Goal: Communication & Community: Answer question/provide support

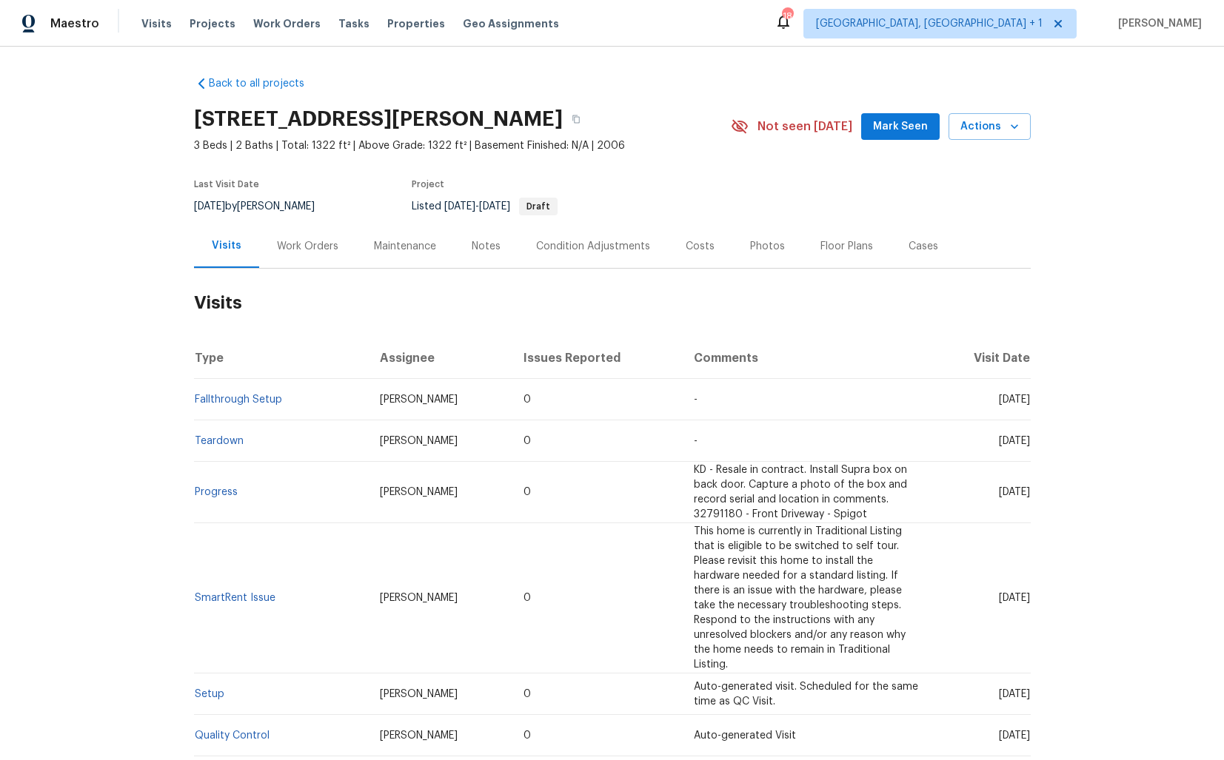
click at [267, 244] on div "Work Orders" at bounding box center [307, 246] width 97 height 44
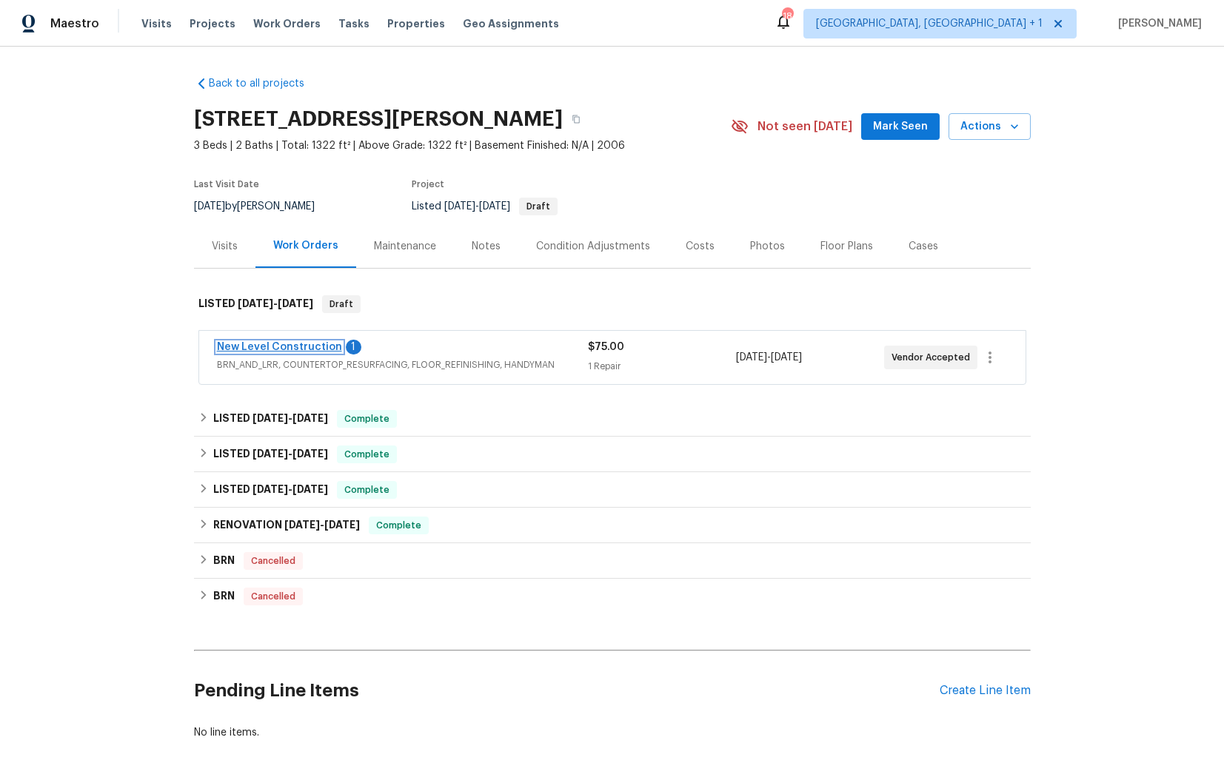
click at [266, 347] on link "New Level Construction" at bounding box center [279, 347] width 125 height 10
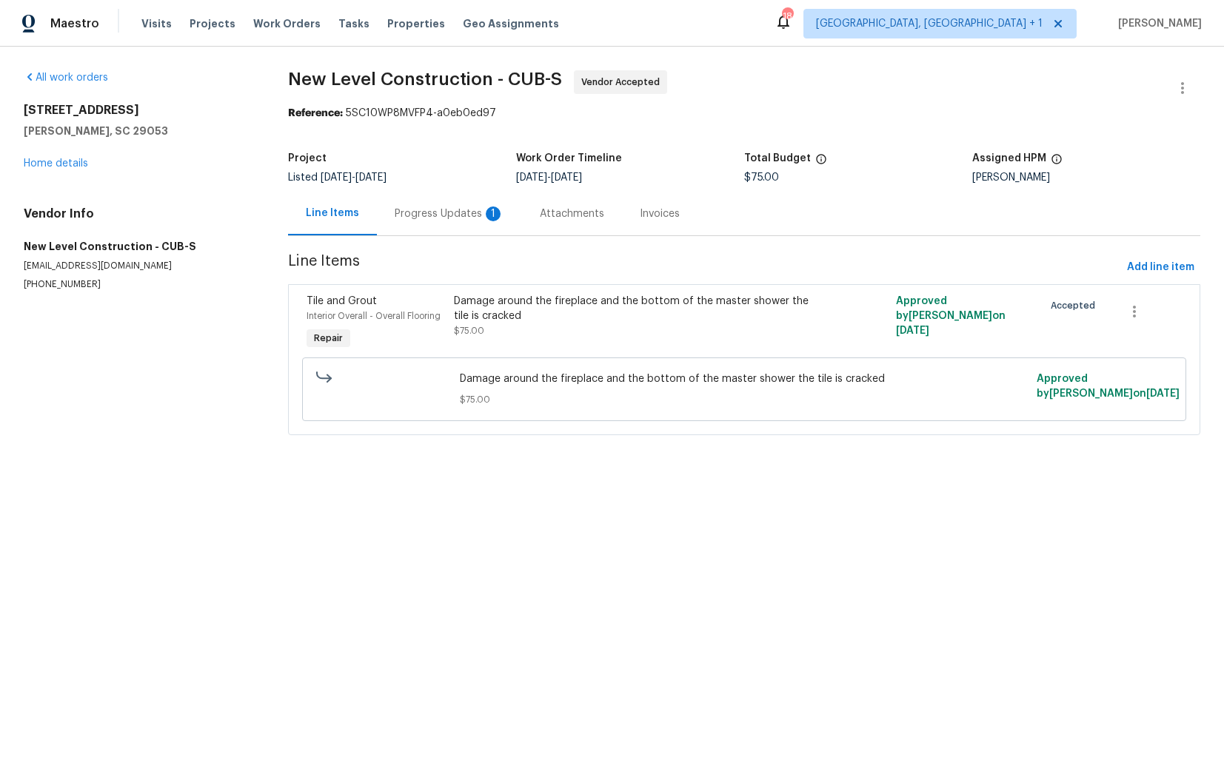
click at [449, 214] on div "Progress Updates 1" at bounding box center [450, 214] width 110 height 15
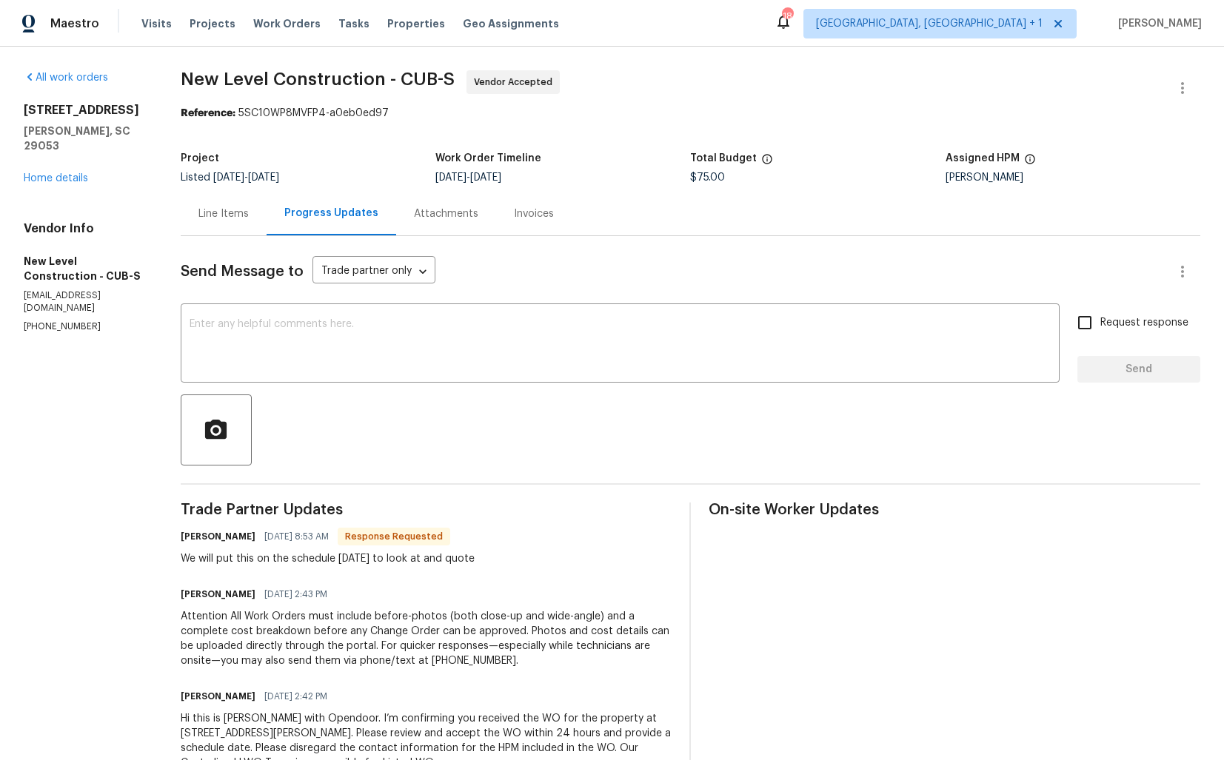
scroll to position [53, 0]
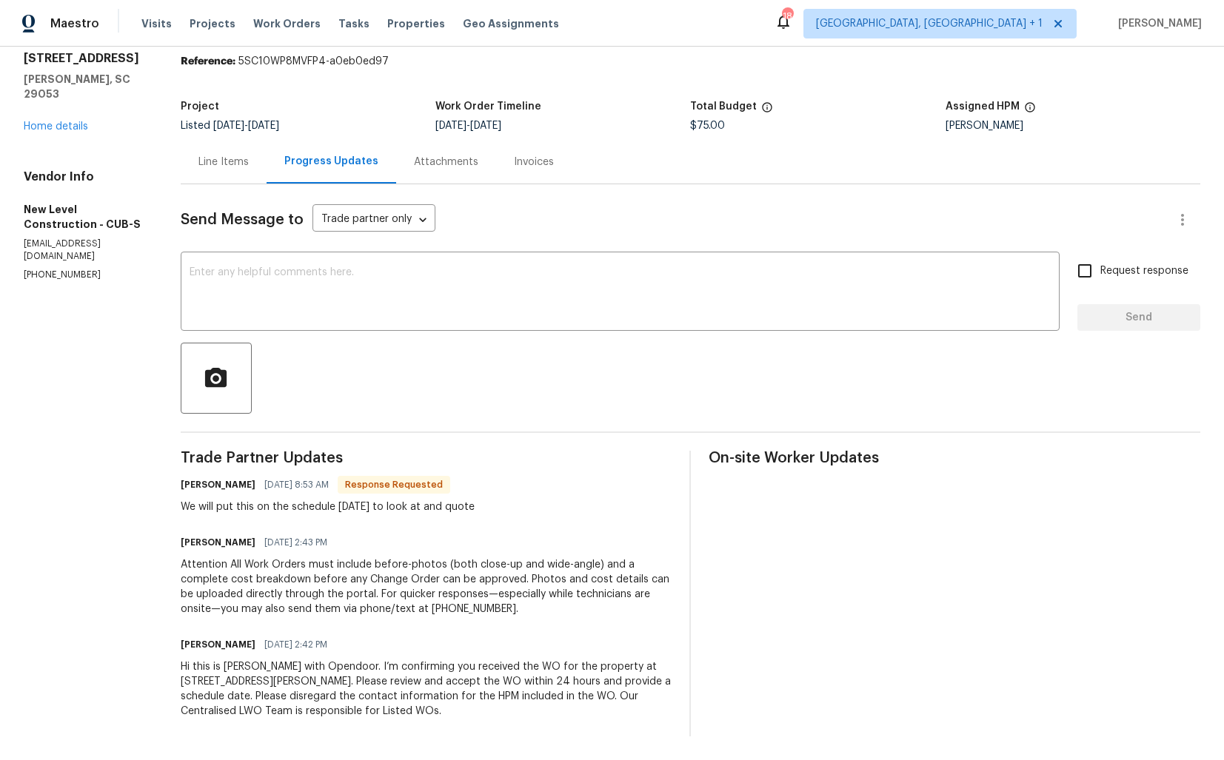
click at [227, 492] on h6 "James Owens" at bounding box center [218, 485] width 75 height 15
copy h6 "James"
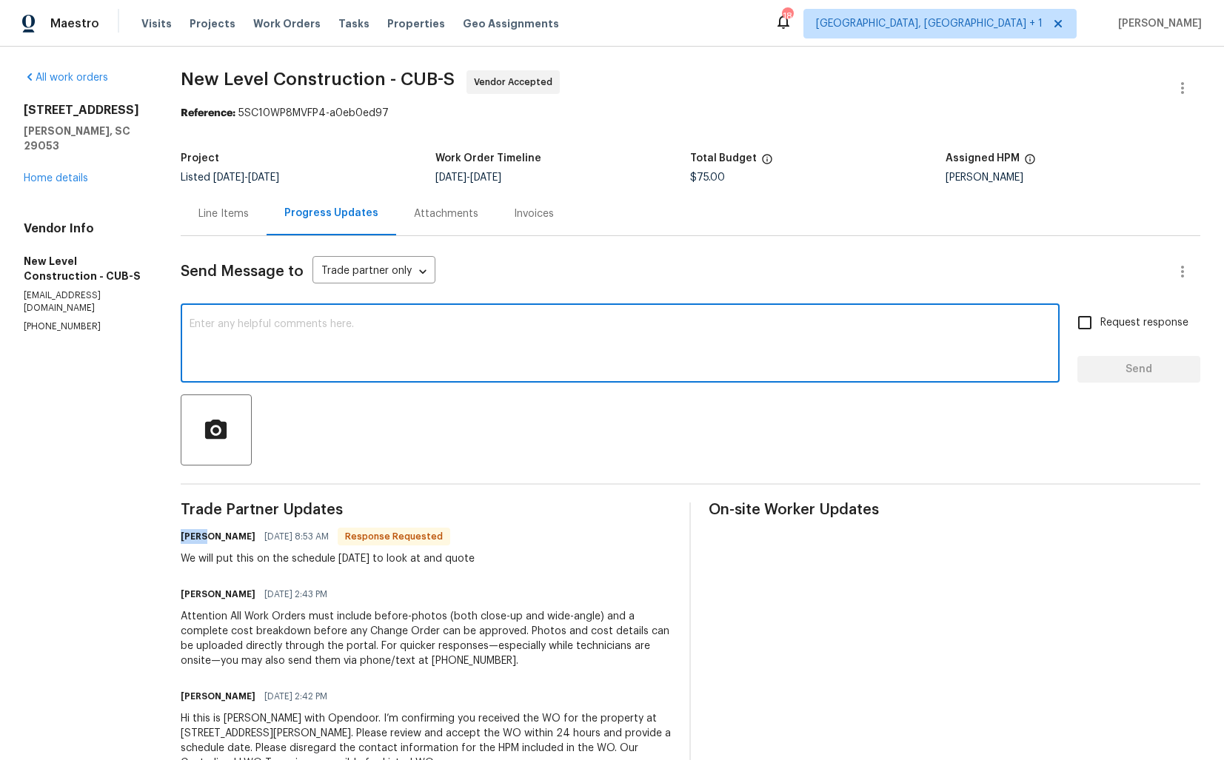
click at [619, 350] on textarea at bounding box center [620, 345] width 861 height 52
paste textarea "James"
type textarea "James"
paste textarea "James"
click at [422, 324] on textarea "Hi James, thank you for the" at bounding box center [620, 345] width 861 height 52
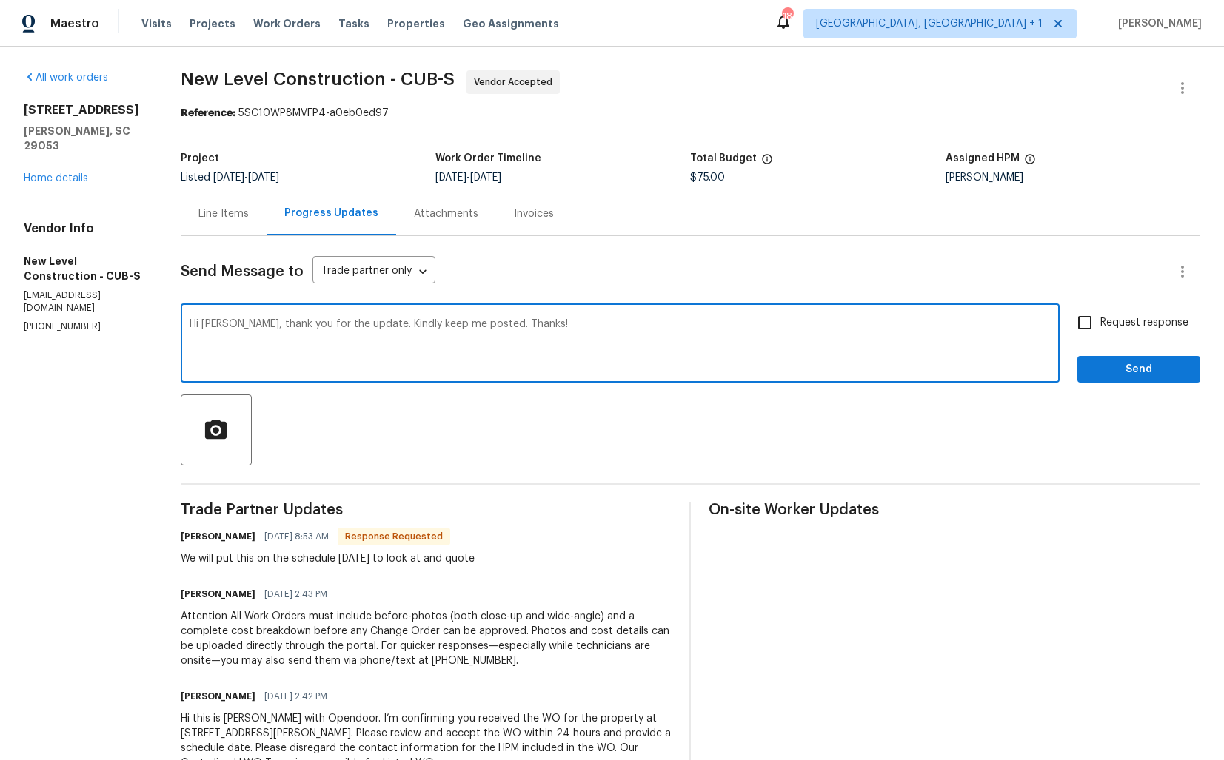
type textarea "Hi James, thank you for the update. Kindly keep me posted. Thanks!"
click at [1093, 325] on input "Request response" at bounding box center [1084, 322] width 31 height 31
checkbox input "true"
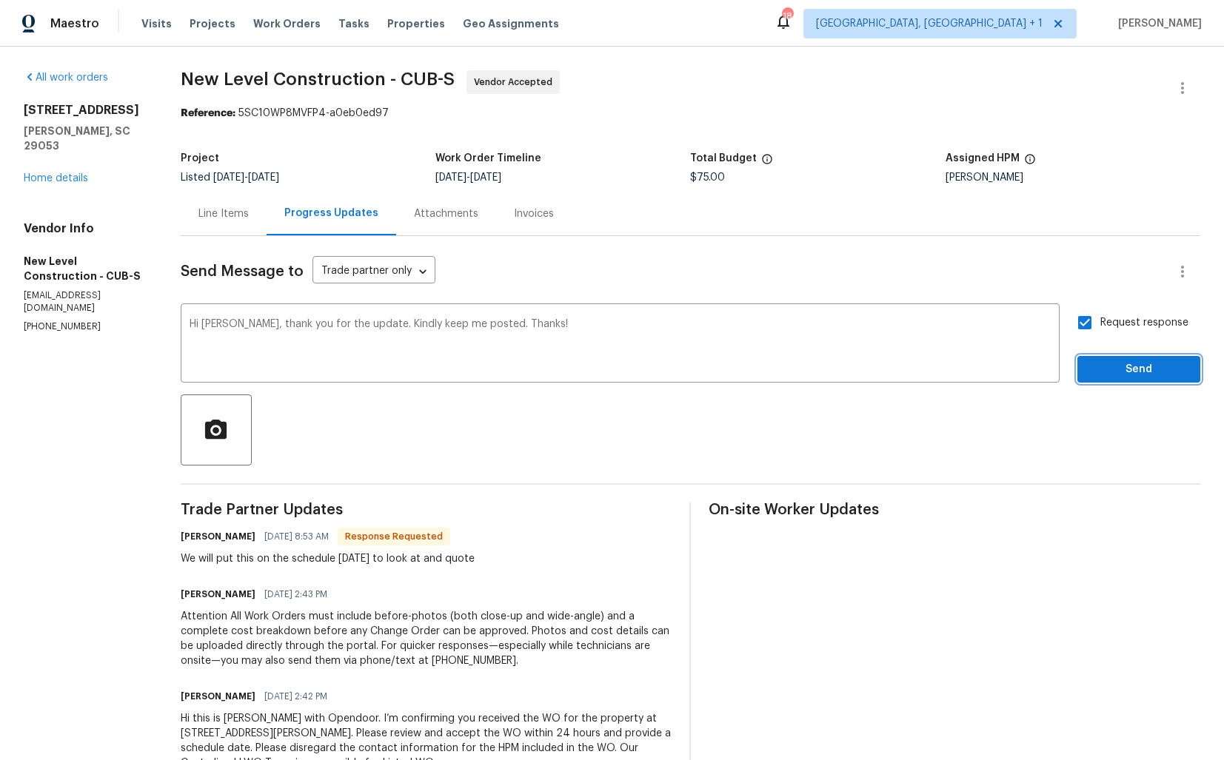
click at [1104, 372] on span "Send" at bounding box center [1138, 370] width 99 height 19
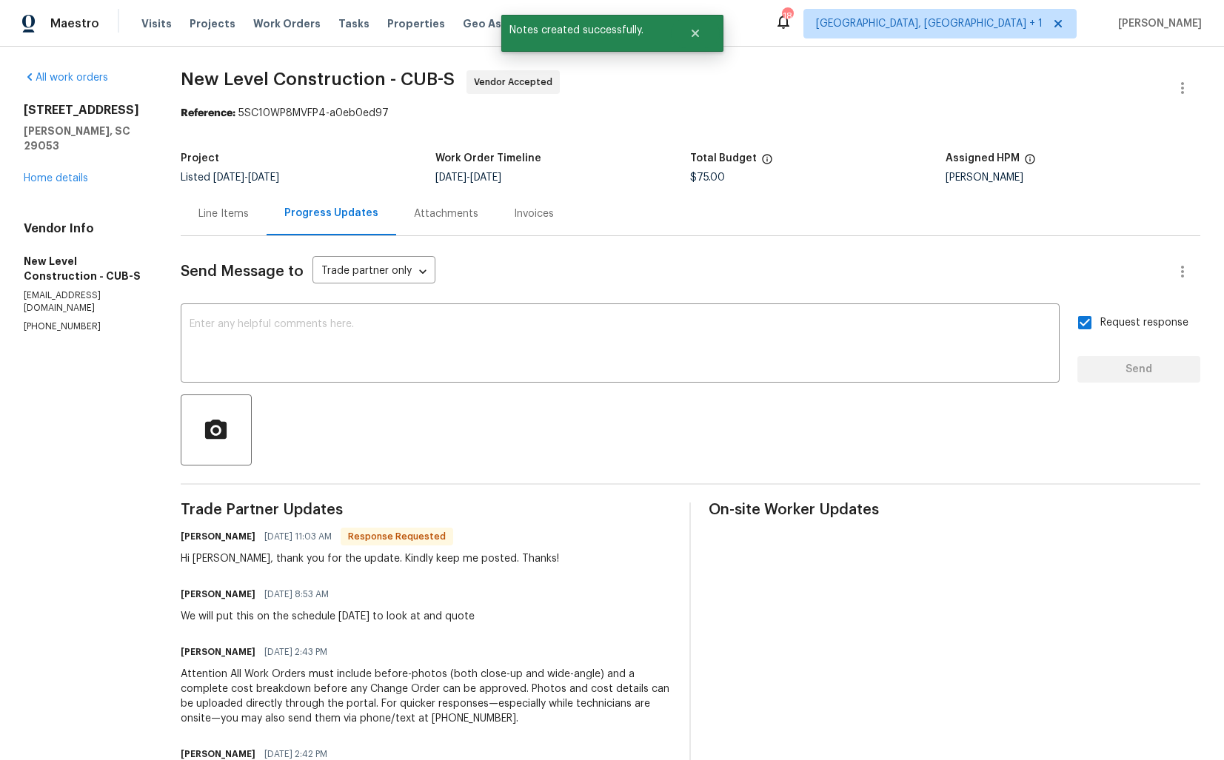
click at [272, 618] on div "We will put this on the schedule tomorrow to look at and quote" at bounding box center [328, 616] width 294 height 15
copy div "We will put this on the schedule tomorrow to look at and quote"
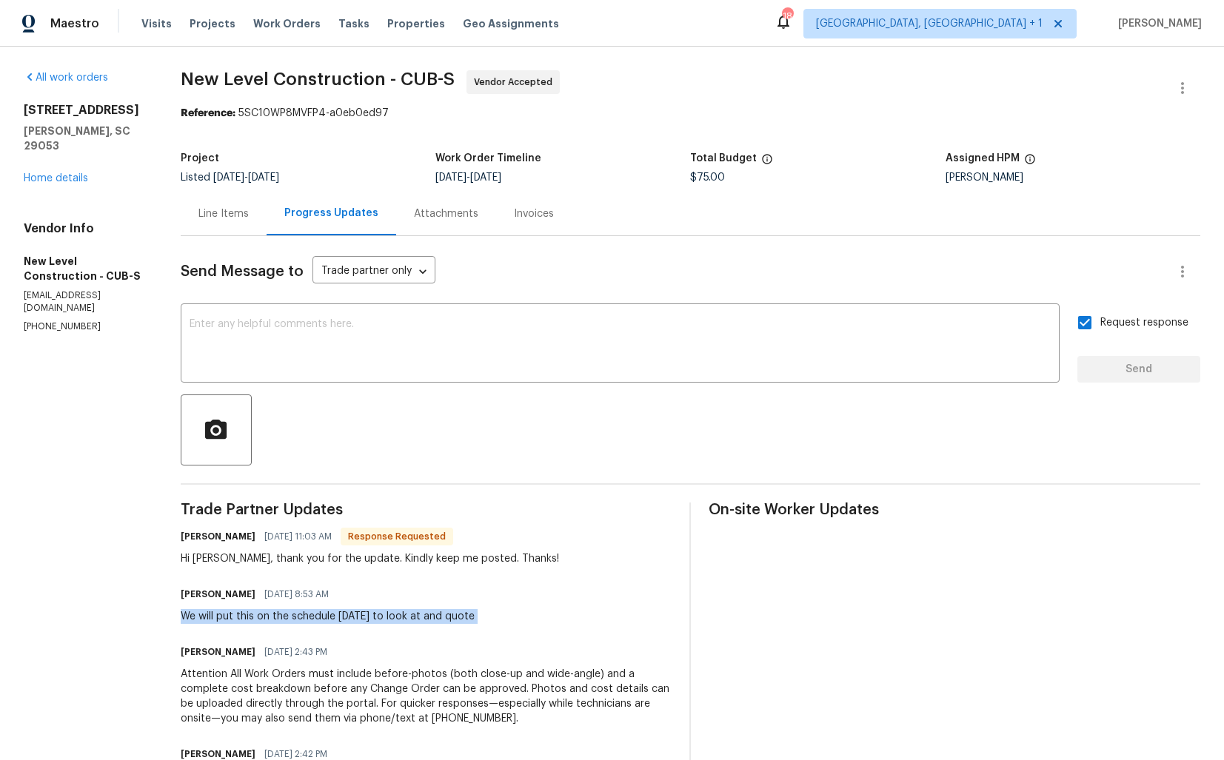
click at [65, 292] on section "All work orders 171 Ridge Pointe Dr Gaston, SC 29053 Home details Vendor Info N…" at bounding box center [84, 458] width 121 height 776
click at [38, 173] on link "Home details" at bounding box center [56, 178] width 64 height 10
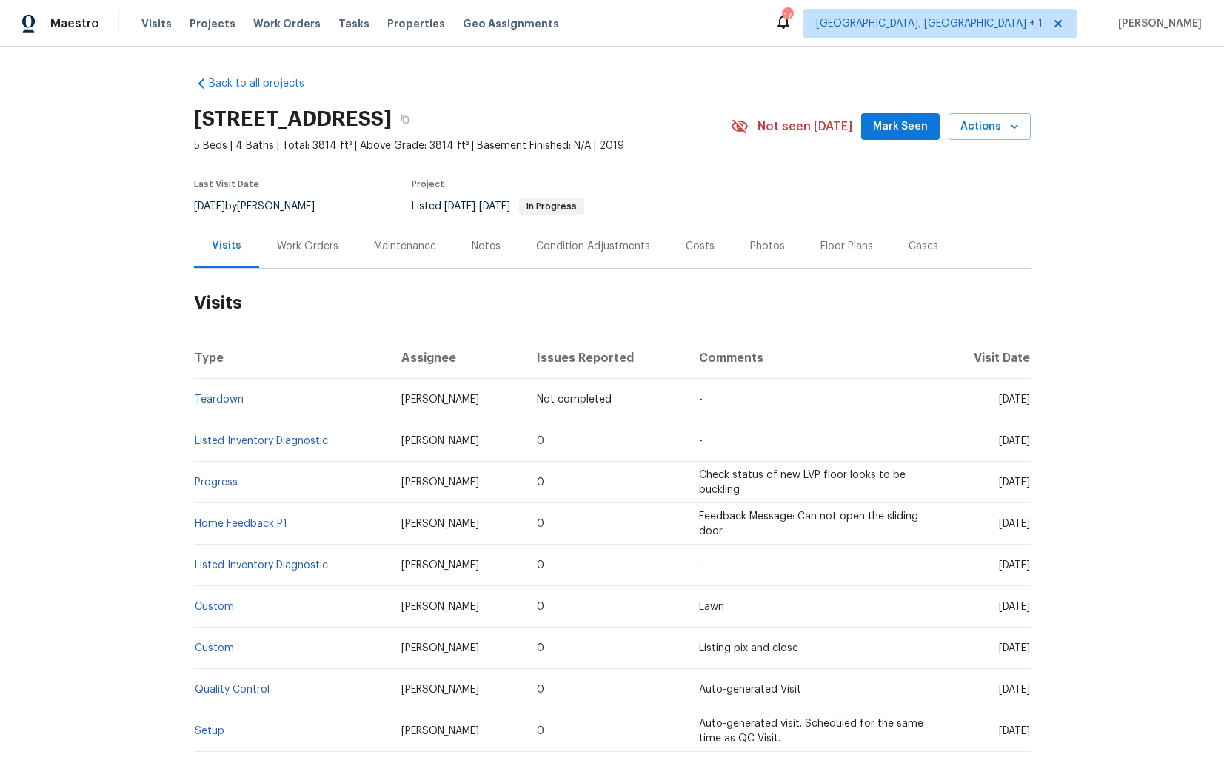
click at [312, 245] on div "Work Orders" at bounding box center [307, 246] width 61 height 15
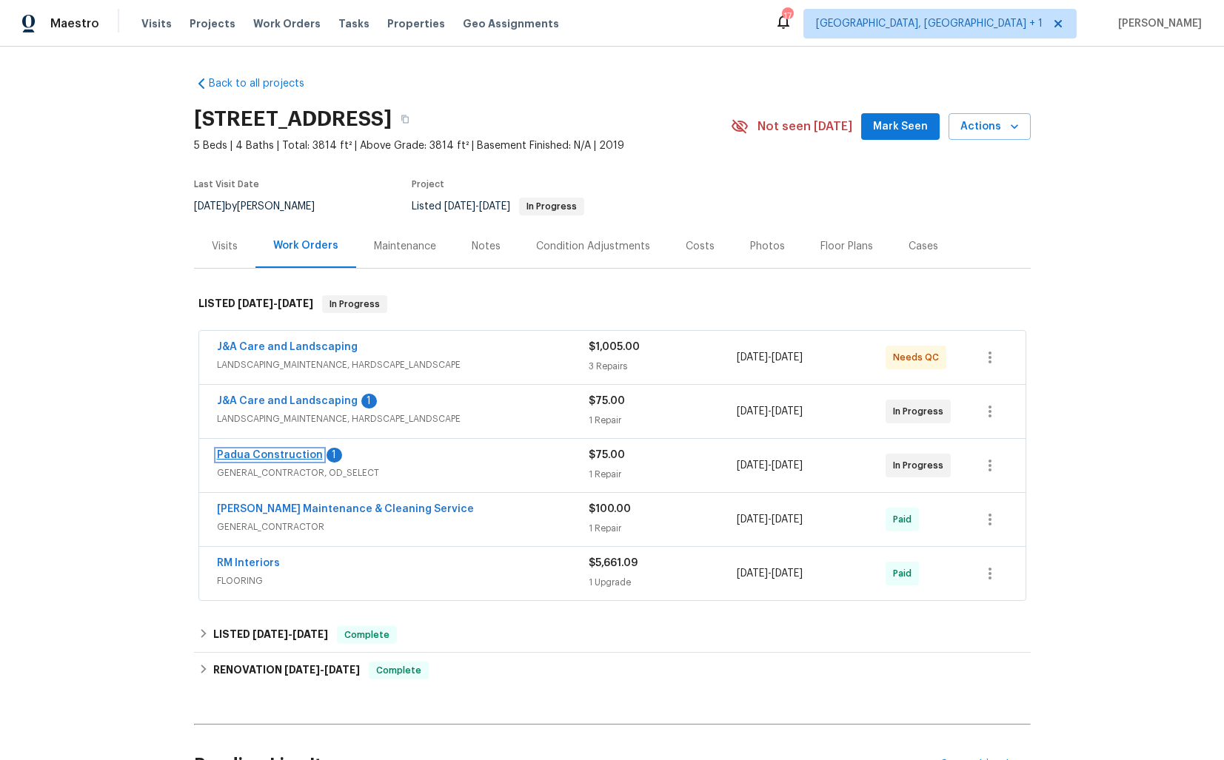
click at [250, 457] on link "Padua Construction" at bounding box center [270, 455] width 106 height 10
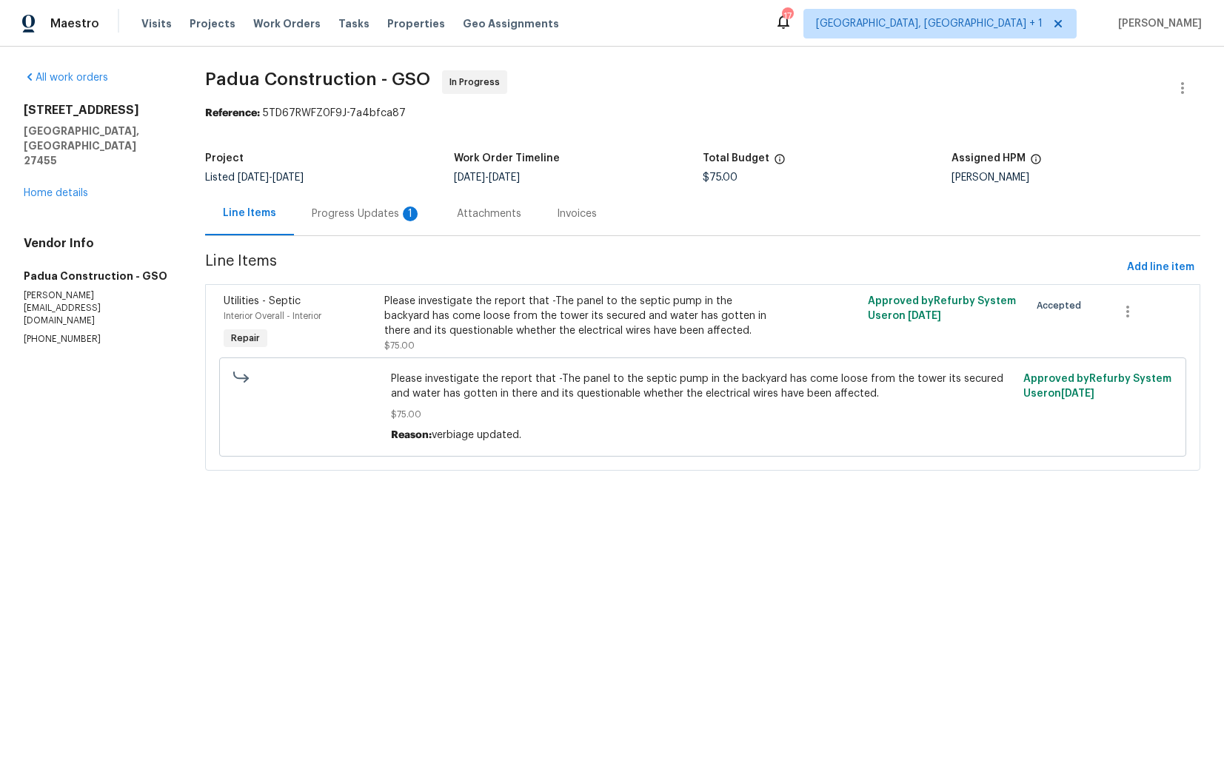
click at [383, 234] on div "Progress Updates 1" at bounding box center [366, 214] width 145 height 44
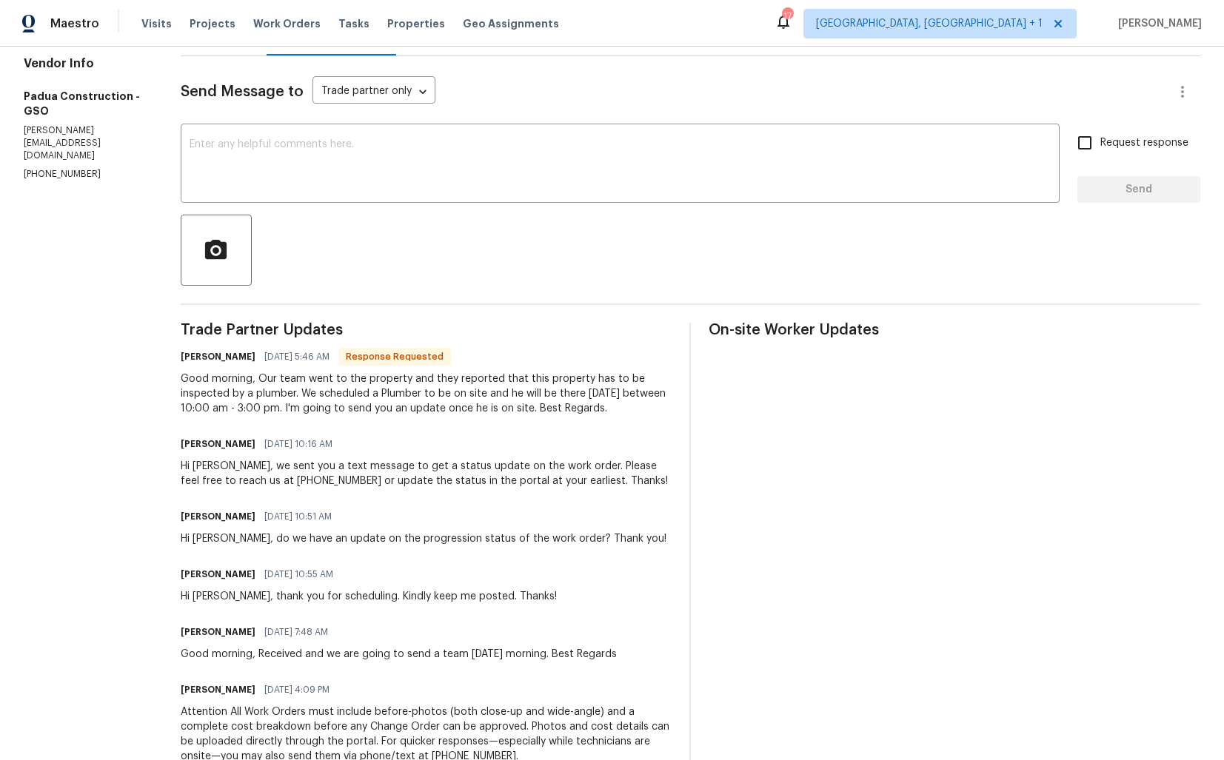
scroll to position [181, 0]
click at [193, 358] on h6 "Juan Echeverri" at bounding box center [218, 355] width 75 height 15
copy h6 "Juan"
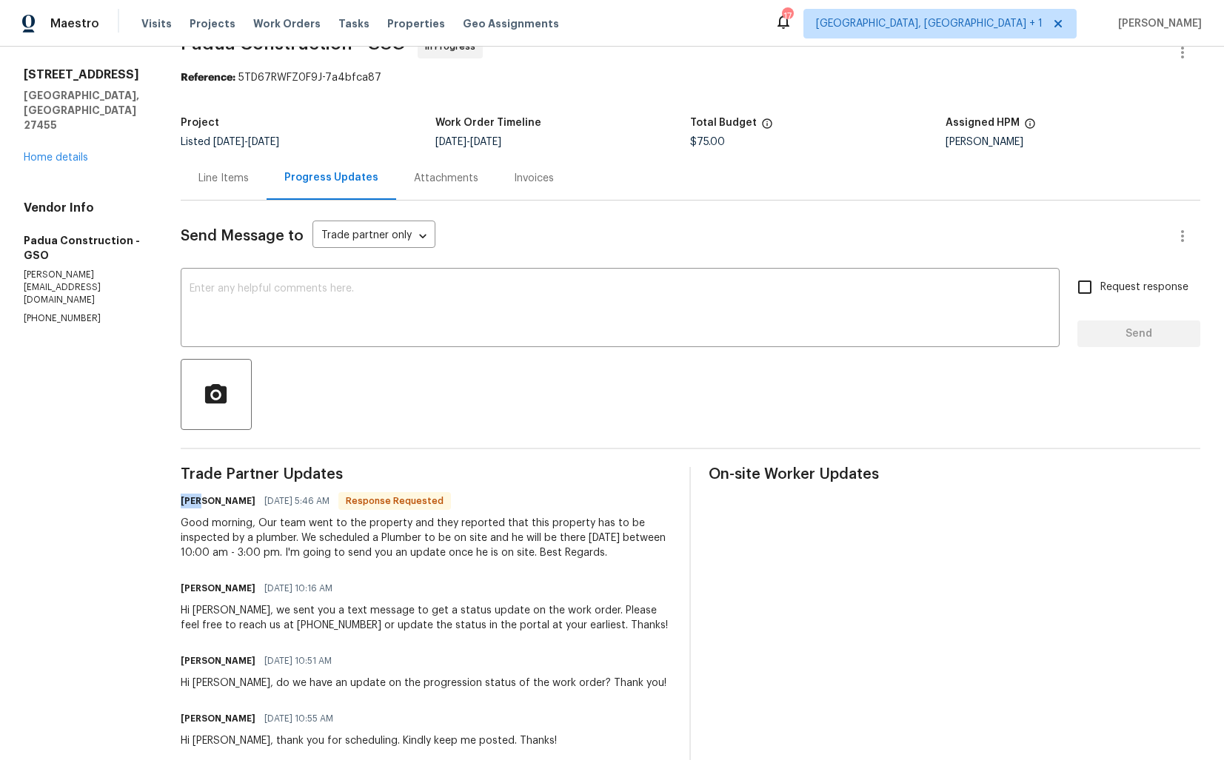
scroll to position [0, 0]
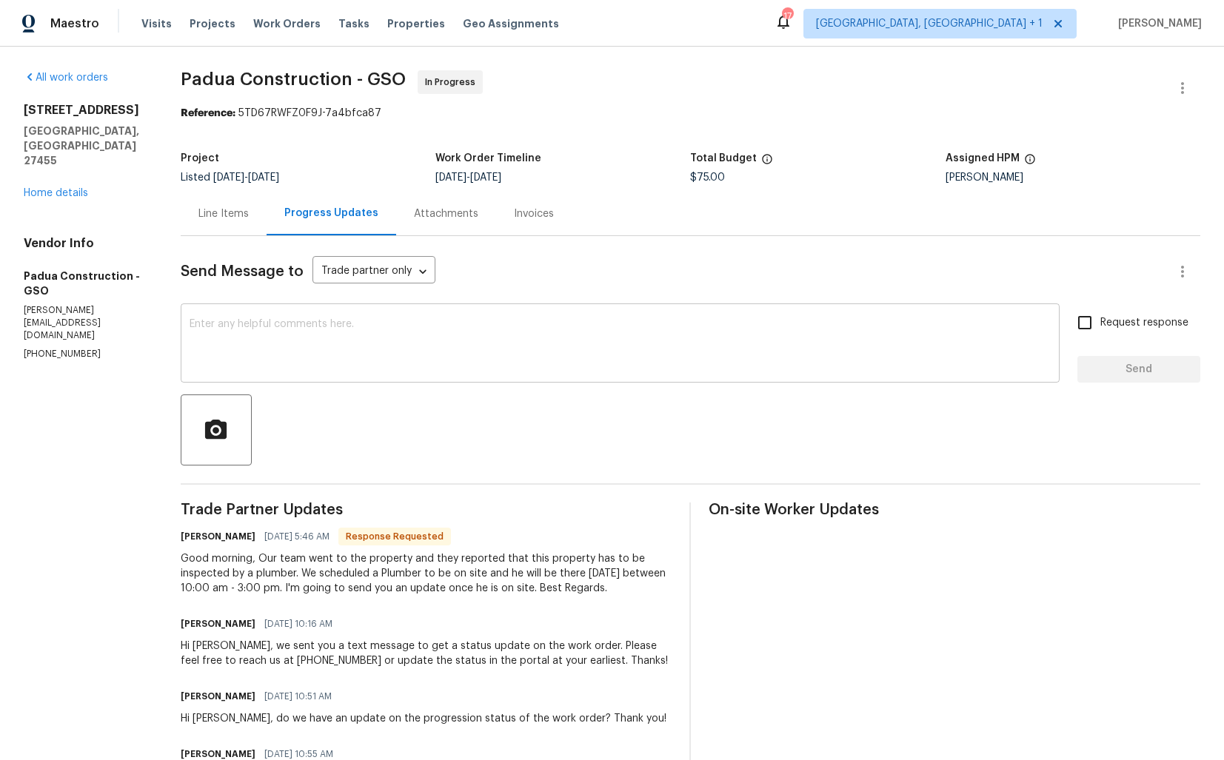
click at [398, 338] on textarea at bounding box center [620, 345] width 861 height 52
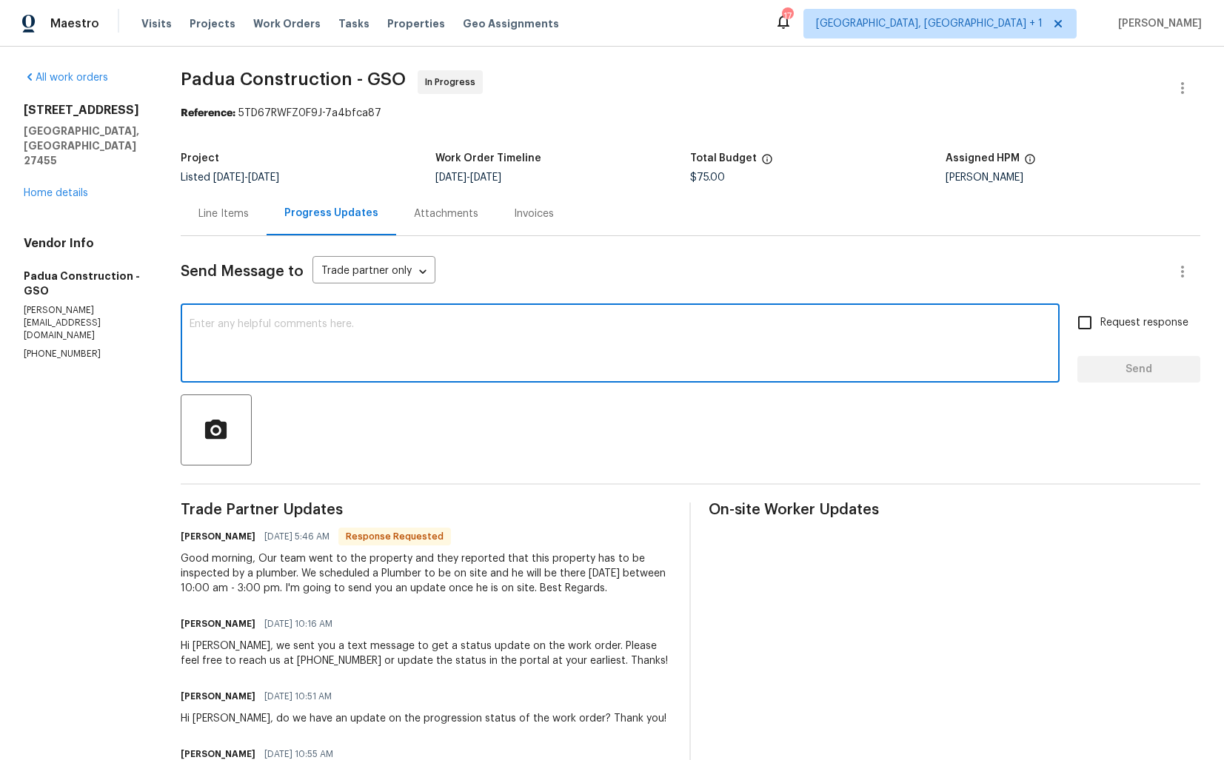
click at [194, 542] on h6 "Juan Echeverri" at bounding box center [218, 536] width 75 height 15
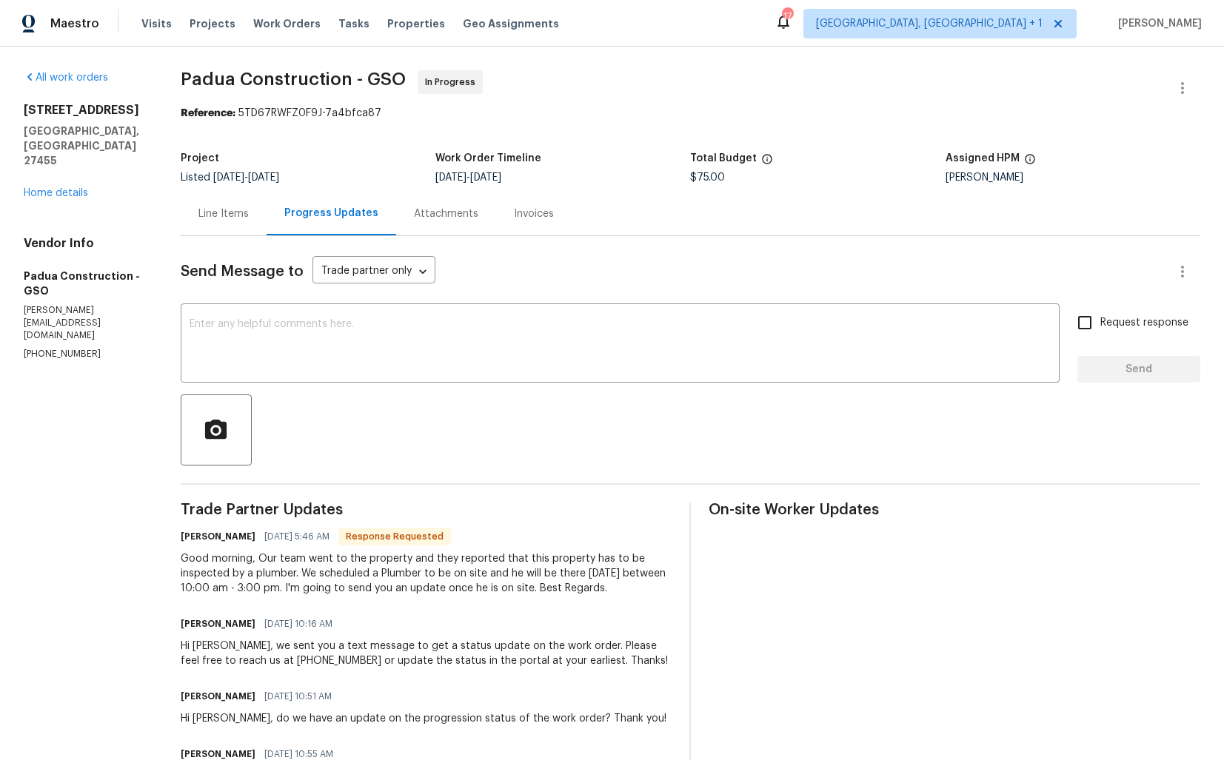
click at [194, 542] on h6 "Juan Echeverri" at bounding box center [218, 536] width 75 height 15
copy h6 "Juan"
click at [337, 312] on div "x ​" at bounding box center [620, 345] width 879 height 76
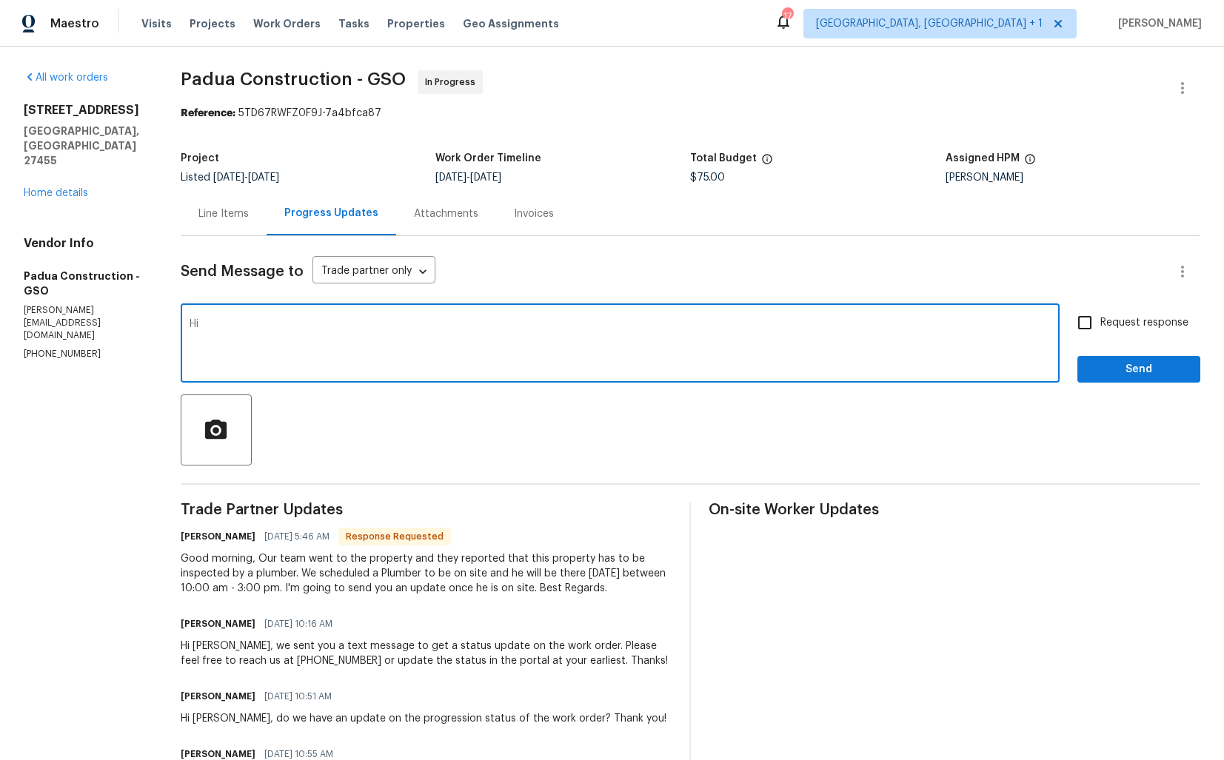
paste textarea "Juan"
click at [357, 328] on textarea "Hi Juan, thank you so much" at bounding box center [620, 345] width 861 height 52
type textarea "Hi Juan, thank you so much for the confirmation. Kindly keep me posted. Thanks!"
click at [1115, 320] on span "Request response" at bounding box center [1144, 323] width 88 height 16
click at [1100, 320] on input "Request response" at bounding box center [1084, 322] width 31 height 31
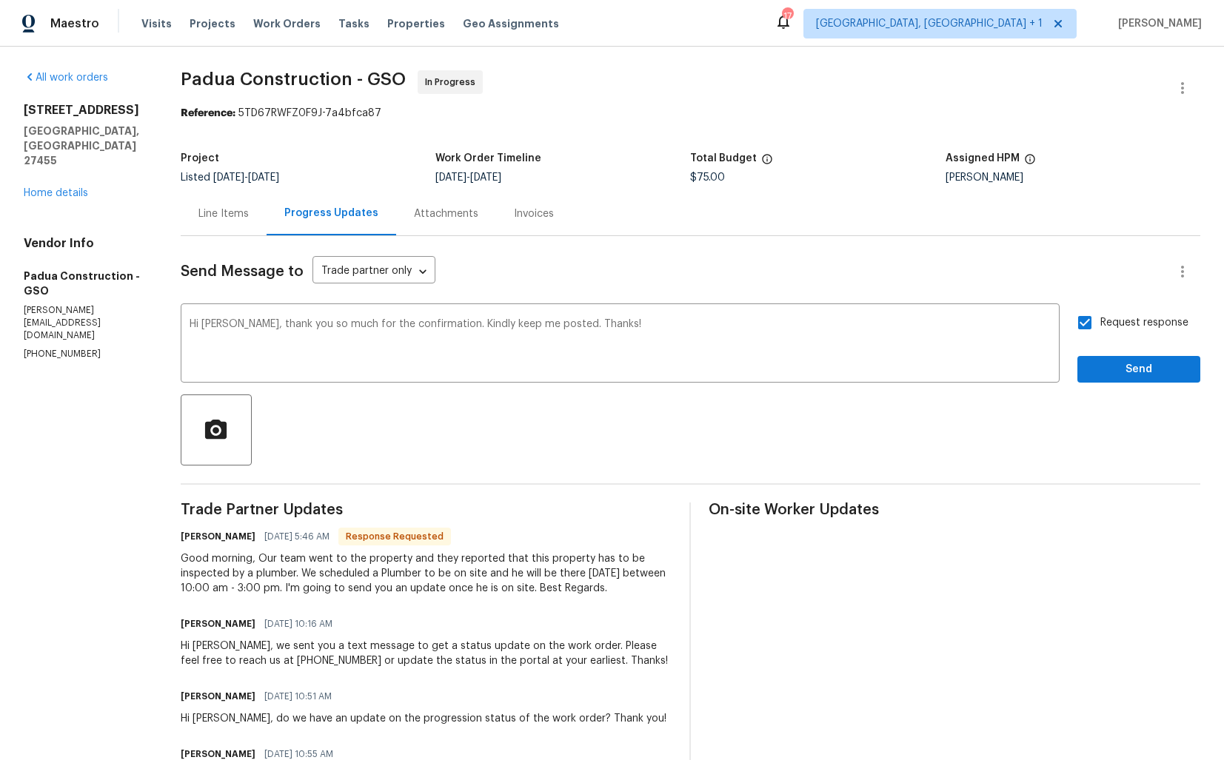
click at [1099, 334] on input "Request response" at bounding box center [1084, 322] width 31 height 31
checkbox input "false"
click at [1101, 368] on span "Send" at bounding box center [1138, 370] width 99 height 19
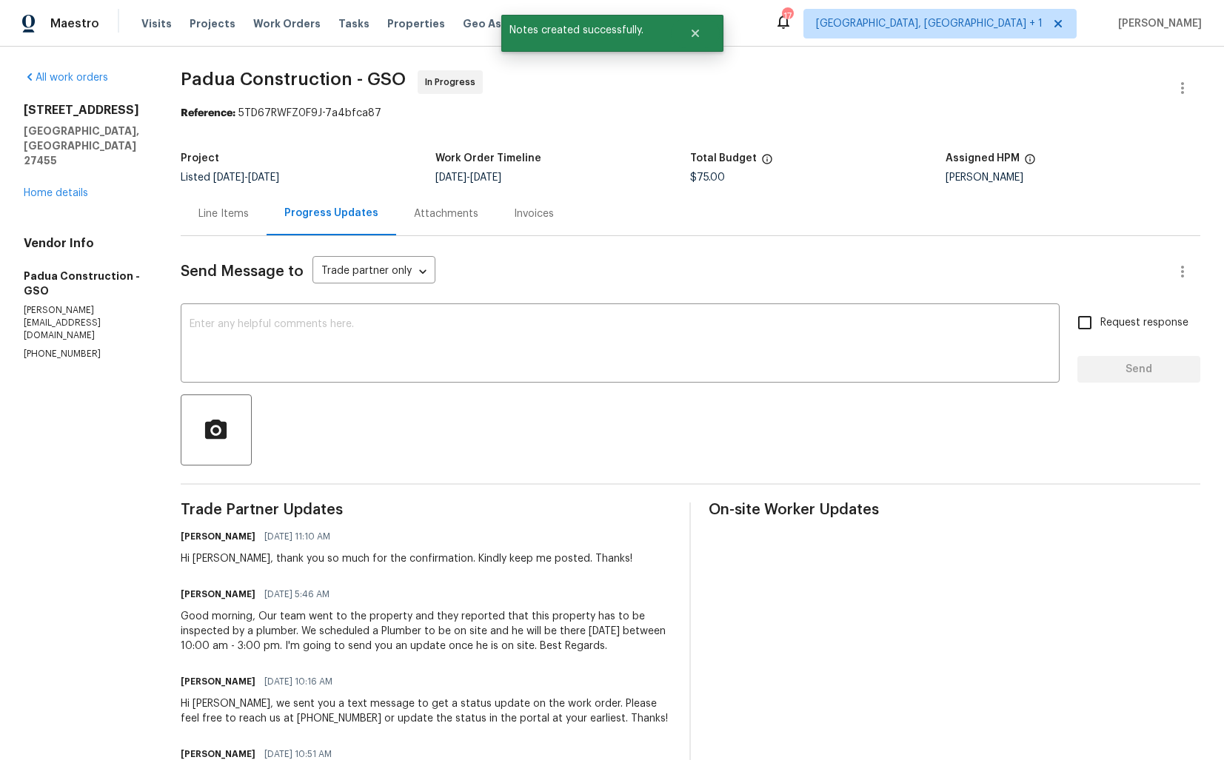
click at [321, 644] on div "Good morning, Our team went to the property and they reported that this propert…" at bounding box center [427, 631] width 492 height 44
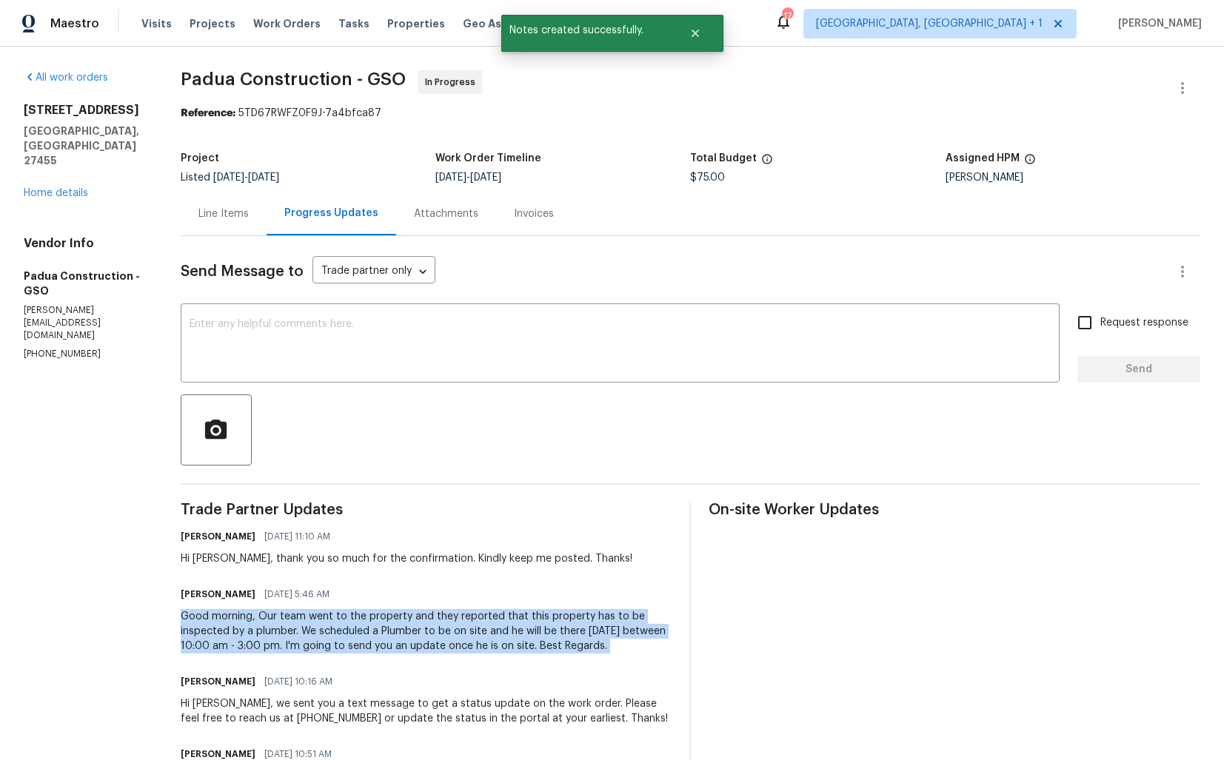
copy div "Good morning, Our team went to the property and they reported that this propert…"
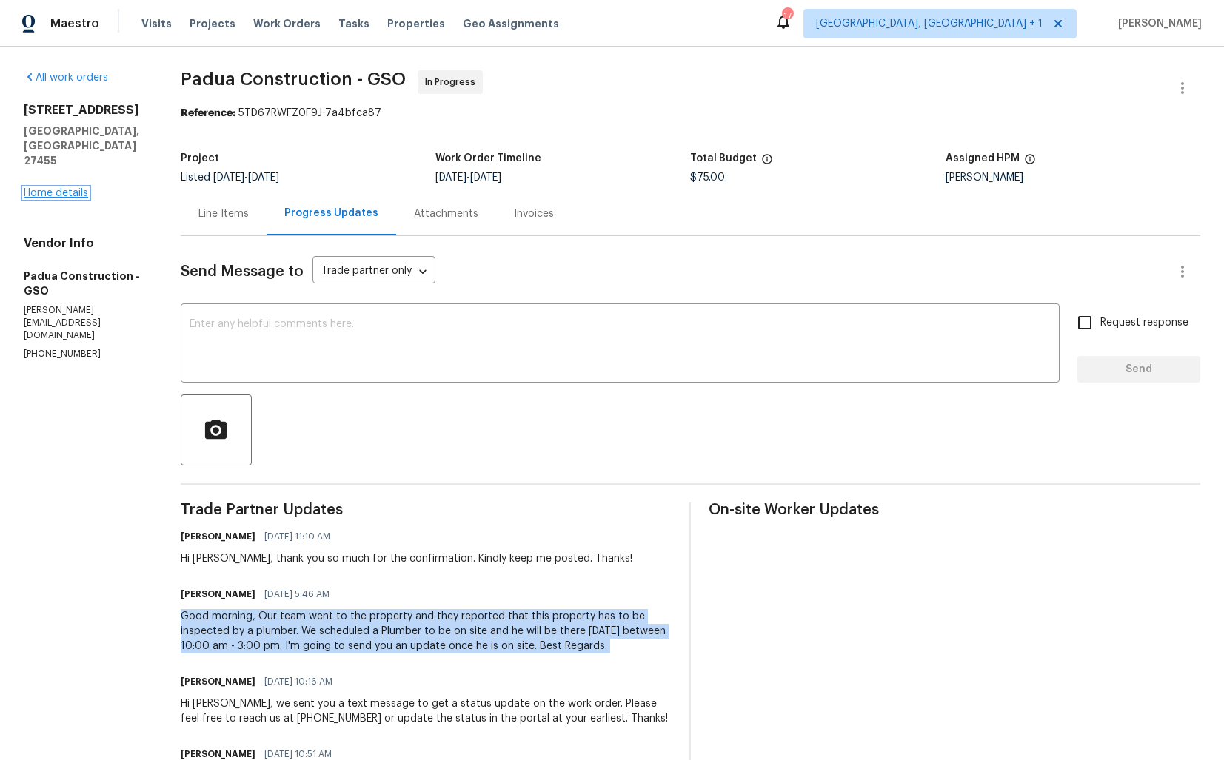
click at [66, 188] on link "Home details" at bounding box center [56, 193] width 64 height 10
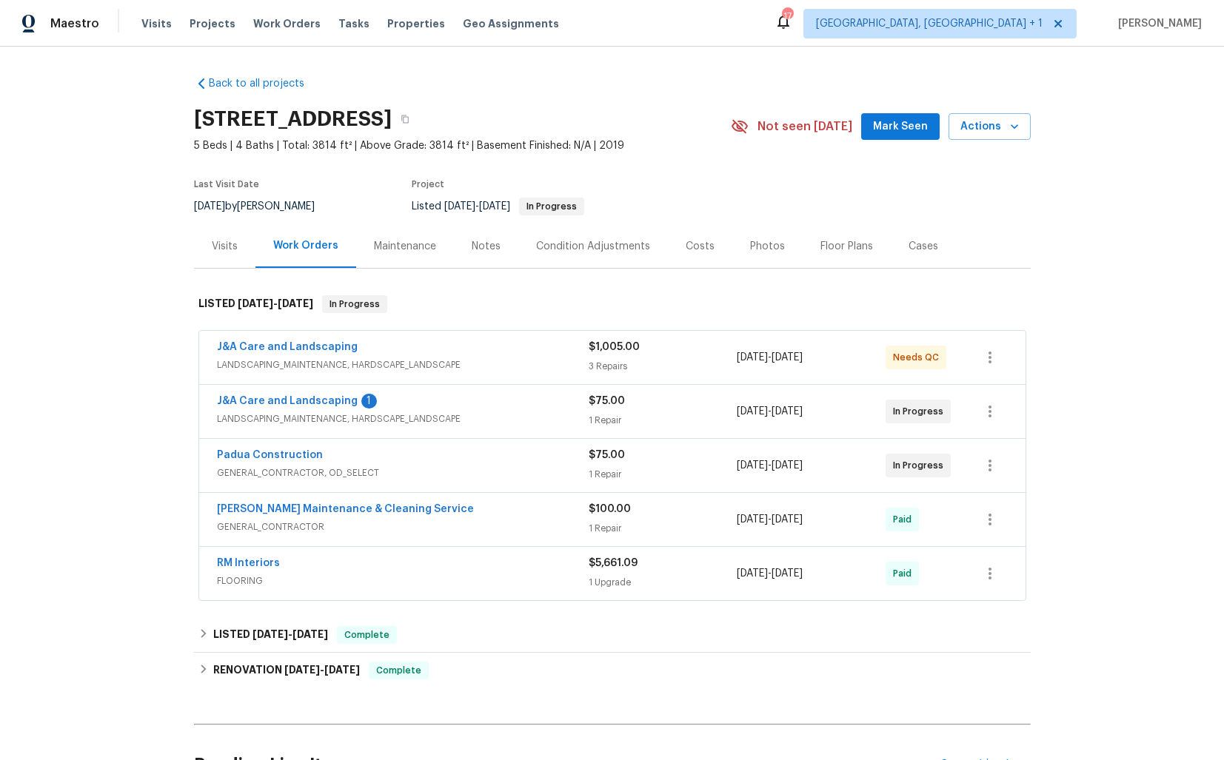
click at [472, 350] on div "J&A Care and Landscaping" at bounding box center [403, 349] width 372 height 18
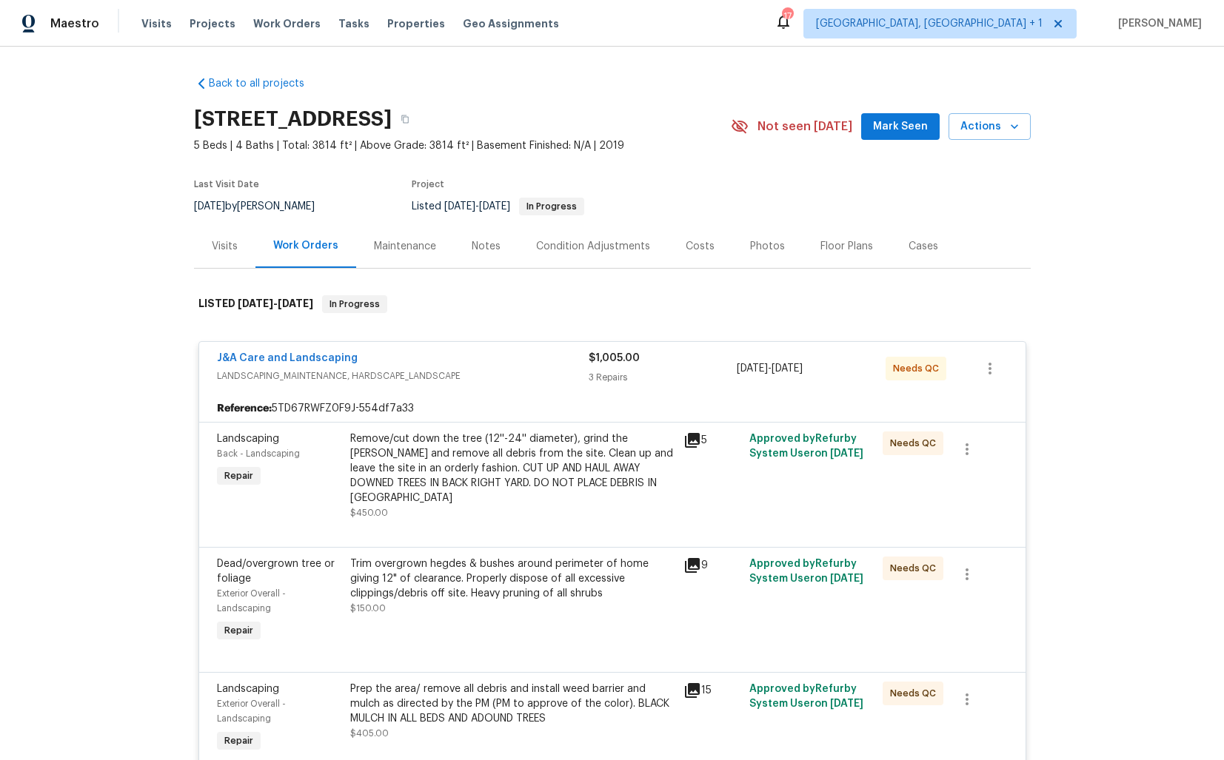
click at [461, 362] on div "J&A Care and Landscaping" at bounding box center [403, 360] width 372 height 18
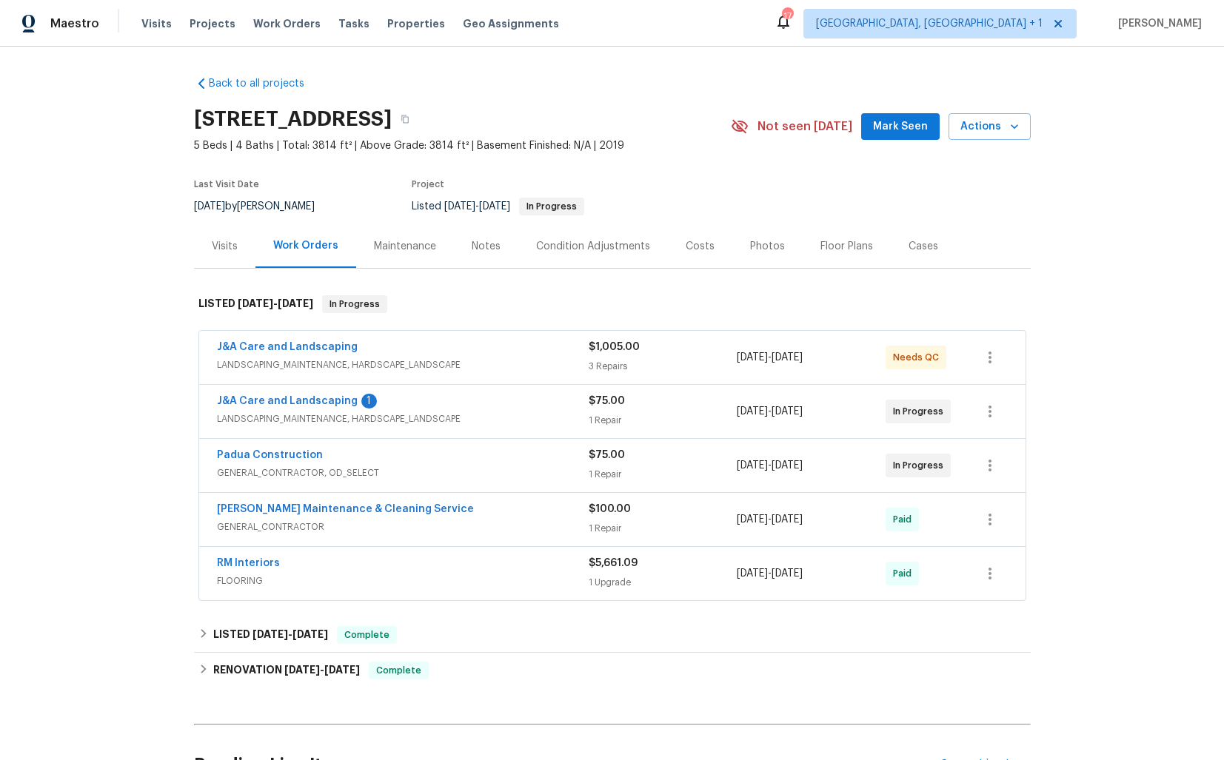
click at [475, 404] on div "J&A Care and Landscaping 1" at bounding box center [403, 403] width 372 height 18
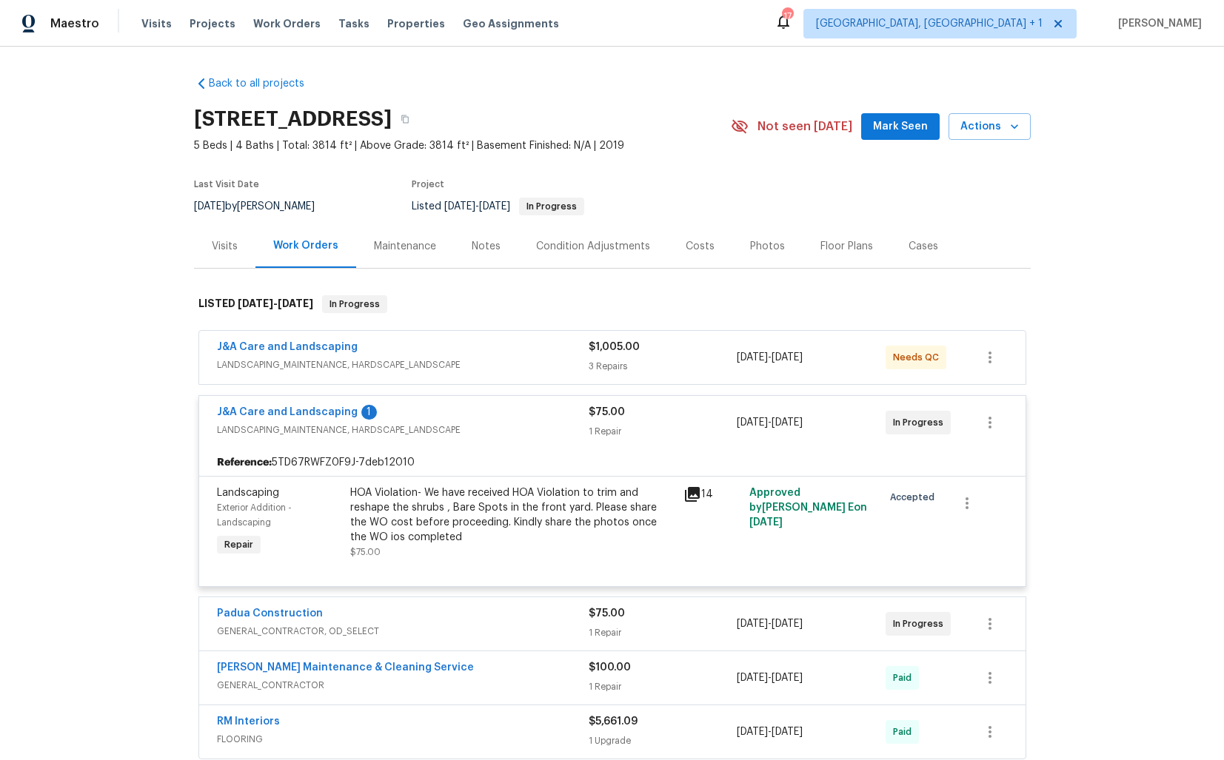
click at [488, 414] on div "J&A Care and Landscaping 1" at bounding box center [403, 414] width 372 height 18
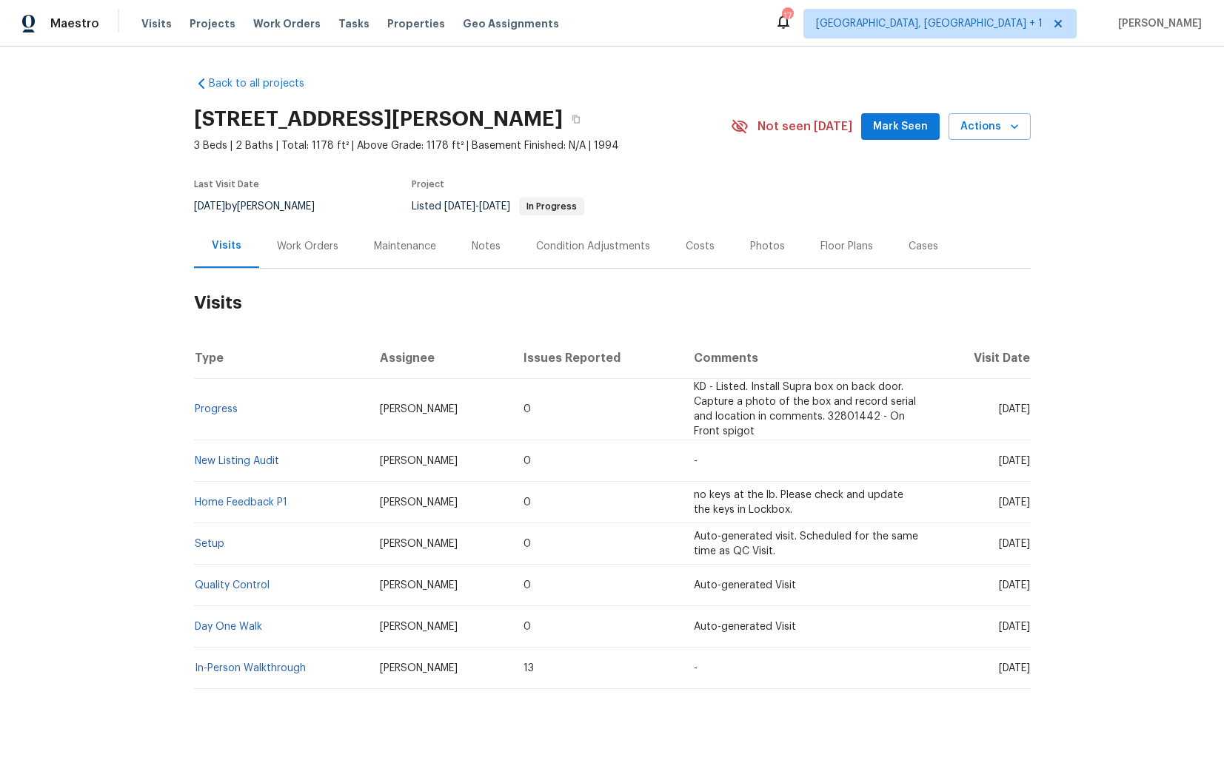
click at [306, 246] on div "Work Orders" at bounding box center [307, 246] width 61 height 15
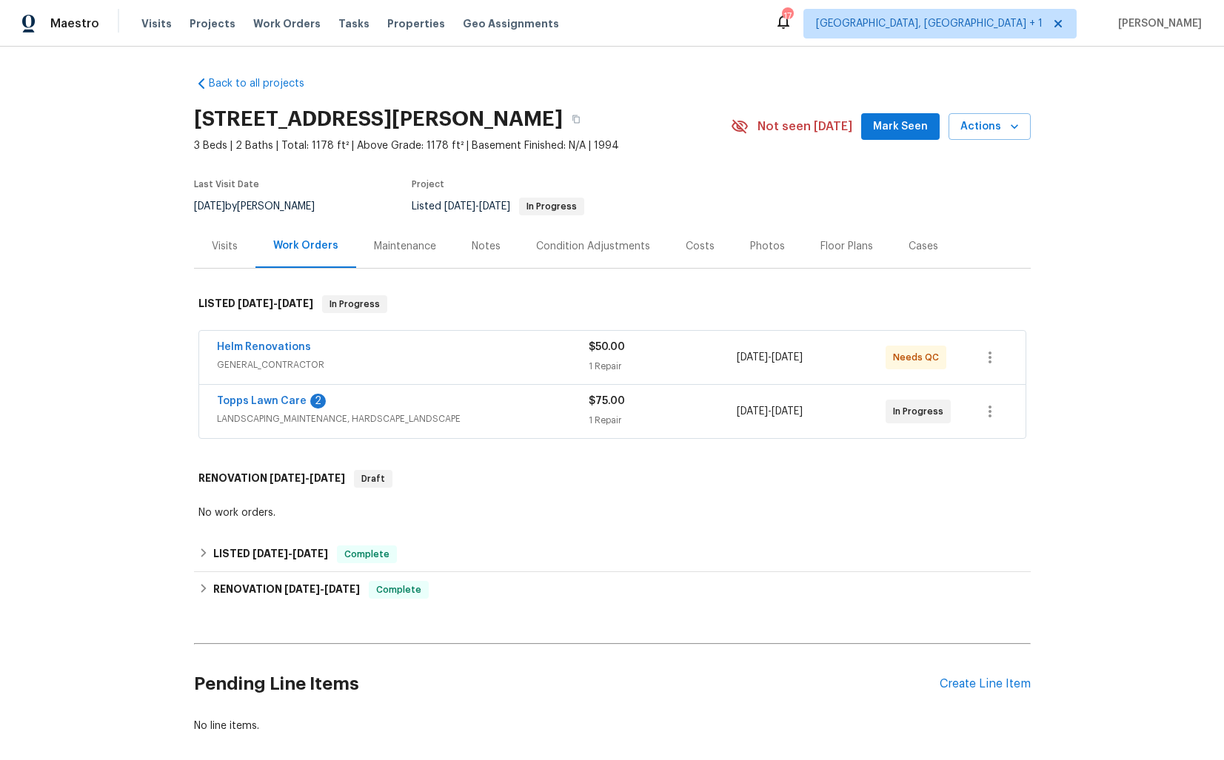
click at [368, 344] on div "Helm Renovations" at bounding box center [403, 349] width 372 height 18
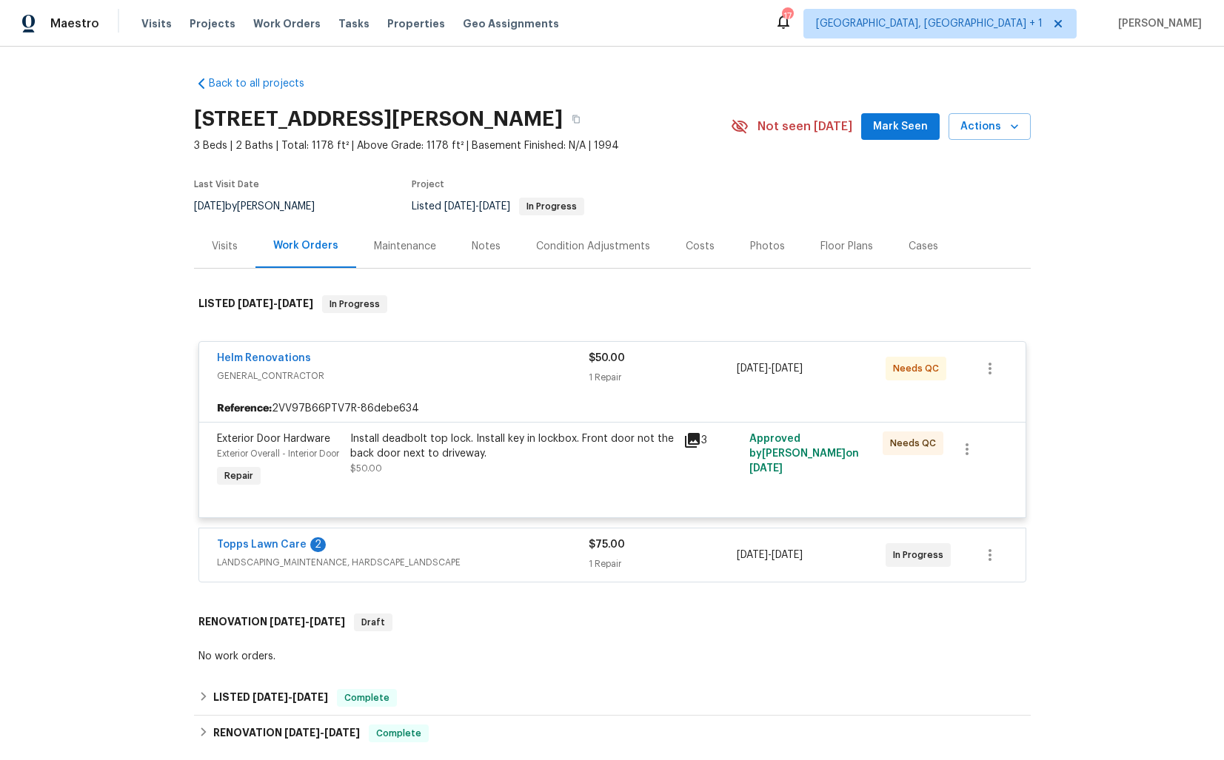
click at [392, 354] on div "Helm Renovations" at bounding box center [403, 360] width 372 height 18
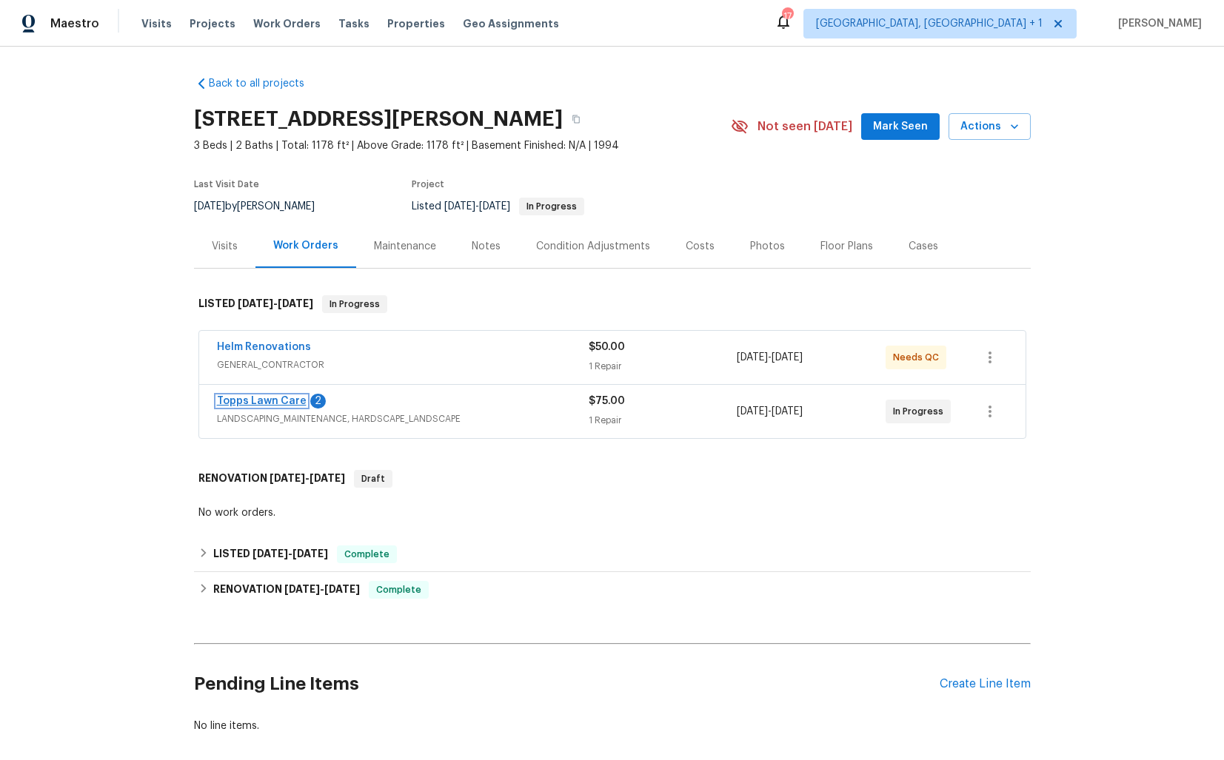
click at [264, 399] on link "Topps Lawn Care" at bounding box center [262, 401] width 90 height 10
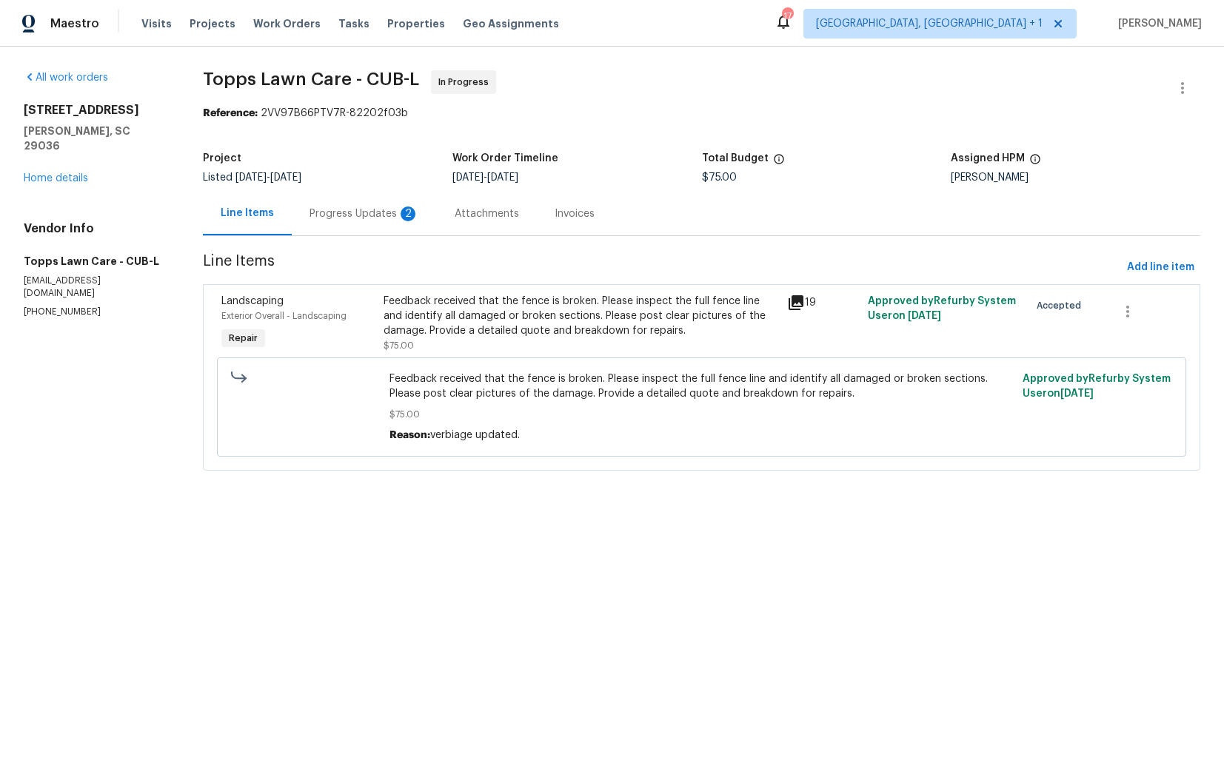
click at [356, 216] on div "Progress Updates 2" at bounding box center [365, 214] width 110 height 15
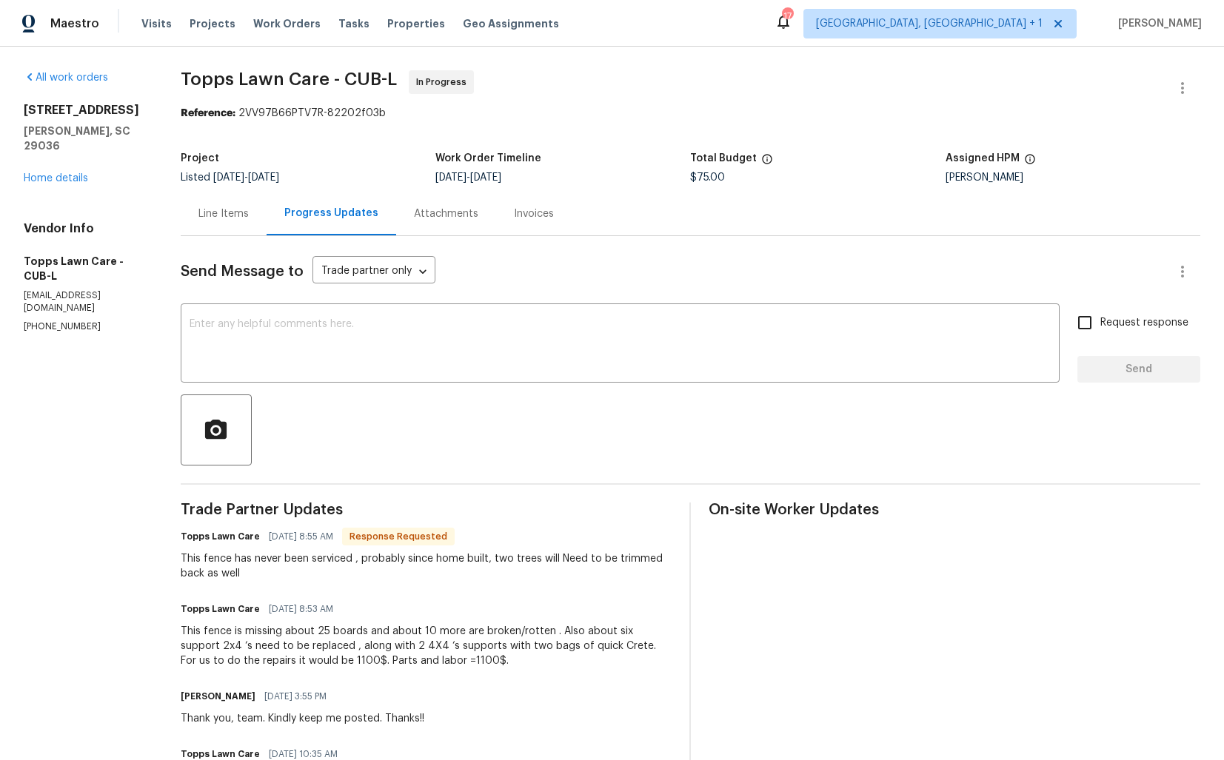
click at [228, 227] on div "Line Items" at bounding box center [224, 214] width 86 height 44
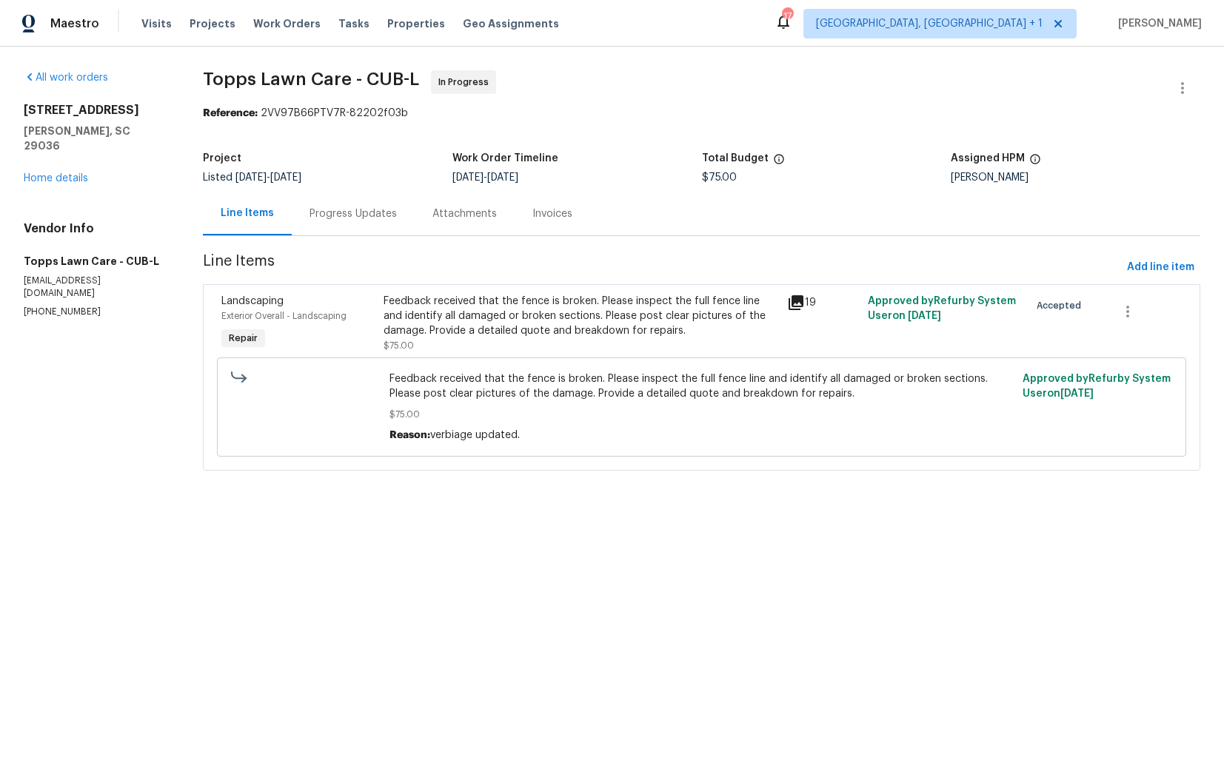
click at [507, 337] on div "Feedback received that the fence is broken. Please inspect the full fence line …" at bounding box center [581, 316] width 395 height 44
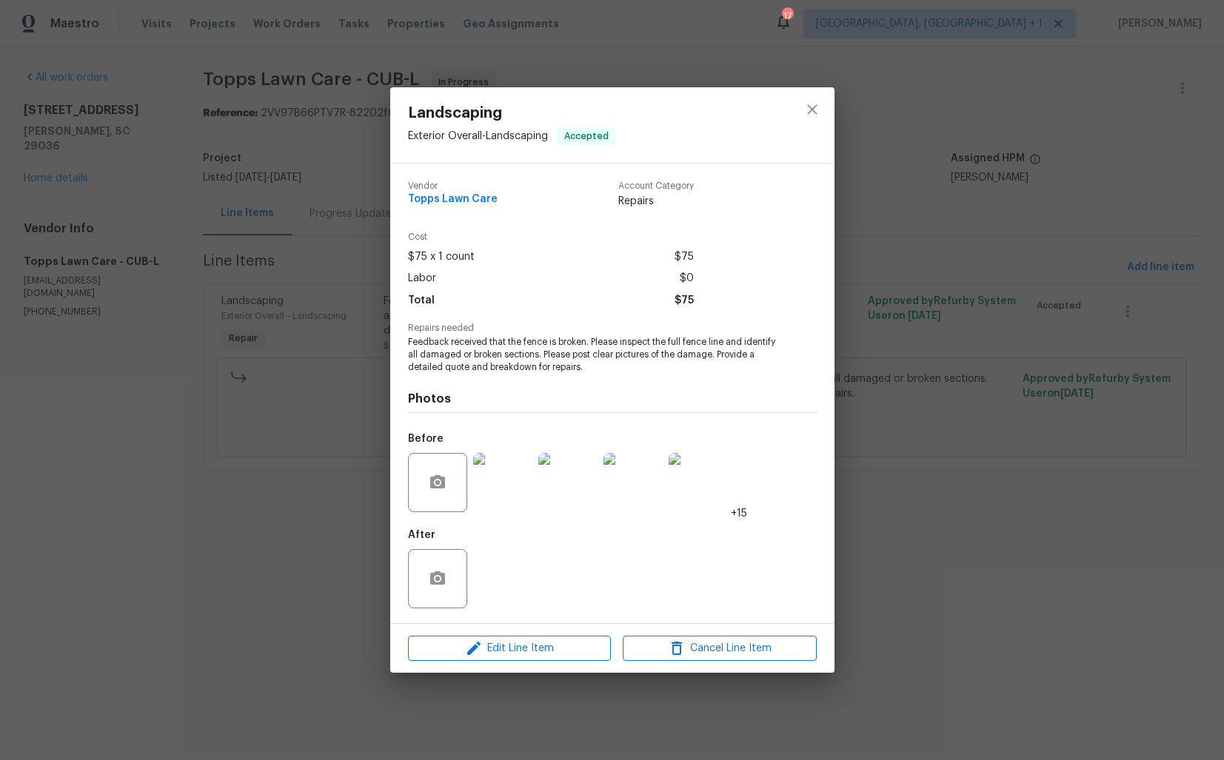
click at [500, 495] on img at bounding box center [502, 482] width 59 height 59
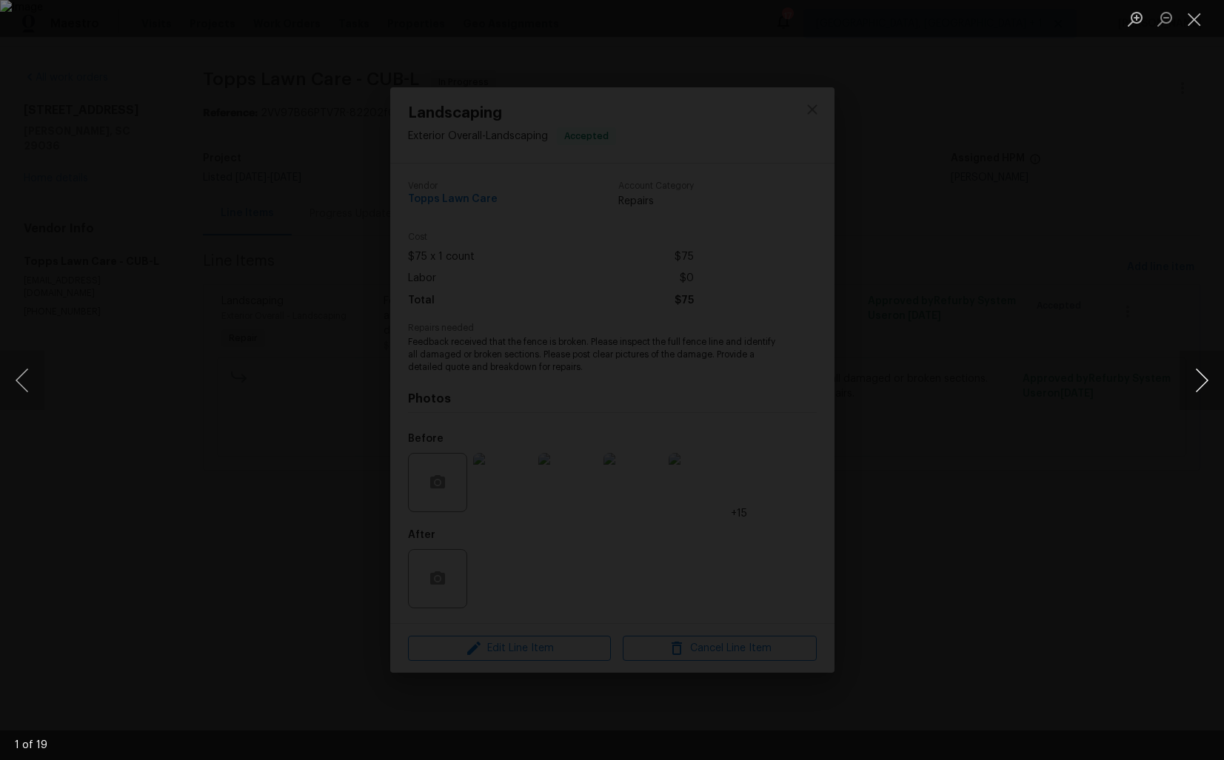
click at [1197, 382] on button "Next image" at bounding box center [1202, 380] width 44 height 59
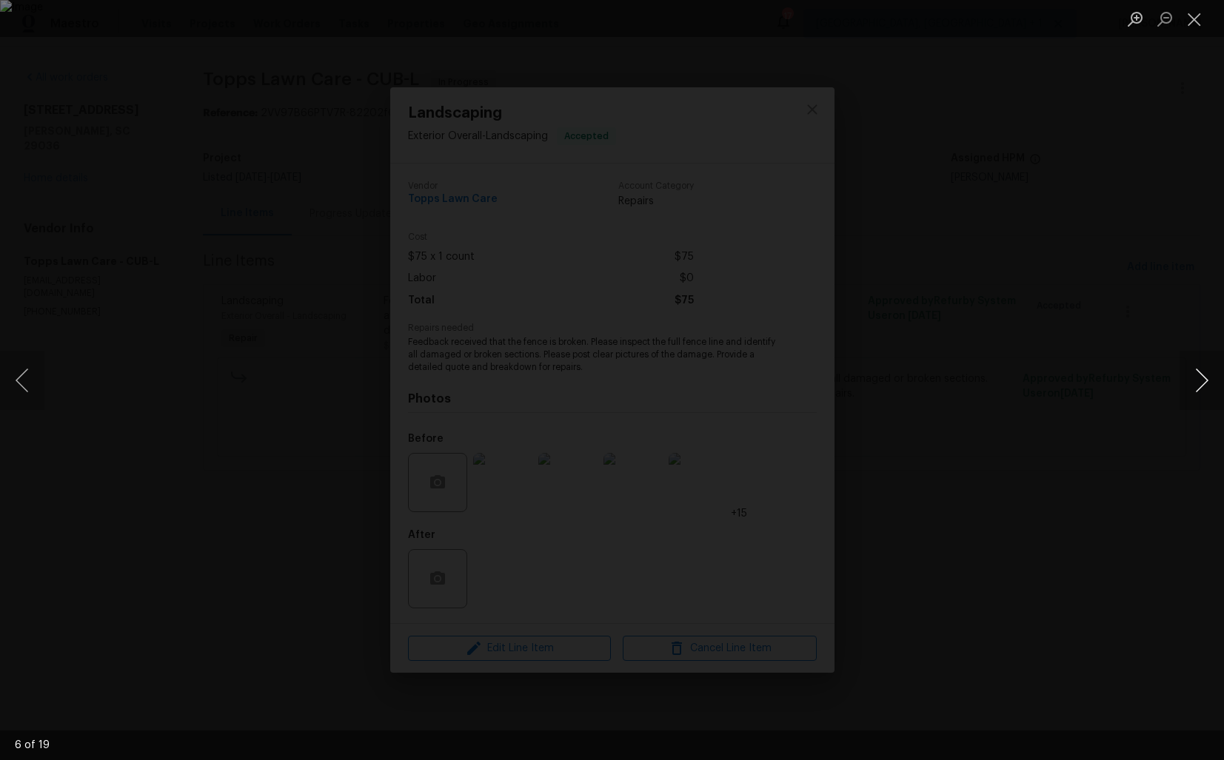
click at [1197, 382] on button "Next image" at bounding box center [1202, 380] width 44 height 59
click at [1198, 385] on button "Next image" at bounding box center [1202, 380] width 44 height 59
click at [26, 376] on button "Previous image" at bounding box center [22, 380] width 44 height 59
click at [1129, 312] on div "Lightbox" at bounding box center [612, 380] width 1224 height 760
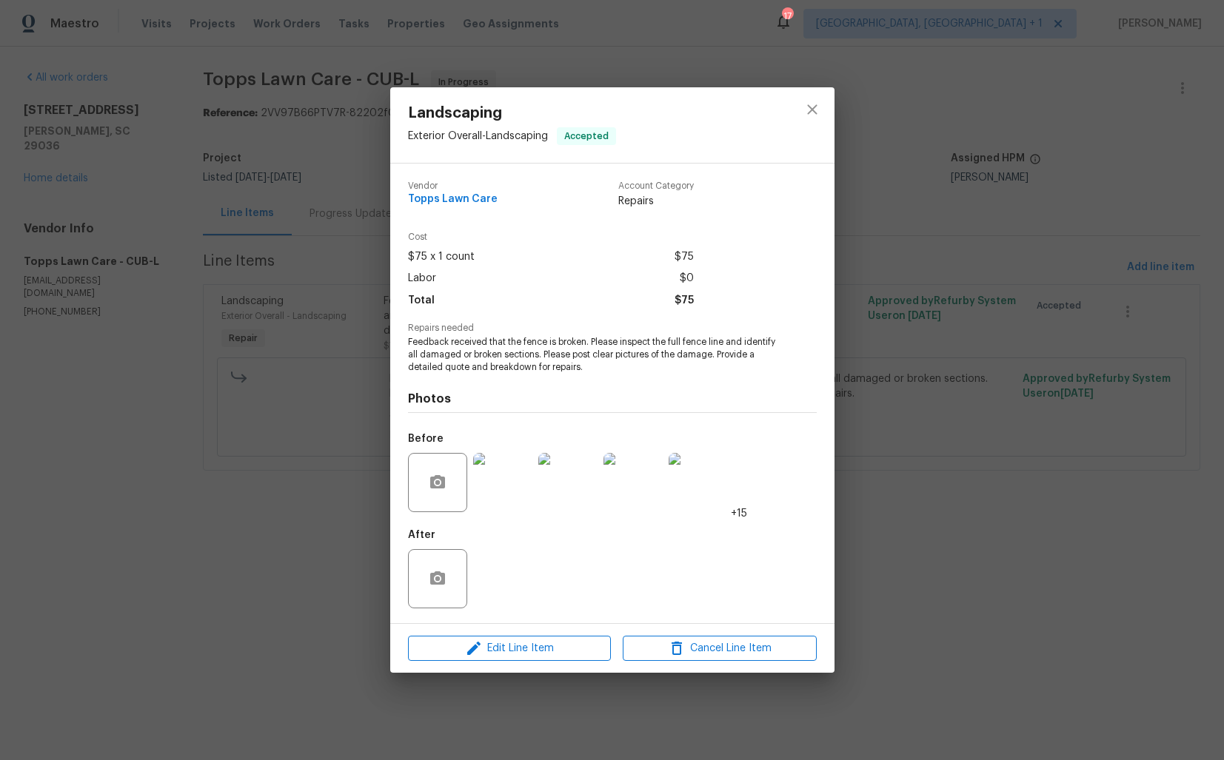
click at [958, 317] on div "Landscaping Exterior Overall - Landscaping Accepted Vendor Topps Lawn Care Acco…" at bounding box center [612, 380] width 1224 height 760
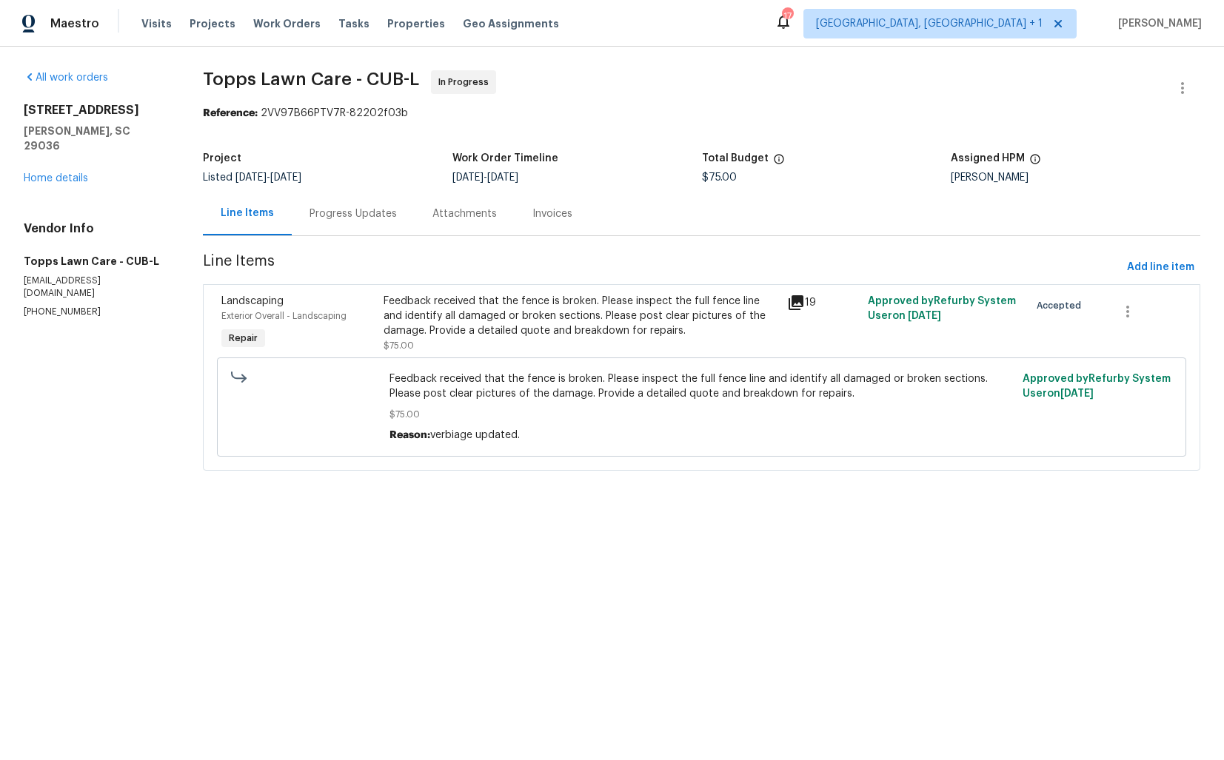
click at [350, 218] on div "Progress Updates" at bounding box center [353, 214] width 87 height 15
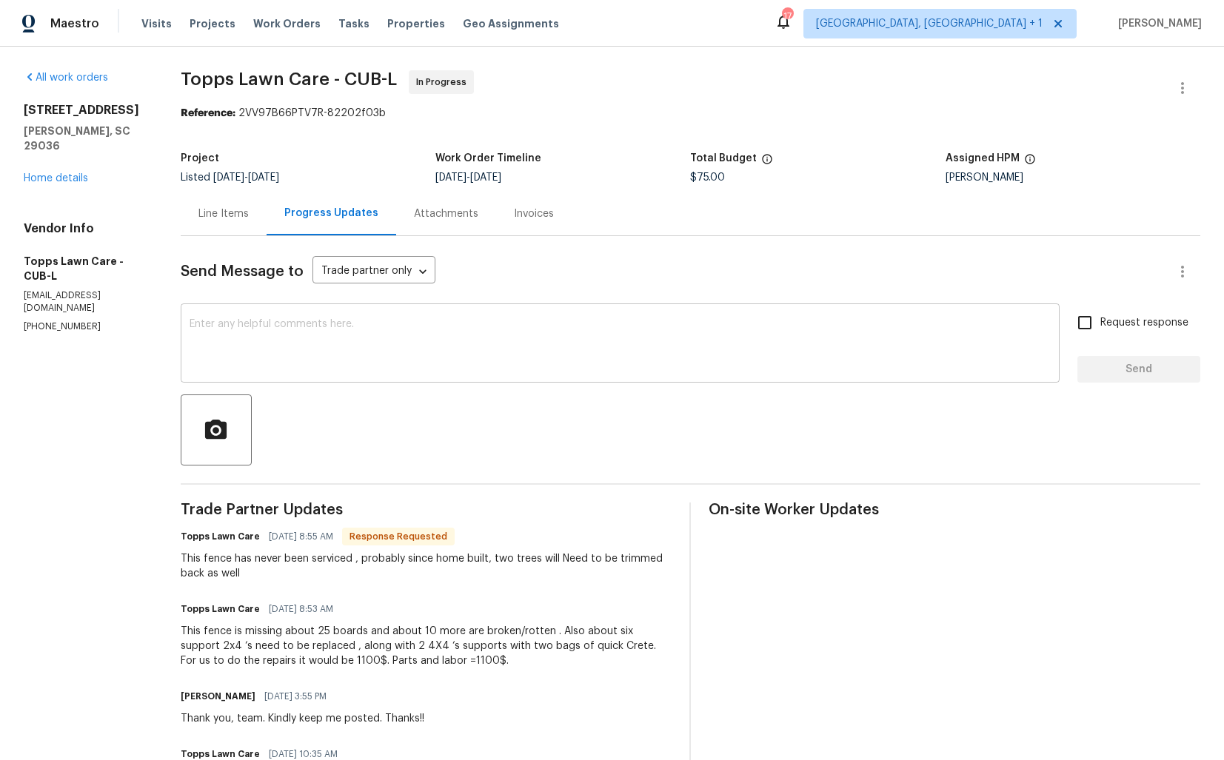
click at [398, 314] on div "x ​" at bounding box center [620, 345] width 879 height 76
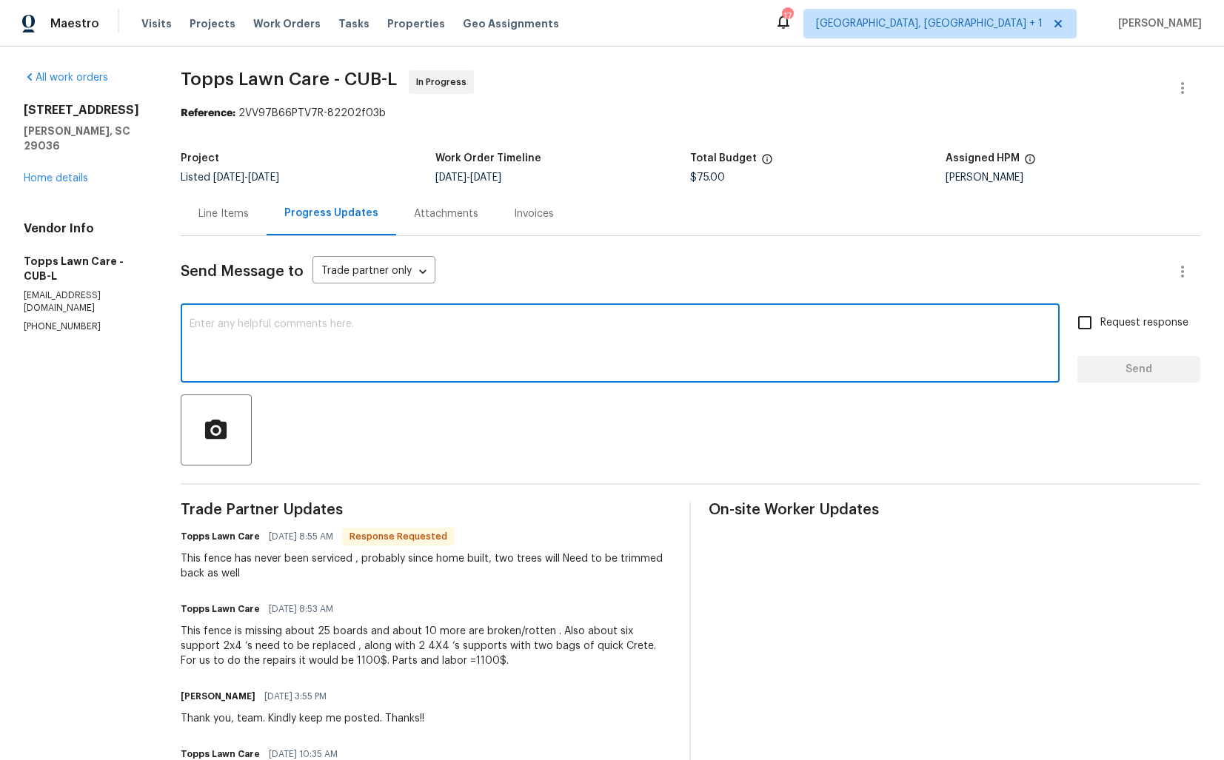
click at [398, 314] on div "x ​" at bounding box center [620, 345] width 879 height 76
click at [331, 361] on textarea at bounding box center [620, 345] width 861 height 52
click at [192, 317] on div "Thank you for the estimate x ​" at bounding box center [620, 345] width 879 height 76
click at [194, 321] on textarea "Thank you for the estimate" at bounding box center [620, 345] width 861 height 52
click at [204, 326] on textarea "Hi. team, Thank you for the estimate" at bounding box center [620, 345] width 861 height 52
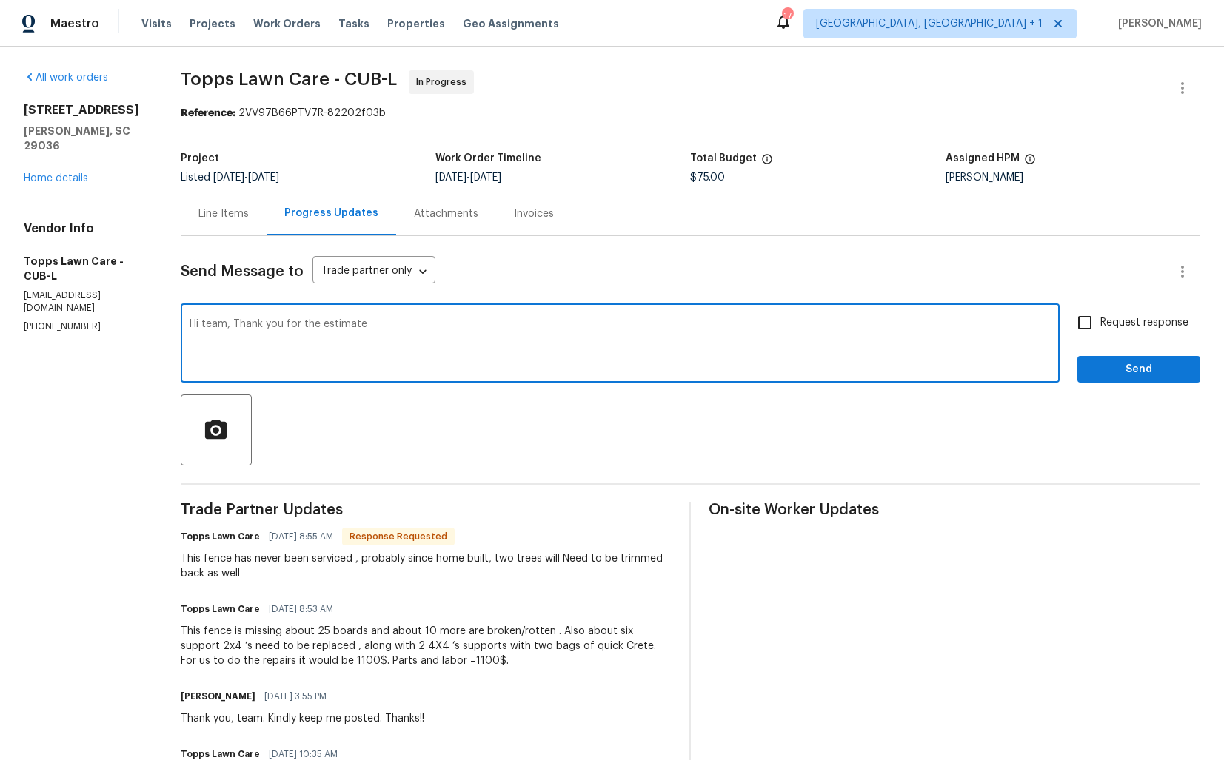
click at [378, 325] on textarea "Hi team, Thank you for the estimate" at bounding box center [620, 345] width 861 height 52
click at [716, 329] on textarea "Hi team, Thank you for the estimate. Let me check with our BR and get back to y…" at bounding box center [620, 345] width 861 height 52
type textarea "Hi team, Thank you for the estimate. Let me check with our BR and get back to y…"
click at [1098, 361] on span "Send" at bounding box center [1138, 370] width 99 height 19
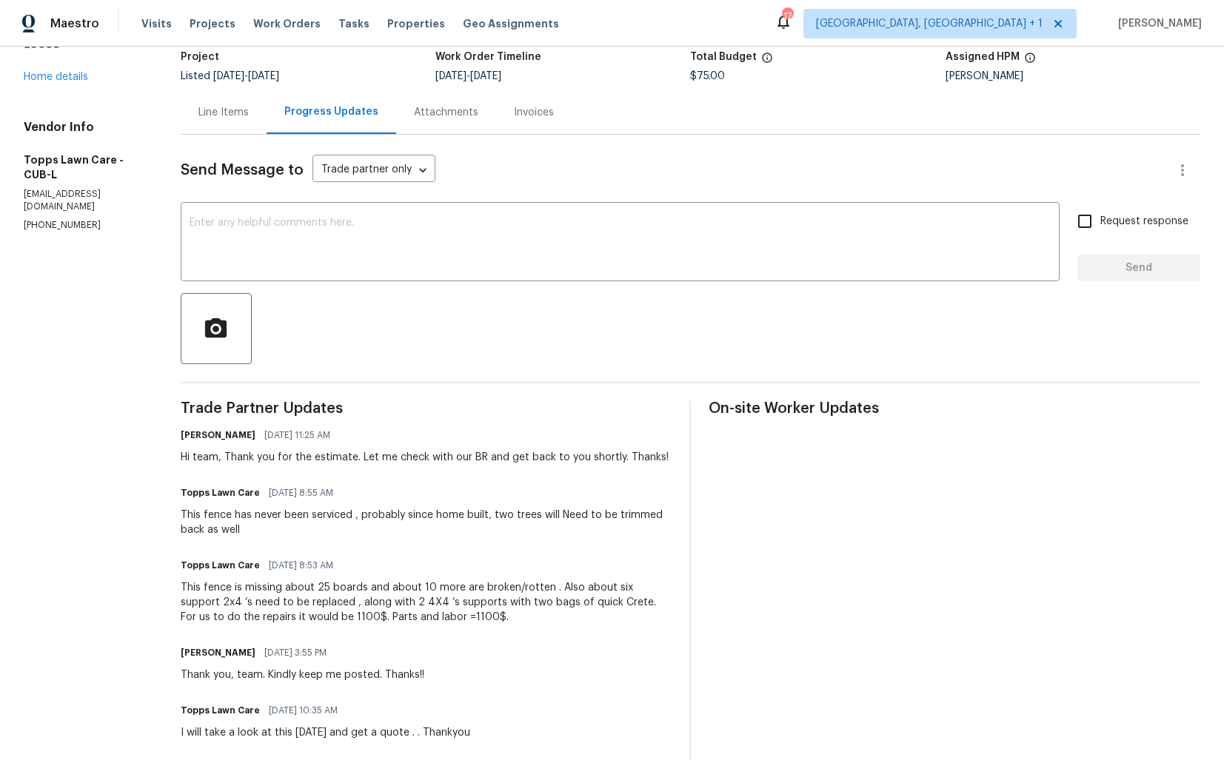
scroll to position [107, 0]
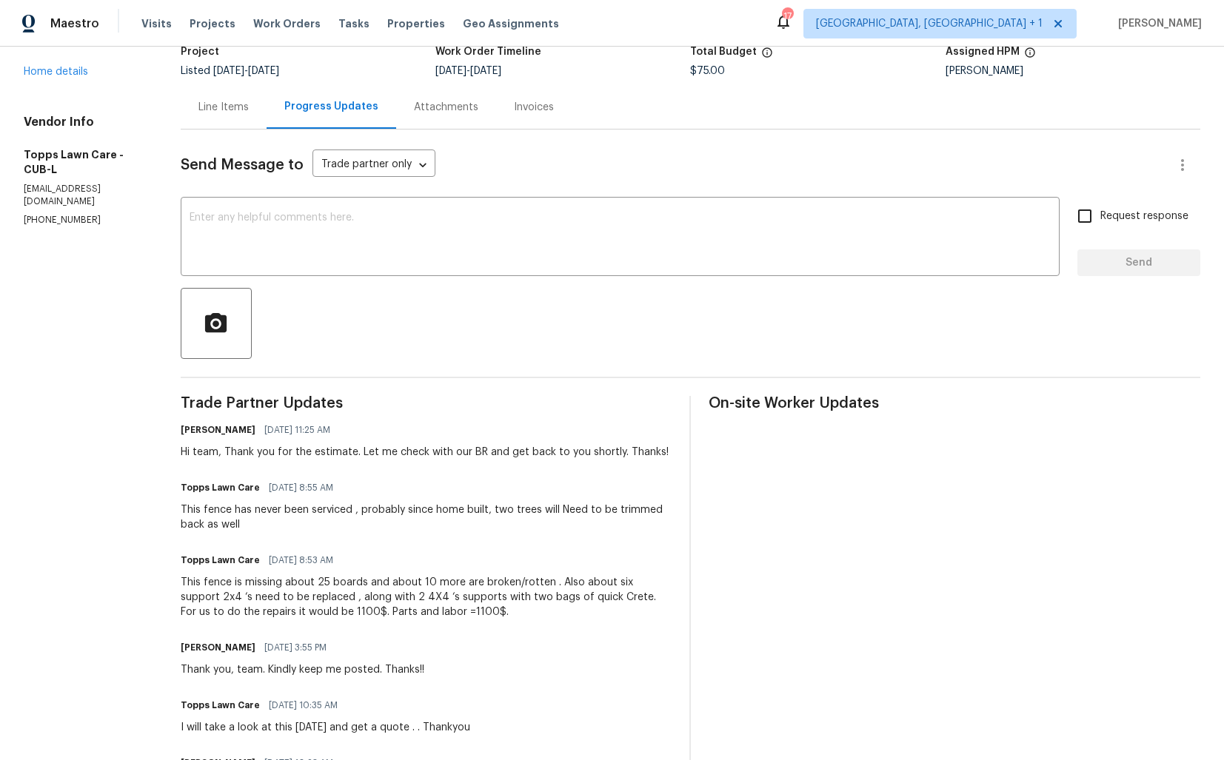
click at [254, 598] on div "This fence is missing about 25 boards and about 10 more are broken/rotten . Als…" at bounding box center [427, 597] width 492 height 44
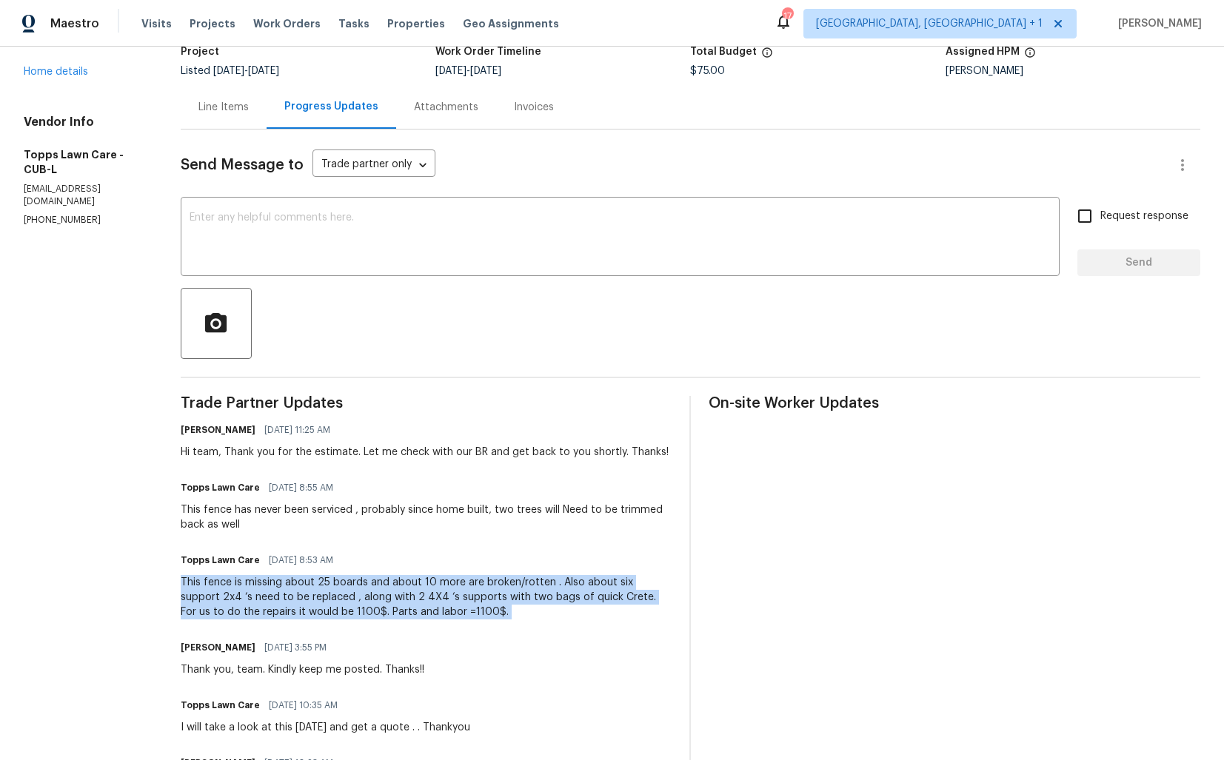
copy div "This fence is missing about 25 boards and about 10 more are broken/rotten . Als…"
click at [207, 517] on div "This fence has never been serviced , probably since home built, two trees will …" at bounding box center [427, 518] width 492 height 30
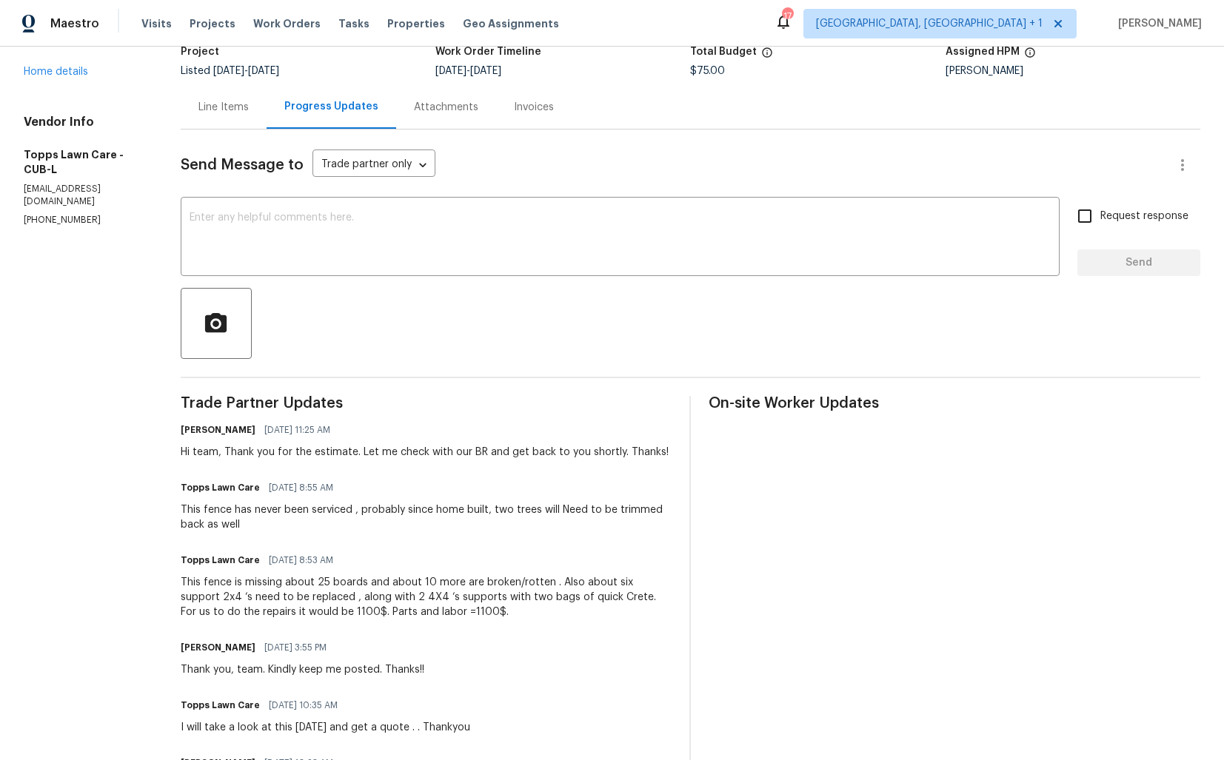
click at [207, 517] on div "This fence has never been serviced , probably since home built, two trees will …" at bounding box center [427, 518] width 492 height 30
copy div "This fence has never been serviced , probably since home built, two trees will …"
click at [597, 185] on div "Send Message to Trade partner only Trade partner only ​ x ​ Request response Se…" at bounding box center [691, 580] width 1020 height 900
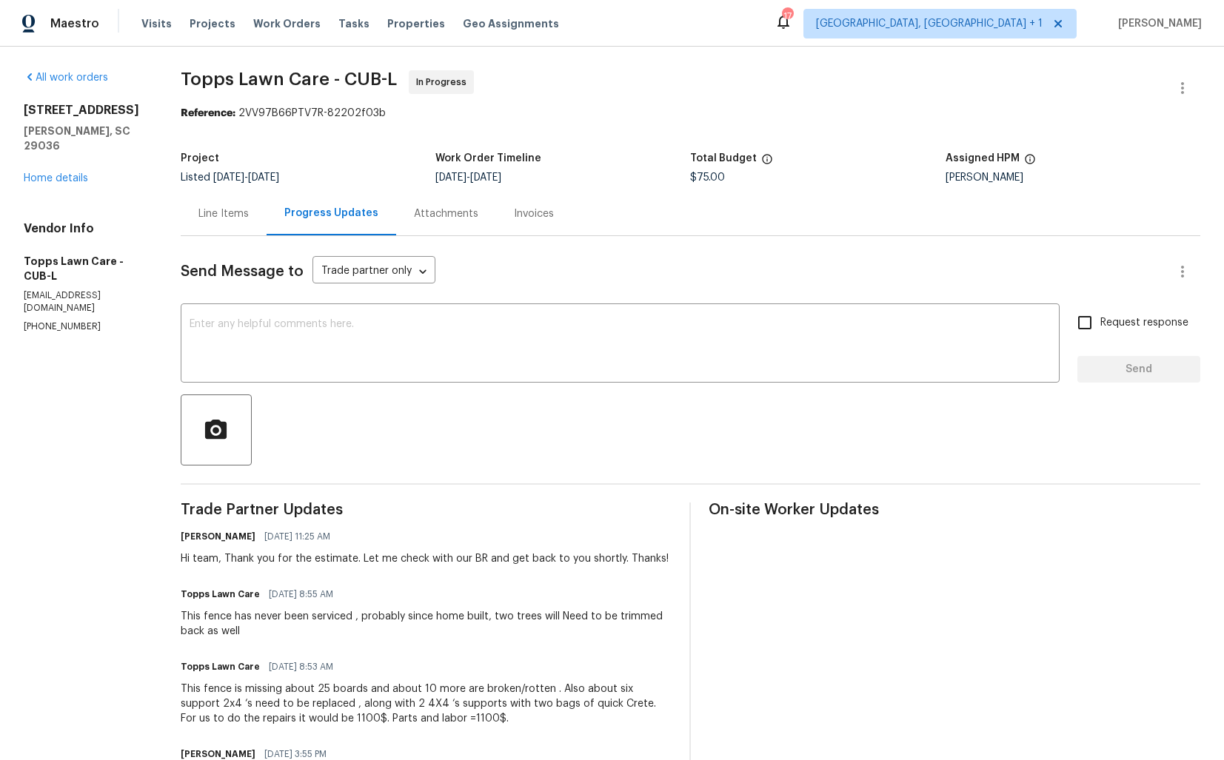
click at [846, 24] on div "Maestro Visits Projects Work Orders Tasks Properties Geo Assignments 17 Albuque…" at bounding box center [612, 23] width 1224 height 47
drag, startPoint x: 328, startPoint y: 718, endPoint x: 487, endPoint y: 718, distance: 159.2
click at [487, 718] on div "This fence is missing about 25 boards and about 10 more are broken/rotten . Als…" at bounding box center [427, 704] width 492 height 44
copy div "Parts and labor =1100$."
click at [64, 173] on link "Home details" at bounding box center [56, 178] width 64 height 10
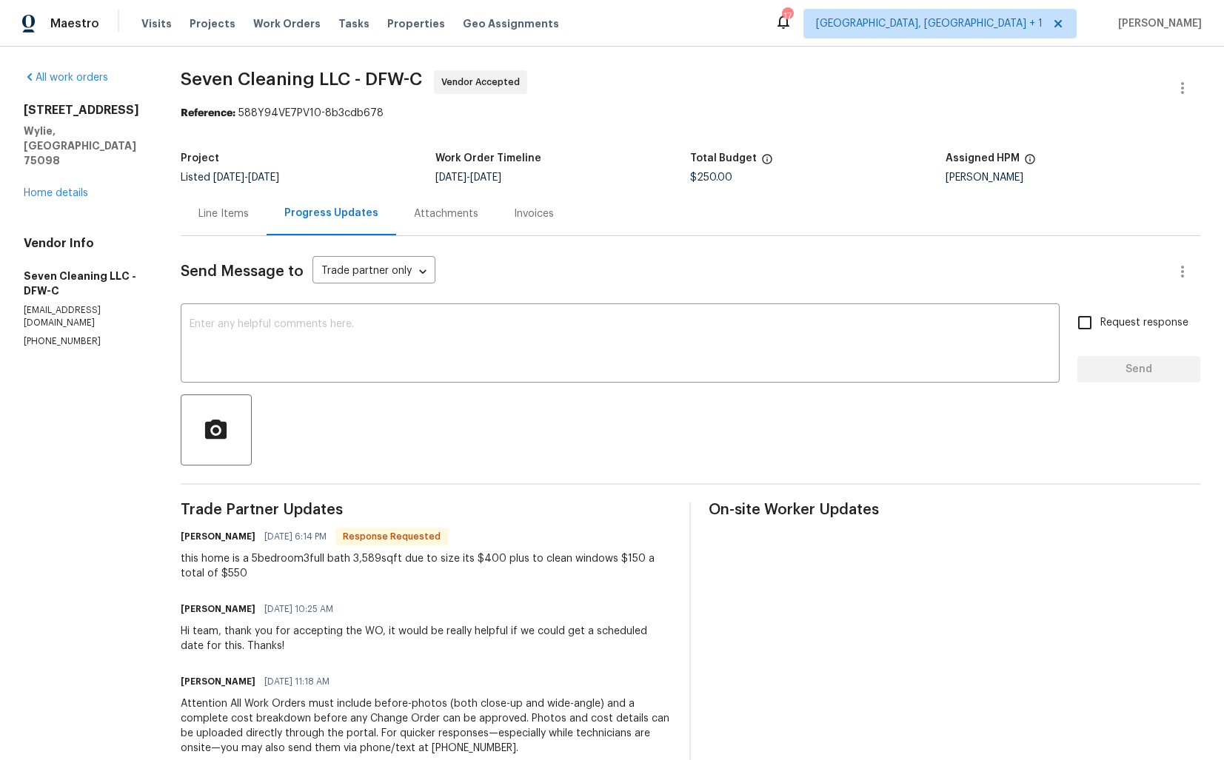
click at [224, 210] on div "Line Items" at bounding box center [223, 214] width 50 height 15
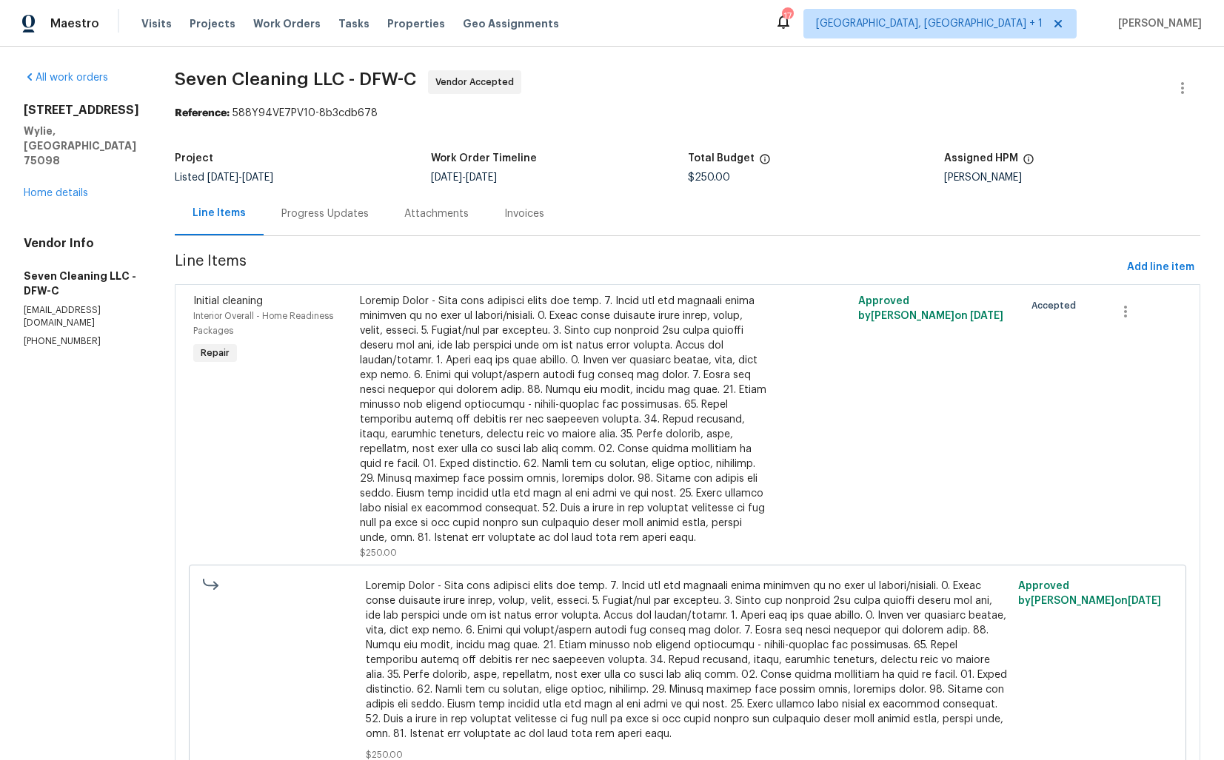
click at [341, 213] on div "Progress Updates" at bounding box center [324, 214] width 87 height 15
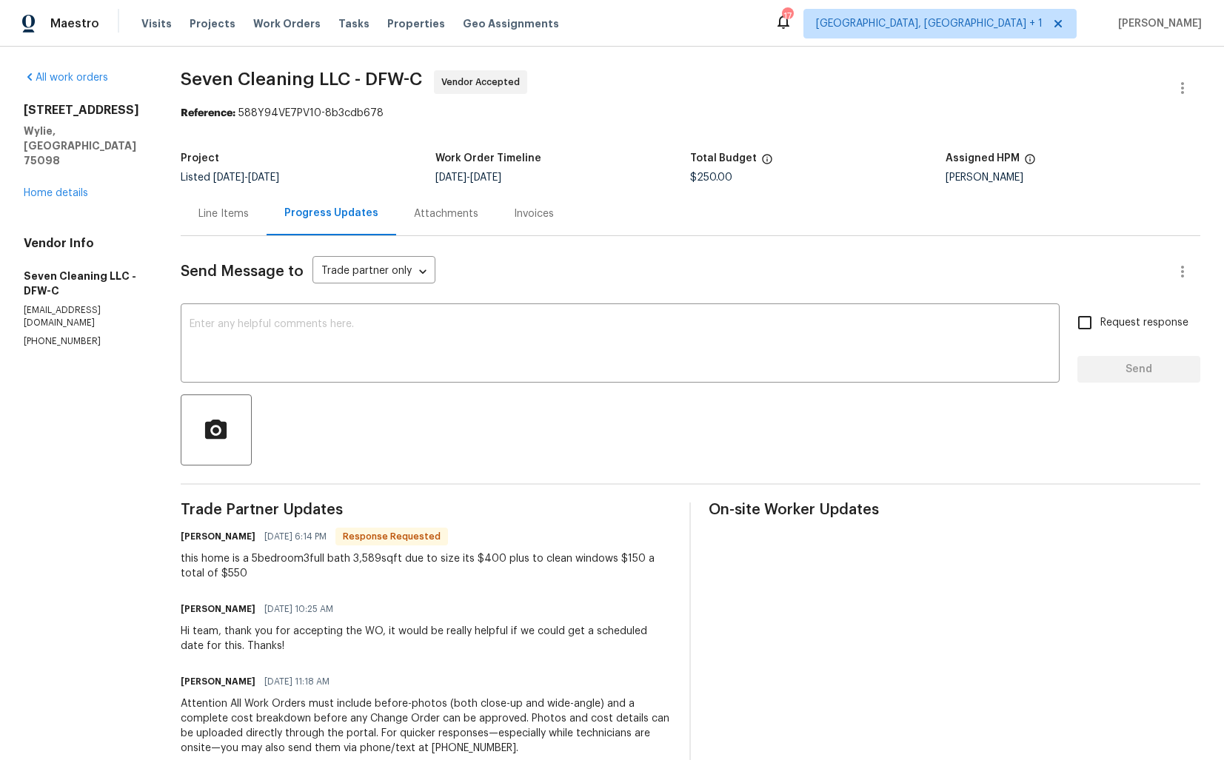
click at [198, 542] on h6 "[PERSON_NAME]" at bounding box center [218, 536] width 75 height 15
copy h6 "[PERSON_NAME]"
click at [408, 359] on textarea at bounding box center [620, 345] width 861 height 52
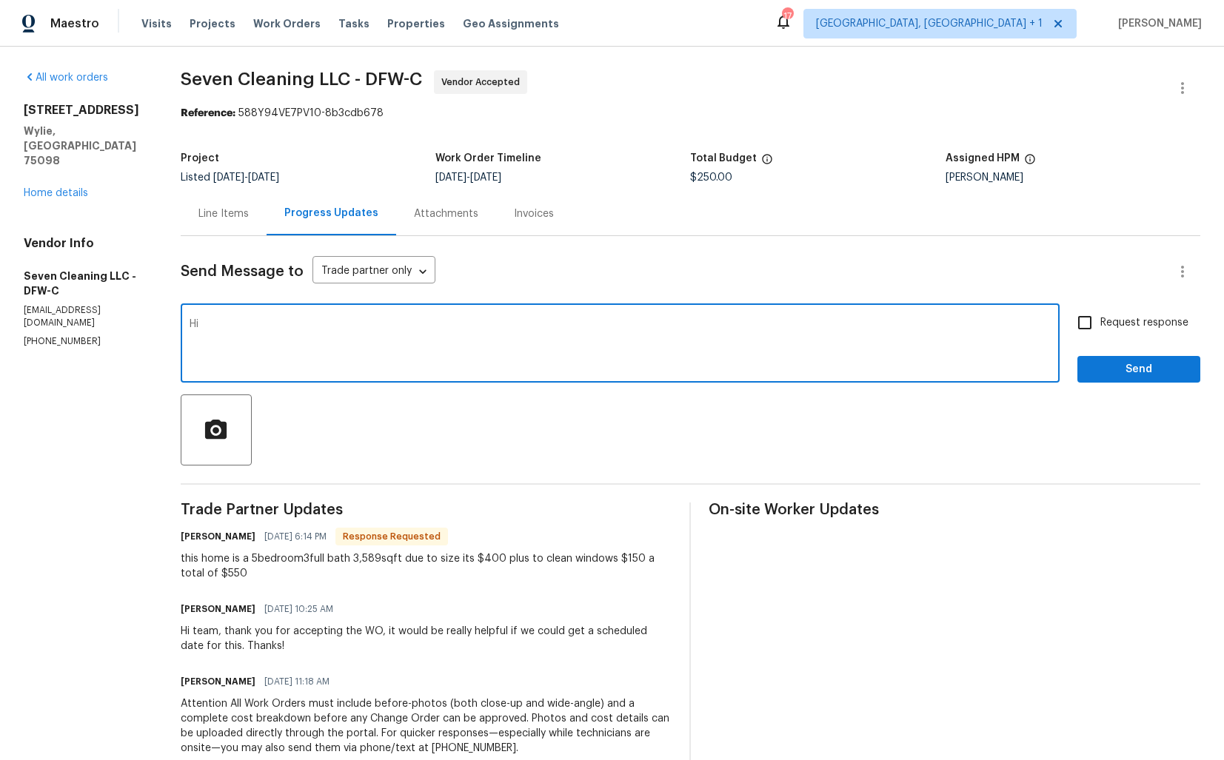
paste textarea "[PERSON_NAME]"
click at [515, 324] on textarea "Hi [PERSON_NAME], thank you for the estimate. let me check with our BR and get …" at bounding box center [620, 345] width 861 height 52
type textarea "Hi [PERSON_NAME], thank you for the estimate. let me check with our BR and get …"
click at [1102, 376] on span "Send" at bounding box center [1138, 370] width 99 height 19
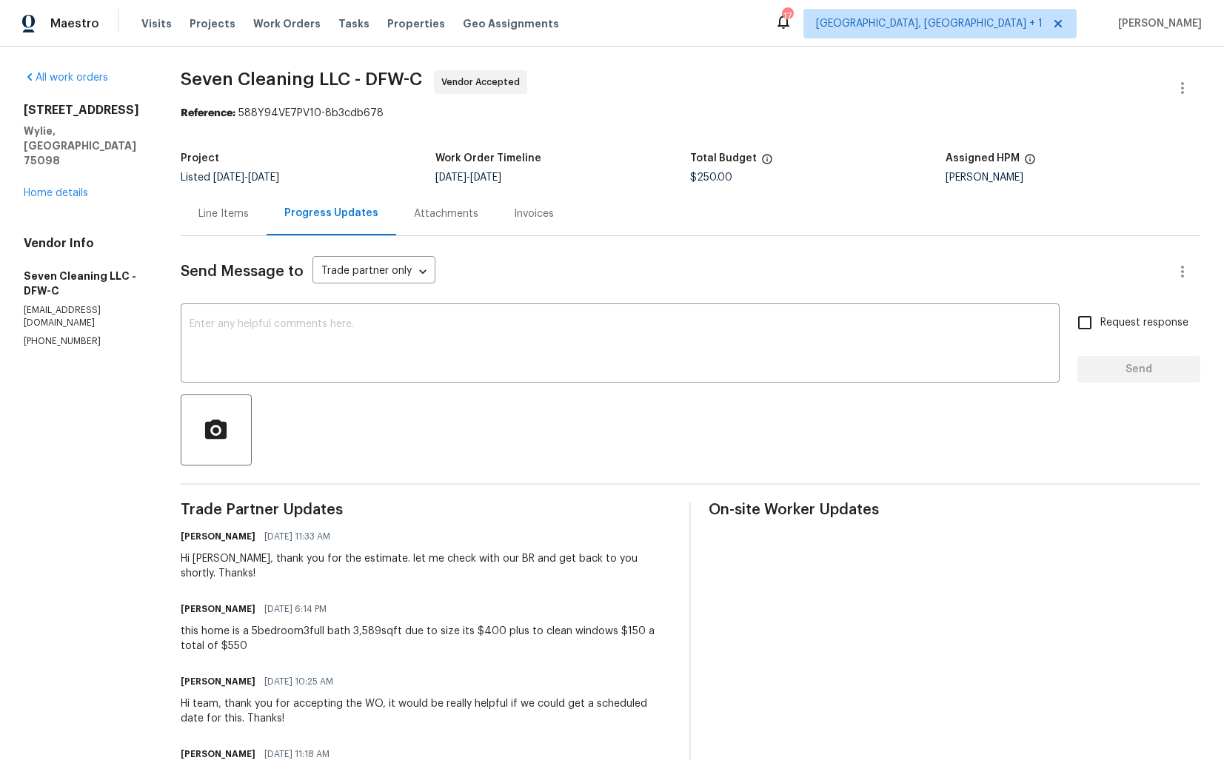
click at [233, 211] on div "Line Items" at bounding box center [223, 214] width 50 height 15
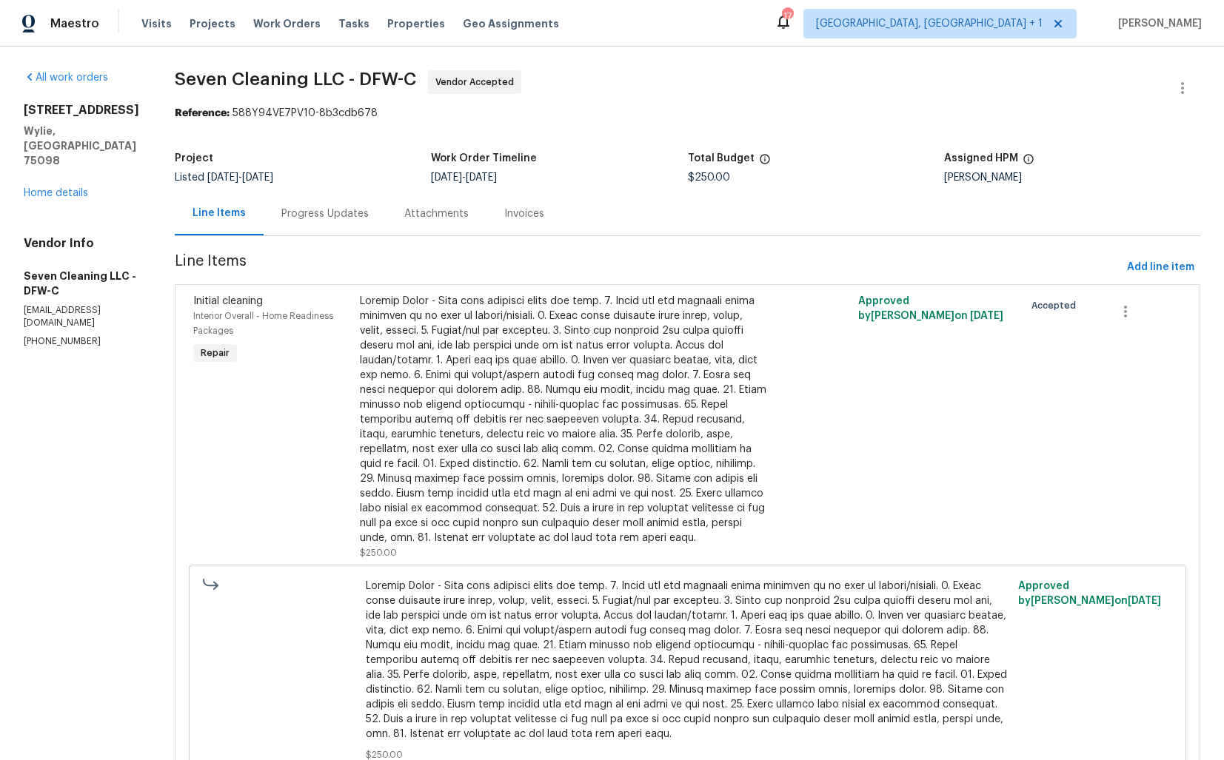
scroll to position [73, 0]
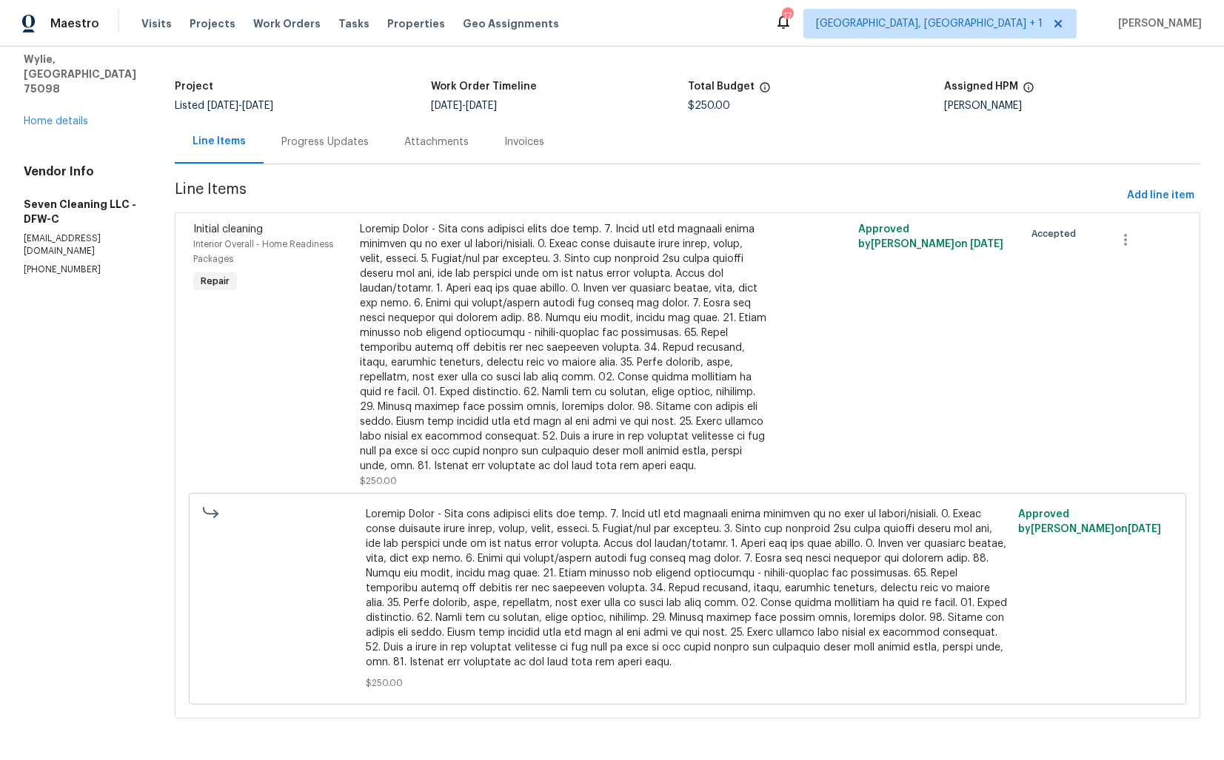
click at [505, 595] on span at bounding box center [687, 588] width 643 height 163
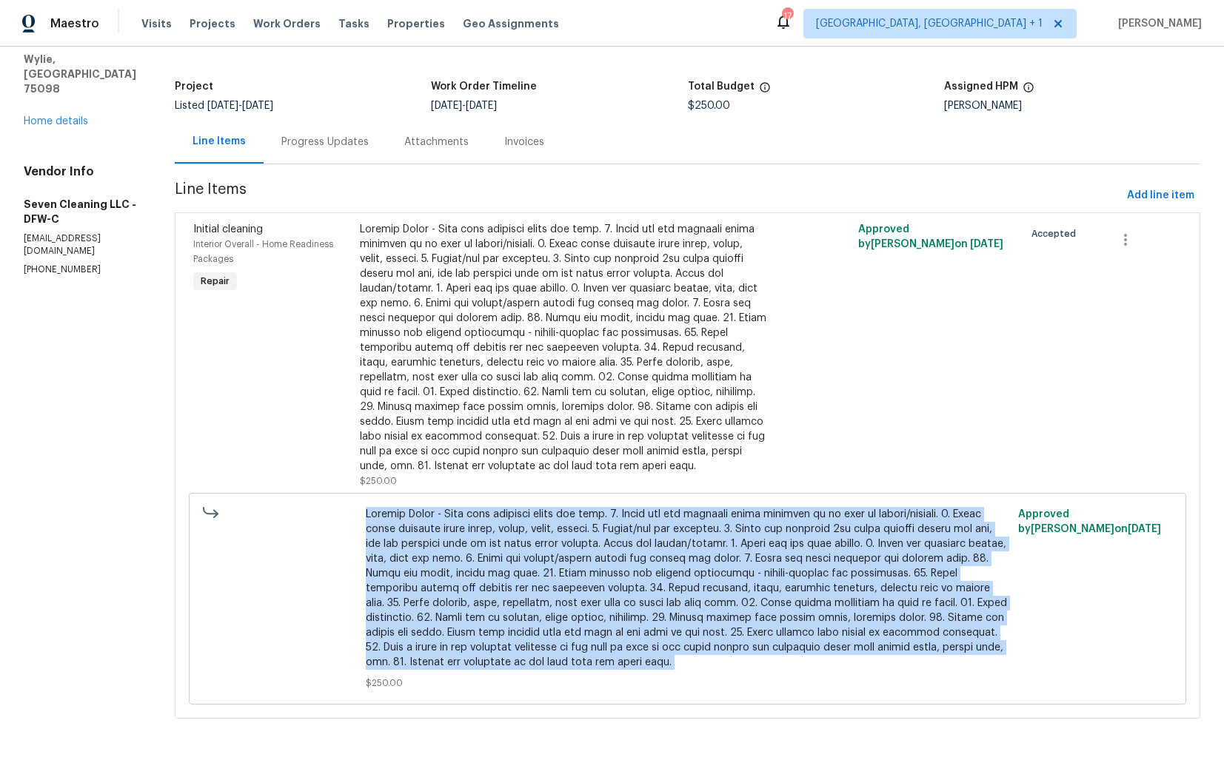
copy span "Initial Clean - Wipe down exterior doors and trim. 2. Clean out all exterior li…"
click at [321, 135] on div "Progress Updates" at bounding box center [324, 142] width 87 height 15
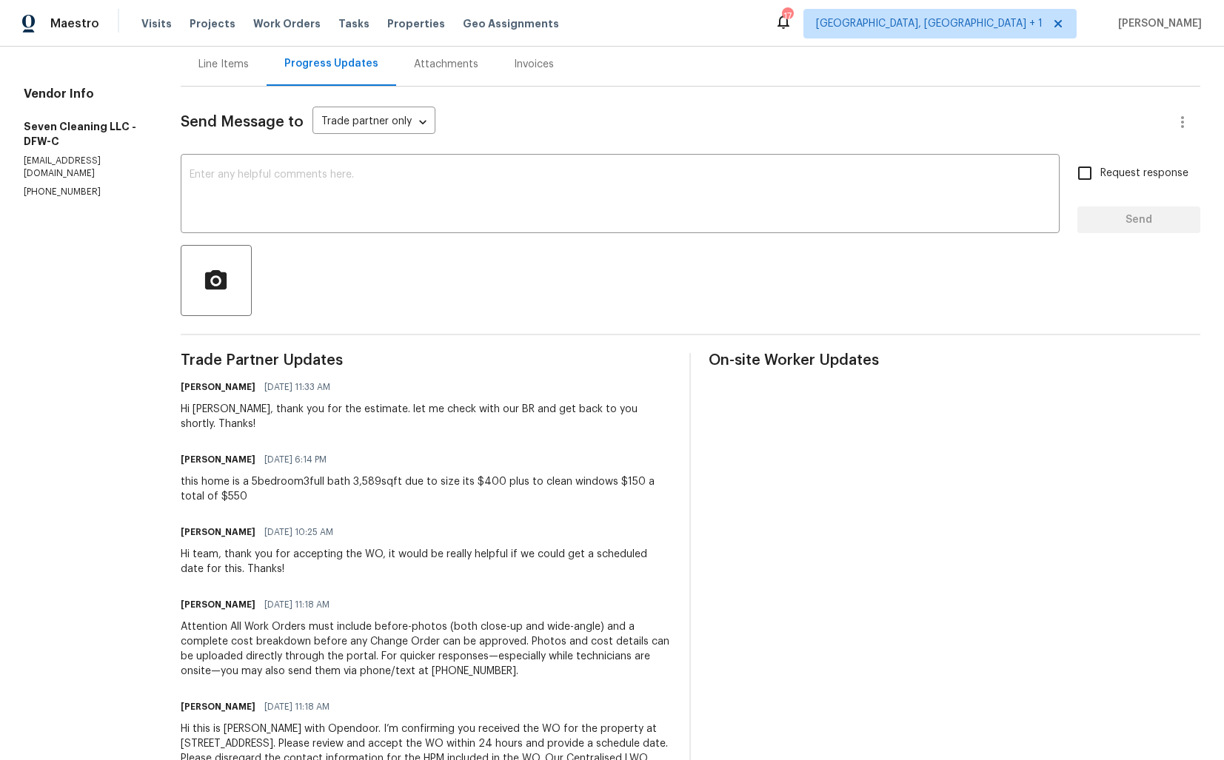
scroll to position [175, 0]
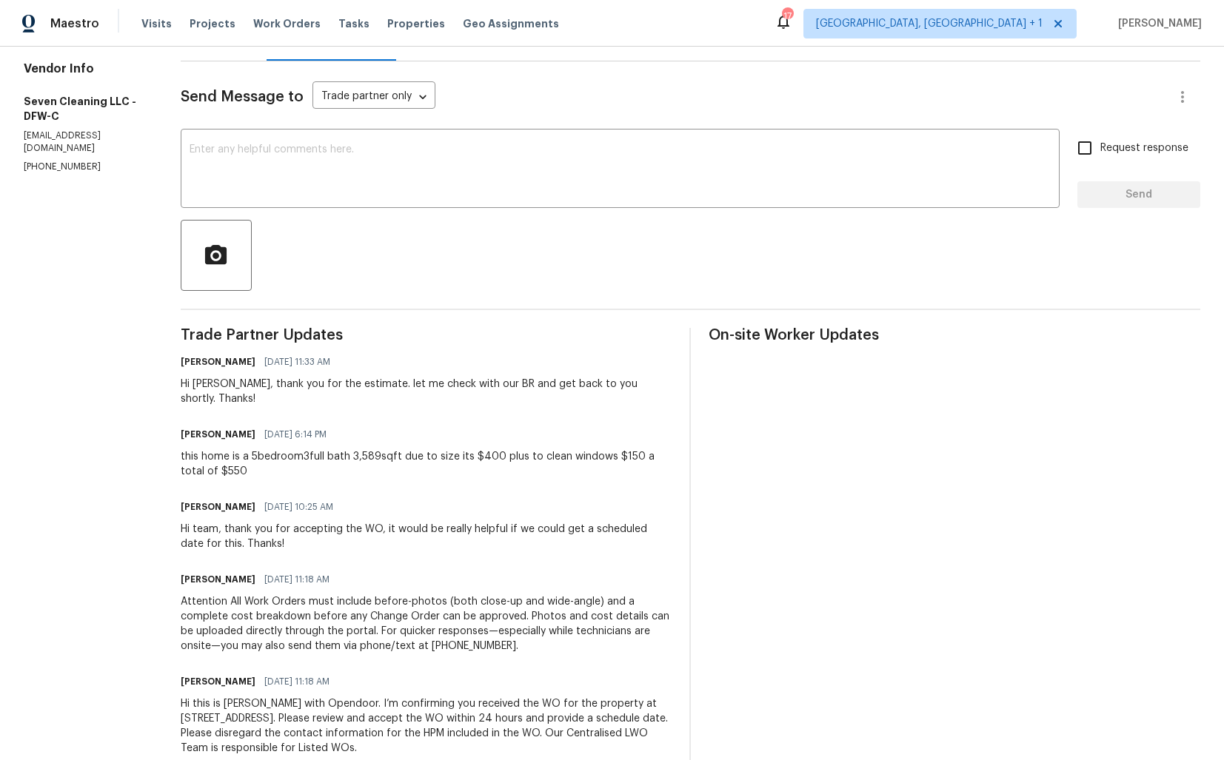
click at [201, 452] on div "this home is a 5bedroom3full bath 3,589sqft due to size its $400 plus to clean …" at bounding box center [427, 464] width 492 height 30
copy div "this home is a 5bedroom3full bath 3,589sqft due to size its $400 plus to clean …"
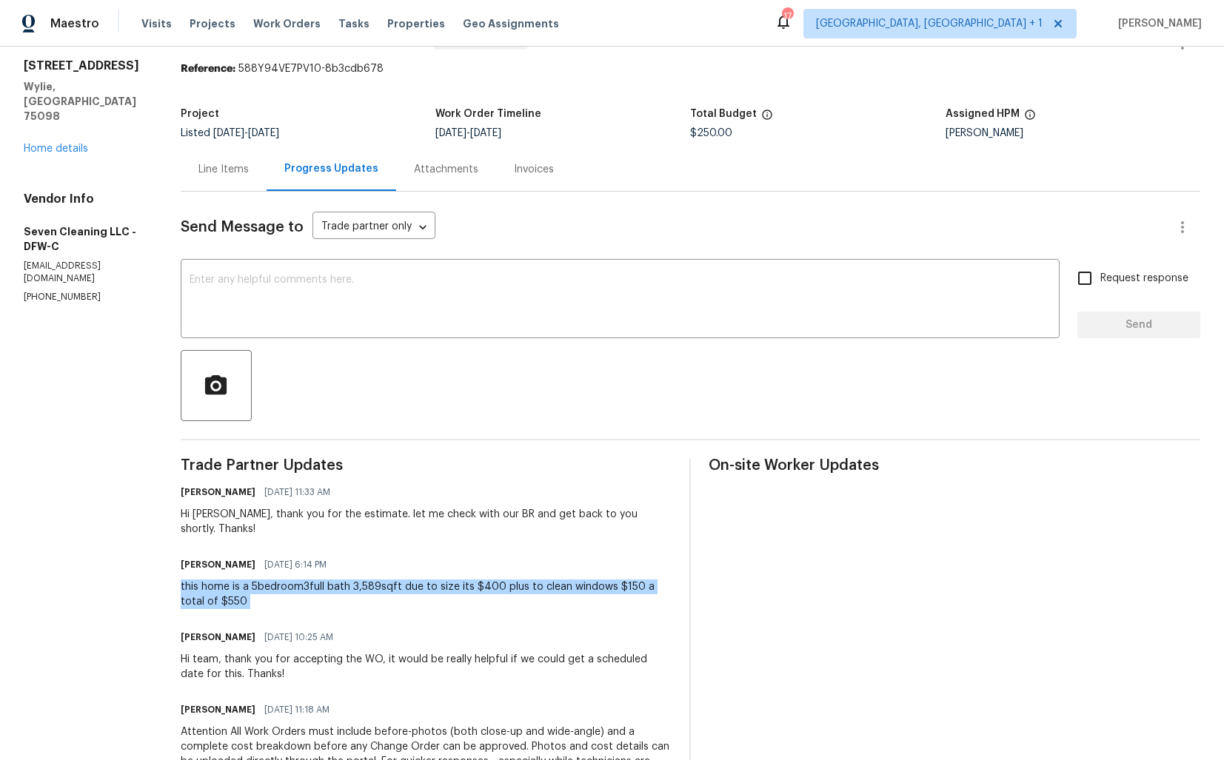
scroll to position [0, 0]
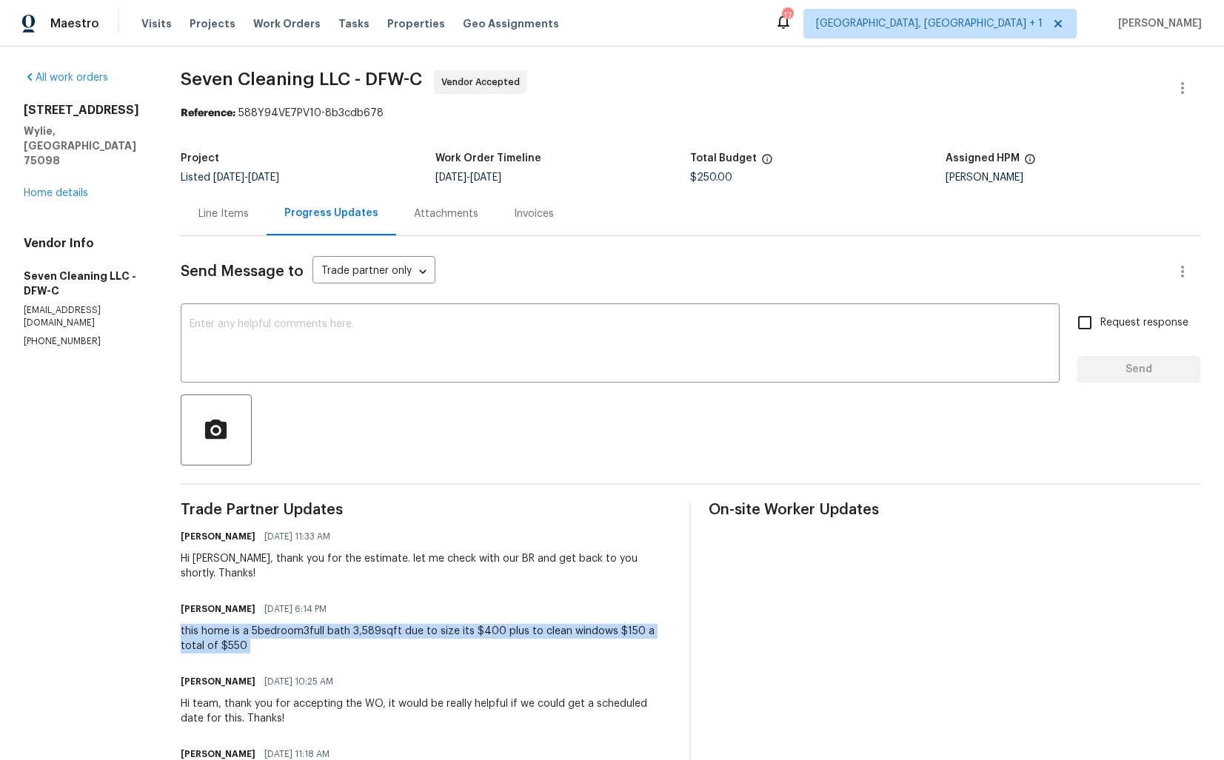
click at [787, 16] on div "Maestro Visits Projects Work Orders Tasks Properties Geo Assignments 17 [GEOGRA…" at bounding box center [612, 23] width 1224 height 47
click at [414, 519] on div "Trade Partner Updates [PERSON_NAME] M [DATE] 11:33 AM Hi [PERSON_NAME], thank y…" at bounding box center [427, 726] width 492 height 446
click at [233, 624] on div "this home is a 5bedroom3full bath 3,589sqft due to size its $400 plus to clean …" at bounding box center [427, 639] width 492 height 30
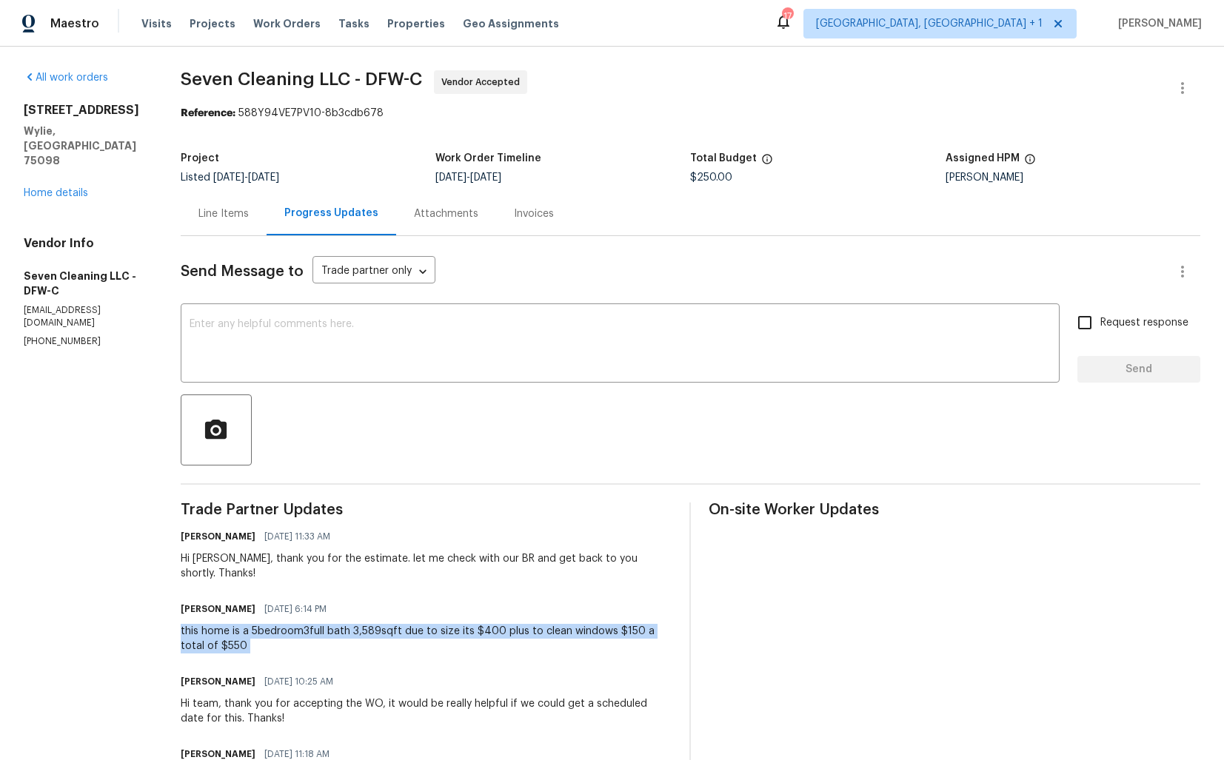
copy div "this home is a 5bedroom3full bath 3,589sqft due to size its $400 plus to clean …"
click at [266, 158] on div "Project" at bounding box center [308, 162] width 255 height 19
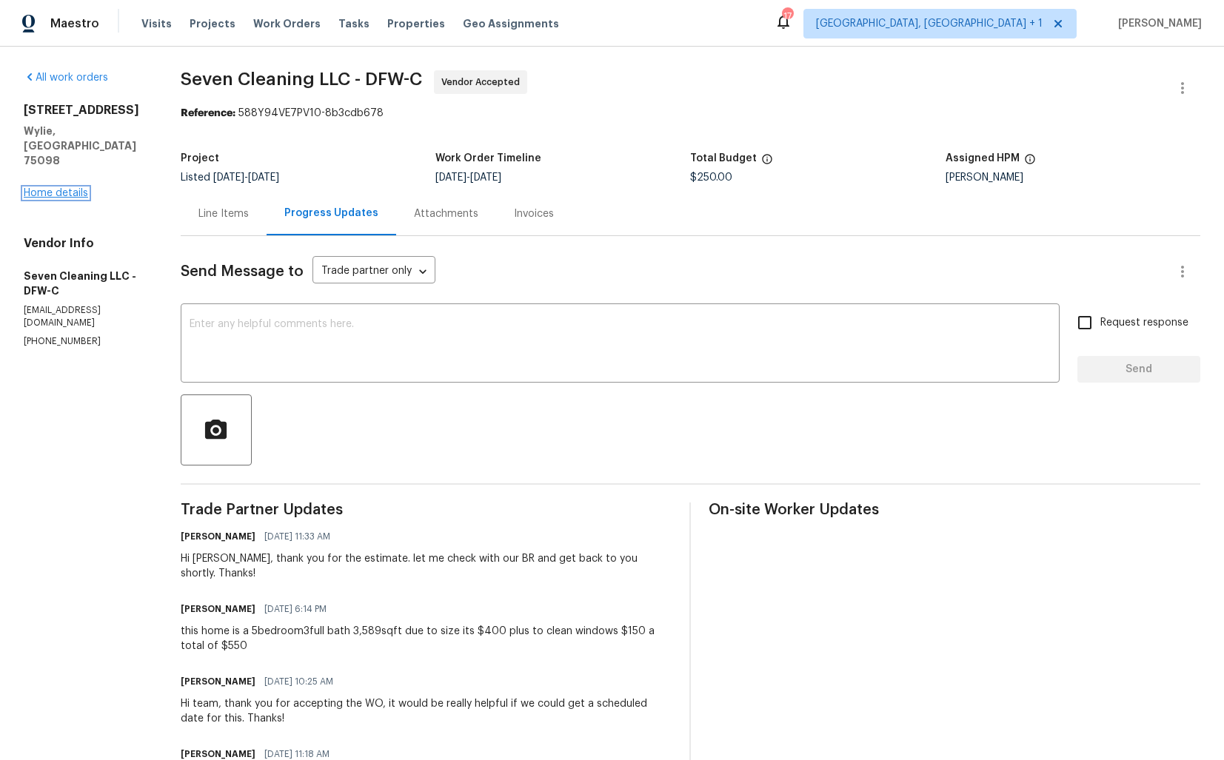
click at [79, 188] on link "Home details" at bounding box center [56, 193] width 64 height 10
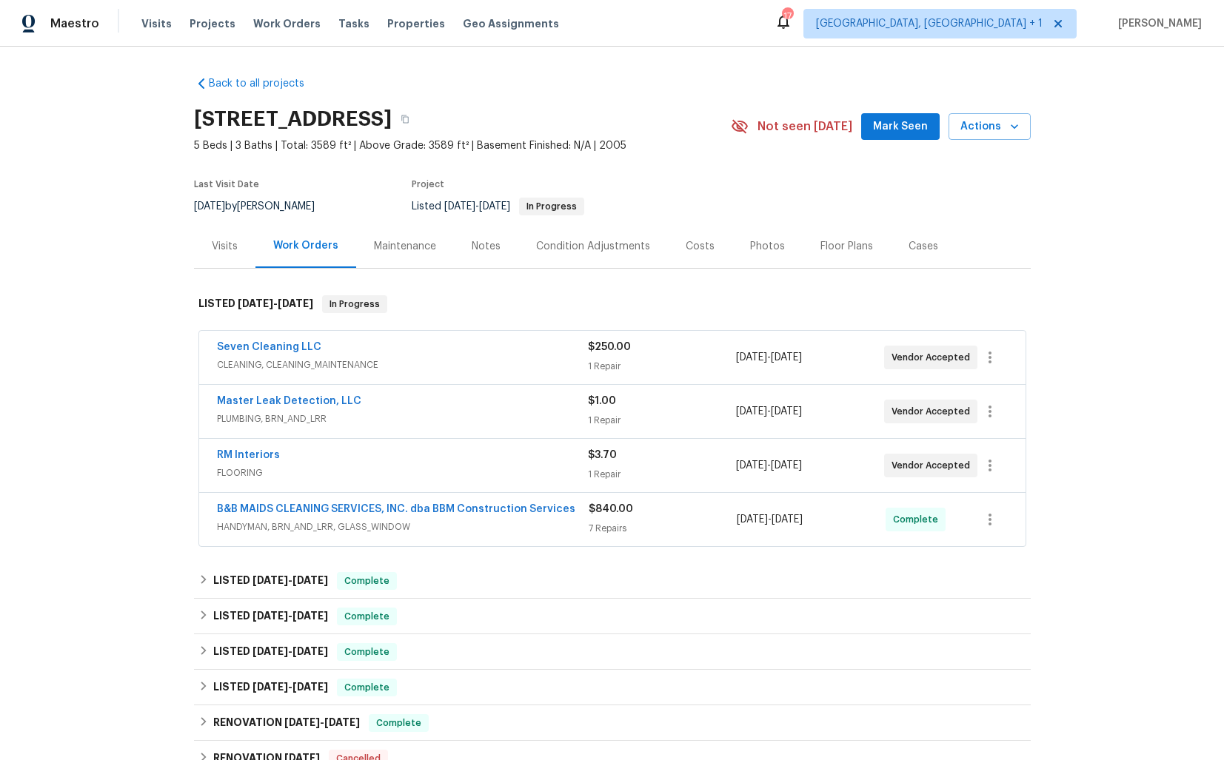
click at [385, 403] on div "Master Leak Detection, LLC" at bounding box center [402, 403] width 371 height 18
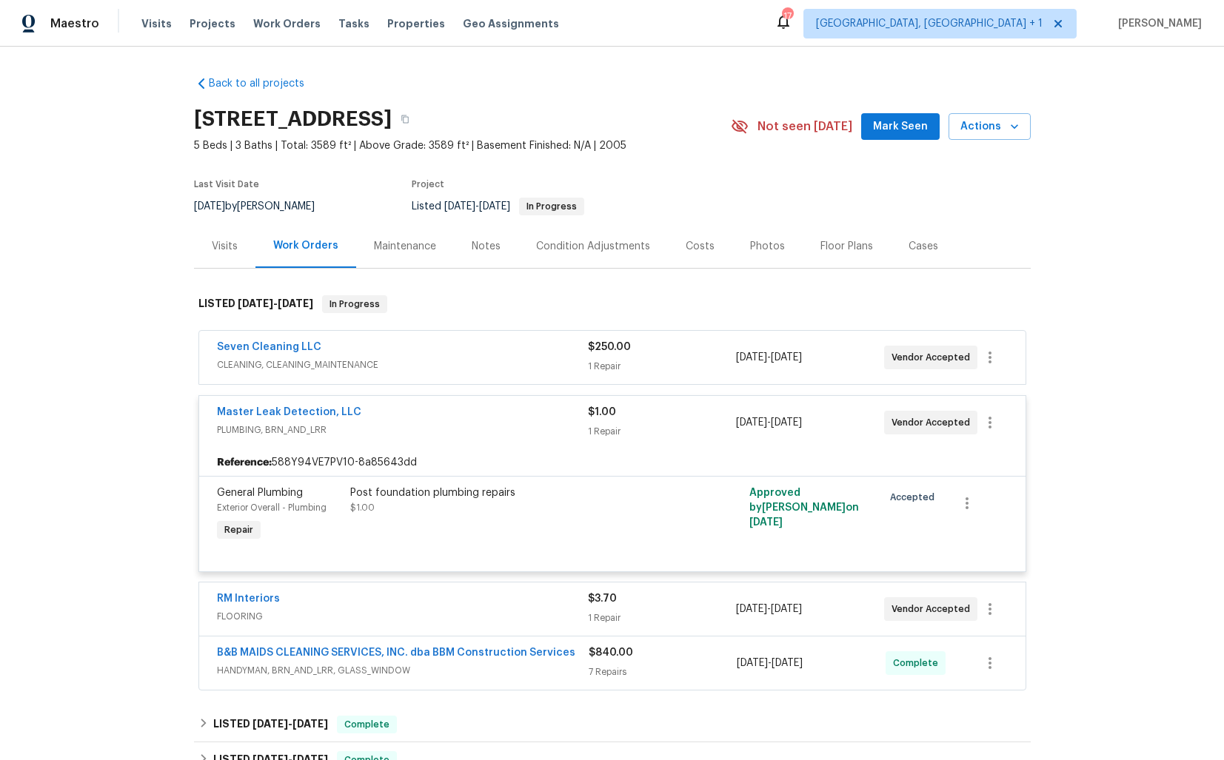
click at [418, 413] on div "Master Leak Detection, LLC" at bounding box center [402, 414] width 371 height 18
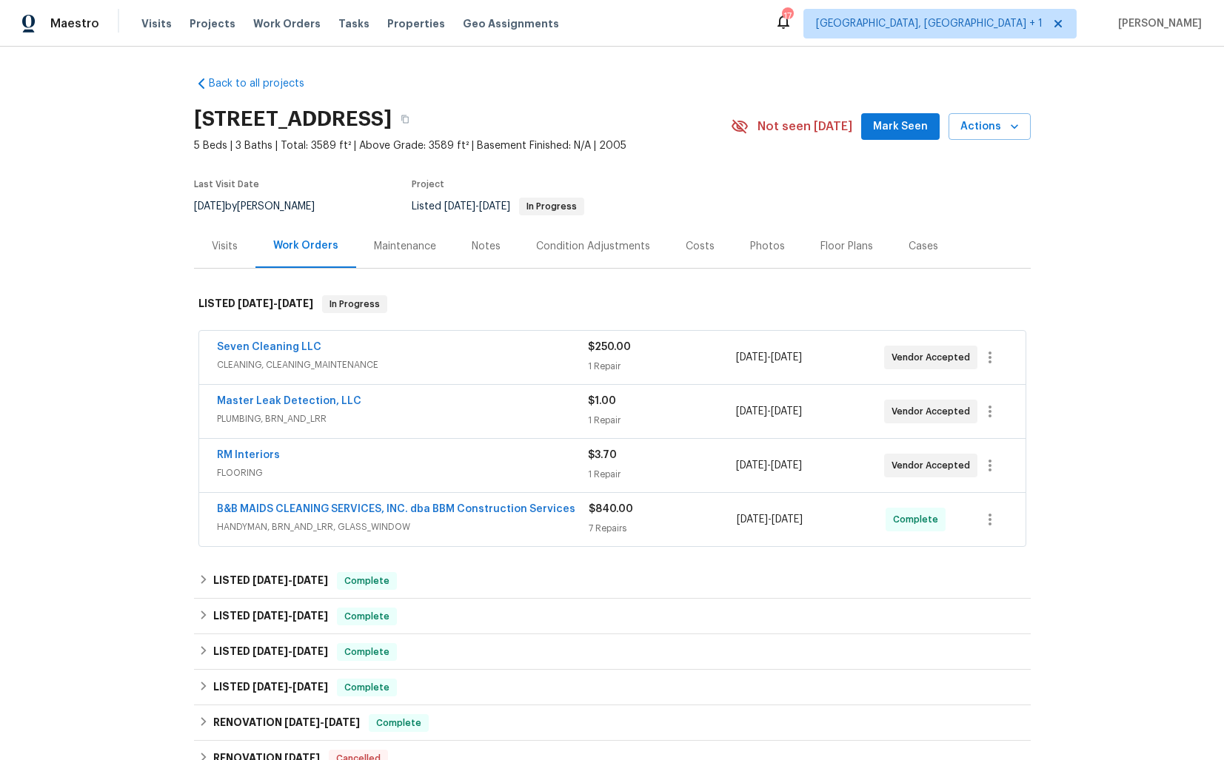
click at [390, 454] on div "RM Interiors" at bounding box center [402, 457] width 371 height 18
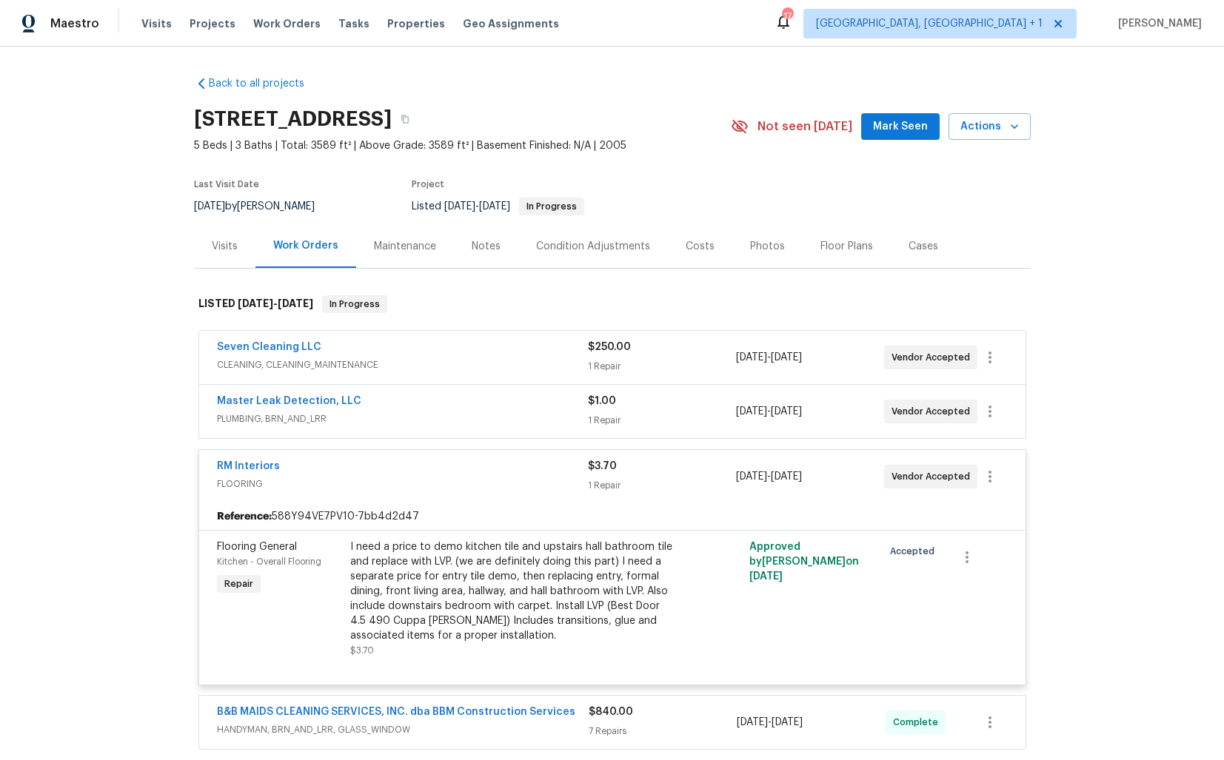
click at [351, 468] on div "RM Interiors" at bounding box center [402, 468] width 371 height 18
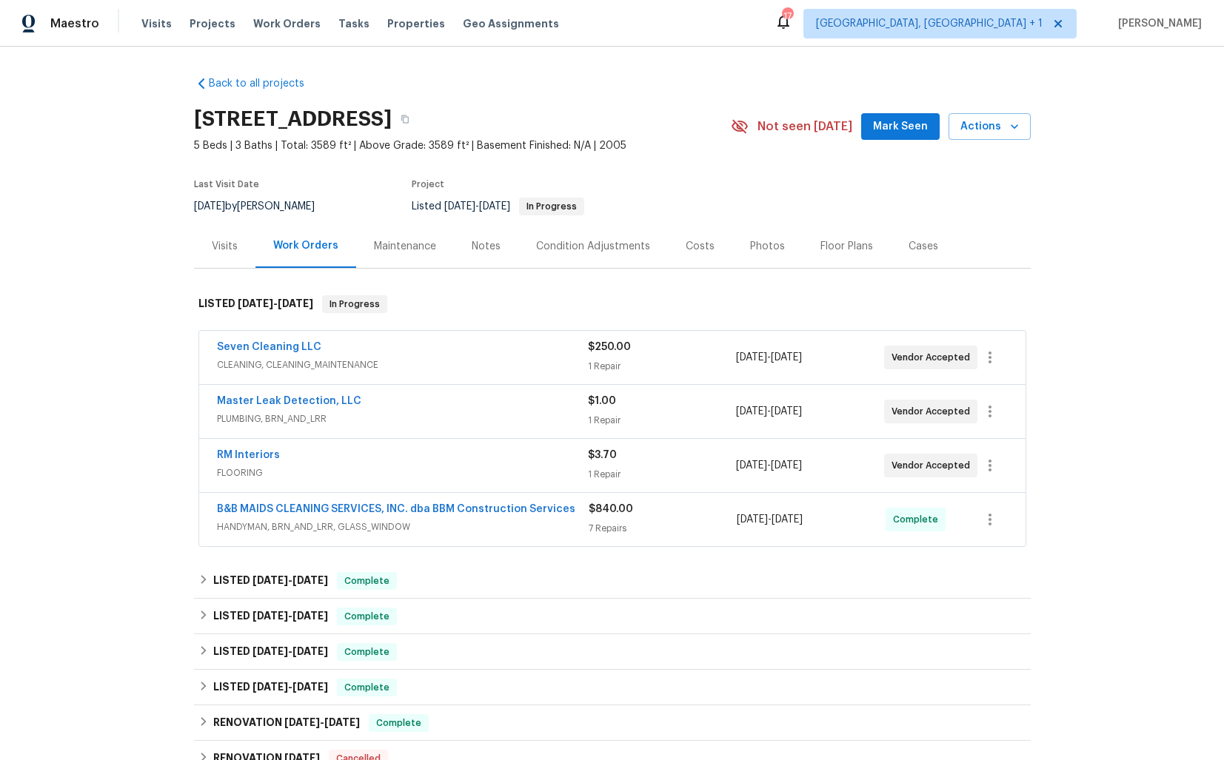
click at [669, 509] on div "$840.00" at bounding box center [663, 509] width 149 height 15
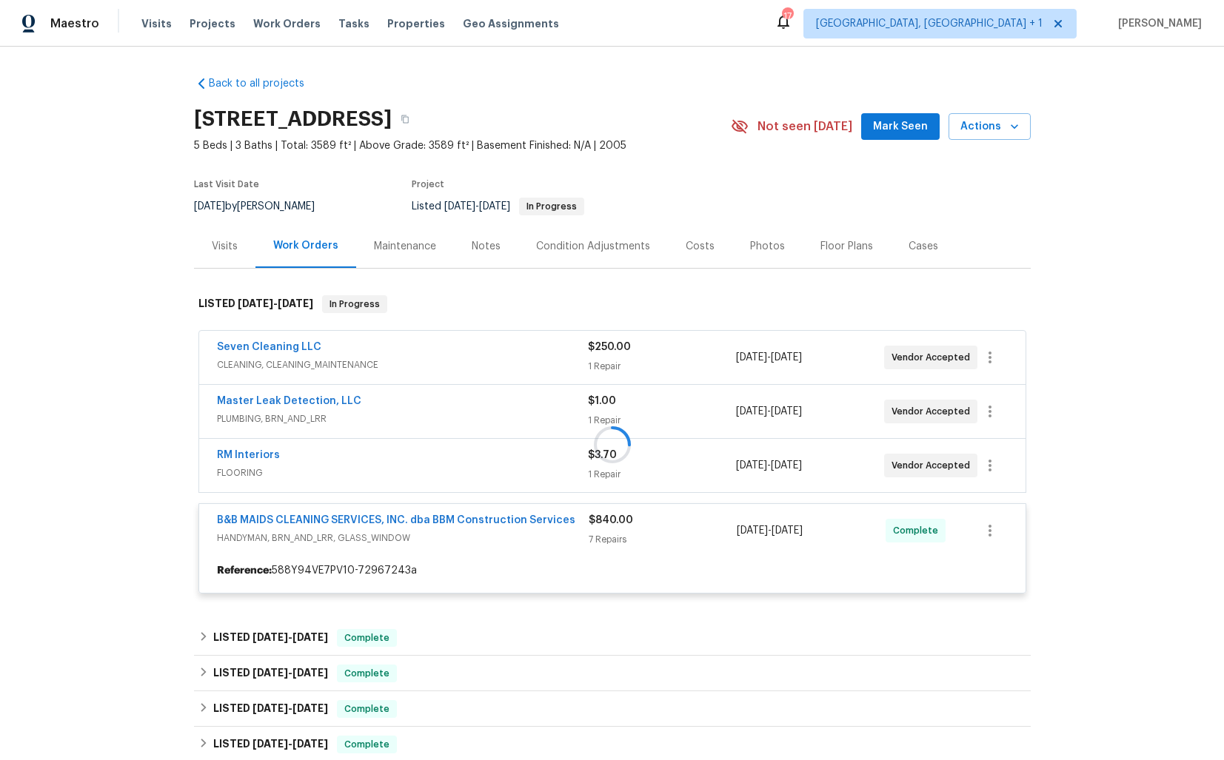
click at [663, 519] on div at bounding box center [612, 445] width 837 height 328
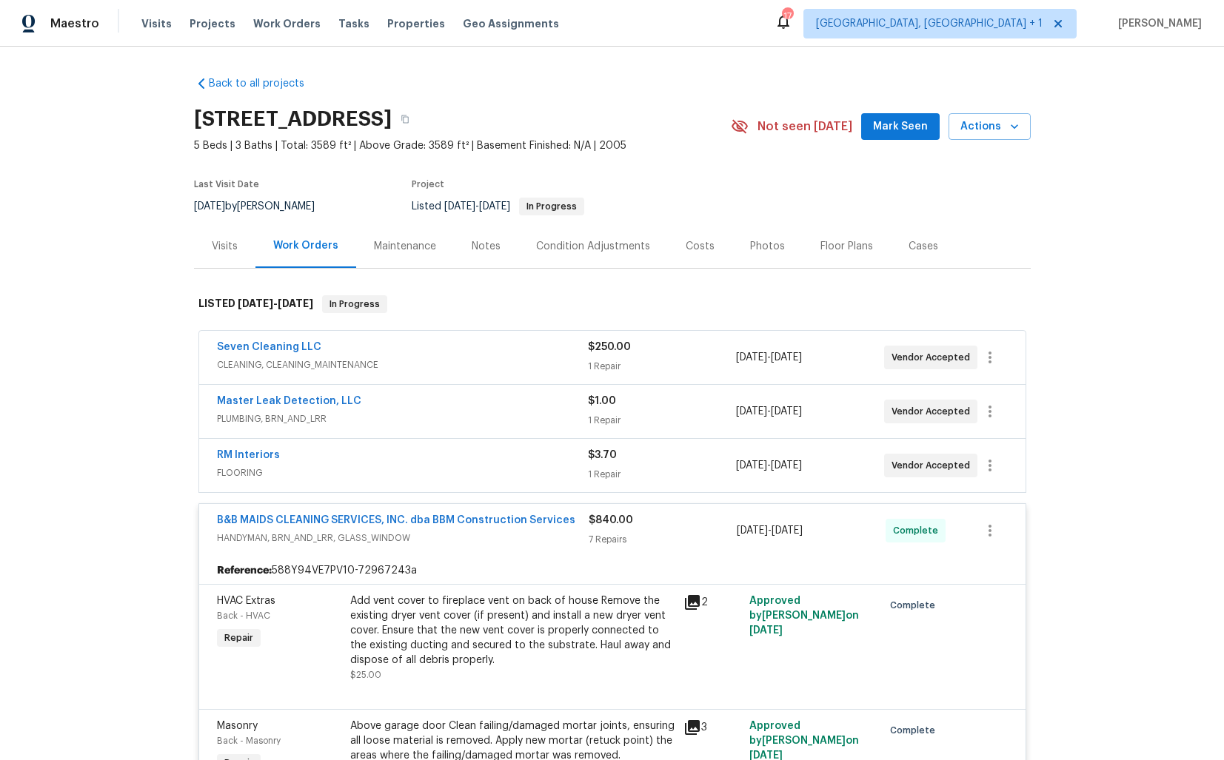
click at [642, 523] on div "$840.00" at bounding box center [663, 520] width 149 height 15
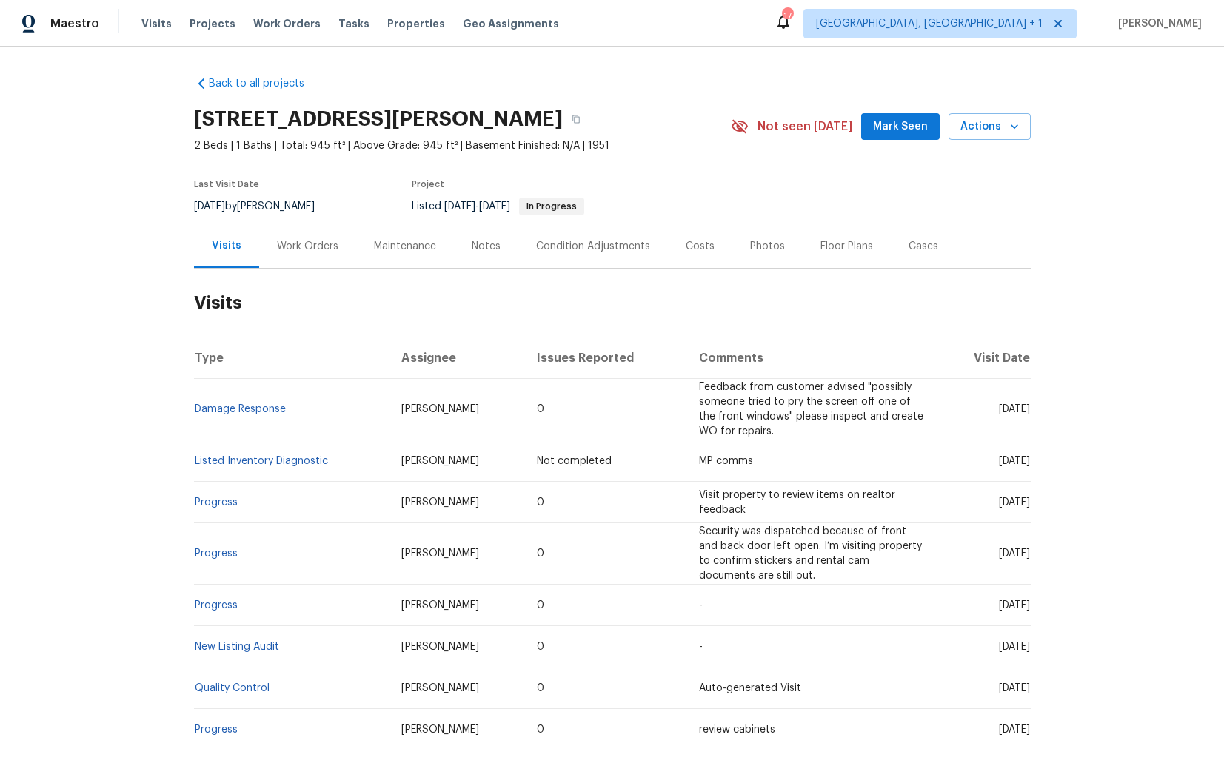
click at [300, 242] on div "Work Orders" at bounding box center [307, 246] width 61 height 15
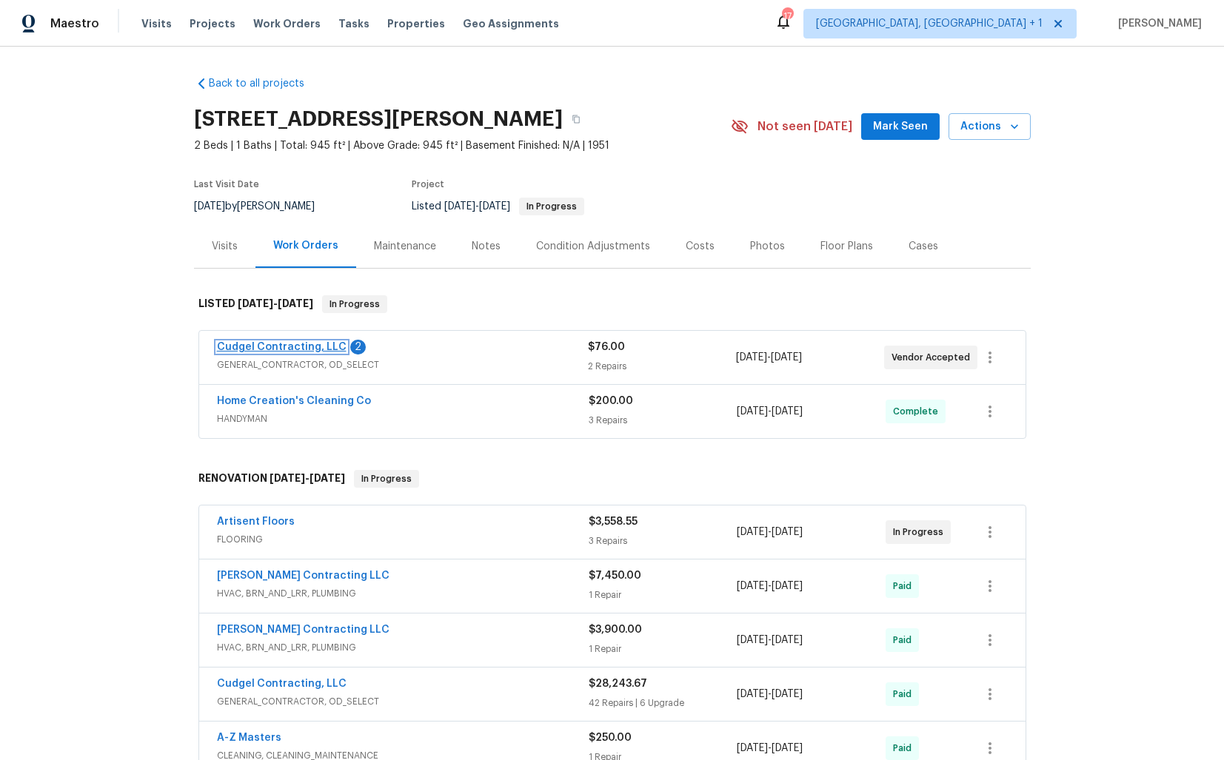
click at [258, 348] on link "Cudgel Contracting, LLC" at bounding box center [282, 347] width 130 height 10
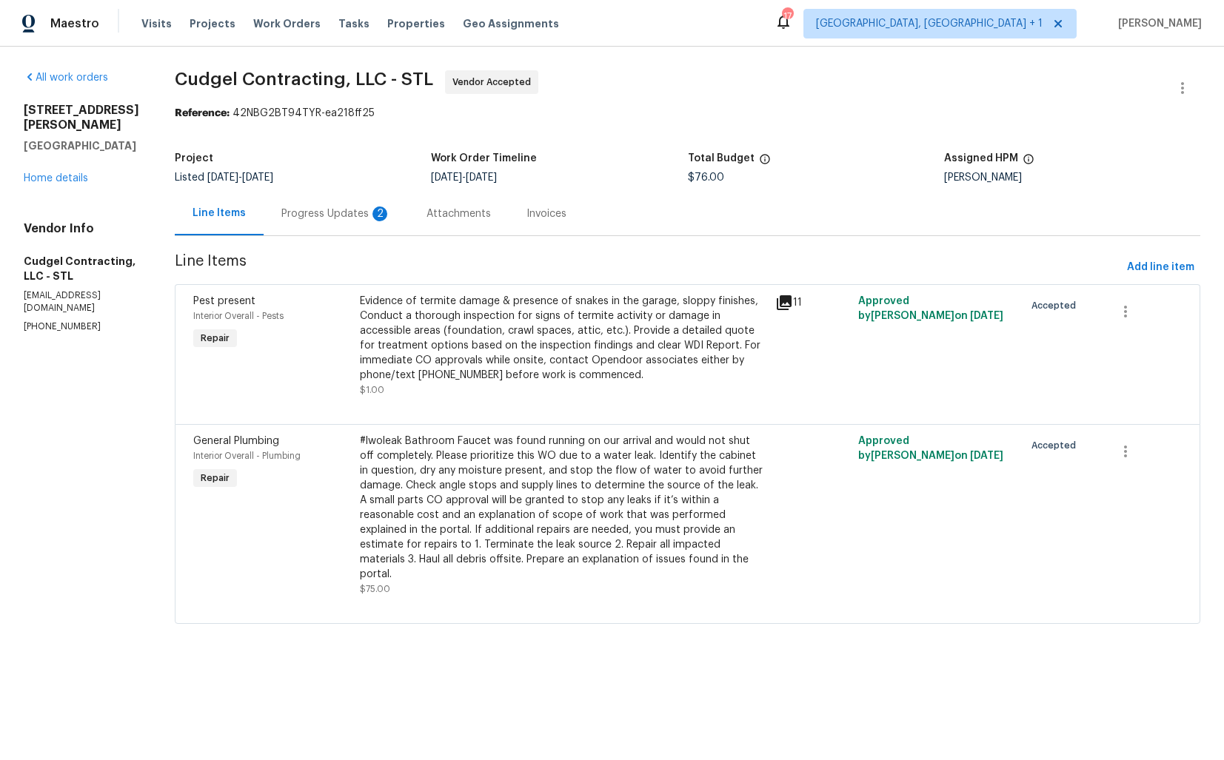
click at [336, 214] on div "Progress Updates 2" at bounding box center [336, 214] width 110 height 15
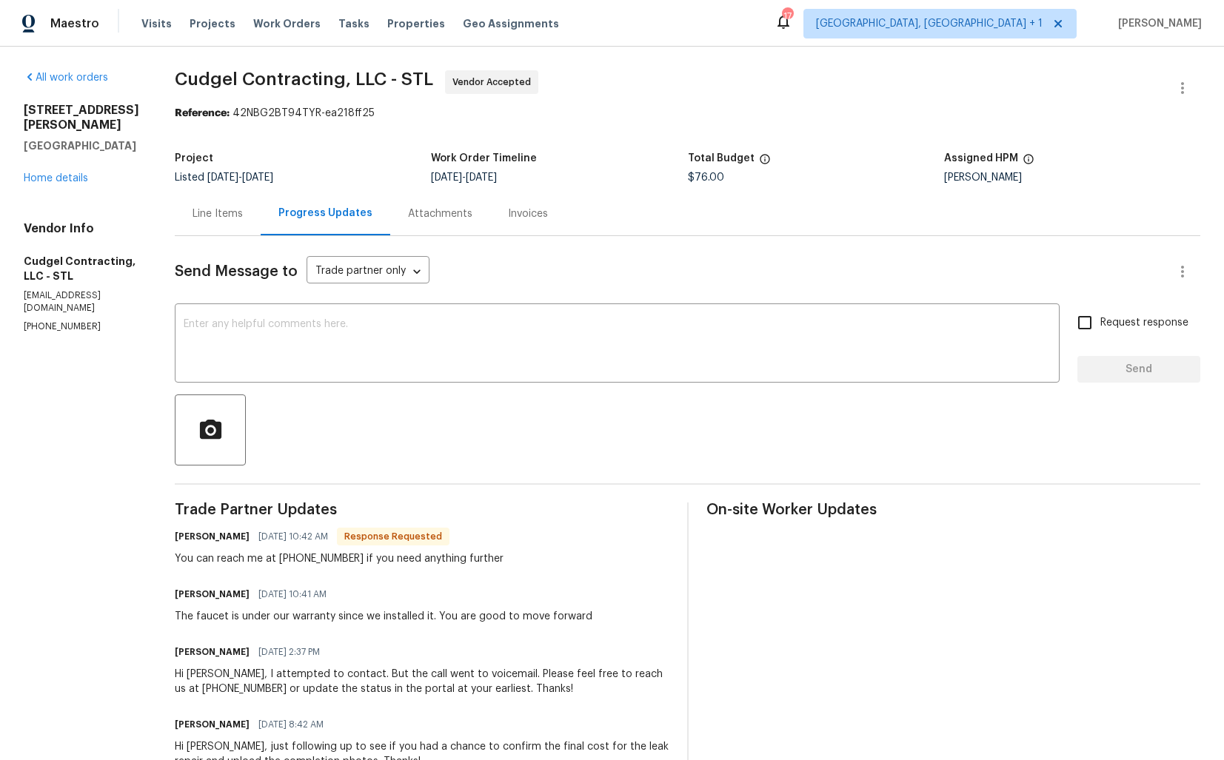
click at [237, 224] on div "Line Items" at bounding box center [218, 214] width 86 height 44
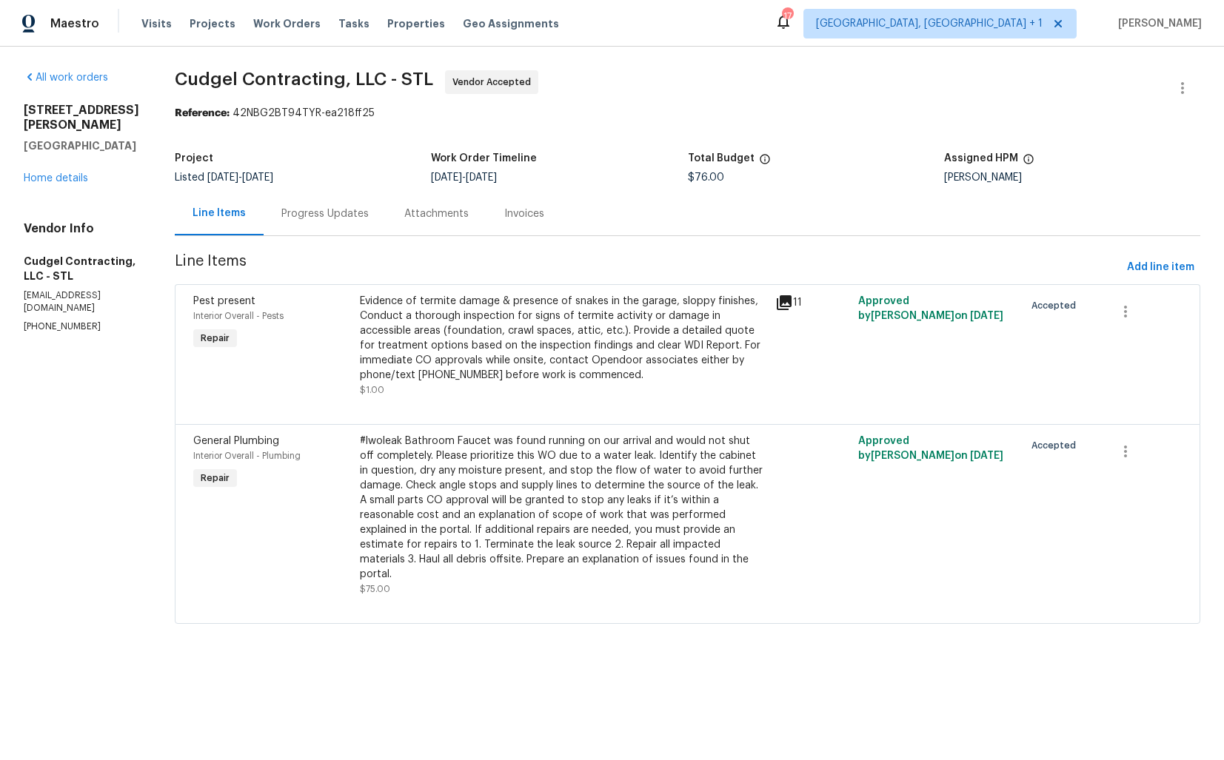
click at [496, 372] on div "Evidence of termite damage & presence of snakes in the garage, sloppy finishes,…" at bounding box center [563, 338] width 407 height 89
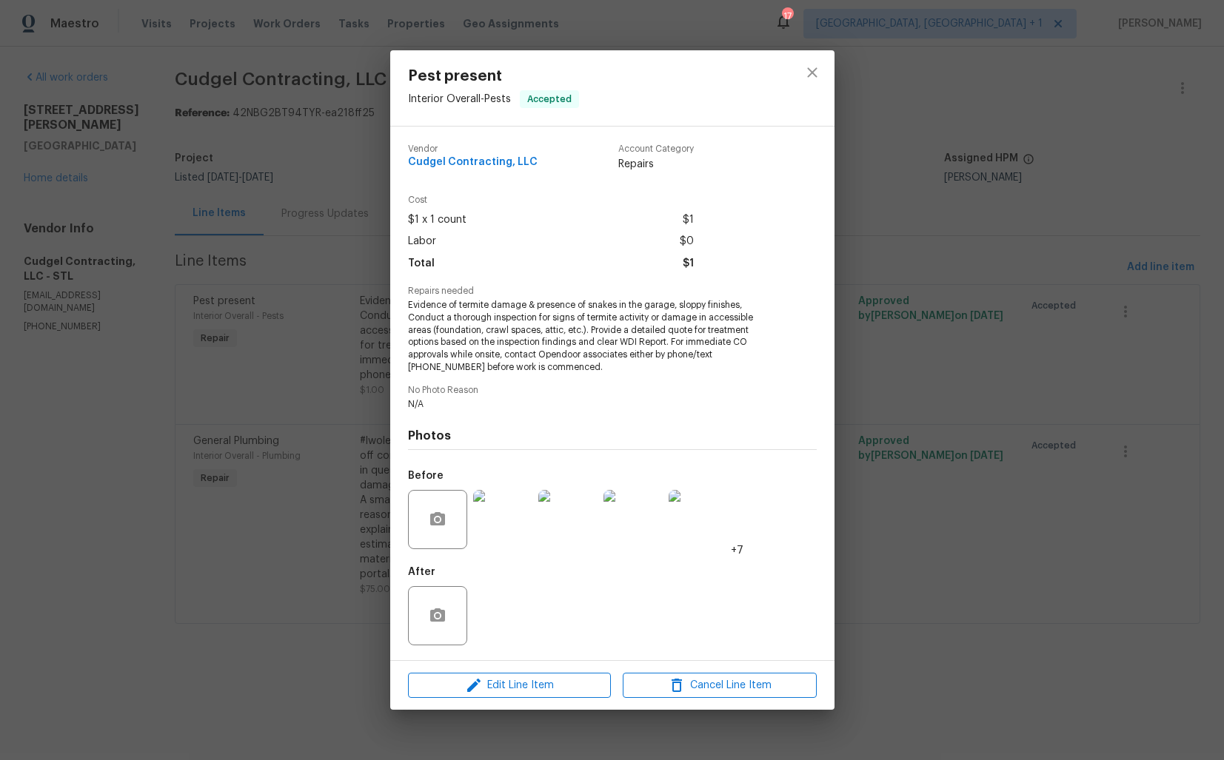
click at [488, 520] on img at bounding box center [502, 519] width 59 height 59
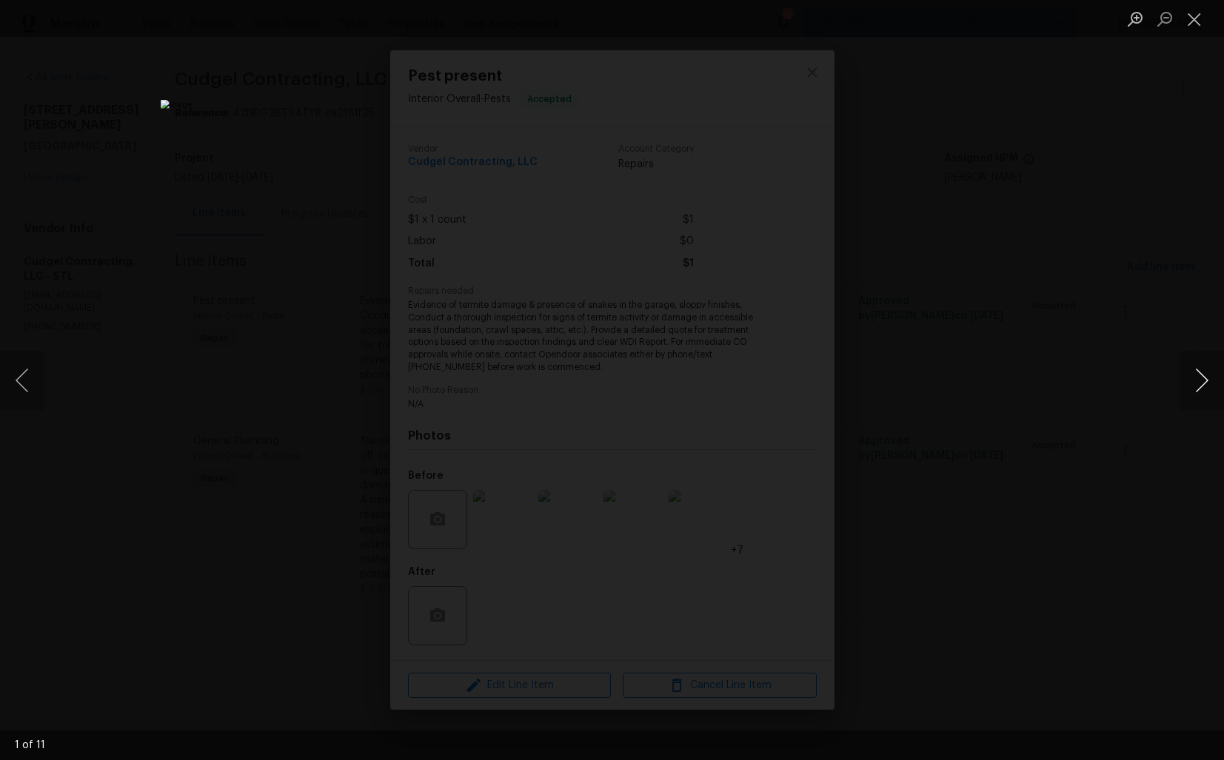
click at [1197, 388] on button "Next image" at bounding box center [1202, 380] width 44 height 59
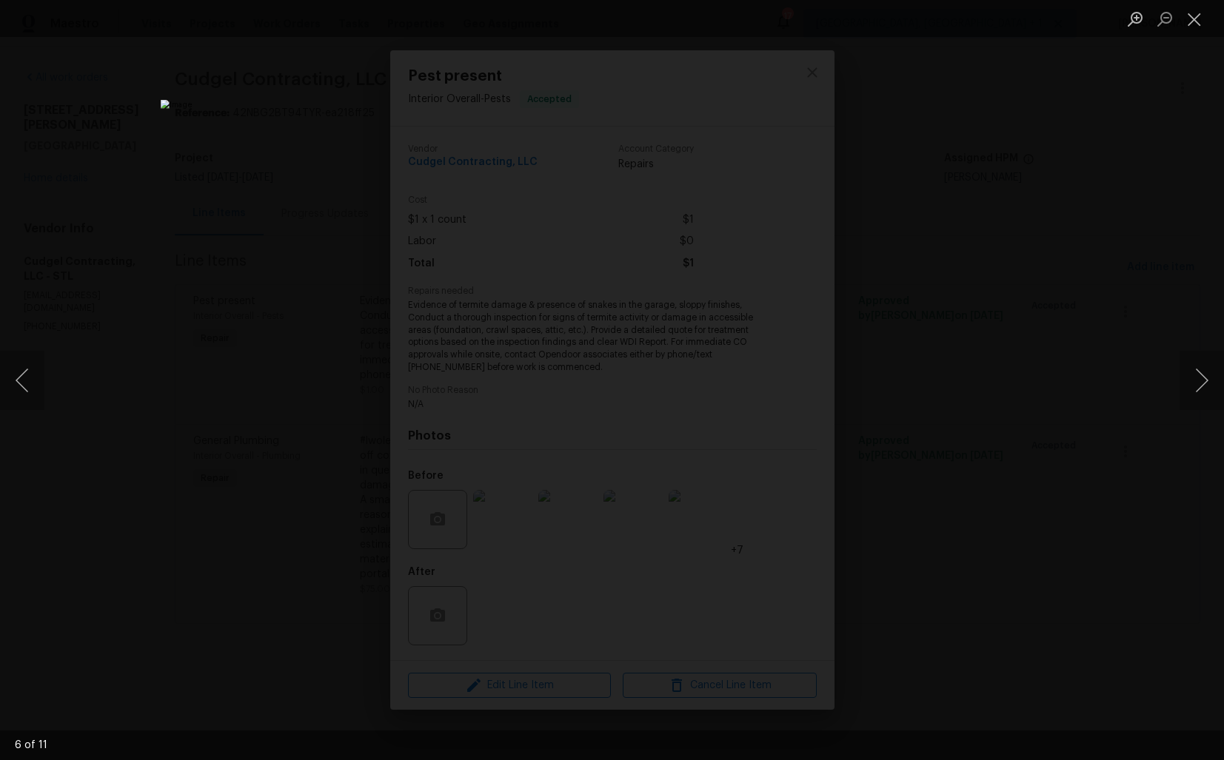
click at [1059, 448] on div "Lightbox" at bounding box center [612, 380] width 1224 height 760
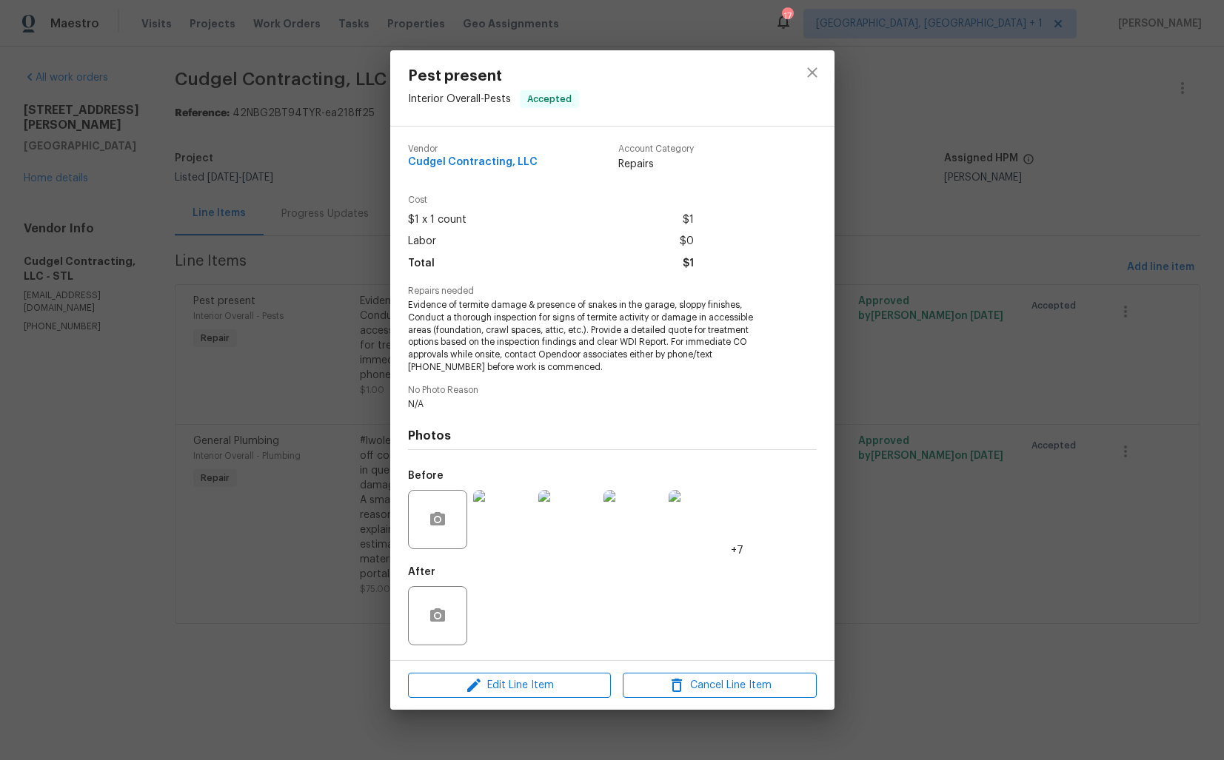
click at [946, 431] on div "Pest present Interior Overall - Pests Accepted Vendor Cudgel Contracting, LLC A…" at bounding box center [612, 380] width 1224 height 760
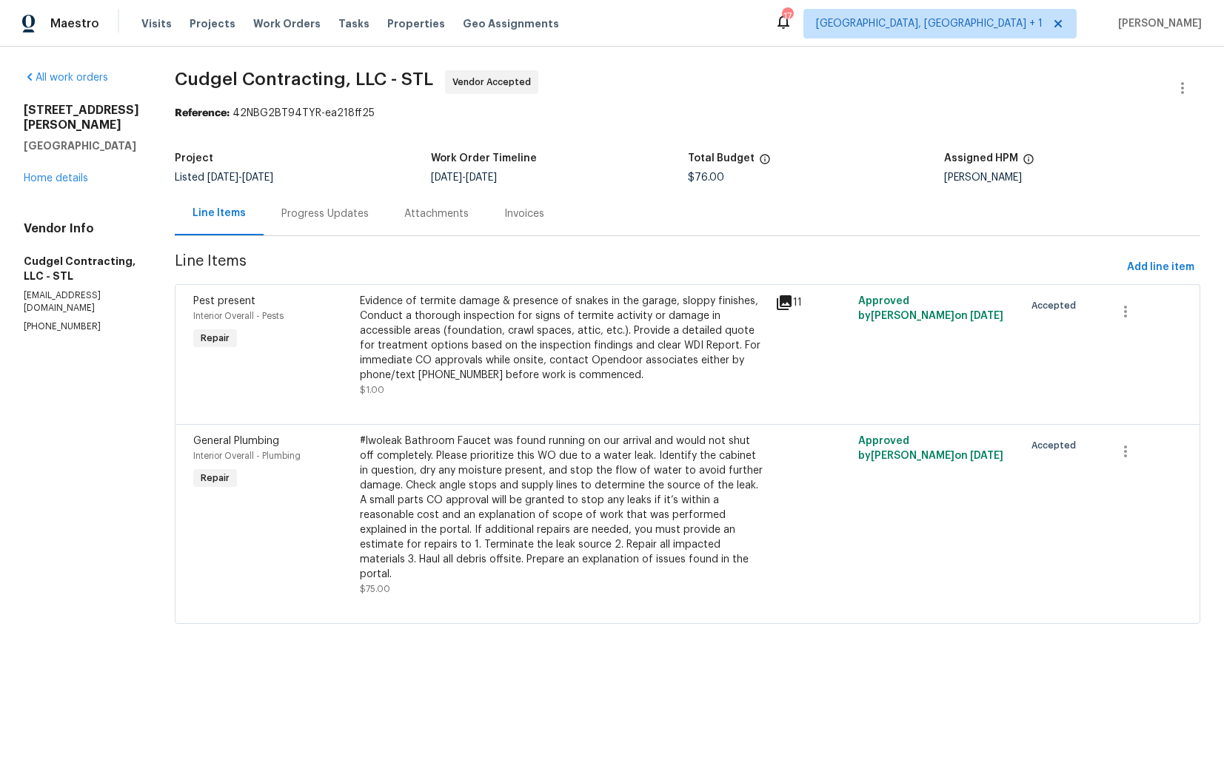
click at [321, 202] on div "Progress Updates" at bounding box center [325, 214] width 123 height 44
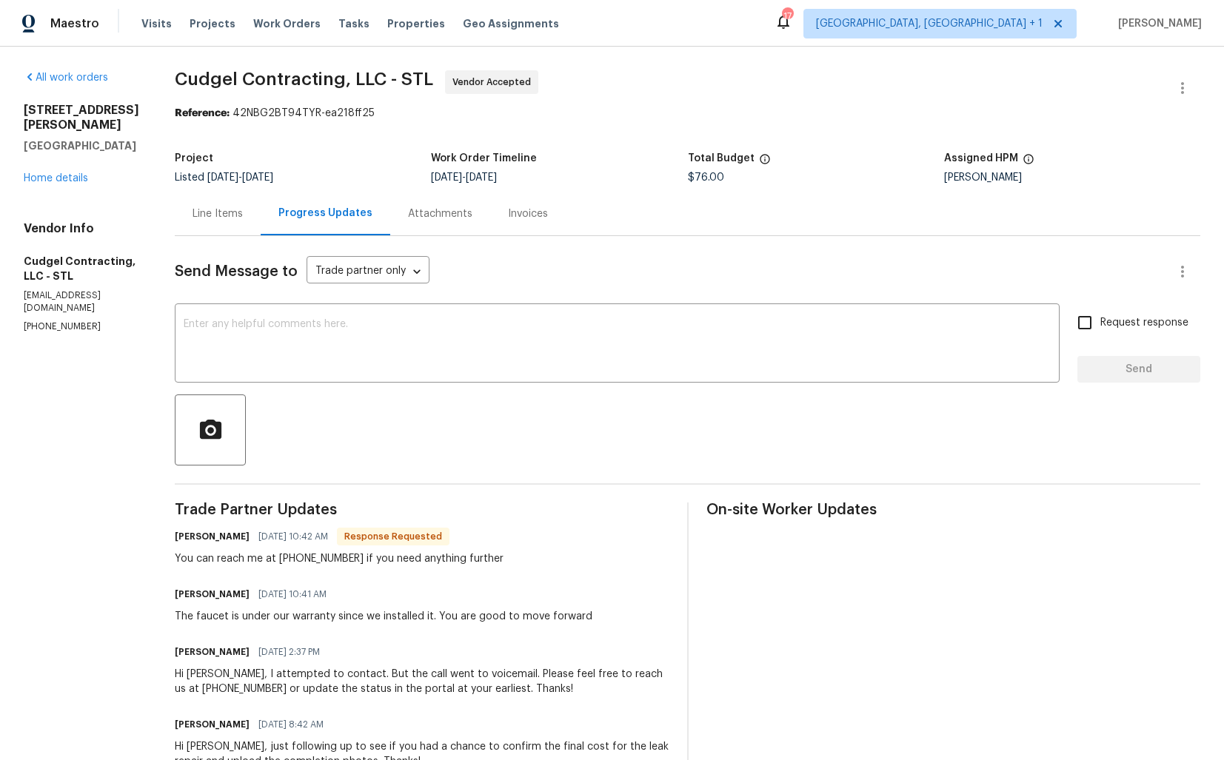
click at [233, 213] on div "Line Items" at bounding box center [218, 214] width 50 height 15
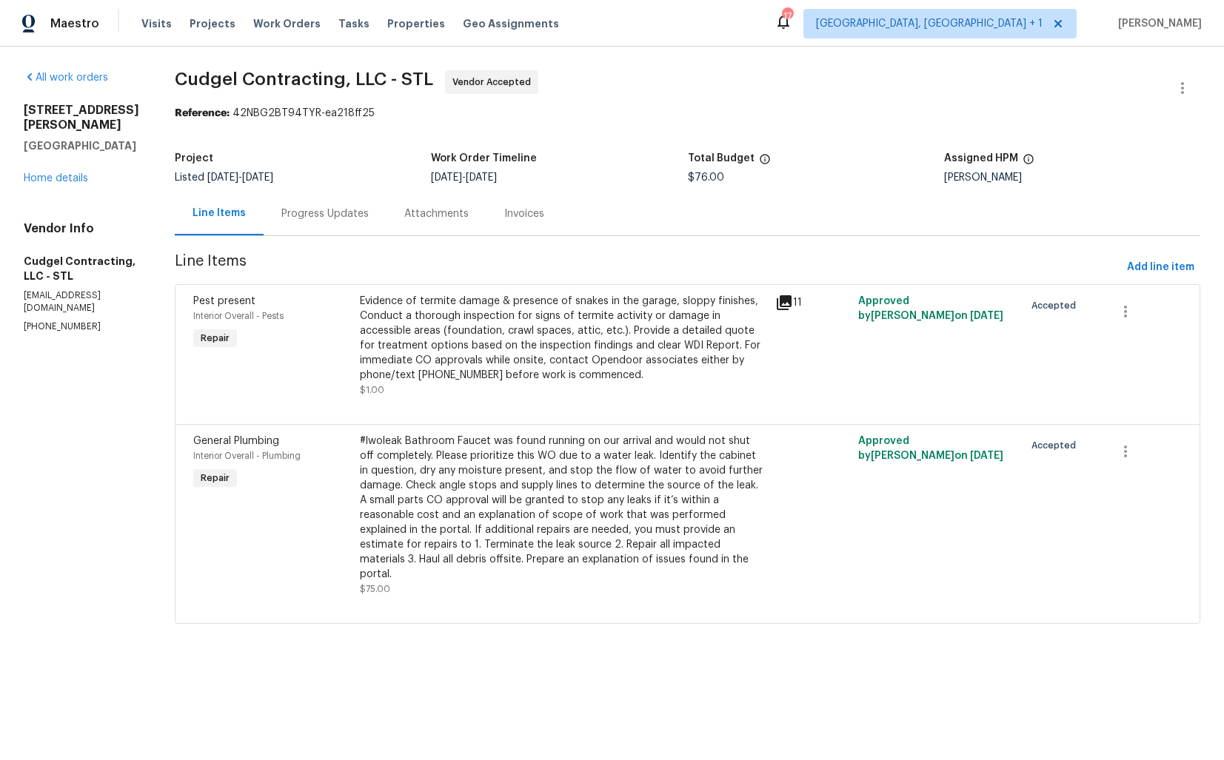
click at [330, 214] on div "Progress Updates" at bounding box center [324, 214] width 87 height 15
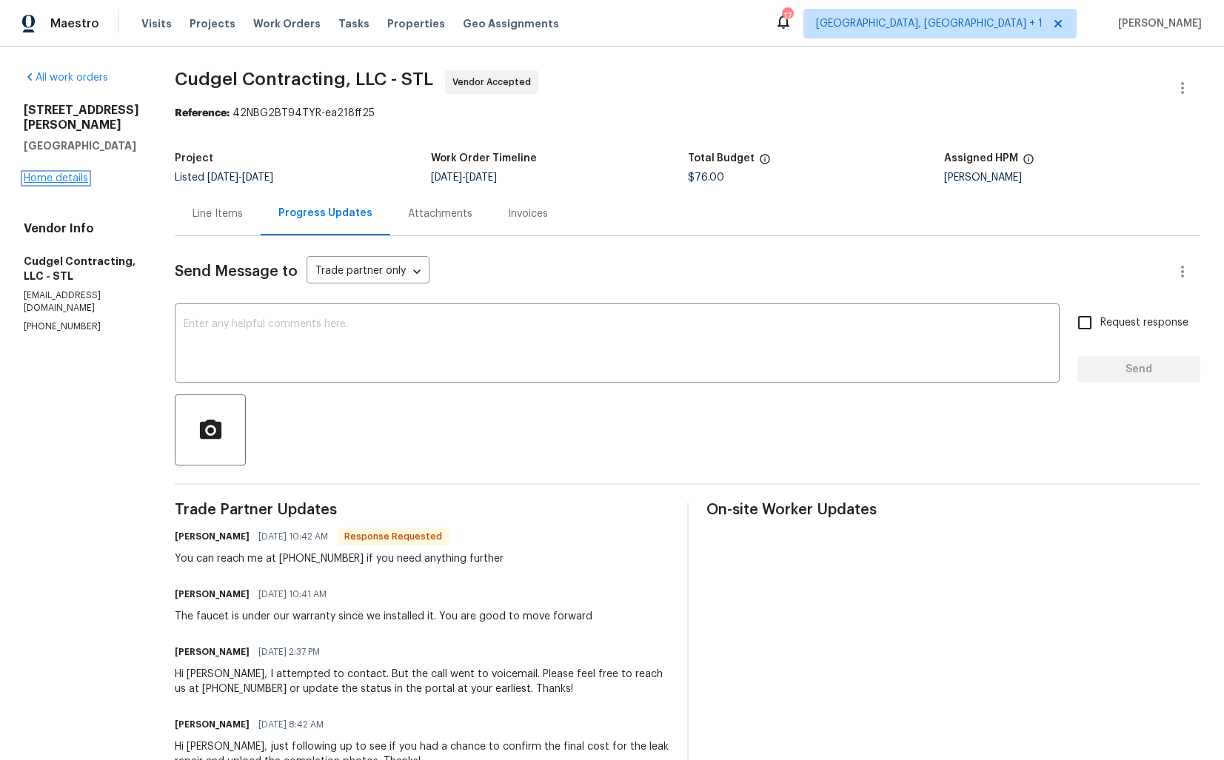
click at [77, 173] on link "Home details" at bounding box center [56, 178] width 64 height 10
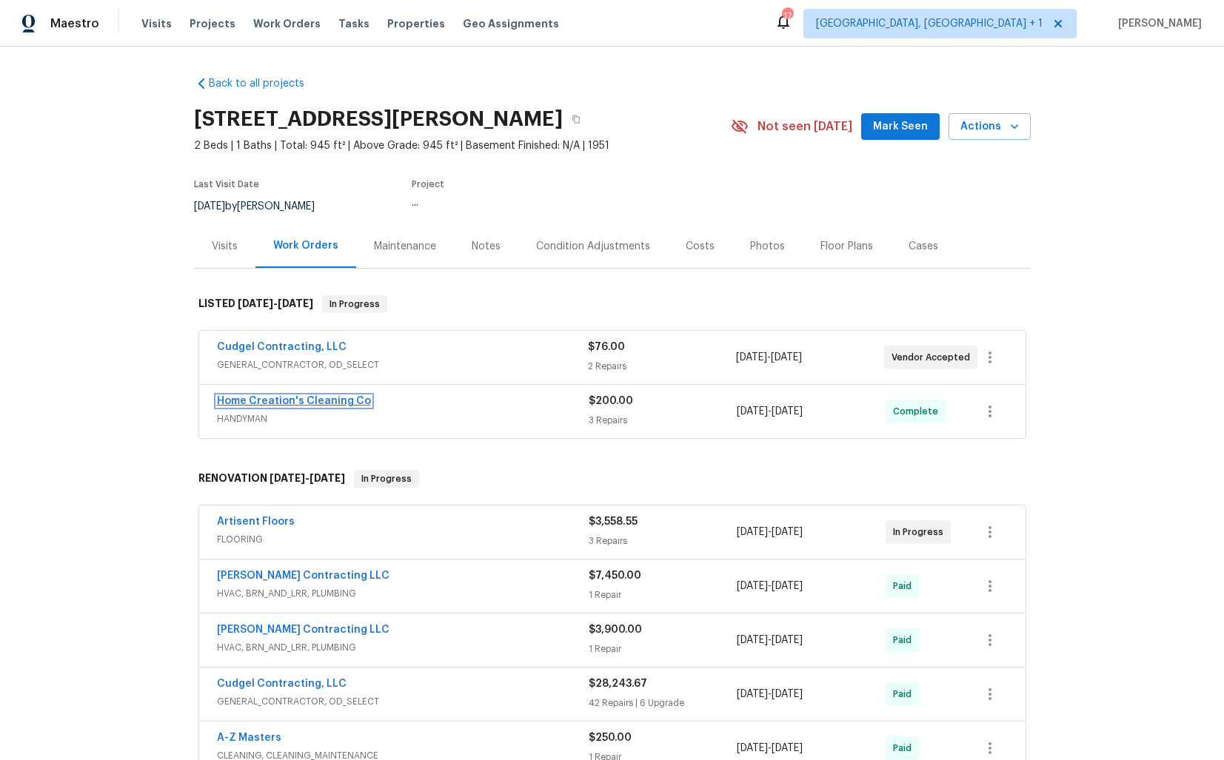
click at [300, 402] on link "Home Creation's Cleaning Co" at bounding box center [294, 401] width 154 height 10
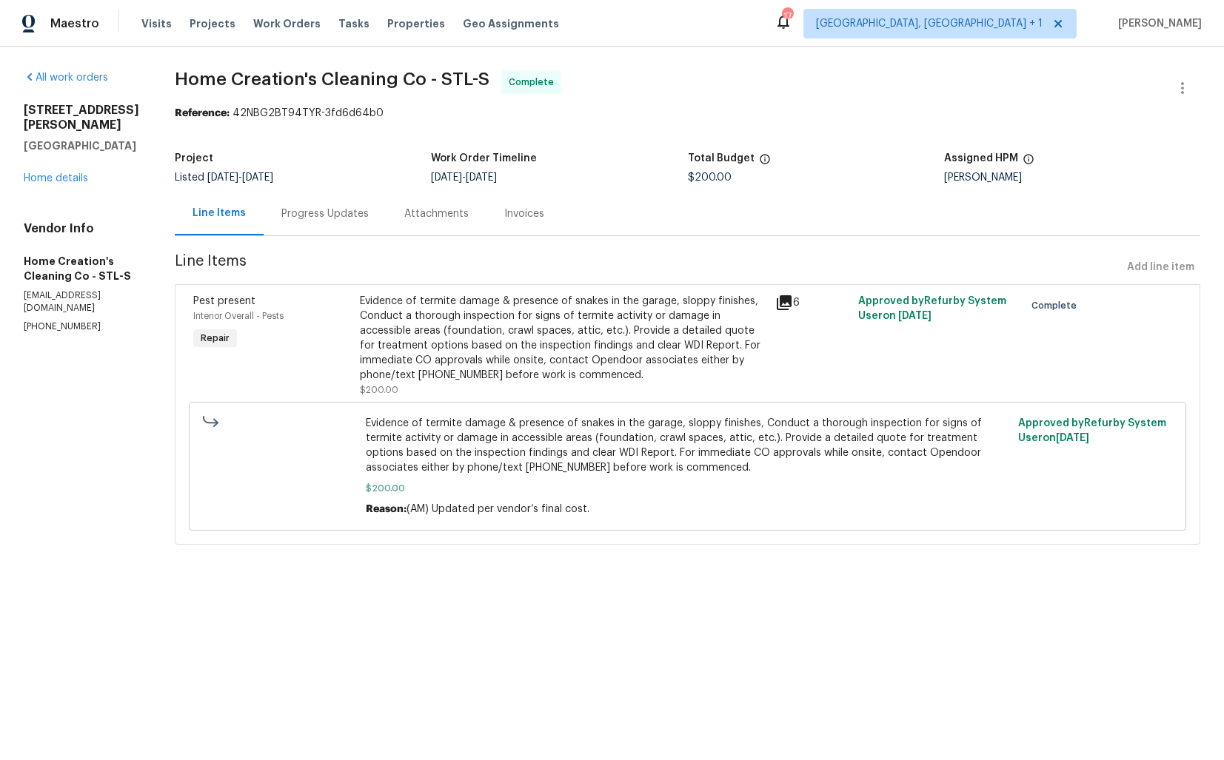
click at [572, 315] on div "Evidence of termite damage & presence of snakes in the garage, sloppy finishes,…" at bounding box center [563, 338] width 407 height 89
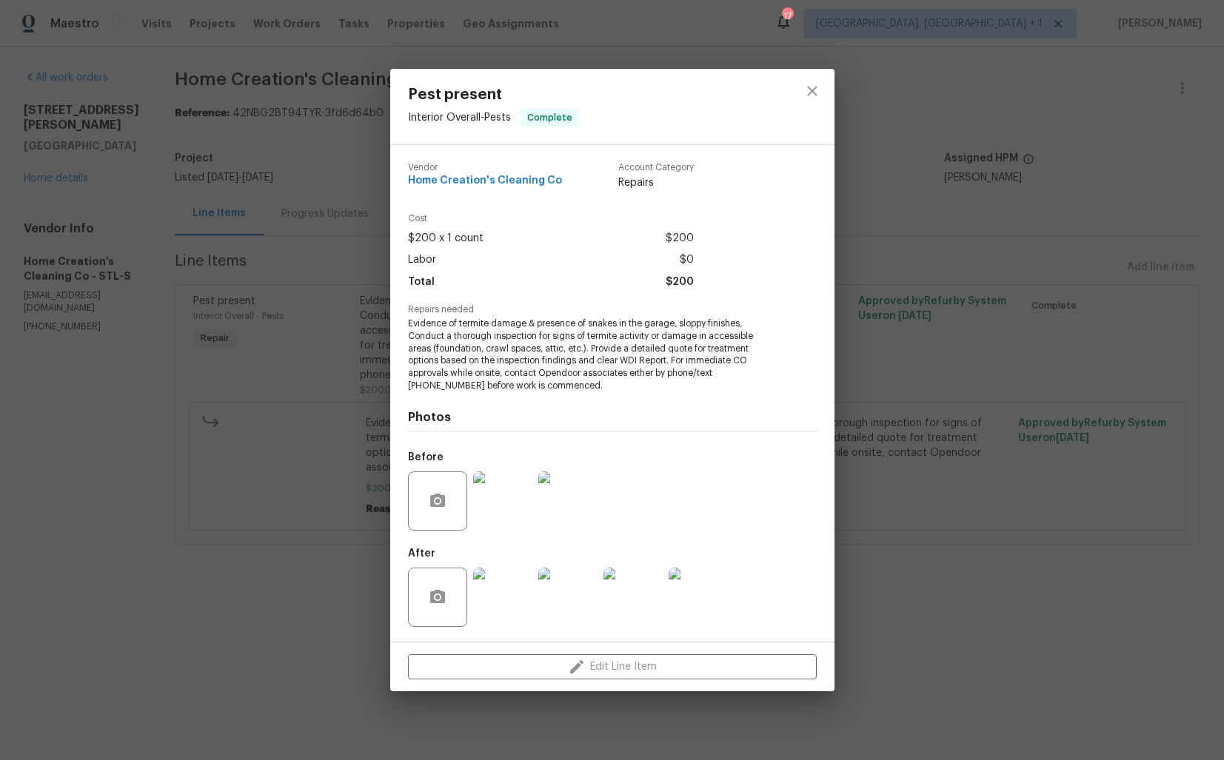
click at [507, 586] on img at bounding box center [502, 597] width 59 height 59
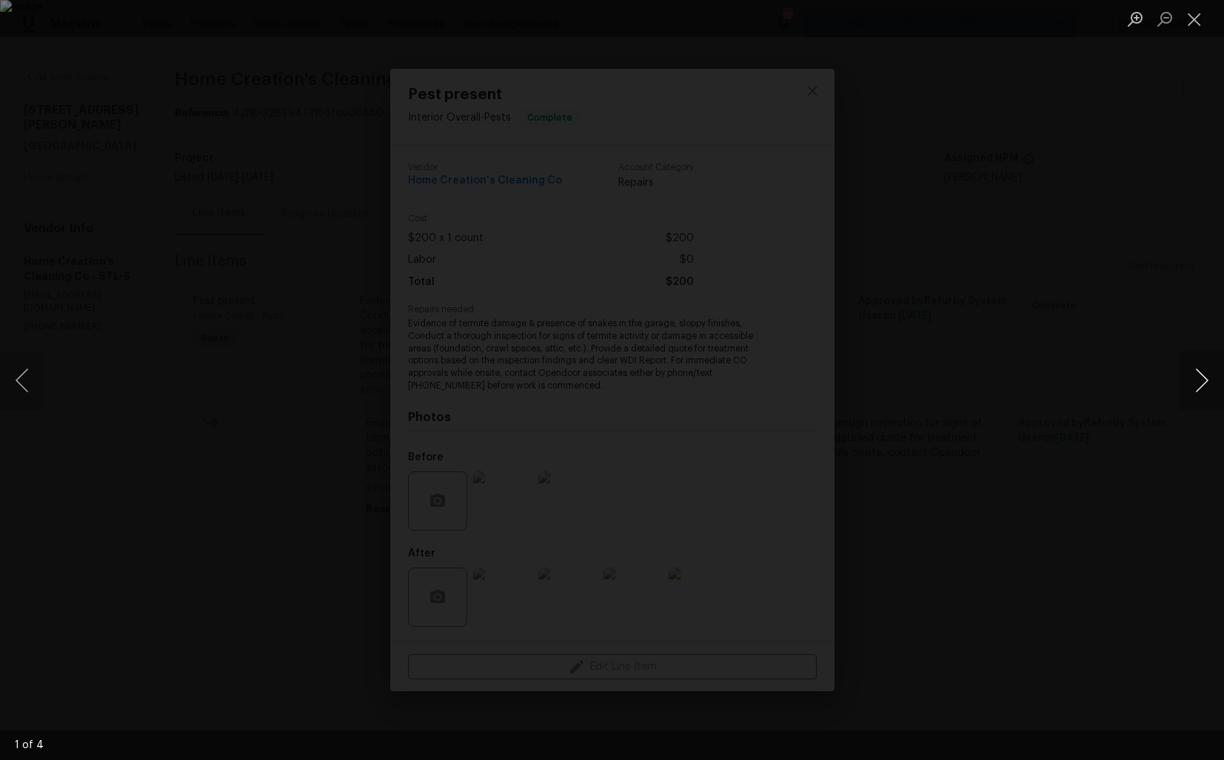
click at [1180, 381] on button "Next image" at bounding box center [1202, 380] width 44 height 59
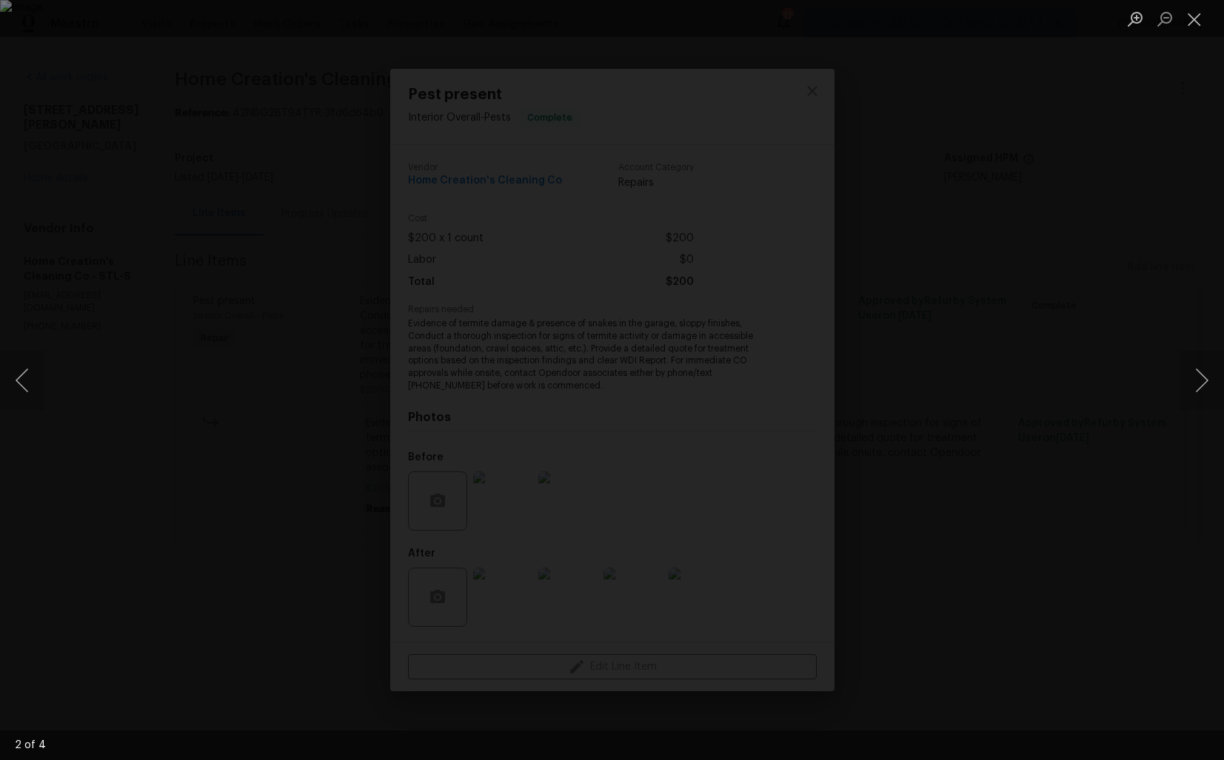
click at [1111, 339] on div "Lightbox" at bounding box center [612, 380] width 1224 height 760
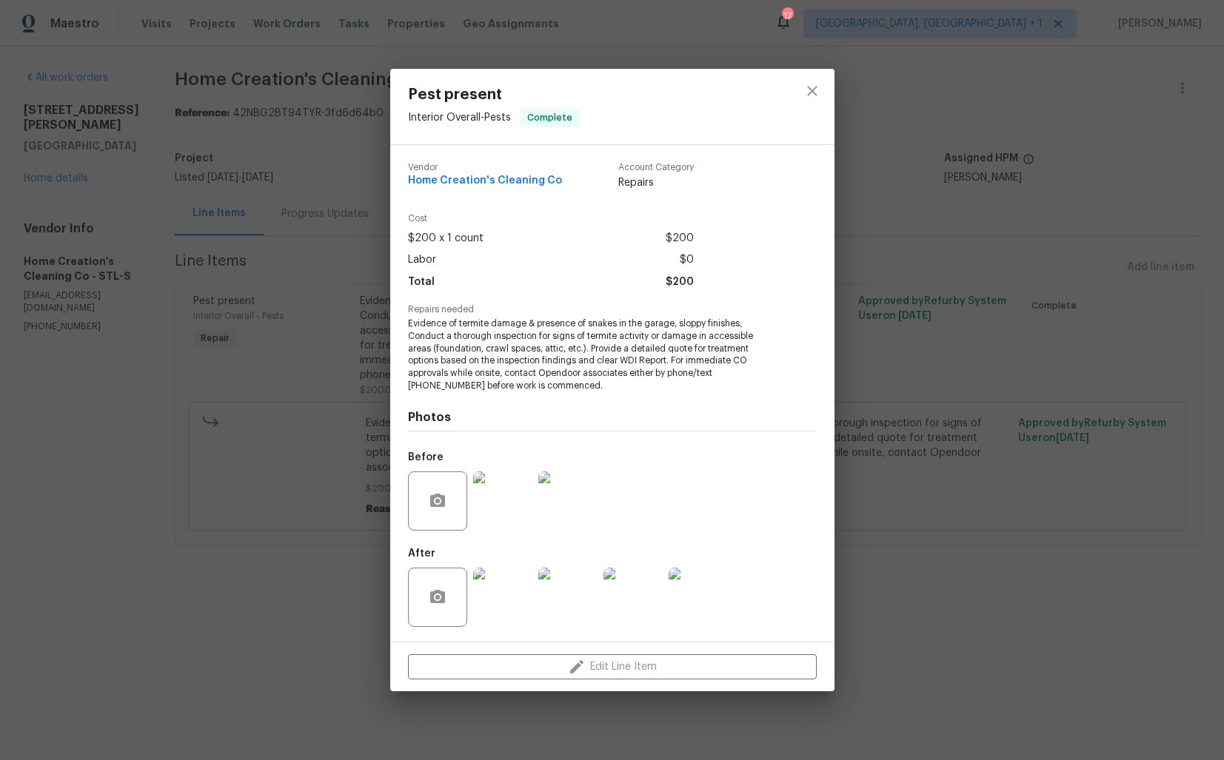
click at [499, 490] on img at bounding box center [502, 501] width 59 height 59
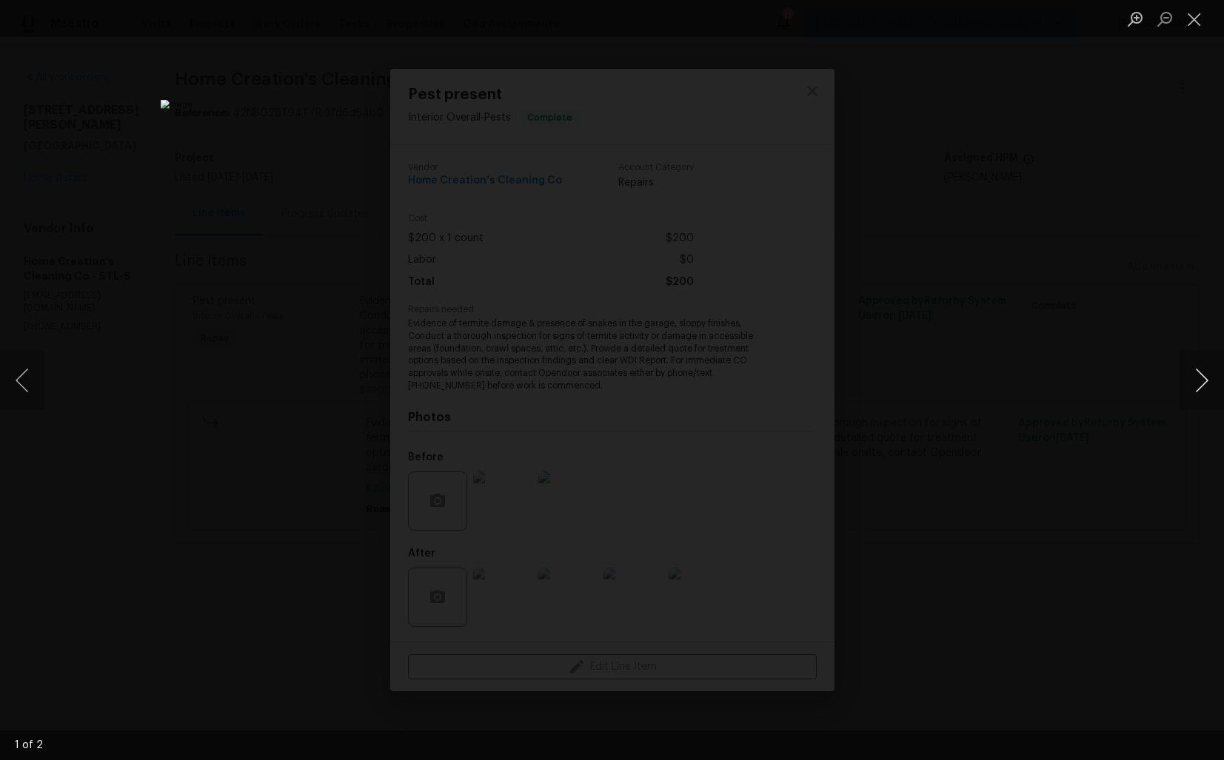
click at [1189, 387] on button "Next image" at bounding box center [1202, 380] width 44 height 59
click at [1049, 355] on div "Lightbox" at bounding box center [612, 380] width 1224 height 760
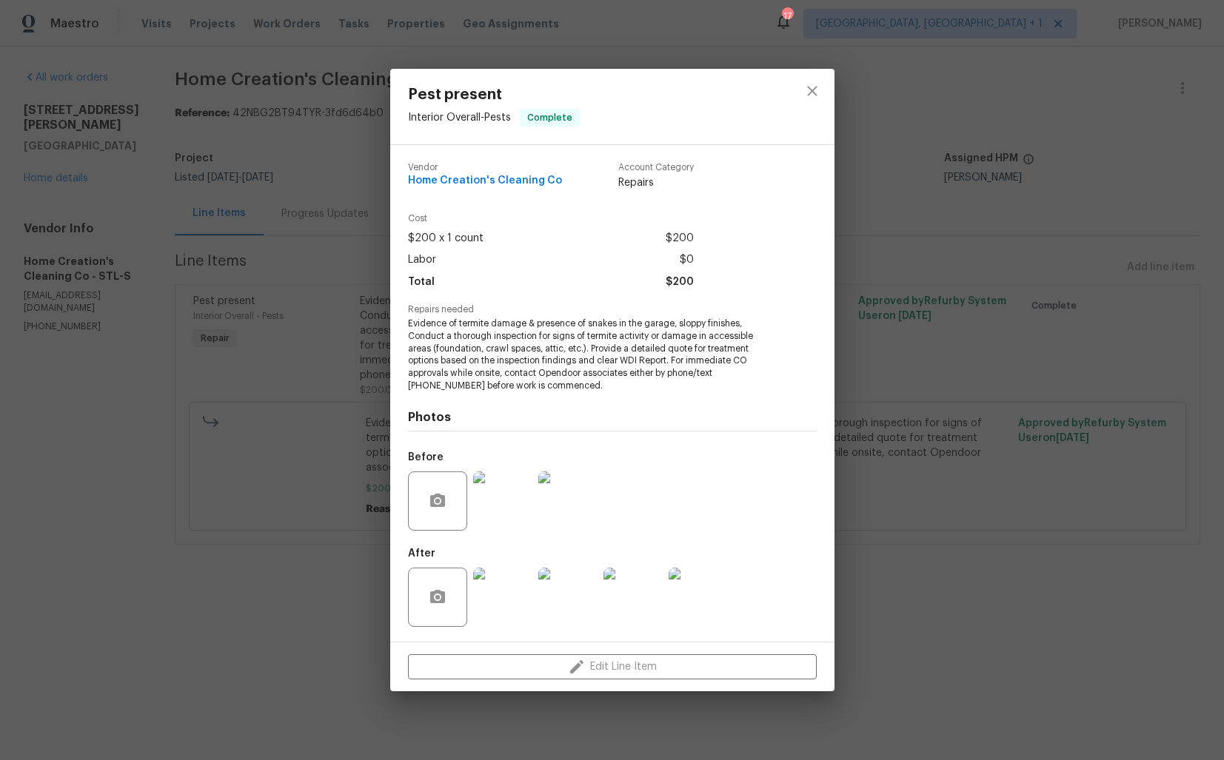
click at [973, 320] on div "Pest present Interior Overall - Pests Complete Vendor Home Creation's Cleaning …" at bounding box center [612, 380] width 1224 height 760
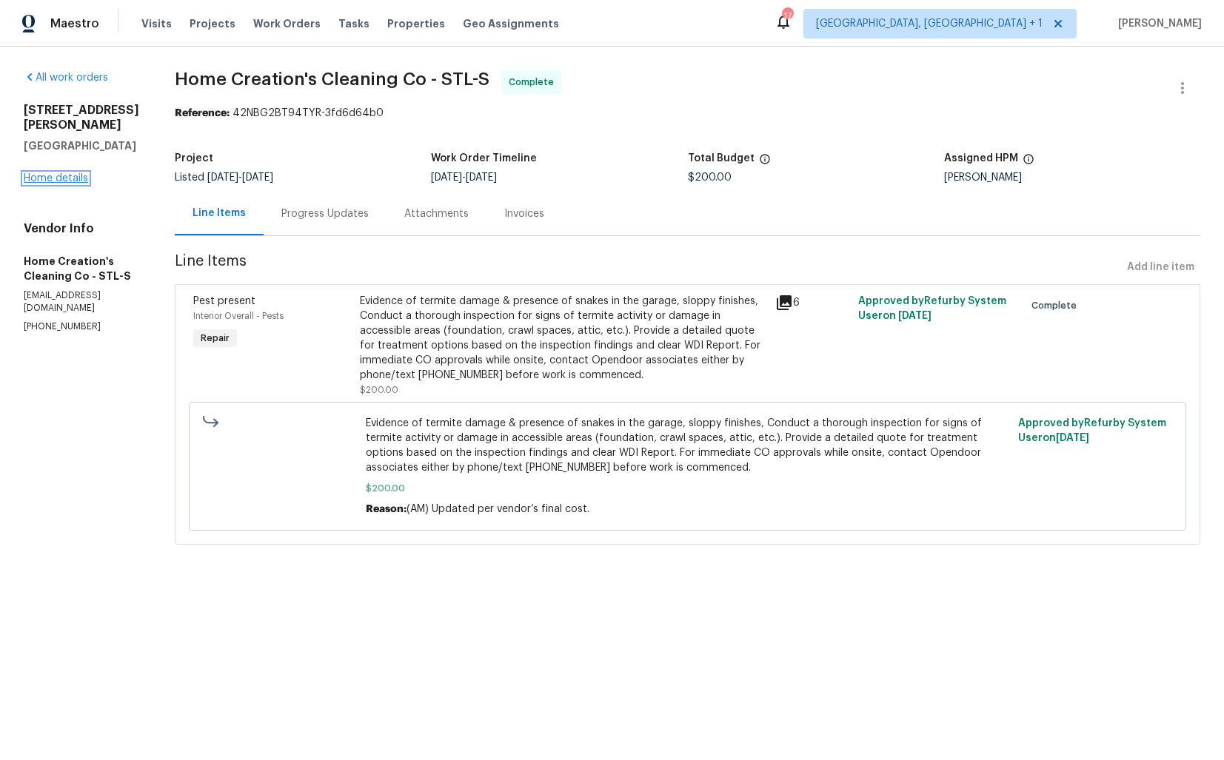
click at [46, 173] on link "Home details" at bounding box center [56, 178] width 64 height 10
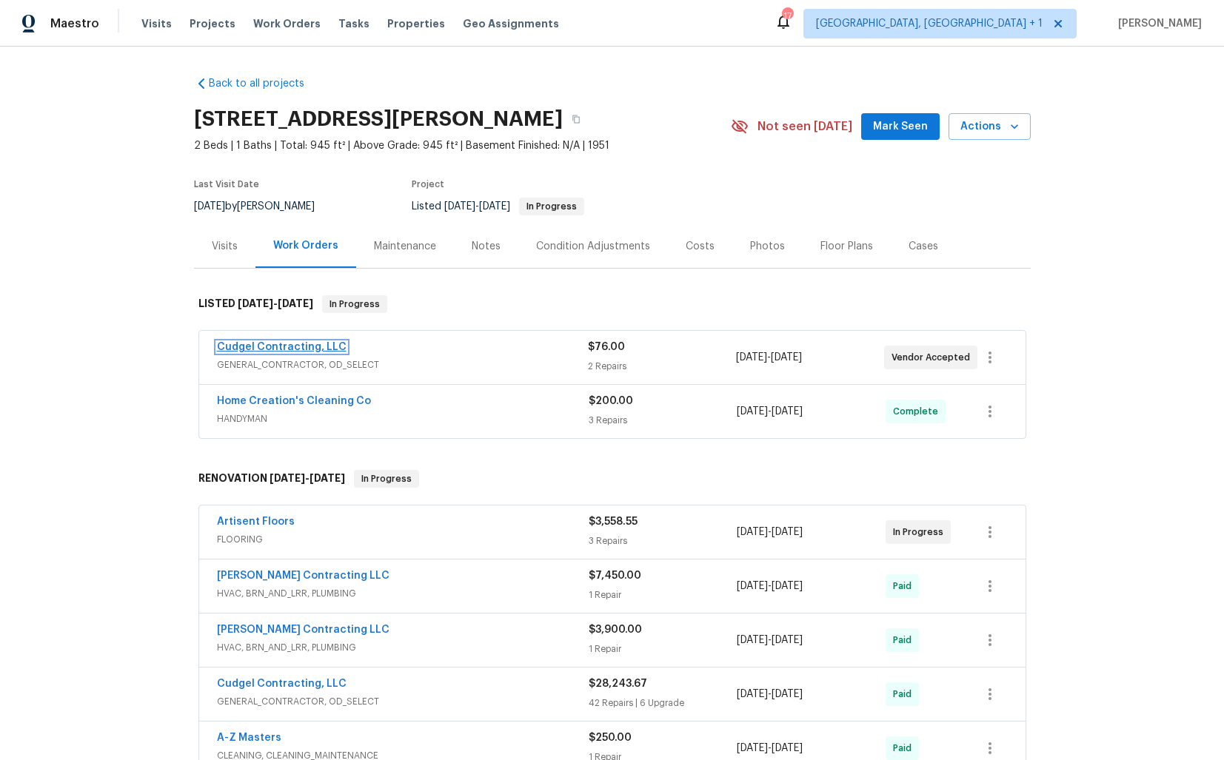
click at [304, 352] on link "Cudgel Contracting, LLC" at bounding box center [282, 347] width 130 height 10
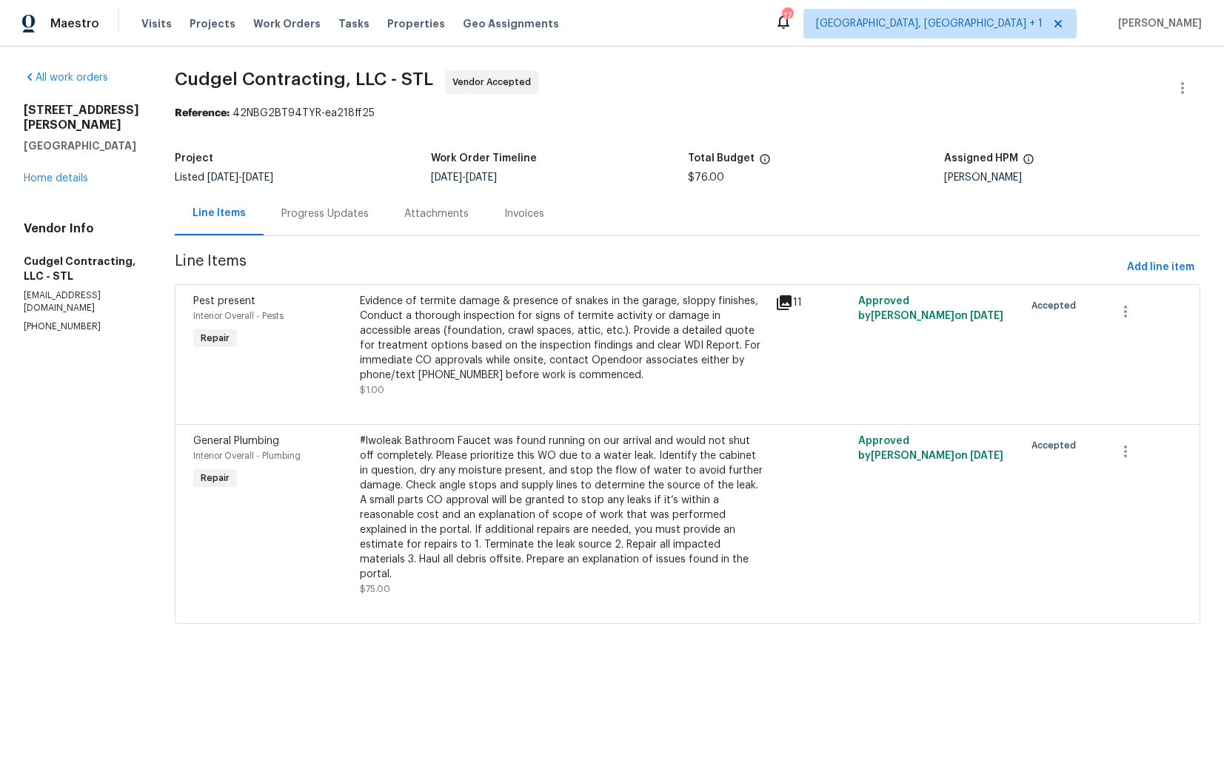
click at [340, 210] on div "Progress Updates" at bounding box center [324, 214] width 87 height 15
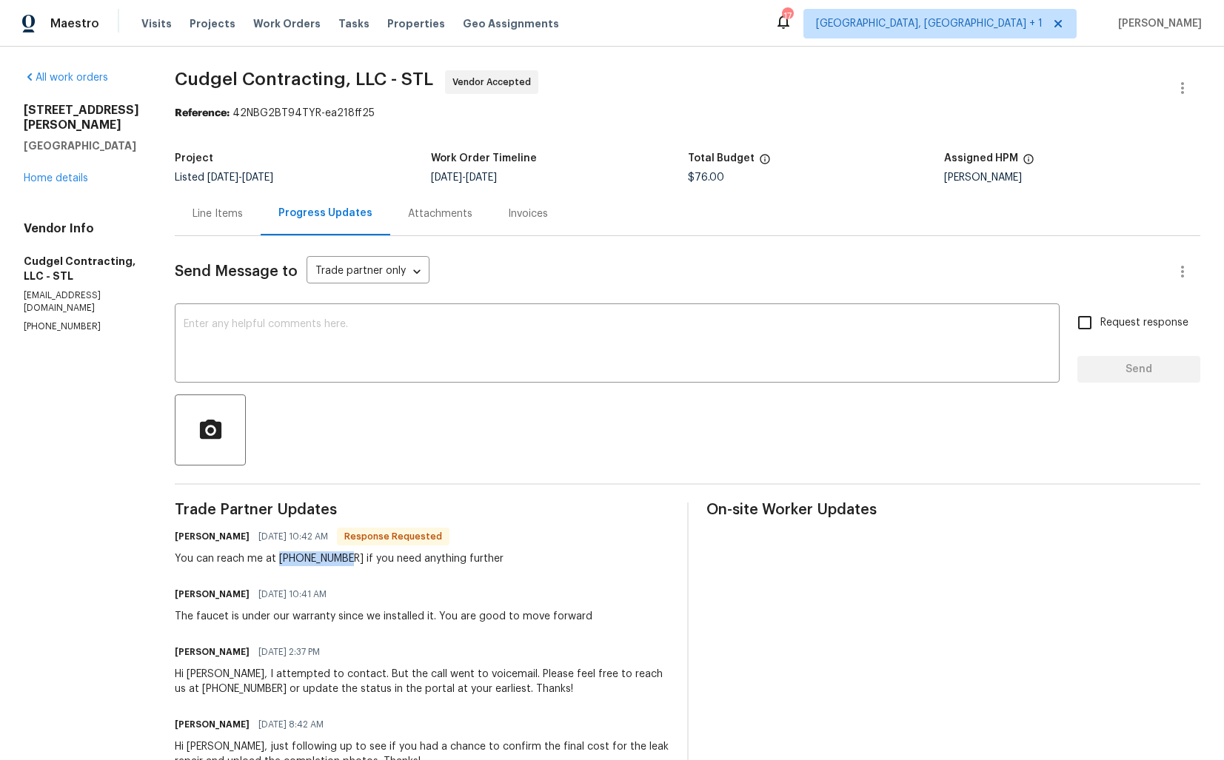
drag, startPoint x: 290, startPoint y: 558, endPoint x: 353, endPoint y: 561, distance: 63.0
click at [353, 561] on div "You can reach me at 314-243-1960 if you need anything further" at bounding box center [339, 559] width 329 height 15
copy div "314-243-1960"
click at [373, 375] on div "x ​" at bounding box center [617, 345] width 885 height 76
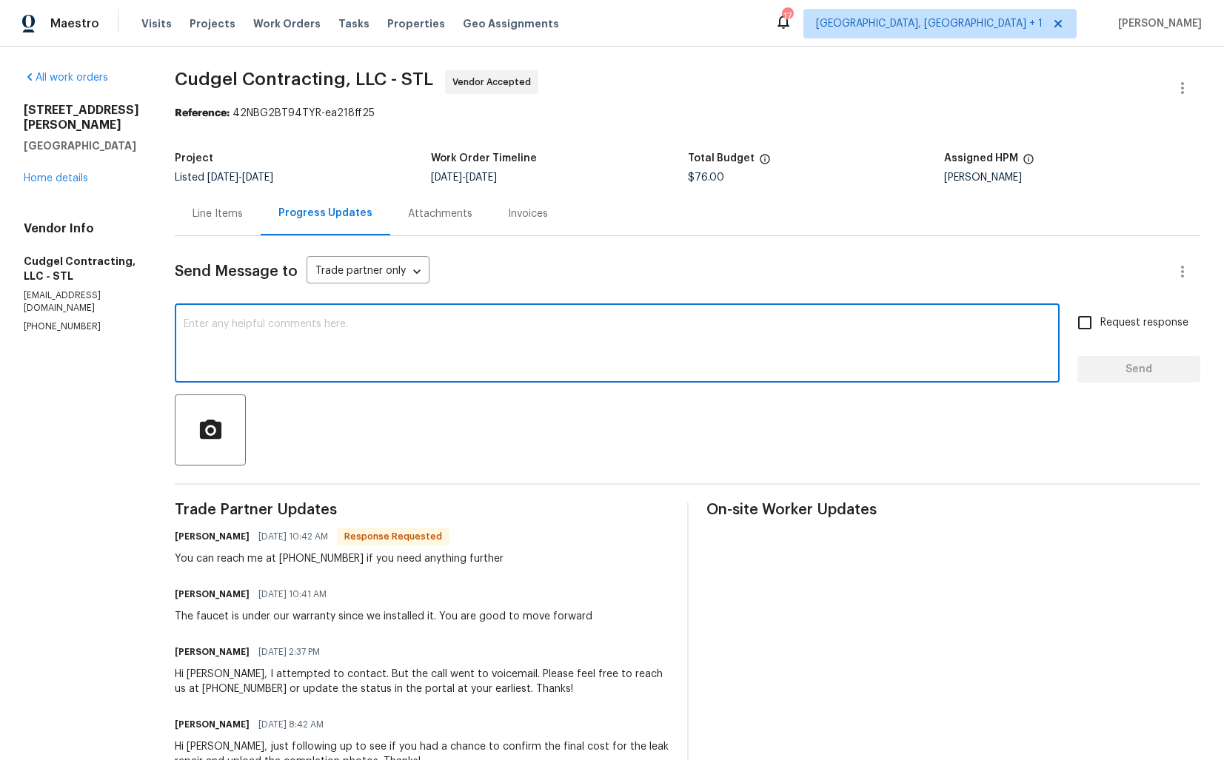
click at [377, 352] on textarea at bounding box center [617, 345] width 867 height 52
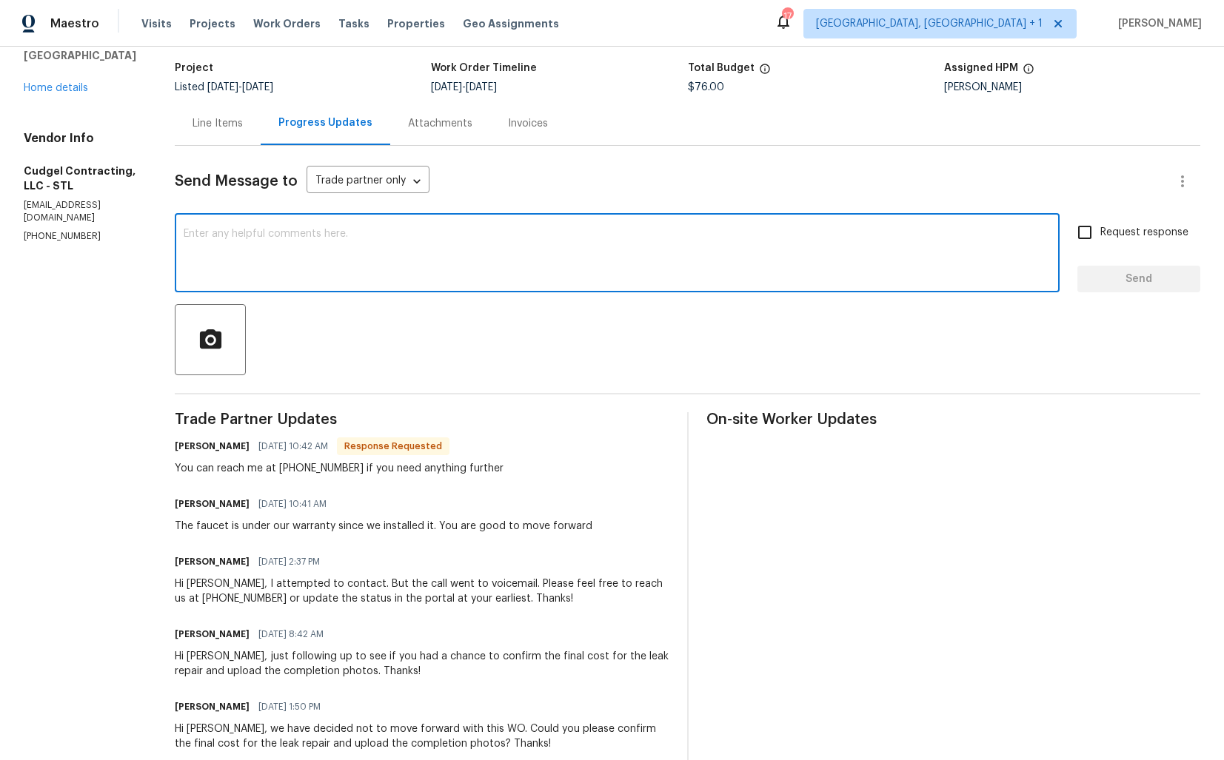
scroll to position [133, 0]
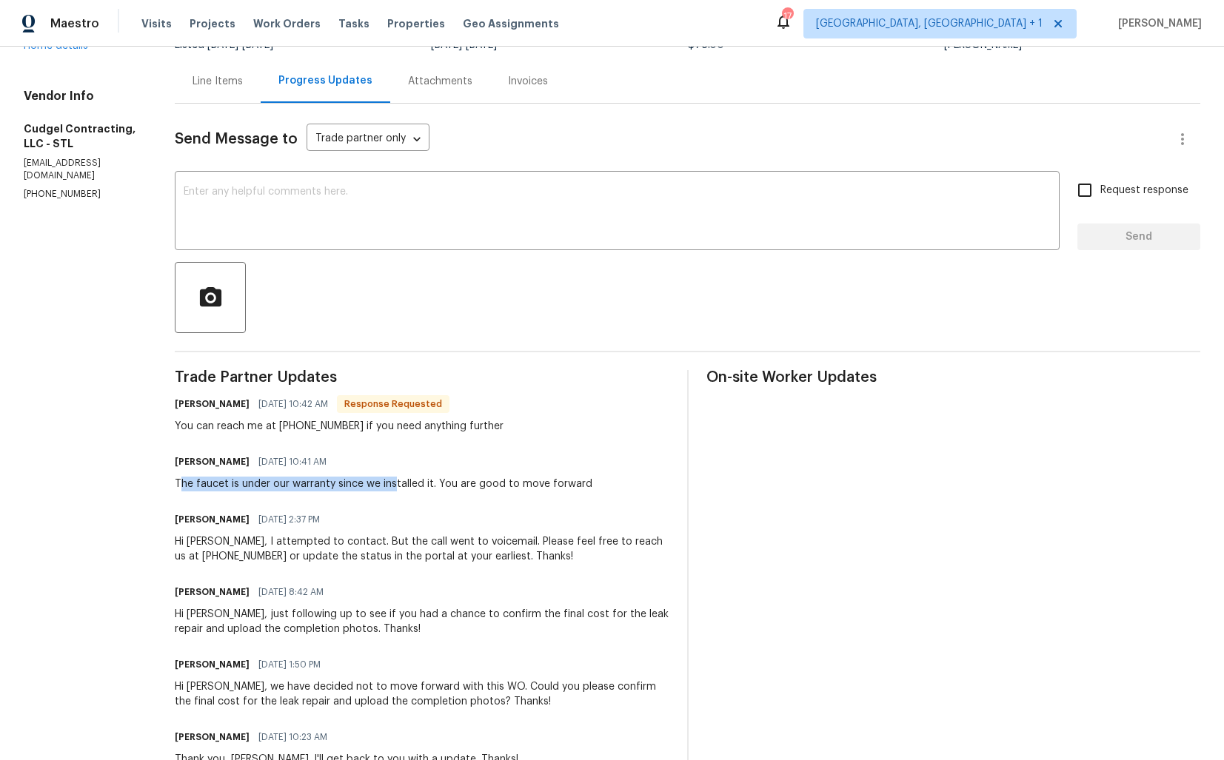
drag, startPoint x: 193, startPoint y: 485, endPoint x: 406, endPoint y: 489, distance: 213.3
click at [407, 489] on div "The faucet is under our warranty since we installed it. You are good to move fo…" at bounding box center [384, 484] width 418 height 15
click at [406, 489] on div "The faucet is under our warranty since we installed it. You are good to move fo…" at bounding box center [384, 484] width 418 height 15
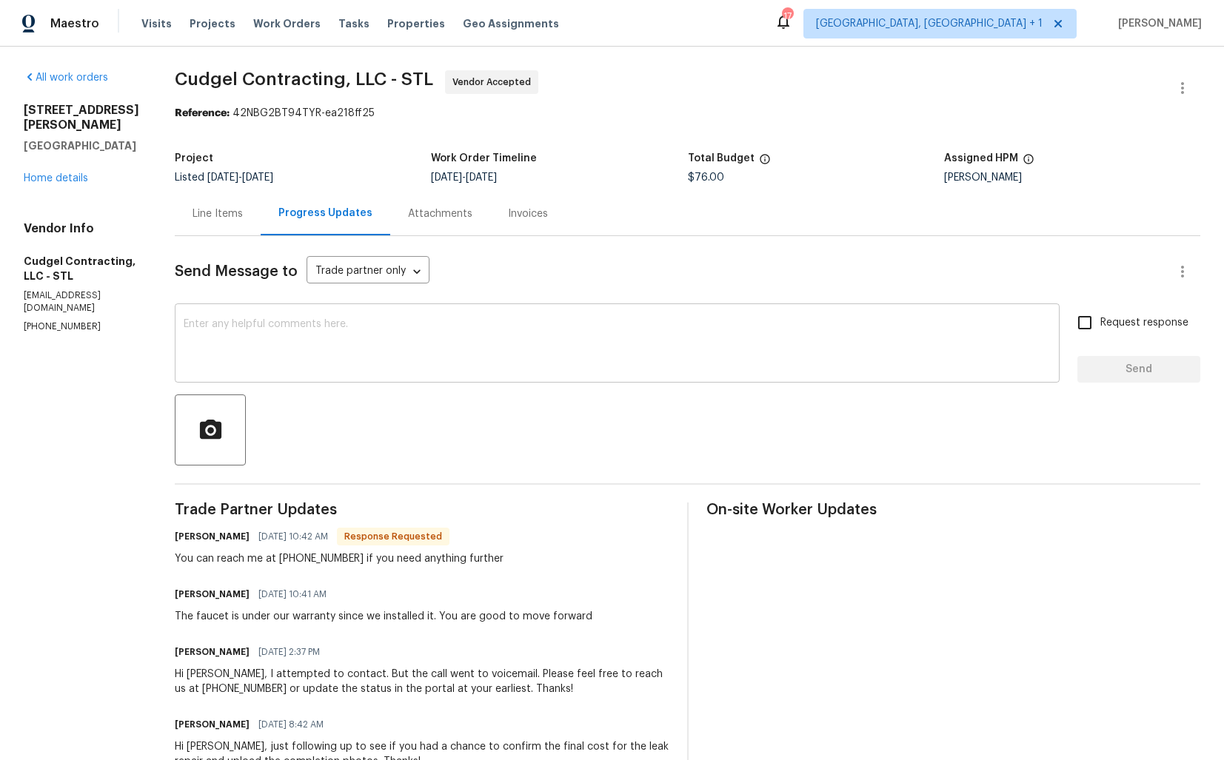
click at [413, 356] on textarea at bounding box center [617, 345] width 867 height 52
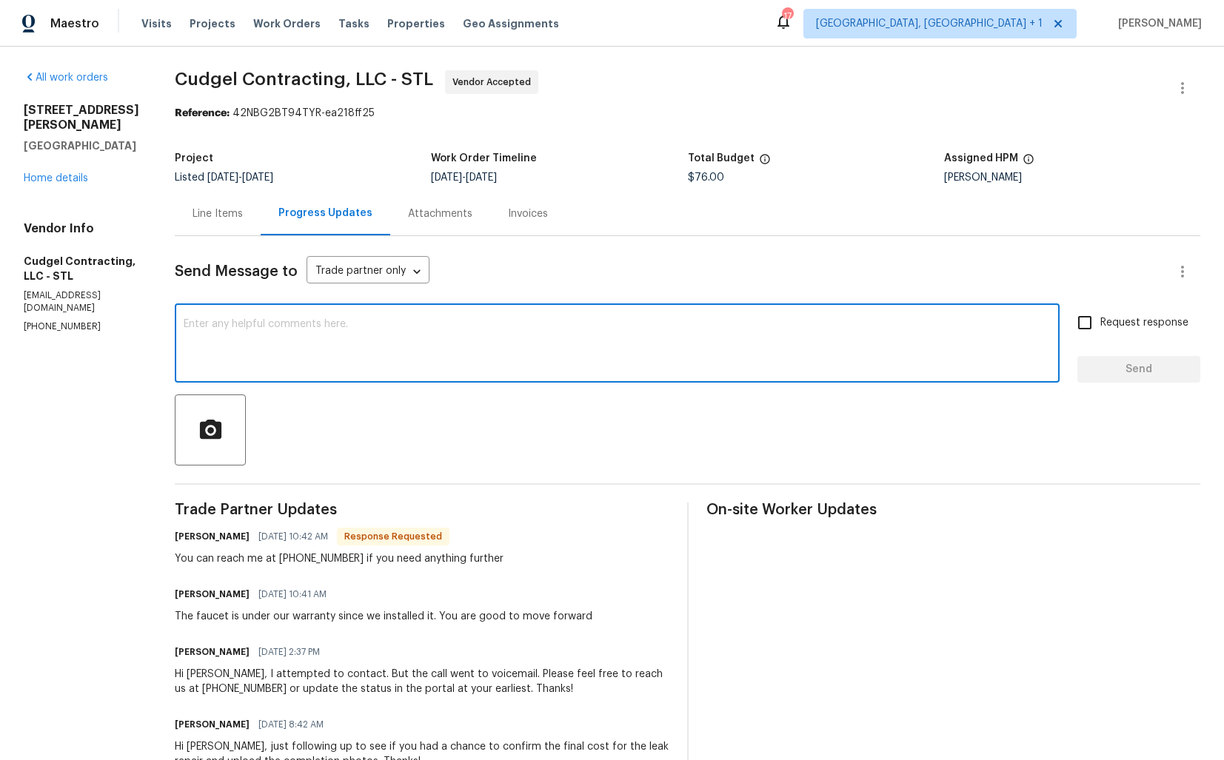
click at [225, 215] on div "Line Items" at bounding box center [218, 214] width 50 height 15
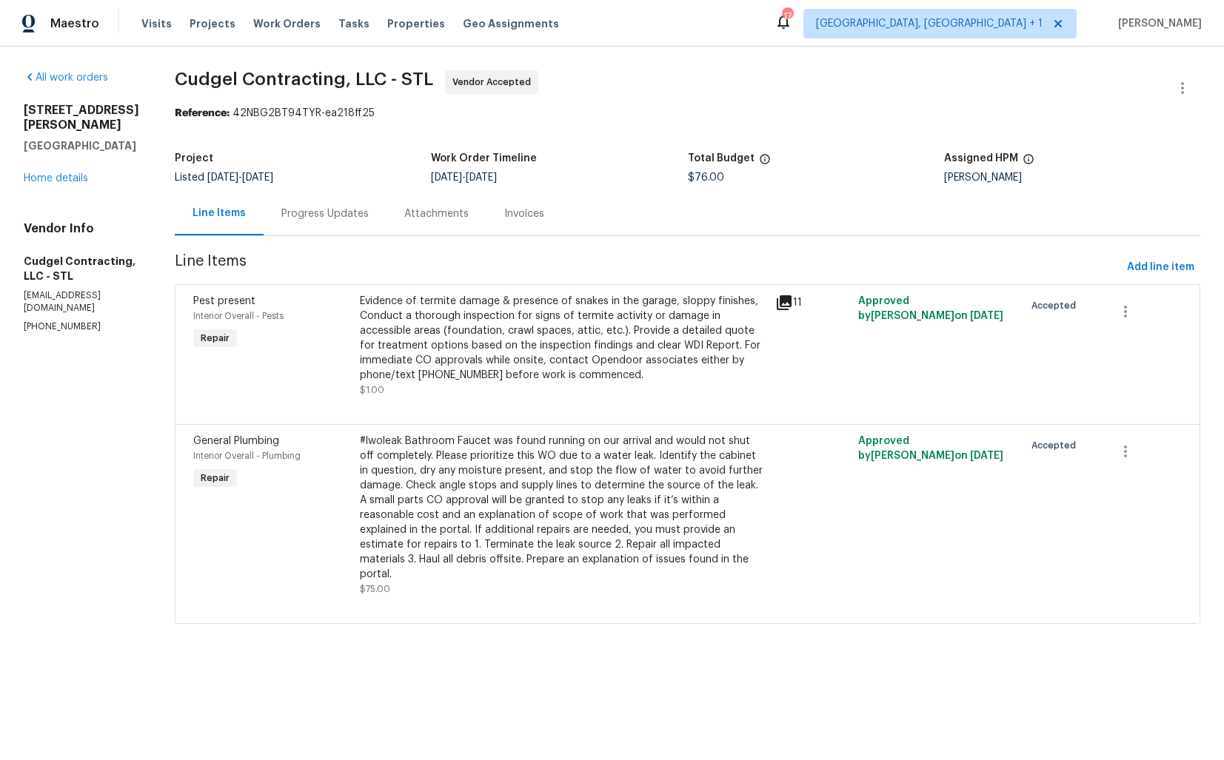
click at [562, 369] on div "Evidence of termite damage & presence of snakes in the garage, sloppy finishes,…" at bounding box center [563, 338] width 407 height 89
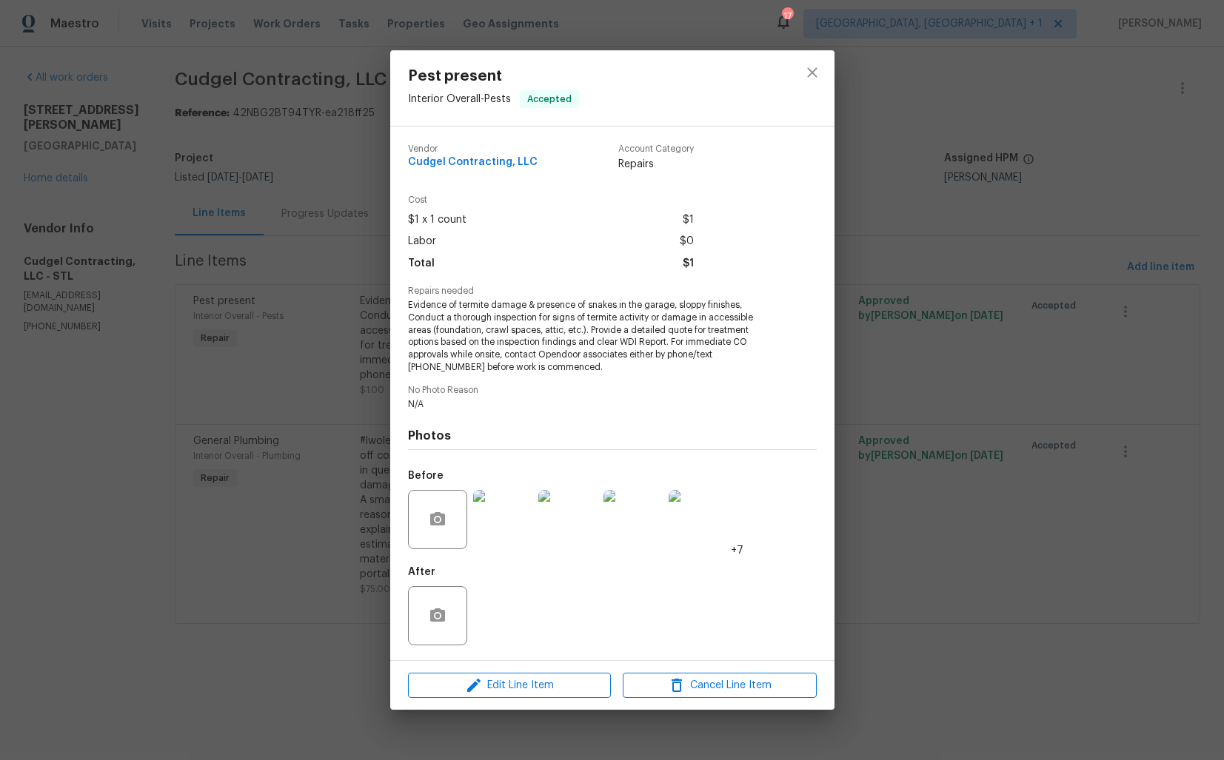
click at [346, 445] on div "Pest present Interior Overall - Pests Accepted Vendor Cudgel Contracting, LLC A…" at bounding box center [612, 380] width 1224 height 760
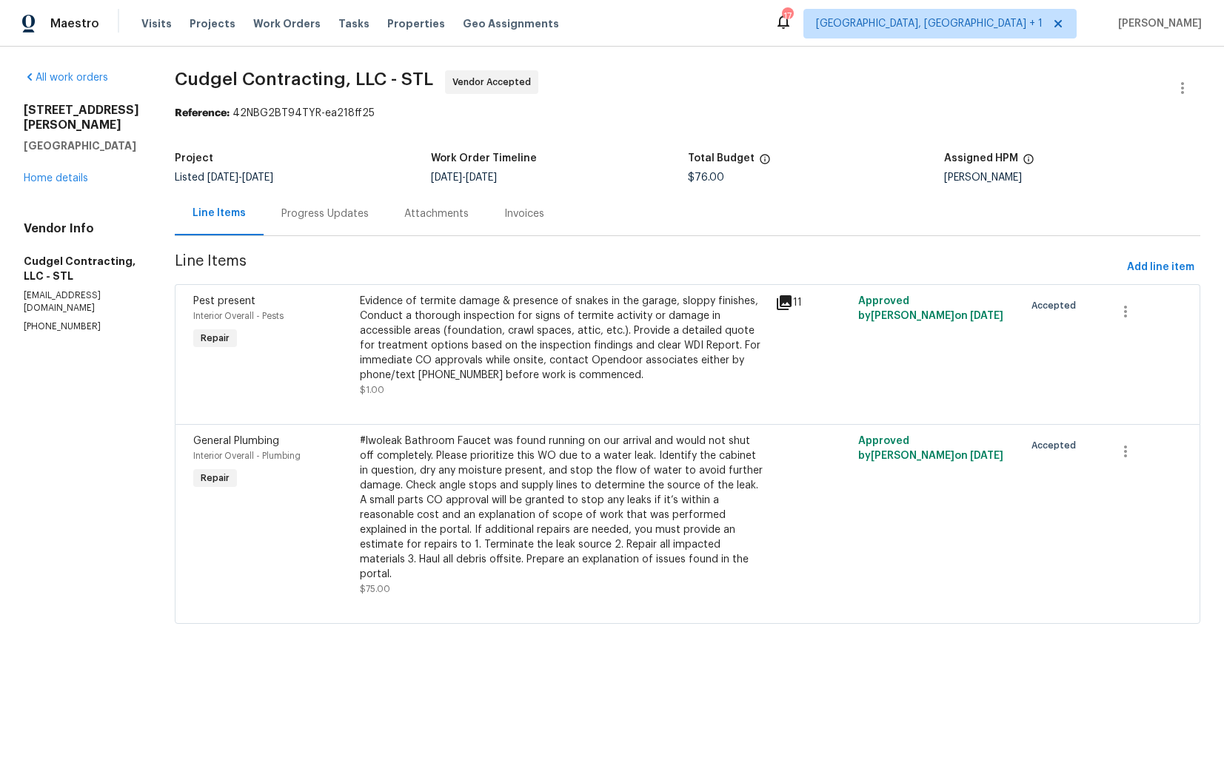
click at [469, 322] on div "Evidence of termite damage & presence of snakes in the garage, sloppy finishes,…" at bounding box center [563, 338] width 407 height 89
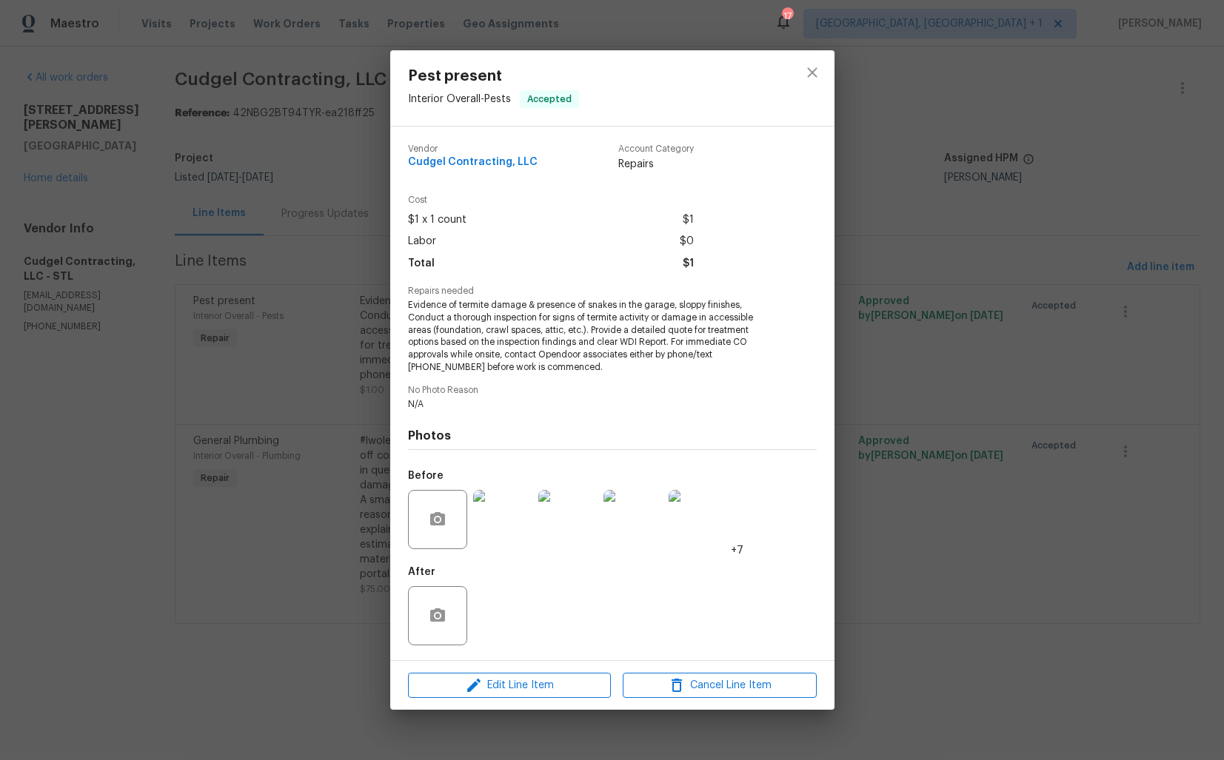
click at [926, 381] on div "Pest present Interior Overall - Pests Accepted Vendor Cudgel Contracting, LLC A…" at bounding box center [612, 380] width 1224 height 760
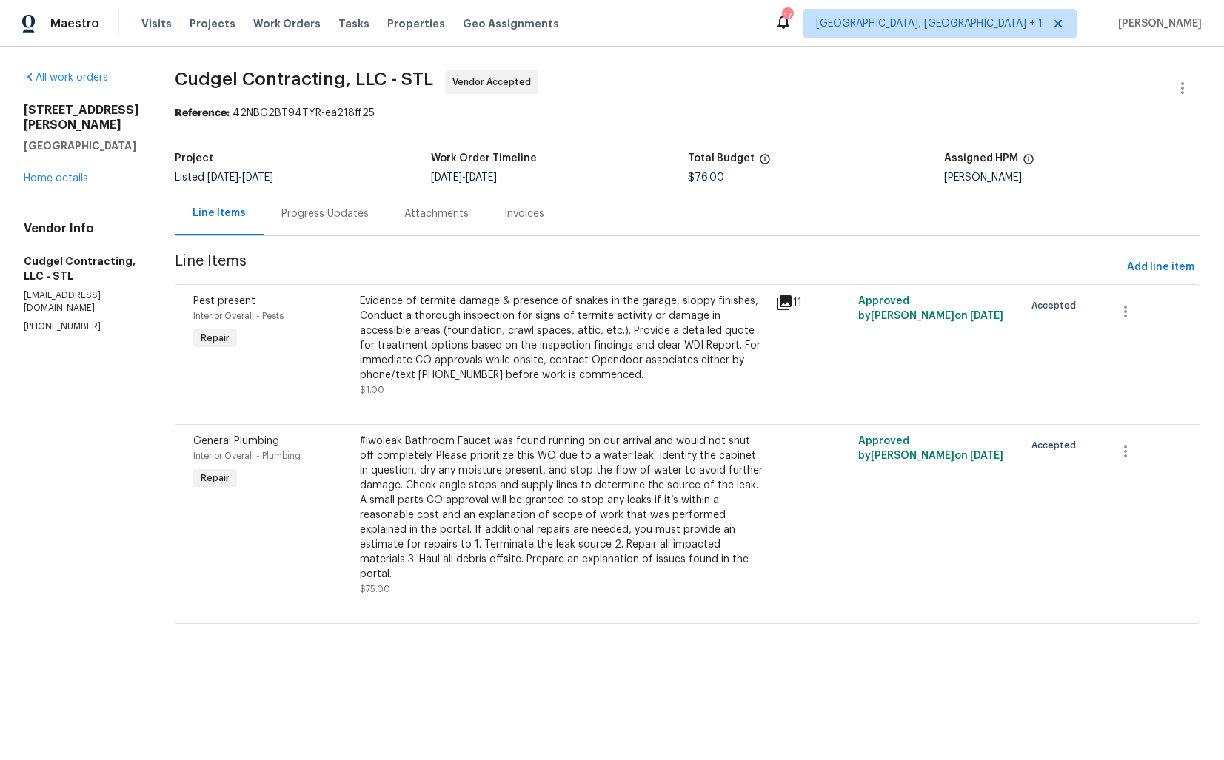
click at [345, 219] on div "Progress Updates" at bounding box center [324, 214] width 87 height 15
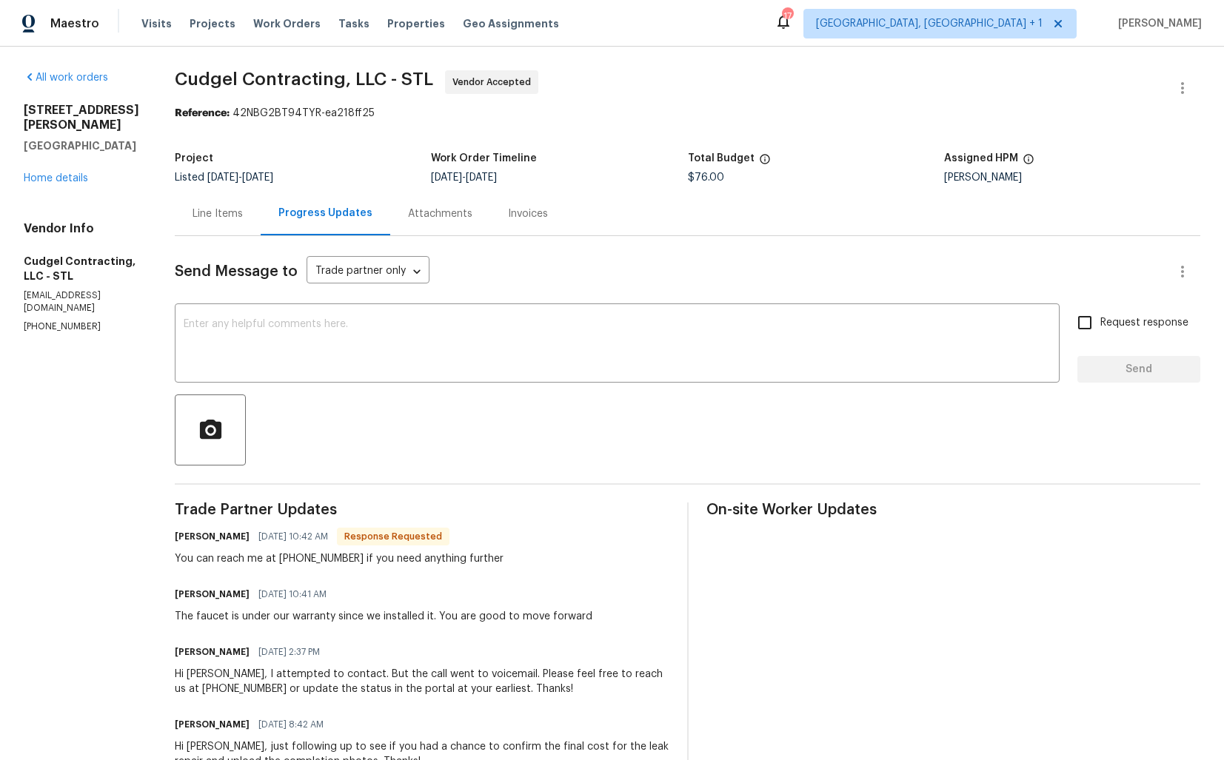
click at [234, 213] on div "Line Items" at bounding box center [218, 214] width 50 height 15
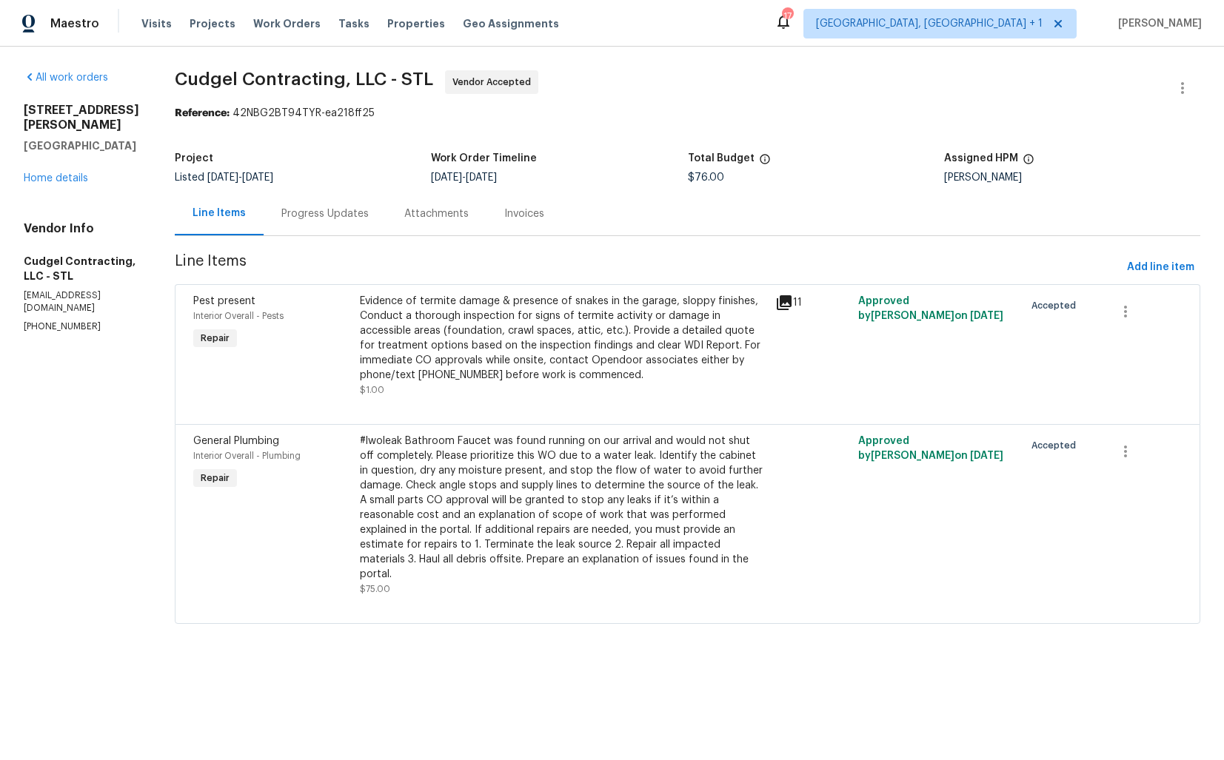
click at [528, 331] on div "Evidence of termite damage & presence of snakes in the garage, sloppy finishes,…" at bounding box center [563, 338] width 407 height 89
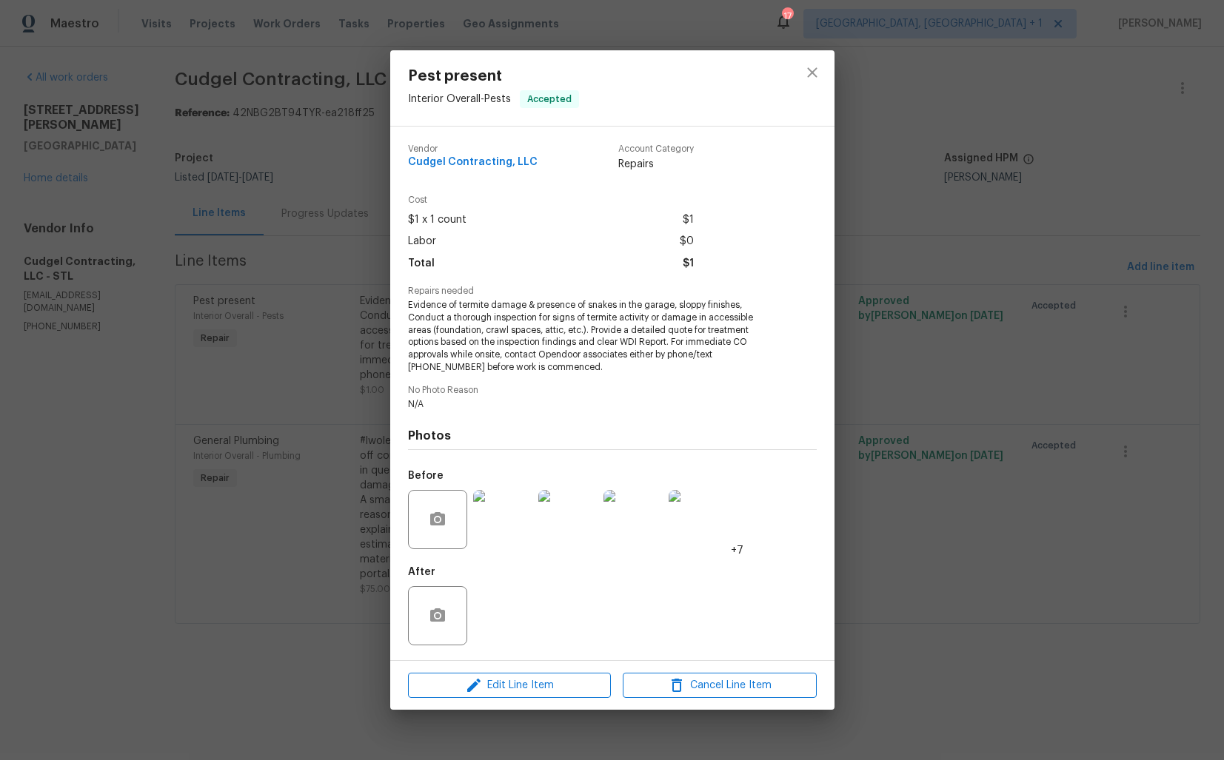
click at [694, 515] on img at bounding box center [698, 519] width 59 height 59
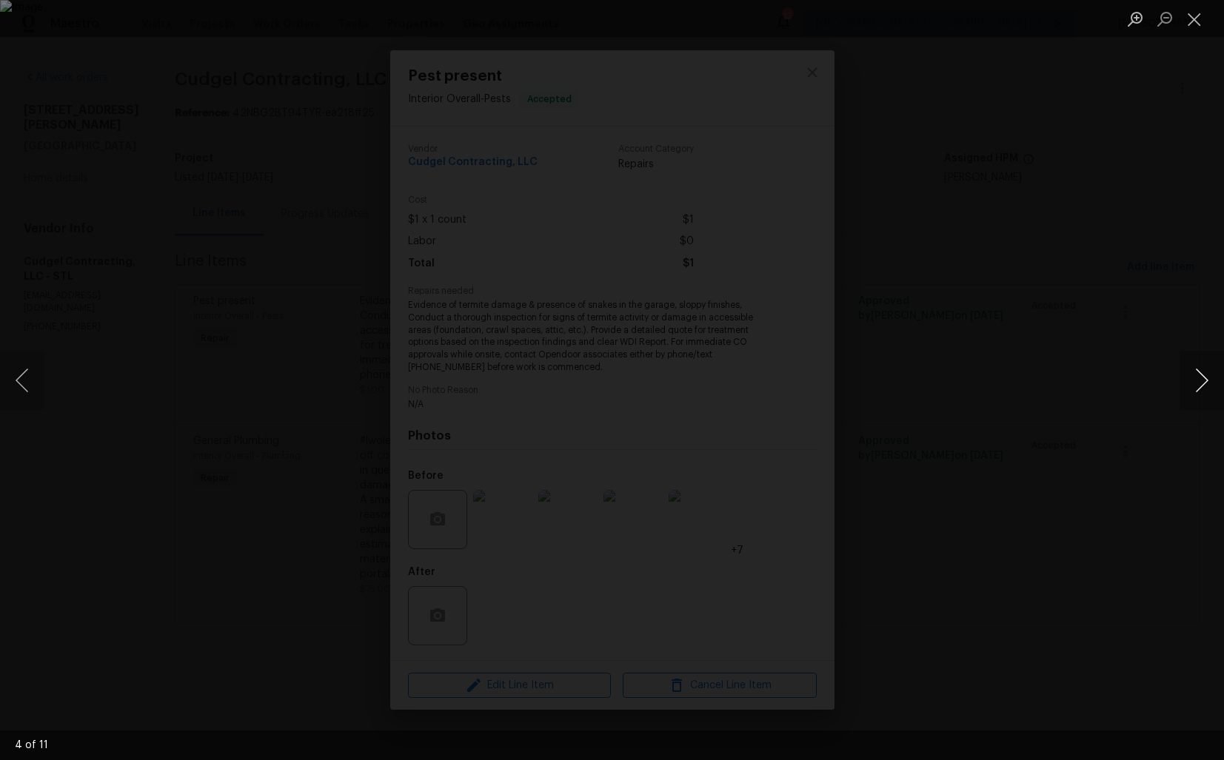
click at [1197, 387] on button "Next image" at bounding box center [1202, 380] width 44 height 59
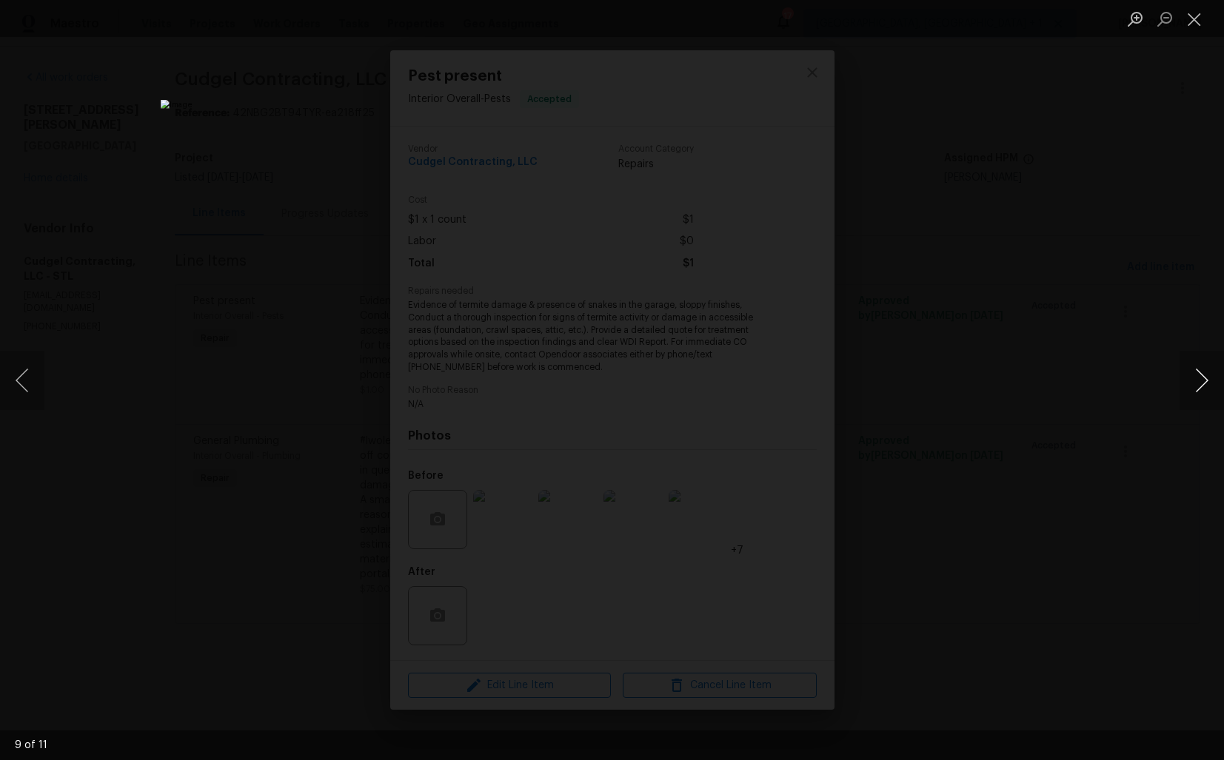
click at [1197, 387] on button "Next image" at bounding box center [1202, 380] width 44 height 59
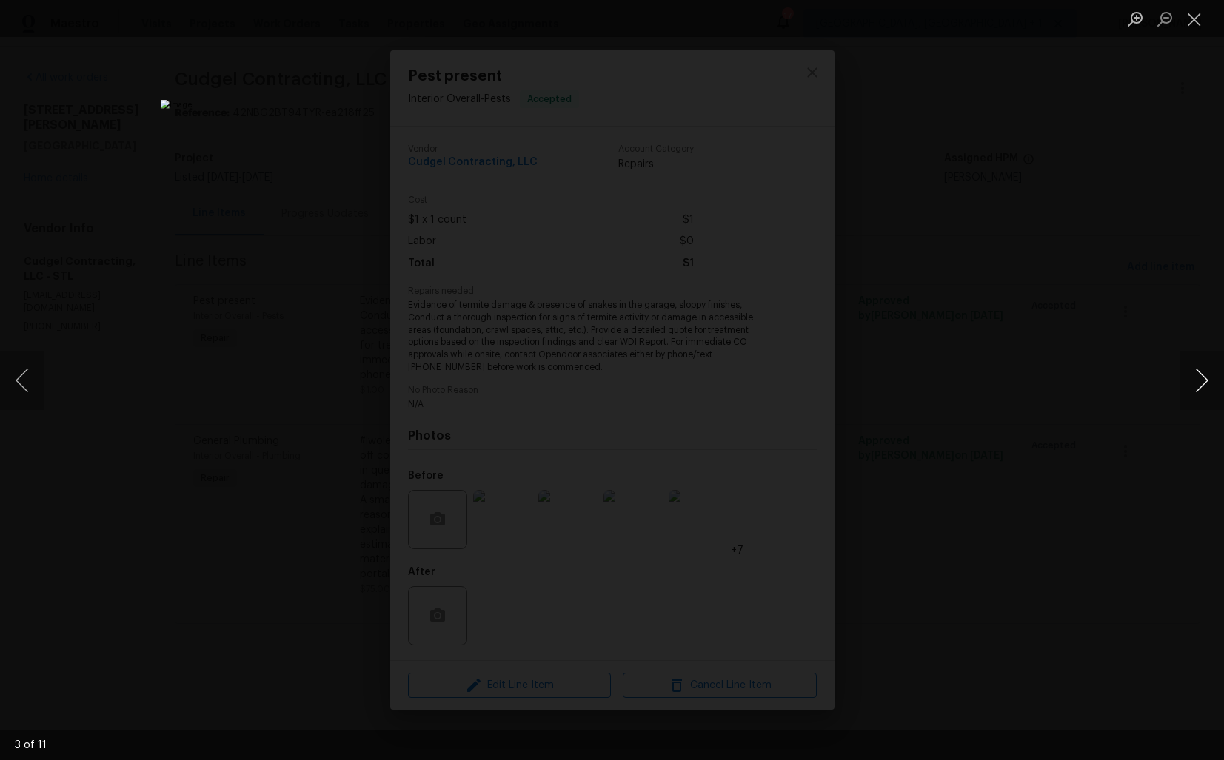
click at [1197, 387] on button "Next image" at bounding box center [1202, 380] width 44 height 59
click at [1077, 382] on div "Lightbox" at bounding box center [612, 380] width 1224 height 760
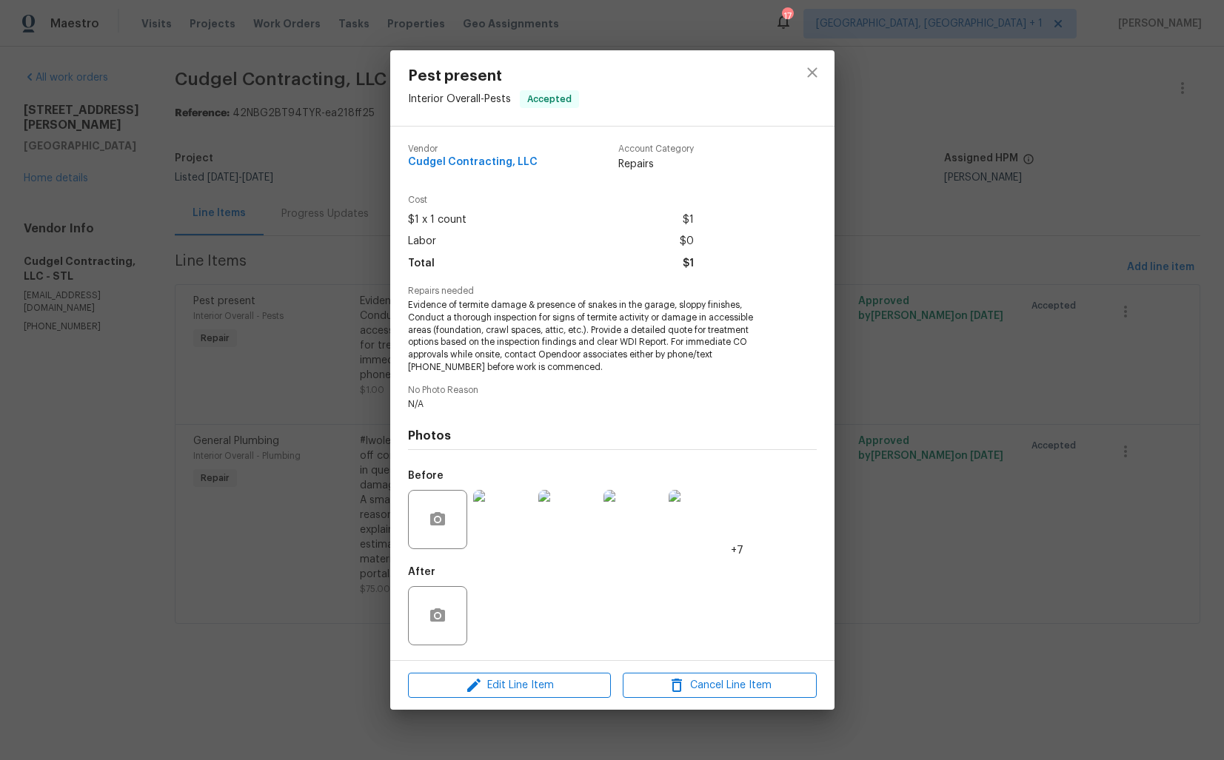
click at [976, 399] on div "Pest present Interior Overall - Pests Accepted Vendor Cudgel Contracting, LLC A…" at bounding box center [612, 380] width 1224 height 760
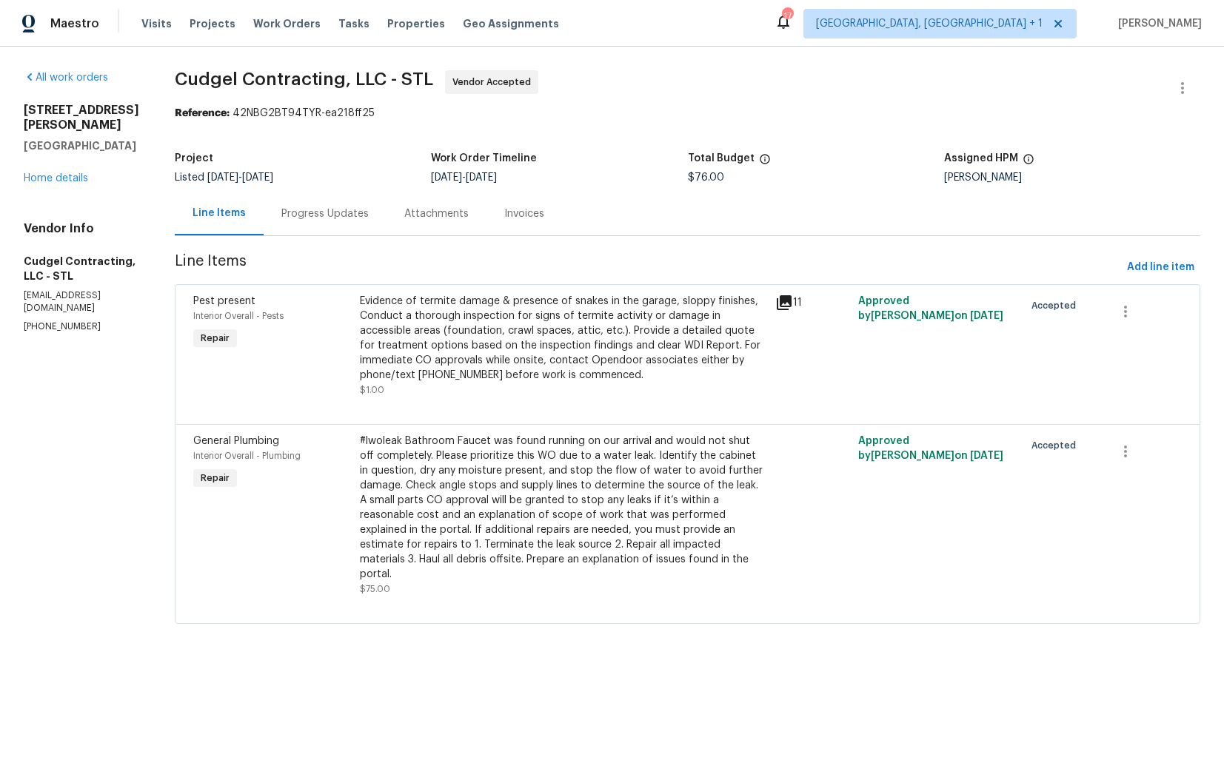
click at [329, 215] on div "Progress Updates" at bounding box center [324, 214] width 87 height 15
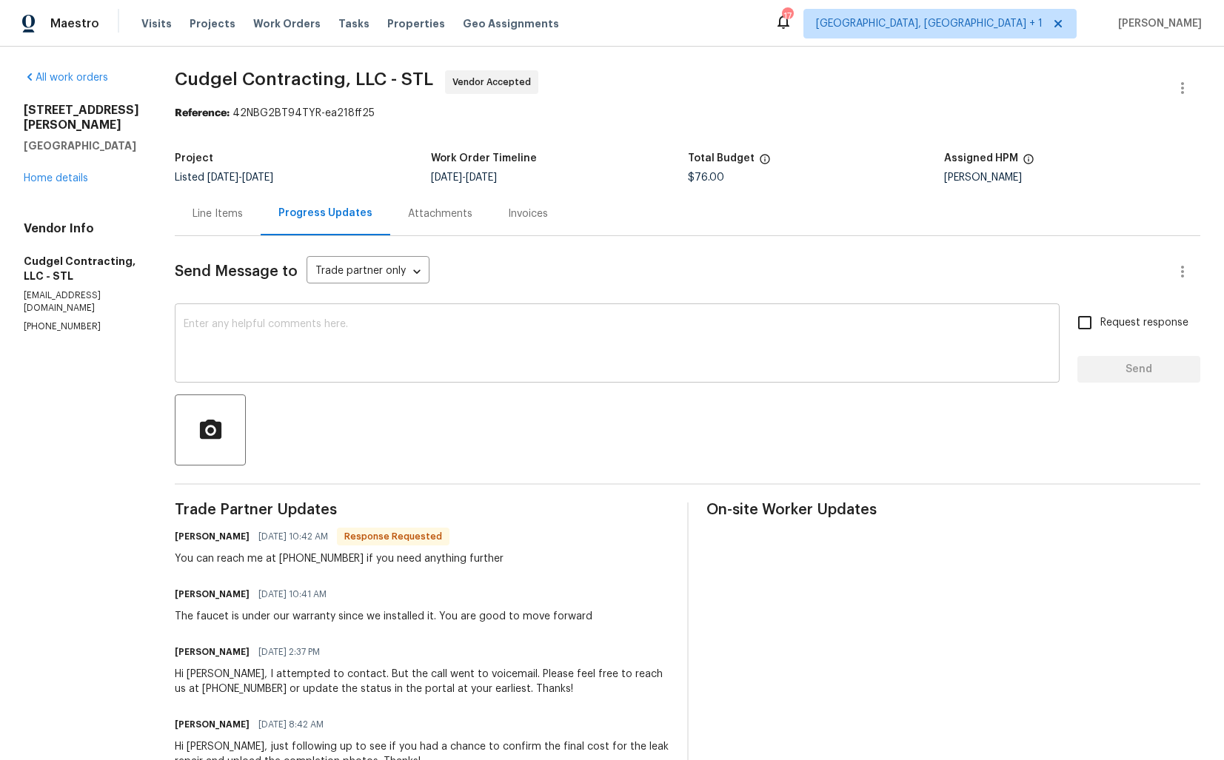
click at [452, 341] on textarea at bounding box center [617, 345] width 867 height 52
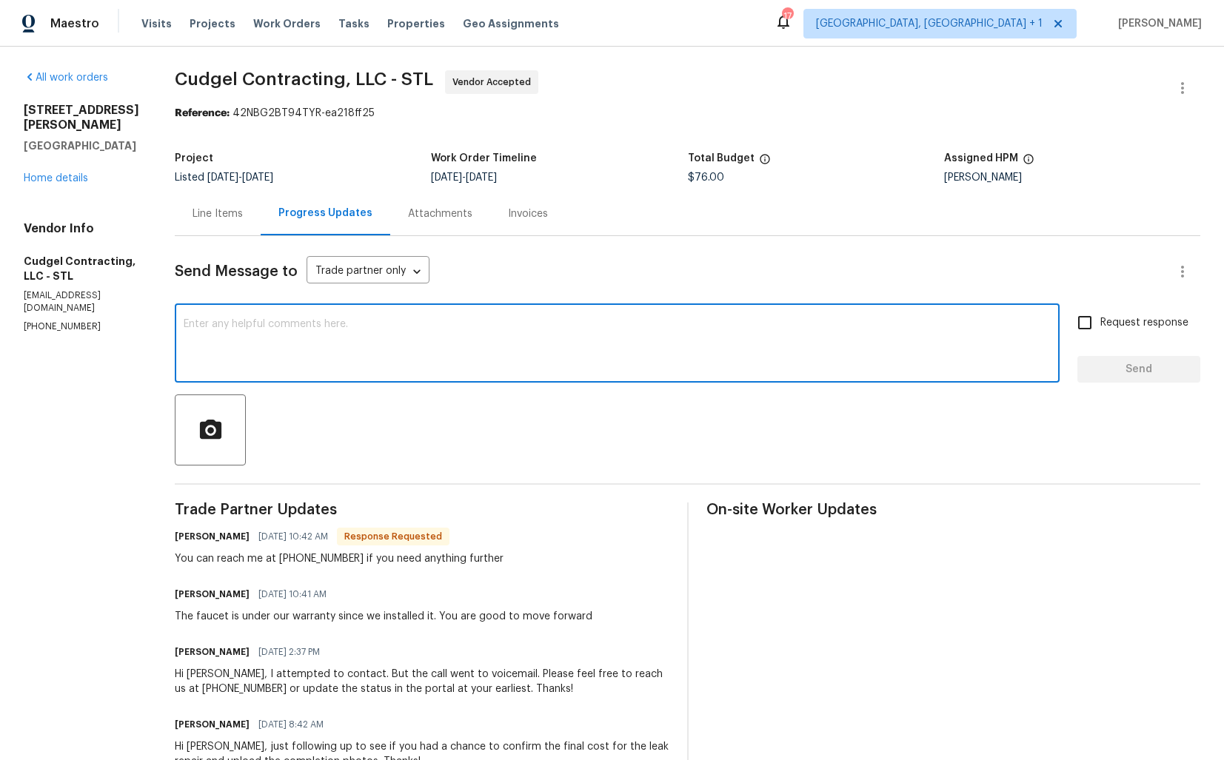
click at [396, 342] on textarea at bounding box center [617, 345] width 867 height 52
click at [198, 540] on h6 "Brian Kosko" at bounding box center [212, 536] width 75 height 15
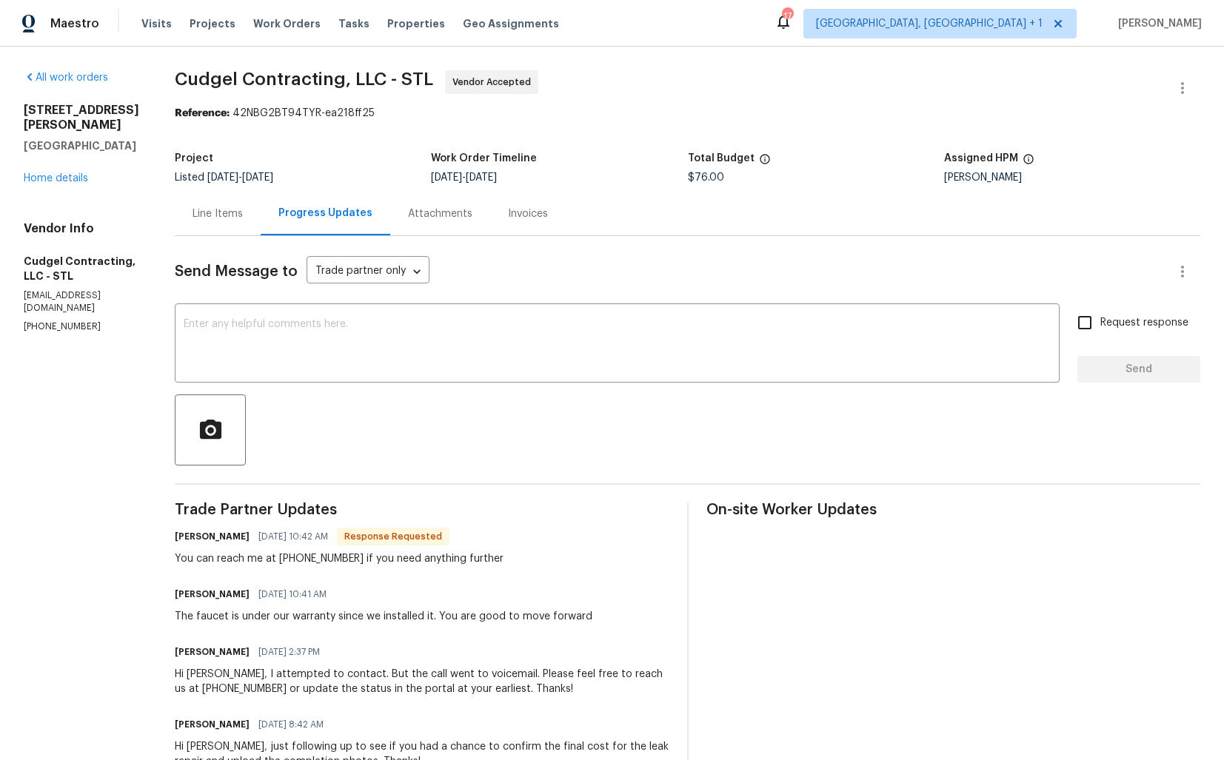
click at [198, 540] on h6 "Brian Kosko" at bounding box center [212, 536] width 75 height 15
copy h6 "Brian"
click at [392, 363] on textarea at bounding box center [617, 345] width 867 height 52
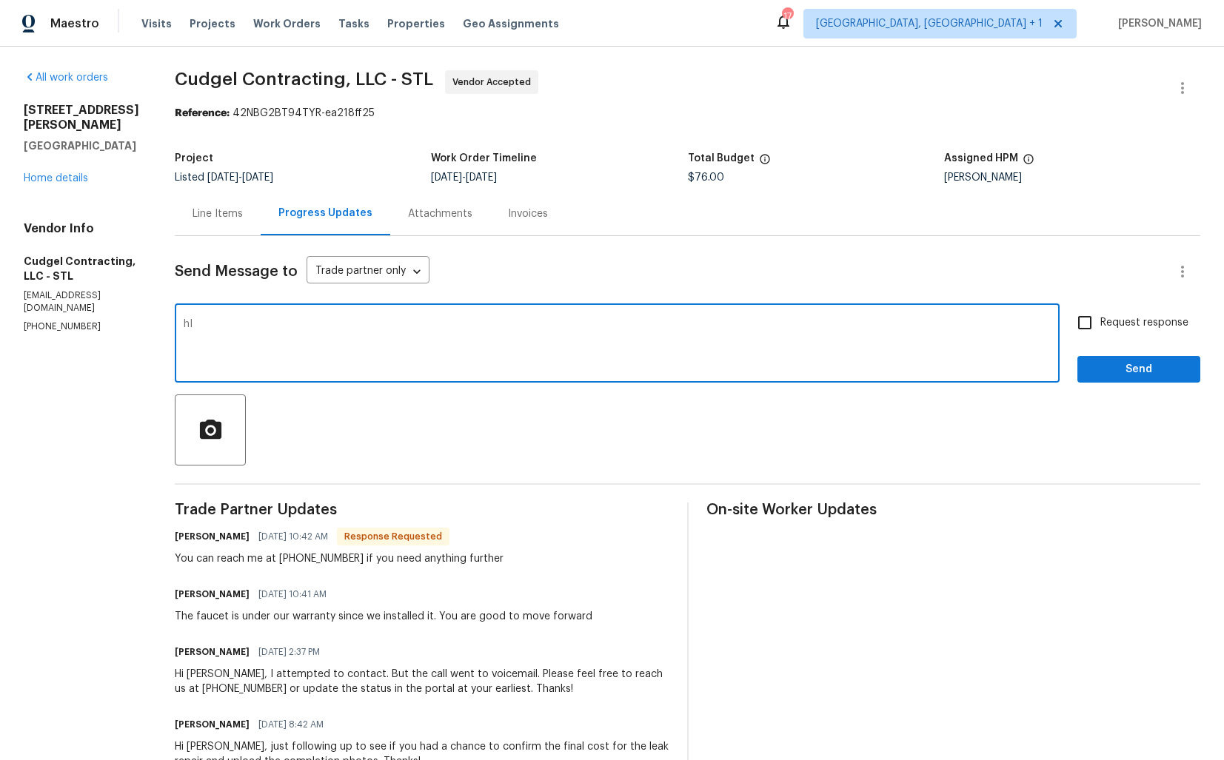
type textarea "h"
paste textarea "Brian"
click at [320, 332] on textarea "Hi Brian, as per our phone conversation, kindly let me know once thw photos are…" at bounding box center [617, 345] width 867 height 52
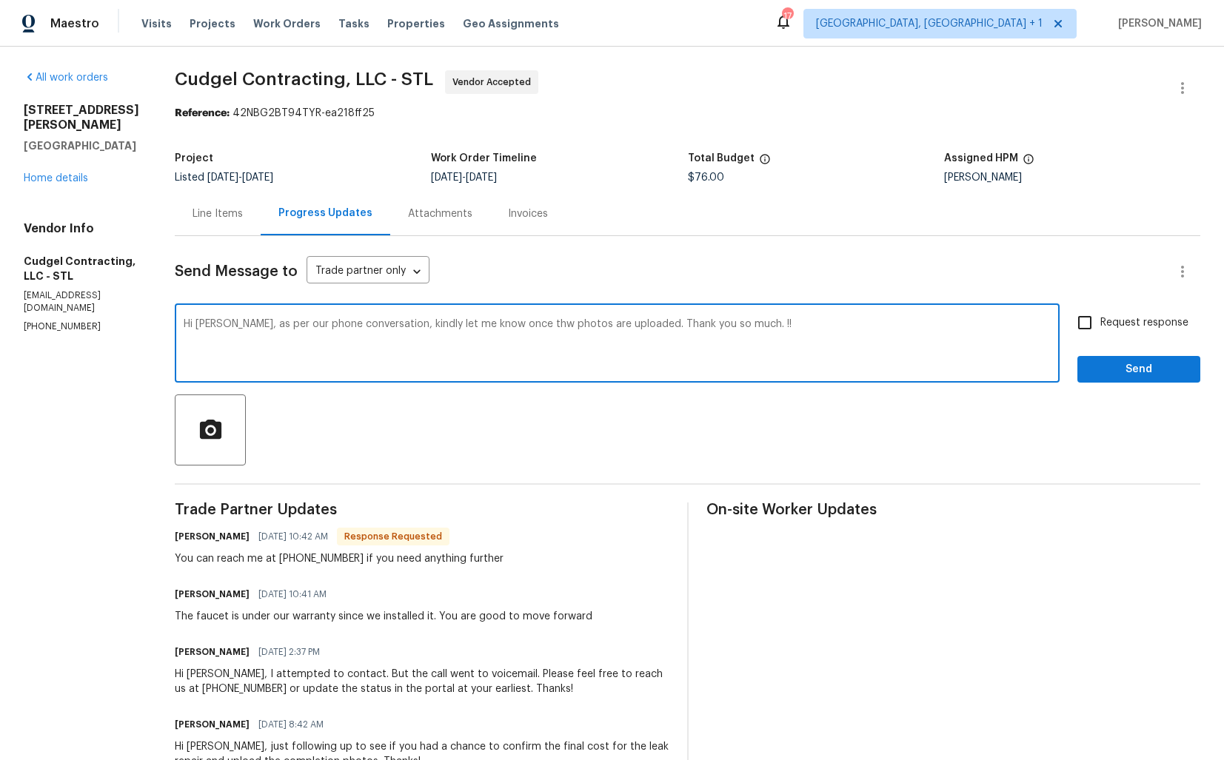
paste textarea "discussed over the phone, kindly let me know once the photos are uploaded. Than…"
type textarea "Hi Brian, as discussed over the phone, kindly let me know once the photos are u…"
click at [1105, 372] on span "Send" at bounding box center [1138, 370] width 99 height 19
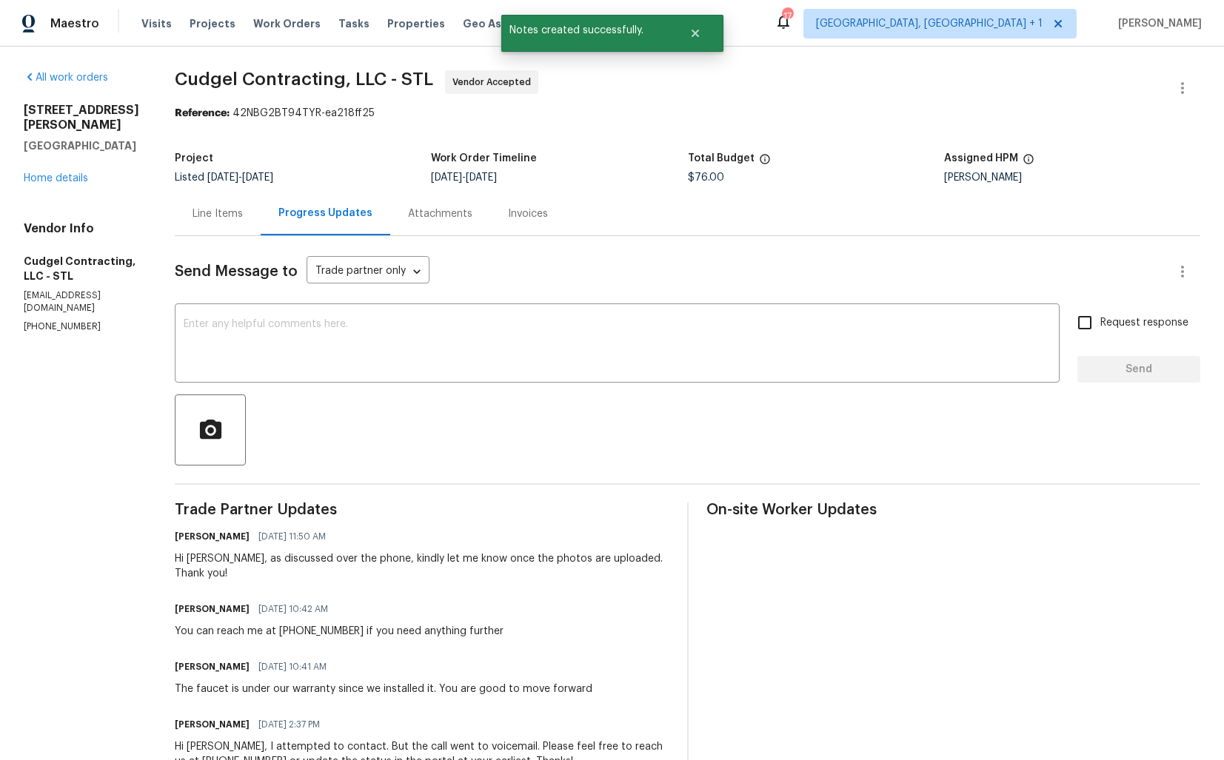
click at [286, 682] on div "The faucet is under our warranty since we installed it. You are good to move fo…" at bounding box center [384, 689] width 418 height 15
copy div "The faucet is under our warranty since we installed it. You are good to move fo…"
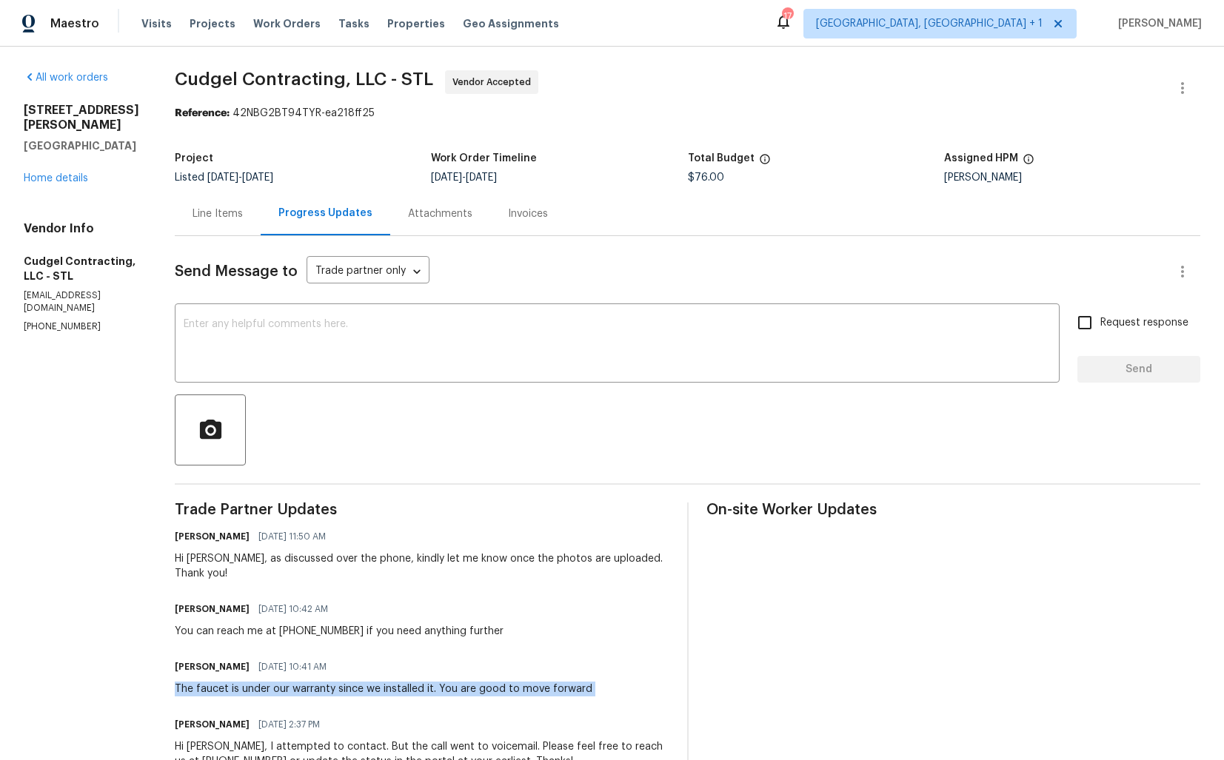
click at [247, 624] on div "You can reach me at 314-243-1960 if you need anything further" at bounding box center [339, 631] width 329 height 15
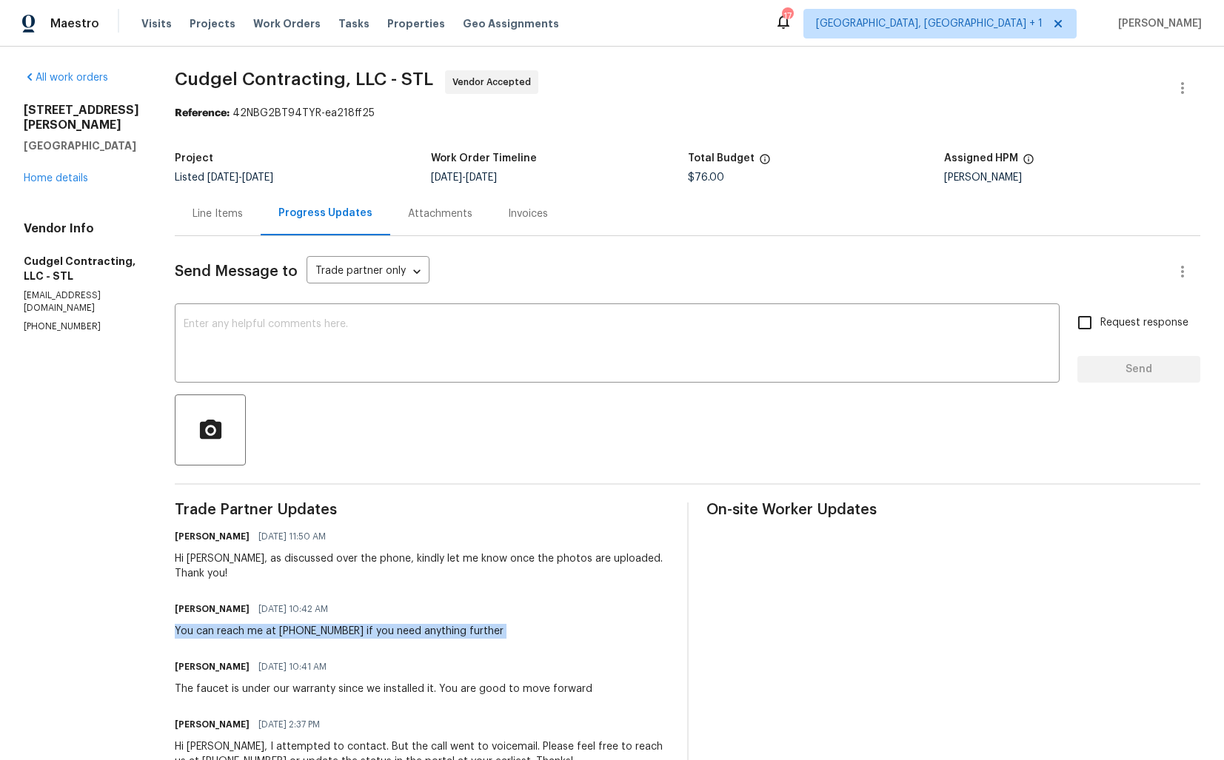
copy div "You can reach me at 314-243-1960 if you need anything further"
click at [121, 230] on div "Vendor Info Cudgel Contracting, LLC - STL andyl@cudgelcontracting.com (314) 249…" at bounding box center [82, 277] width 116 height 112
click at [61, 173] on link "Home details" at bounding box center [56, 178] width 64 height 10
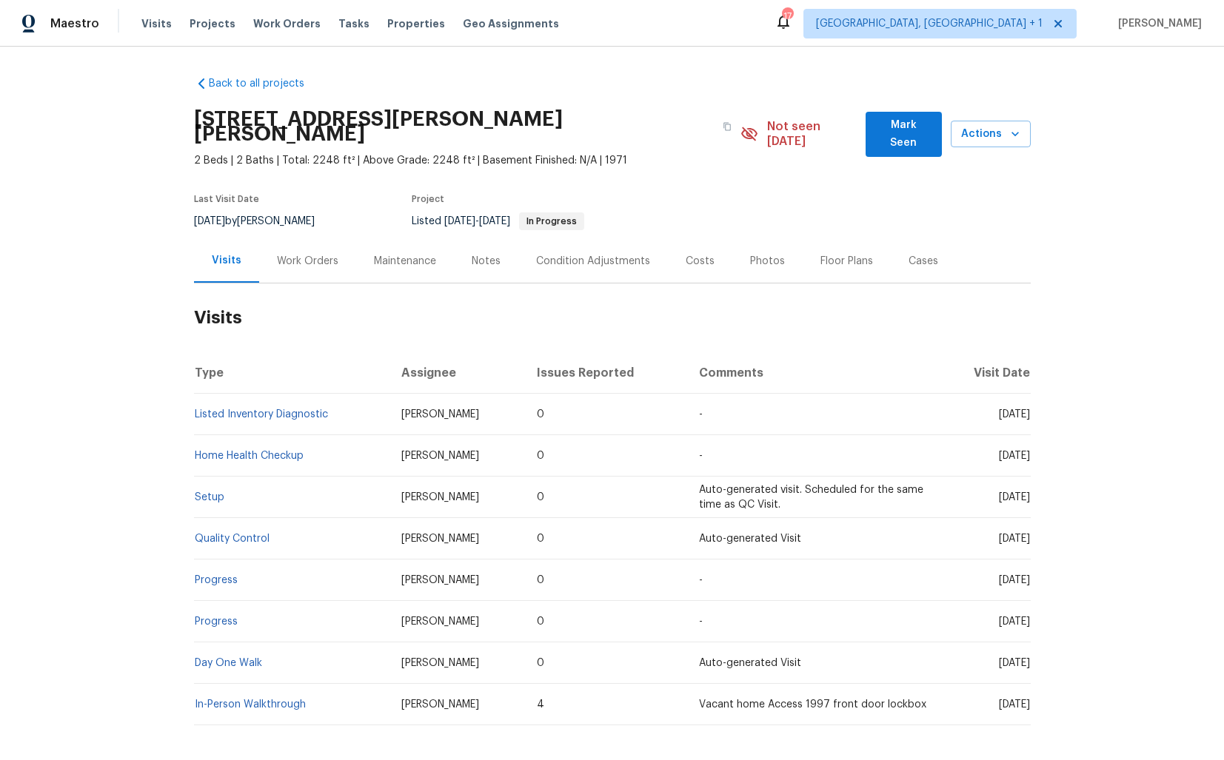
click at [295, 254] on div "Work Orders" at bounding box center [307, 261] width 61 height 15
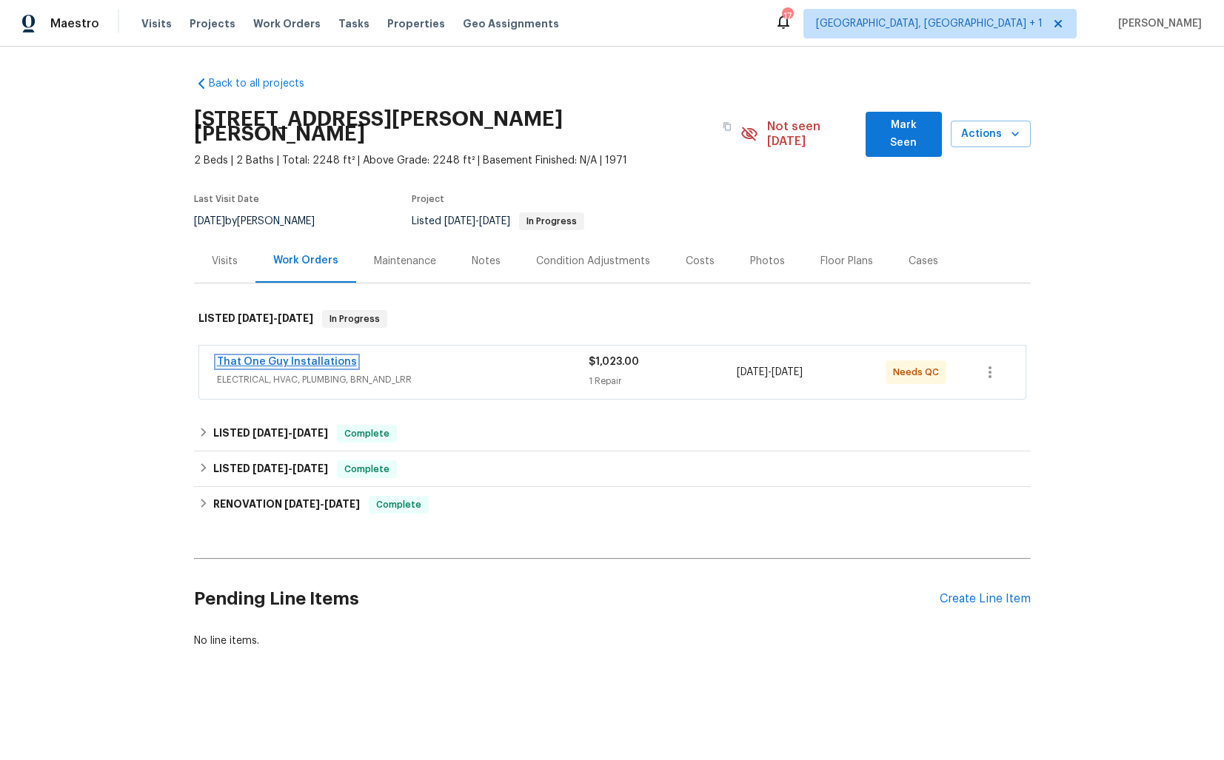
click at [275, 357] on link "That One Guy Installations" at bounding box center [287, 362] width 140 height 10
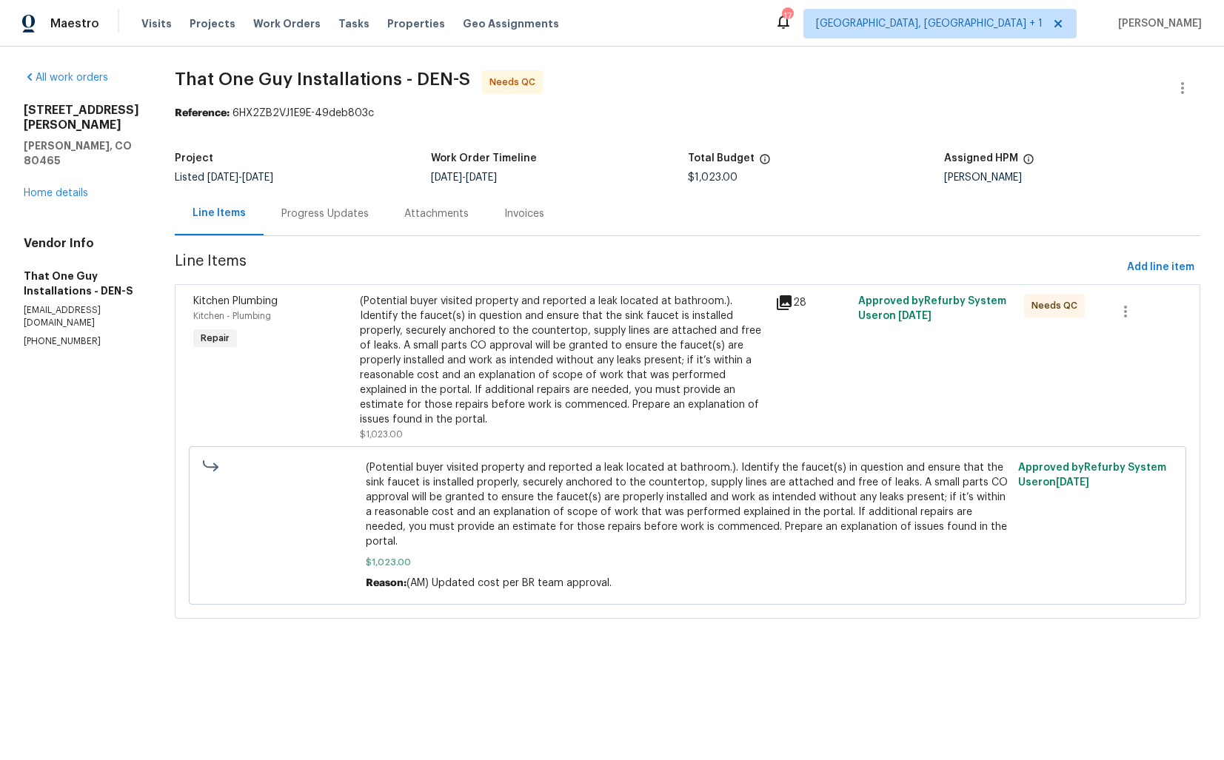
click at [290, 216] on div "Progress Updates" at bounding box center [324, 214] width 87 height 15
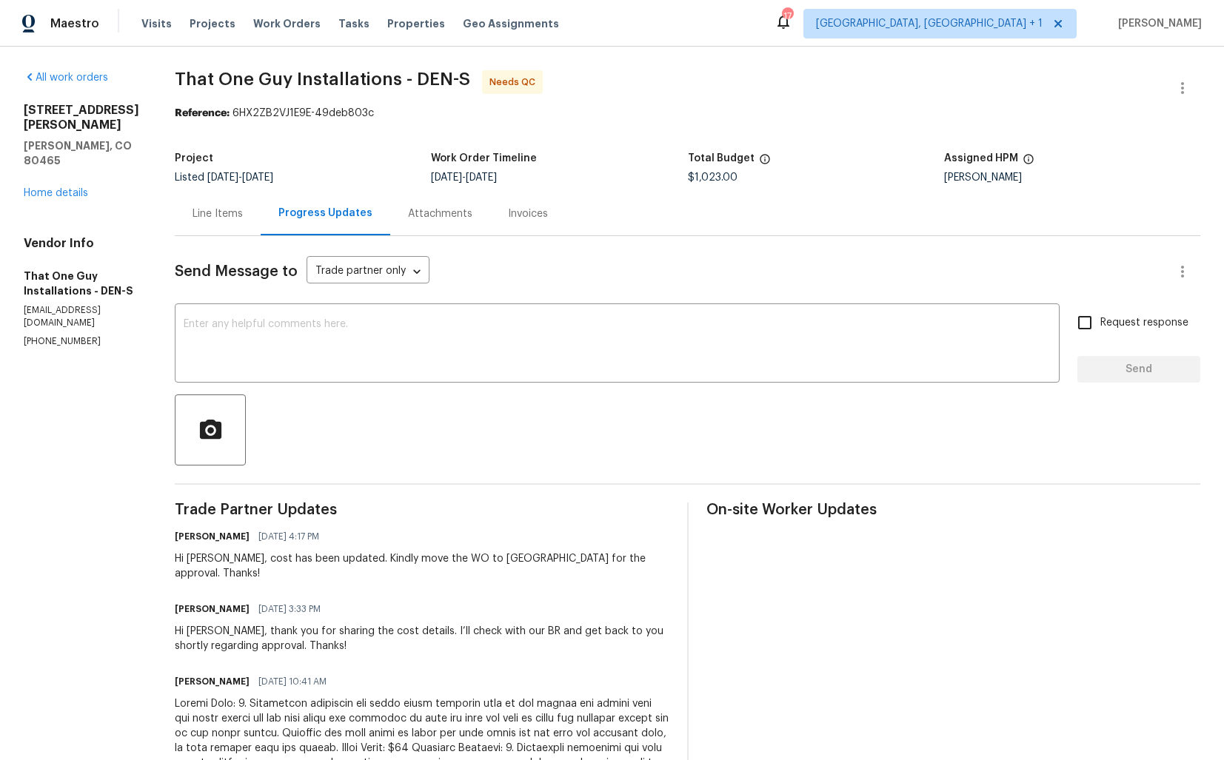
click at [193, 214] on div "Line Items" at bounding box center [218, 214] width 50 height 15
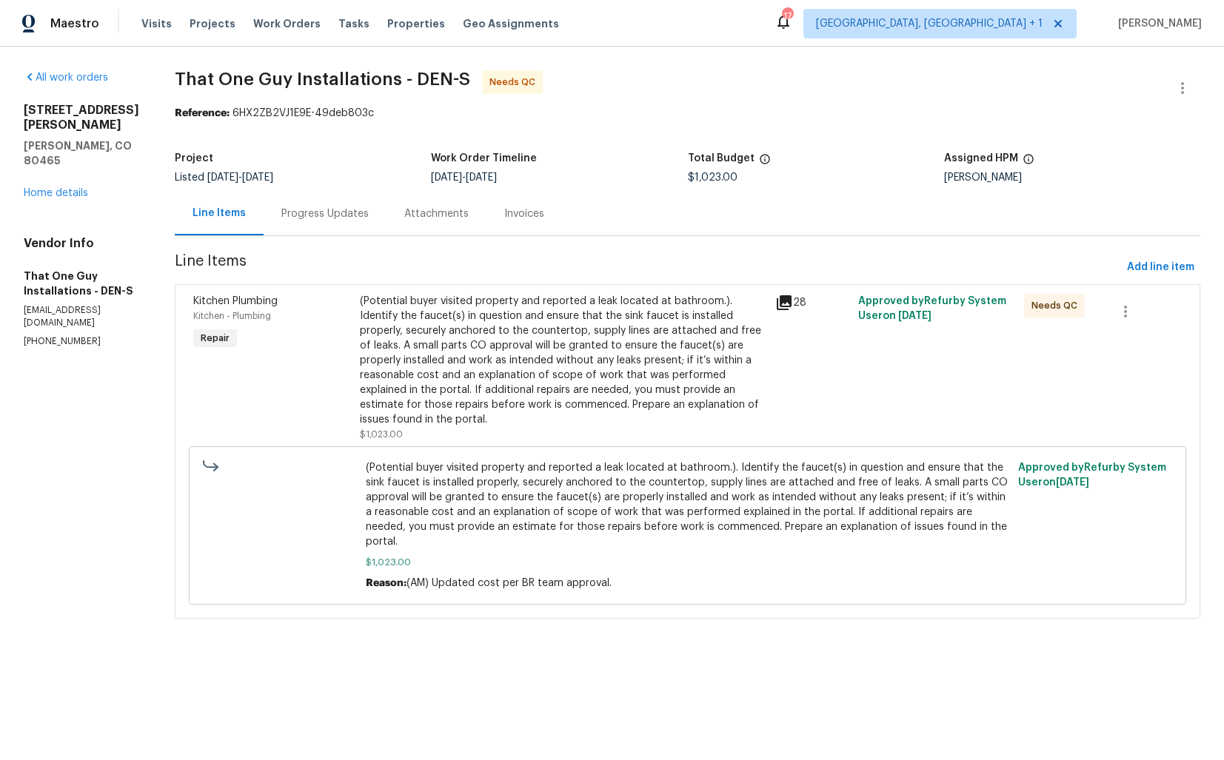
click at [541, 357] on div "(Potential buyer visited property and reported a leak located at bathroom.). Id…" at bounding box center [563, 360] width 407 height 133
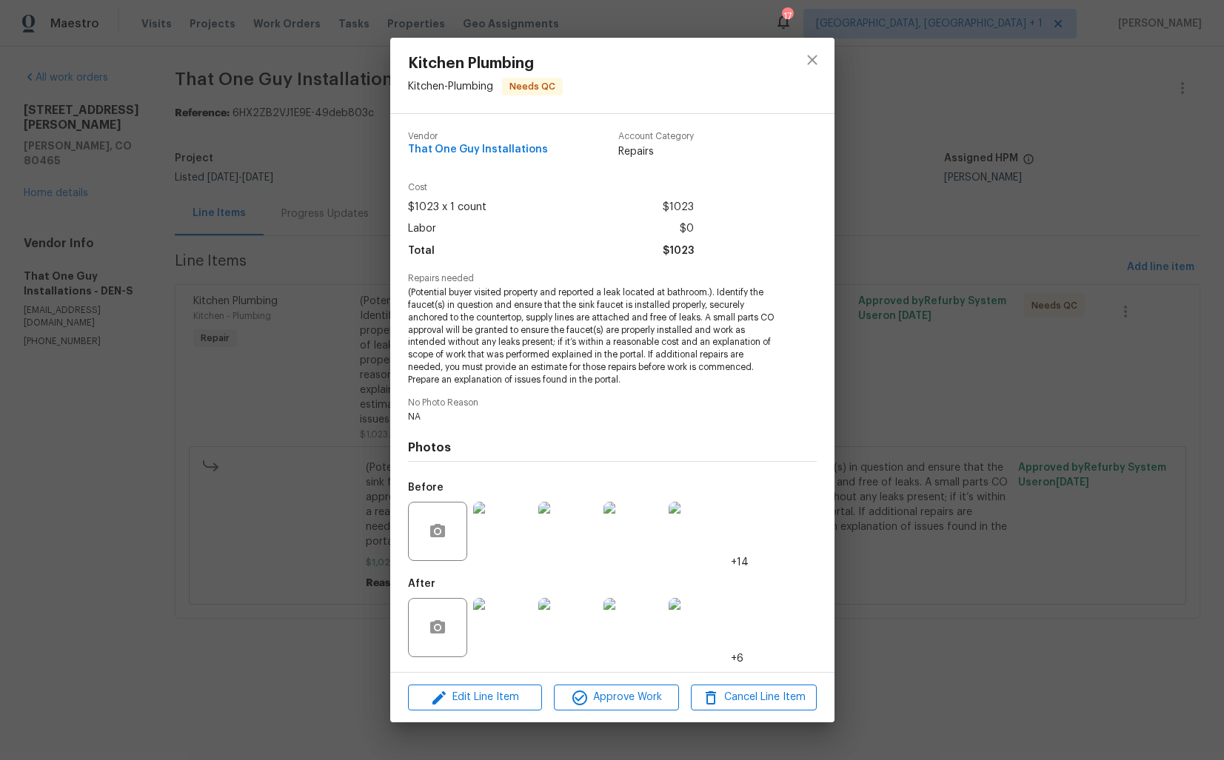
click at [195, 545] on div "Kitchen Plumbing Kitchen - Plumbing Needs QC Vendor That One Guy Installations …" at bounding box center [612, 380] width 1224 height 760
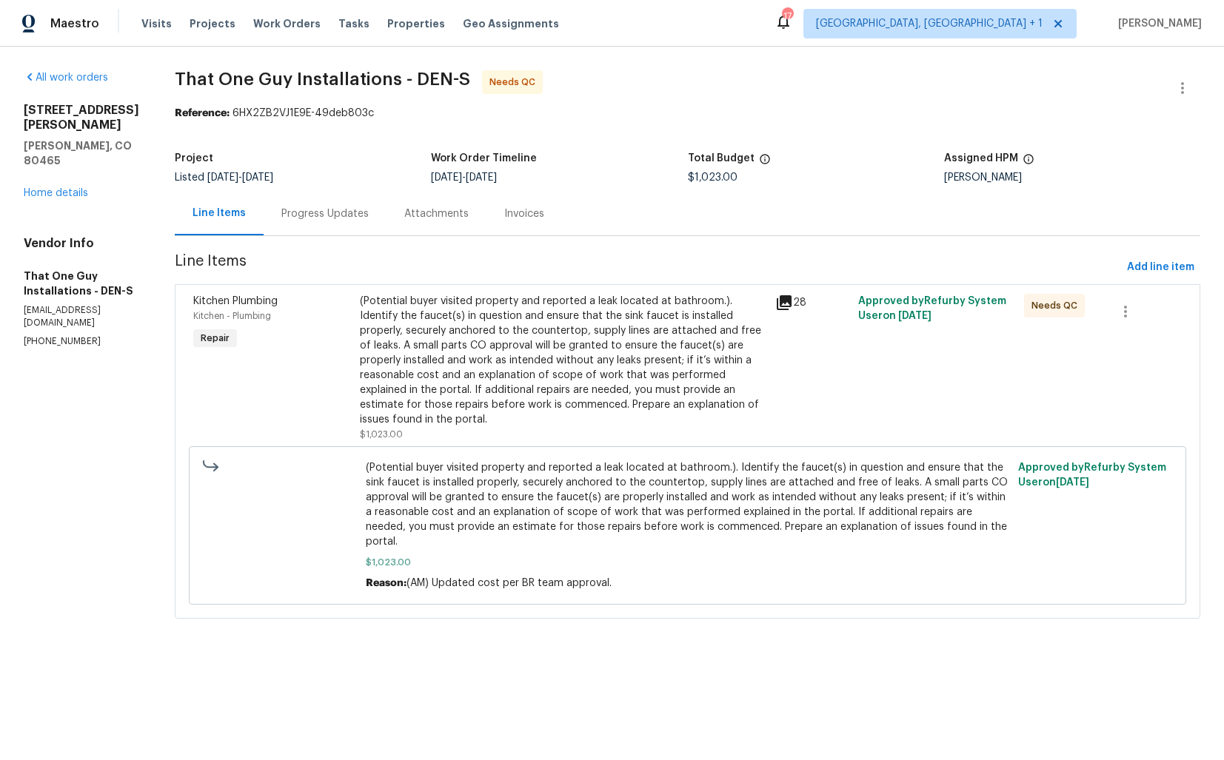
click at [360, 330] on div "(Potential buyer visited property and reported a leak located at bathroom.). Id…" at bounding box center [563, 360] width 407 height 133
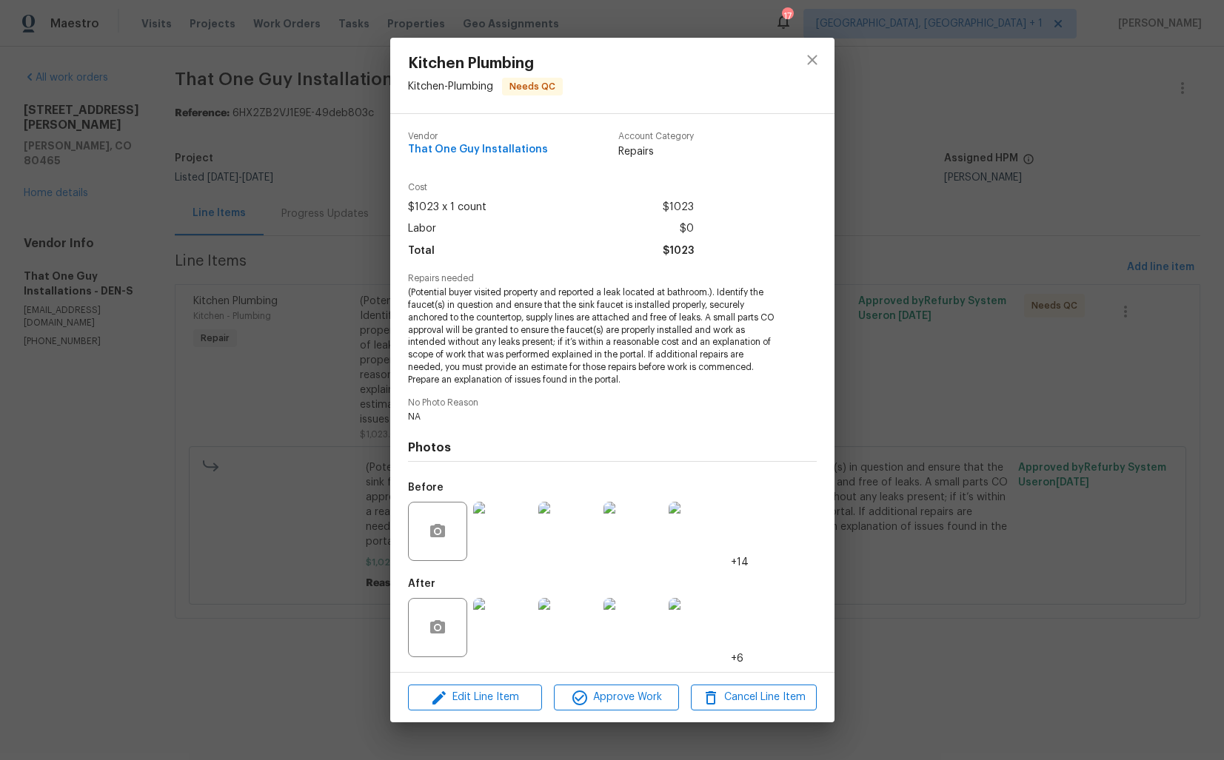
click at [510, 635] on img at bounding box center [502, 627] width 59 height 59
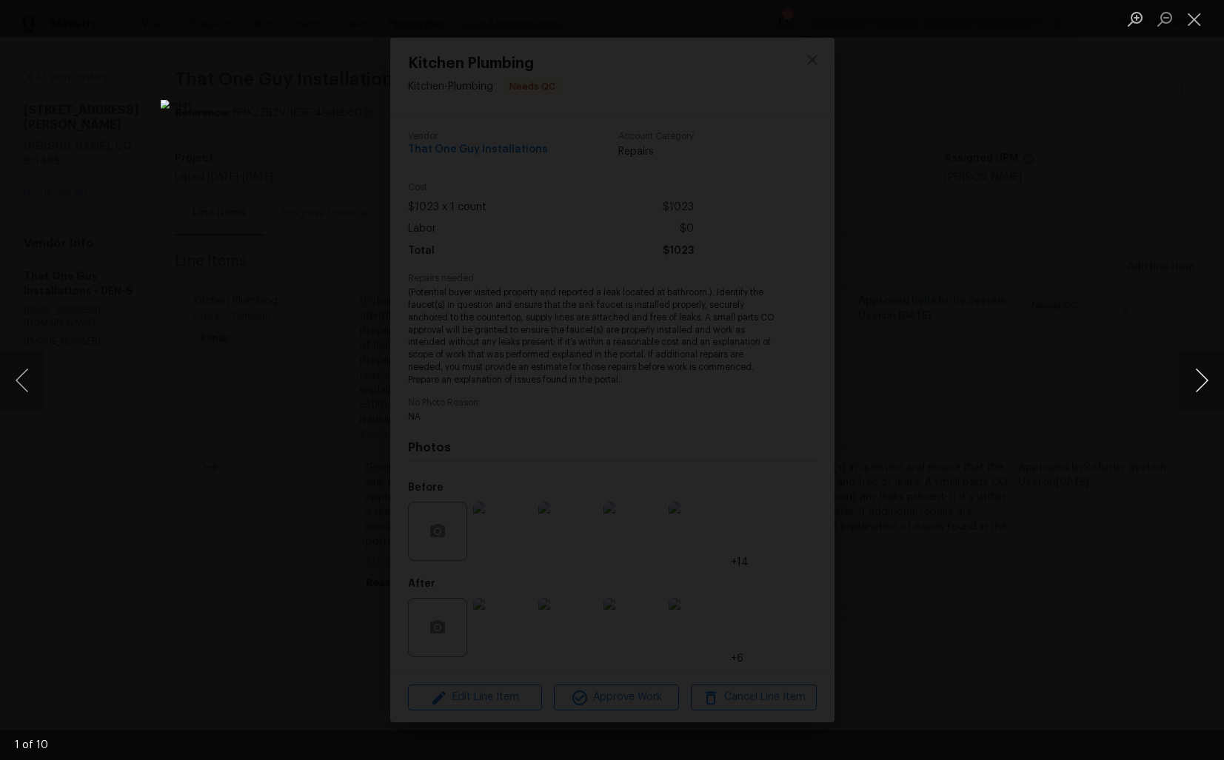
click at [1205, 372] on button "Next image" at bounding box center [1202, 380] width 44 height 59
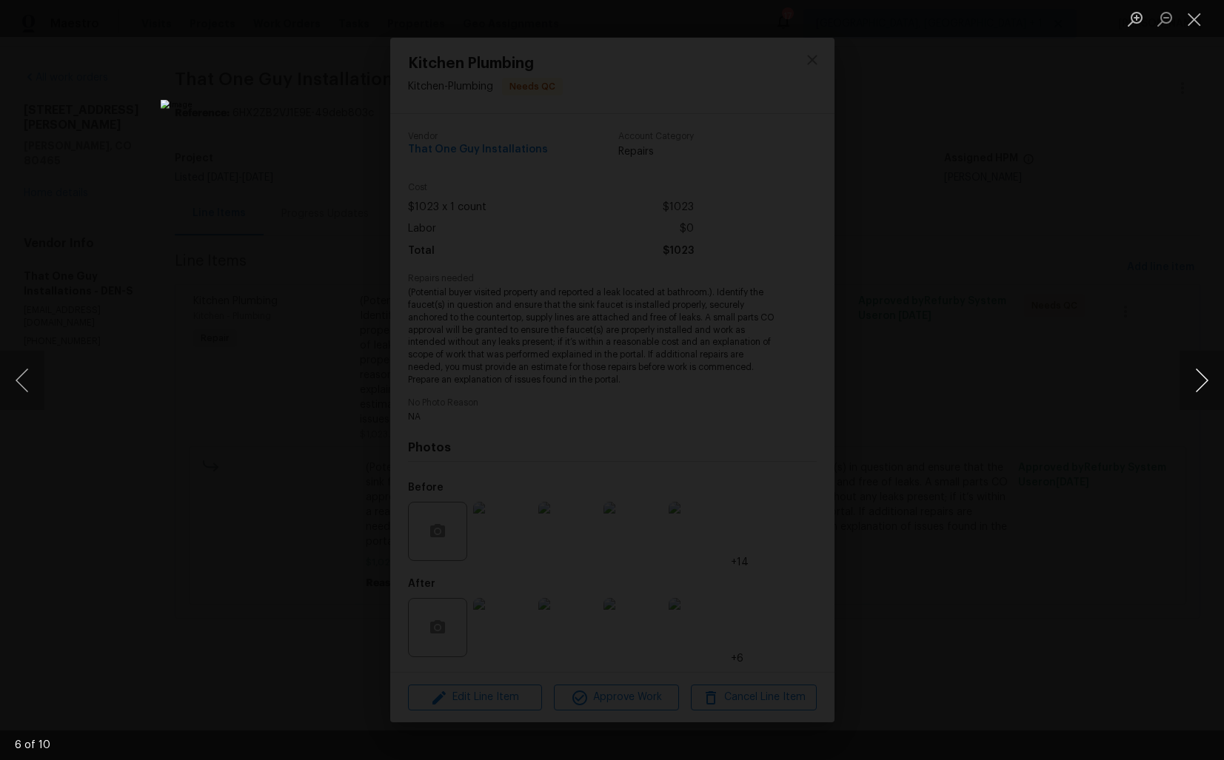
click at [1205, 372] on button "Next image" at bounding box center [1202, 380] width 44 height 59
click at [1078, 378] on div "Lightbox" at bounding box center [612, 380] width 1224 height 760
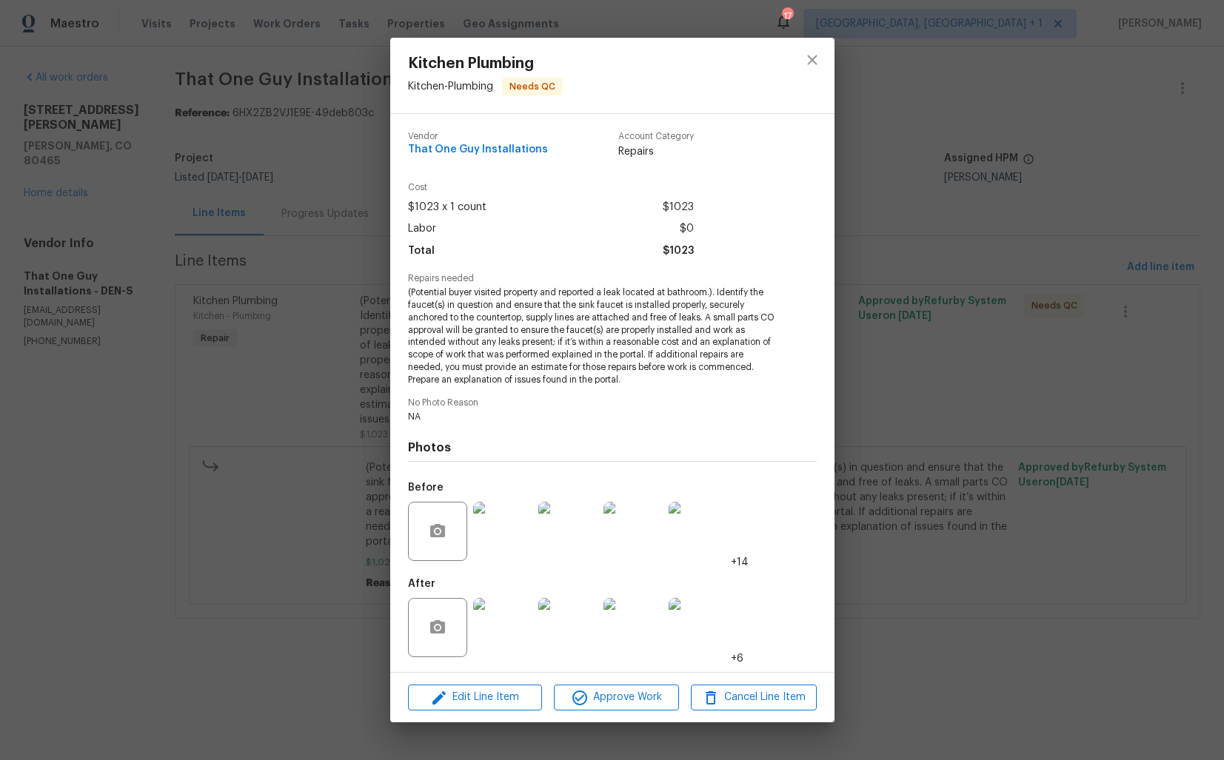
click at [953, 409] on div "Kitchen Plumbing Kitchen - Plumbing Needs QC Vendor That One Guy Installations …" at bounding box center [612, 380] width 1224 height 760
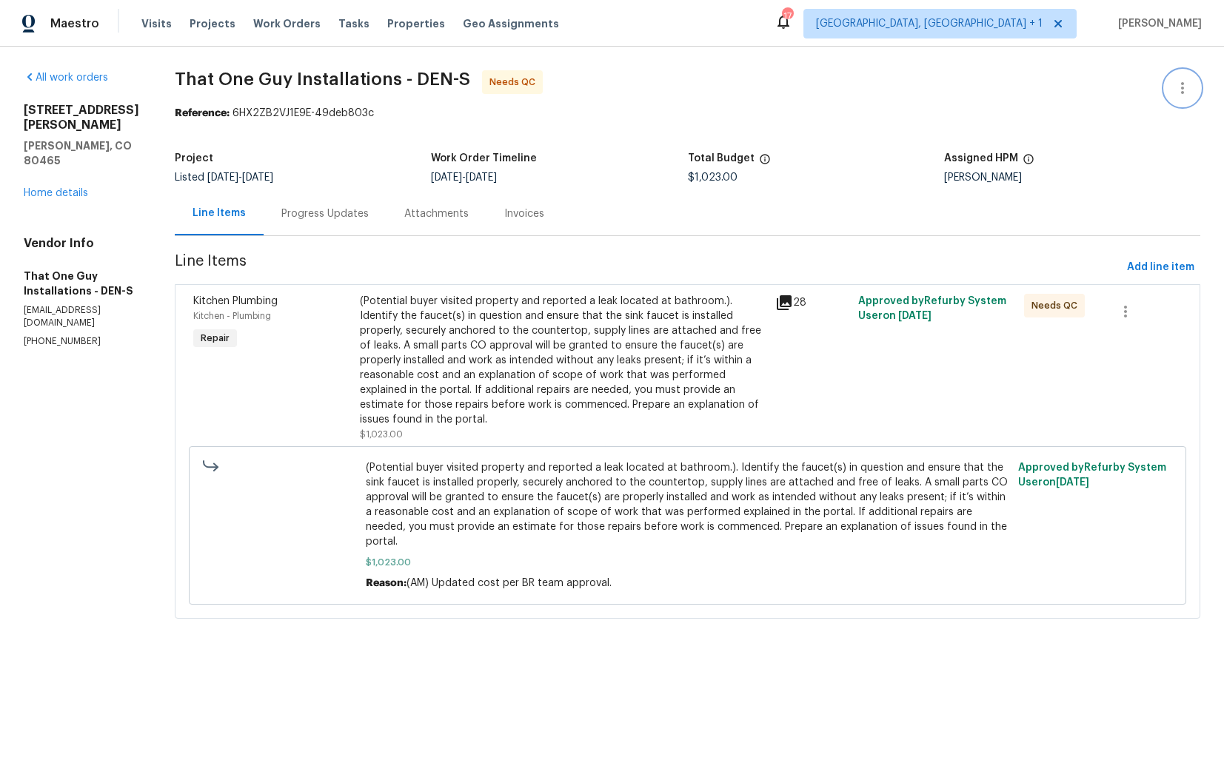
click at [1179, 90] on icon "button" at bounding box center [1183, 88] width 18 height 18
click at [1099, 89] on li "Edit" at bounding box center [1134, 88] width 160 height 24
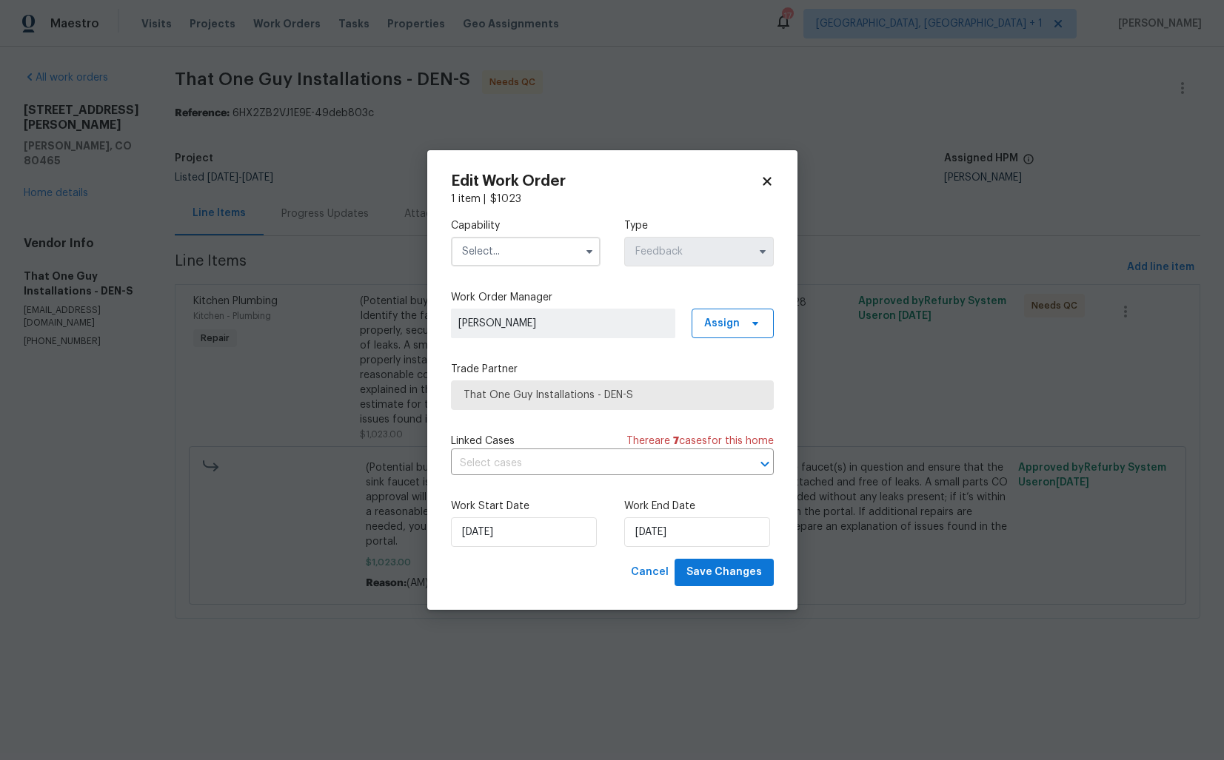
click at [559, 254] on input "text" at bounding box center [526, 252] width 150 height 30
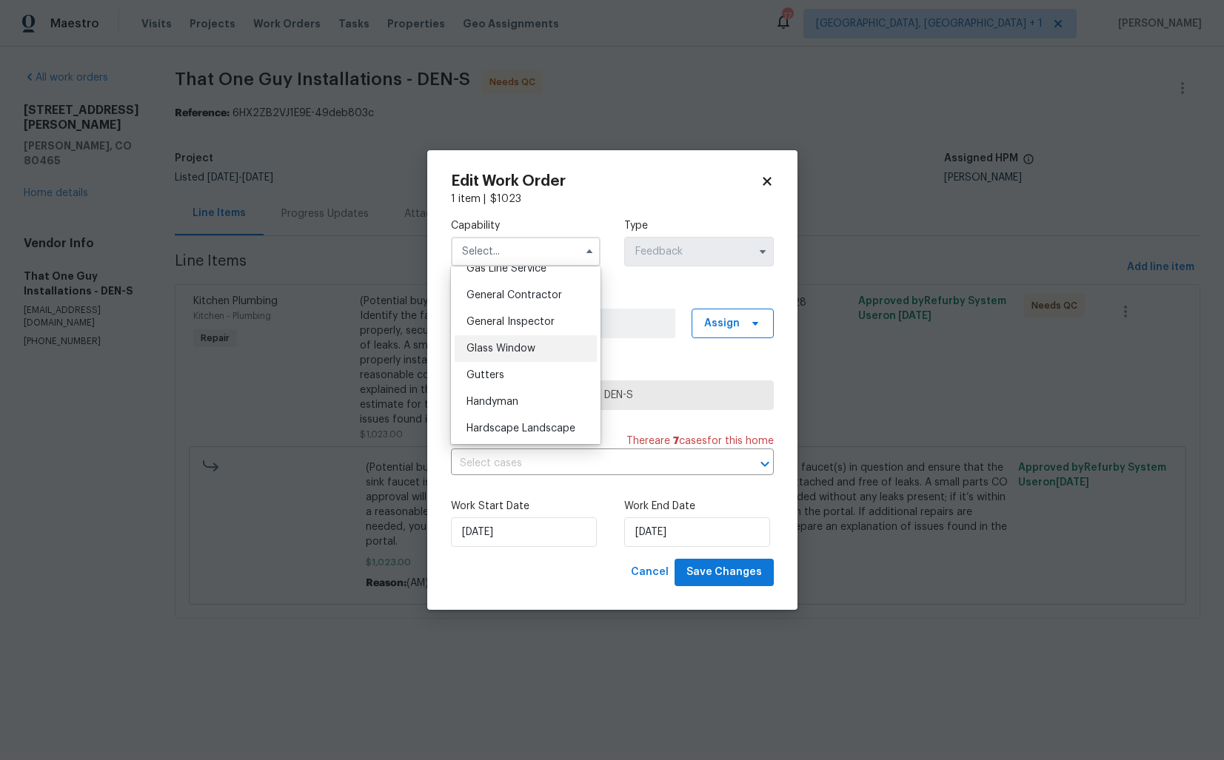
scroll to position [704, 0]
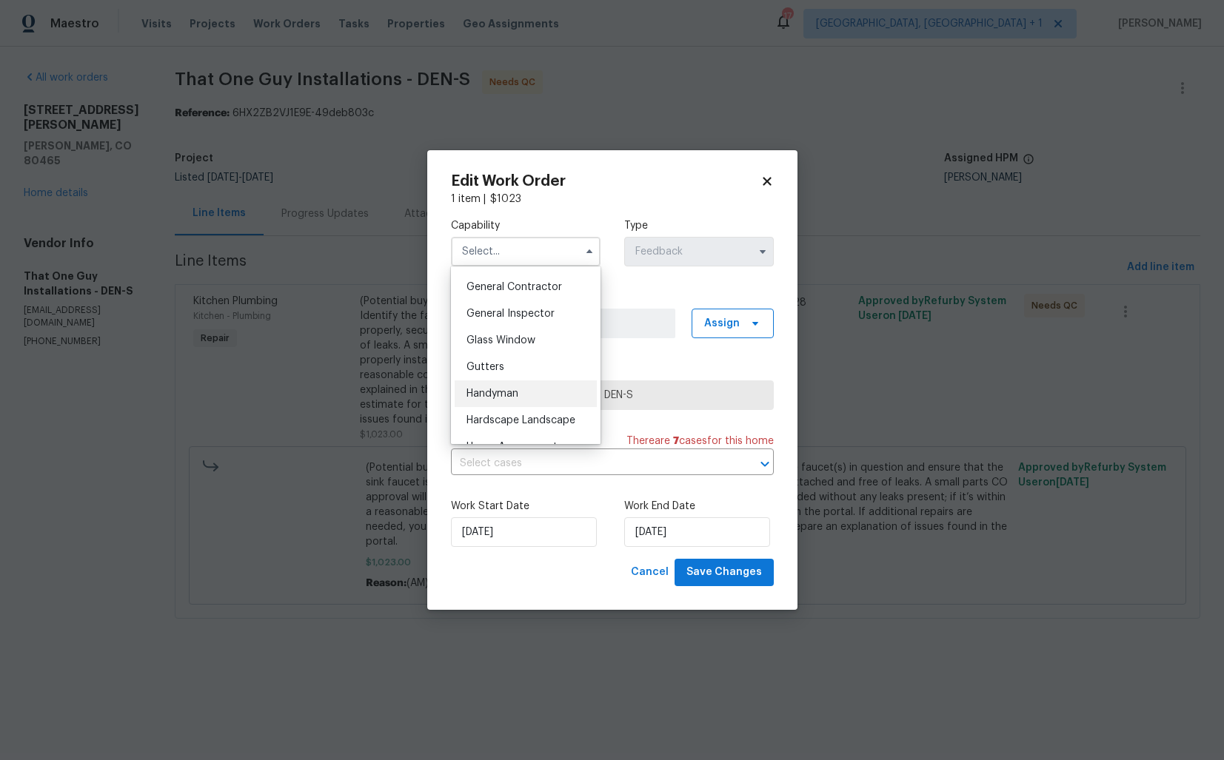
click at [501, 391] on span "Handyman" at bounding box center [493, 394] width 52 height 10
type input "Handyman"
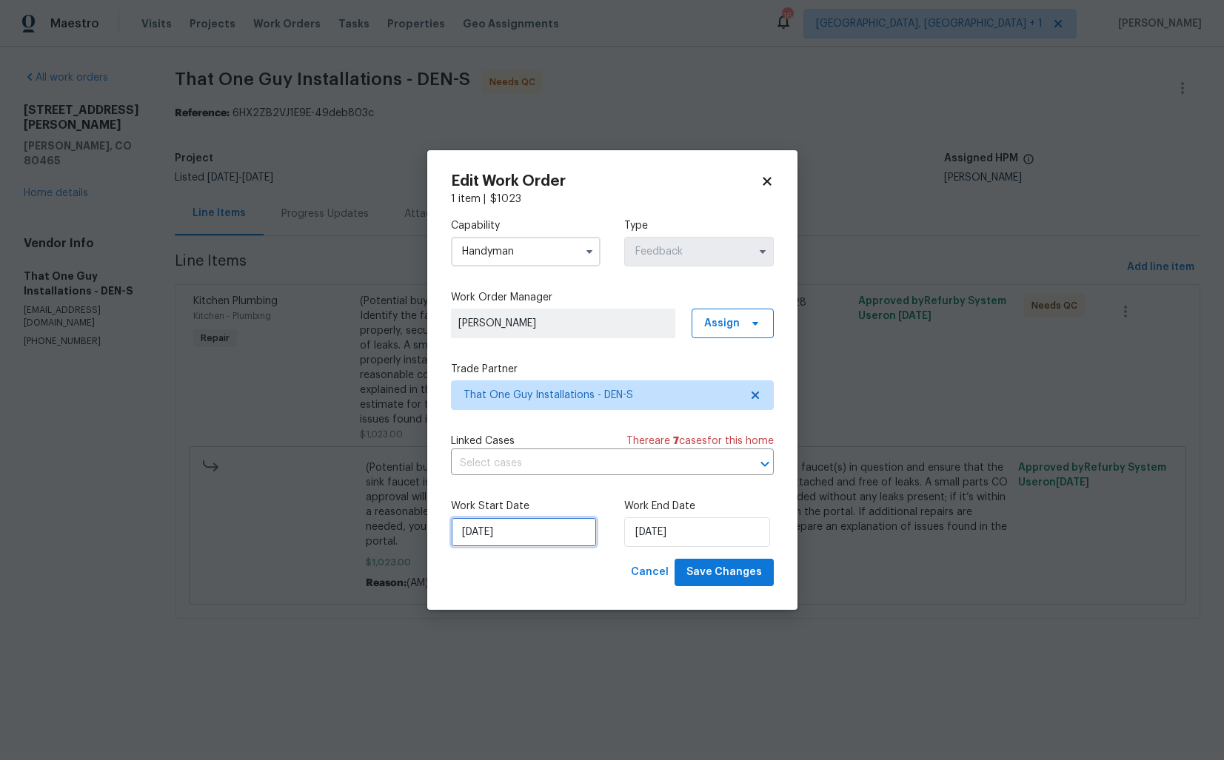
click at [496, 530] on input "28/09/2025" at bounding box center [524, 533] width 146 height 30
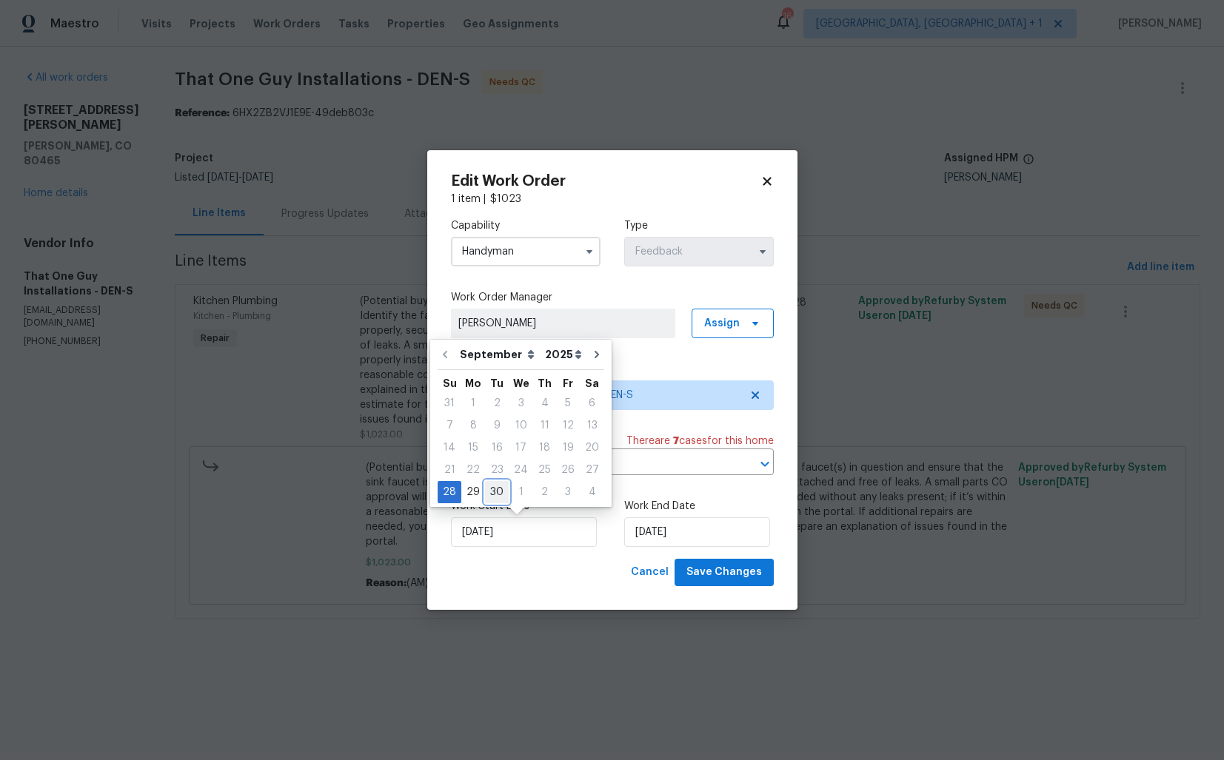
click at [497, 495] on div "30" at bounding box center [497, 492] width 24 height 21
type input "30/09/2025"
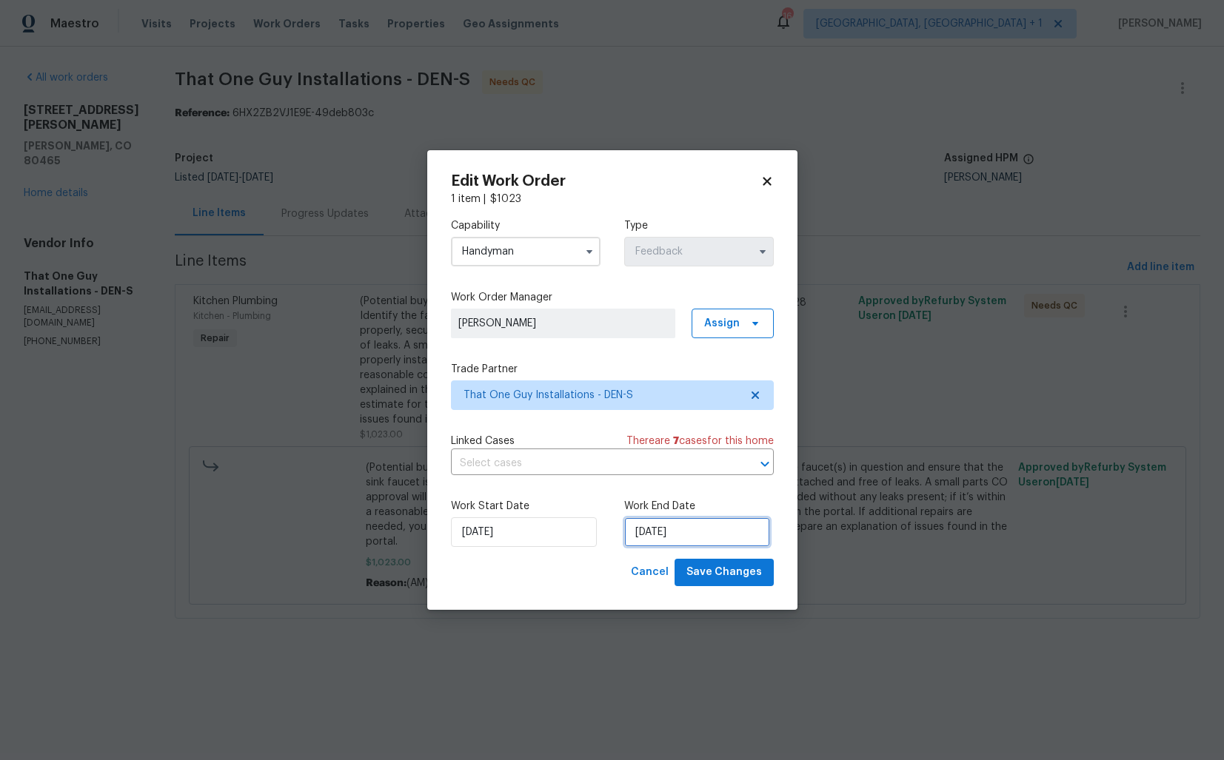
click at [698, 541] on input "30/09/2025" at bounding box center [697, 533] width 146 height 30
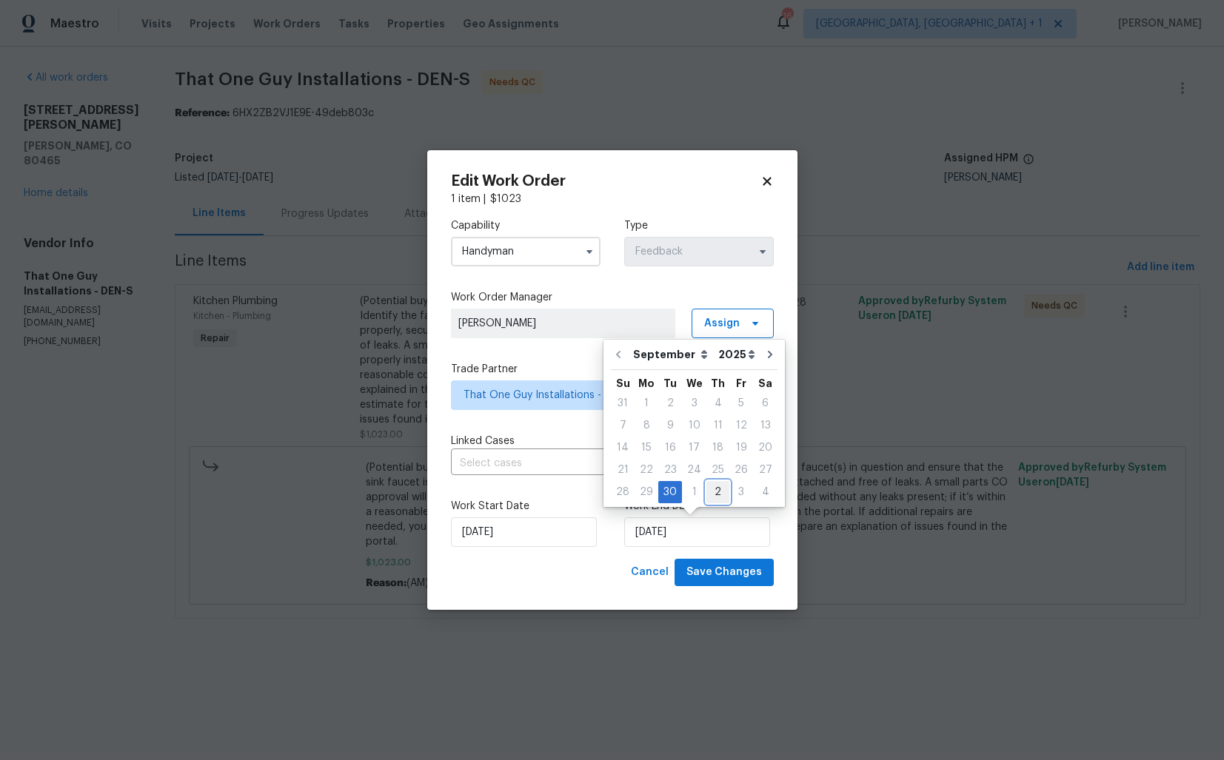
click at [714, 484] on div "2" at bounding box center [717, 492] width 23 height 21
type input "02/10/2025"
select select "9"
click at [722, 565] on span "Save Changes" at bounding box center [724, 573] width 76 height 19
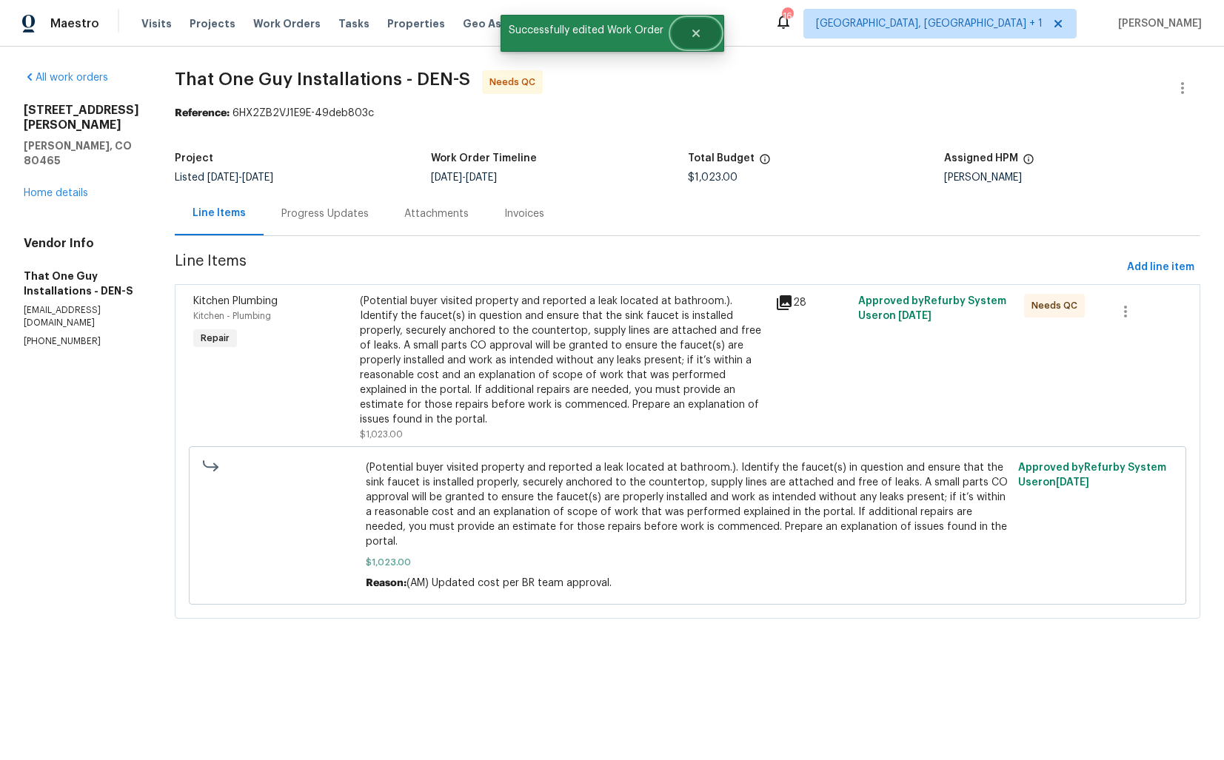
click at [695, 34] on icon "Close" at bounding box center [695, 33] width 7 height 7
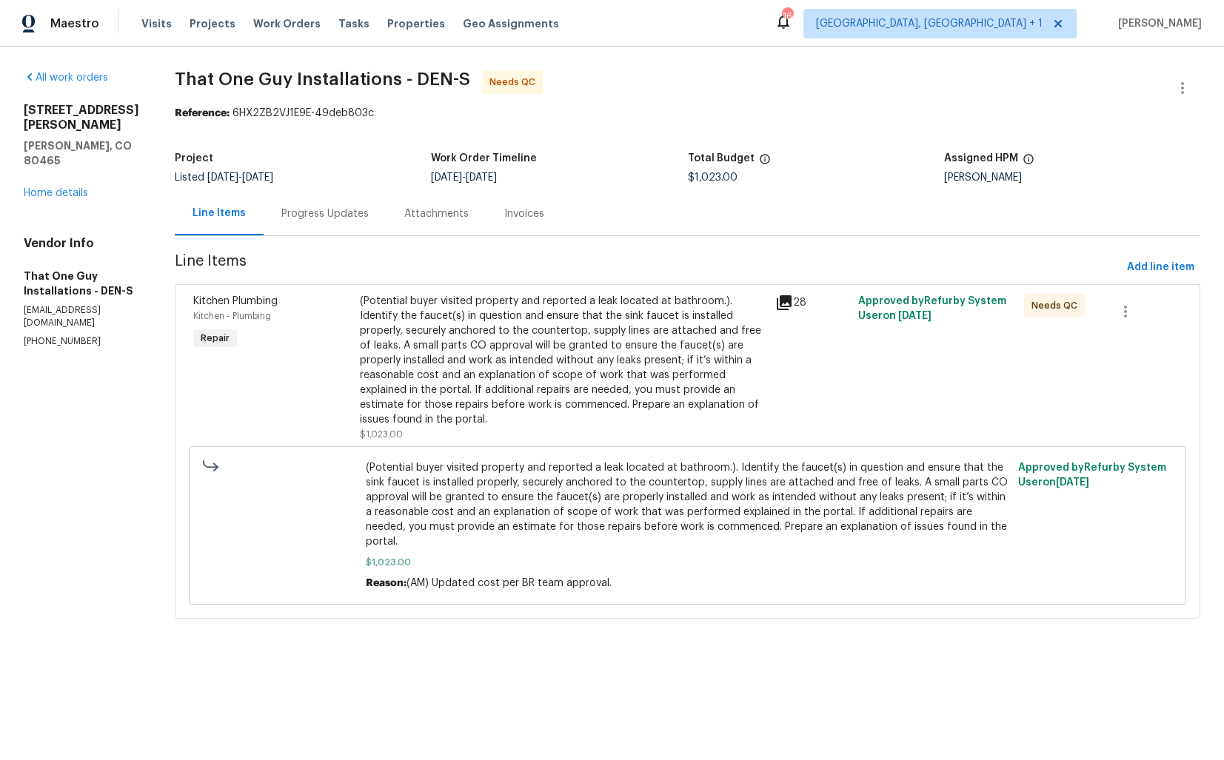
click at [589, 161] on div "Work Order Timeline" at bounding box center [559, 162] width 256 height 19
click at [295, 198] on div "Progress Updates" at bounding box center [325, 214] width 123 height 44
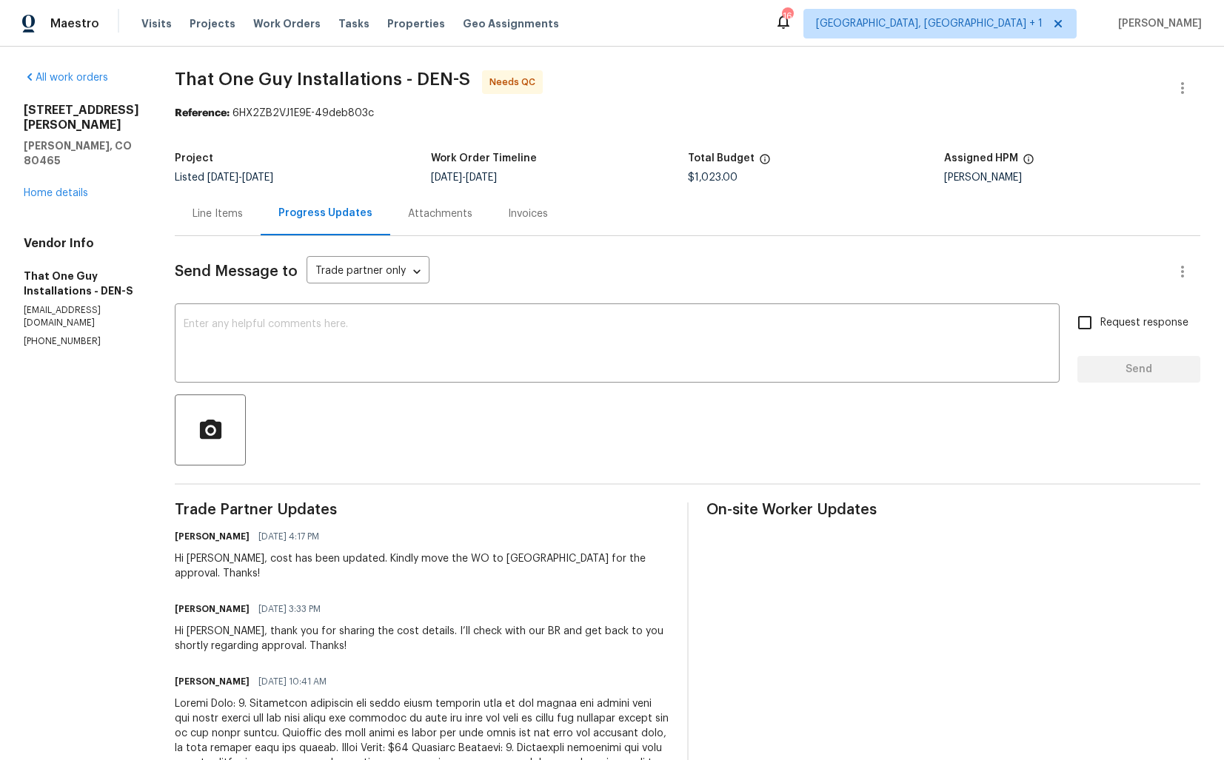
click at [175, 560] on div "Hi Matt, cost has been updated. Kindly move the WO to QC for the approval. Than…" at bounding box center [422, 567] width 495 height 30
copy div "Matt"
click at [351, 375] on div "x ​" at bounding box center [617, 345] width 885 height 76
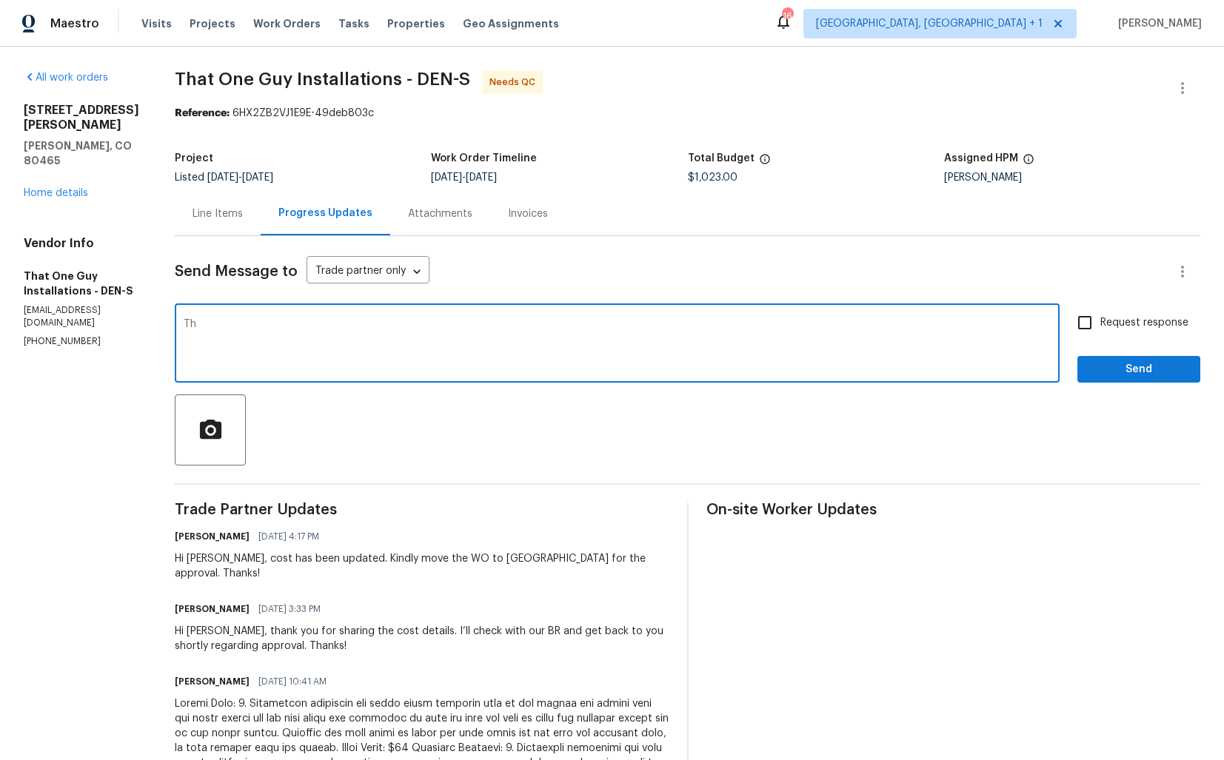
type textarea "T"
paste textarea "Matt"
click at [409, 322] on textarea "Matt, thank you for completing the job." at bounding box center [617, 345] width 867 height 52
type textarea "Matt, thank you for completing the job. WO is approved. Thanks!"
click at [1117, 370] on span "Send" at bounding box center [1138, 370] width 99 height 19
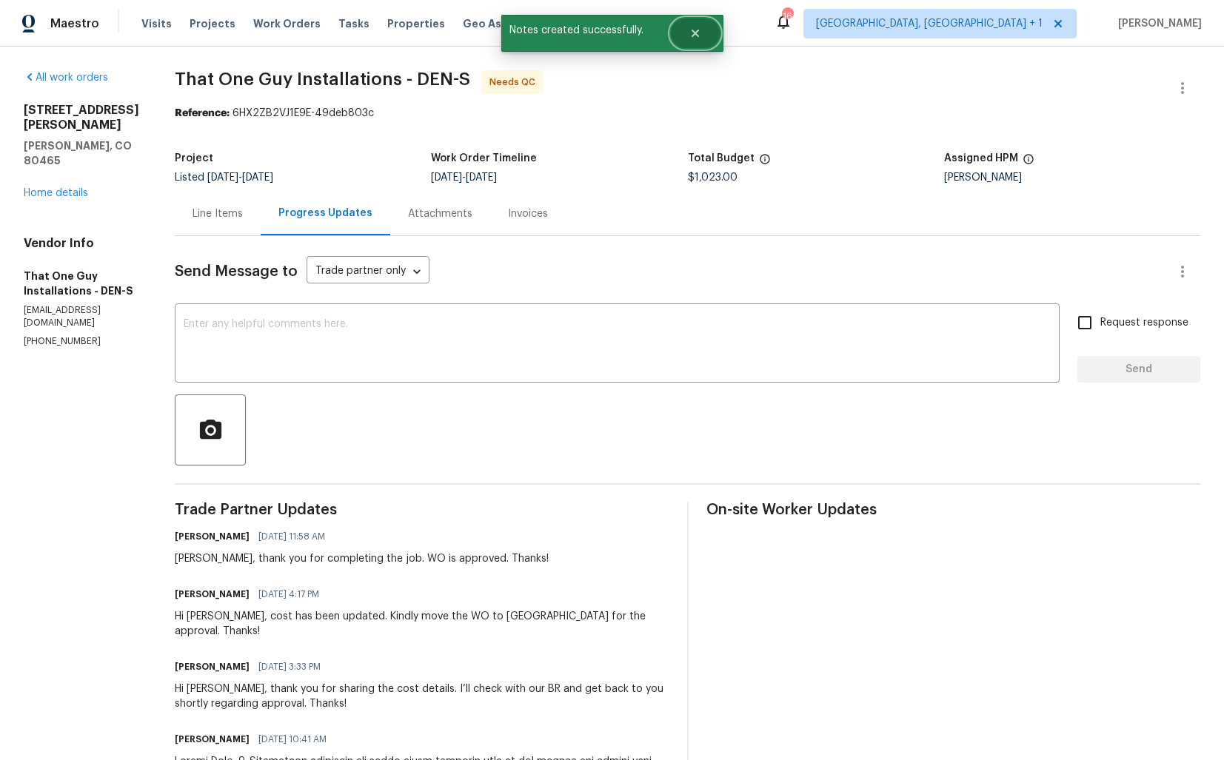
click at [700, 41] on button "Close" at bounding box center [695, 34] width 49 height 30
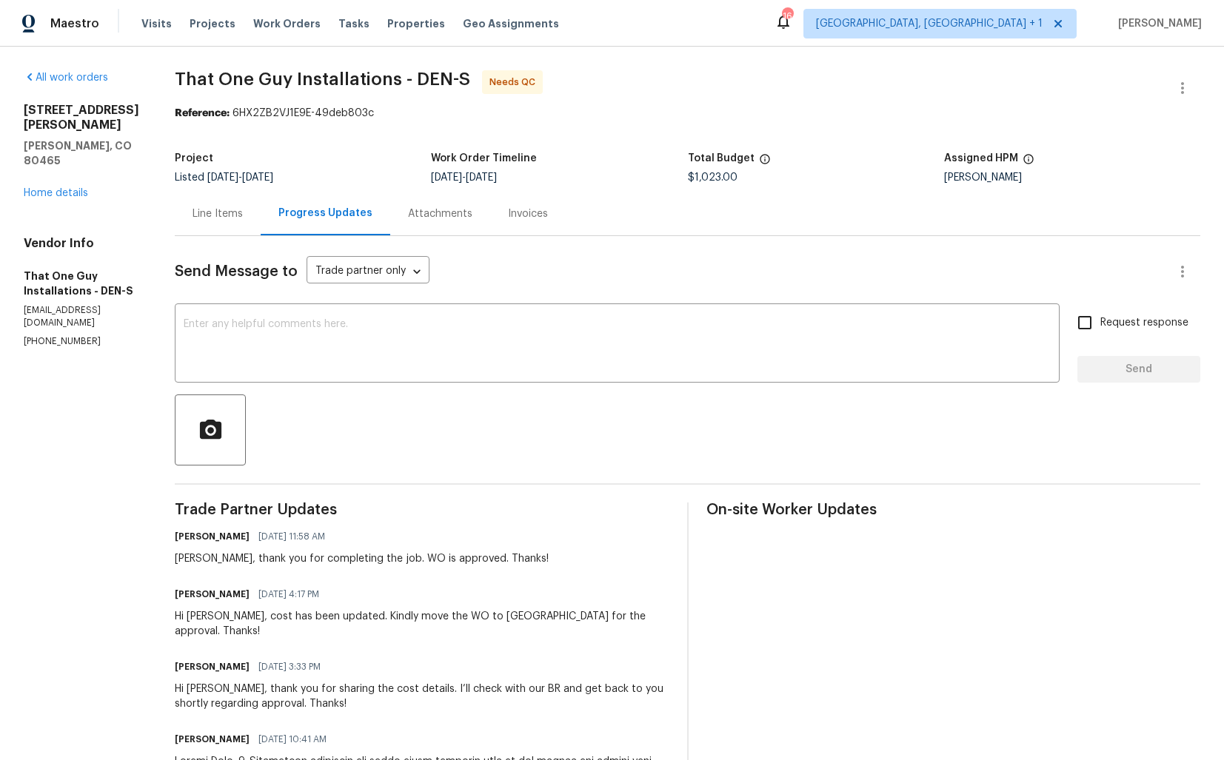
click at [175, 209] on div "Line Items" at bounding box center [218, 214] width 86 height 44
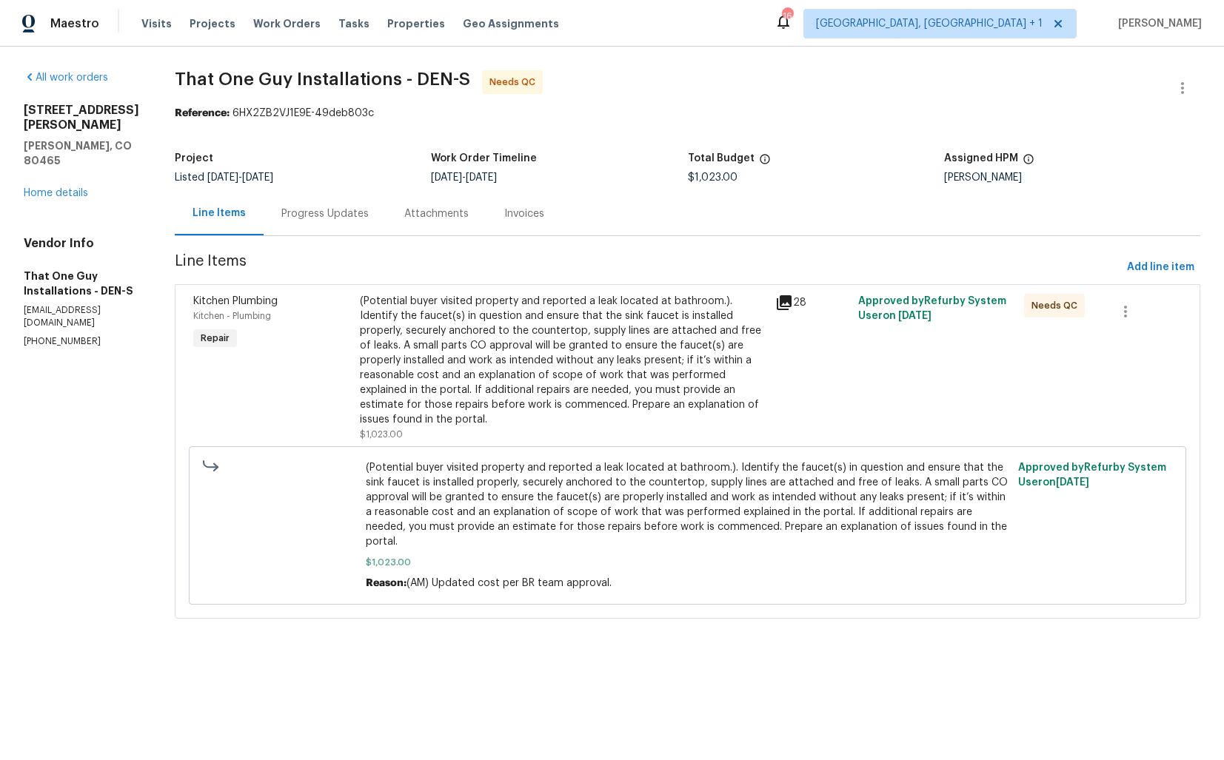
click at [559, 313] on div "(Potential buyer visited property and reported a leak located at bathroom.). Id…" at bounding box center [563, 360] width 407 height 133
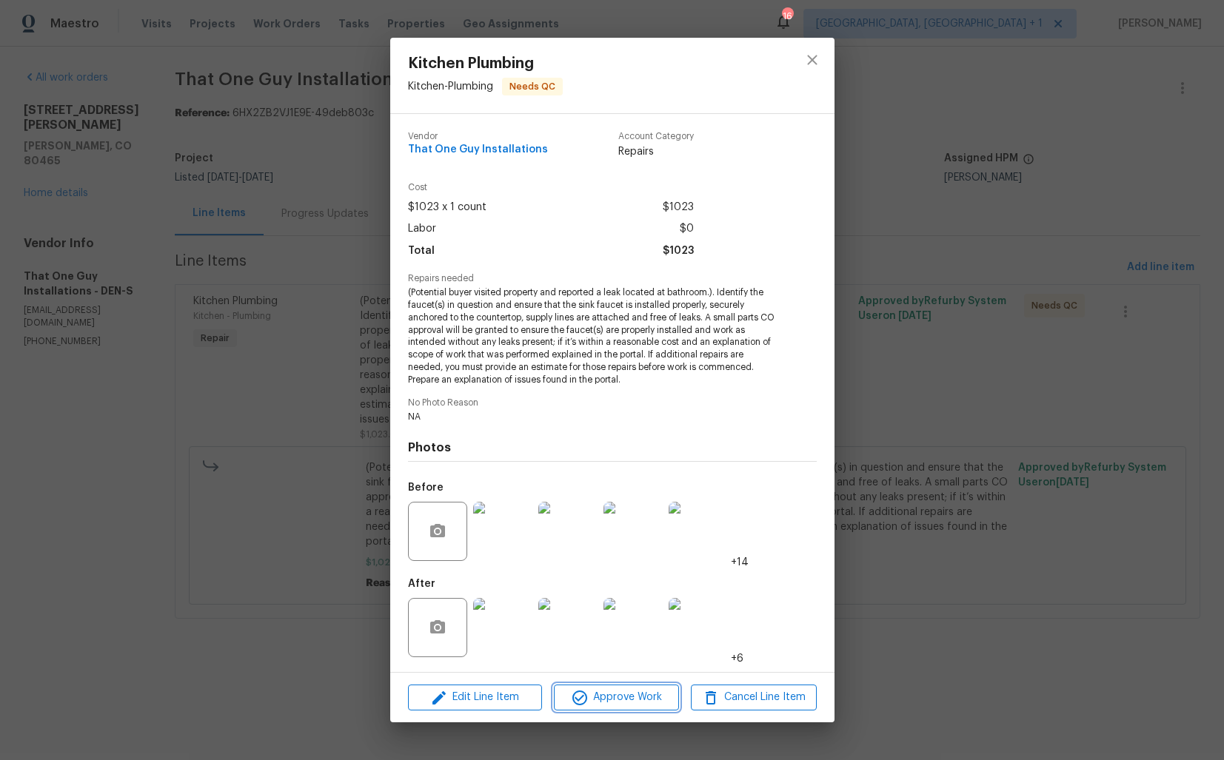
click at [584, 686] on button "Approve Work" at bounding box center [616, 698] width 125 height 26
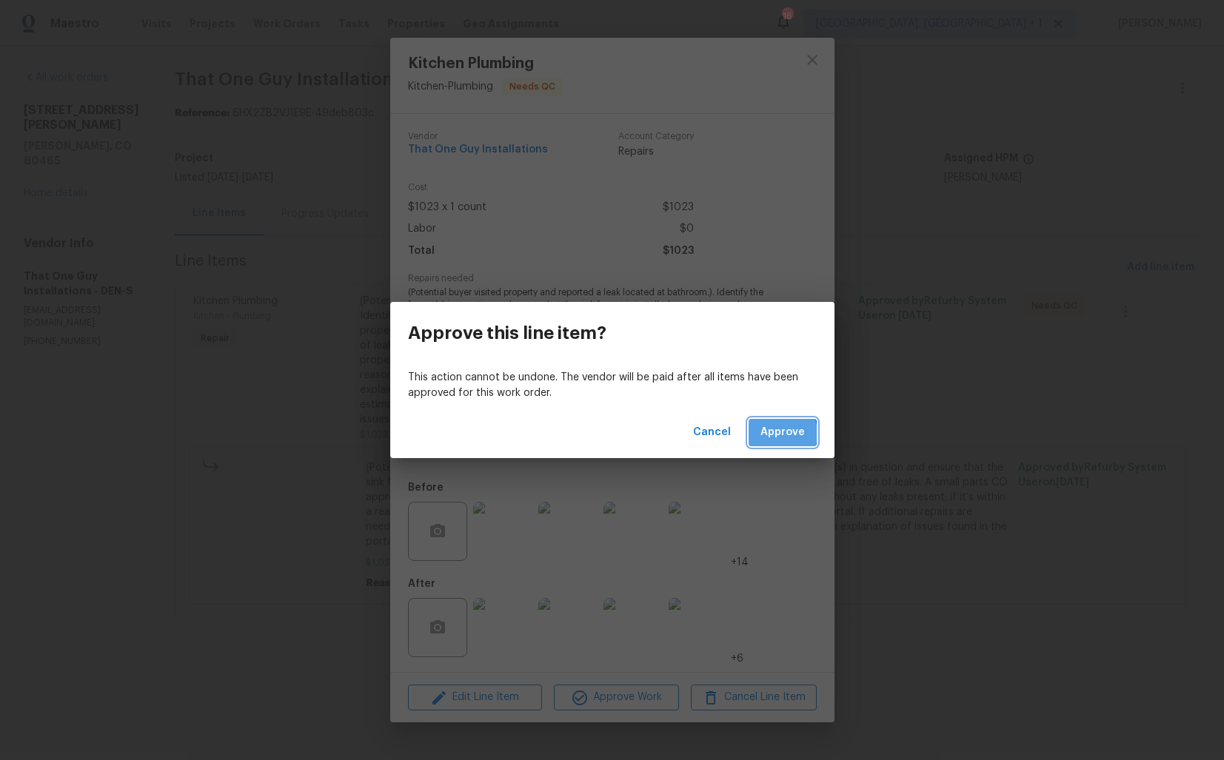
click at [776, 433] on span "Approve" at bounding box center [782, 433] width 44 height 19
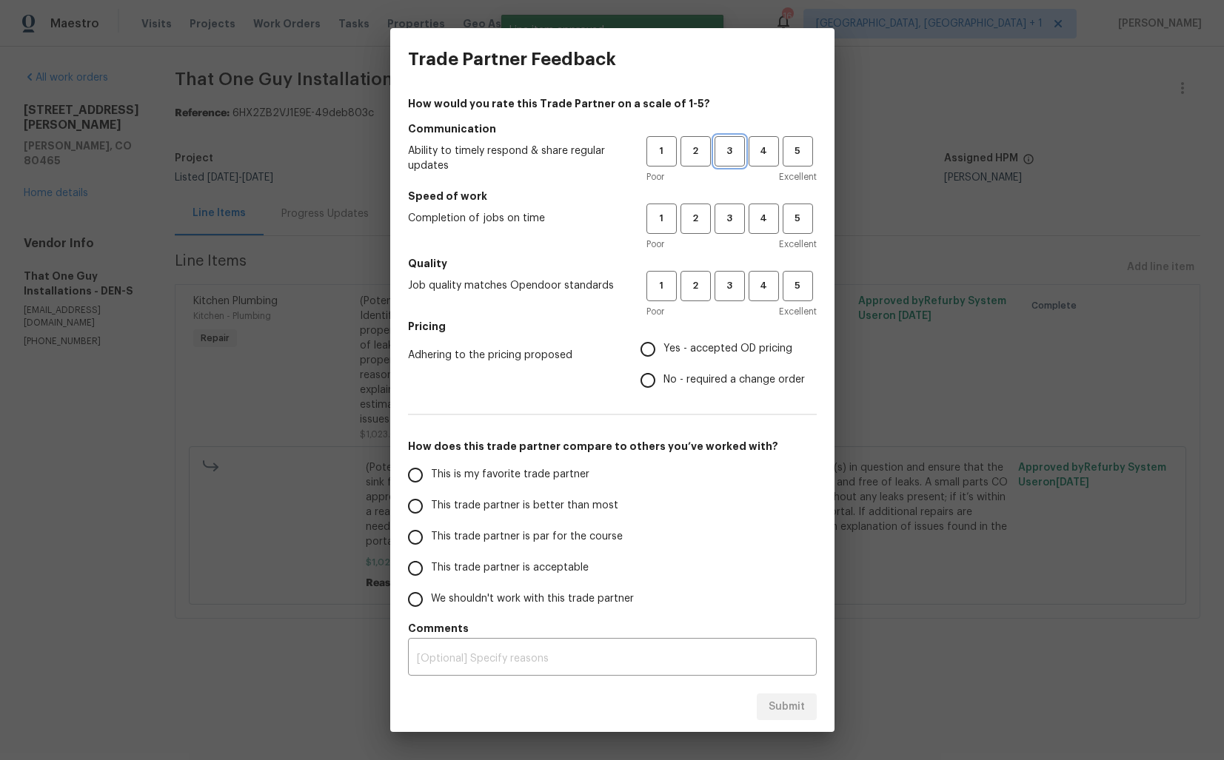
click at [731, 146] on span "3" at bounding box center [729, 151] width 27 height 17
click at [732, 211] on span "3" at bounding box center [729, 218] width 27 height 17
click at [731, 286] on span "3" at bounding box center [729, 286] width 27 height 17
click at [682, 381] on span "No - required a change order" at bounding box center [733, 380] width 141 height 16
click at [663, 381] on input "No - required a change order" at bounding box center [647, 380] width 31 height 31
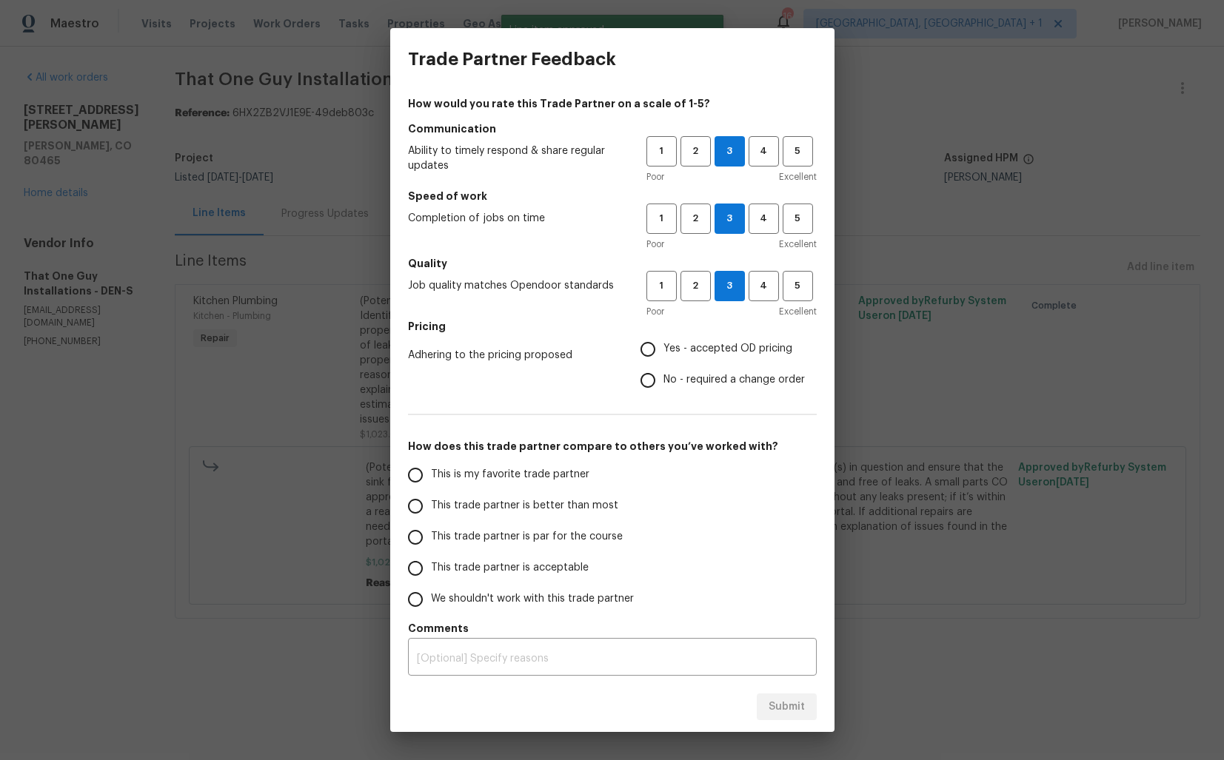
radio input "true"
click at [682, 381] on span "No - required a change order" at bounding box center [733, 380] width 141 height 16
click at [663, 381] on input "No - required a change order" at bounding box center [647, 380] width 31 height 31
click at [496, 535] on span "This trade partner is par for the course" at bounding box center [527, 537] width 192 height 16
click at [431, 535] on input "This trade partner is par for the course" at bounding box center [415, 537] width 31 height 31
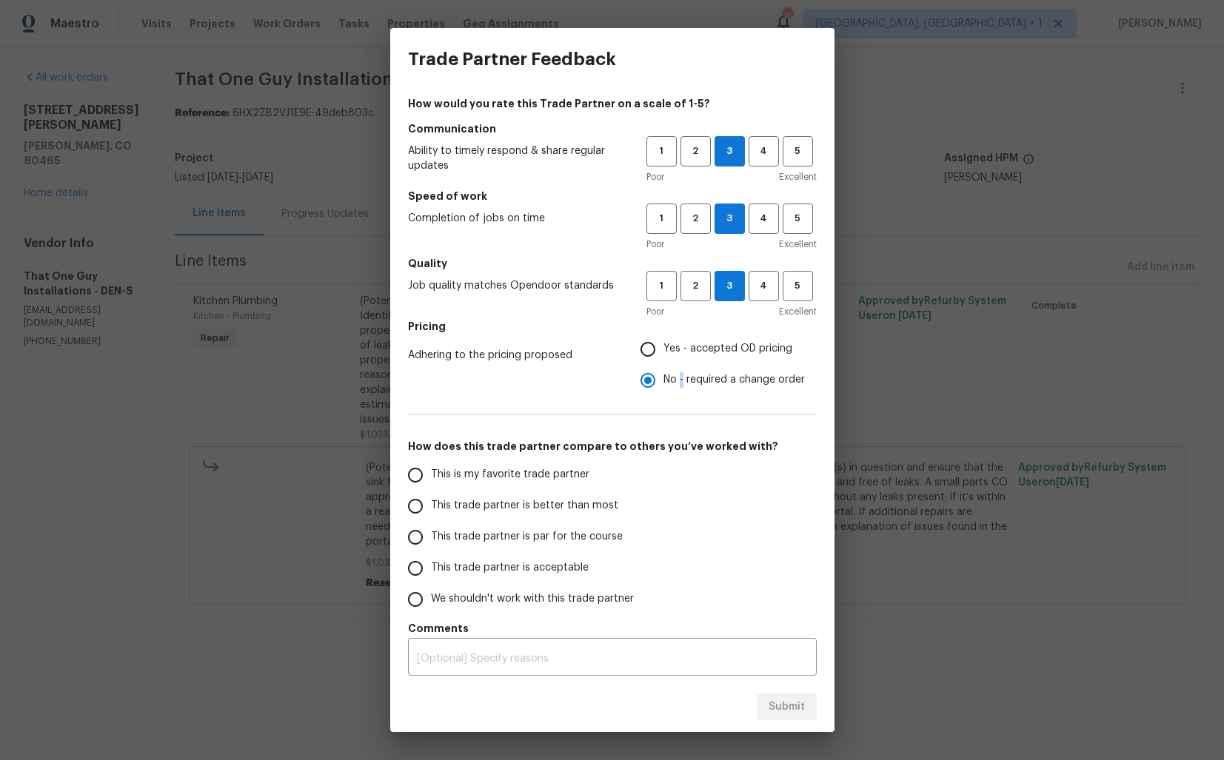
radio input "false"
click at [524, 507] on span "This trade partner is better than most" at bounding box center [524, 506] width 187 height 16
click at [431, 507] on input "This trade partner is better than most" at bounding box center [415, 506] width 31 height 31
click at [782, 703] on span "Submit" at bounding box center [787, 707] width 36 height 19
radio input "true"
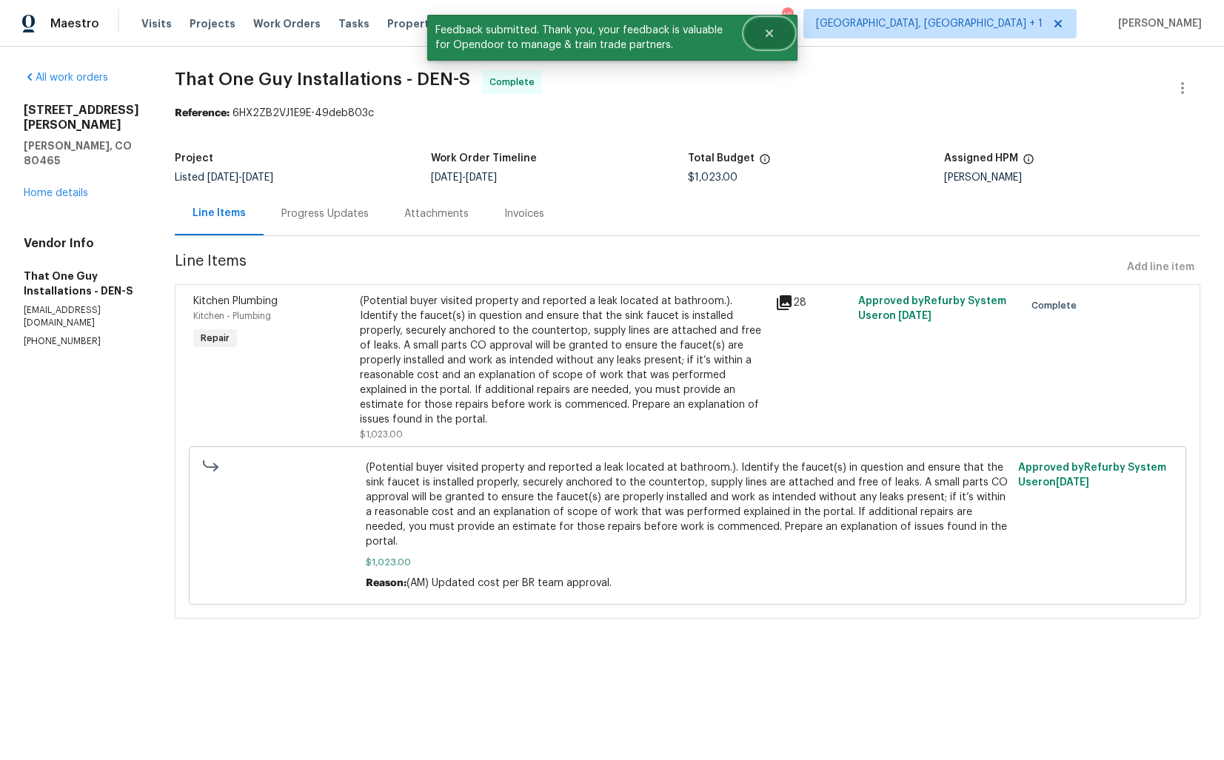
click at [771, 25] on button "Close" at bounding box center [769, 34] width 49 height 30
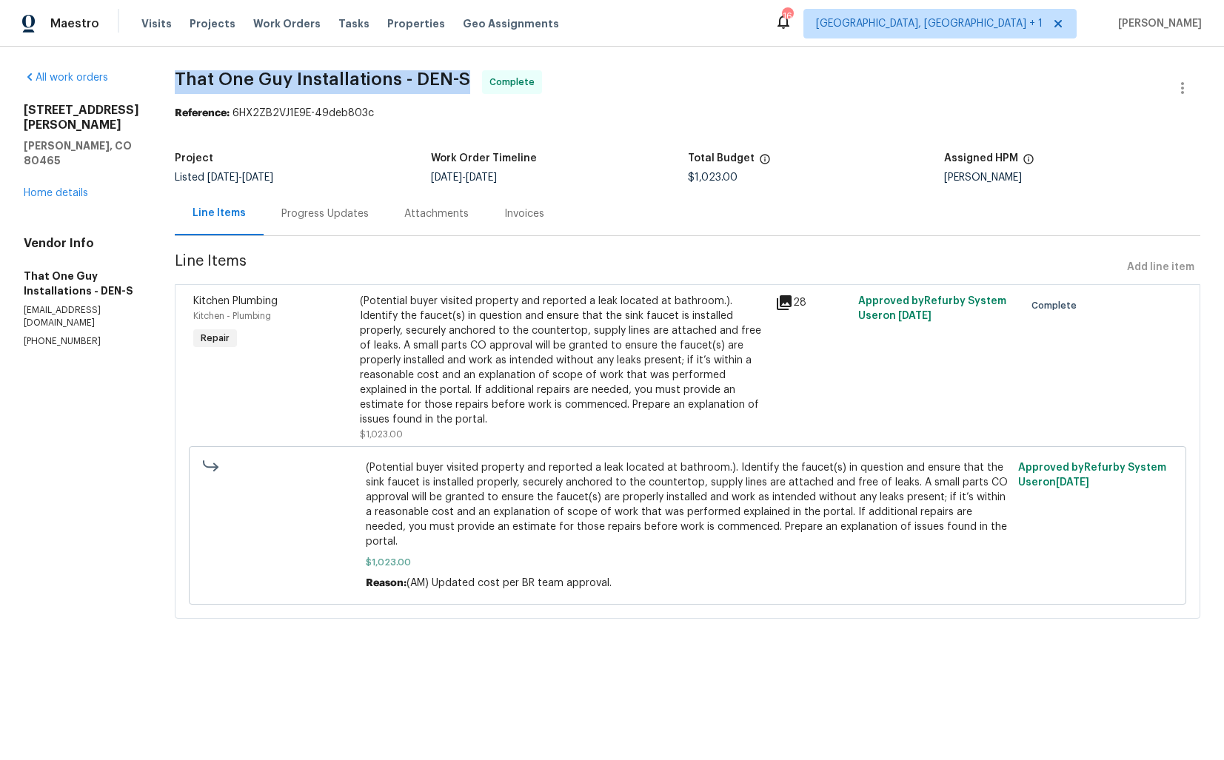
drag, startPoint x: 147, startPoint y: 77, endPoint x: 433, endPoint y: 85, distance: 286.0
click at [433, 85] on span "That One Guy Installations - DEN-S" at bounding box center [322, 79] width 295 height 18
copy span "That One Guy Installations - DEN-S"
click at [658, 96] on span "That One Guy Installations - DEN-S Complete" at bounding box center [670, 88] width 990 height 36
click at [58, 197] on link "Home details" at bounding box center [56, 193] width 64 height 10
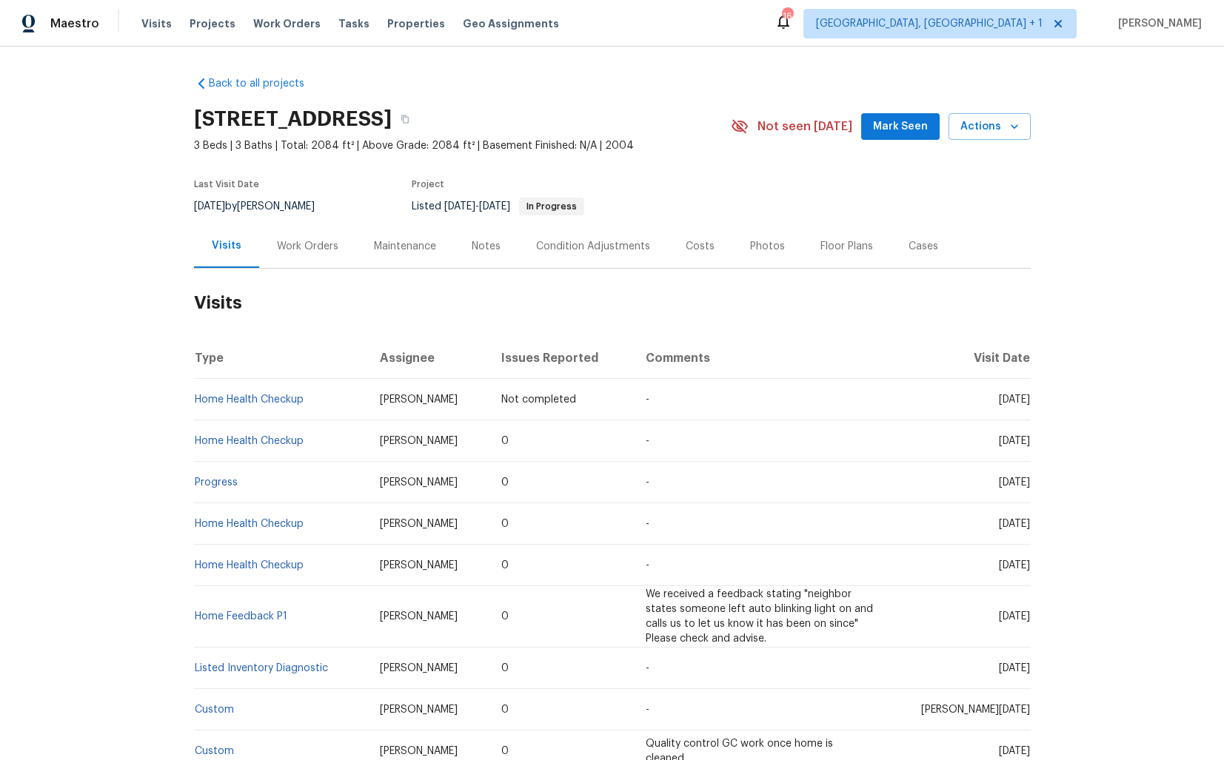
click at [303, 244] on div "Work Orders" at bounding box center [307, 246] width 61 height 15
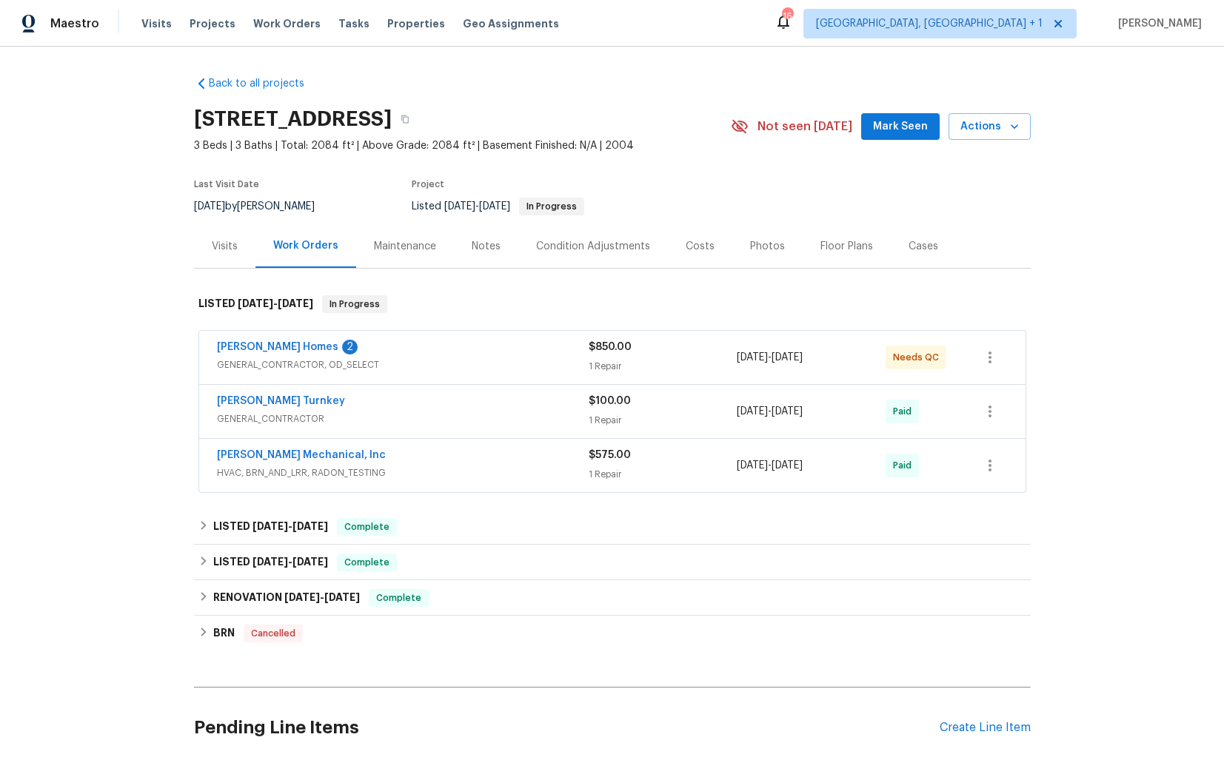
click at [484, 347] on div "[PERSON_NAME] Homes 2" at bounding box center [403, 349] width 372 height 18
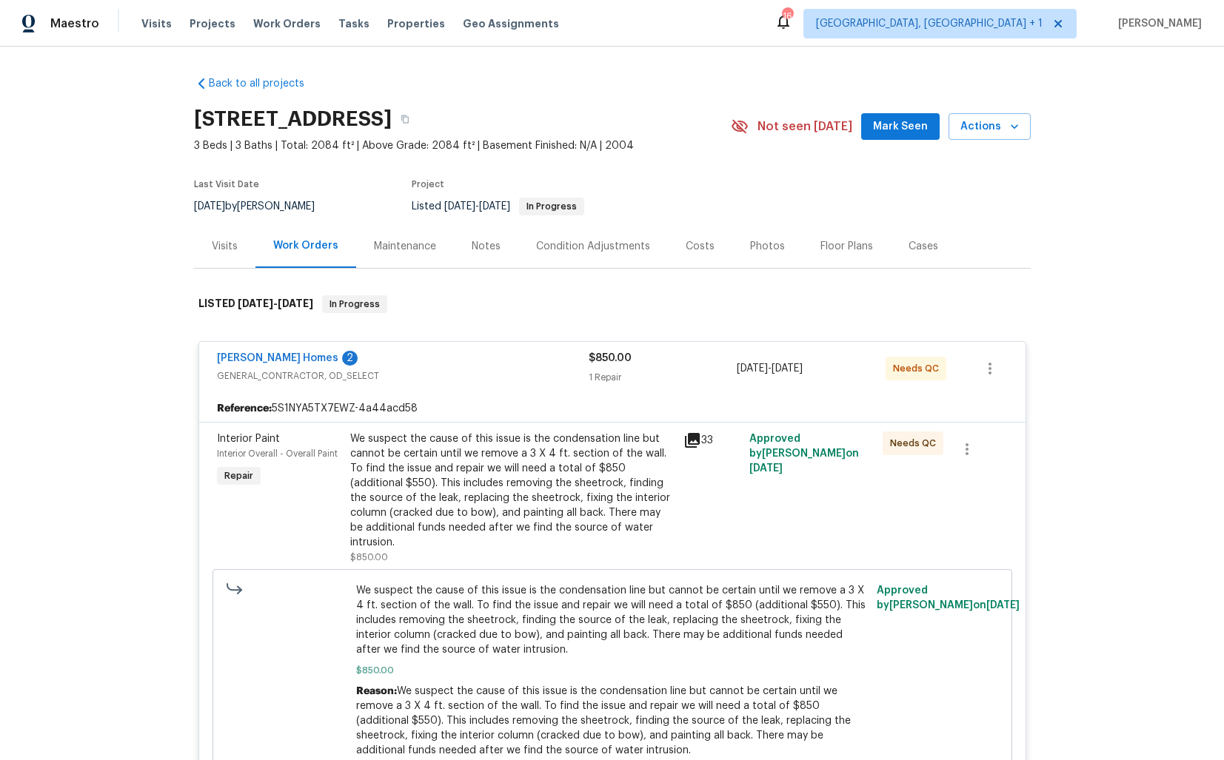
click at [447, 361] on div "[PERSON_NAME] Homes 2" at bounding box center [403, 360] width 372 height 18
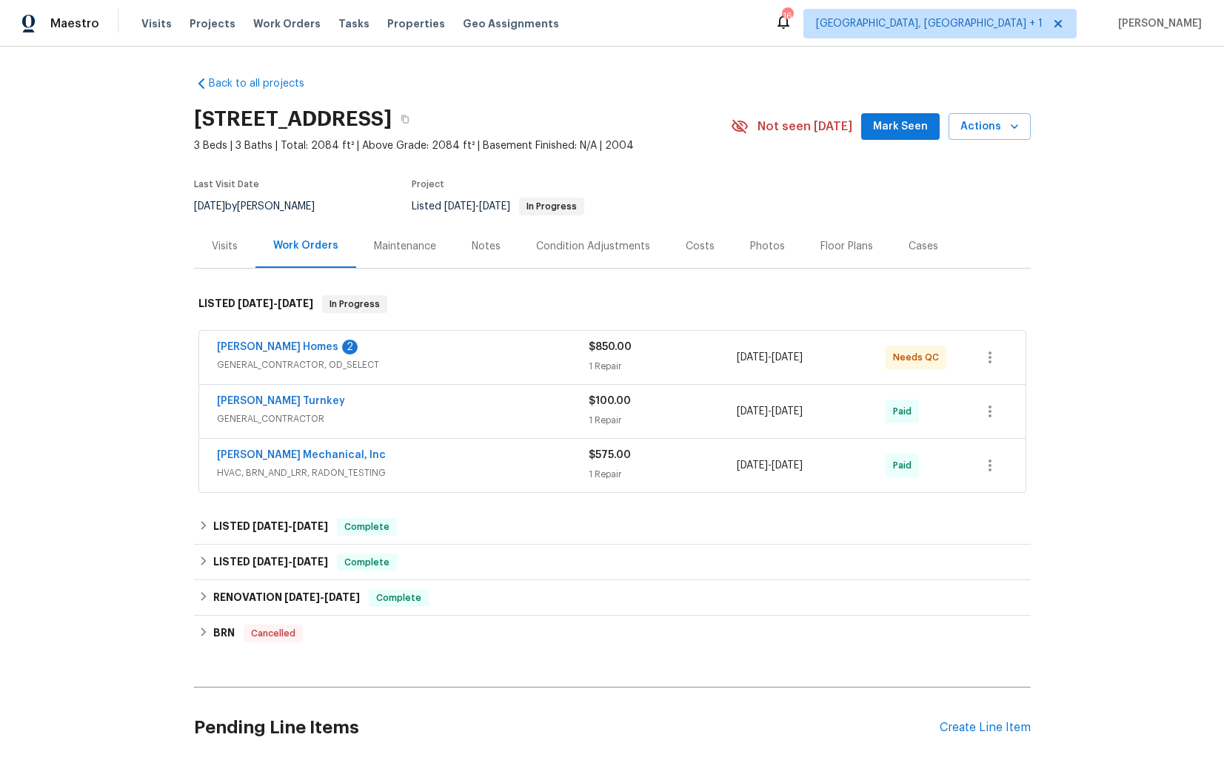
click at [429, 404] on div "[PERSON_NAME] Turnkey" at bounding box center [403, 403] width 372 height 18
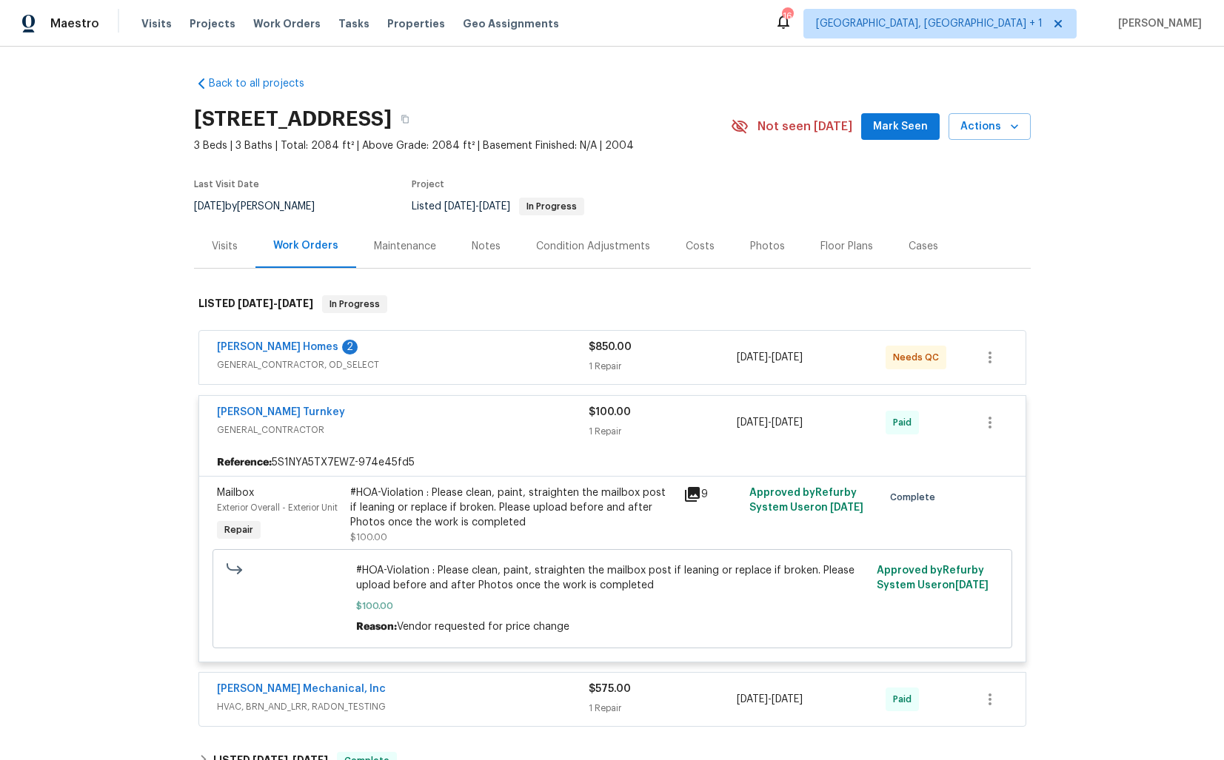
click at [414, 418] on div "[PERSON_NAME] Turnkey" at bounding box center [403, 414] width 372 height 18
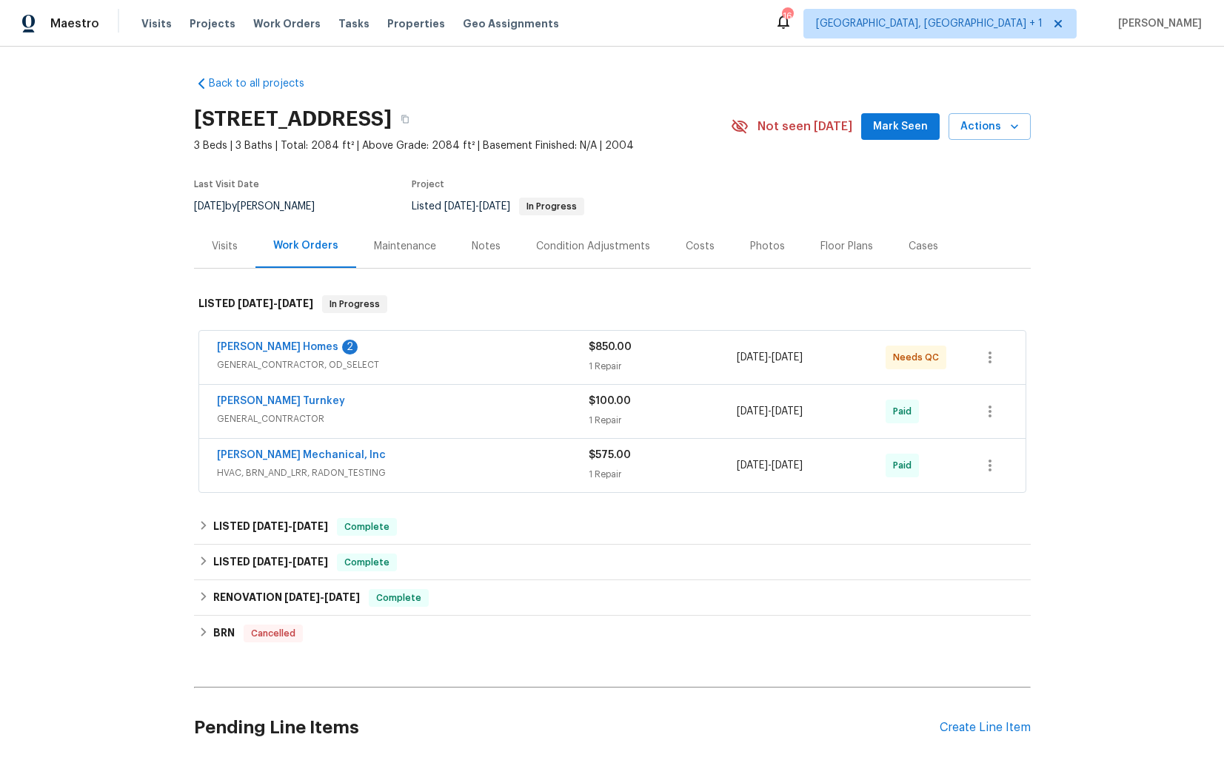
click at [409, 458] on div "JH Martin Mechanical, Inc" at bounding box center [403, 457] width 372 height 18
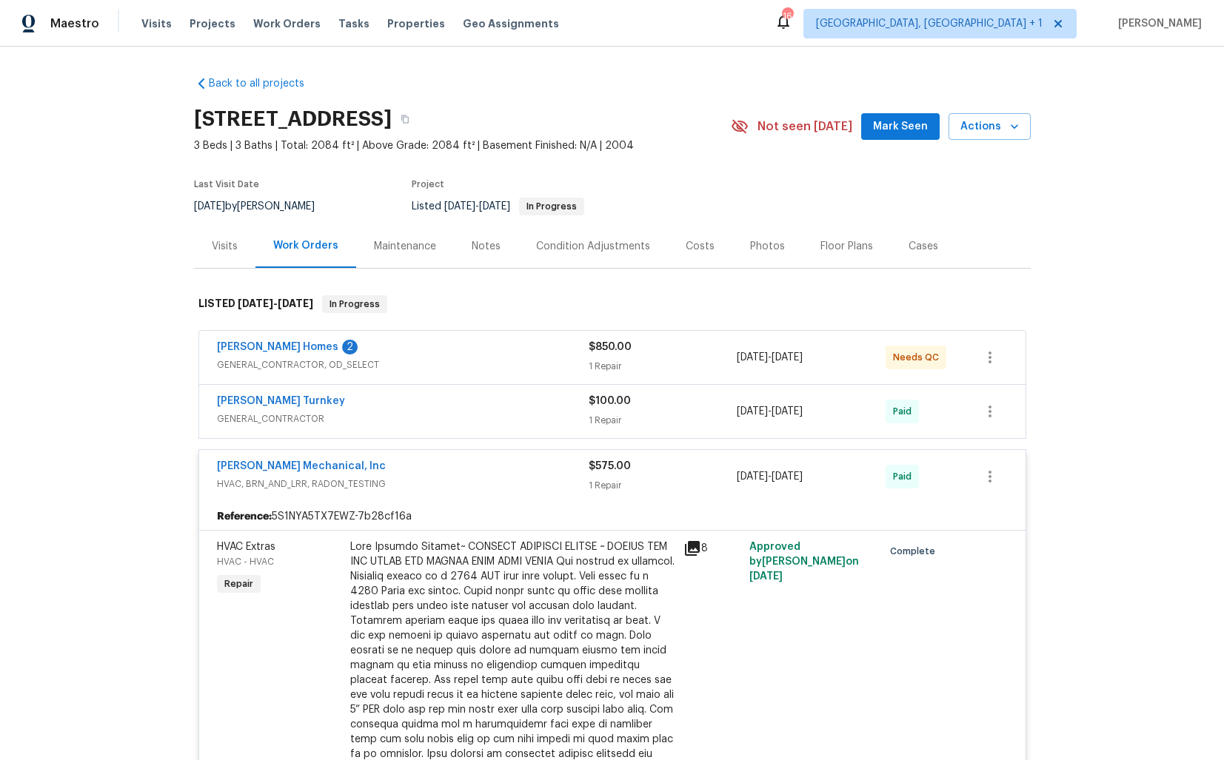
click at [412, 467] on div "JH Martin Mechanical, Inc" at bounding box center [403, 468] width 372 height 18
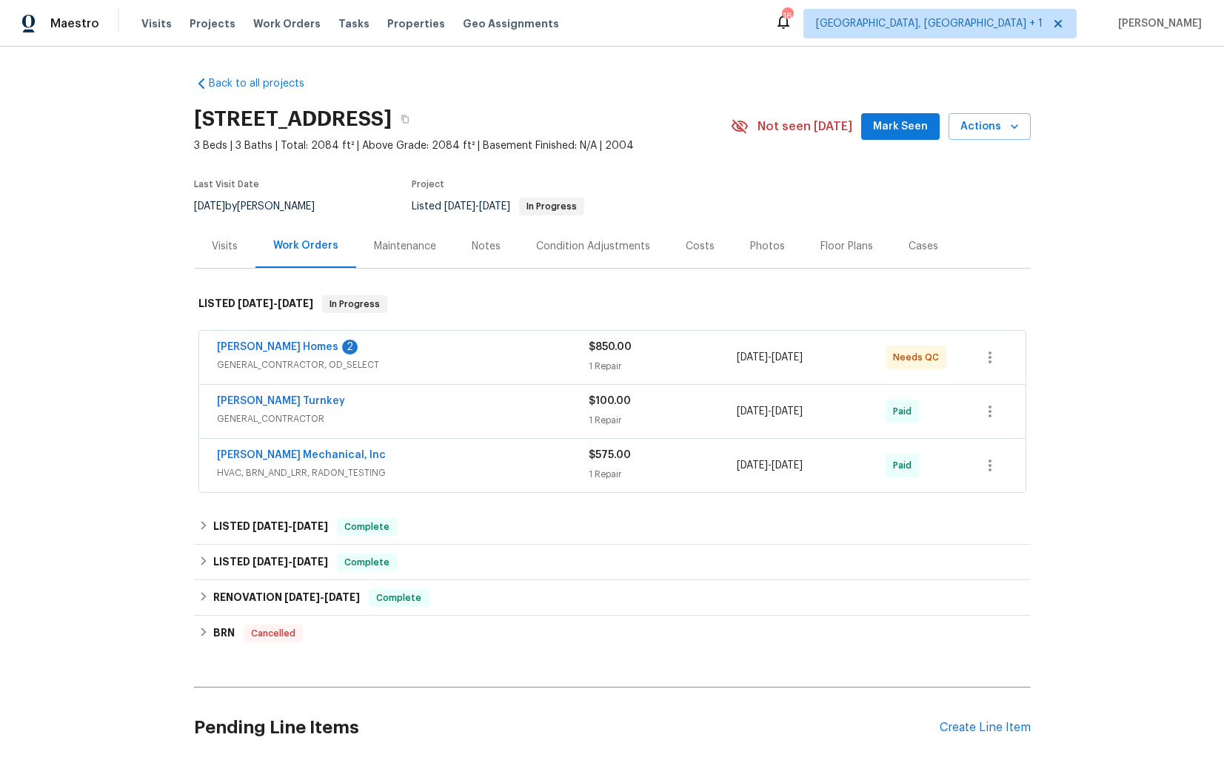
click at [428, 338] on div "Therrien Homes 2 GENERAL_CONTRACTOR, OD_SELECT $850.00 1 Repair 9/8/2025 - 9/11…" at bounding box center [612, 357] width 826 height 53
click at [409, 349] on div "Therrien Homes 2" at bounding box center [403, 349] width 372 height 18
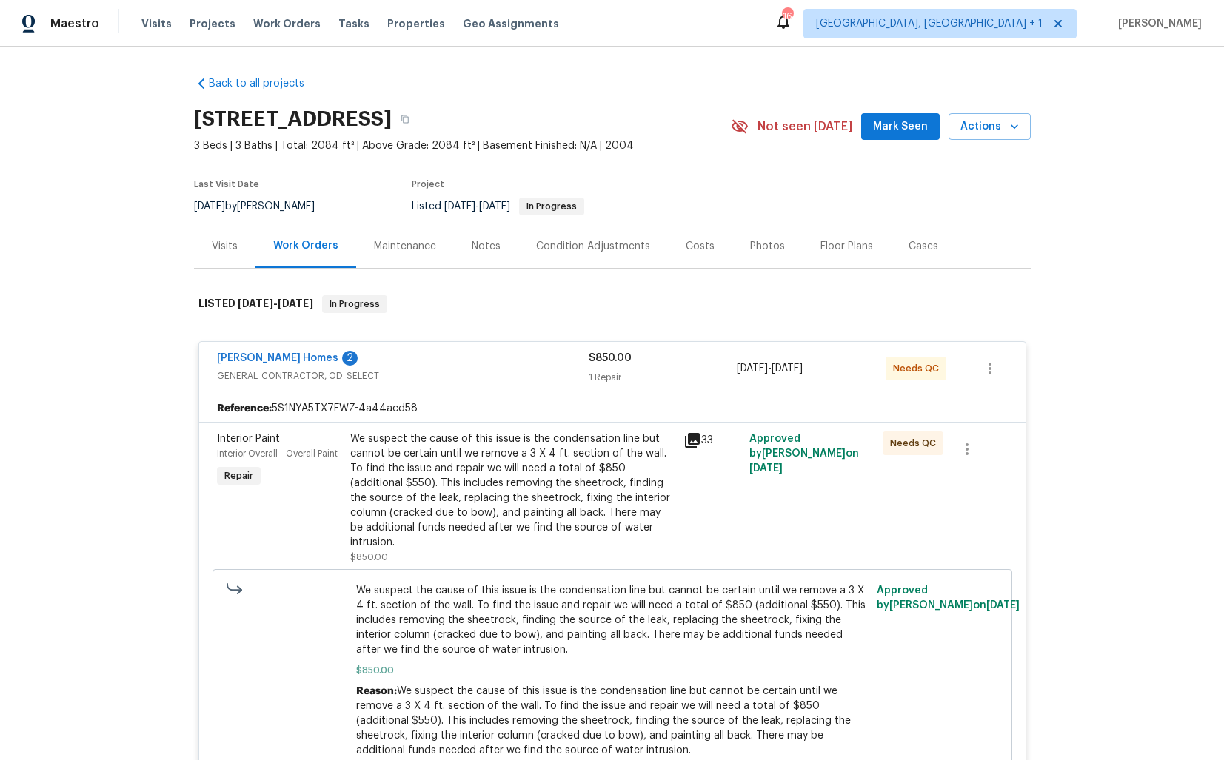
click at [395, 361] on div "Therrien Homes 2" at bounding box center [403, 360] width 372 height 18
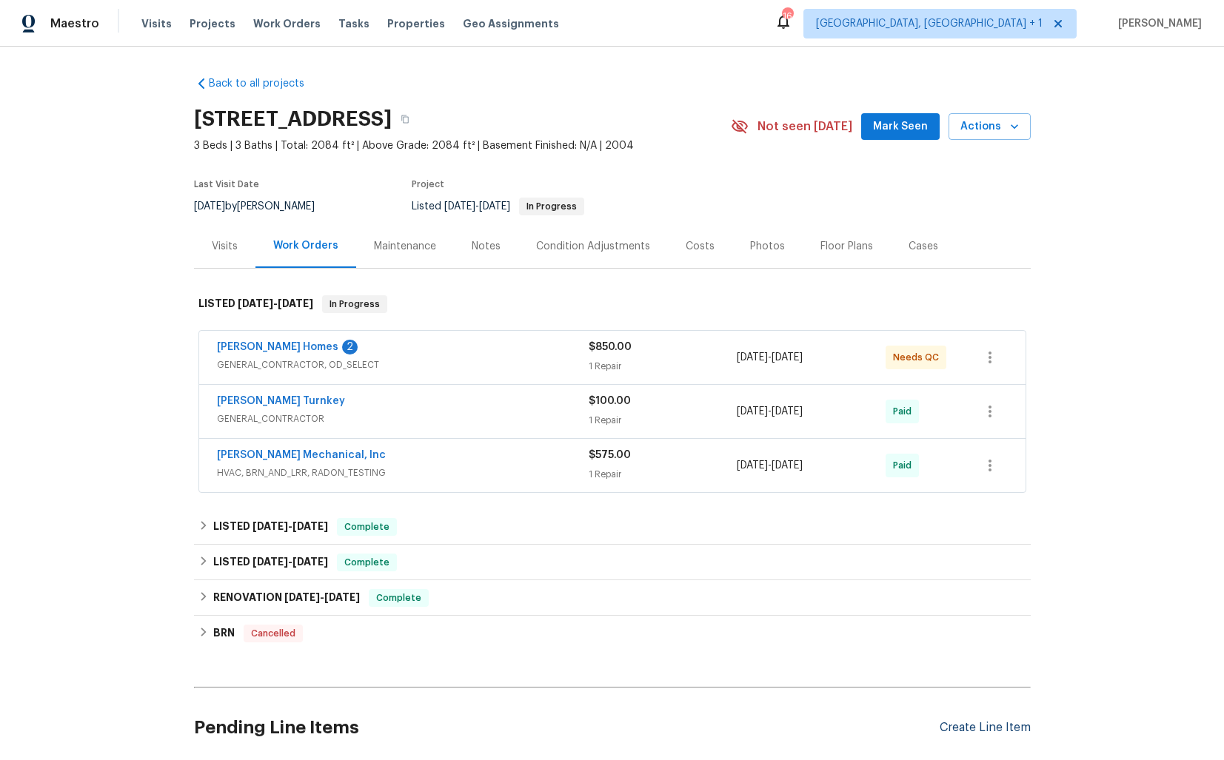
click at [960, 721] on div "Create Line Item" at bounding box center [985, 728] width 91 height 14
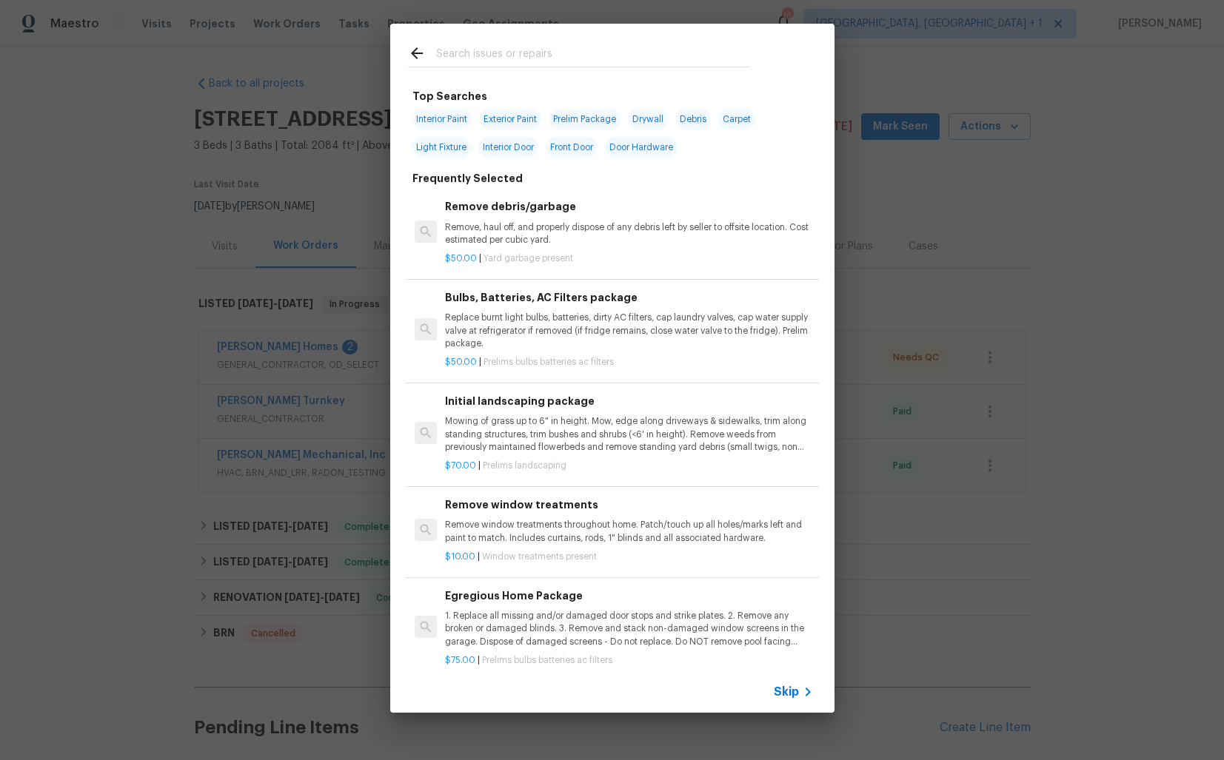
click at [507, 58] on input "text" at bounding box center [593, 55] width 314 height 22
click at [570, 144] on span "Front Door" at bounding box center [572, 147] width 52 height 21
type input "Front Door"
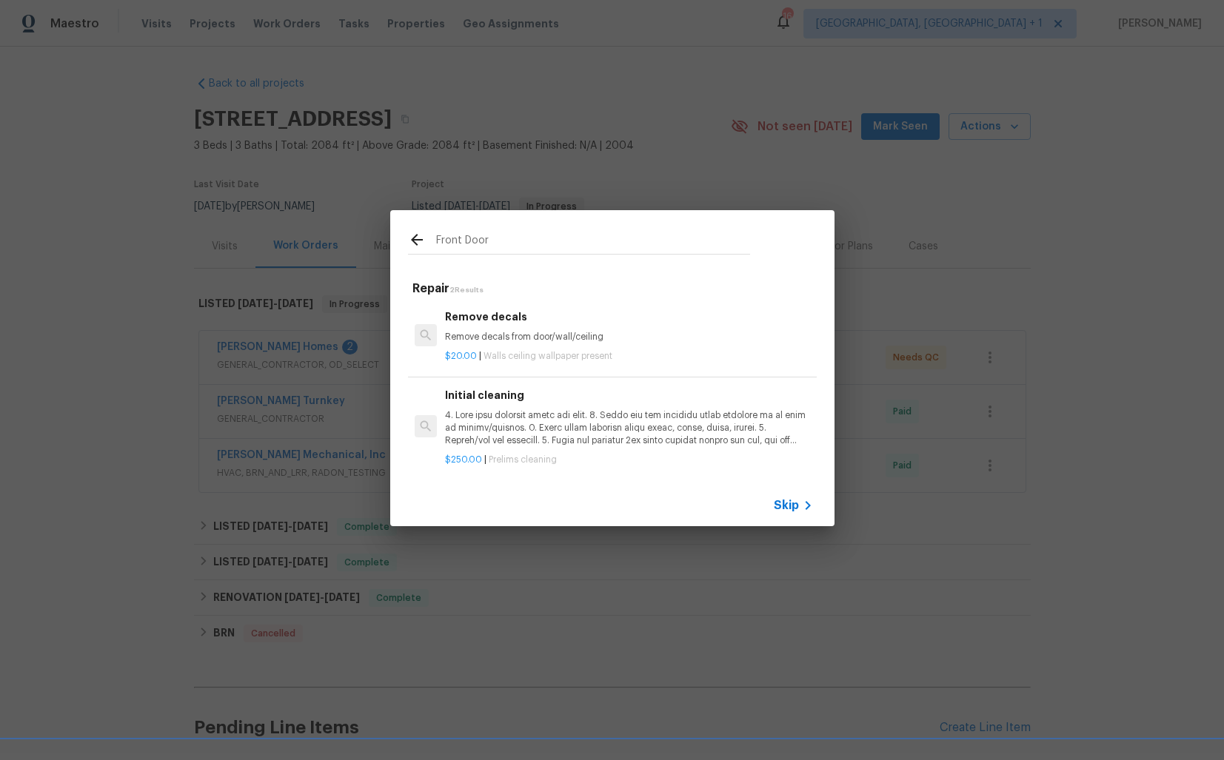
click at [503, 335] on p "Remove decals from door/wall/ceiling" at bounding box center [628, 337] width 367 height 13
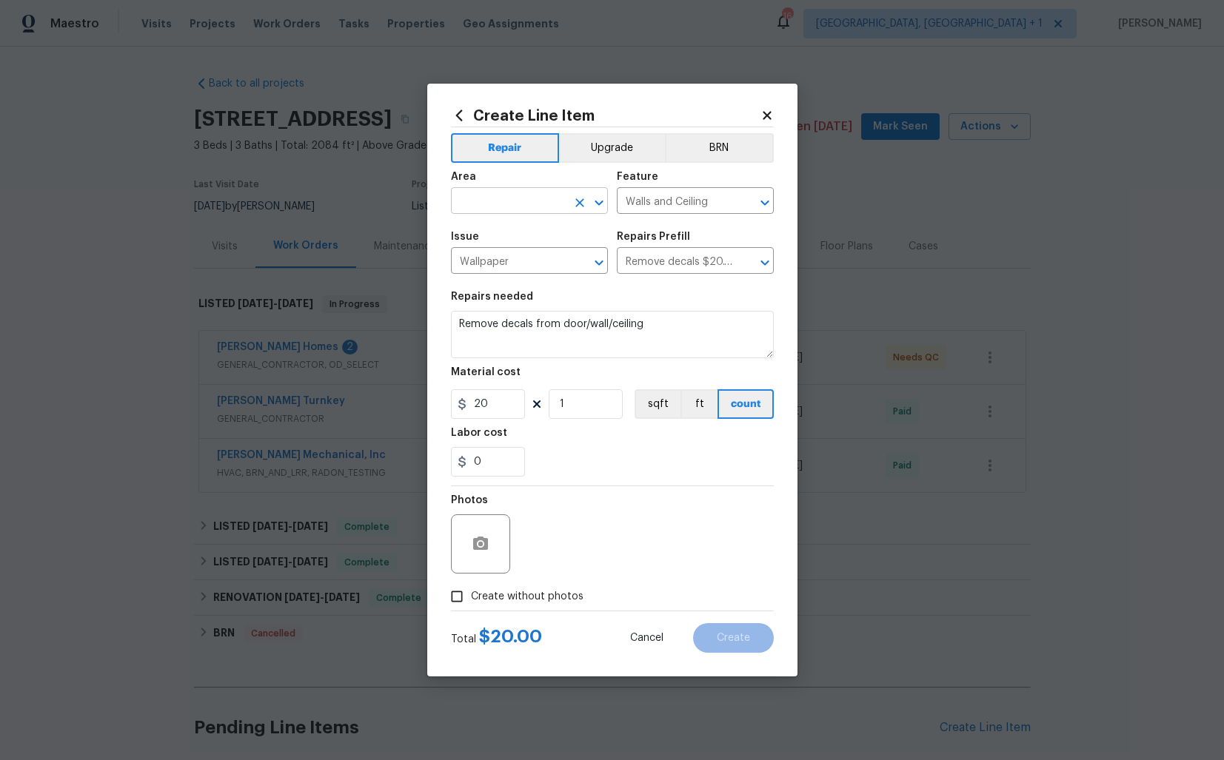
click at [491, 202] on input "text" at bounding box center [509, 202] width 116 height 23
click at [488, 237] on li "Bedroom" at bounding box center [529, 235] width 157 height 24
type input "Bedroom"
click at [652, 207] on input "Walls and Ceiling" at bounding box center [675, 202] width 116 height 23
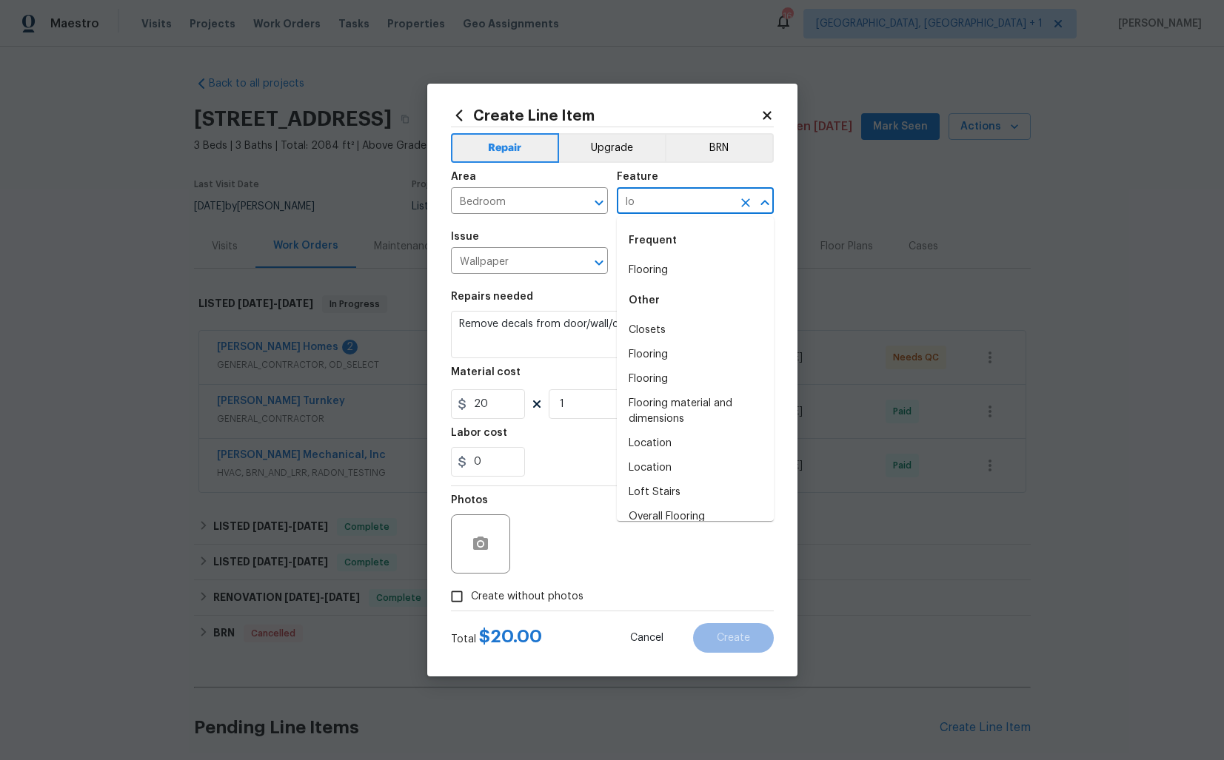
type input "l"
click at [647, 270] on li "Doors" at bounding box center [695, 270] width 157 height 24
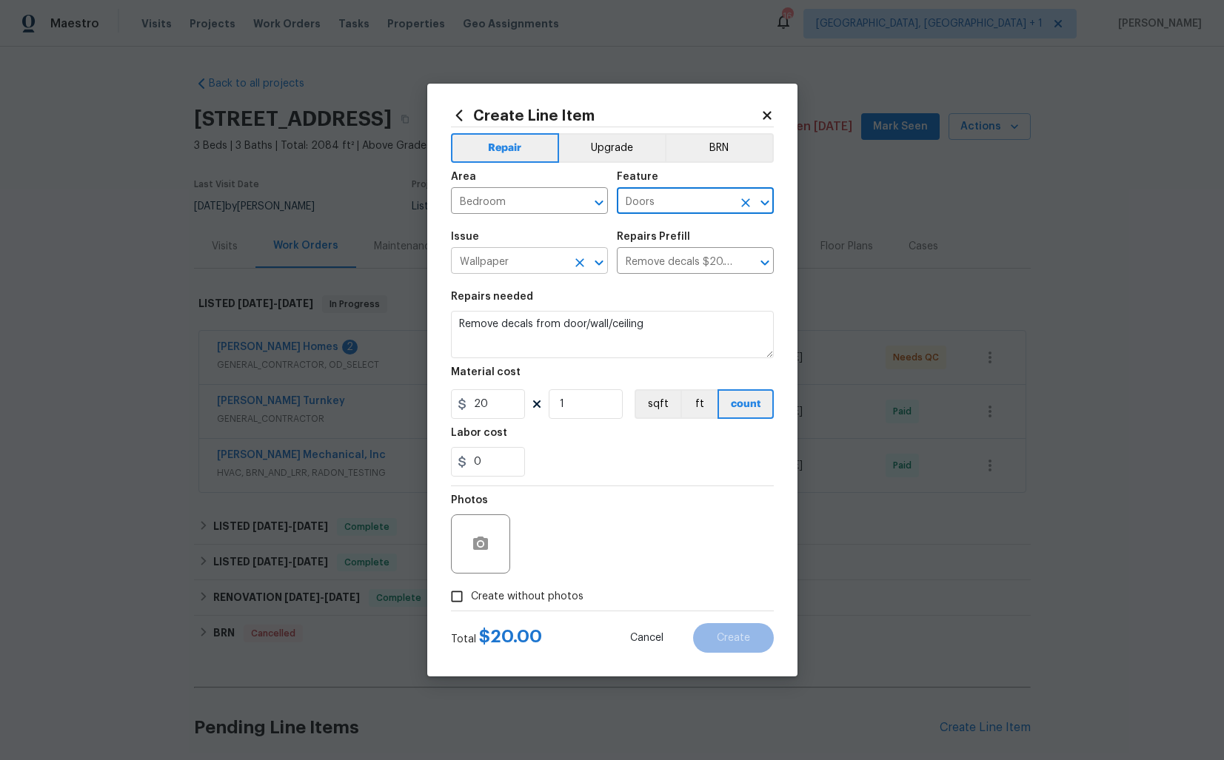
type input "Doors"
click at [500, 266] on input "Wallpaper" at bounding box center [509, 262] width 116 height 23
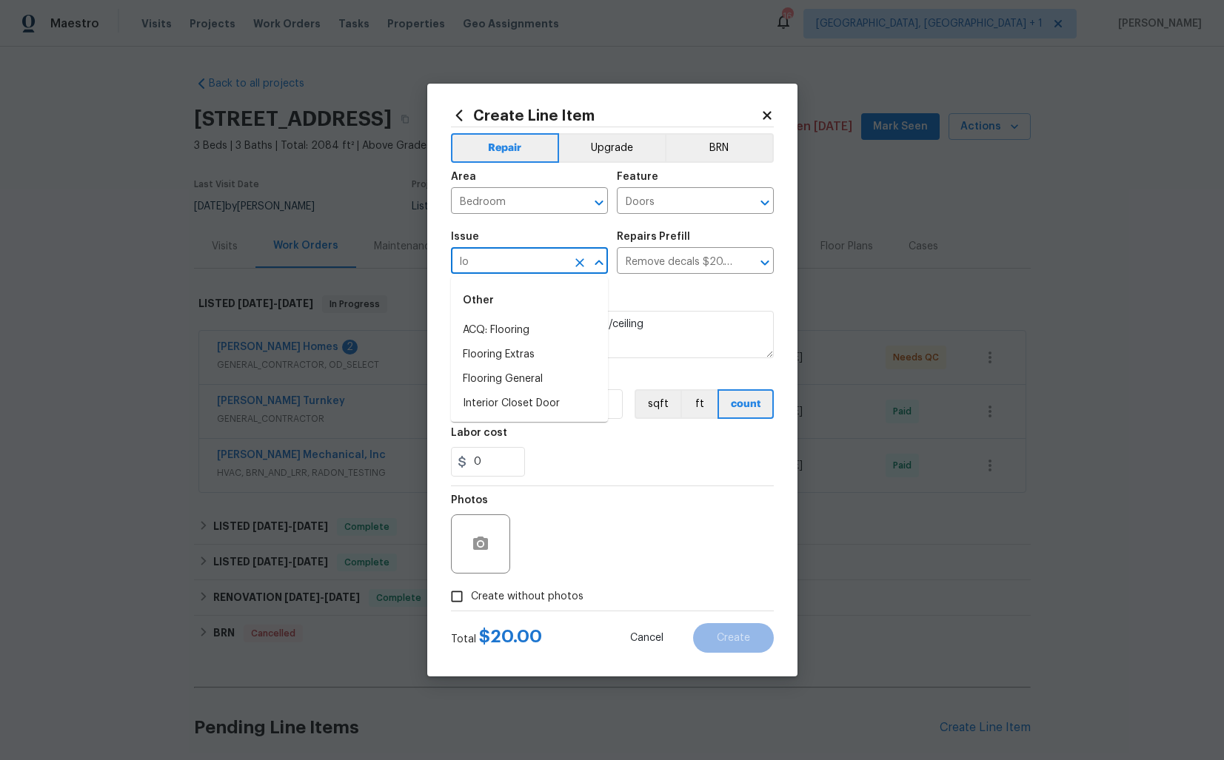
type input "l"
type input "L"
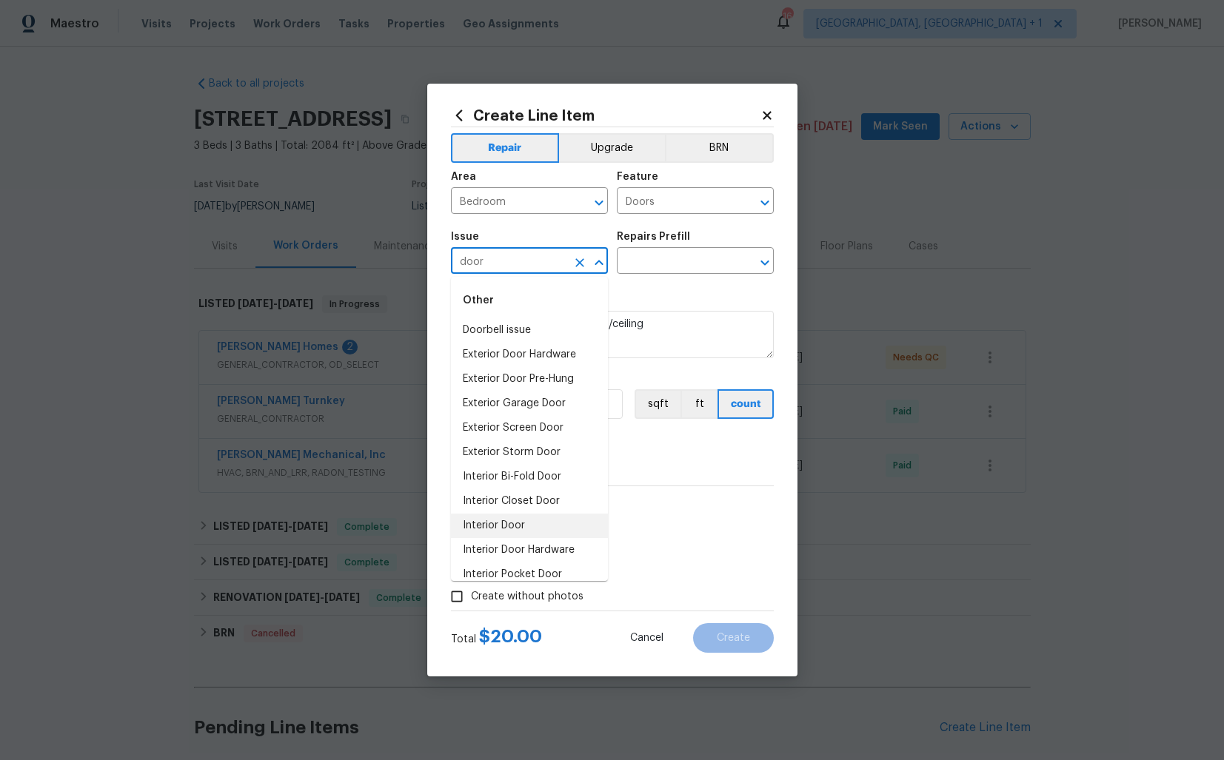
click at [514, 519] on li "Interior Door" at bounding box center [529, 526] width 157 height 24
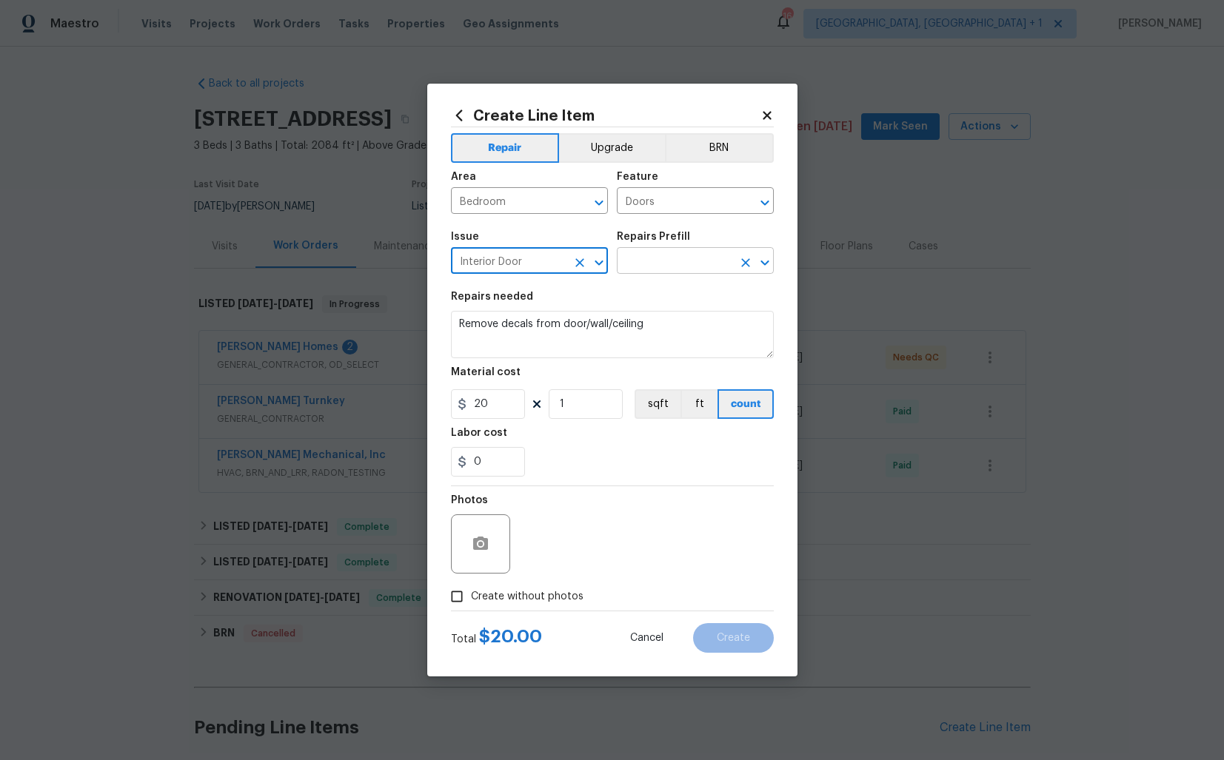
type input "Interior Door"
click at [723, 261] on input "text" at bounding box center [675, 262] width 116 height 23
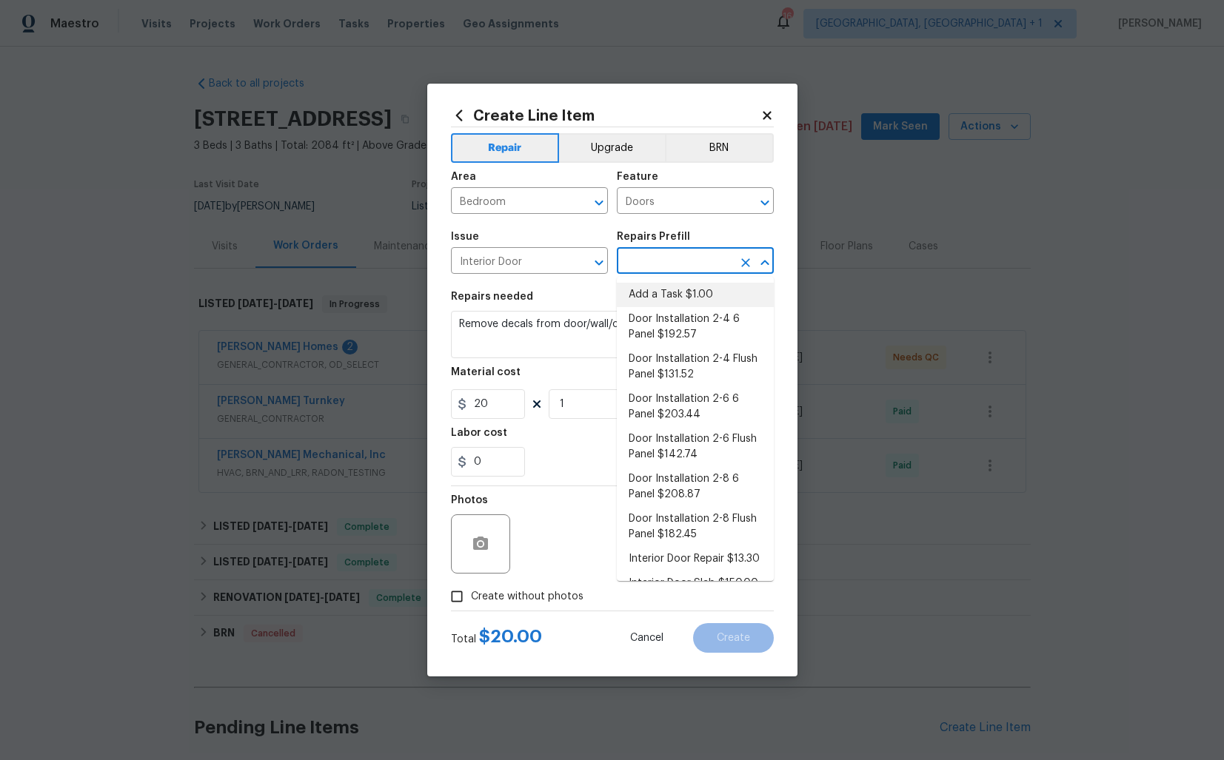
click at [689, 297] on li "Add a Task $1.00" at bounding box center [695, 295] width 157 height 24
type input "Interior Door"
type input "Add a Task $1.00"
type textarea "HPM to detail"
type input "1"
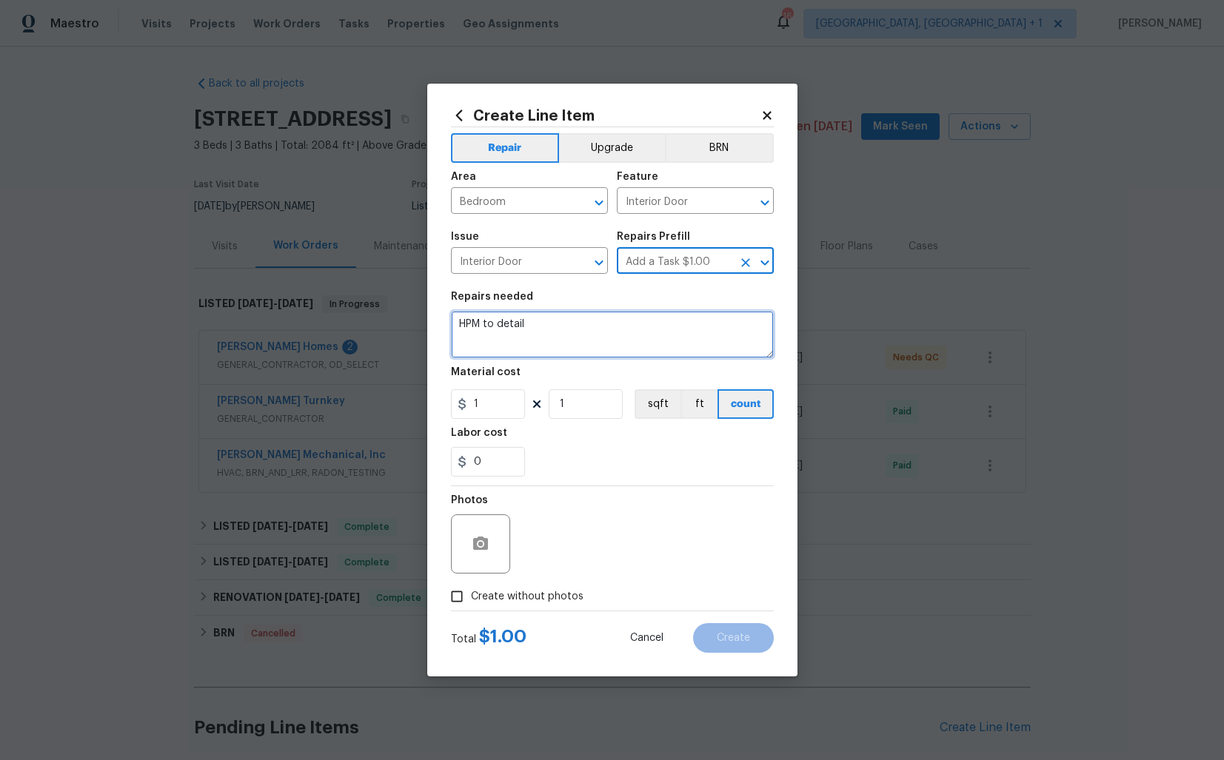
click at [593, 333] on textarea "HPM to detail" at bounding box center [612, 334] width 323 height 47
paste textarea "That one of the bedroom doors is locked, and there are no keys available. Pleas…"
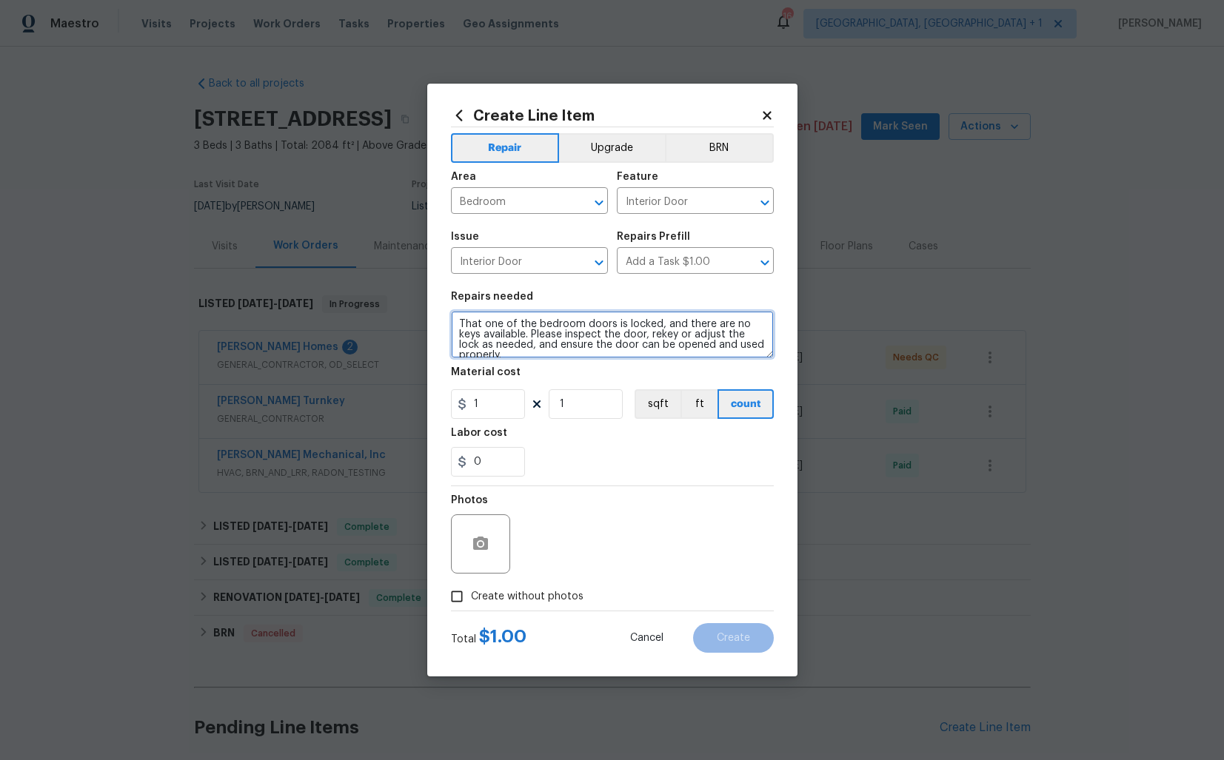
type textarea "That one of the bedroom doors is locked, and there are no keys available. Pleas…"
click at [499, 409] on input "1" at bounding box center [488, 405] width 74 height 30
type input "75"
click at [512, 592] on span "Create without photos" at bounding box center [527, 597] width 113 height 16
click at [471, 592] on input "Create without photos" at bounding box center [457, 597] width 28 height 28
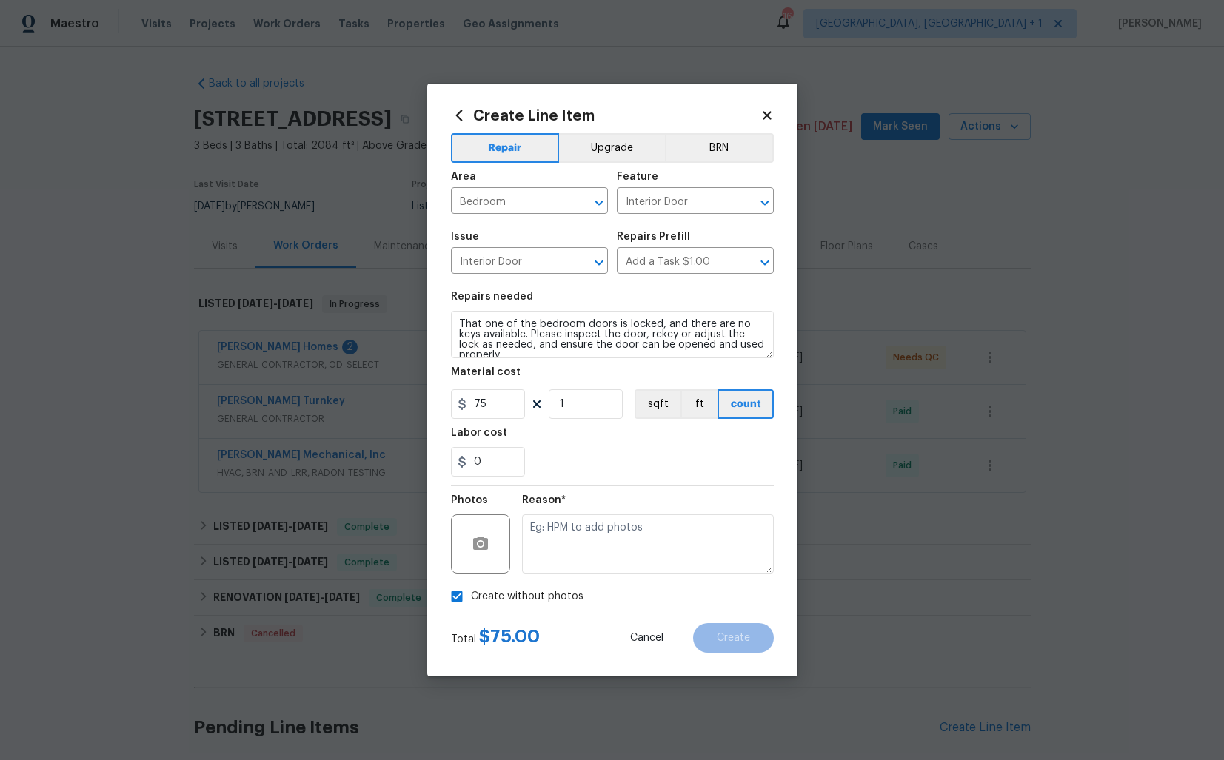
click at [443, 583] on input "Create without photos" at bounding box center [457, 597] width 28 height 28
click at [524, 595] on span "Create without photos" at bounding box center [527, 597] width 113 height 16
click at [471, 595] on input "Create without photos" at bounding box center [457, 597] width 28 height 28
checkbox input "true"
click at [626, 542] on textarea at bounding box center [648, 544] width 252 height 59
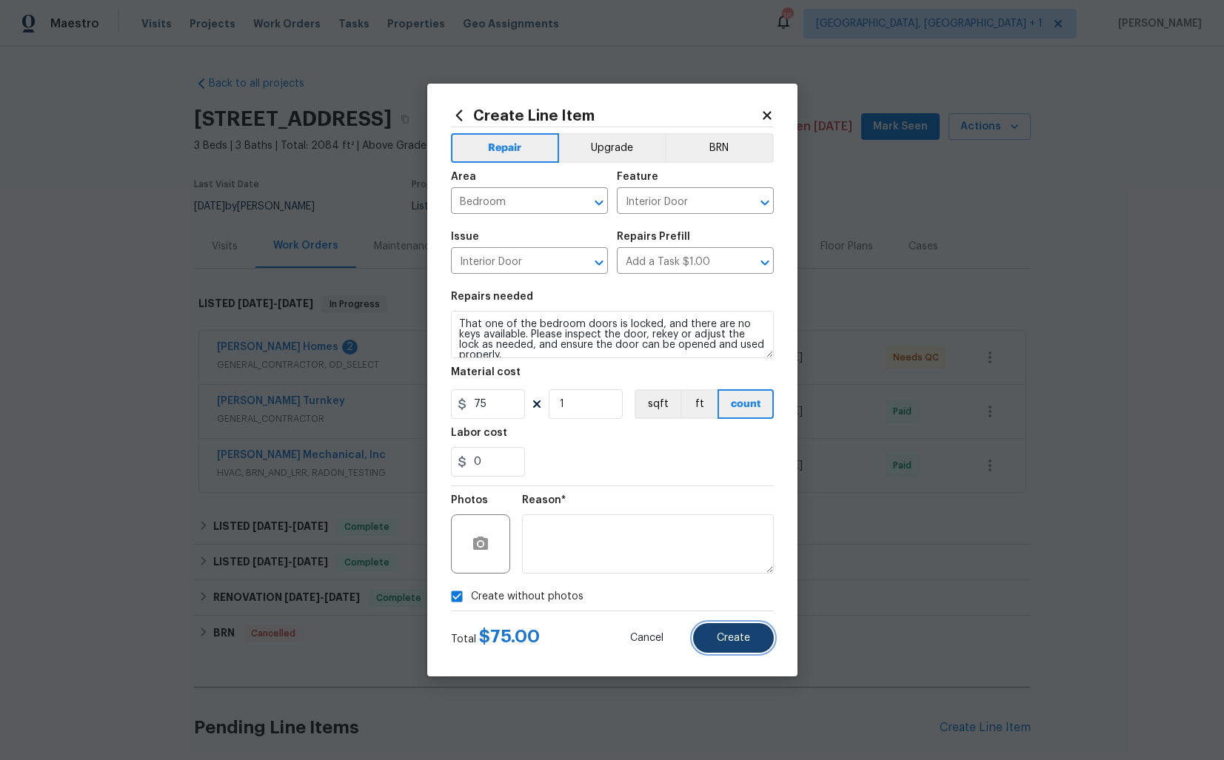
click at [721, 635] on span "Create" at bounding box center [733, 638] width 33 height 11
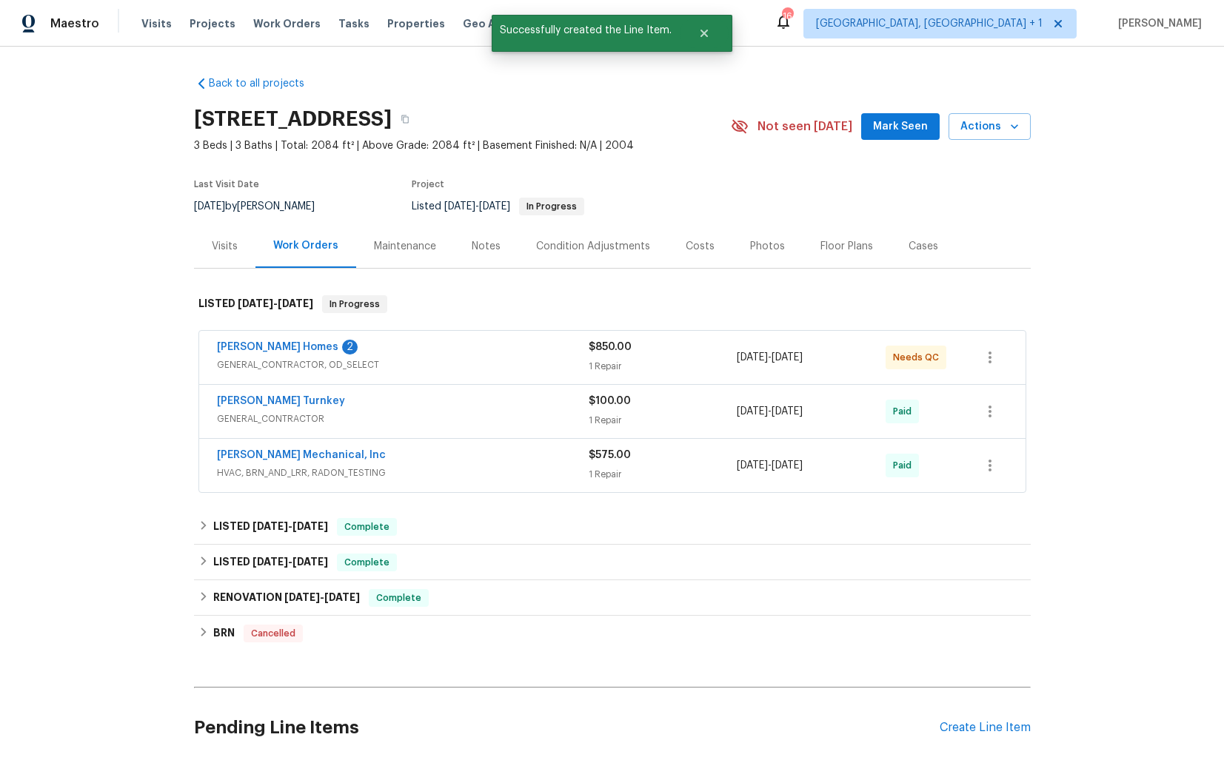
scroll to position [316, 0]
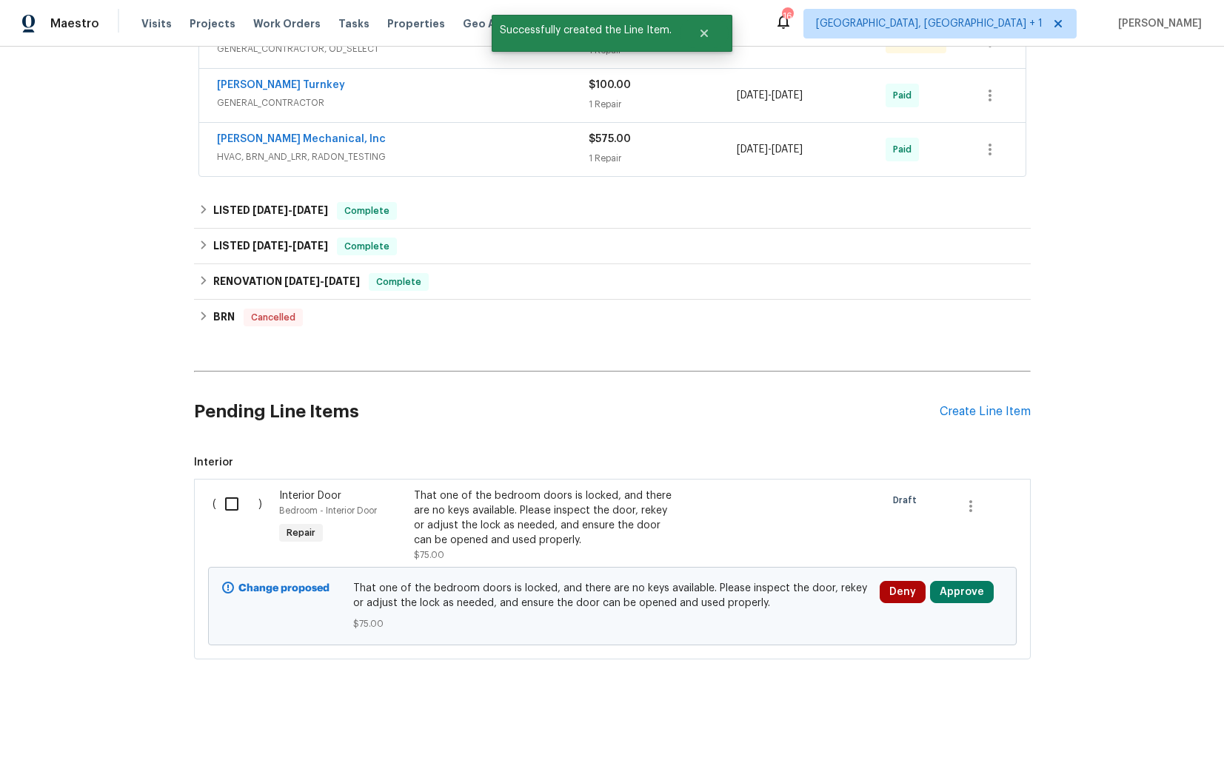
click at [225, 512] on input "checkbox" at bounding box center [237, 504] width 42 height 31
checkbox input "true"
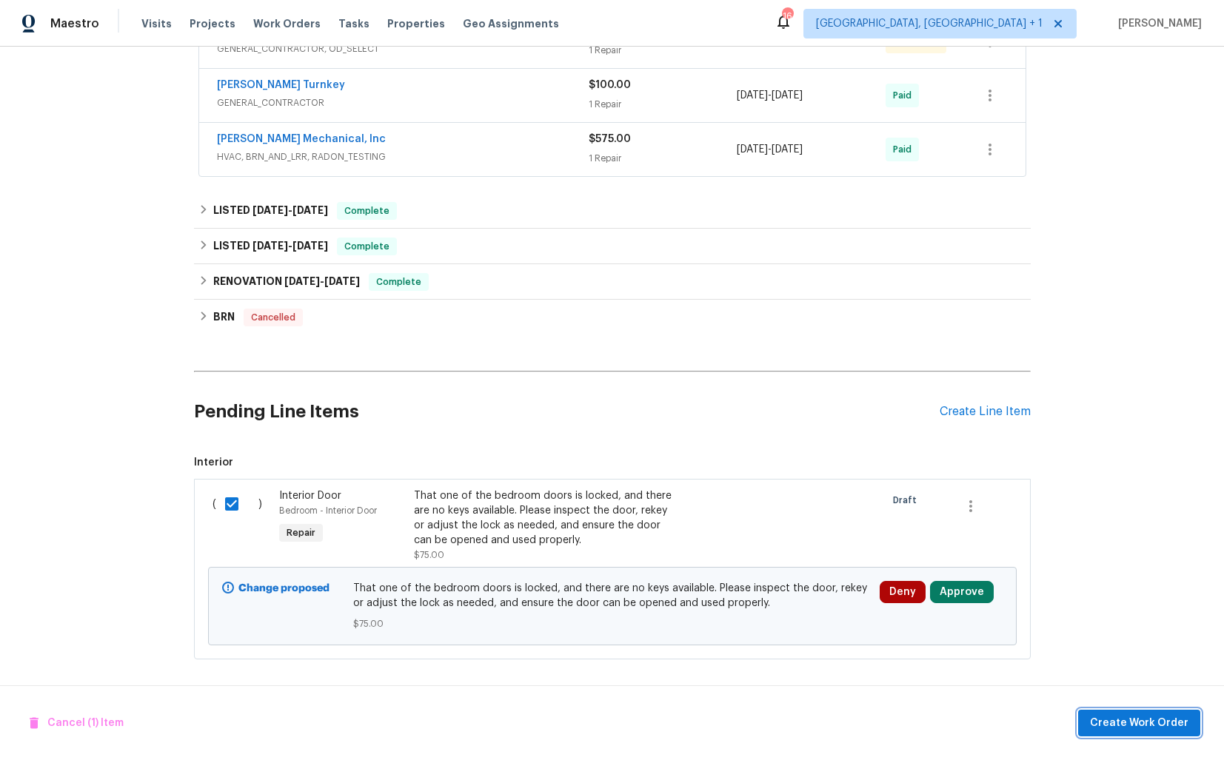
click at [1137, 718] on span "Create Work Order" at bounding box center [1139, 724] width 98 height 19
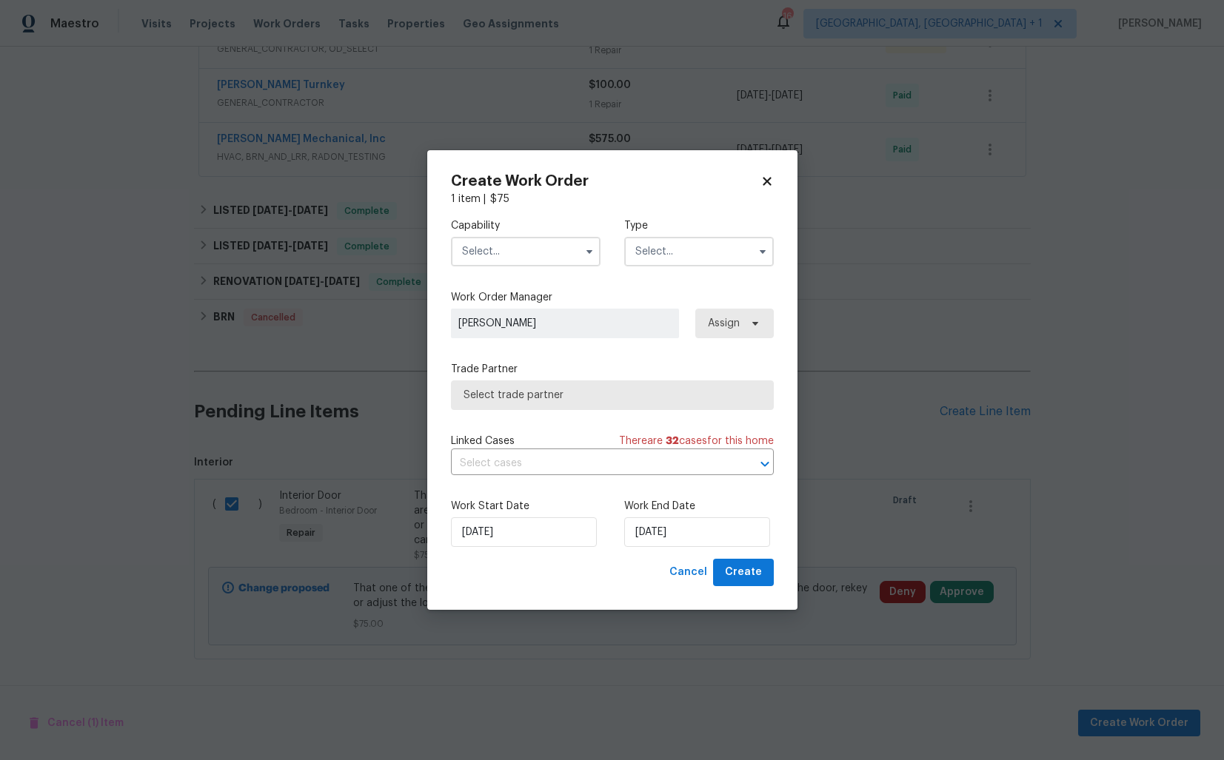
click at [546, 257] on input "text" at bounding box center [526, 252] width 150 height 30
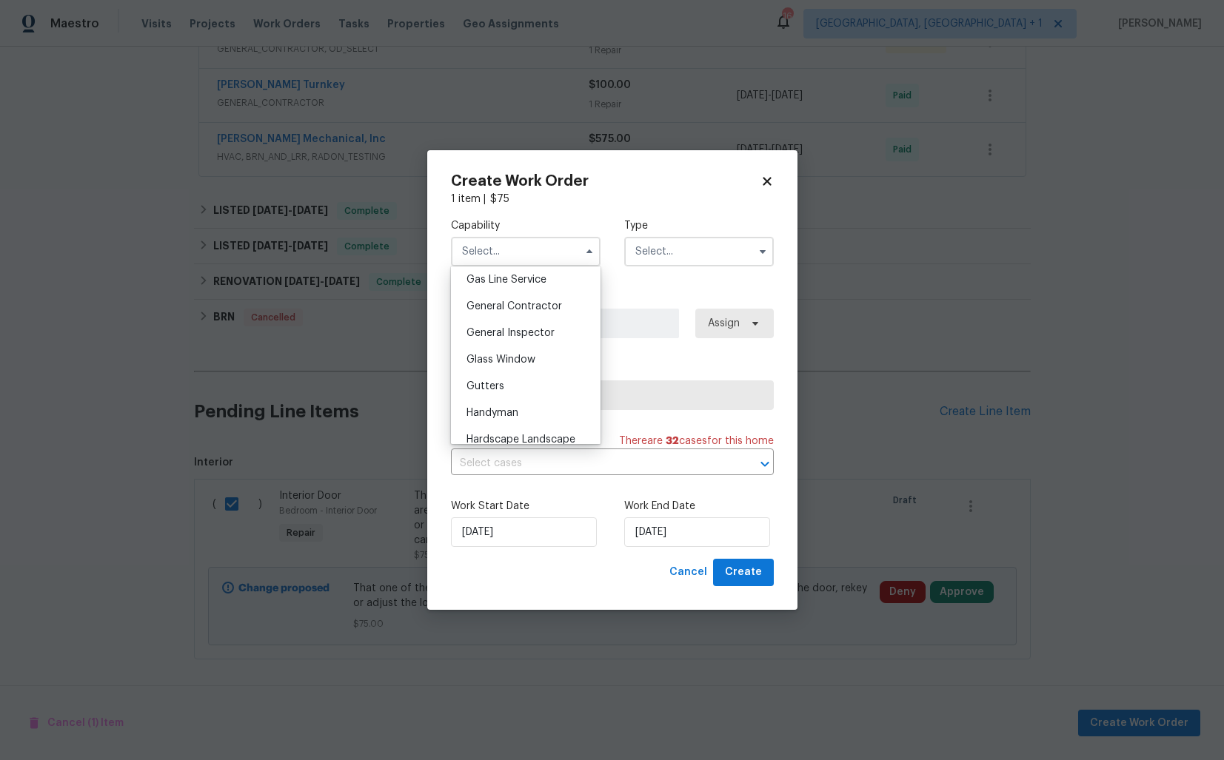
scroll to position [720, 0]
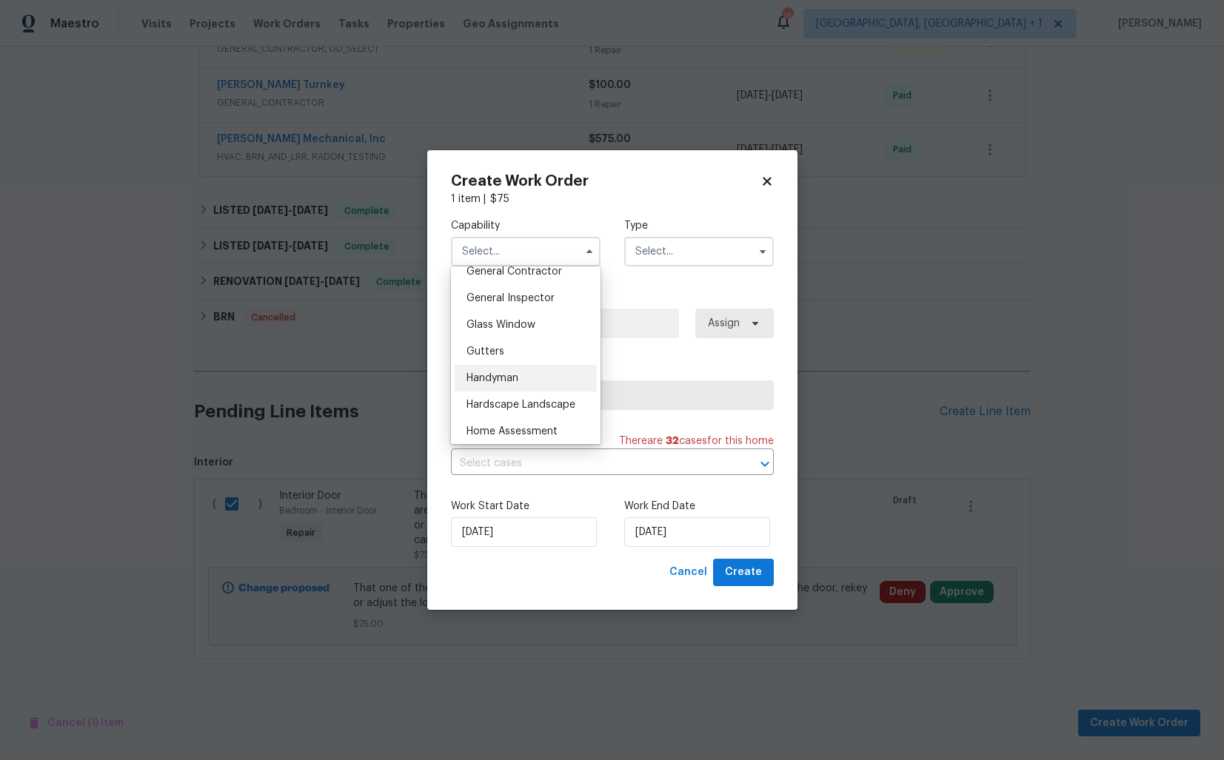
click at [517, 379] on span "Handyman" at bounding box center [493, 378] width 52 height 10
type input "Handyman"
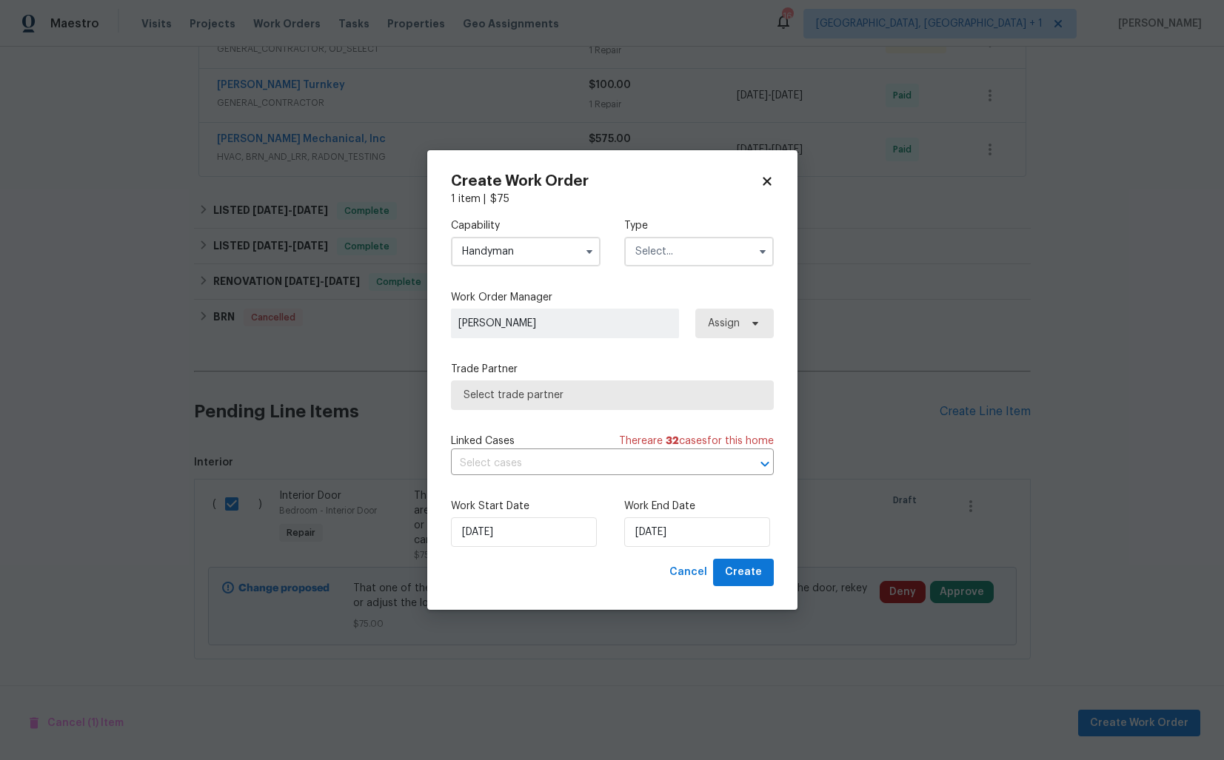
click at [666, 255] on input "text" at bounding box center [699, 252] width 150 height 30
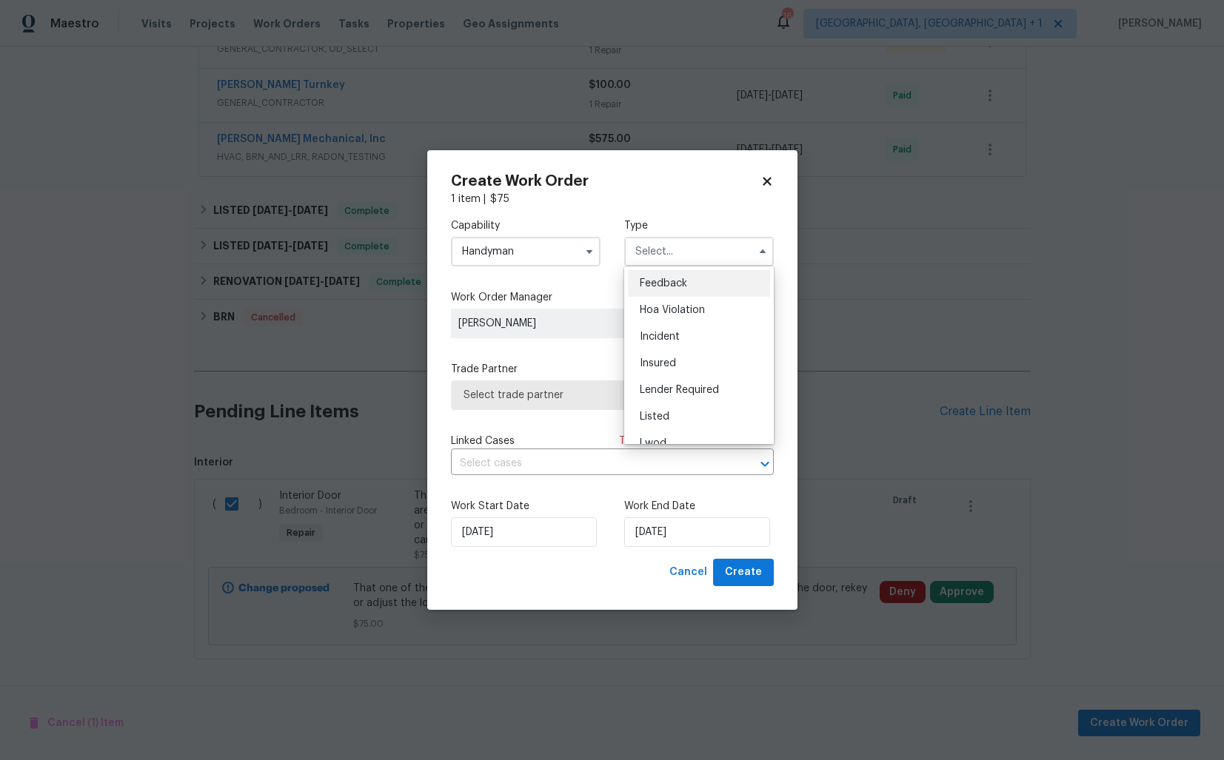
click at [661, 283] on span "Feedback" at bounding box center [663, 283] width 47 height 10
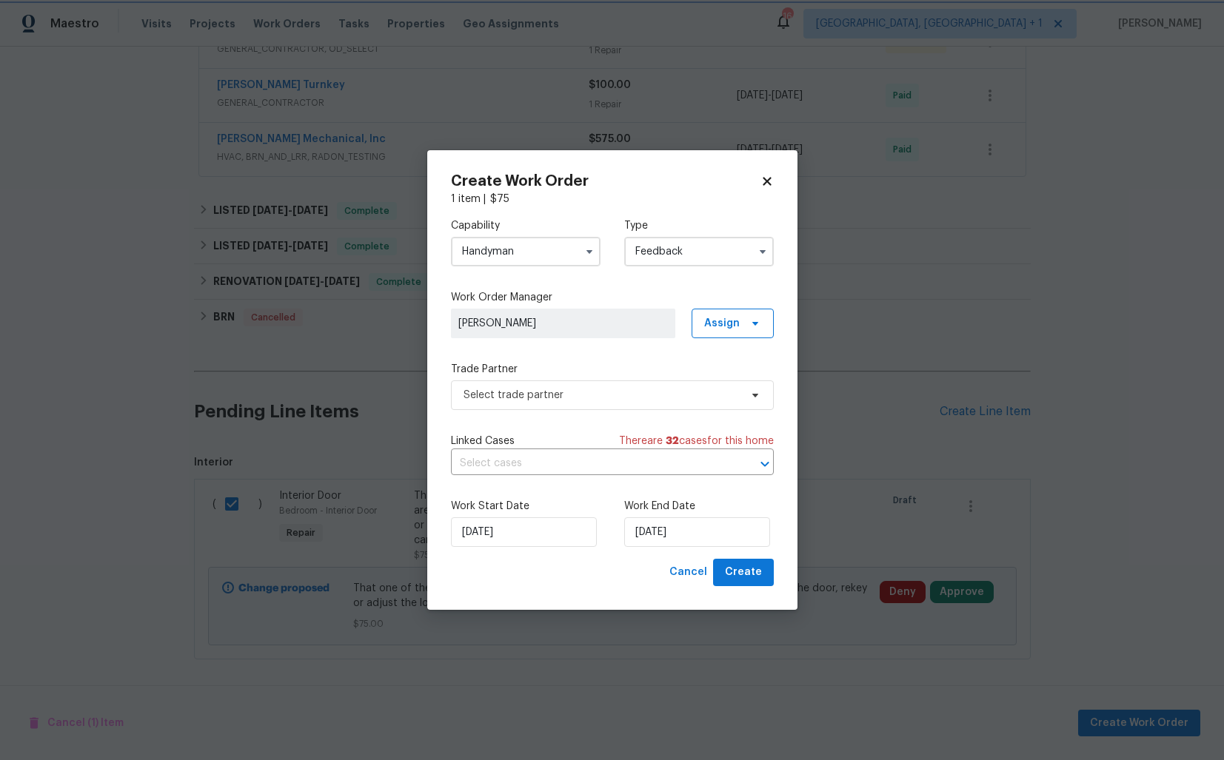
type input "Feedback"
click at [529, 400] on span "Select trade partner" at bounding box center [602, 395] width 276 height 15
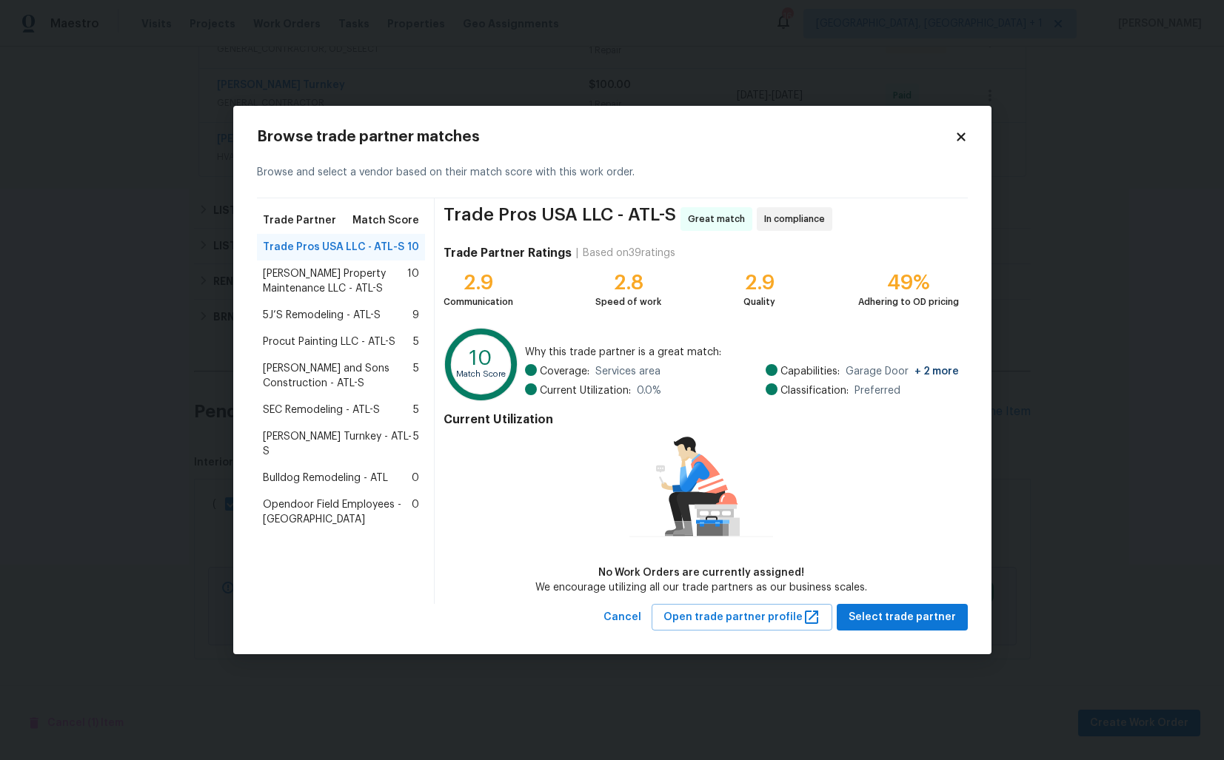
click at [324, 278] on span "Glen Property Maintenance LLC - ATL-S" at bounding box center [335, 282] width 145 height 30
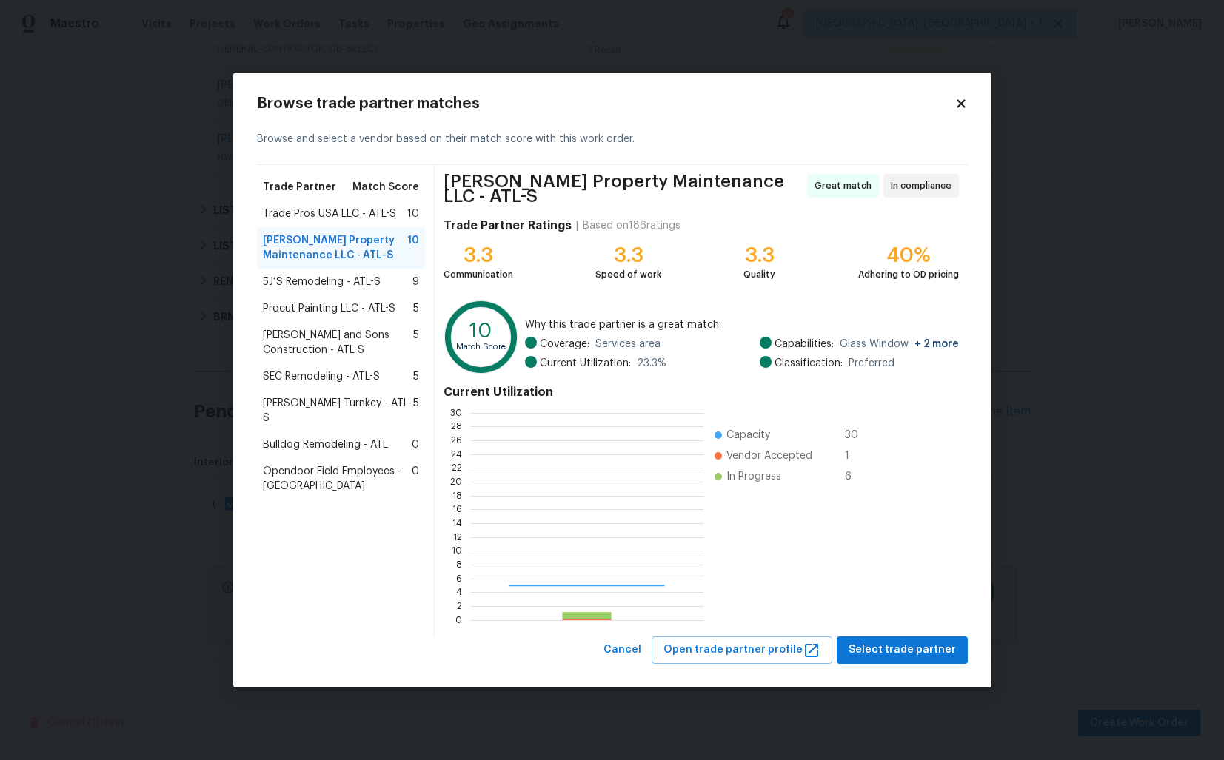
scroll to position [207, 233]
click at [887, 645] on span "Select trade partner" at bounding box center [902, 650] width 107 height 19
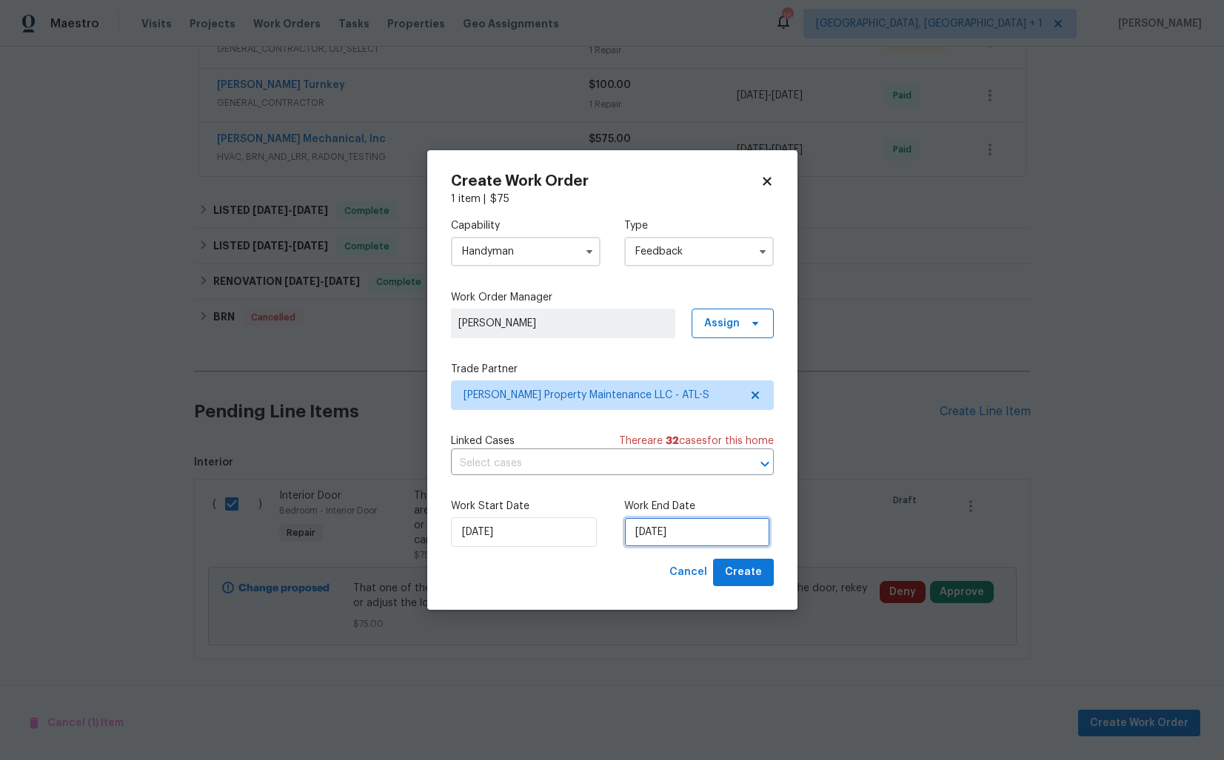
click at [655, 539] on input "02/10/2025" at bounding box center [697, 533] width 146 height 30
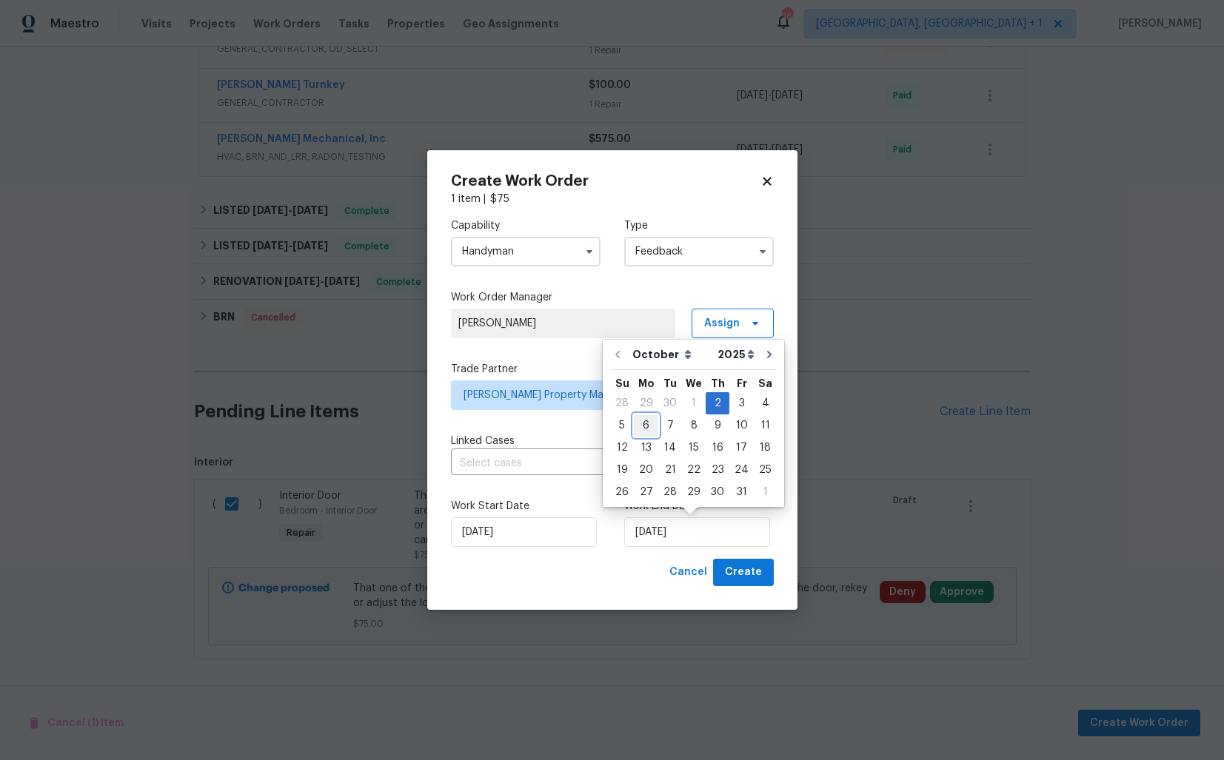
click at [639, 424] on div "6" at bounding box center [646, 425] width 24 height 21
type input "06/10/2025"
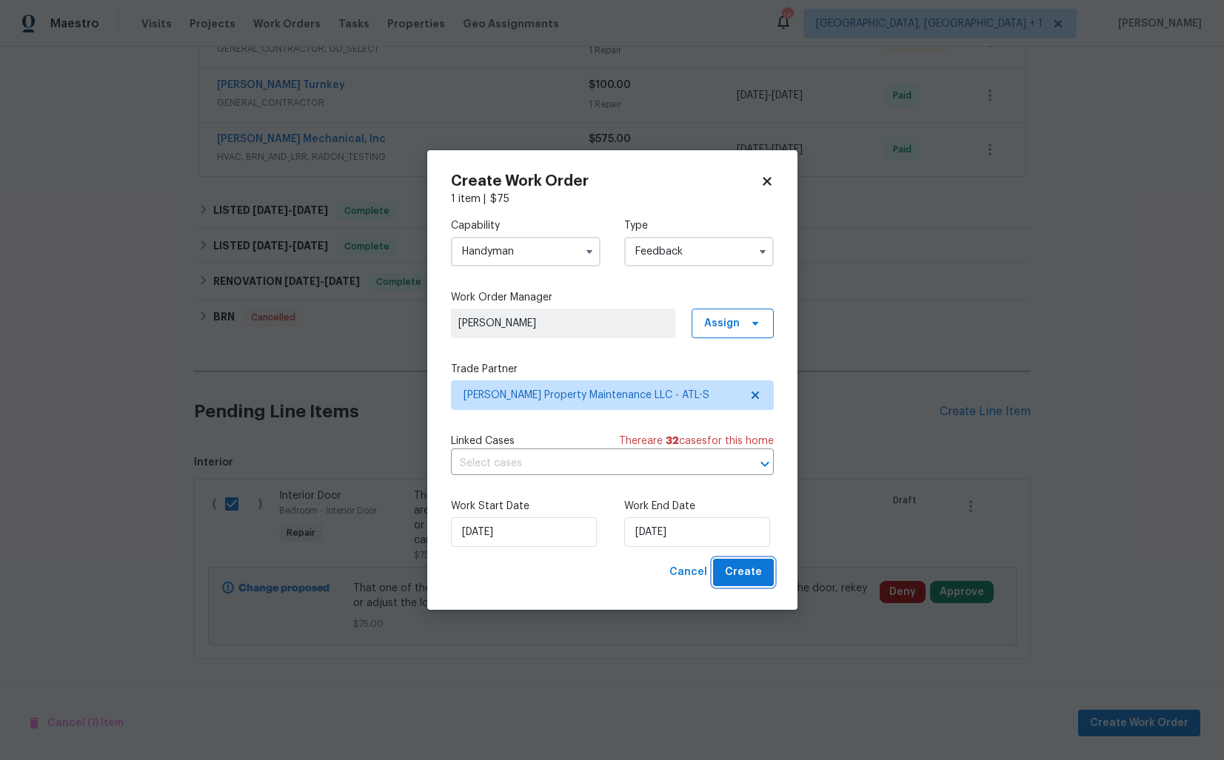
click at [754, 571] on span "Create" at bounding box center [743, 573] width 37 height 19
checkbox input "false"
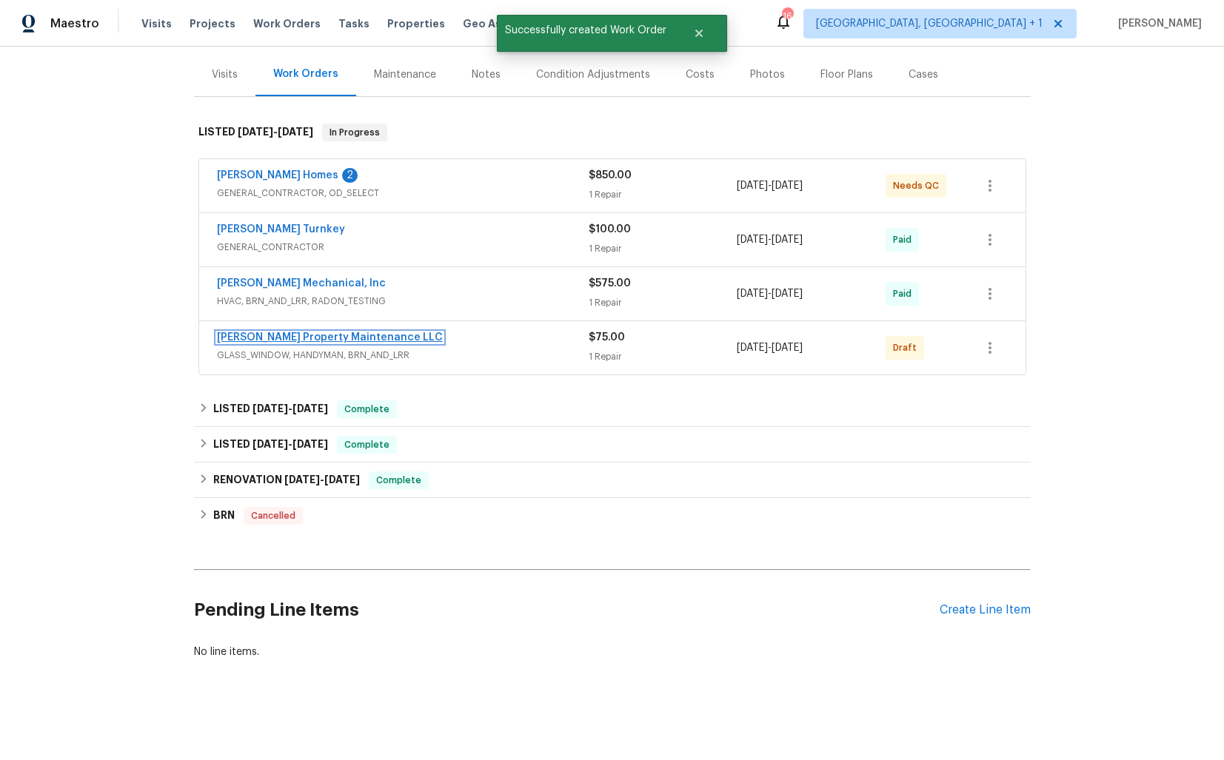
click at [307, 333] on link "Glen Property Maintenance LLC" at bounding box center [330, 337] width 226 height 10
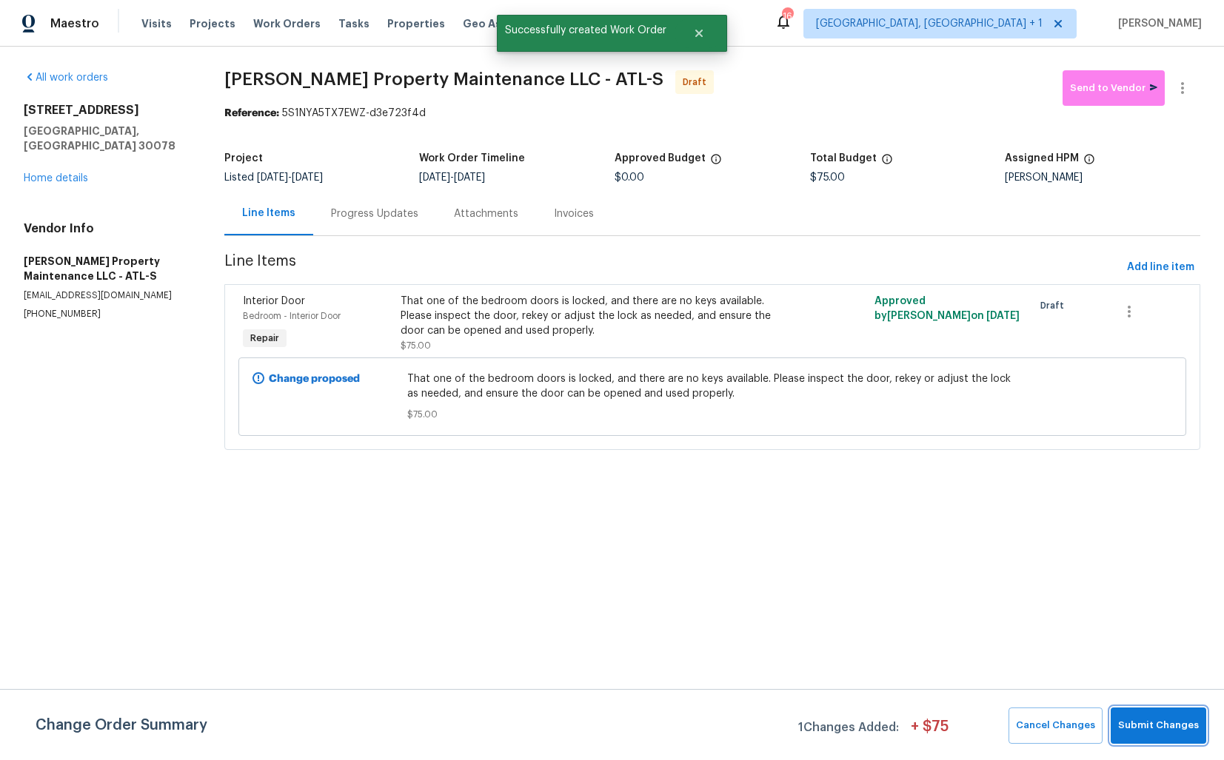
click at [1152, 723] on span "Submit Changes" at bounding box center [1158, 726] width 81 height 17
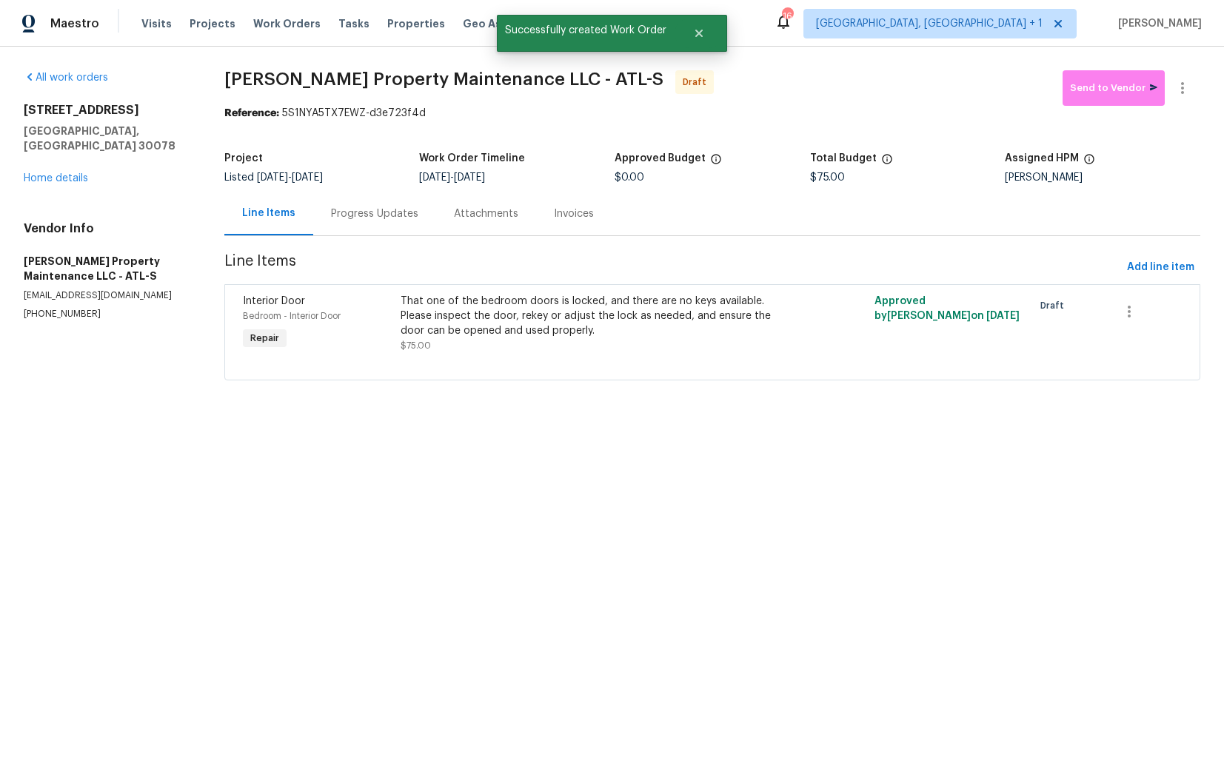
click at [367, 221] on div "Progress Updates" at bounding box center [374, 214] width 123 height 44
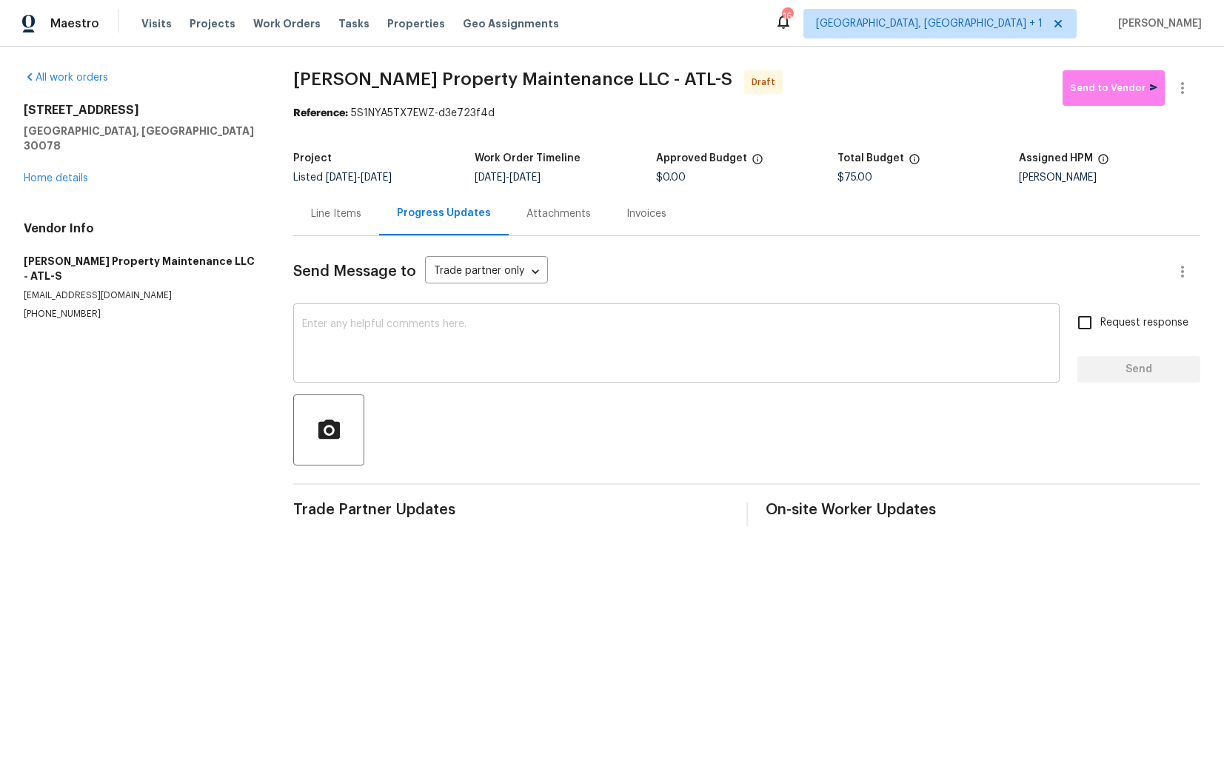
click at [390, 336] on textarea at bounding box center [676, 345] width 749 height 52
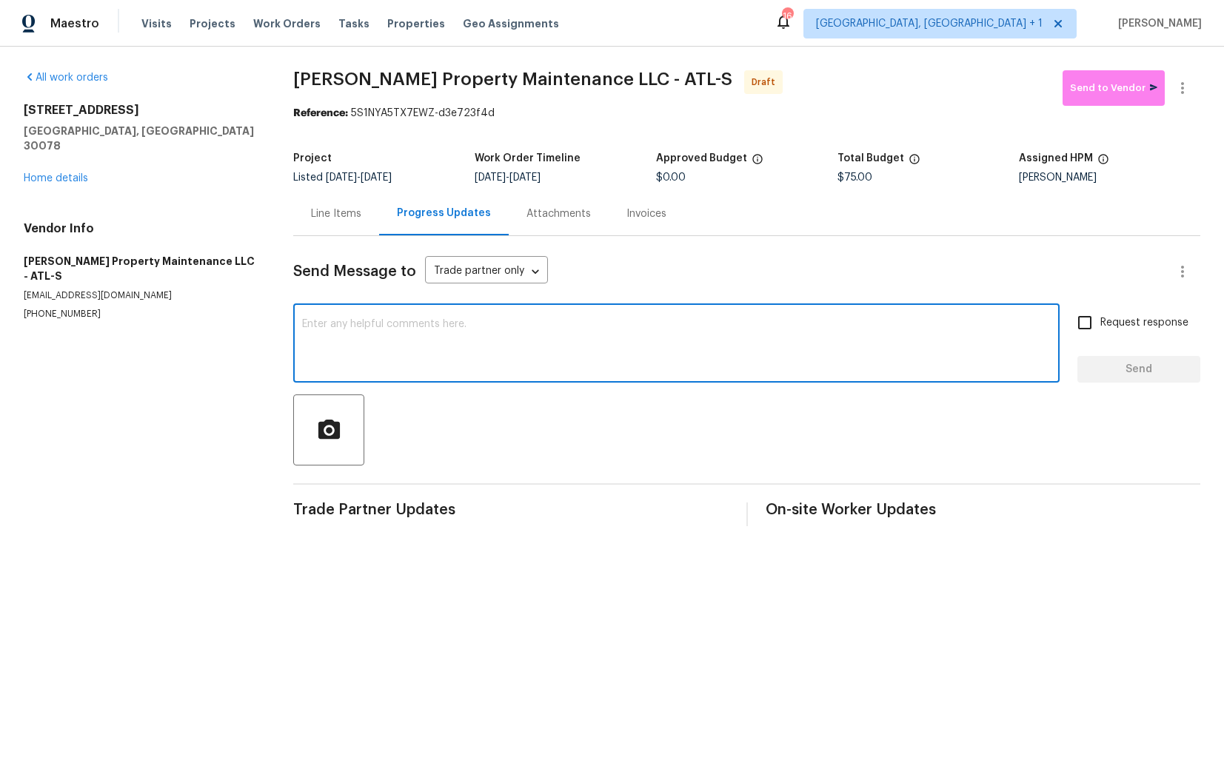
paste textarea "Hi this is Arvind with Opendoor. I’m confirming you received the WO for the pro…"
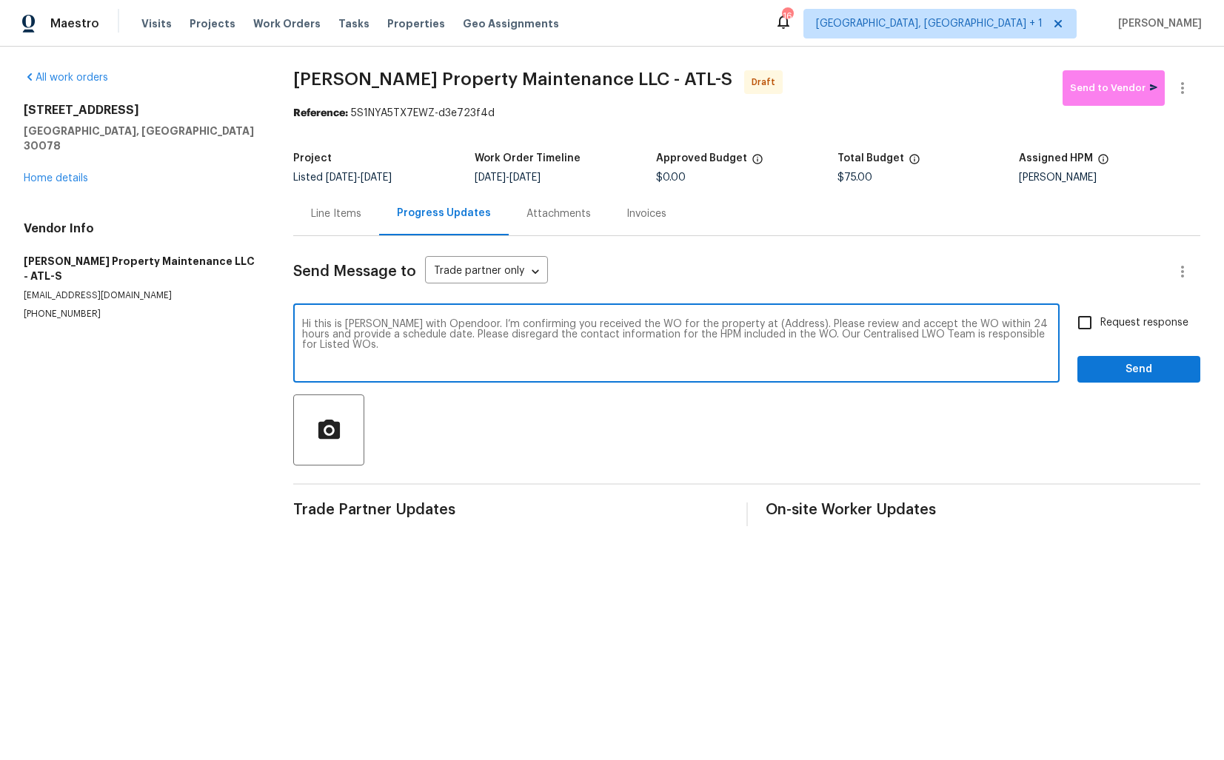
drag, startPoint x: 774, startPoint y: 327, endPoint x: 727, endPoint y: 321, distance: 47.0
click at [727, 321] on textarea "Hi this is Arvind with Opendoor. I’m confirming you received the WO for the pro…" at bounding box center [676, 345] width 749 height 52
paste textarea "1832 Glenwood Ln, Snellville, GA 30078"
type textarea "Hi this is Arvind with Opendoor. I’m confirming you received the WO for the pro…"
click at [1084, 325] on input "Request response" at bounding box center [1084, 322] width 31 height 31
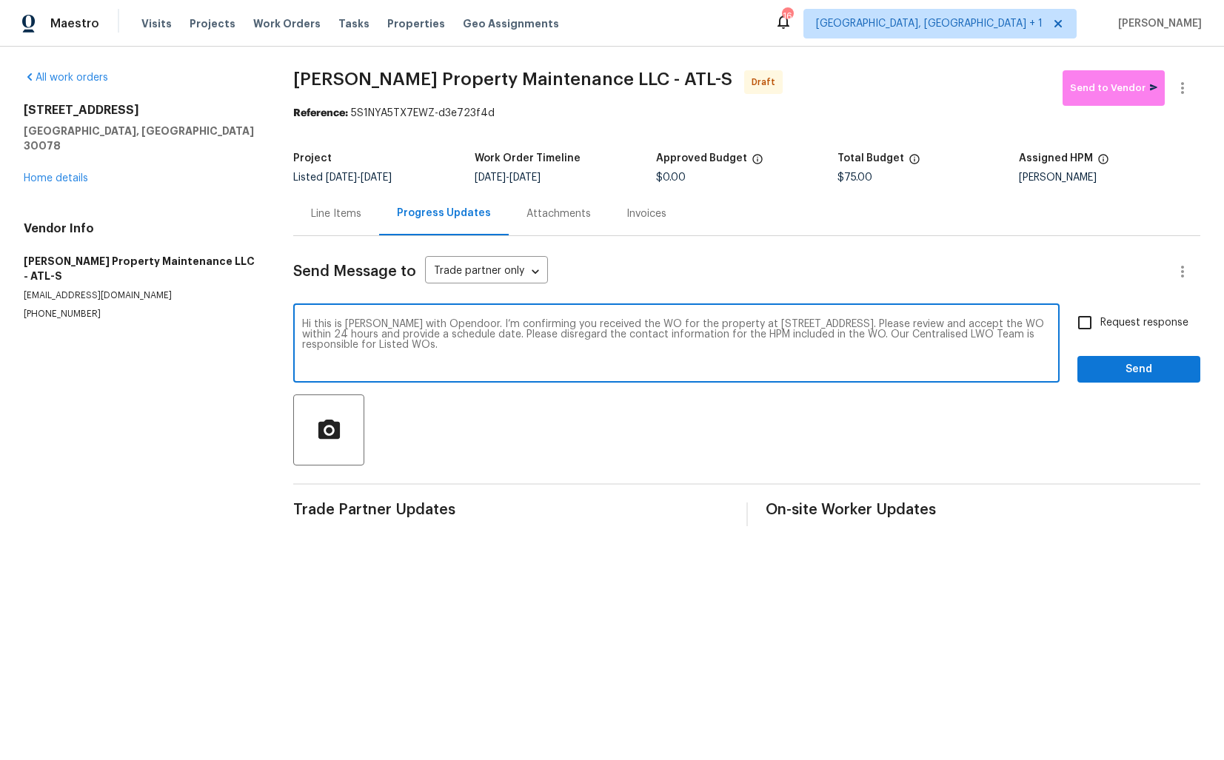
checkbox input "true"
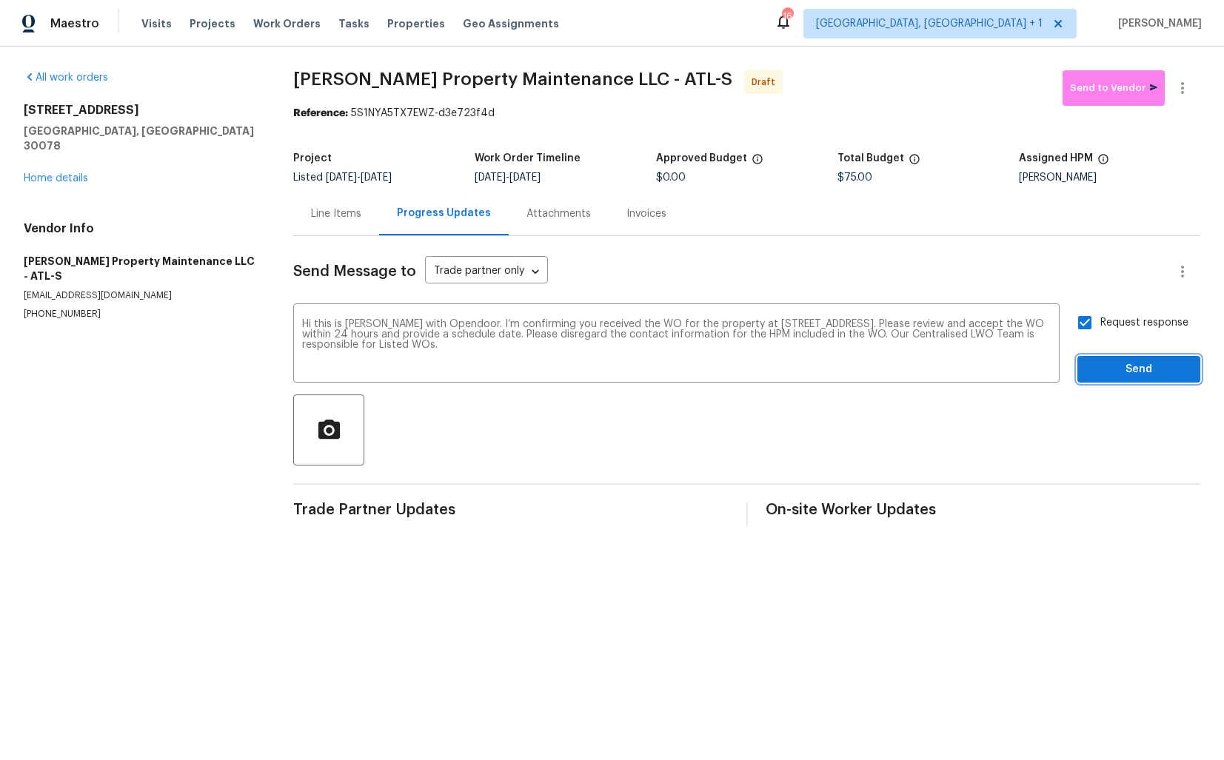
click at [1108, 368] on span "Send" at bounding box center [1138, 370] width 99 height 19
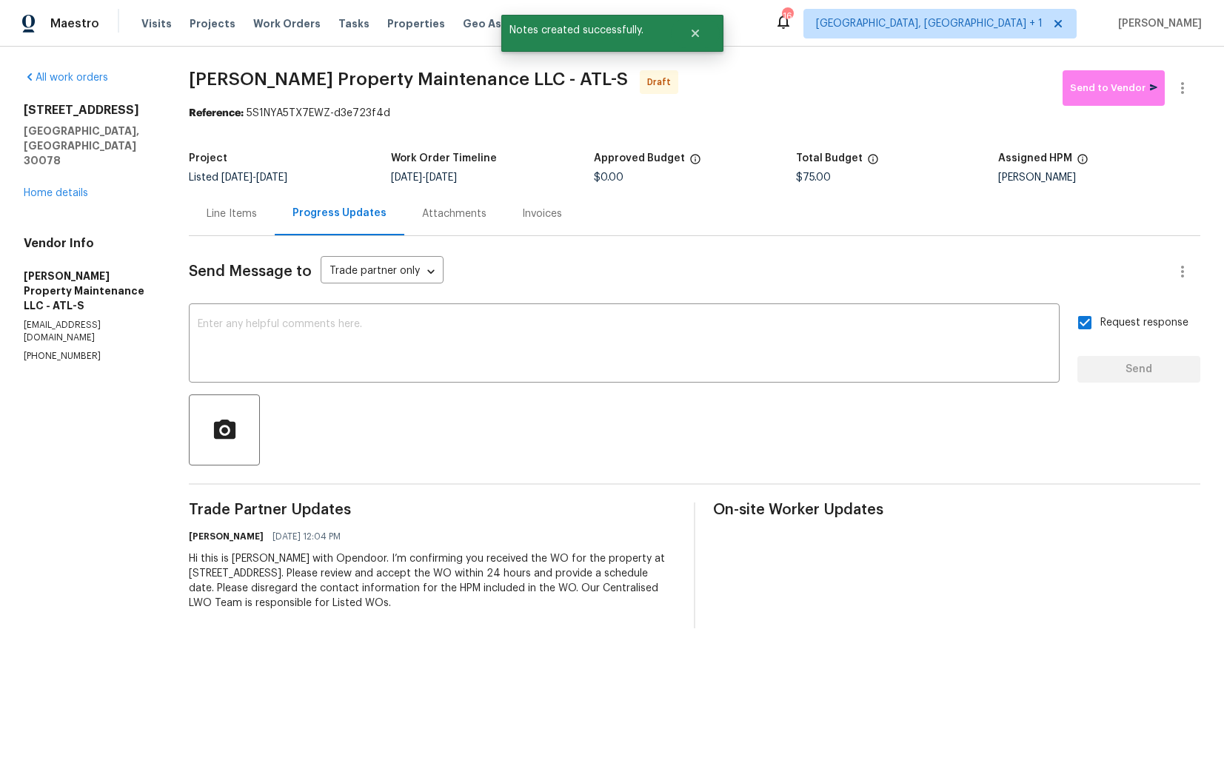
click at [758, 292] on div "Send Message to Trade partner only Trade partner only ​ x ​ Request response Se…" at bounding box center [695, 432] width 1012 height 392
click at [743, 313] on div "x ​" at bounding box center [624, 345] width 871 height 76
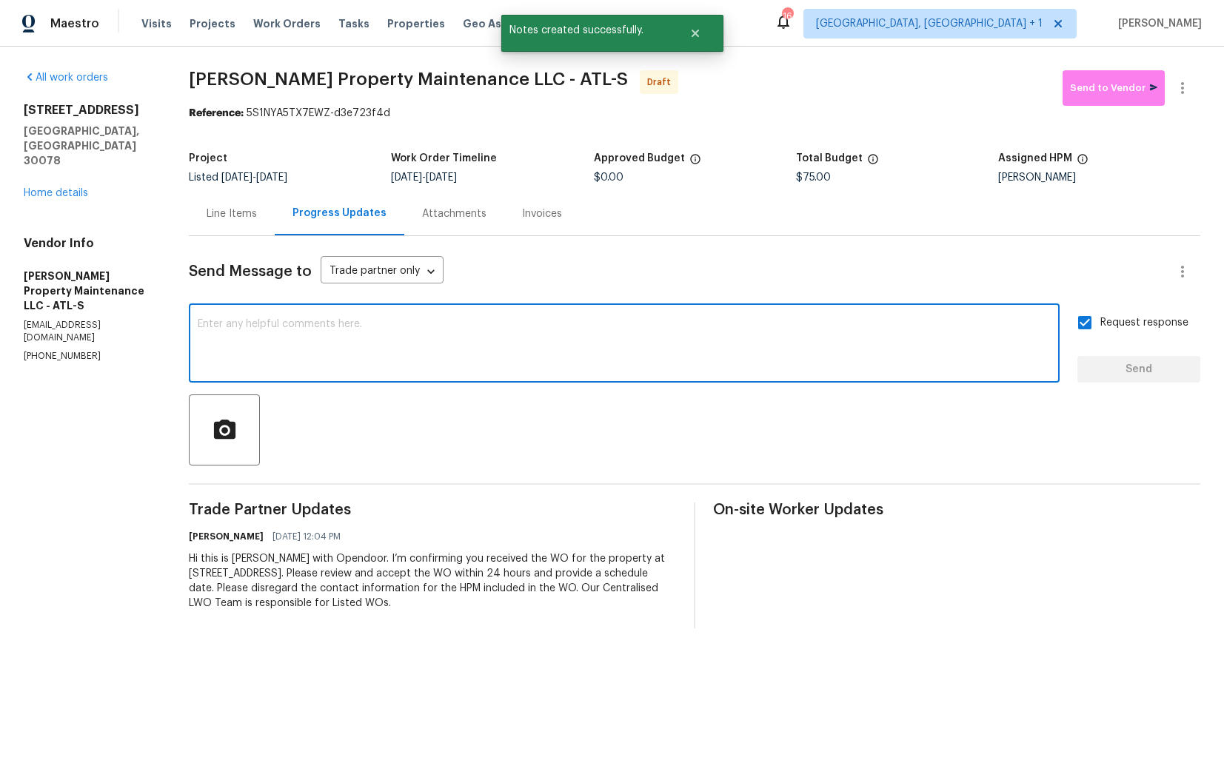
paste textarea "Attention All Work Orders must include before-photos (both close-up and wide-an…"
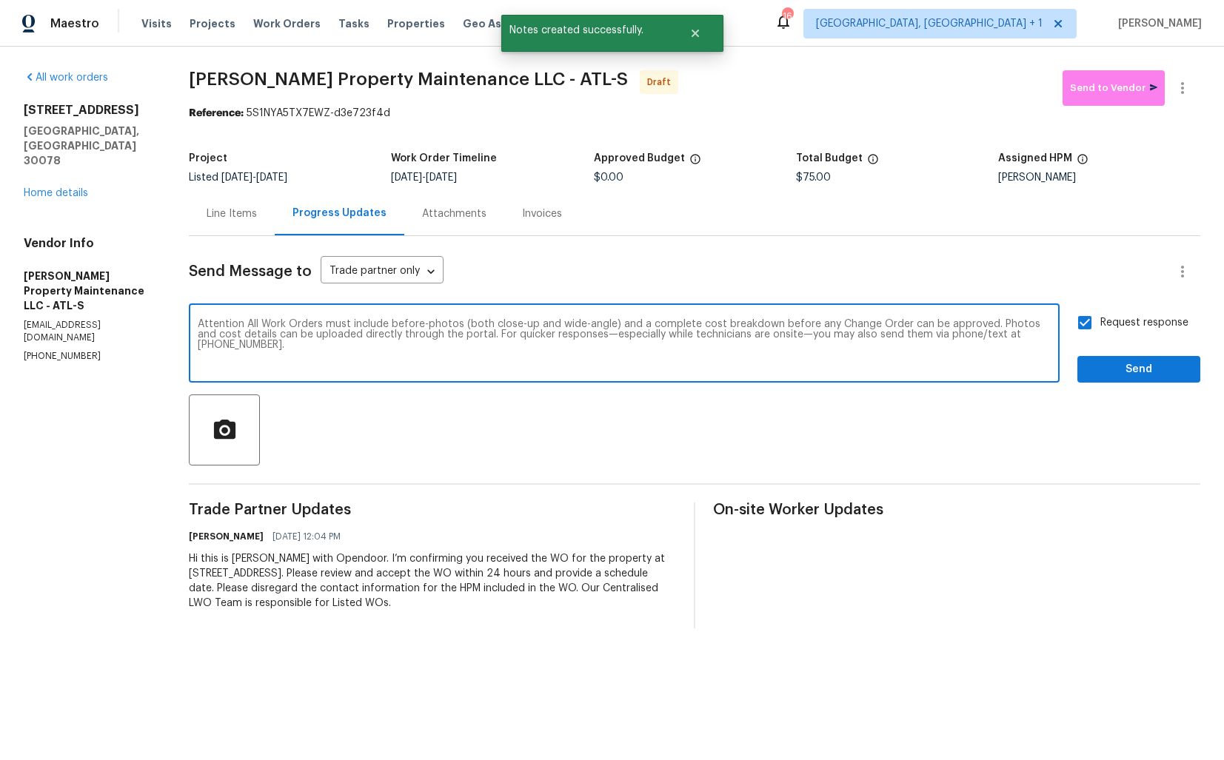
type textarea "Attention All Work Orders must include before-photos (both close-up and wide-an…"
click at [1086, 375] on button "Send" at bounding box center [1138, 369] width 123 height 27
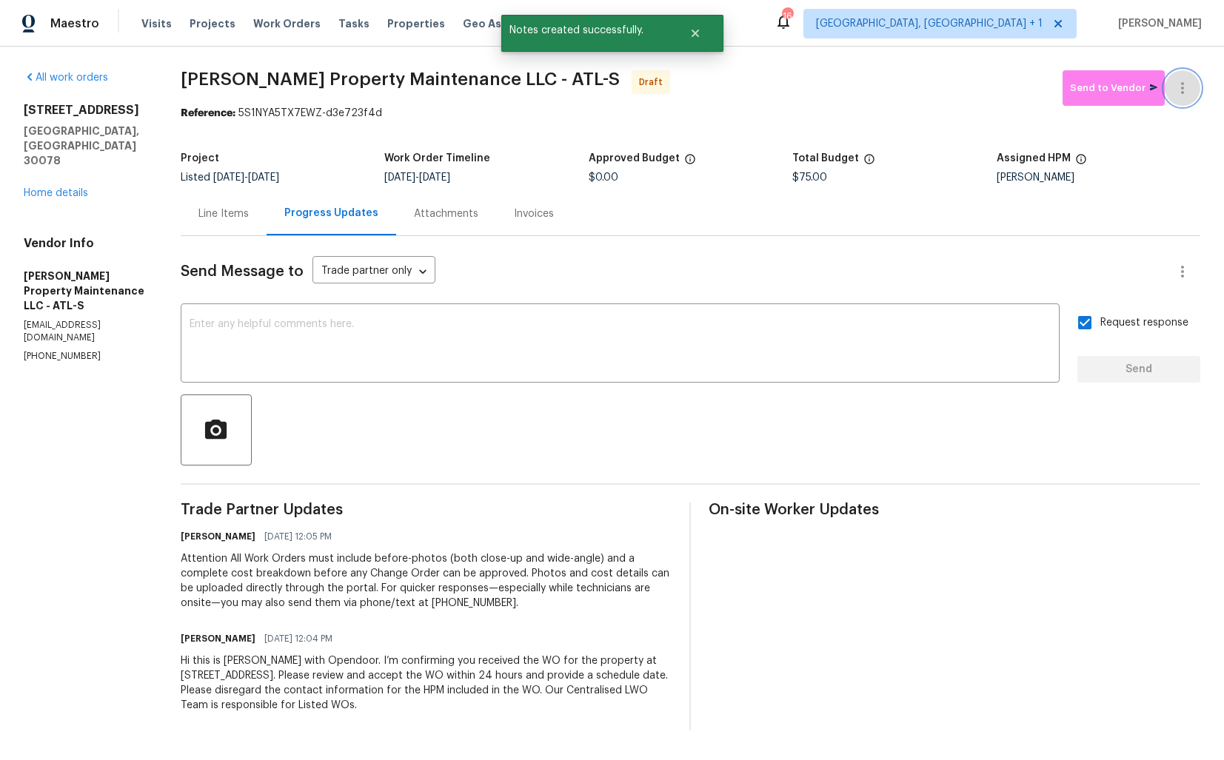
click at [1180, 84] on icon "button" at bounding box center [1183, 88] width 18 height 18
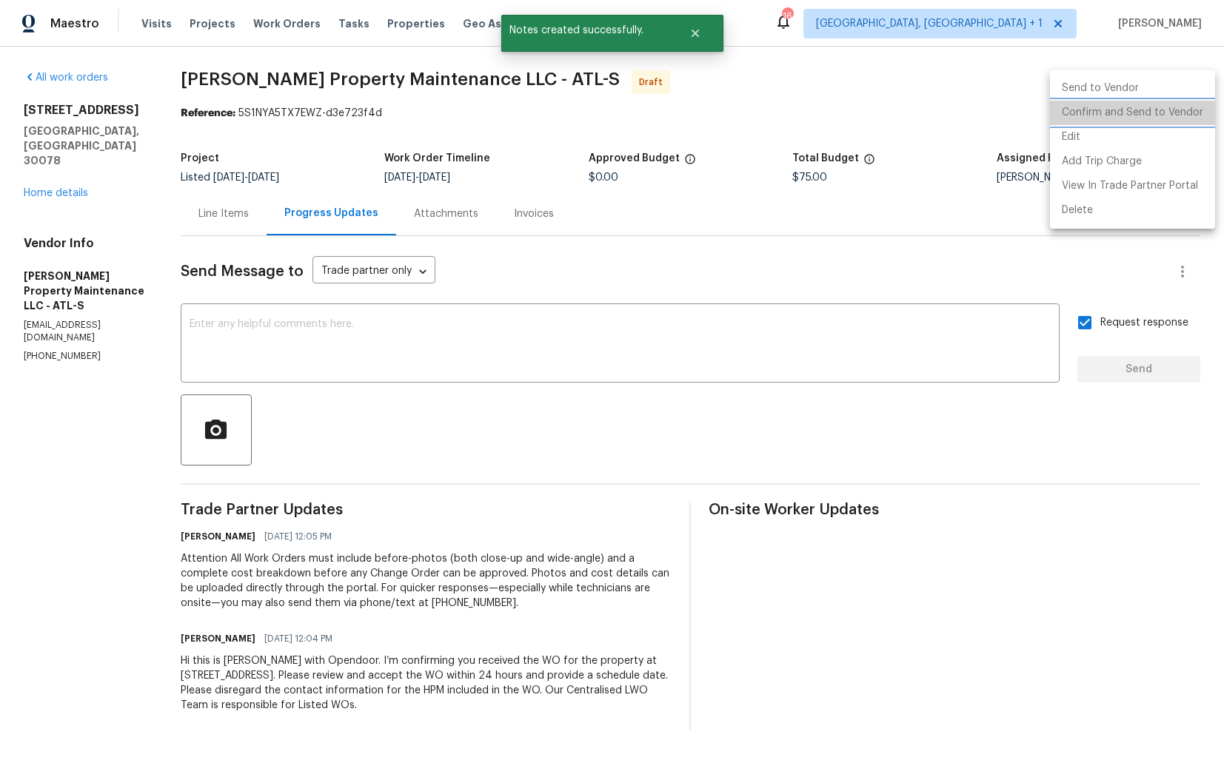
click at [1163, 110] on li "Confirm and Send to Vendor" at bounding box center [1132, 113] width 165 height 24
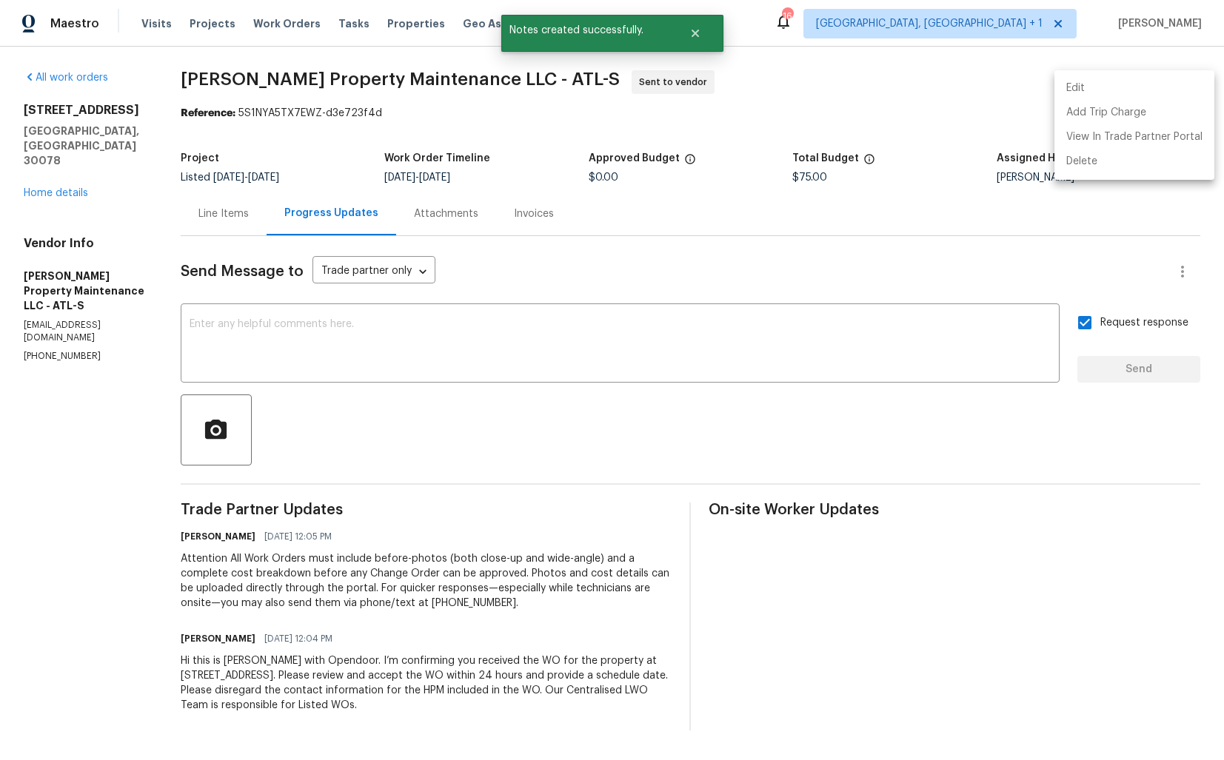
click at [604, 80] on div at bounding box center [612, 380] width 1224 height 760
click at [700, 35] on icon "Close" at bounding box center [695, 33] width 12 height 12
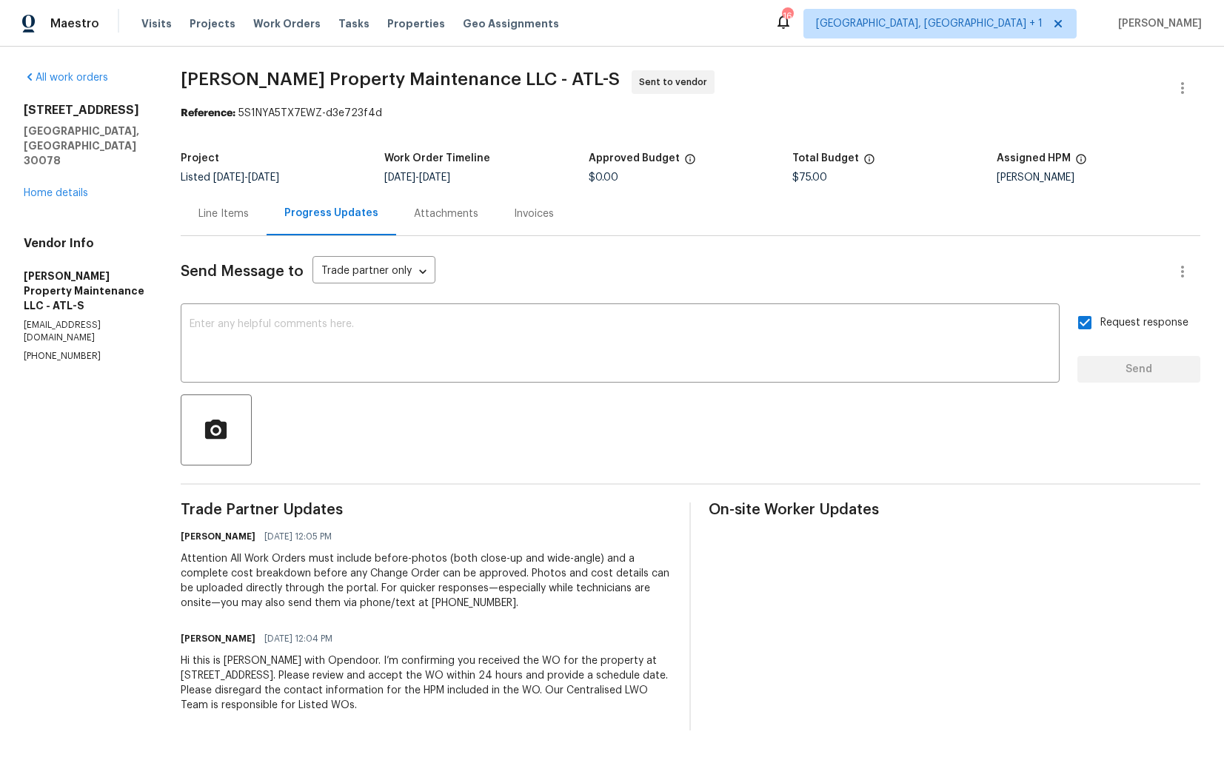
click at [235, 89] on span "Glen Property Maintenance LLC - ATL-S Sent to vendor" at bounding box center [673, 88] width 984 height 36
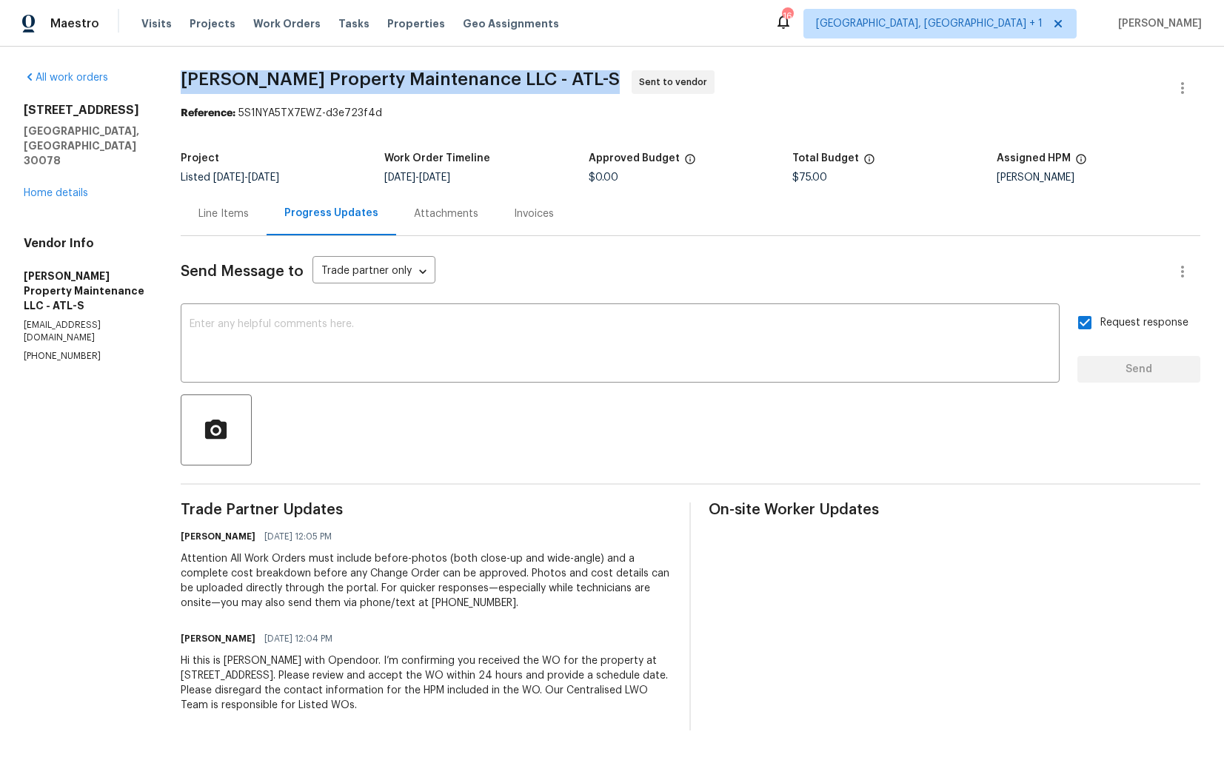
copy span "Glen Property Maintenance LLC - ATL-S"
click at [347, 130] on section "Glen Property Maintenance LLC - ATL-S Sent to vendor Reference: 5S1NYA5TX7EWZ-d…" at bounding box center [691, 400] width 1020 height 661
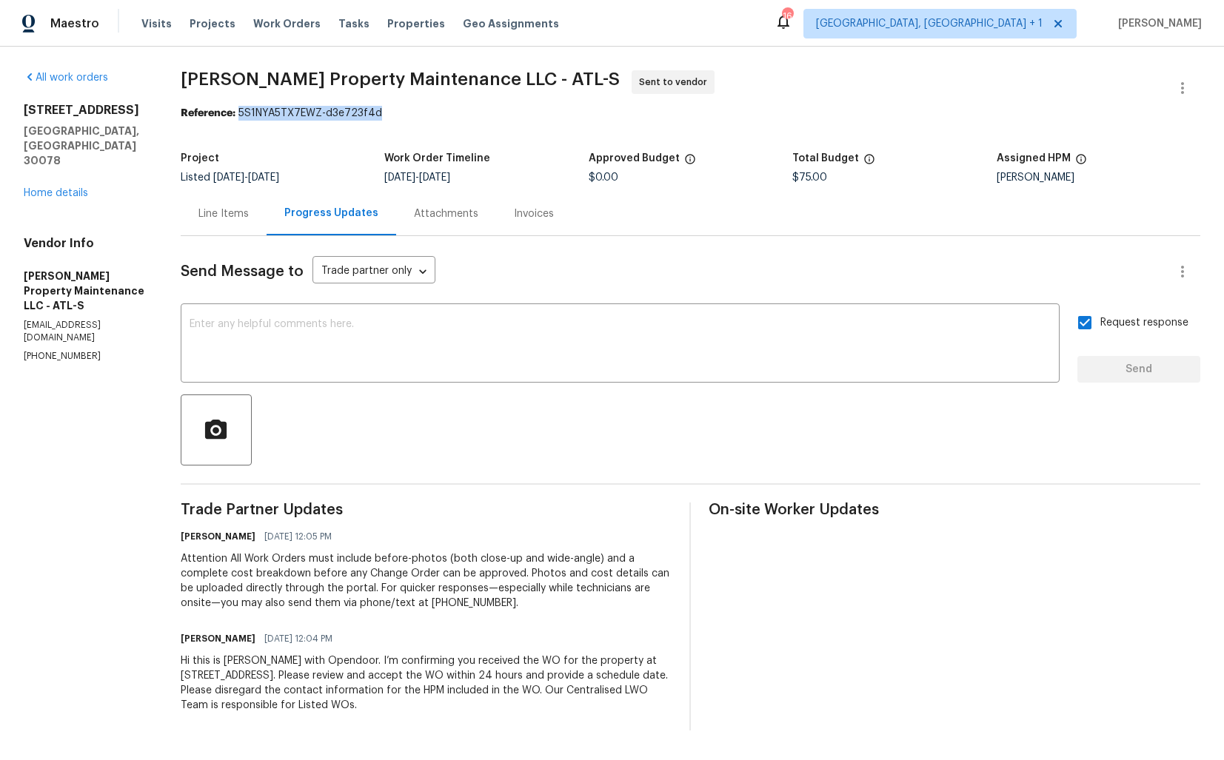
drag, startPoint x: 241, startPoint y: 112, endPoint x: 429, endPoint y: 113, distance: 187.4
click at [429, 113] on div "Reference: 5S1NYA5TX7EWZ-d3e723f4d" at bounding box center [691, 113] width 1020 height 15
copy div "5S1NYA5TX7EWZ-d3e723f4d"
click at [70, 154] on div "1832 Glenwood Ln Snellville, GA 30078 Home details" at bounding box center [84, 152] width 121 height 98
click at [52, 188] on link "Home details" at bounding box center [56, 193] width 64 height 10
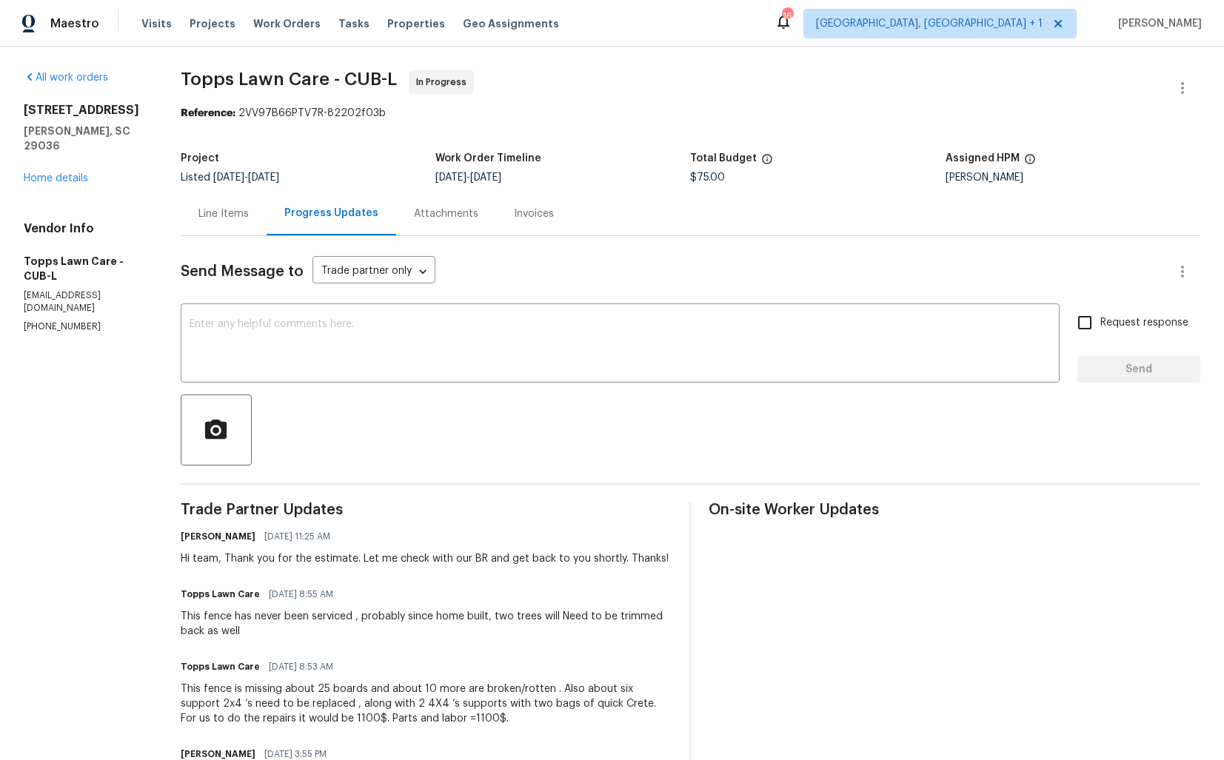
click at [217, 227] on div "Line Items" at bounding box center [224, 214] width 86 height 44
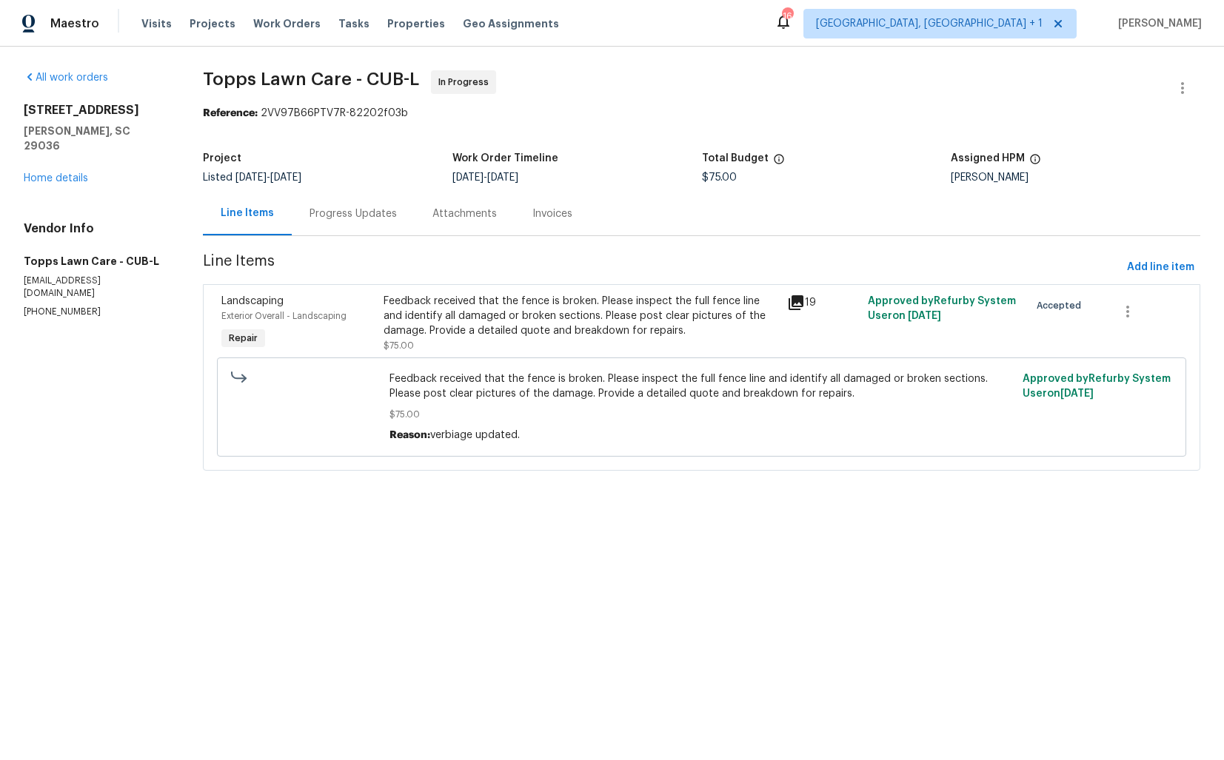
click at [511, 335] on div "Feedback received that the fence is broken. Please inspect the full fence line …" at bounding box center [581, 316] width 395 height 44
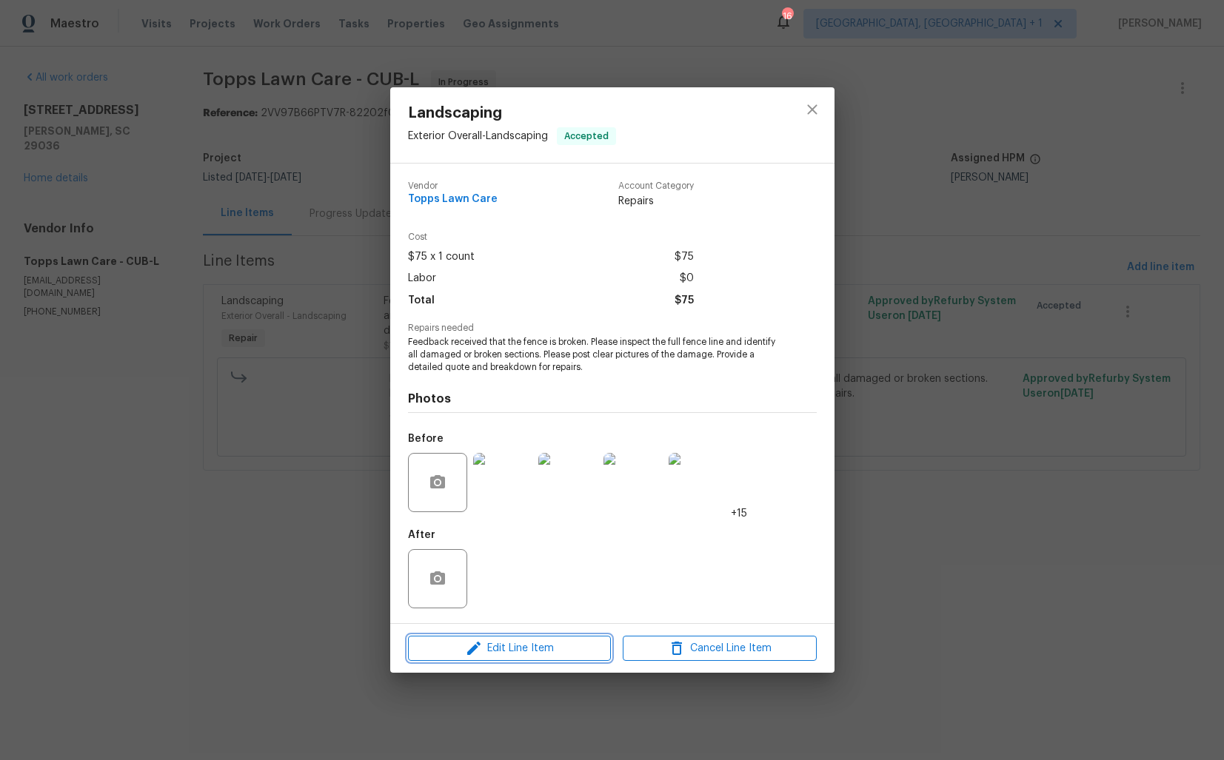
click at [506, 652] on span "Edit Line Item" at bounding box center [509, 649] width 194 height 19
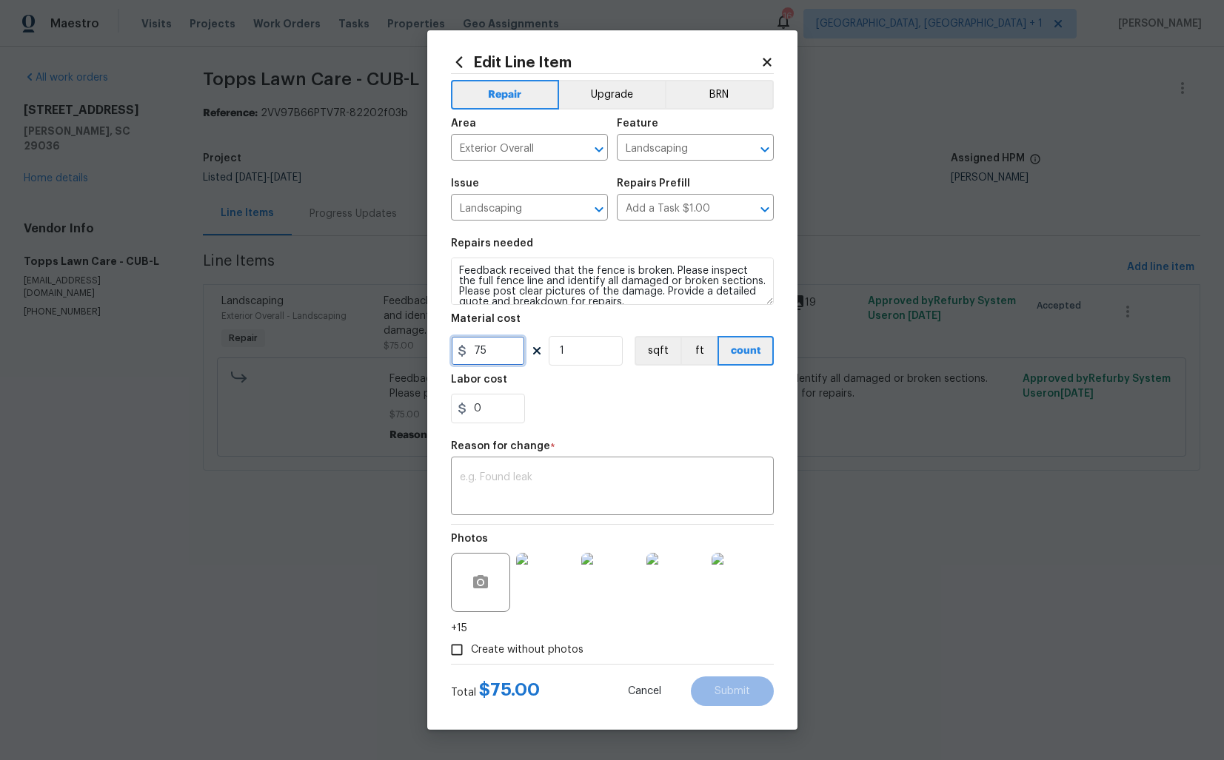
click at [495, 341] on input "75" at bounding box center [488, 351] width 74 height 30
type input "1100"
click at [579, 490] on textarea at bounding box center [612, 487] width 305 height 31
click at [516, 484] on textarea at bounding box center [612, 487] width 305 height 31
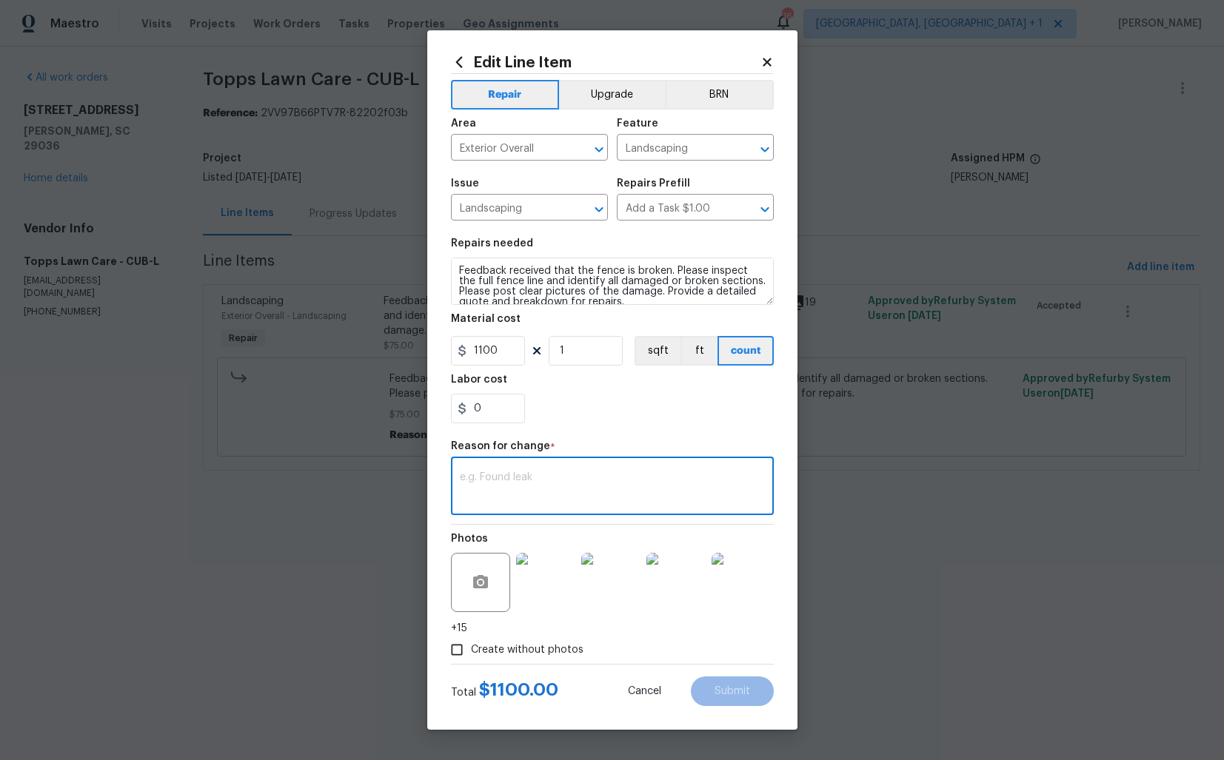
paste textarea "(AM) Updated cost per BR team approval."
type textarea "(AM) Updated cost per BR team approval."
click at [734, 687] on span "Submit" at bounding box center [733, 691] width 36 height 11
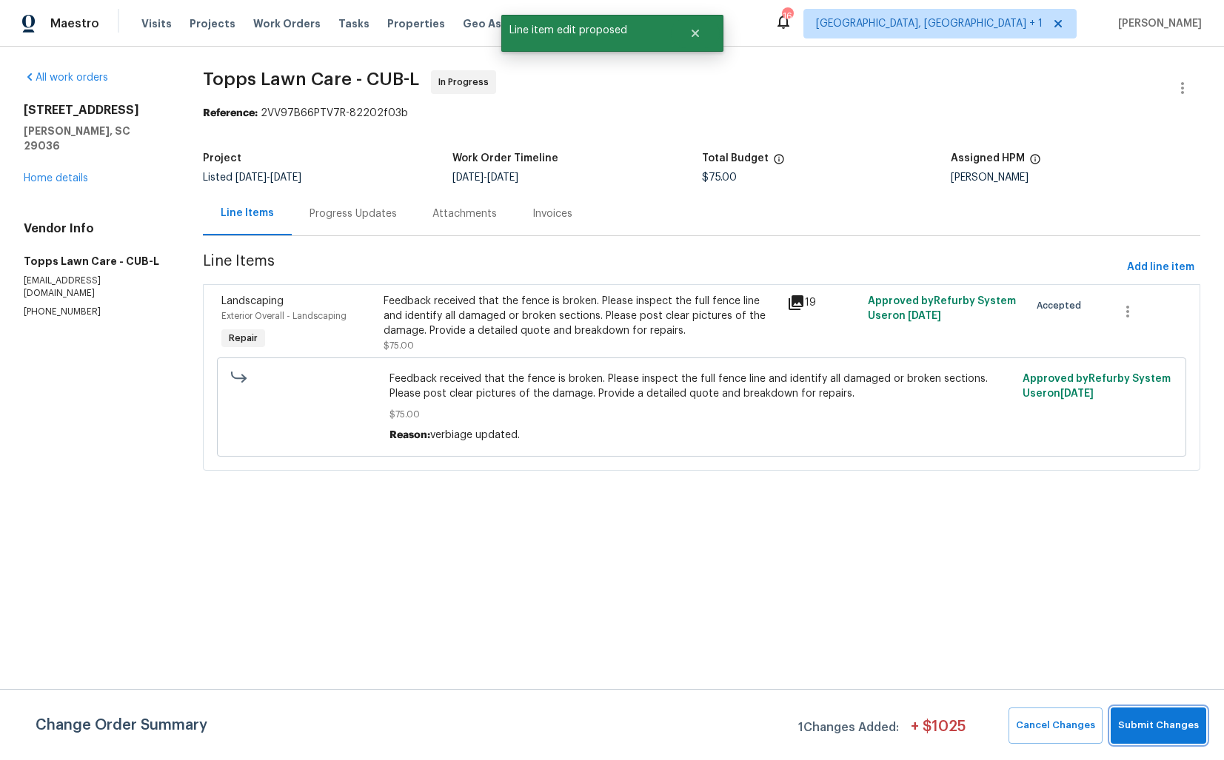
click at [1164, 727] on span "Submit Changes" at bounding box center [1158, 726] width 81 height 17
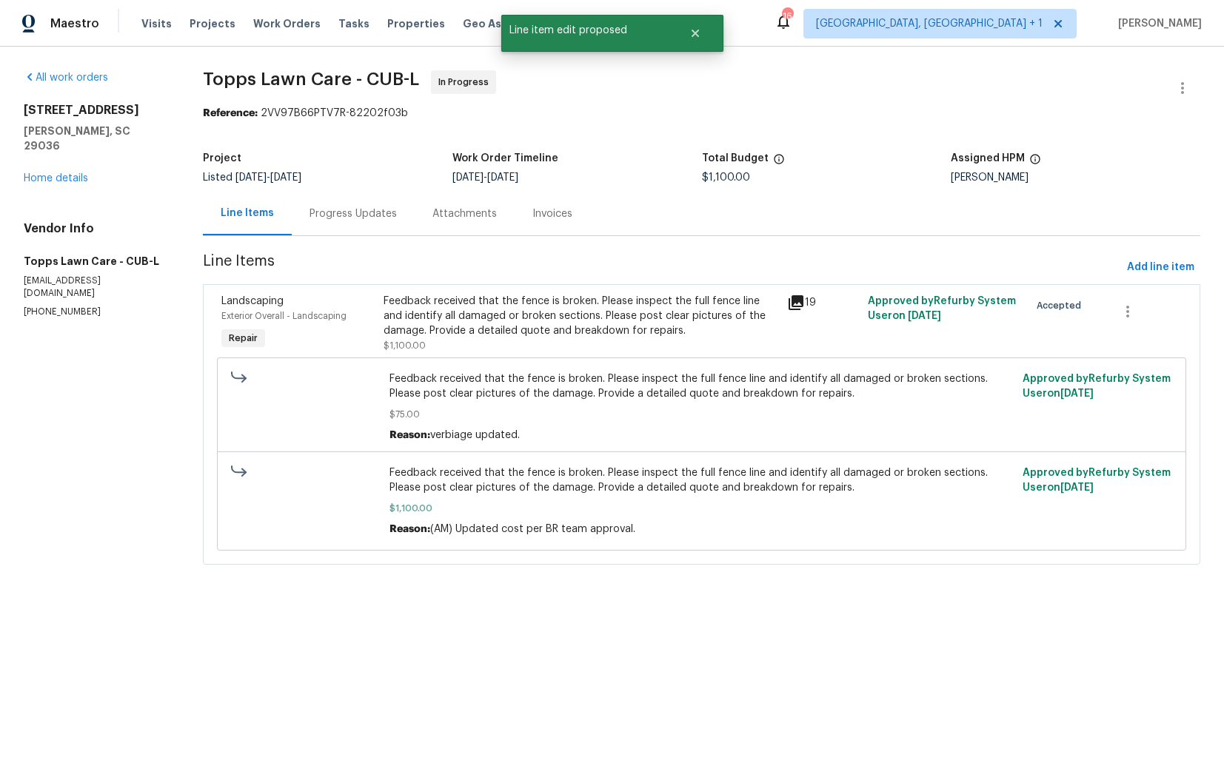
click at [344, 215] on div "Progress Updates" at bounding box center [353, 214] width 87 height 15
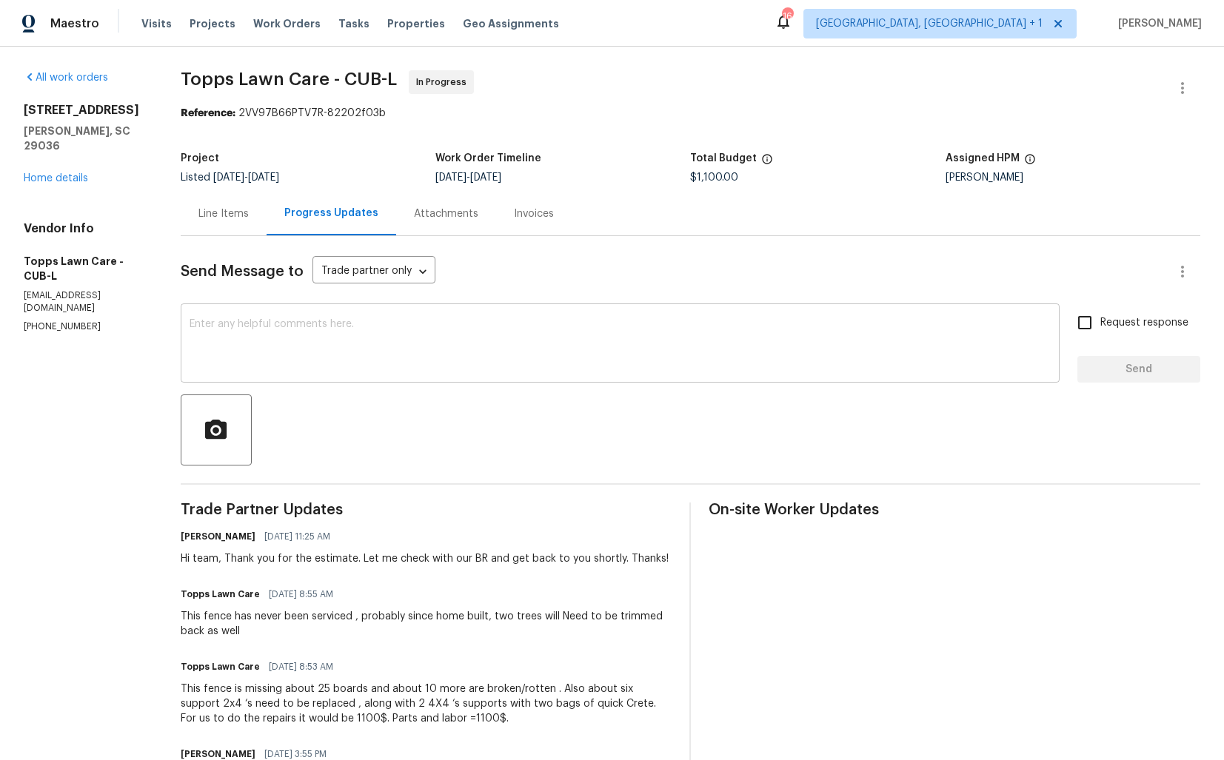
click at [372, 353] on textarea at bounding box center [620, 345] width 861 height 52
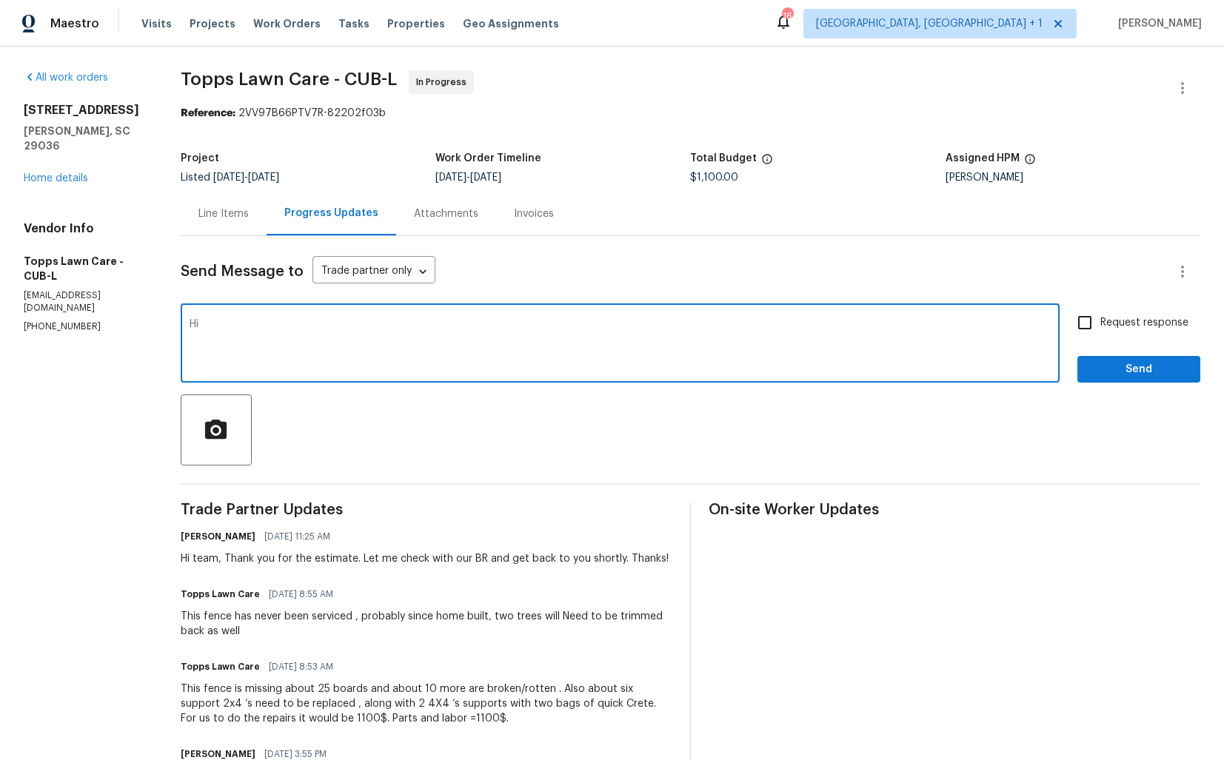
type textarea "H"
click at [646, 325] on textarea "The cost has been updated. Kindly proceed with the WO and keep me posted. Thank…" at bounding box center [620, 345] width 861 height 52
click at [281, 327] on textarea "The cost has been updated. Kindly proceed with the WO and keep me posted. Thank…" at bounding box center [620, 345] width 861 height 52
click at [755, 328] on textarea "The cost has been approved and updated. Kindly proceed with the WO and keep me …" at bounding box center [620, 345] width 861 height 52
type textarea "The cost has been approved and updated. Kindly proceed with the WO and keep me …"
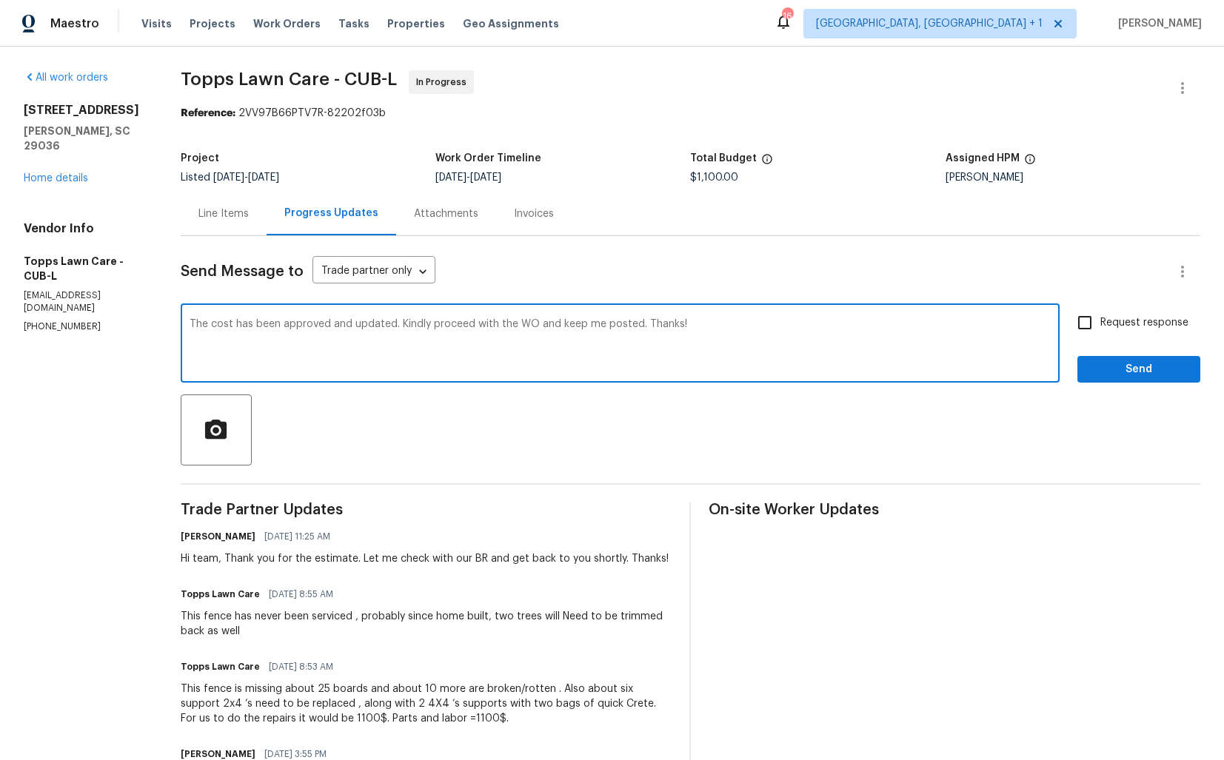
click at [1092, 327] on input "Request response" at bounding box center [1084, 322] width 31 height 31
checkbox input "true"
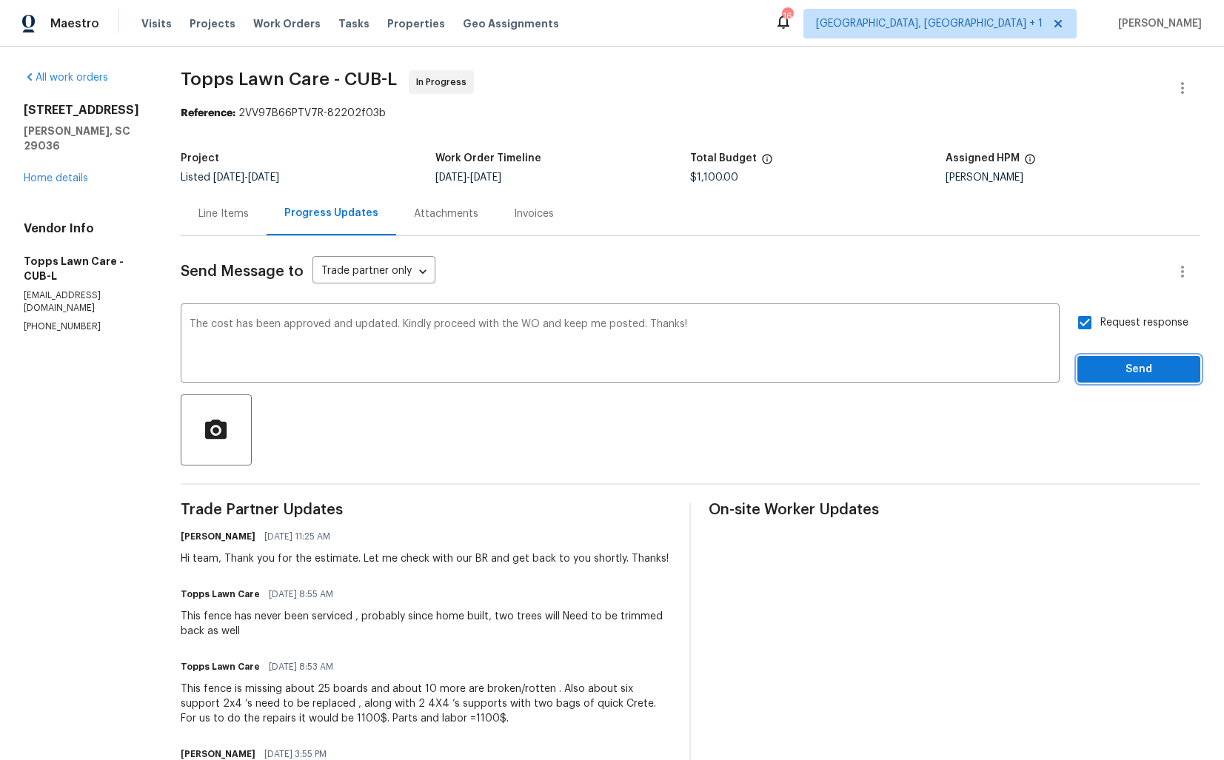
click at [1117, 369] on span "Send" at bounding box center [1138, 370] width 99 height 19
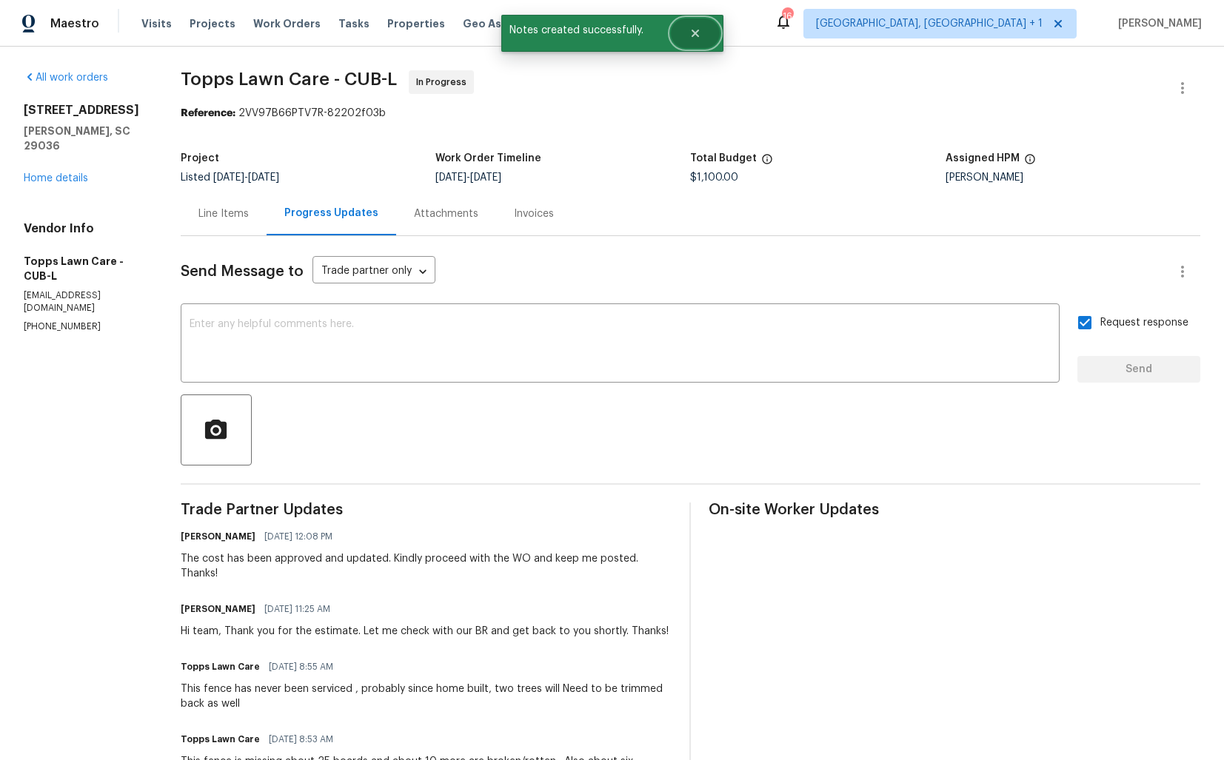
click at [690, 45] on button "Close" at bounding box center [695, 34] width 49 height 30
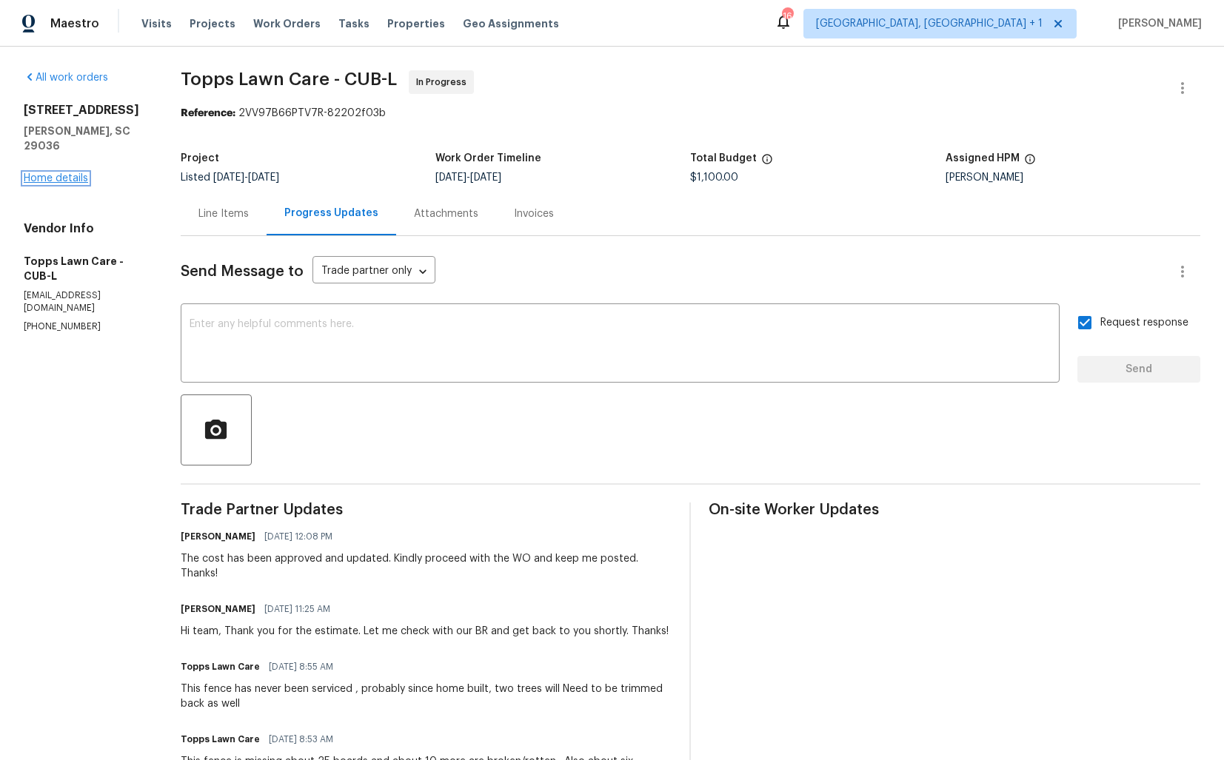
click at [70, 173] on link "Home details" at bounding box center [56, 178] width 64 height 10
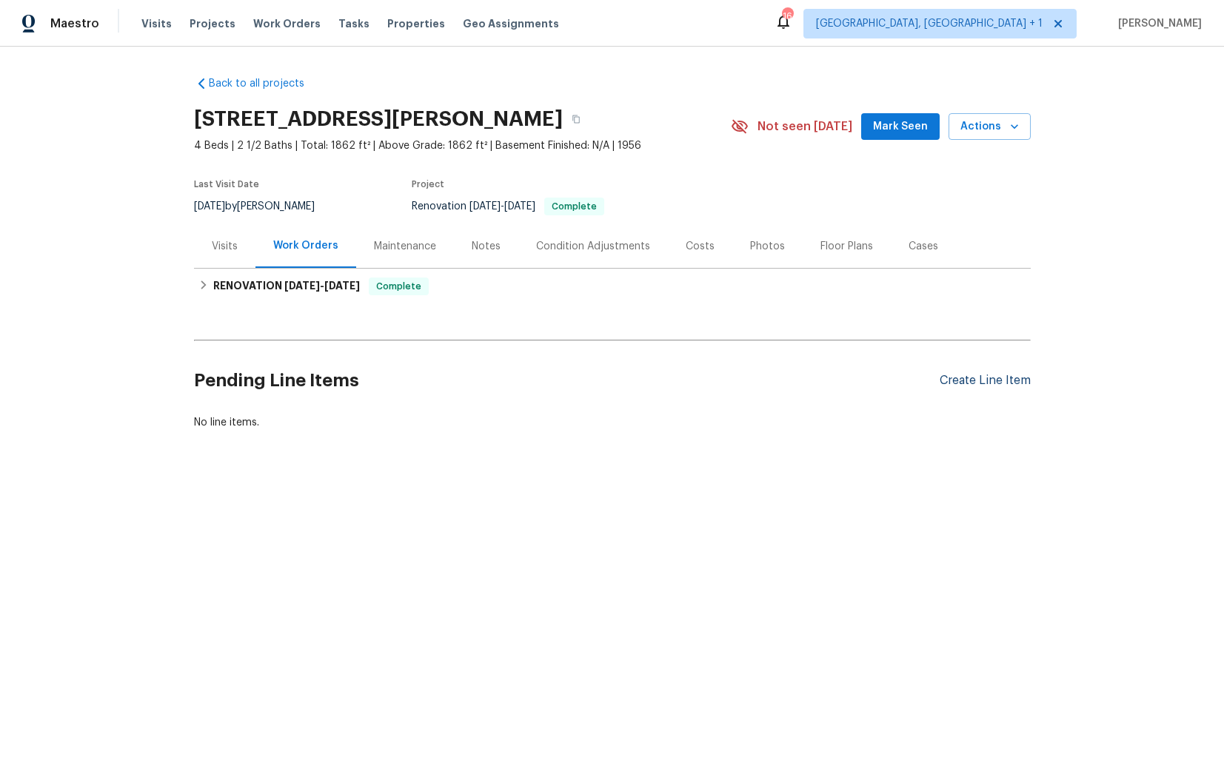
click at [987, 379] on div "Create Line Item" at bounding box center [985, 381] width 91 height 14
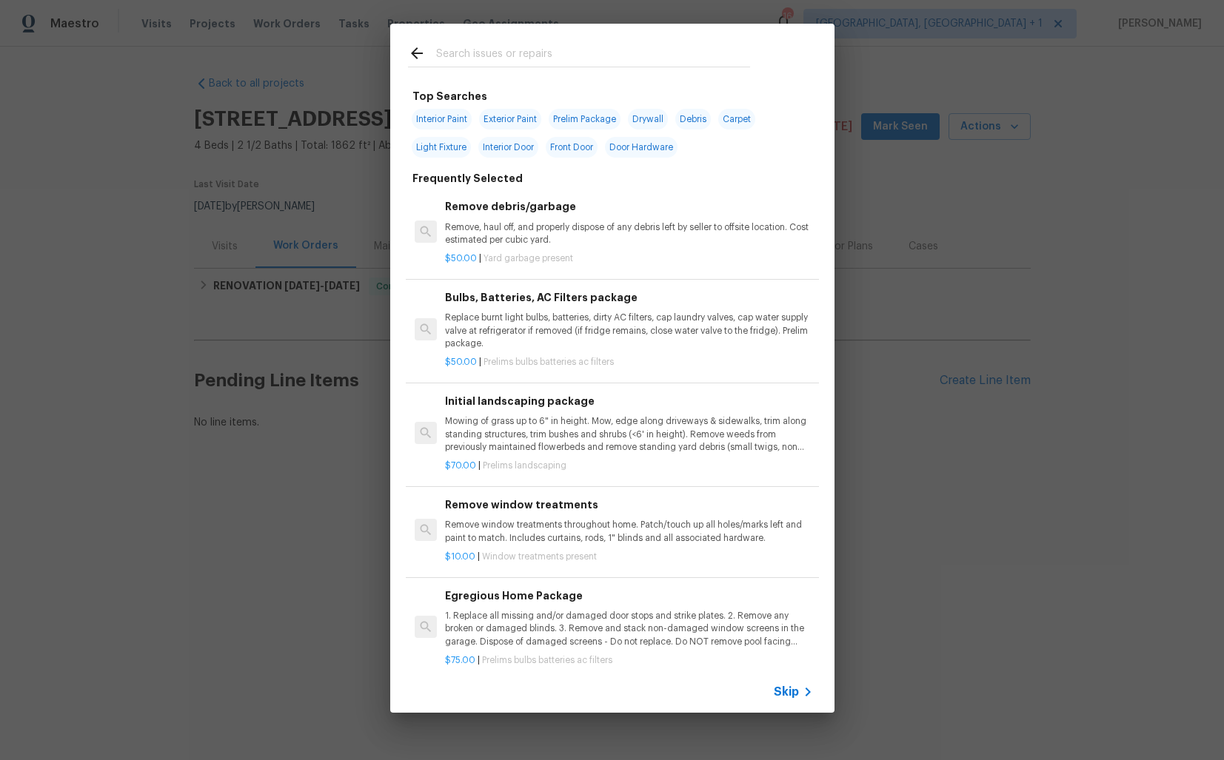
click at [542, 57] on input "text" at bounding box center [593, 55] width 314 height 22
type input "pool"
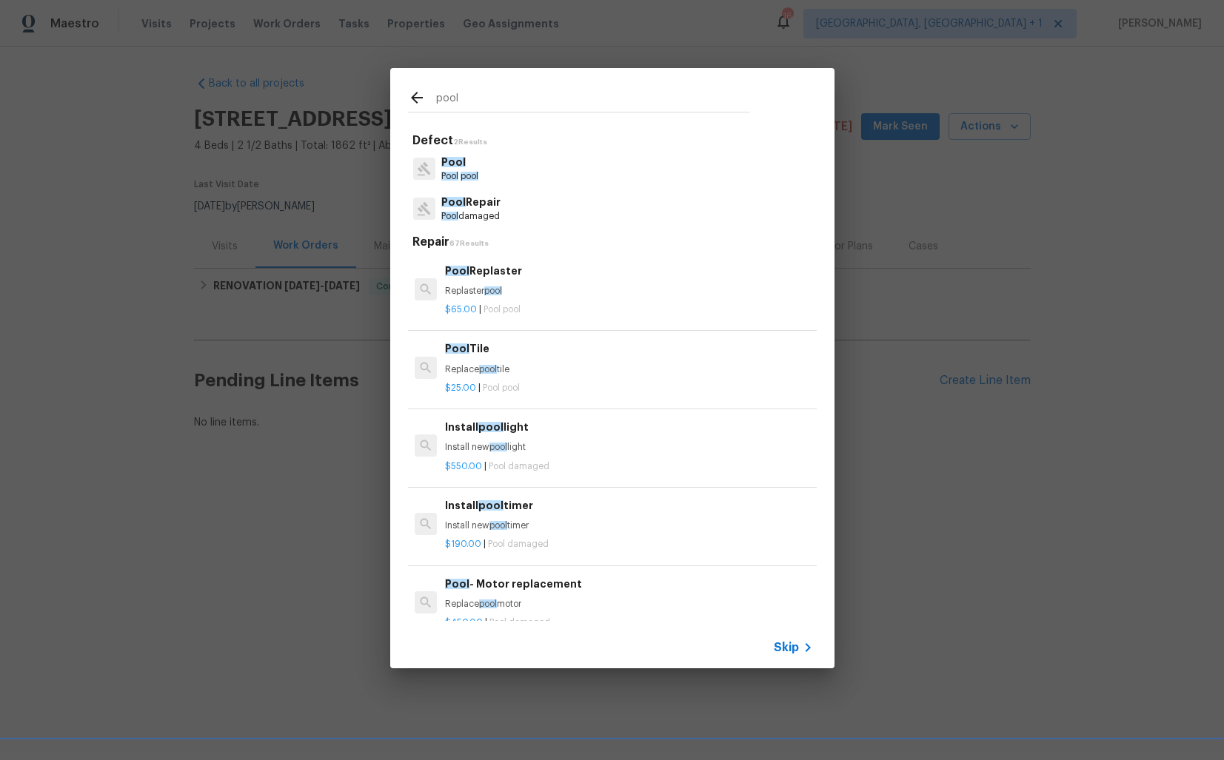
click at [481, 206] on p "Pool Repair" at bounding box center [470, 203] width 59 height 16
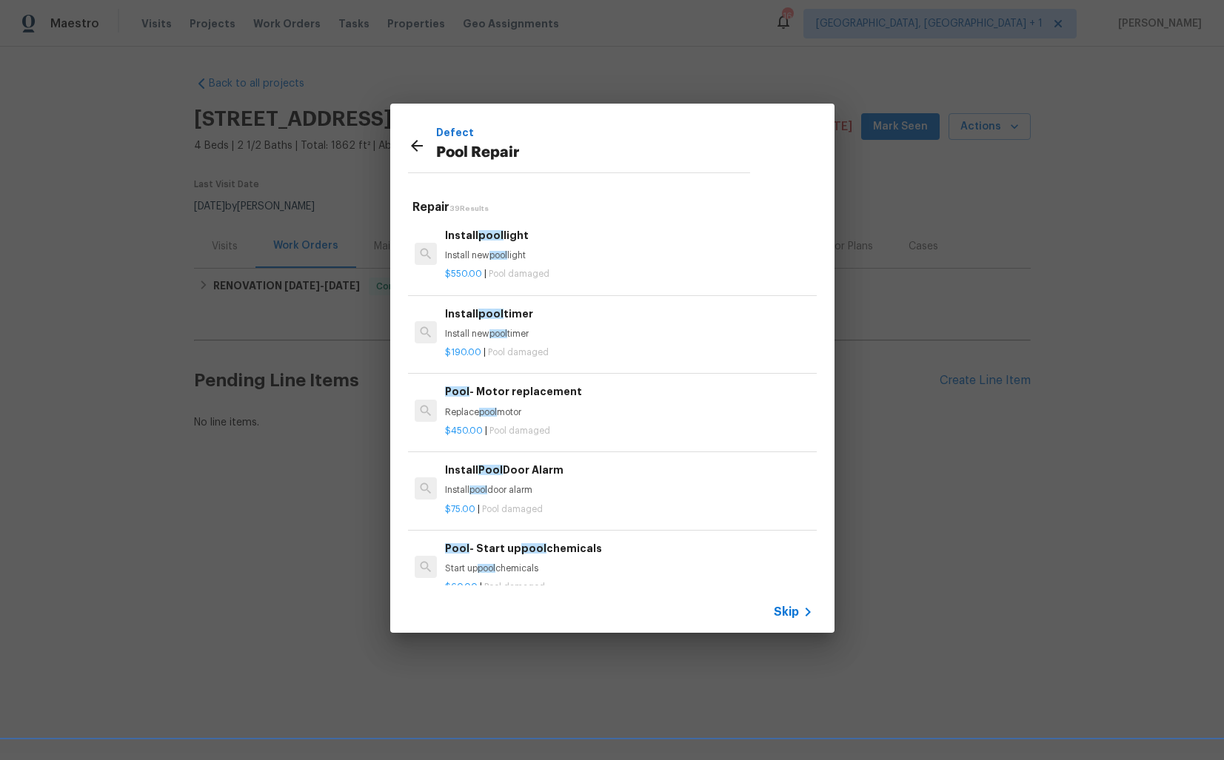
click at [504, 253] on span "pool" at bounding box center [498, 255] width 18 height 9
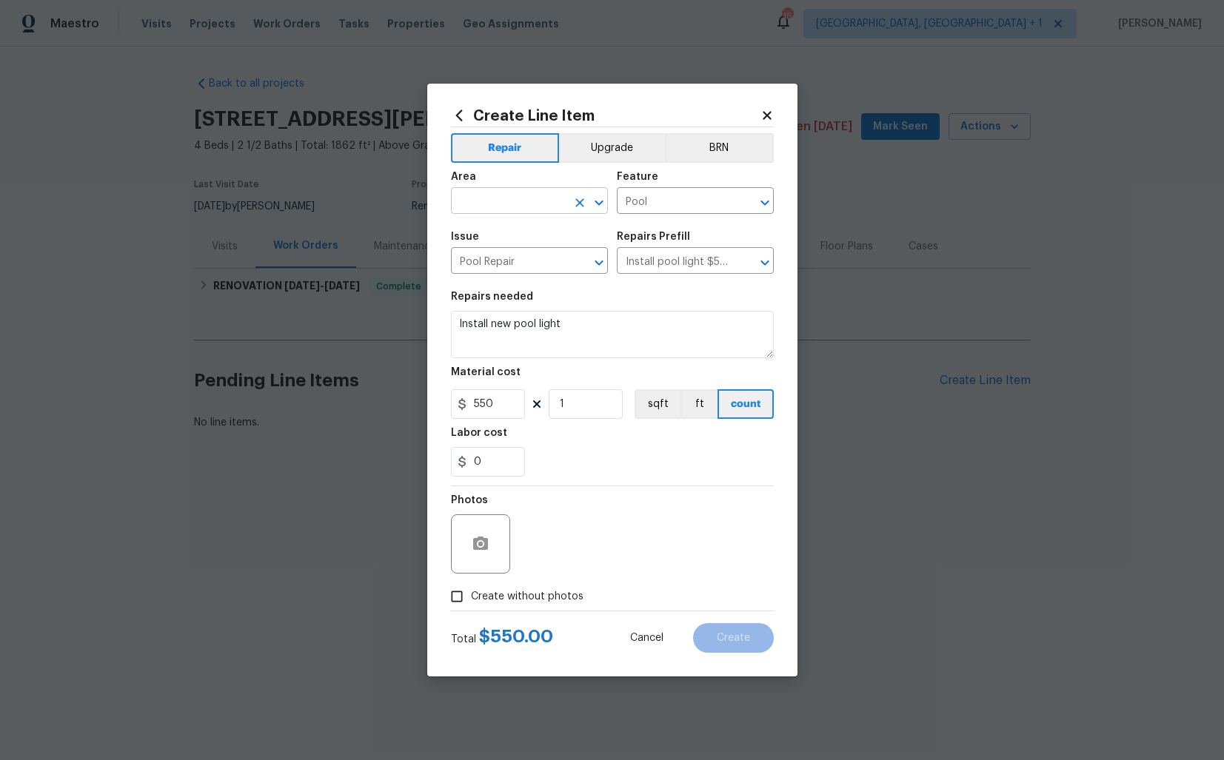
click at [486, 196] on input "text" at bounding box center [509, 202] width 116 height 23
click at [494, 230] on li "In-ground pool / Spa" at bounding box center [529, 235] width 157 height 24
type input "In-ground pool / Spa"
click at [504, 265] on input "Pool Repair" at bounding box center [509, 262] width 116 height 23
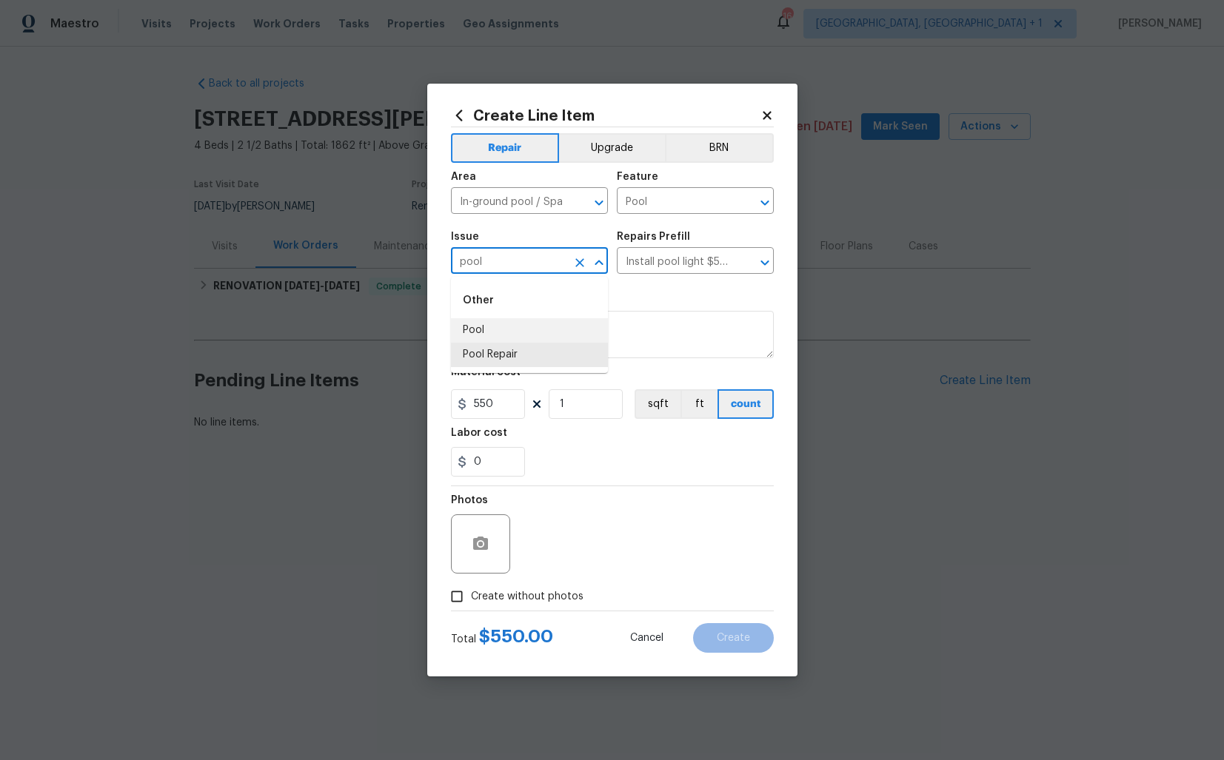
click at [509, 328] on li "Pool" at bounding box center [529, 330] width 157 height 24
type input "Pool"
click at [672, 265] on input "text" at bounding box center [675, 262] width 116 height 23
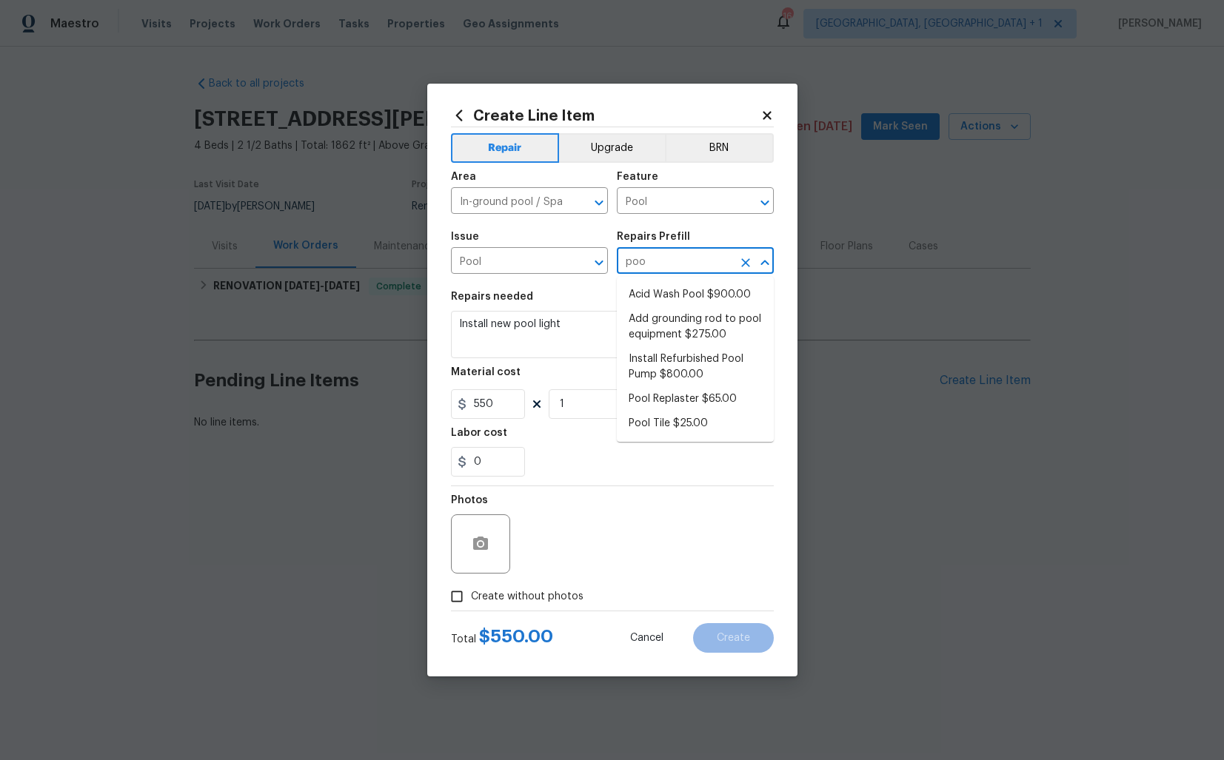
type input "pool"
click at [674, 397] on li "Pool Replaster $65.00" at bounding box center [695, 399] width 157 height 24
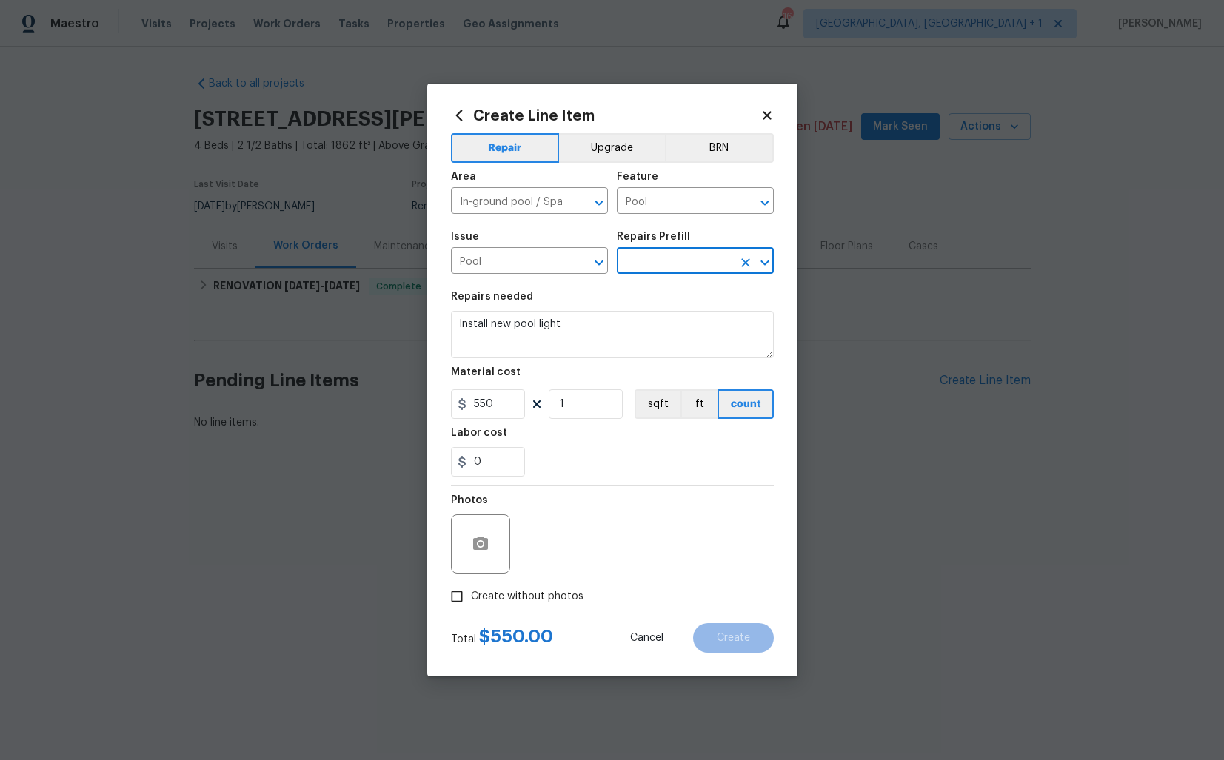
type input "Pool Replaster $65.00"
type textarea "Replaster pool"
type input "65"
type input "Pool Replaster $65.00"
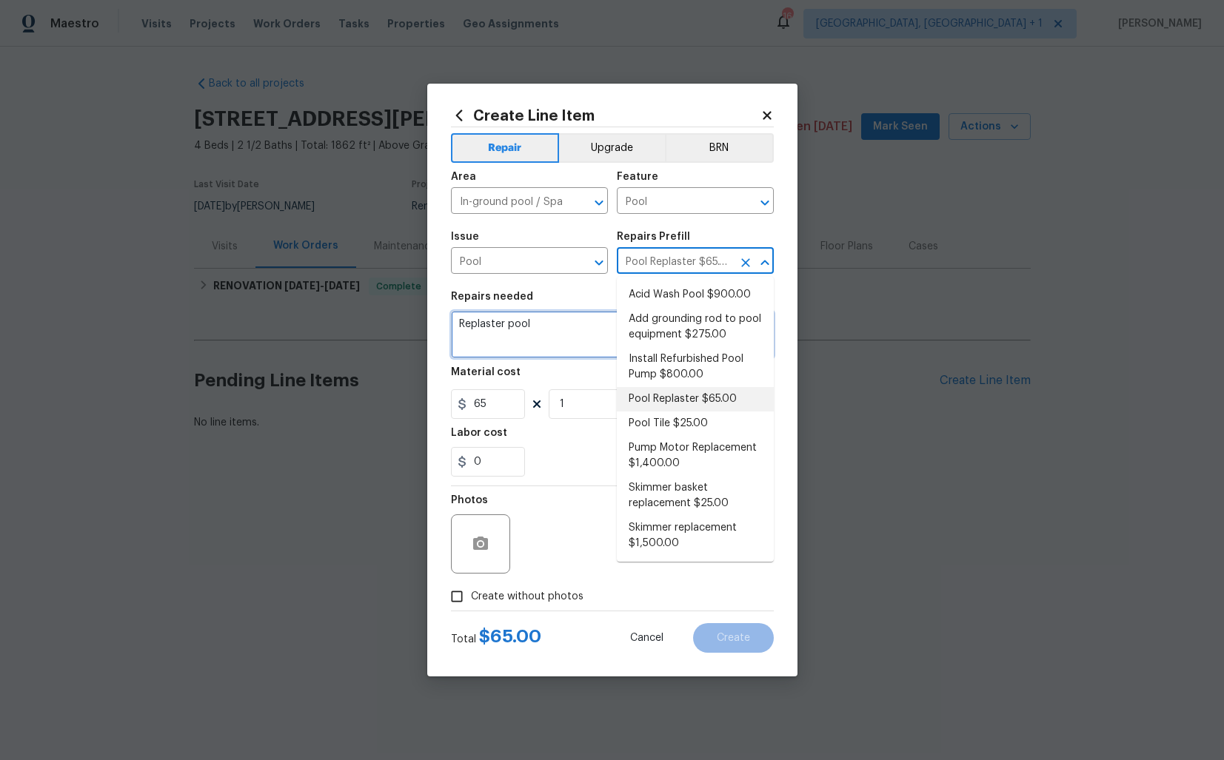
click at [569, 341] on textarea "Replaster pool" at bounding box center [612, 334] width 323 height 47
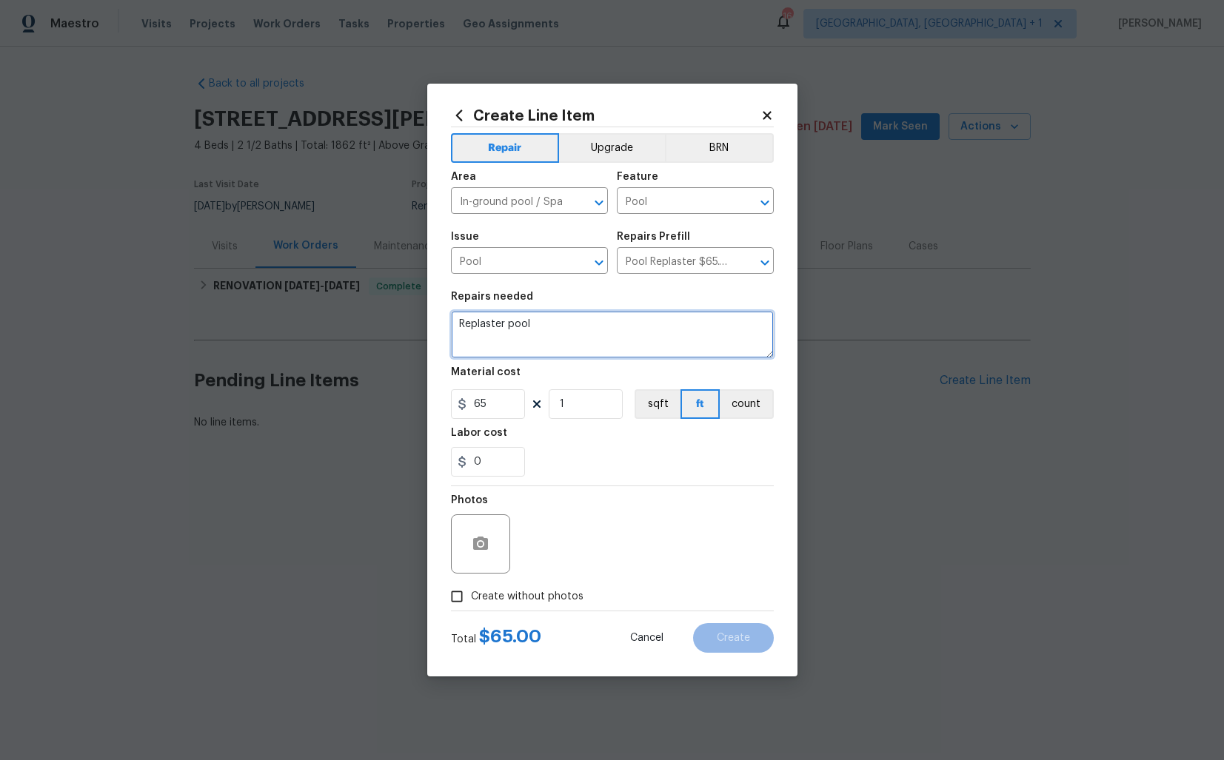
click at [569, 341] on textarea "Replaster pool" at bounding box center [612, 334] width 323 height 47
paste textarea "As per the request, WO for water hose."
type textarea "As per the request, WO for water hose."
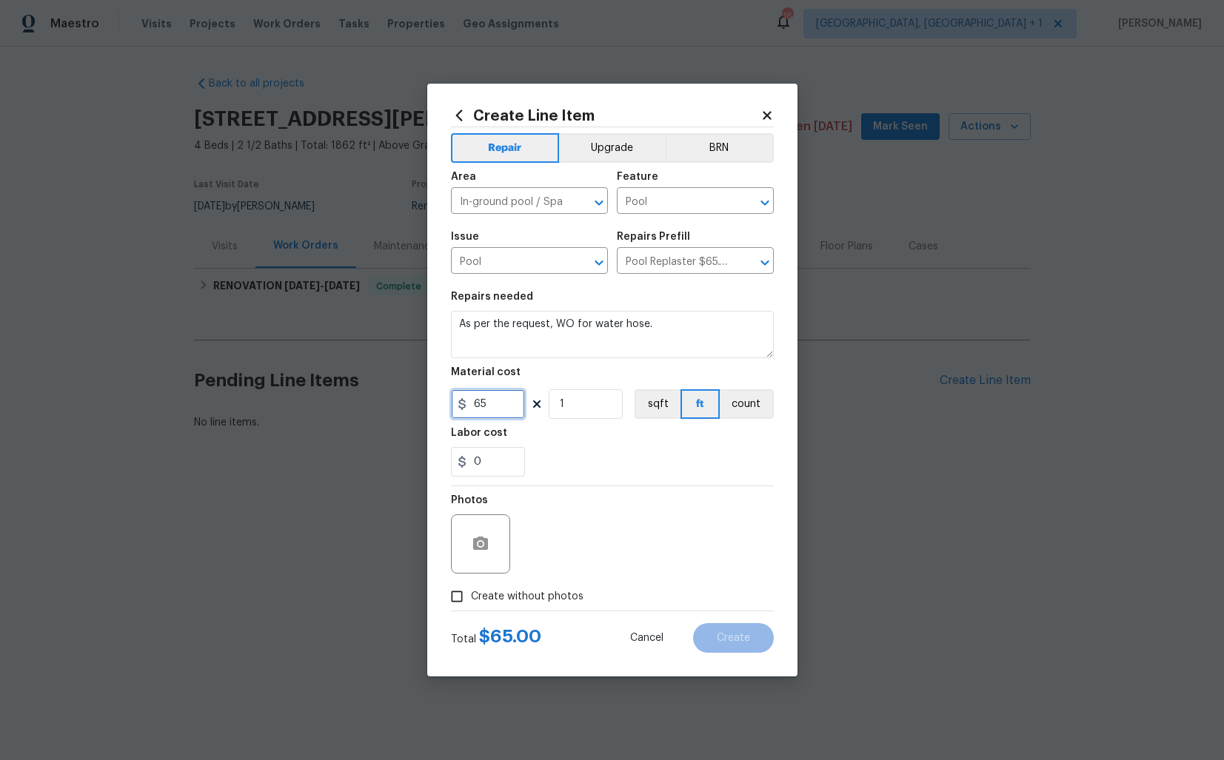
click at [504, 401] on input "65" at bounding box center [488, 405] width 74 height 30
type input "55"
click at [572, 546] on div "Photos" at bounding box center [612, 535] width 323 height 96
click at [526, 594] on span "Create without photos" at bounding box center [527, 597] width 113 height 16
click at [471, 594] on input "Create without photos" at bounding box center [457, 597] width 28 height 28
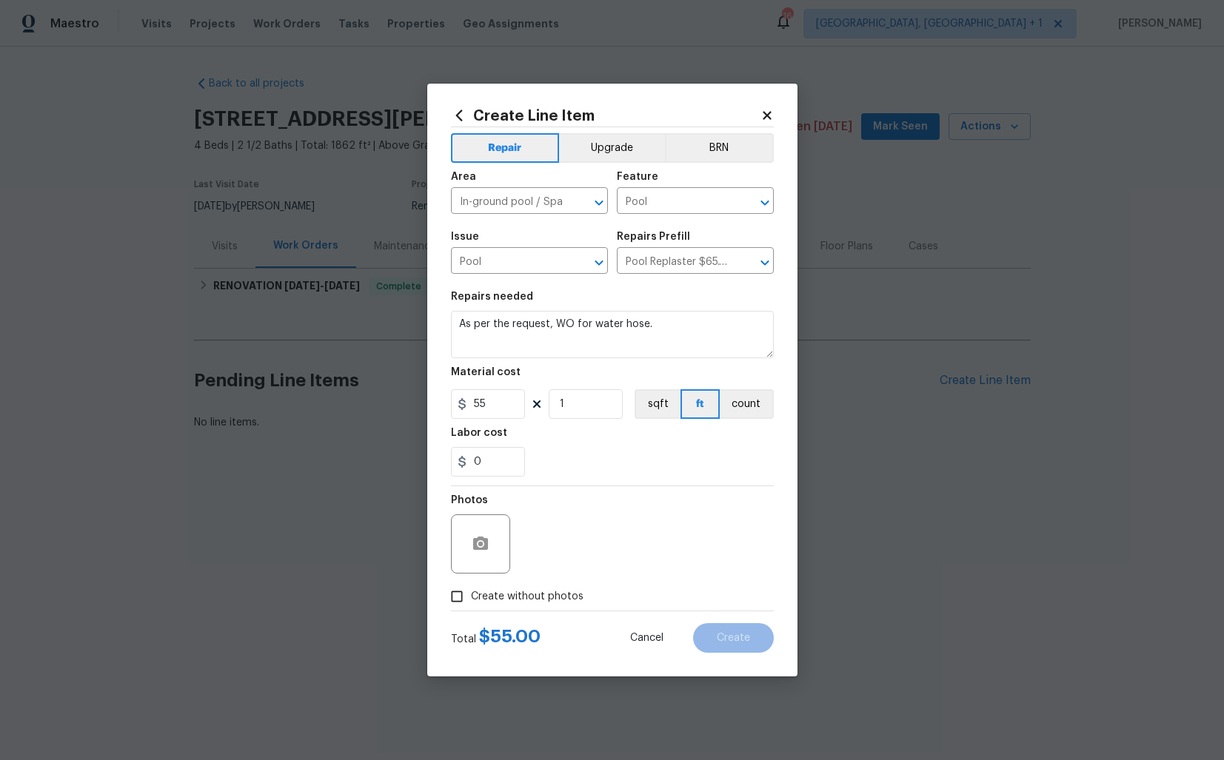
checkbox input "true"
click at [623, 544] on textarea at bounding box center [648, 544] width 252 height 59
click at [741, 643] on button "Create" at bounding box center [733, 639] width 81 height 30
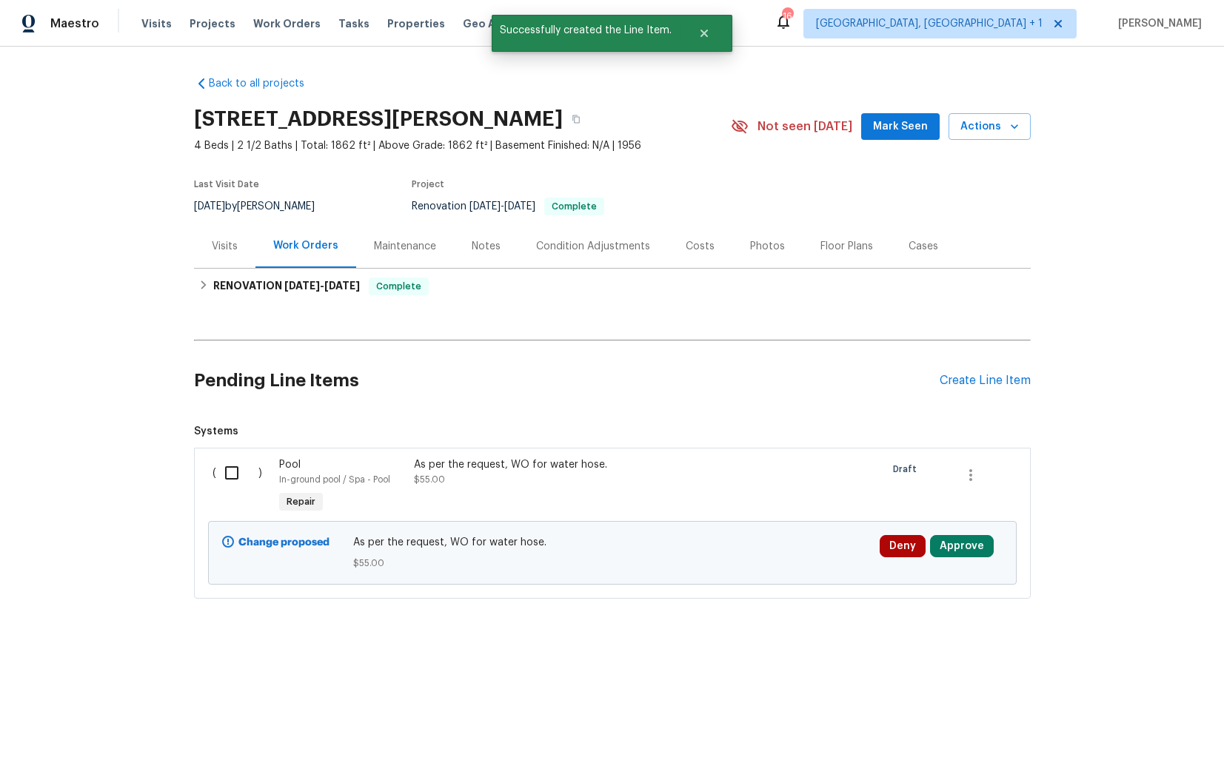
click at [232, 482] on input "checkbox" at bounding box center [237, 473] width 42 height 31
checkbox input "true"
click at [1116, 721] on span "Create Work Order" at bounding box center [1139, 724] width 98 height 19
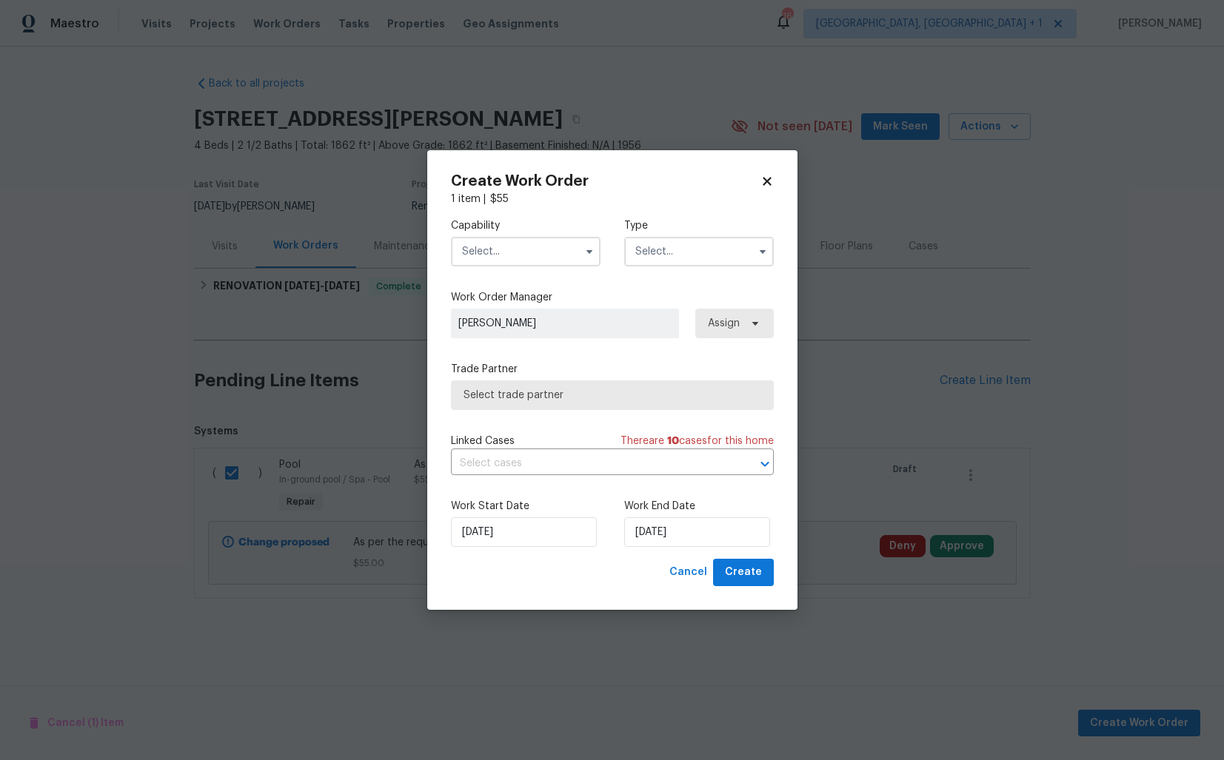
click at [559, 259] on input "text" at bounding box center [526, 252] width 150 height 30
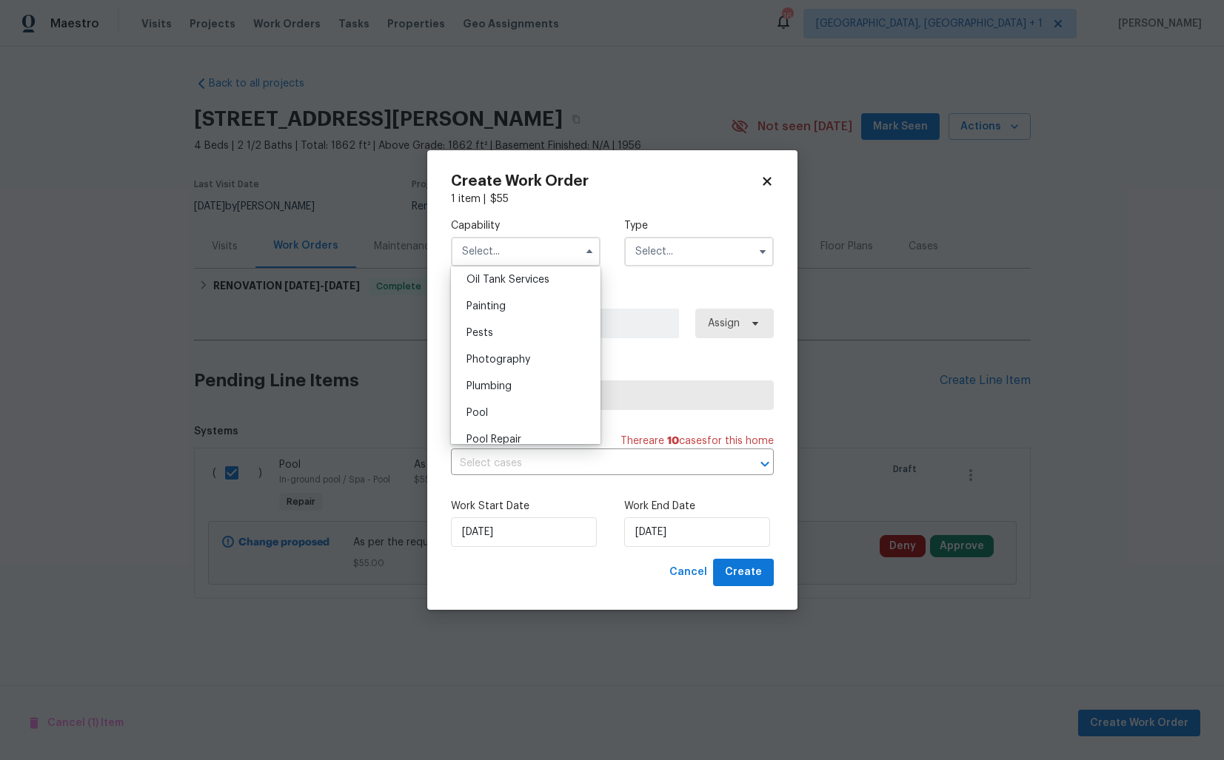
scroll to position [1235, 0]
click at [508, 391] on div "Pool" at bounding box center [526, 399] width 142 height 27
type input "Pool"
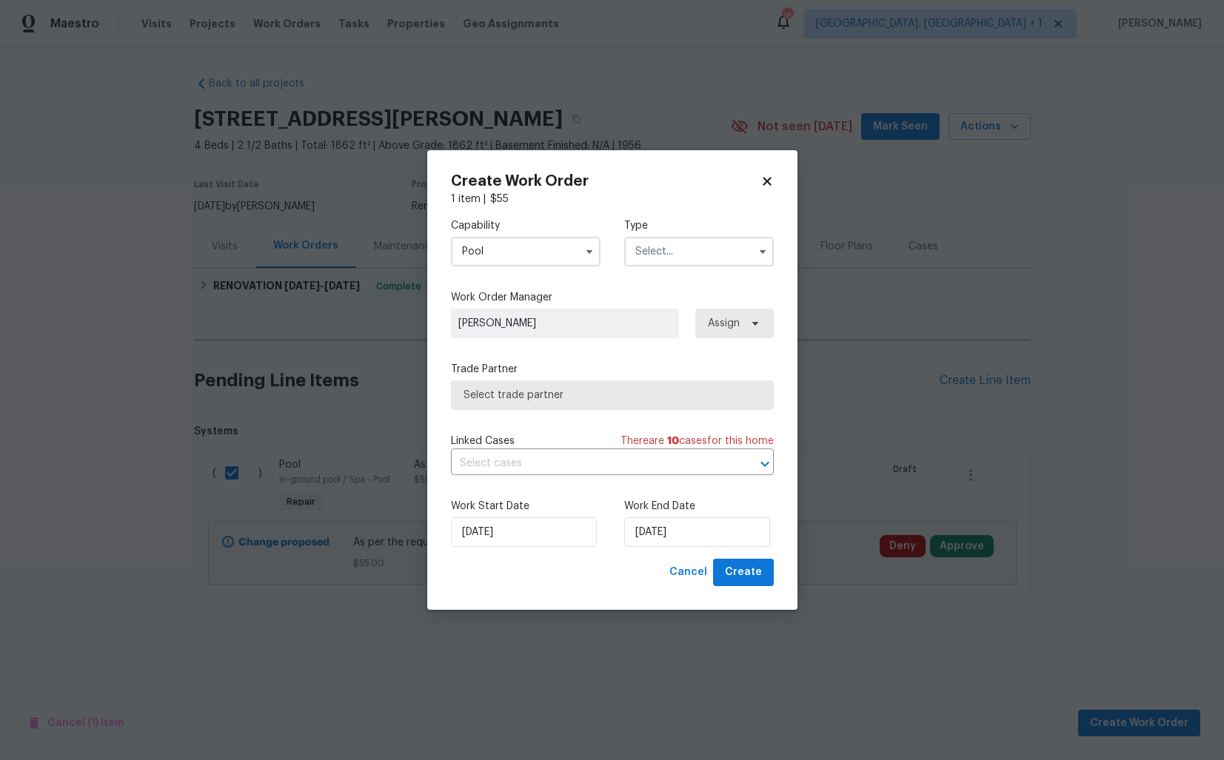
click at [703, 247] on input "text" at bounding box center [699, 252] width 150 height 30
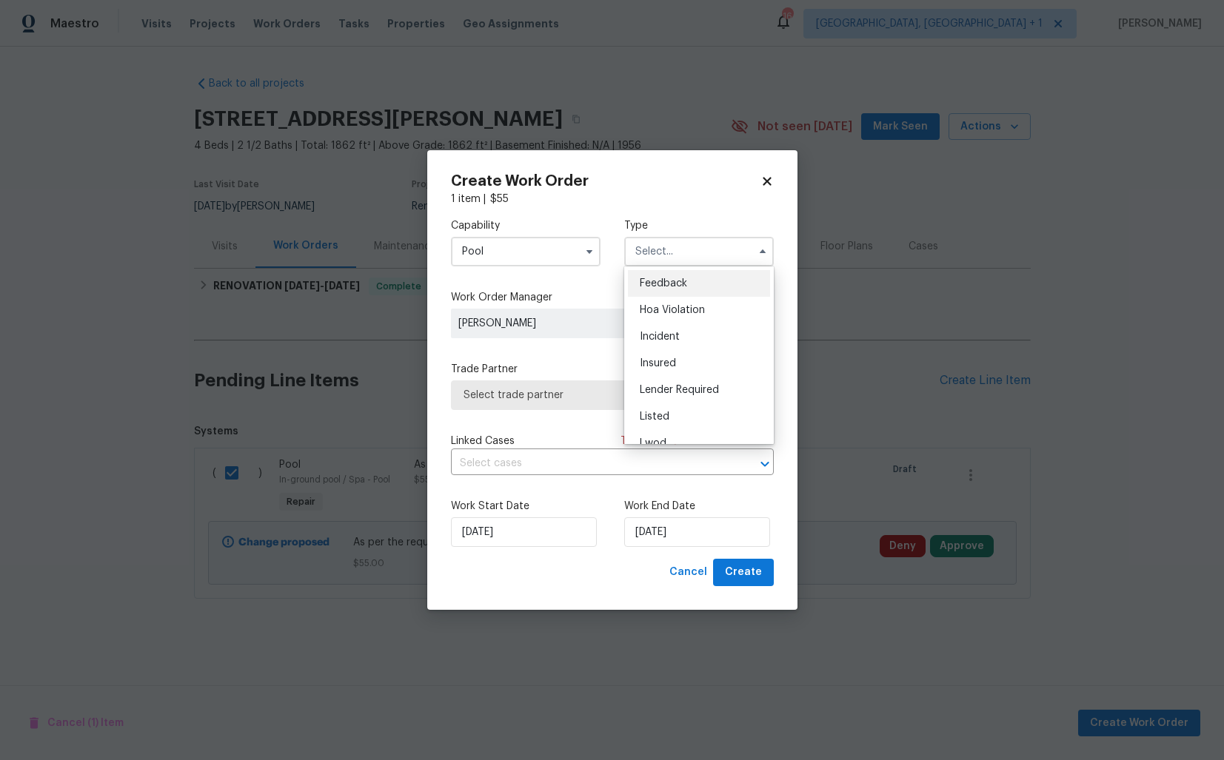
click at [669, 279] on span "Feedback" at bounding box center [663, 283] width 47 height 10
type input "Feedback"
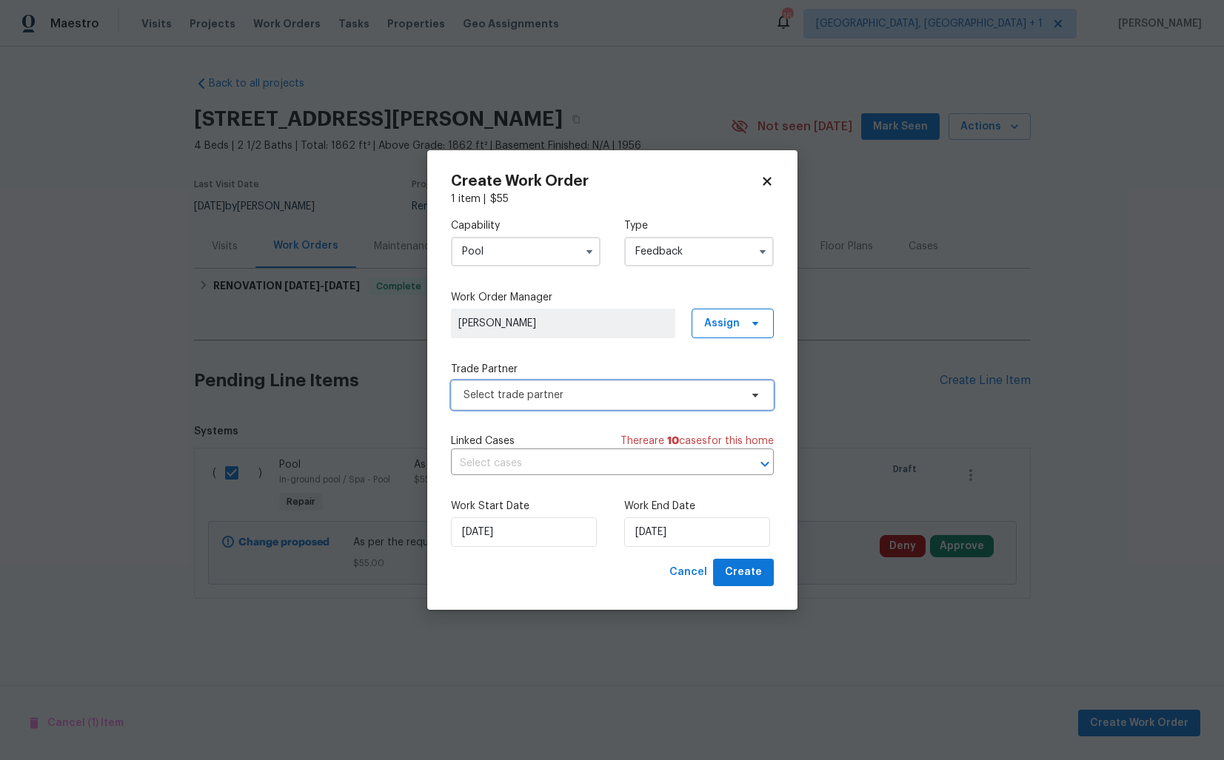
click at [516, 395] on span "Select trade partner" at bounding box center [602, 395] width 276 height 15
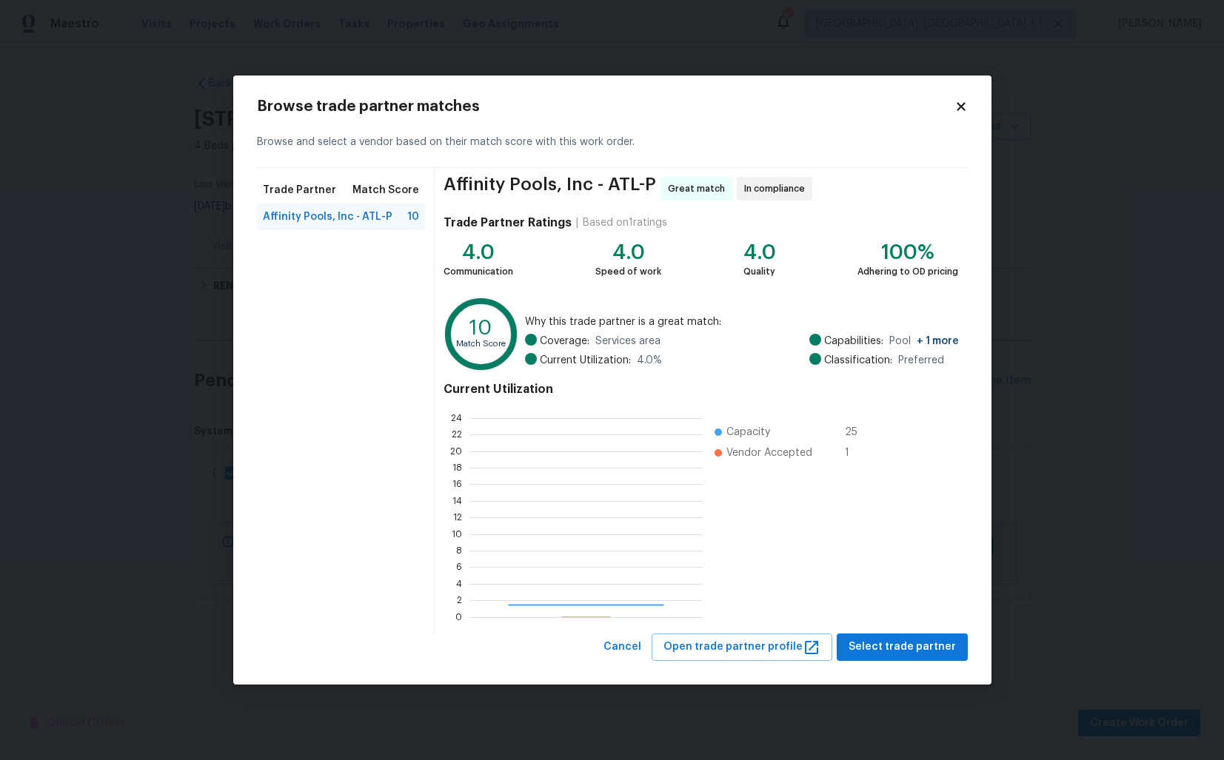
scroll to position [207, 233]
click at [875, 645] on span "Select trade partner" at bounding box center [902, 647] width 107 height 19
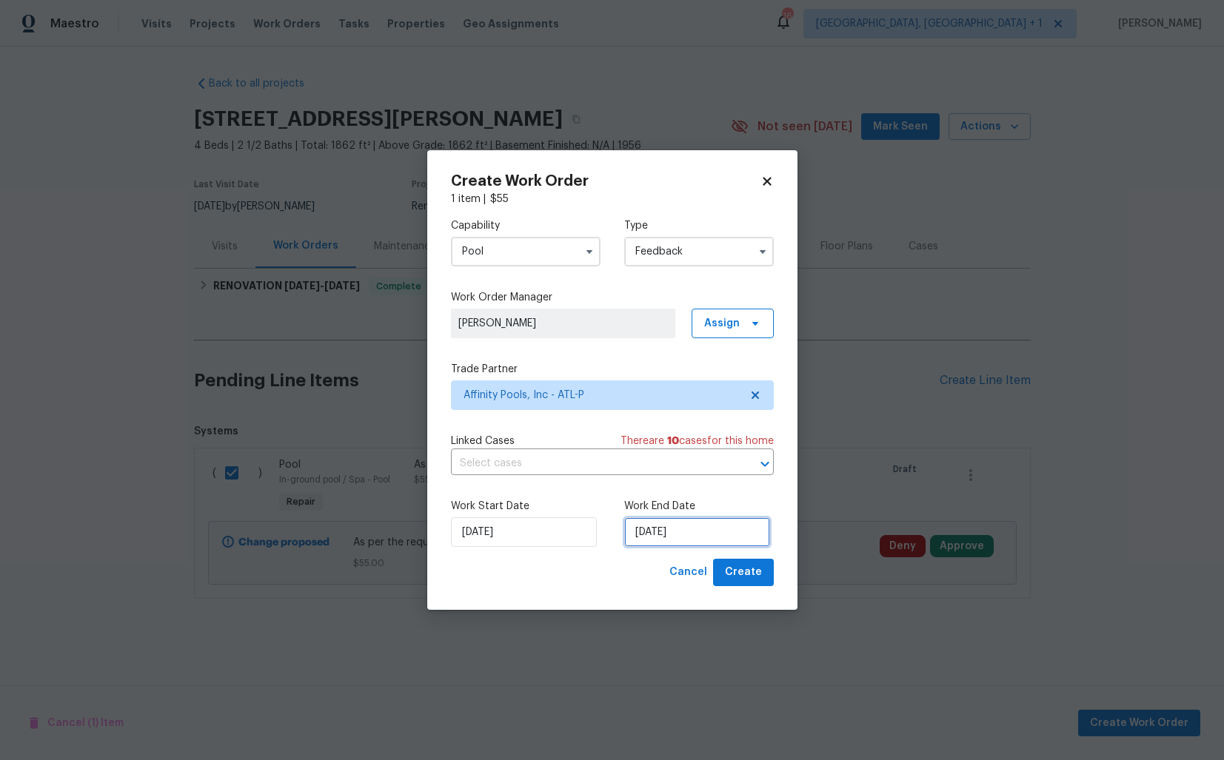
click at [678, 544] on input "02/10/2025" at bounding box center [697, 533] width 146 height 30
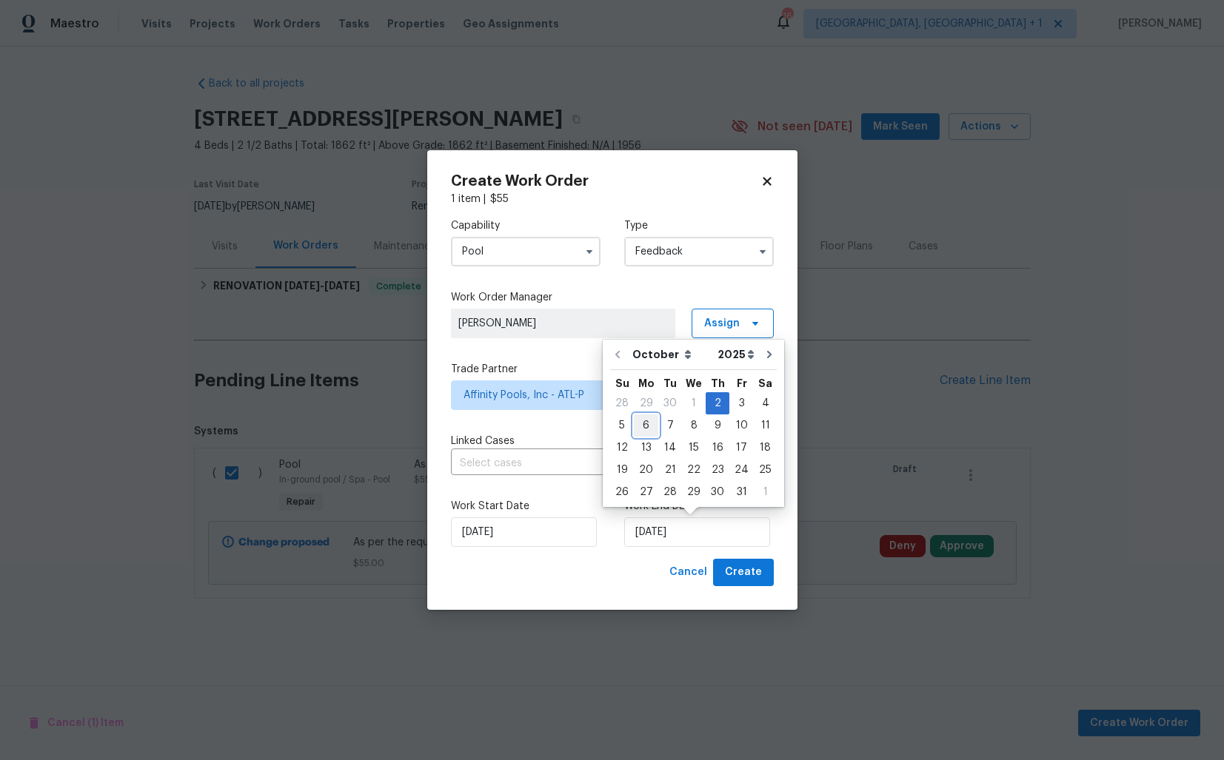
click at [648, 429] on div "6" at bounding box center [646, 425] width 24 height 21
type input "06/10/2025"
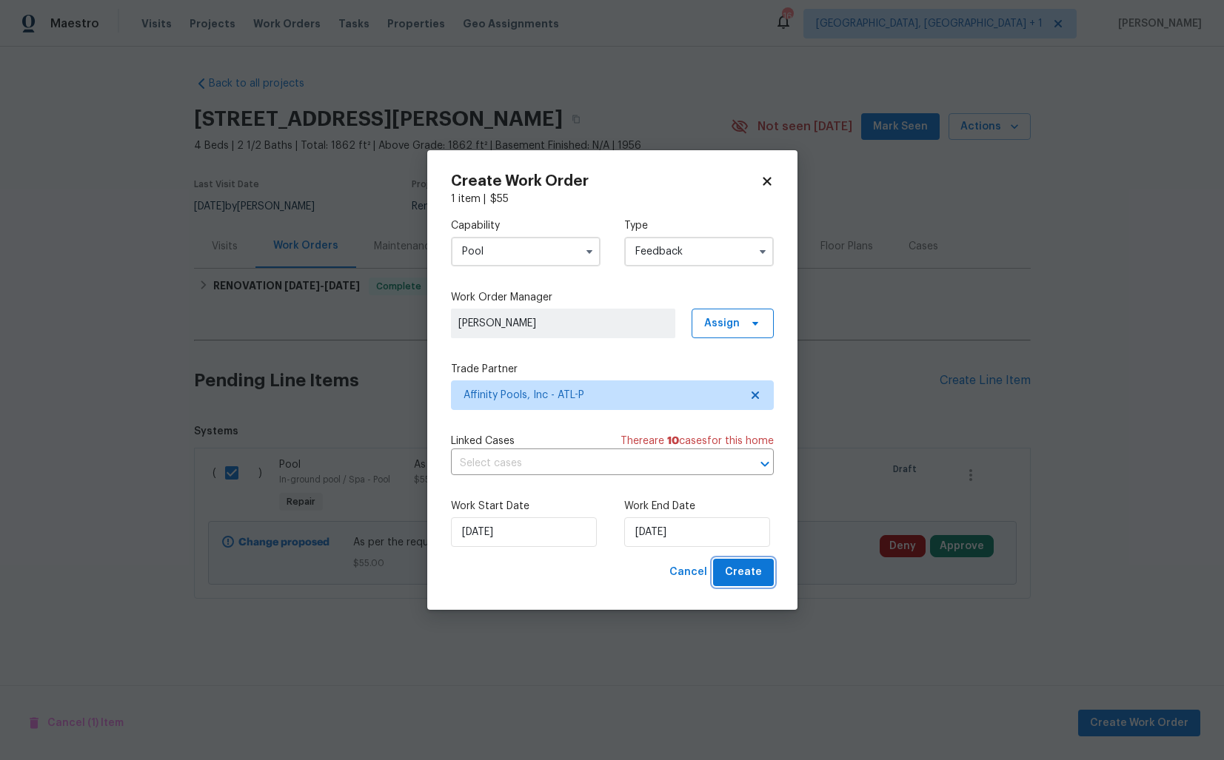
click at [742, 572] on span "Create" at bounding box center [743, 573] width 37 height 19
checkbox input "false"
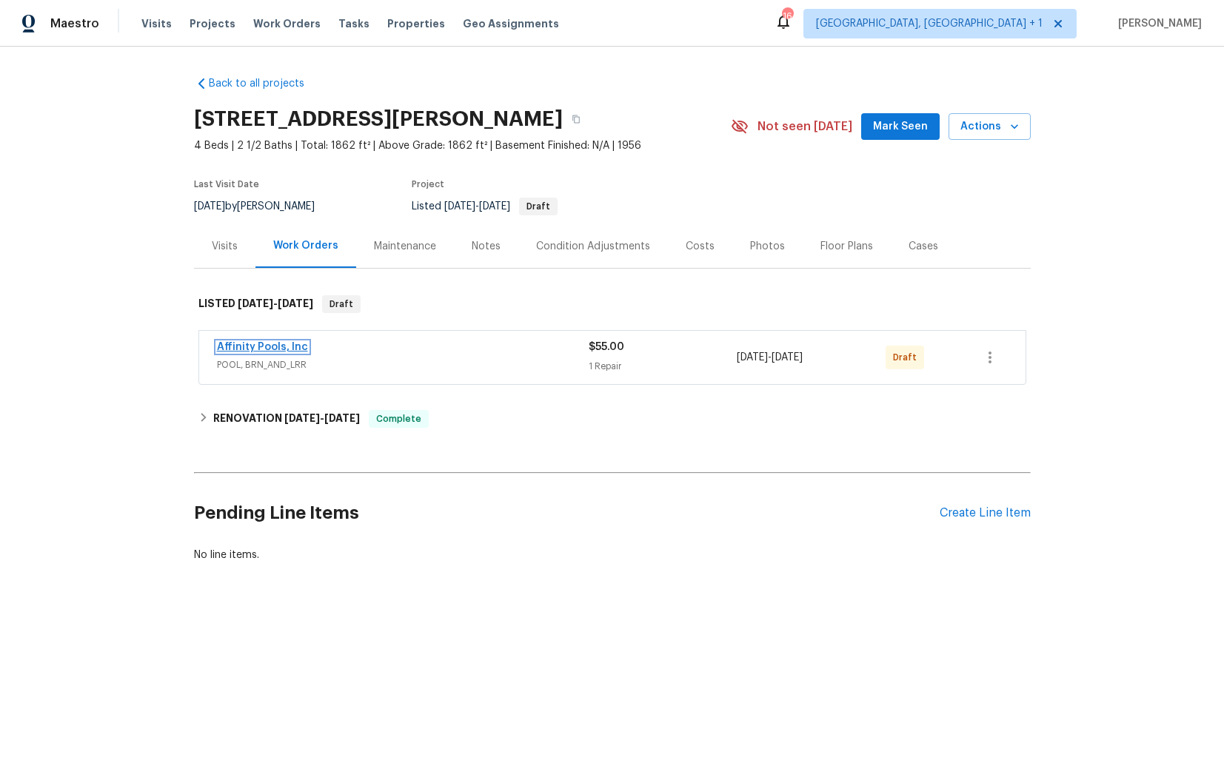
click at [255, 348] on link "Affinity Pools, Inc" at bounding box center [262, 347] width 91 height 10
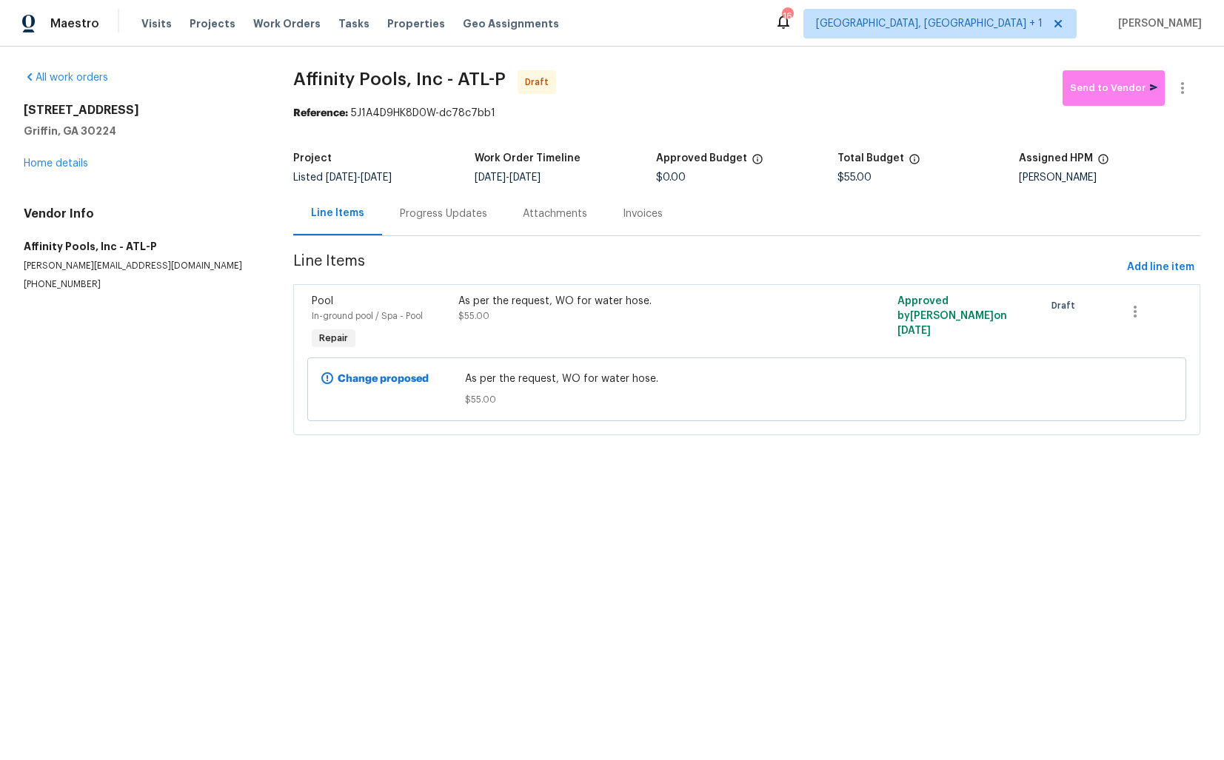
click at [424, 213] on div "Progress Updates" at bounding box center [443, 214] width 87 height 15
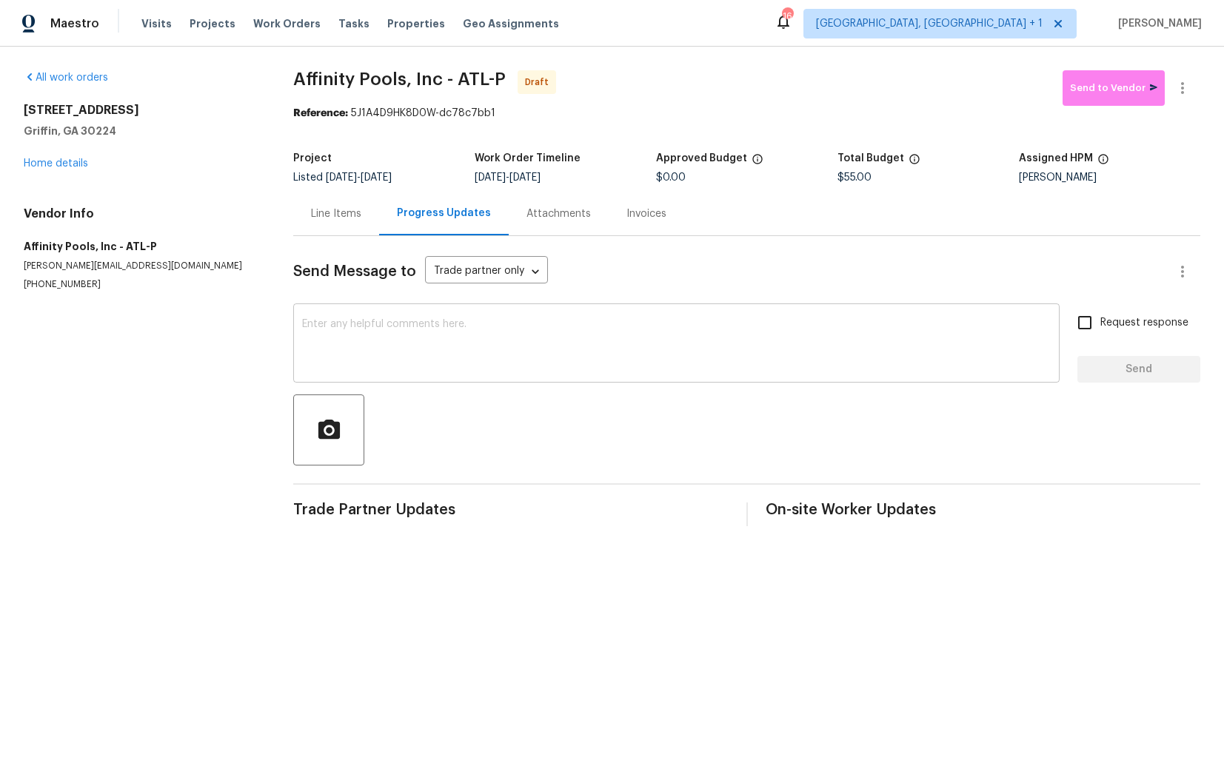
click at [467, 339] on textarea at bounding box center [676, 345] width 749 height 52
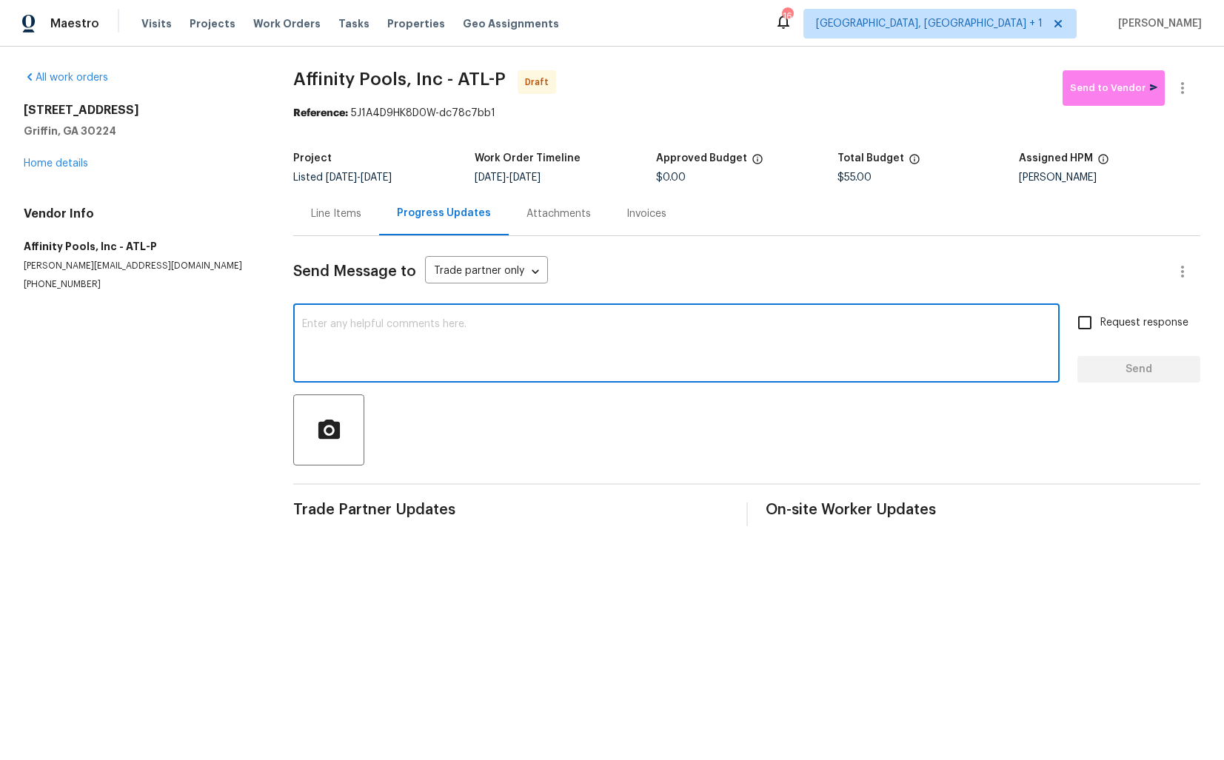
click at [546, 345] on textarea at bounding box center [676, 345] width 749 height 52
paste textarea "Hi this is Arvind with Opendoor. I’m confirming you received the WO for the pro…"
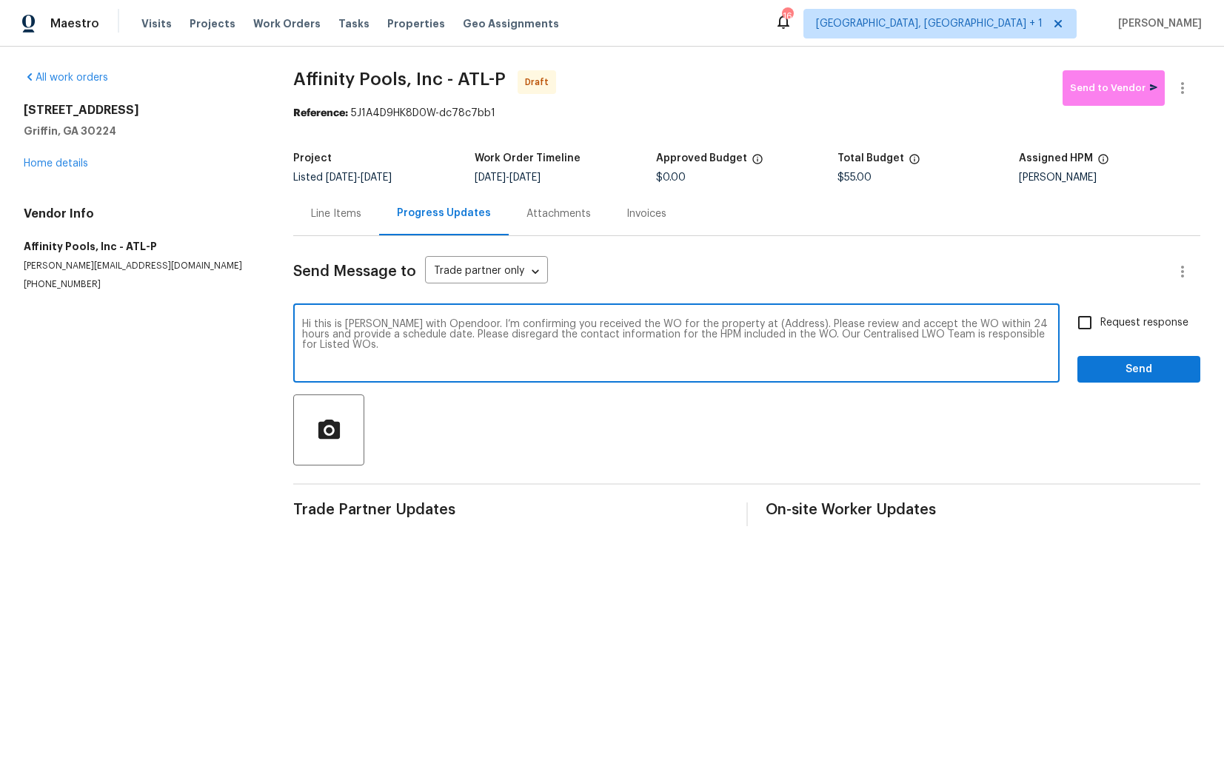
drag, startPoint x: 773, startPoint y: 324, endPoint x: 727, endPoint y: 323, distance: 45.9
click at [727, 323] on textarea "Hi this is Arvind with Opendoor. I’m confirming you received the WO for the pro…" at bounding box center [676, 345] width 749 height 52
paste textarea "1104 Maple Dr, Griffin, GA 30224"
type textarea "Hi this is Arvind with Opendoor. I’m confirming you received the WO for the pro…"
click at [1093, 330] on input "Request response" at bounding box center [1084, 322] width 31 height 31
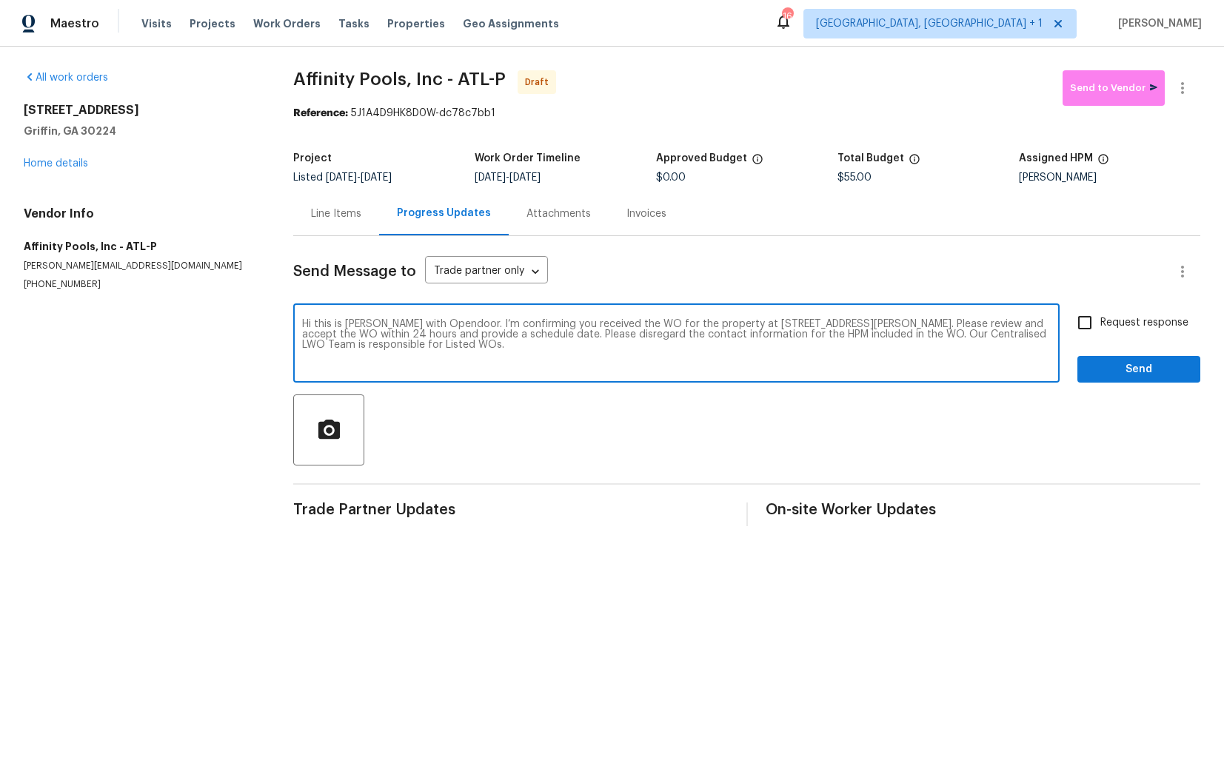
checkbox input "true"
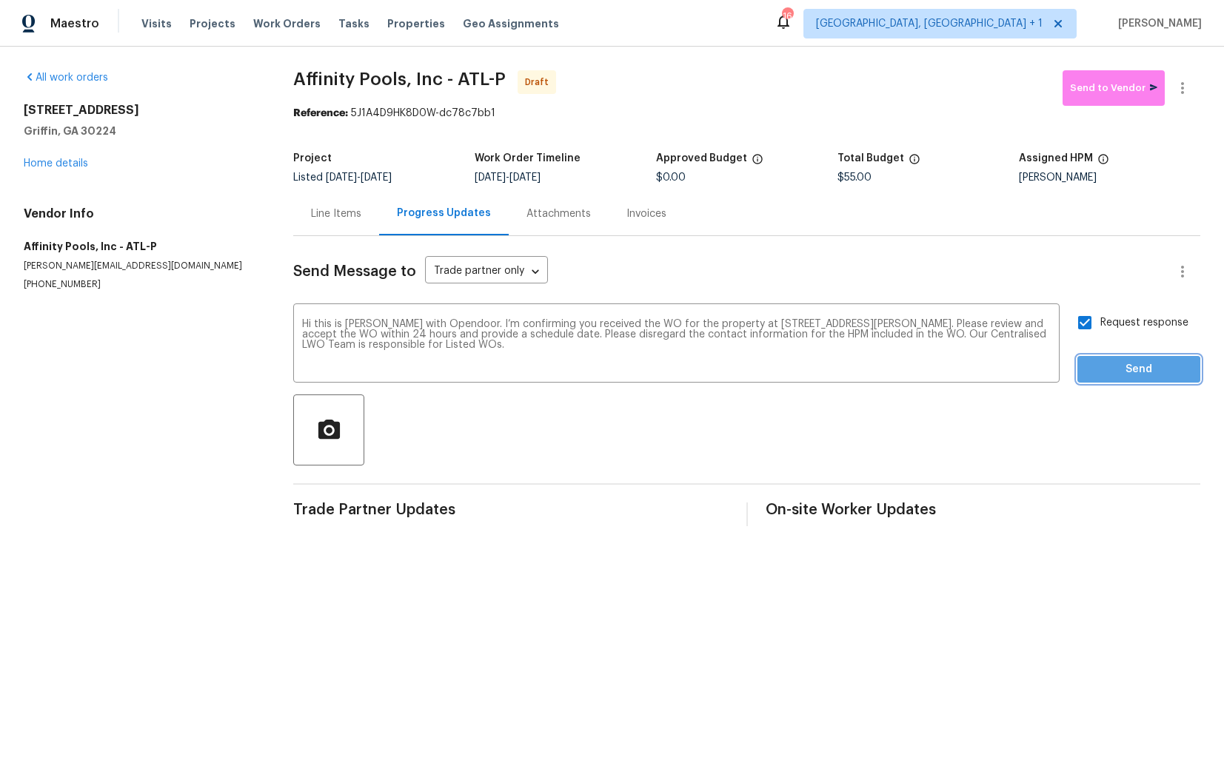
click at [1117, 371] on span "Send" at bounding box center [1138, 370] width 99 height 19
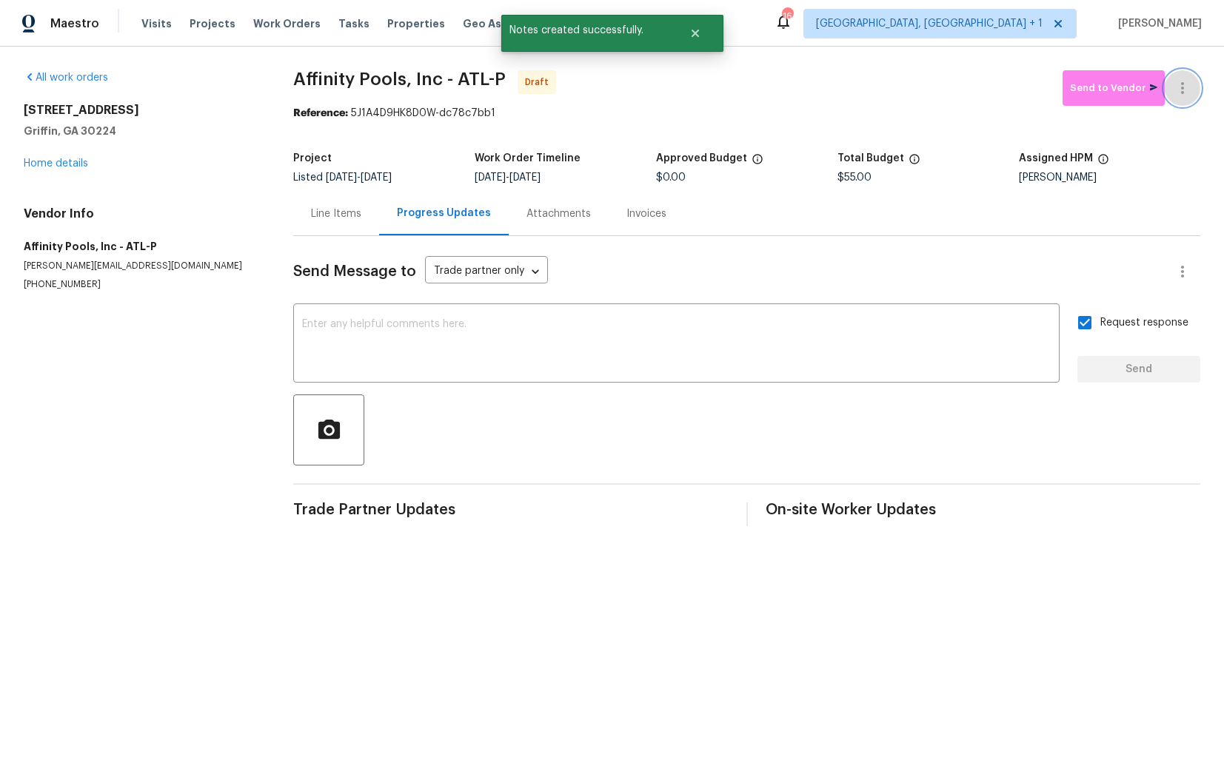
click at [1183, 98] on button "button" at bounding box center [1183, 88] width 36 height 36
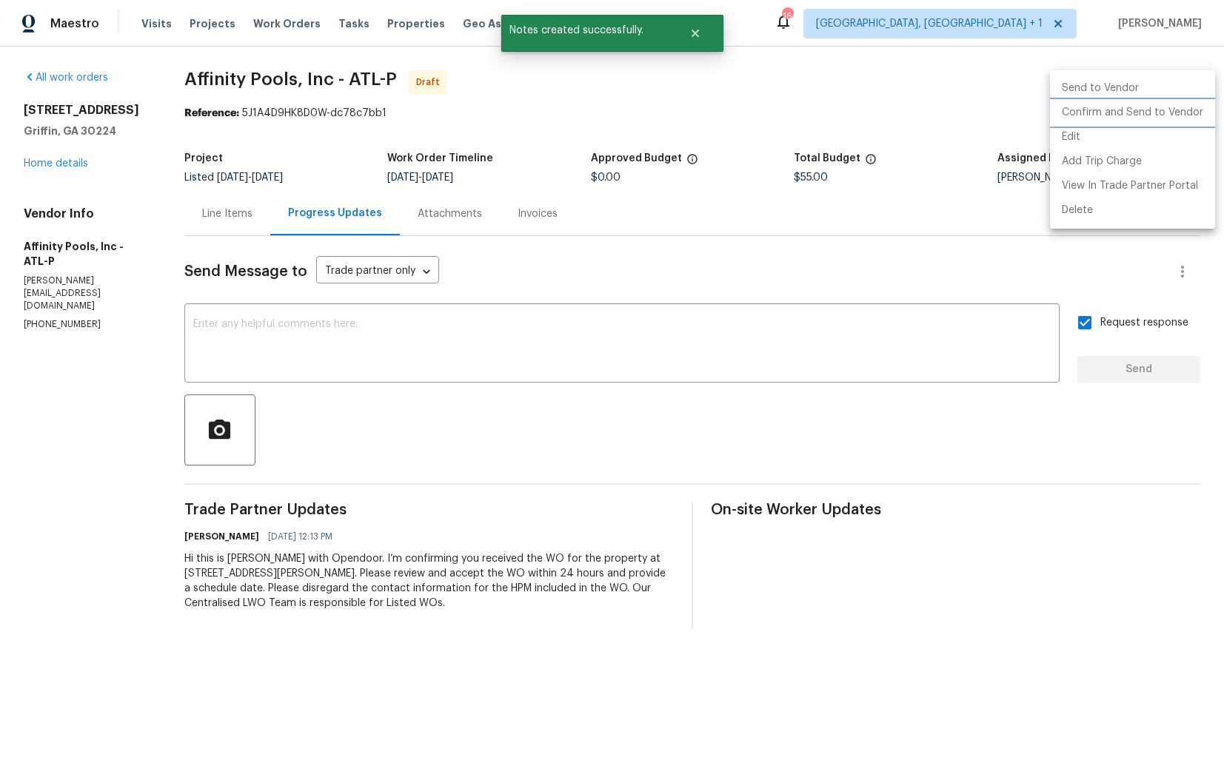
click at [1175, 116] on li "Confirm and Send to Vendor" at bounding box center [1132, 113] width 165 height 24
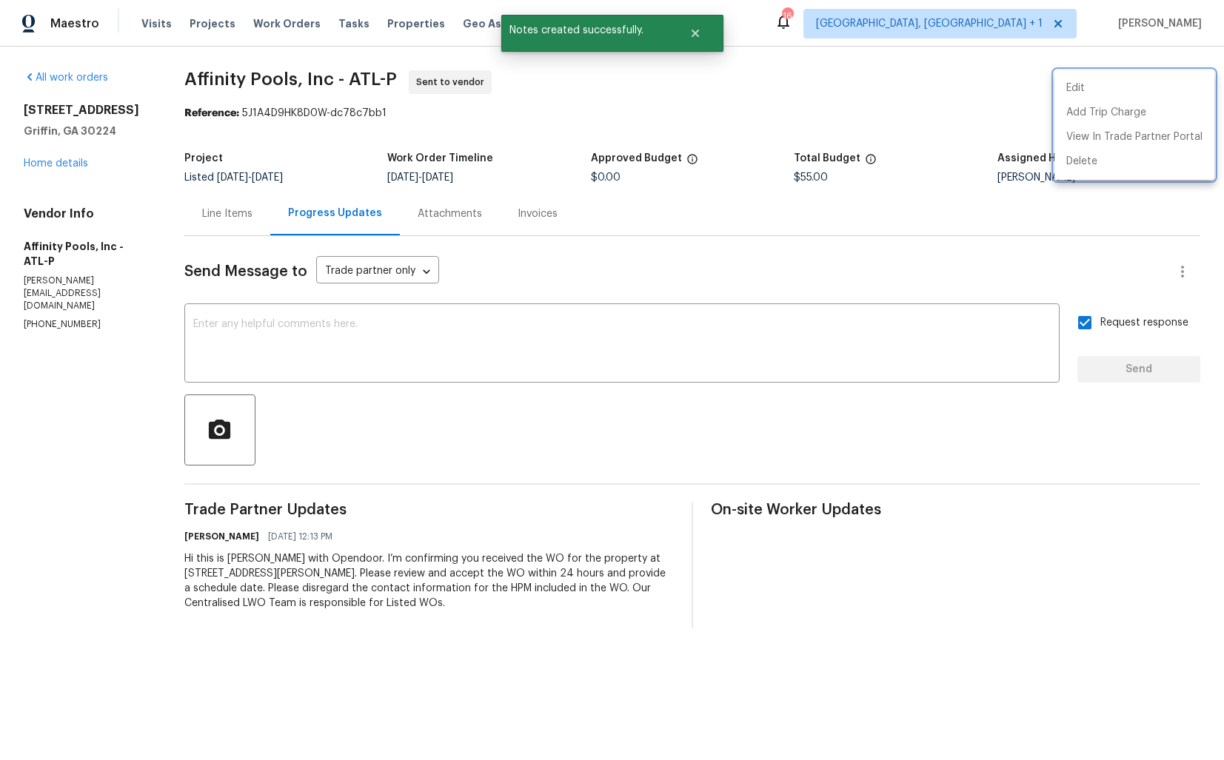
click at [704, 349] on div at bounding box center [612, 380] width 1224 height 760
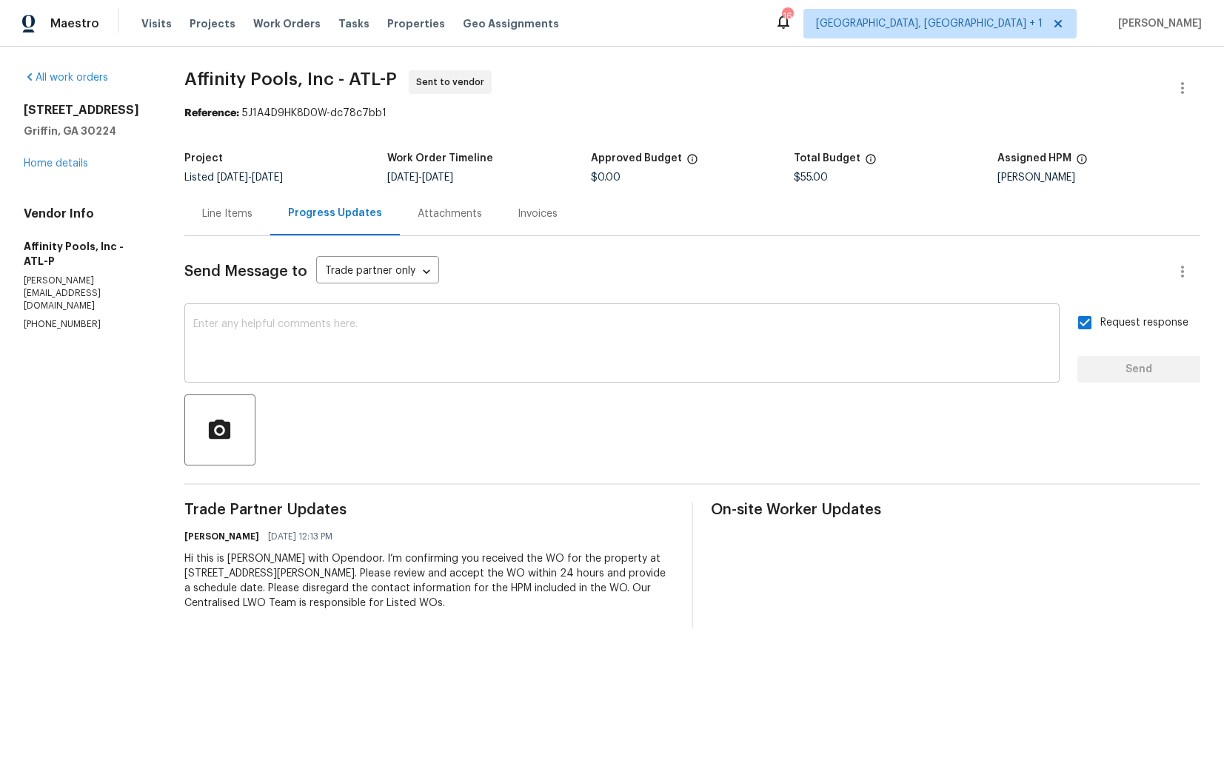
click at [578, 359] on textarea at bounding box center [622, 345] width 858 height 52
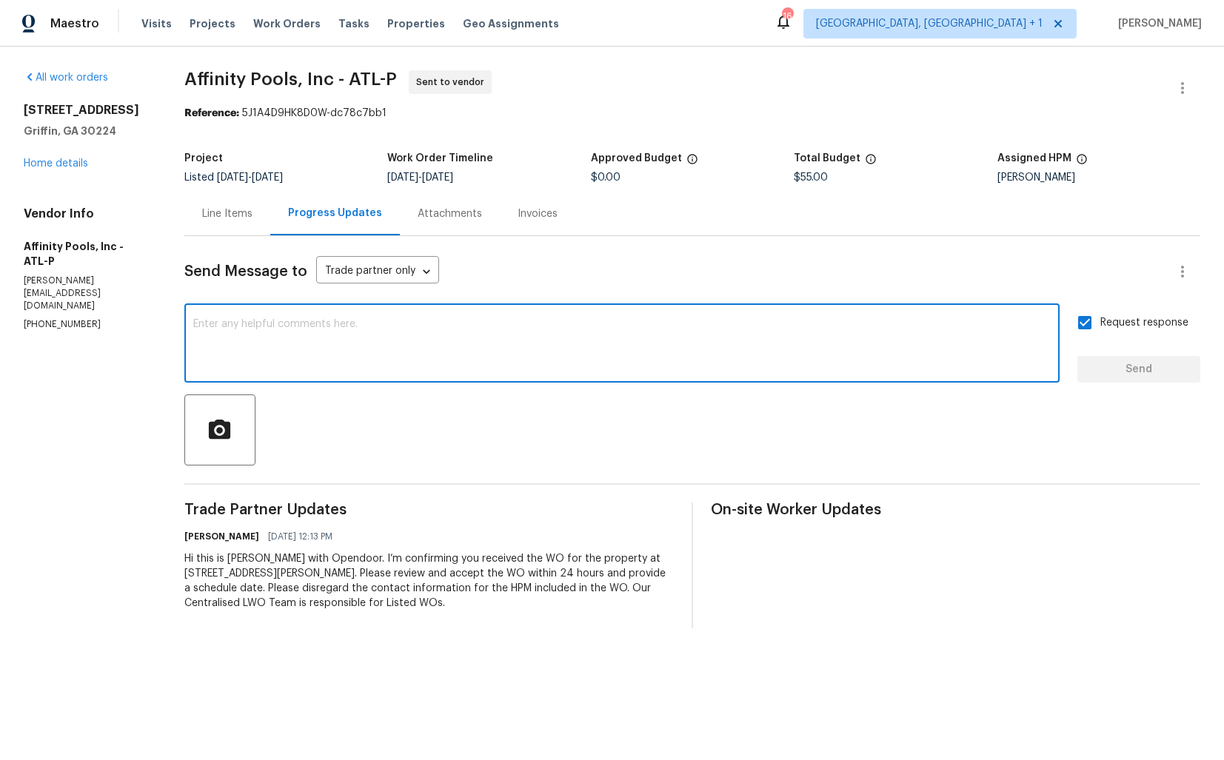
paste textarea "Attention All Work Orders must include before-photos (both close-up and wide-an…"
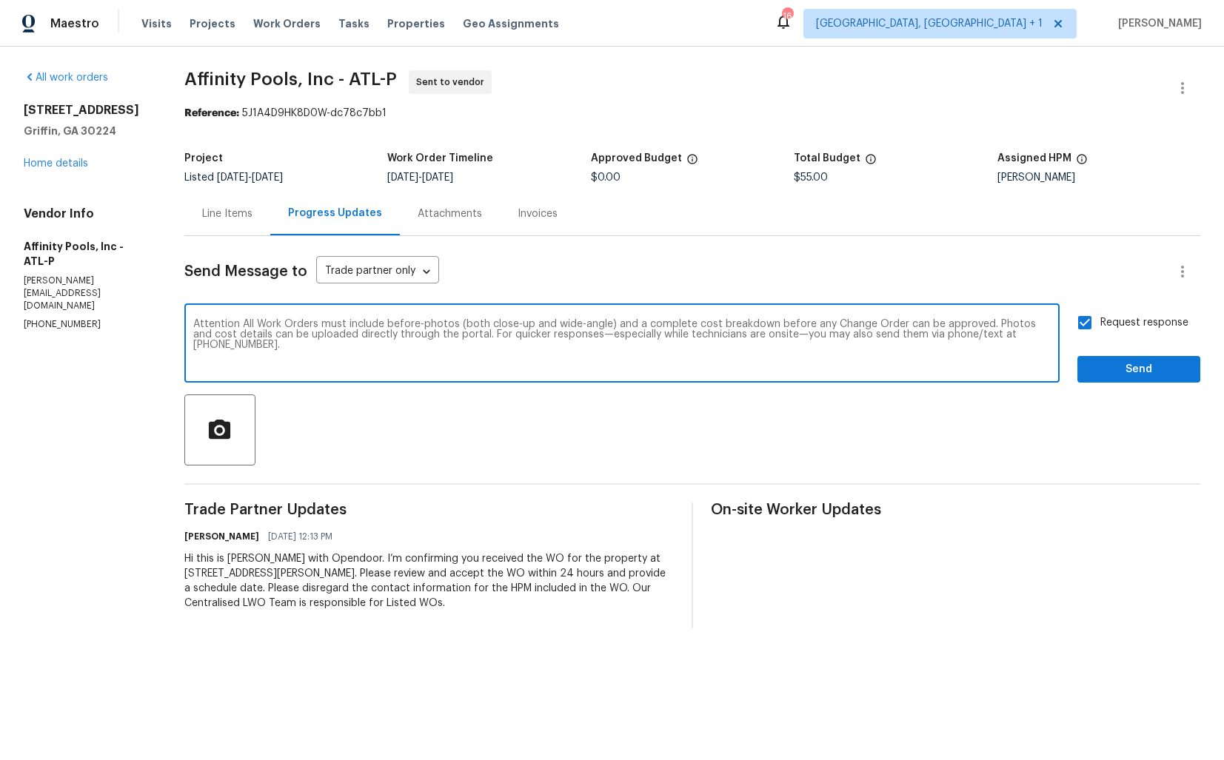
type textarea "Attention All Work Orders must include before-photos (both close-up and wide-an…"
click at [1131, 371] on span "Send" at bounding box center [1138, 370] width 99 height 19
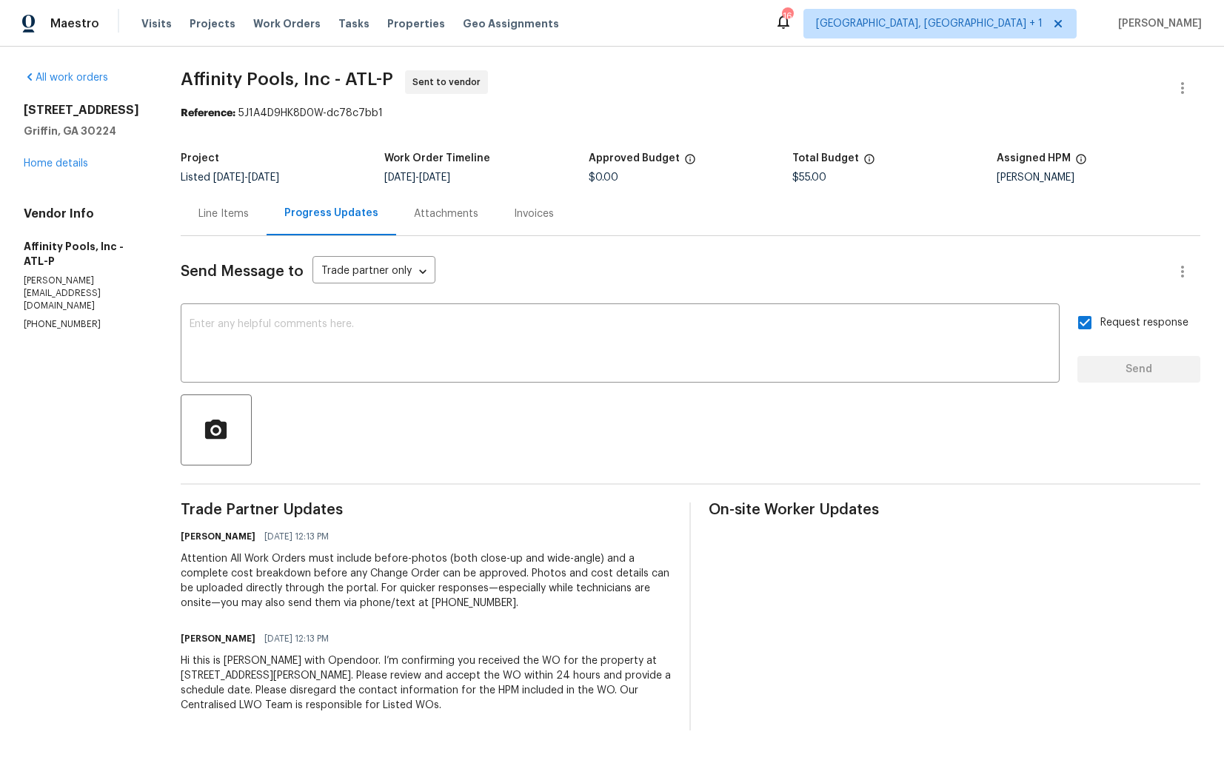
click at [201, 76] on span "Affinity Pools, Inc - ATL-P" at bounding box center [287, 79] width 213 height 18
copy span "Affinity Pools, Inc - ATL-P"
click at [535, 146] on div "Project Listed 10/2/2025 - 10/6/2025 Work Order Timeline 10/2/2025 - 10/6/2025 …" at bounding box center [691, 167] width 1020 height 47
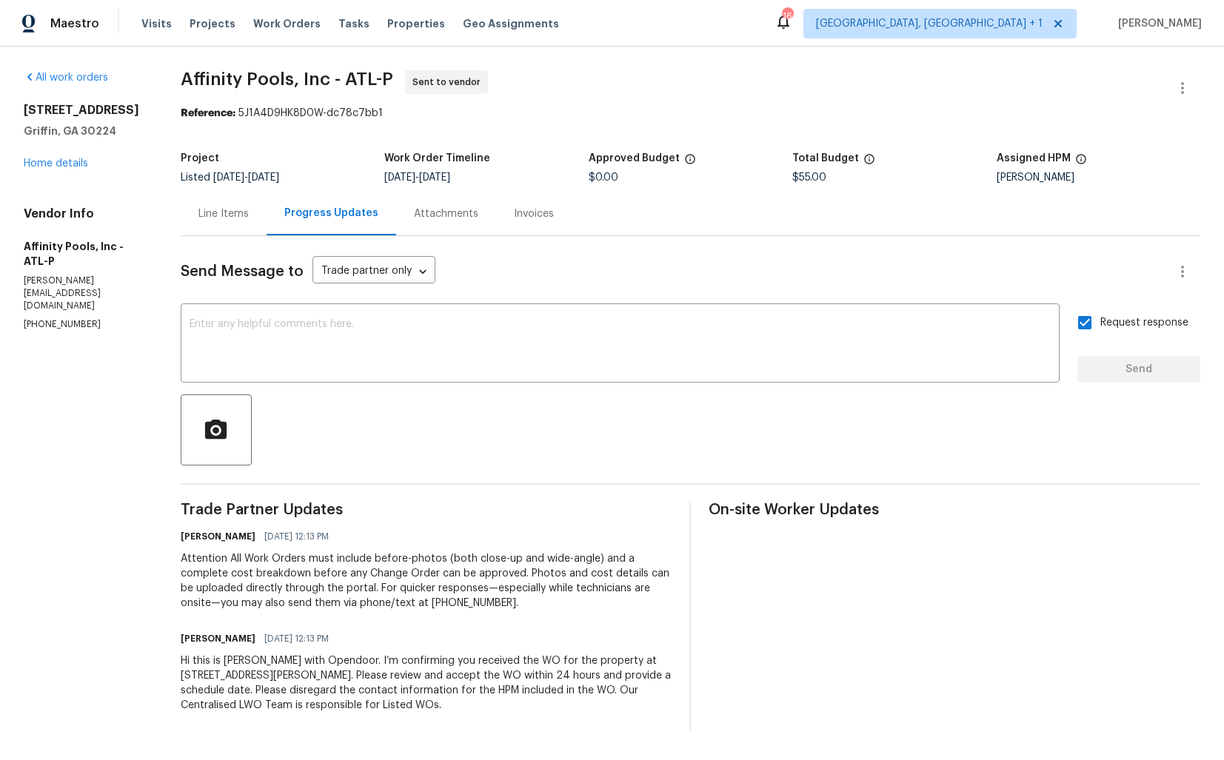
click at [323, 124] on section "Affinity Pools, Inc - ATL-P Sent to vendor Reference: 5J1A4D9HK8D0W-dc78c7bb1 P…" at bounding box center [691, 400] width 1020 height 661
drag, startPoint x: 241, startPoint y: 113, endPoint x: 459, endPoint y: 113, distance: 217.7
click at [460, 113] on div "Reference: 5J1A4D9HK8D0W-dc78c7bb1" at bounding box center [691, 113] width 1020 height 15
copy div "5J1A4D9HK8D0W-dc78c7bb1"
click at [298, 146] on div "Project Listed 10/2/2025 - 10/6/2025 Work Order Timeline 10/2/2025 - 10/6/2025 …" at bounding box center [691, 167] width 1020 height 47
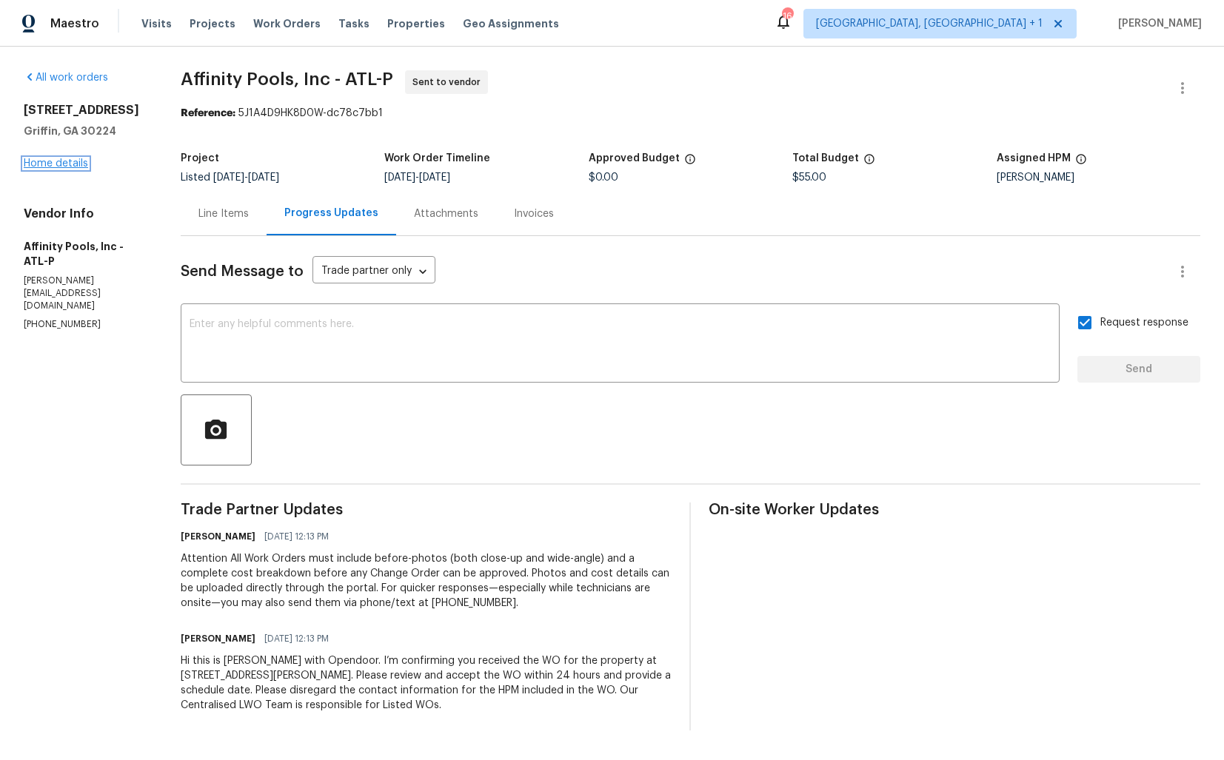
click at [47, 167] on link "Home details" at bounding box center [56, 163] width 64 height 10
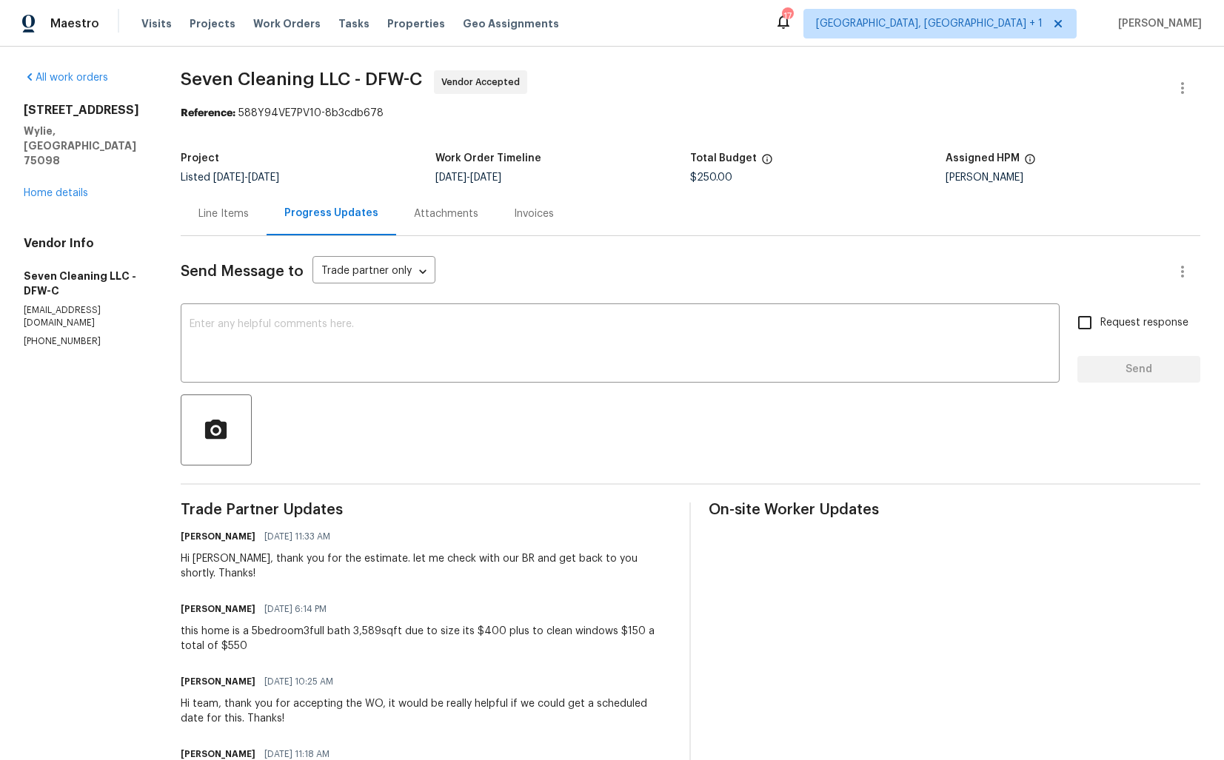
click at [230, 215] on div "Line Items" at bounding box center [223, 214] width 50 height 15
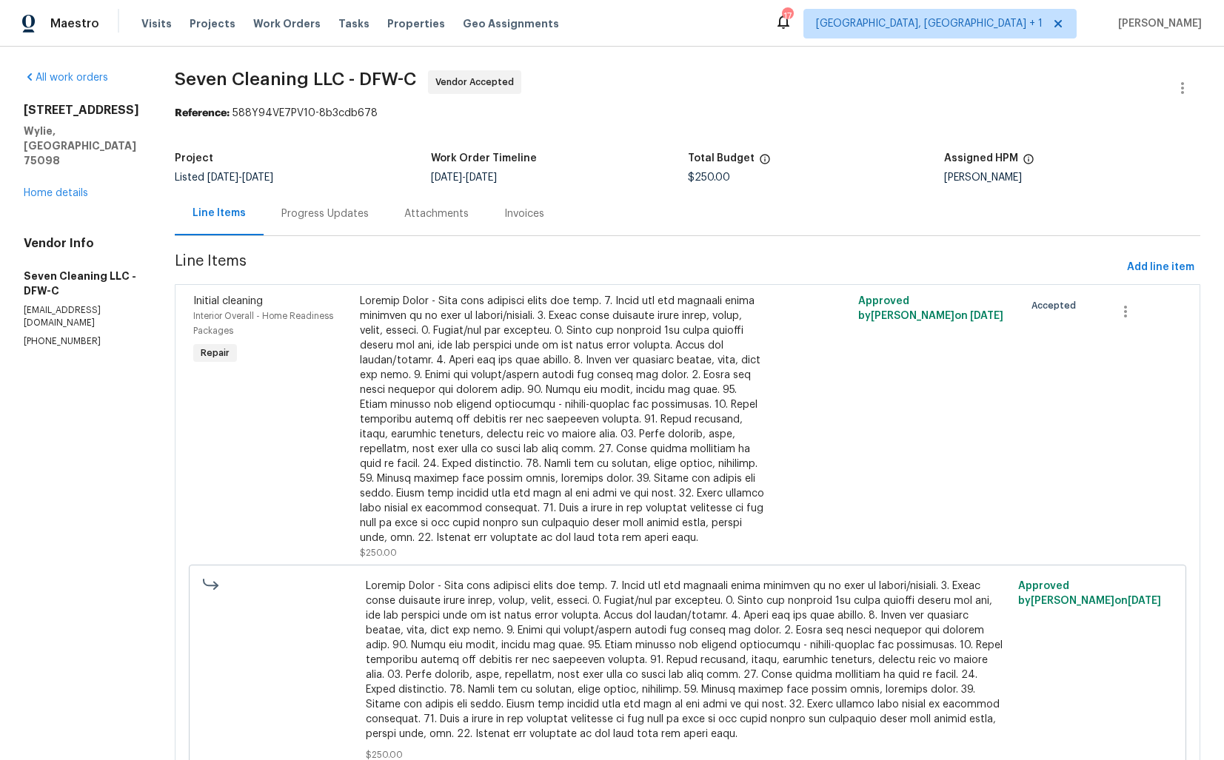
click at [532, 366] on div at bounding box center [563, 420] width 407 height 252
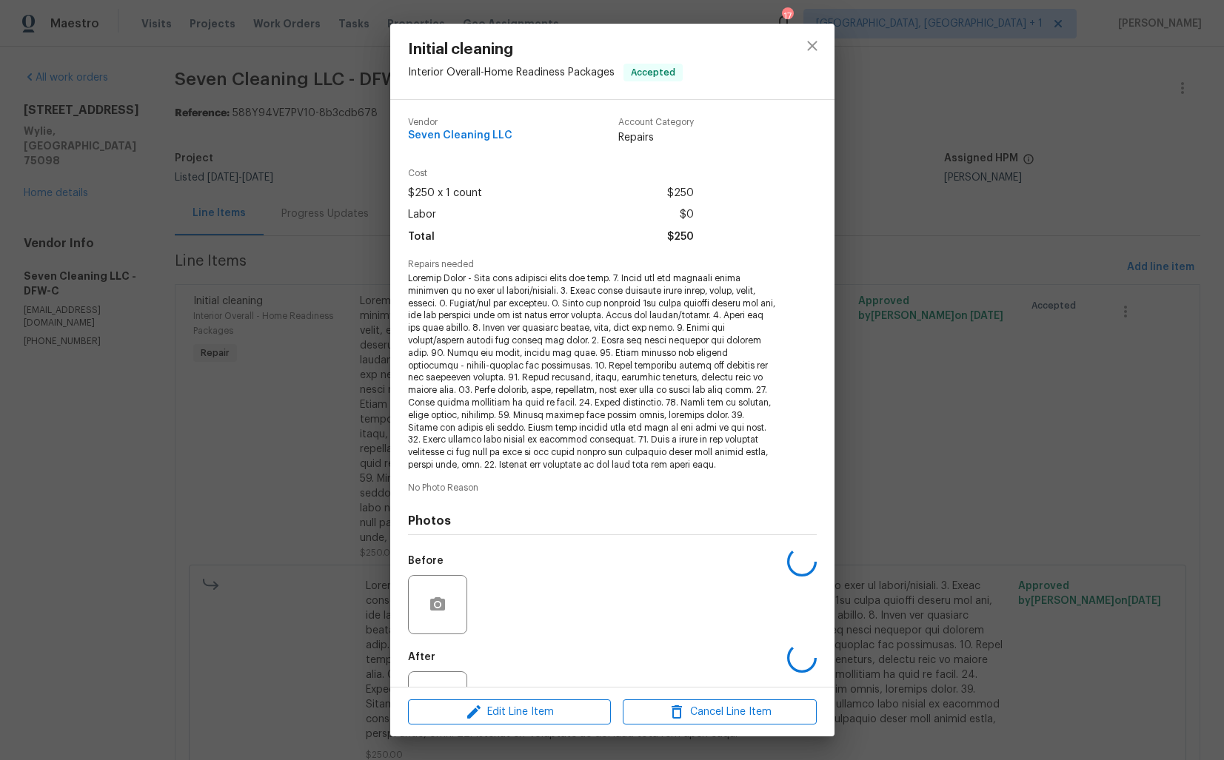
scroll to position [58, 0]
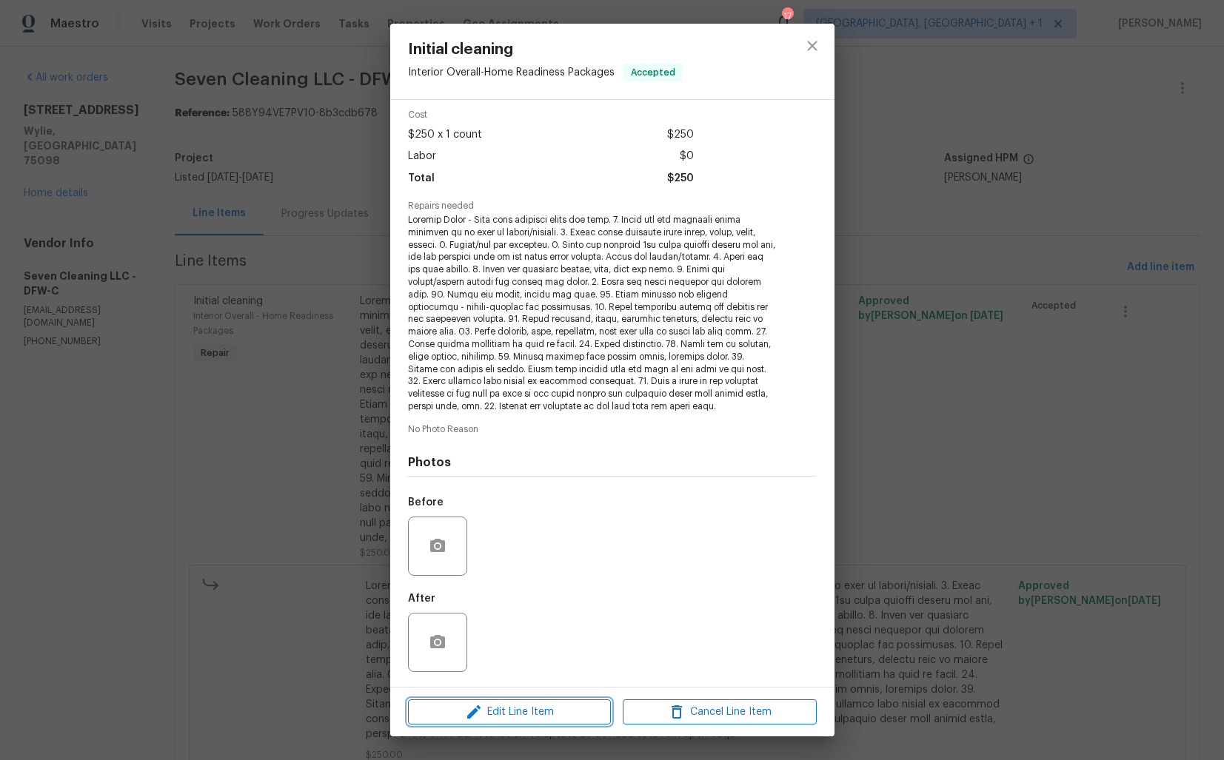
click at [535, 720] on span "Edit Line Item" at bounding box center [509, 712] width 194 height 19
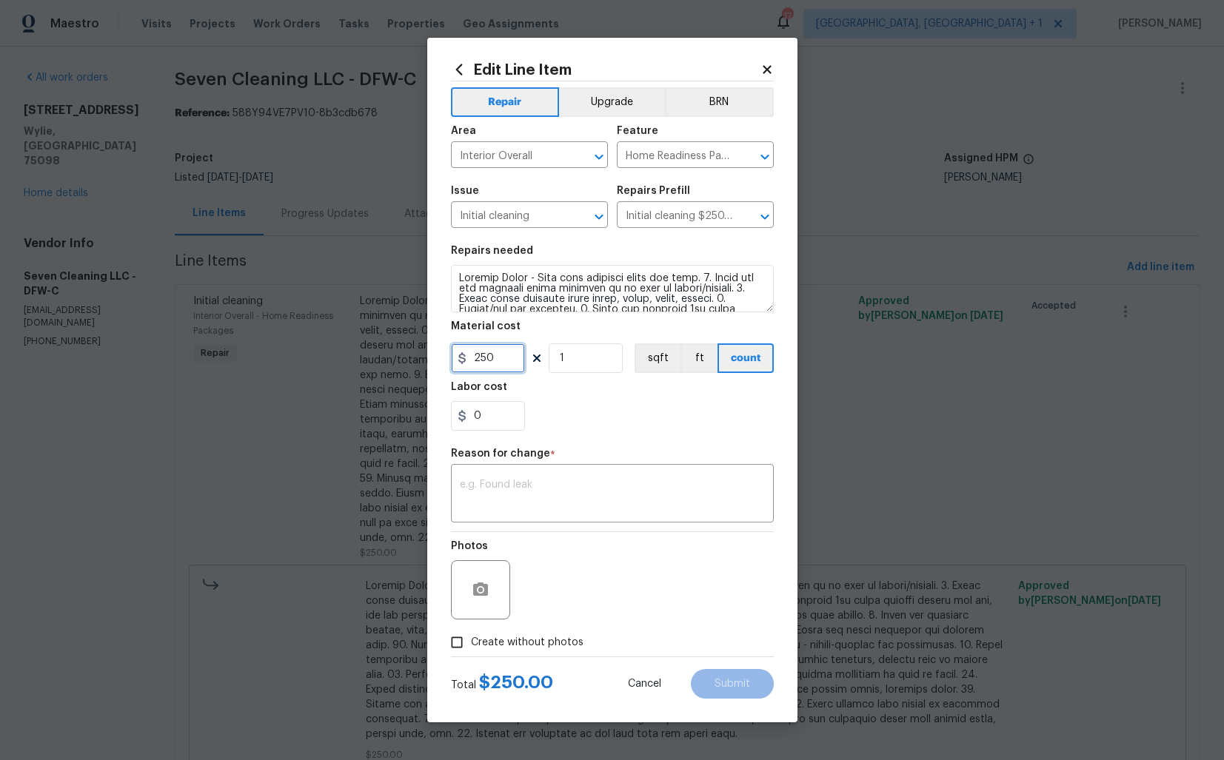
click at [493, 360] on input "250" at bounding box center [488, 359] width 74 height 30
type input "550"
click at [550, 501] on textarea at bounding box center [612, 495] width 305 height 31
click at [592, 496] on textarea at bounding box center [612, 495] width 305 height 31
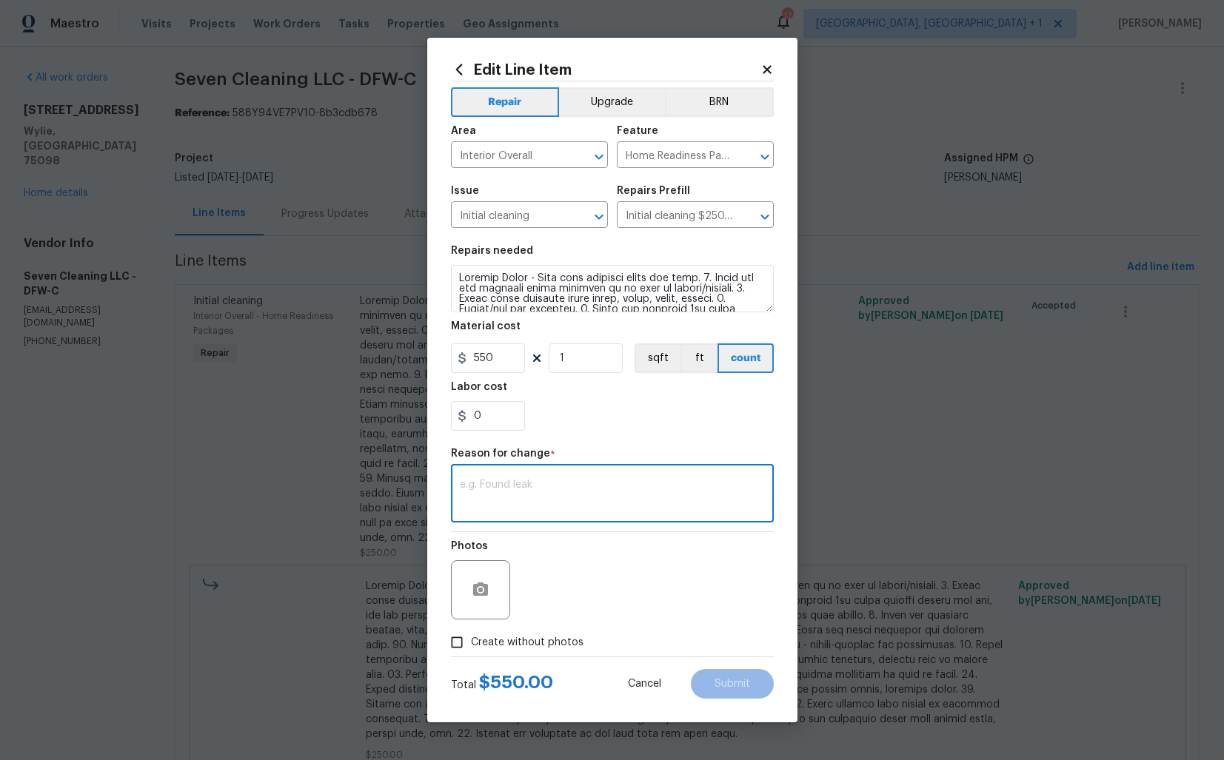
paste textarea "(AM) Updated cost per BR team approval."
type textarea "(AM) Updated cost per BR team approval."
click at [724, 682] on span "Submit" at bounding box center [733, 684] width 36 height 11
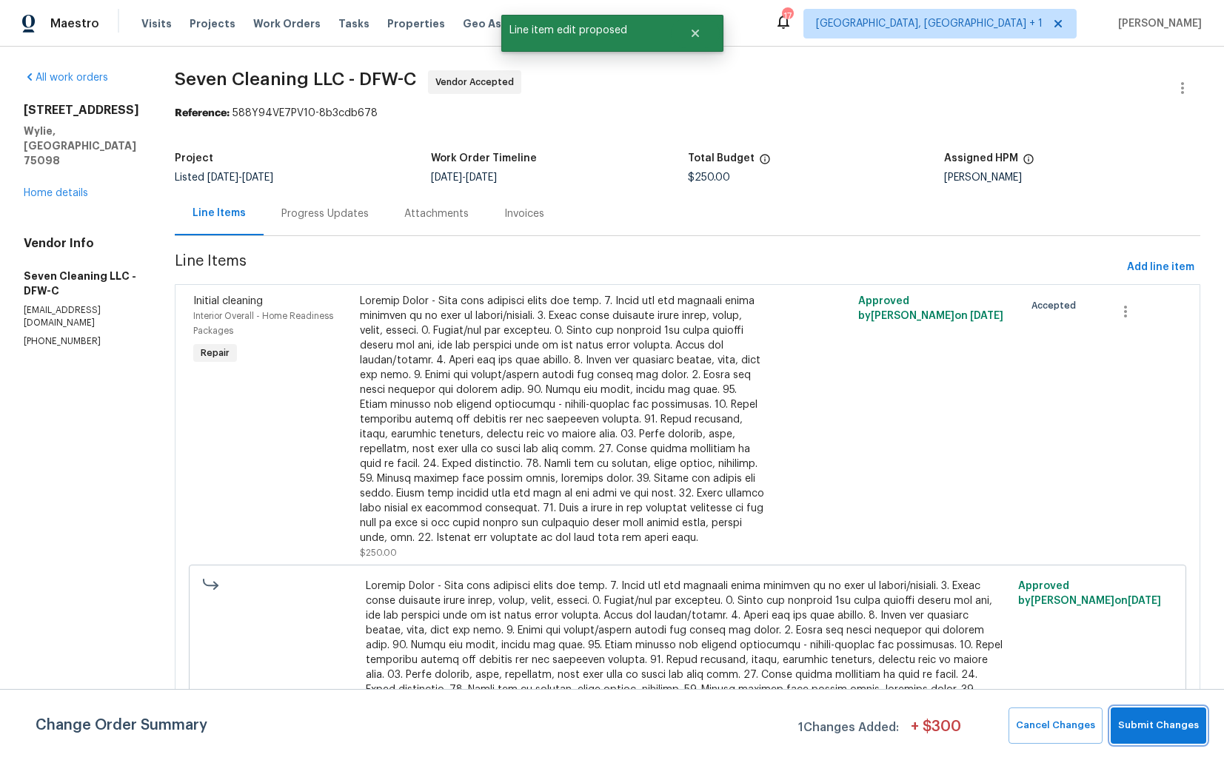
click at [1173, 725] on span "Submit Changes" at bounding box center [1158, 726] width 81 height 17
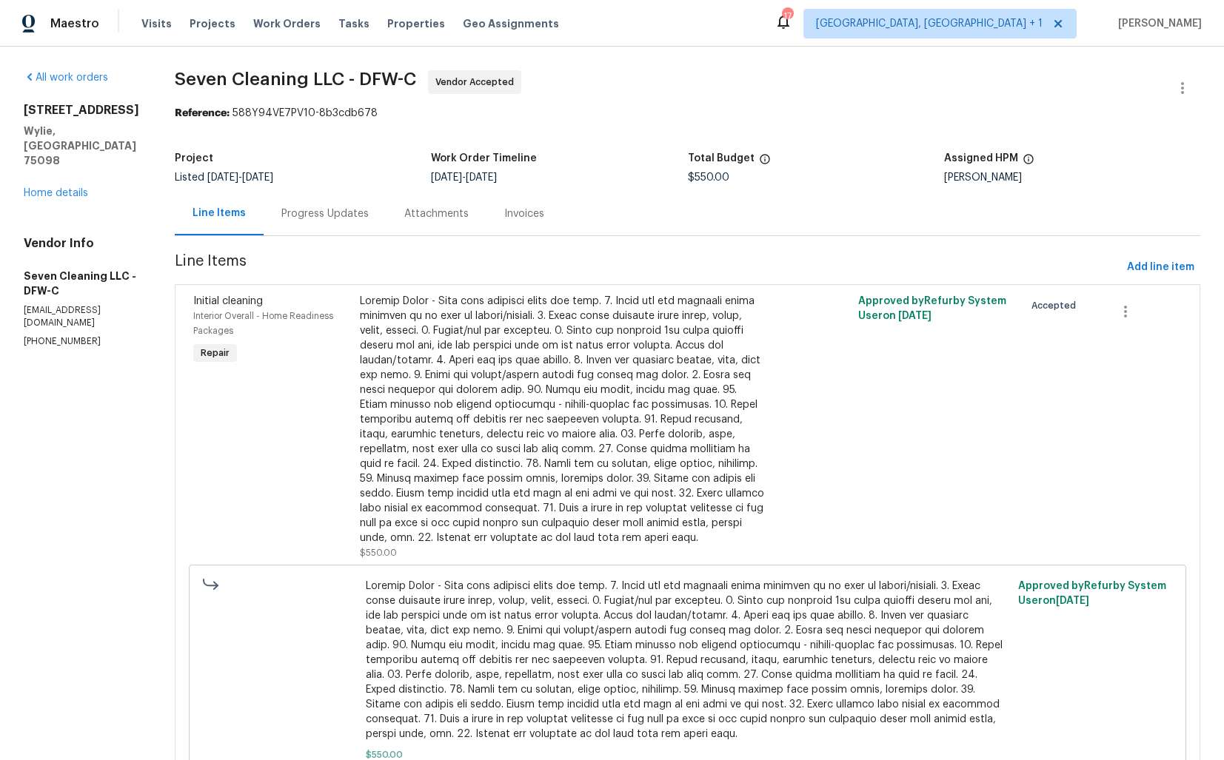
click at [324, 213] on div "Progress Updates" at bounding box center [324, 214] width 87 height 15
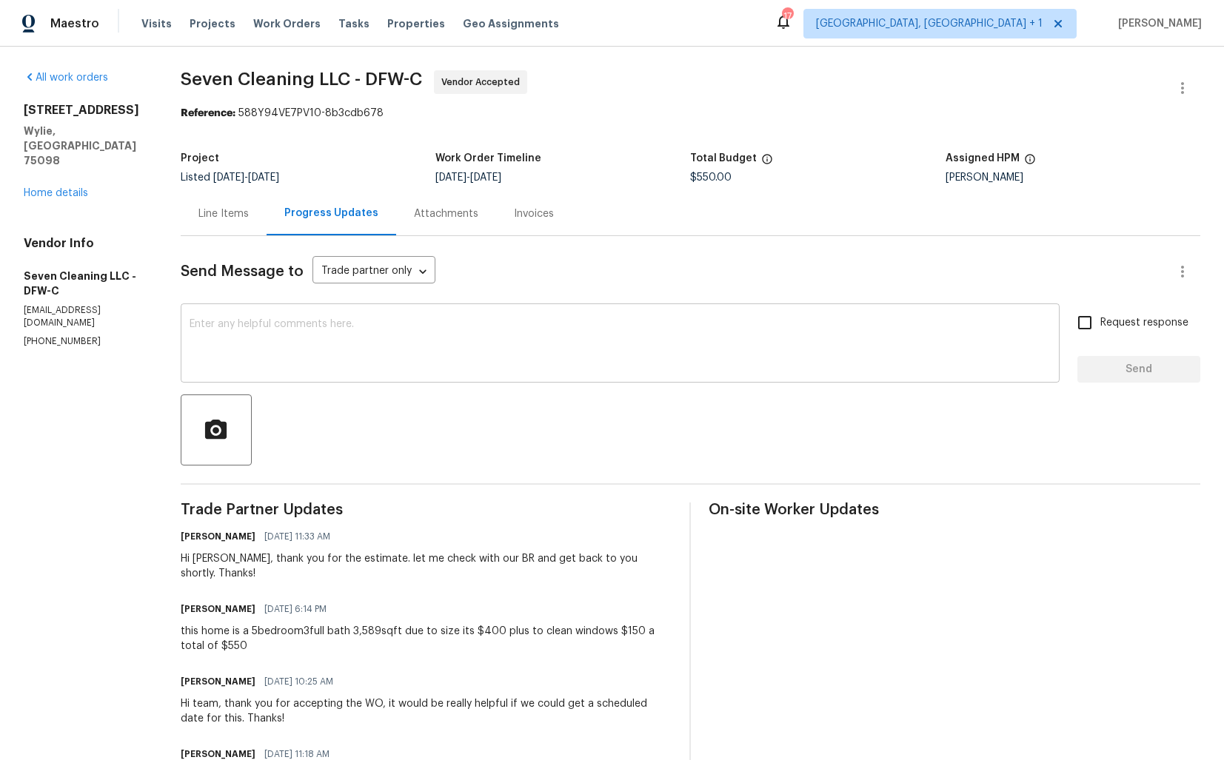
click at [358, 348] on textarea at bounding box center [620, 345] width 861 height 52
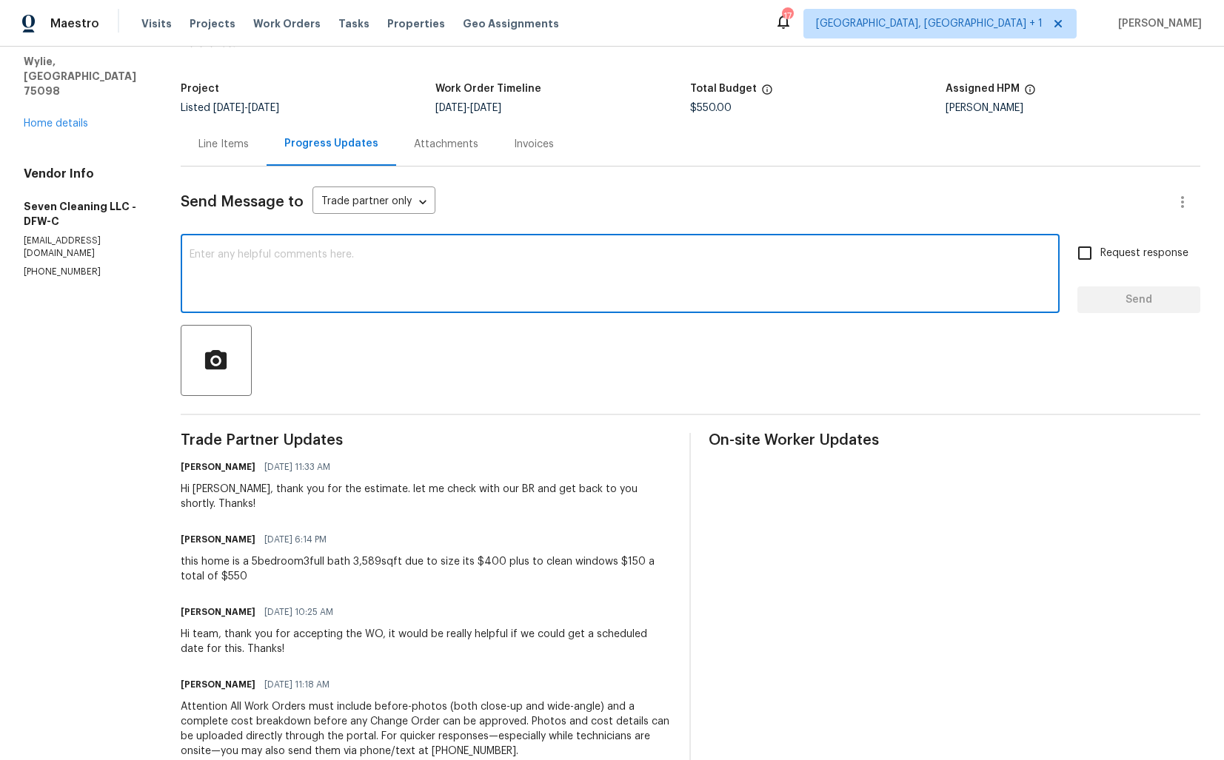
scroll to position [58, 0]
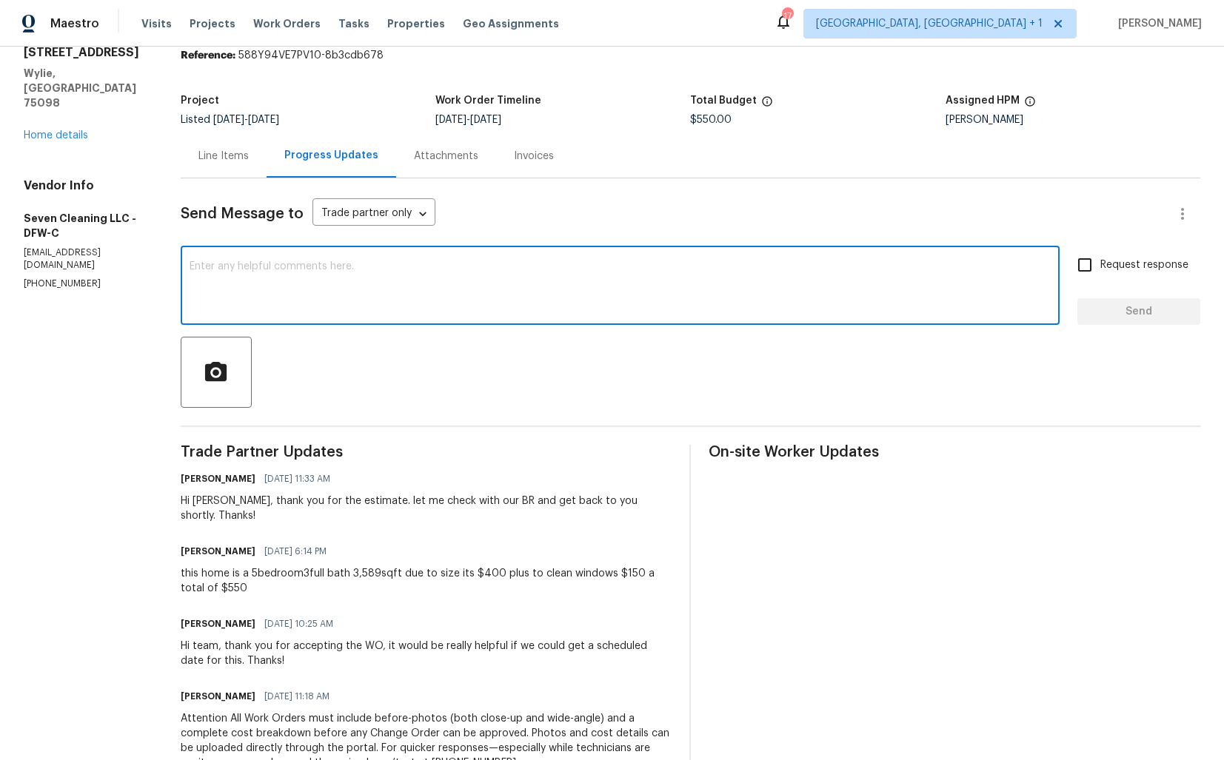
click at [221, 502] on div "Hi [PERSON_NAME], thank you for the estimate. let me check with our BR and get …" at bounding box center [427, 509] width 492 height 30
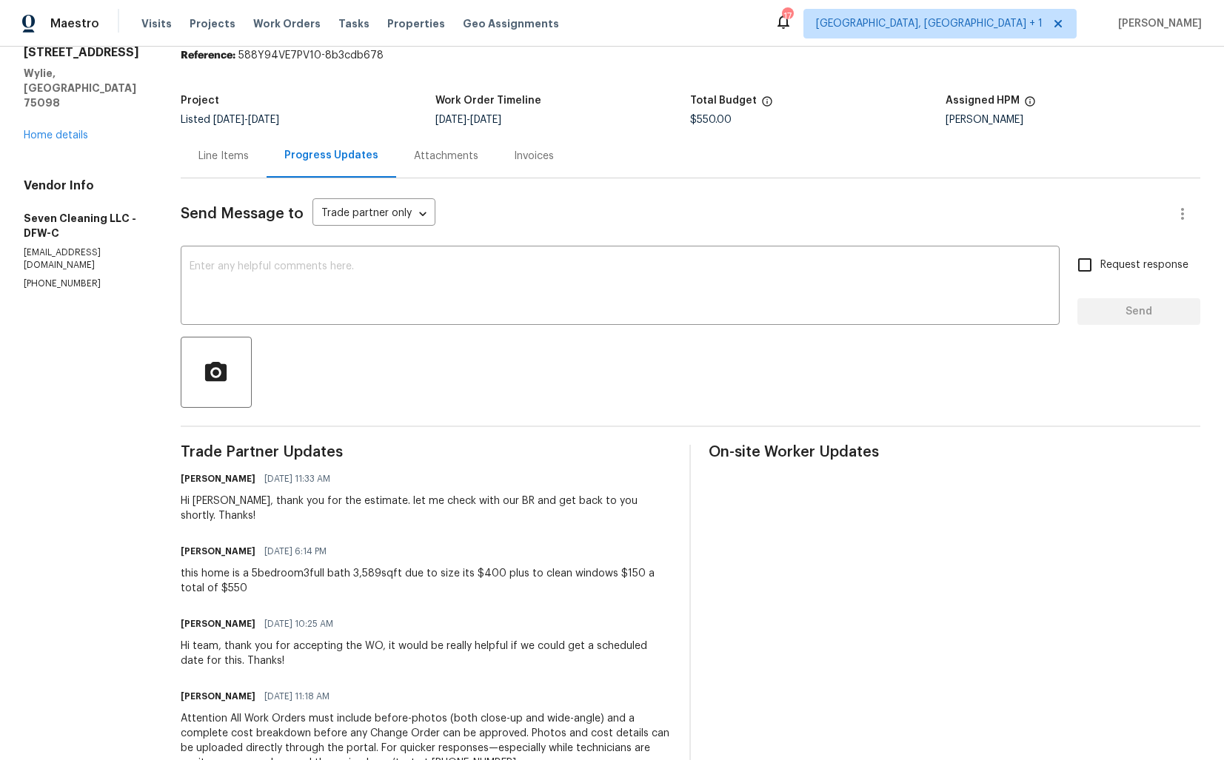
click at [221, 502] on div "Hi [PERSON_NAME], thank you for the estimate. let me check with our BR and get …" at bounding box center [427, 509] width 492 height 30
copy div "[PERSON_NAME]"
click at [373, 309] on textarea at bounding box center [620, 287] width 861 height 52
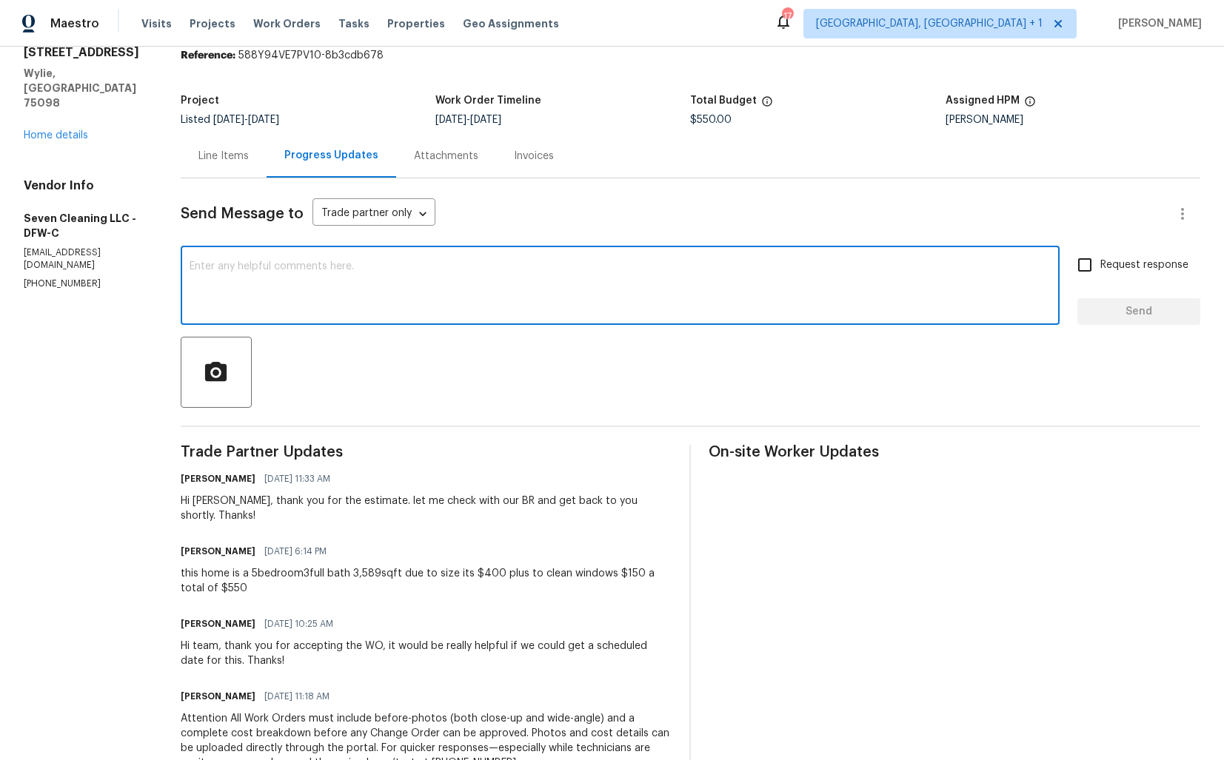
paste textarea "[PERSON_NAME]"
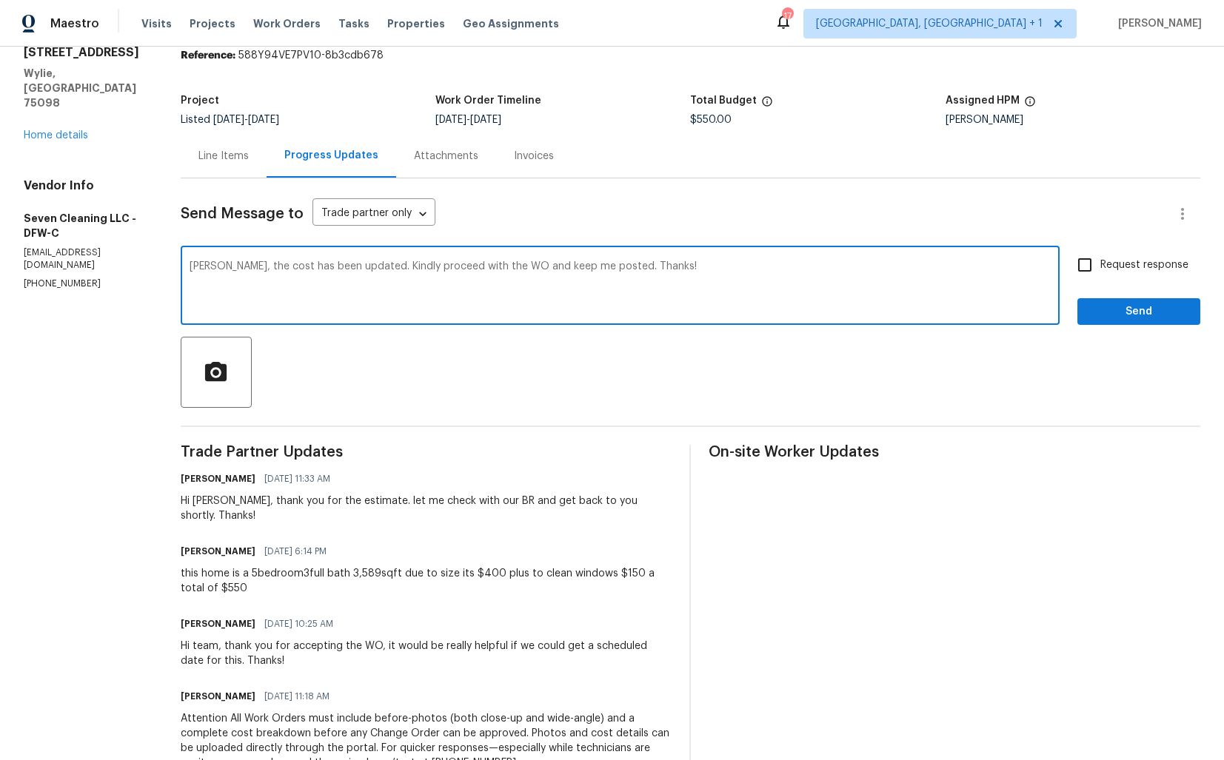
type textarea "[PERSON_NAME], the cost has been updated. Kindly proceed with the WO and keep m…"
click at [1094, 278] on input "Request response" at bounding box center [1084, 265] width 31 height 31
checkbox input "true"
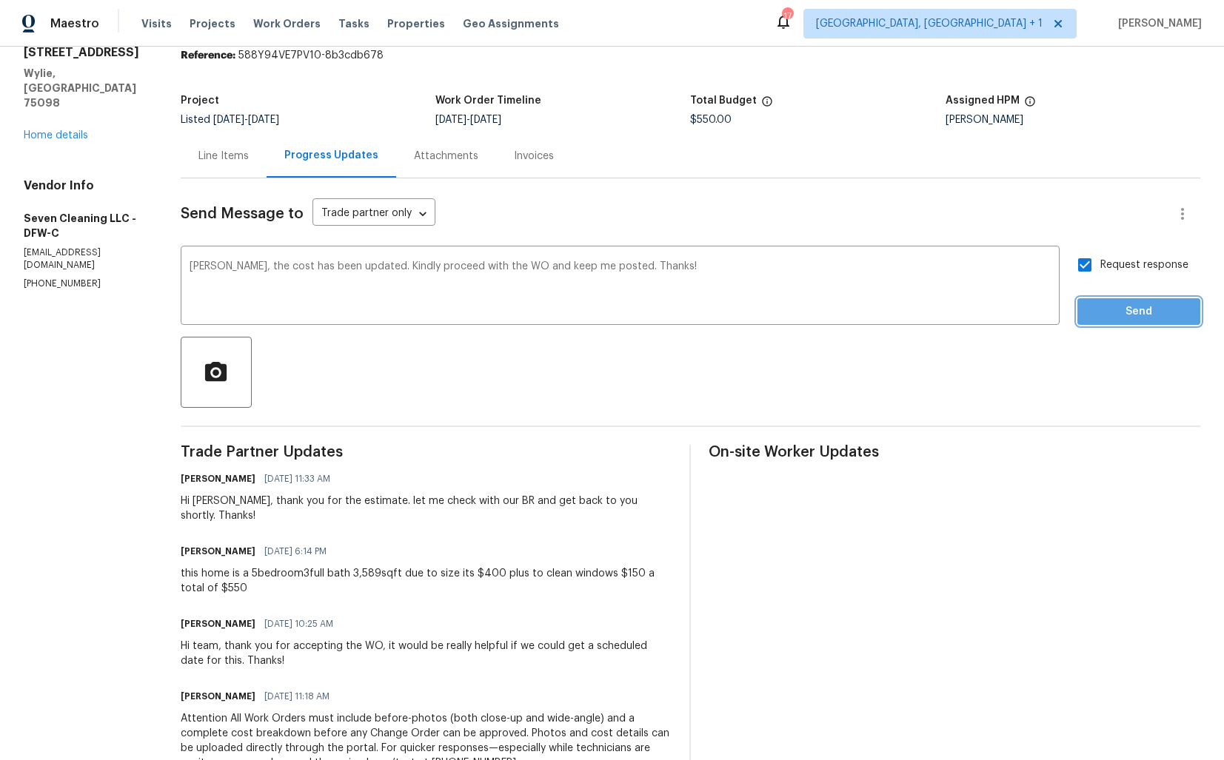
click at [1111, 312] on span "Send" at bounding box center [1138, 312] width 99 height 19
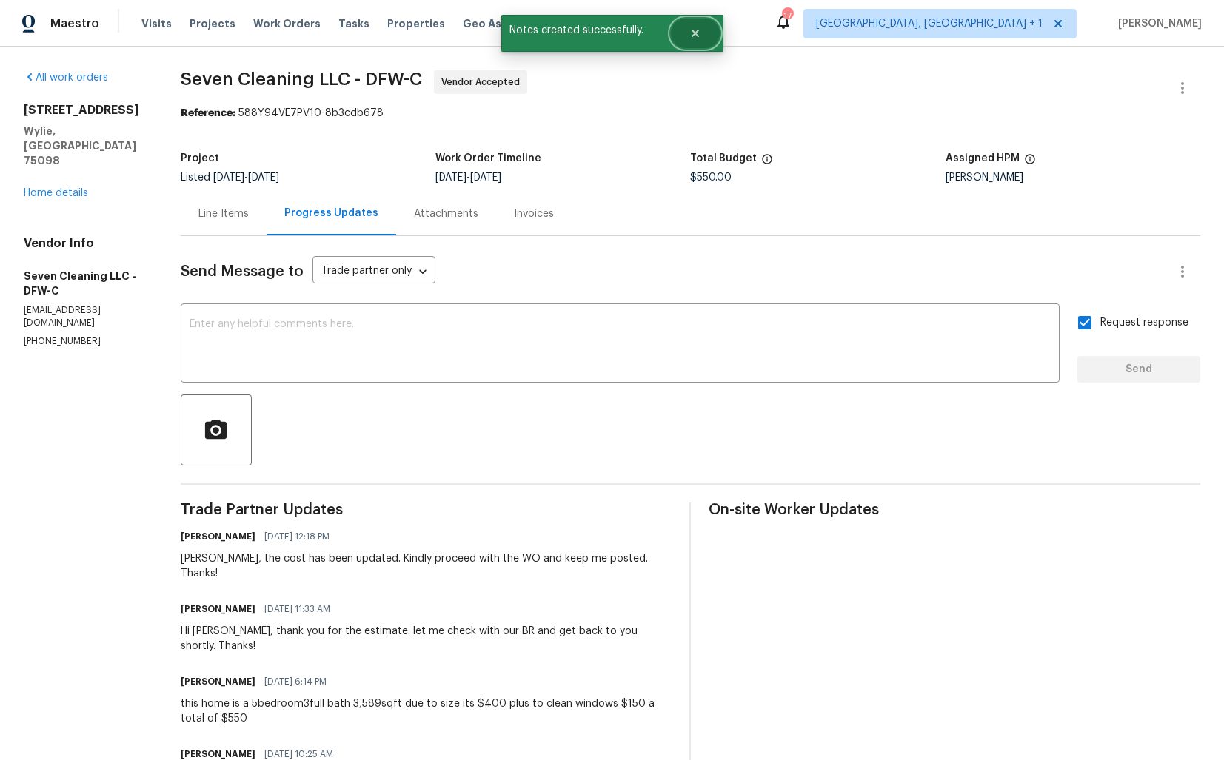
click at [699, 34] on icon "Close" at bounding box center [695, 33] width 12 height 12
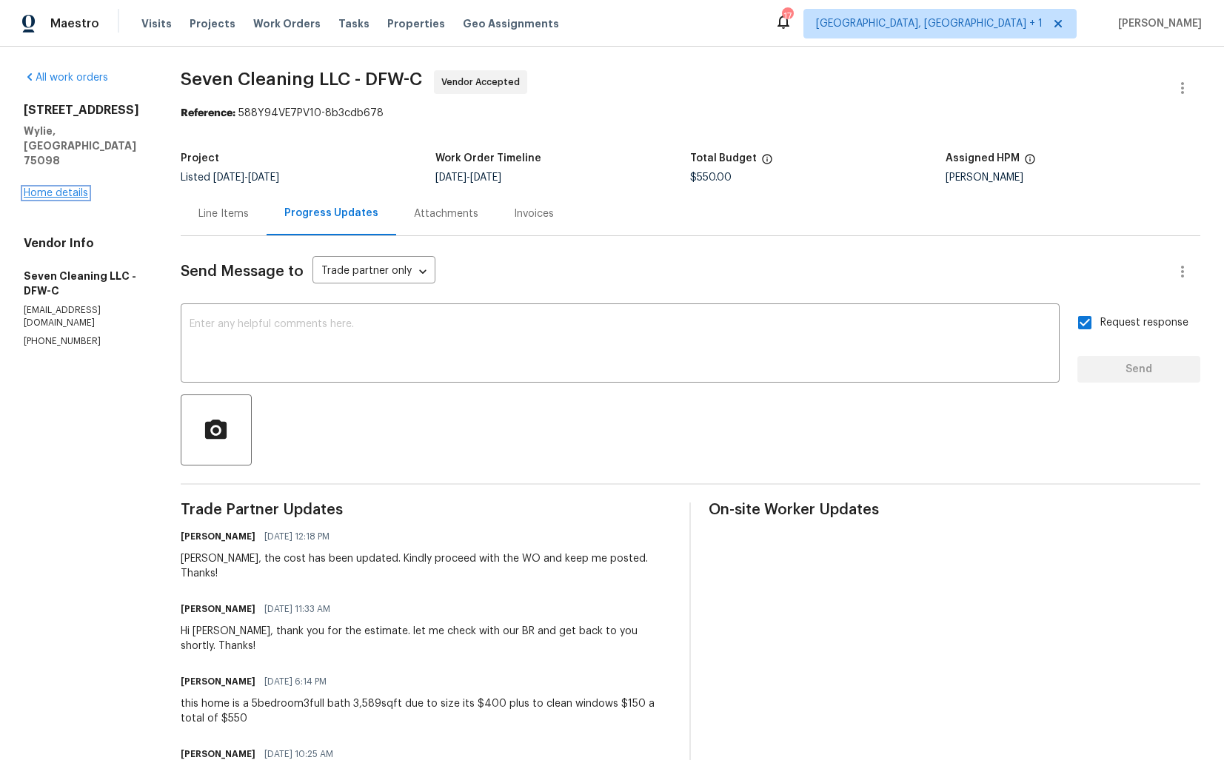
click at [53, 188] on link "Home details" at bounding box center [56, 193] width 64 height 10
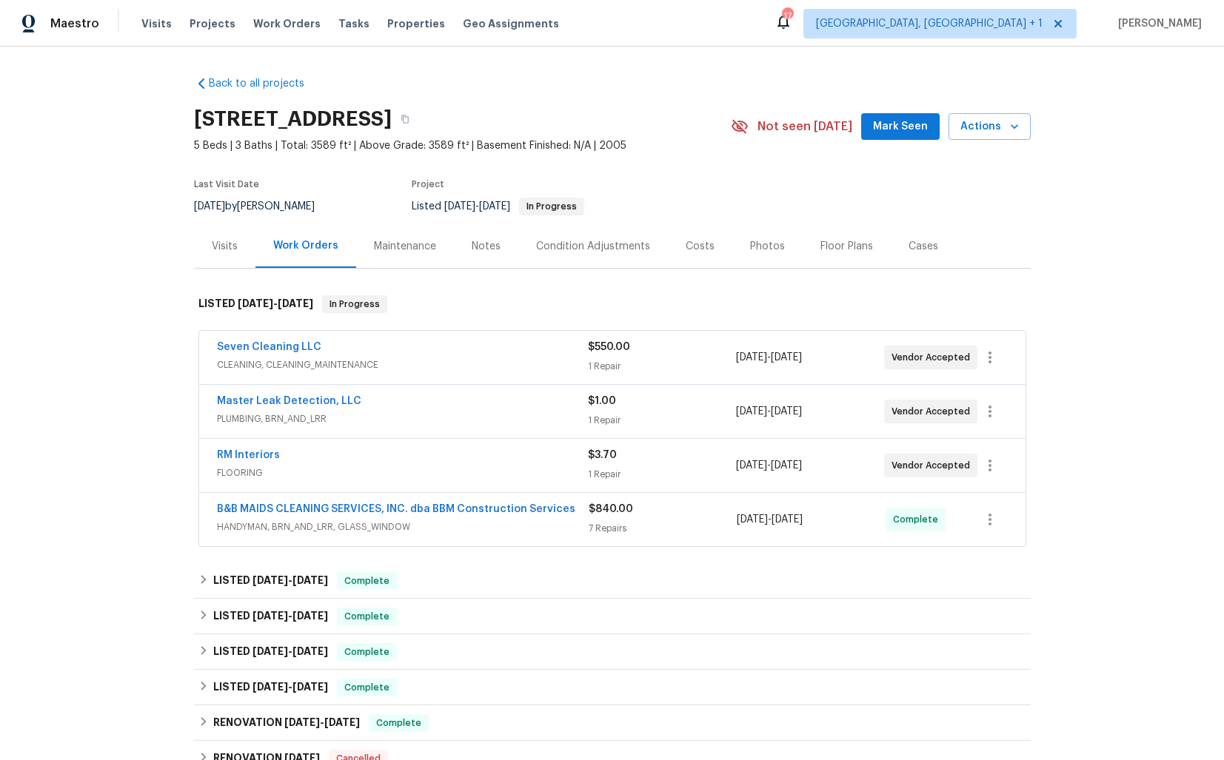
click at [375, 455] on div "RM Interiors" at bounding box center [402, 457] width 371 height 18
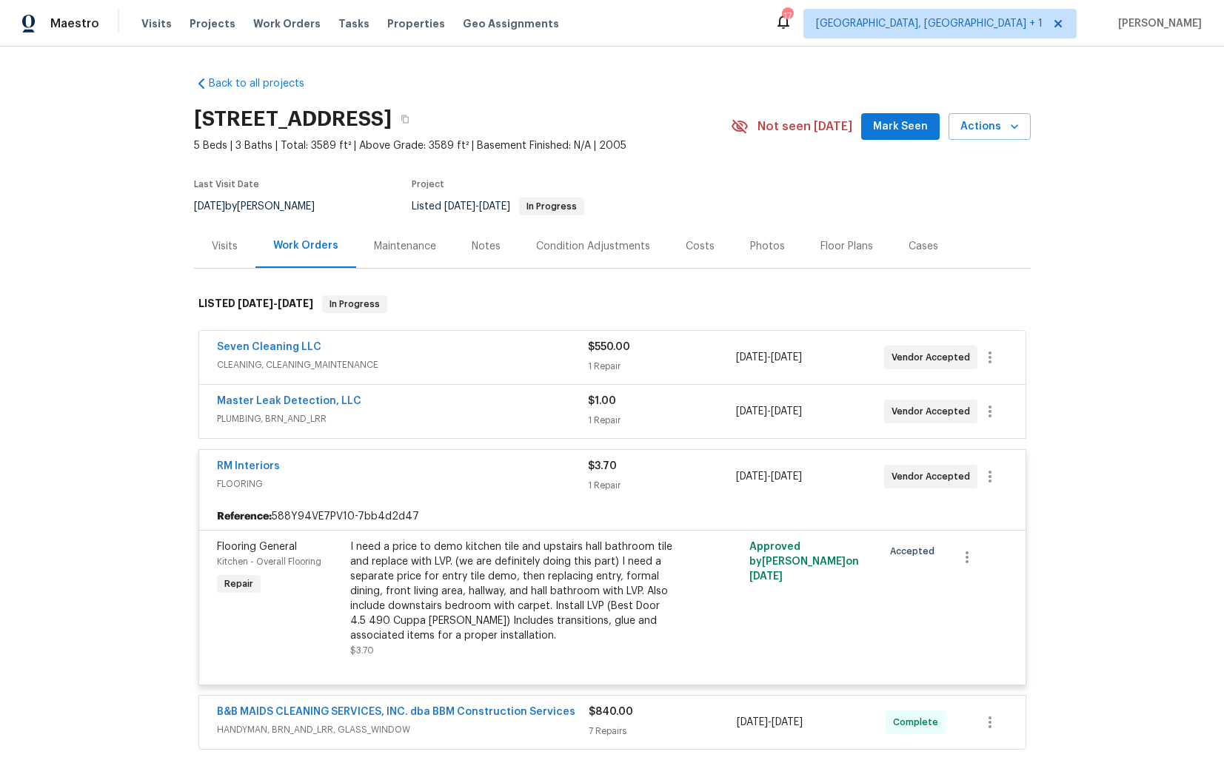
click at [345, 467] on div "RM Interiors" at bounding box center [402, 468] width 371 height 18
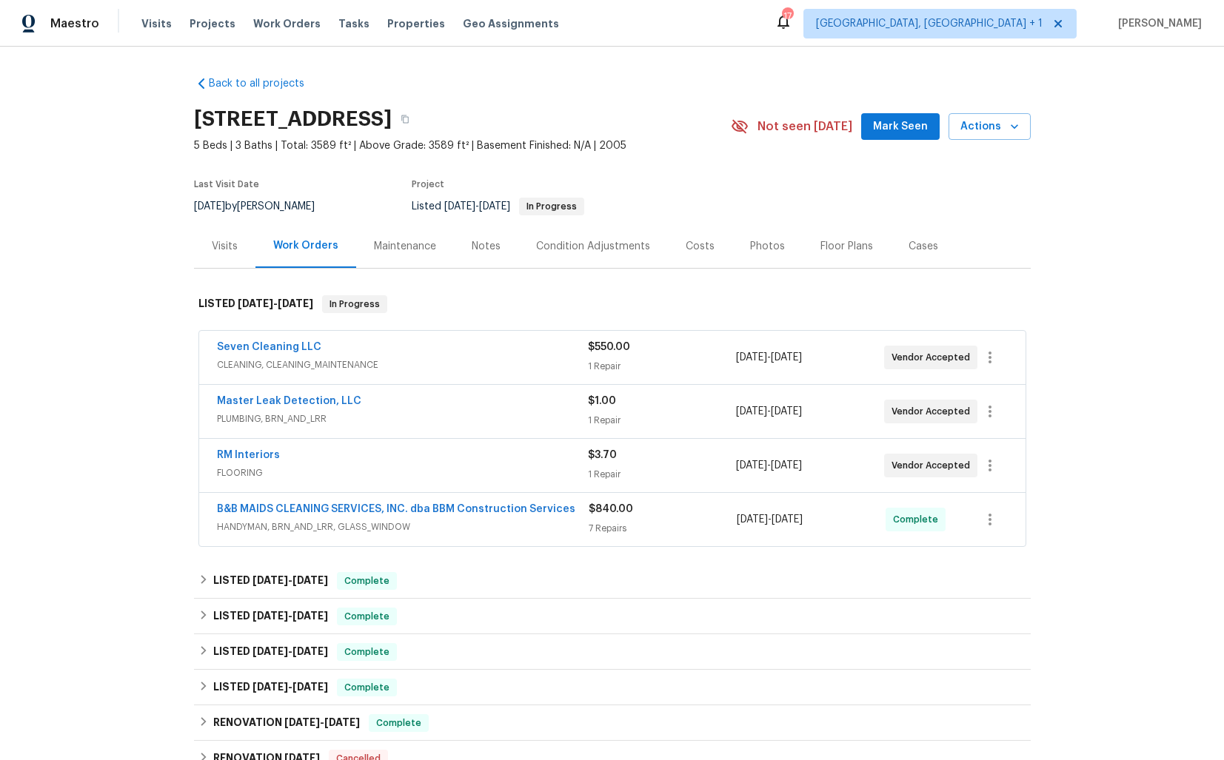
click at [407, 404] on div "Master Leak Detection, LLC" at bounding box center [402, 403] width 371 height 18
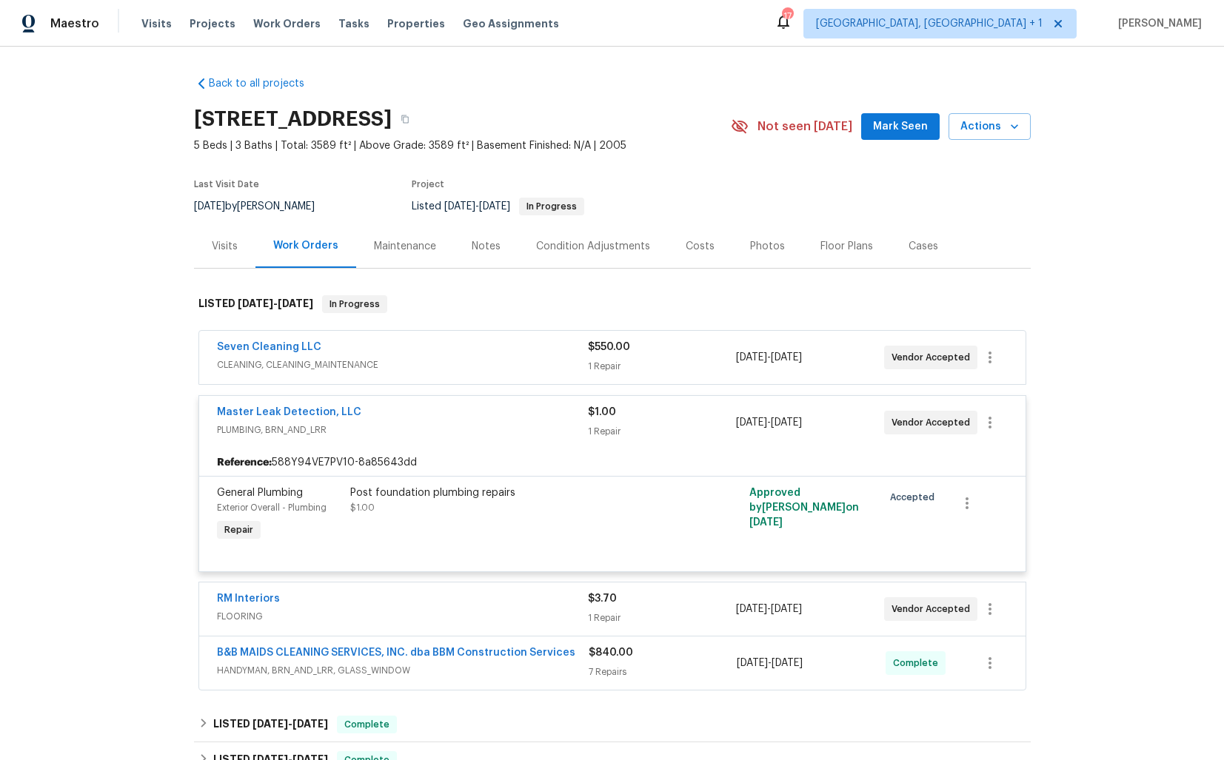
click at [390, 412] on div "Master Leak Detection, LLC" at bounding box center [402, 414] width 371 height 18
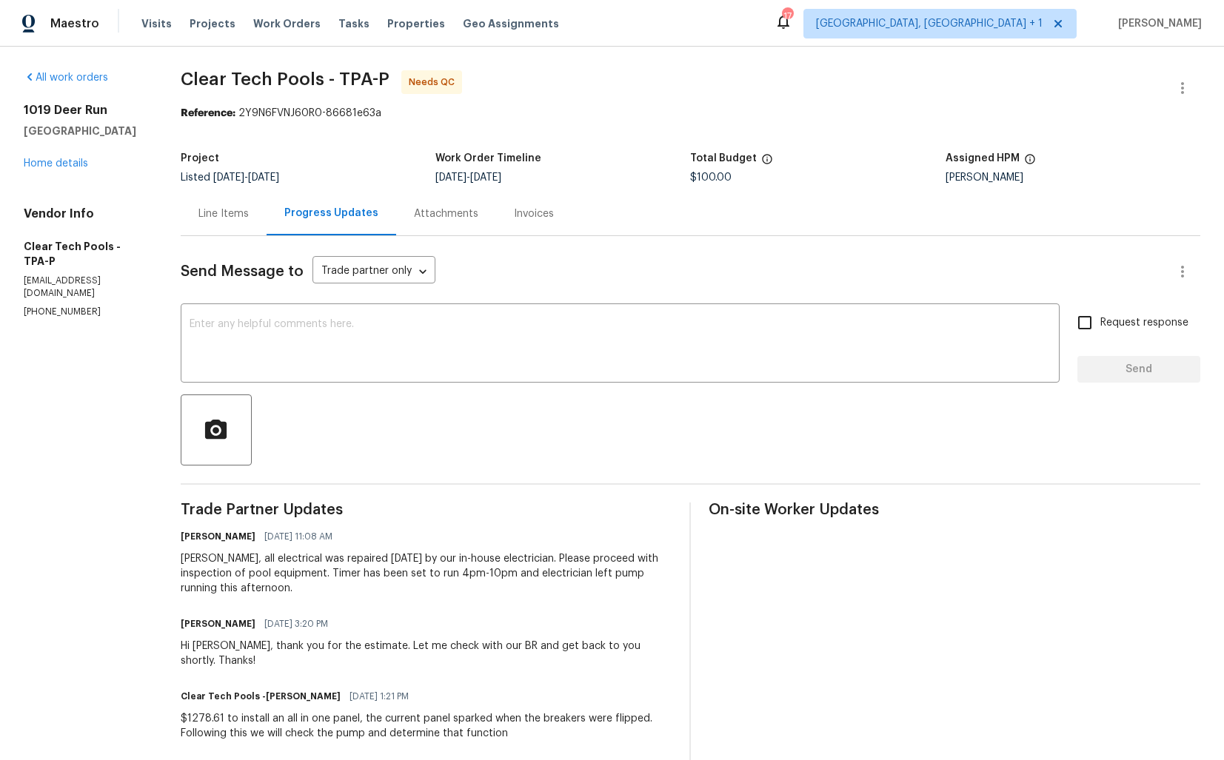
click at [230, 216] on div "Line Items" at bounding box center [223, 214] width 50 height 15
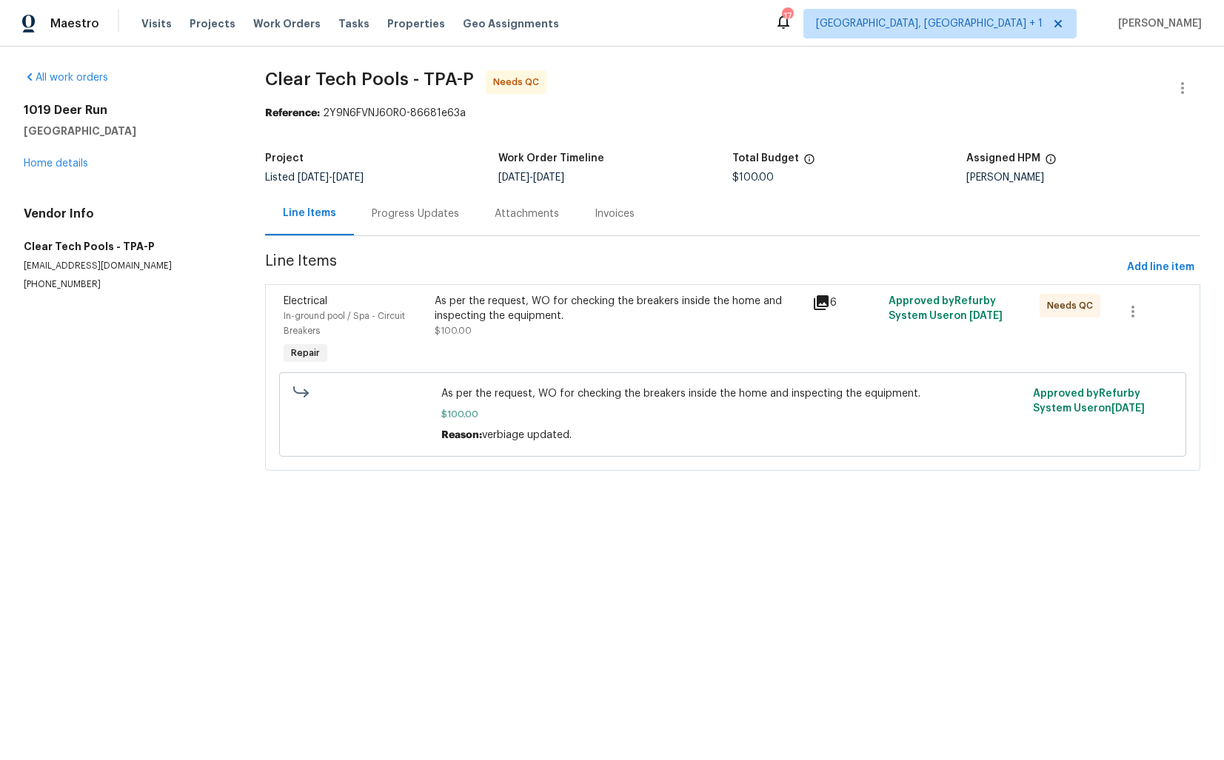
click at [560, 328] on div "As per the request, WO for checking the breakers inside the home and inspecting…" at bounding box center [620, 316] width 370 height 44
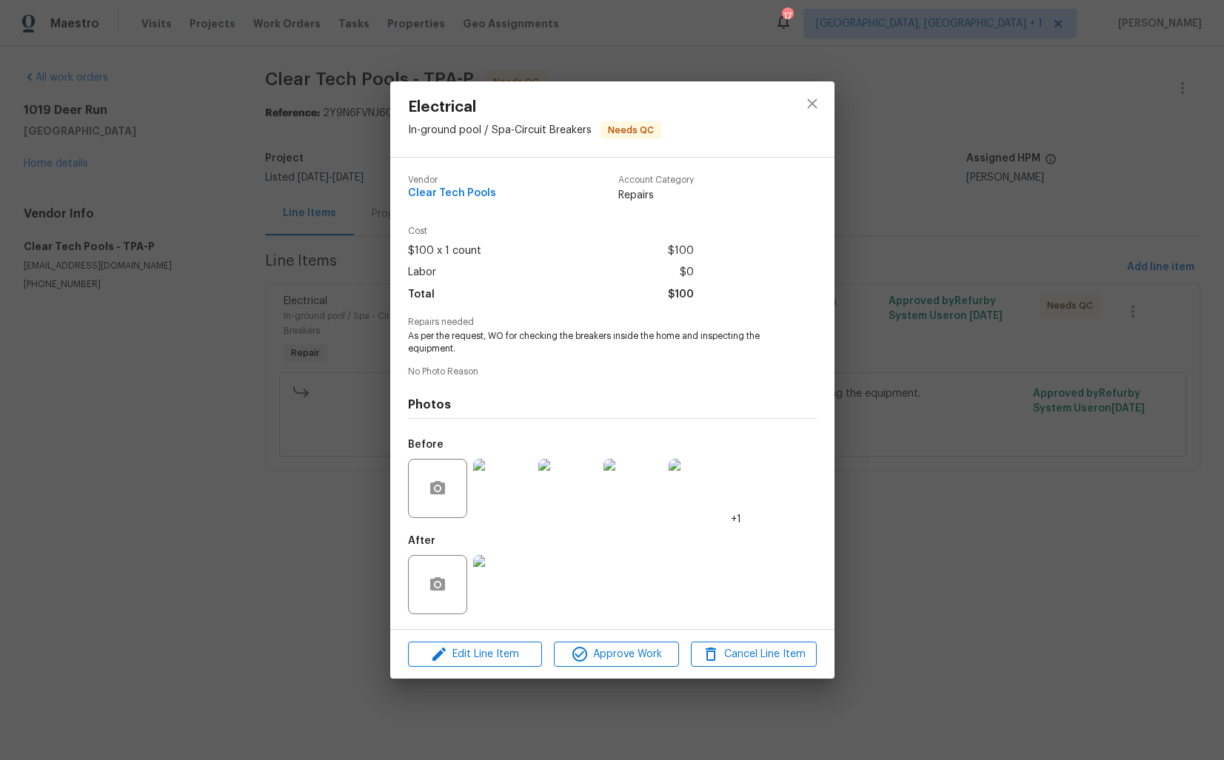
click at [306, 521] on div "Electrical In-ground pool / Spa - Circuit Breakers Needs QC Vendor Clear Tech P…" at bounding box center [612, 380] width 1224 height 760
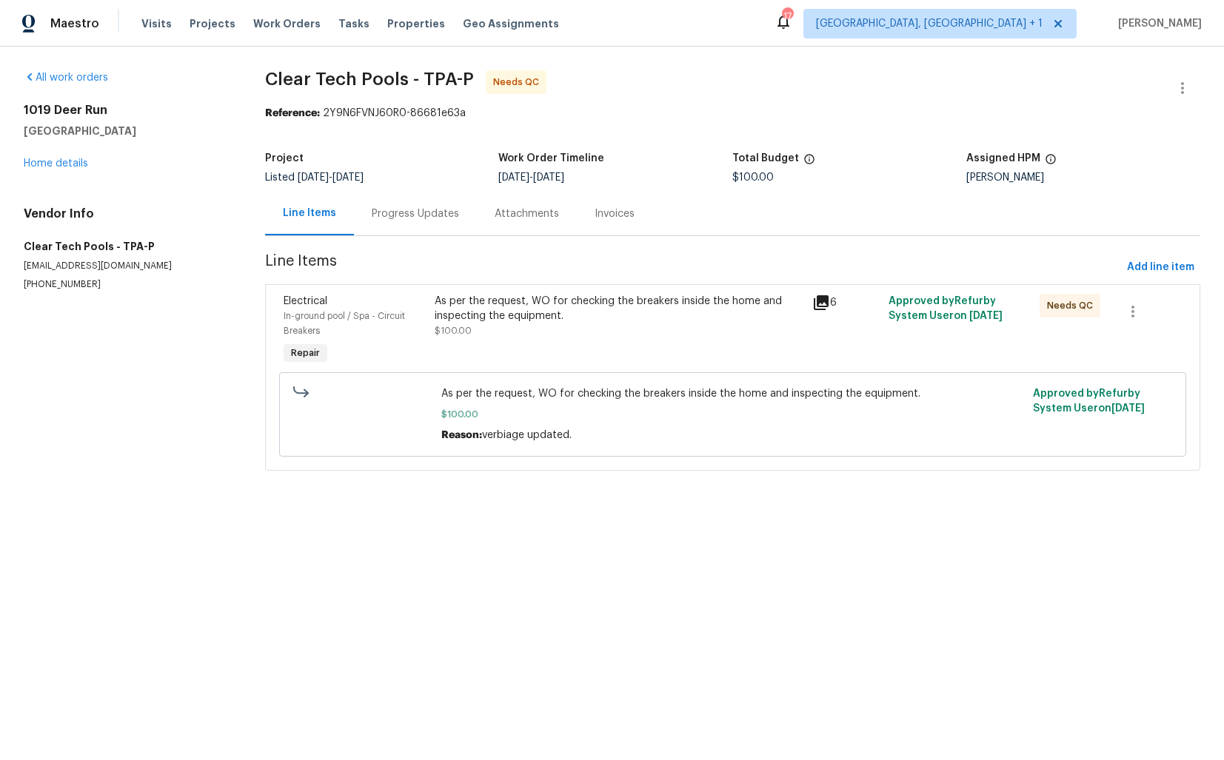
click at [283, 240] on section "Clear Tech Pools - TPA-P Needs QC Reference: 2Y9N6FVNJ60R0-86681e63a Project Li…" at bounding box center [732, 279] width 935 height 418
click at [405, 213] on div "Progress Updates" at bounding box center [415, 214] width 87 height 15
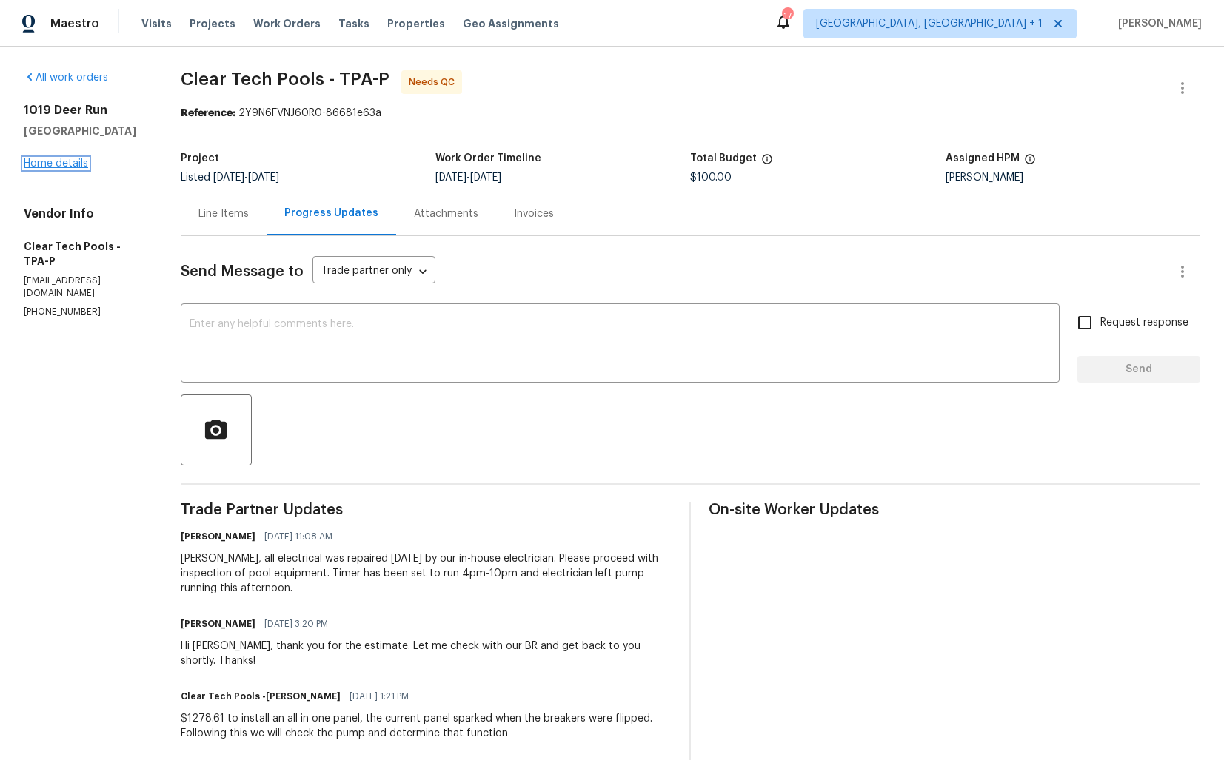
click at [60, 164] on link "Home details" at bounding box center [56, 163] width 64 height 10
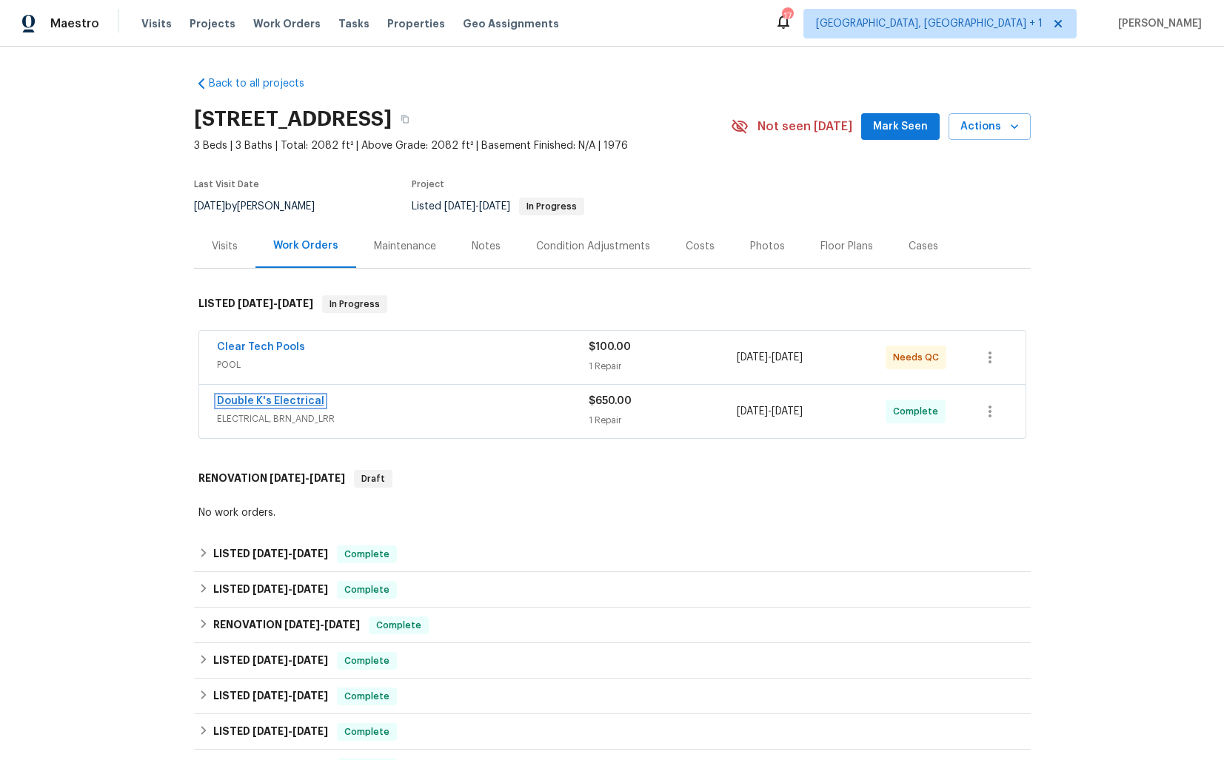
click at [301, 404] on link "Double K's Electrical" at bounding box center [270, 401] width 107 height 10
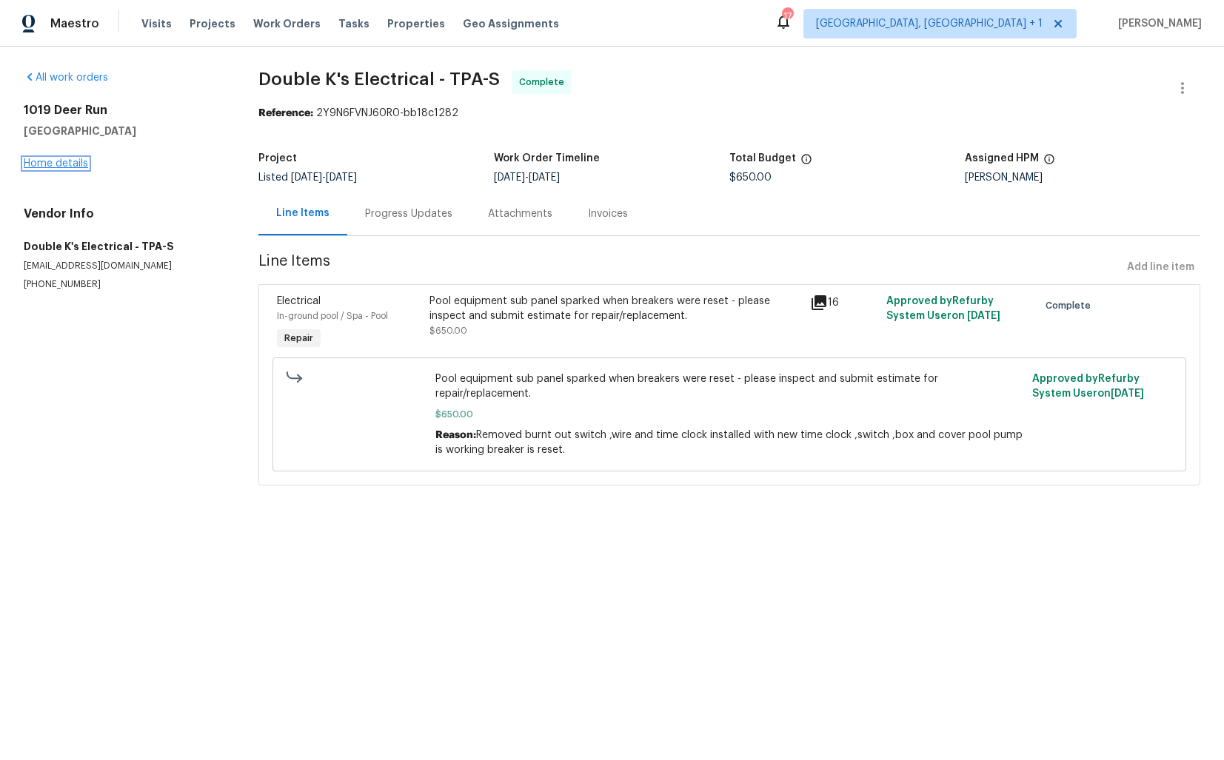
click at [63, 165] on link "Home details" at bounding box center [56, 163] width 64 height 10
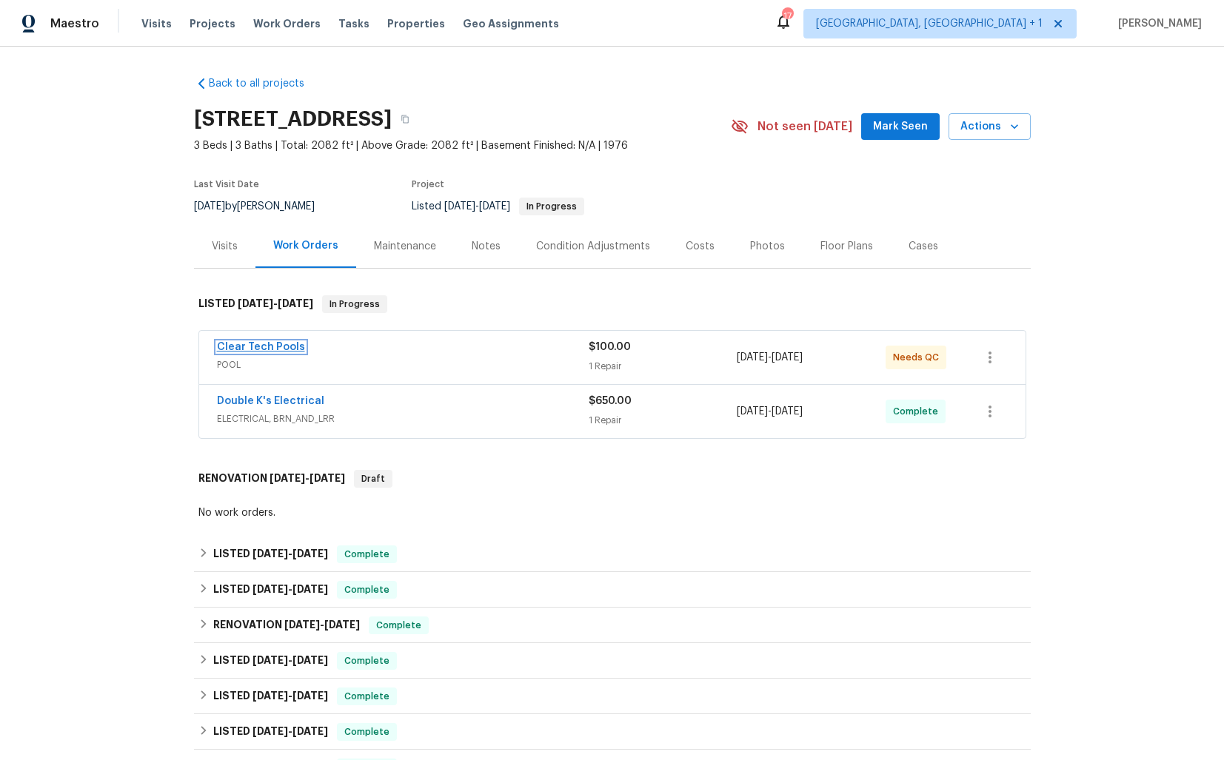
click at [262, 349] on link "Clear Tech Pools" at bounding box center [261, 347] width 88 height 10
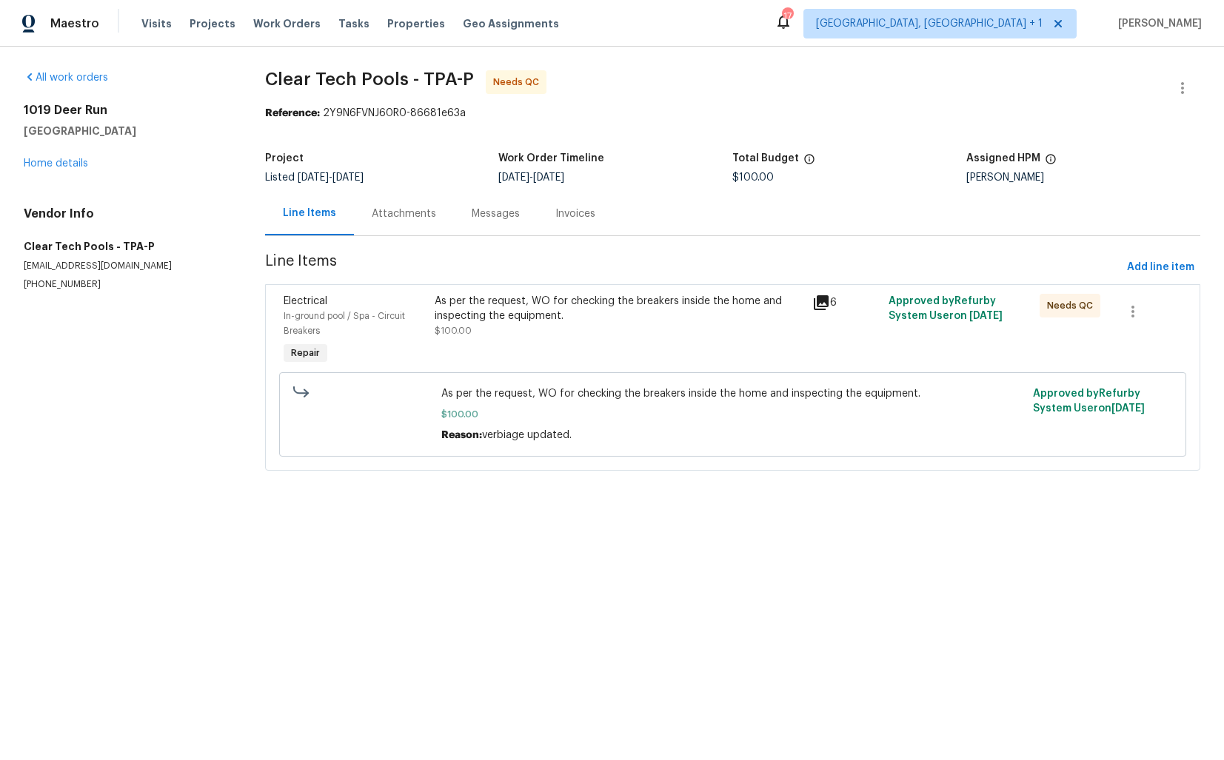
click at [394, 228] on div "Attachments" at bounding box center [404, 214] width 100 height 44
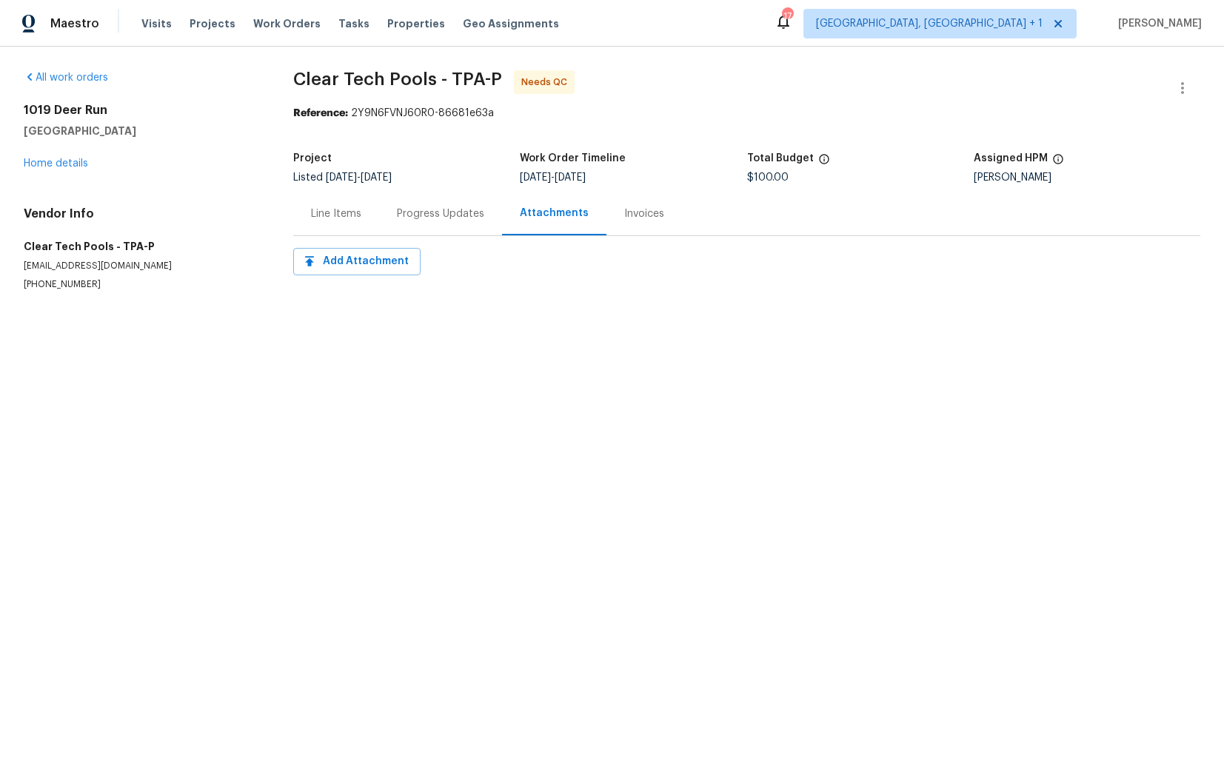
click at [433, 213] on div "Progress Updates" at bounding box center [440, 214] width 87 height 15
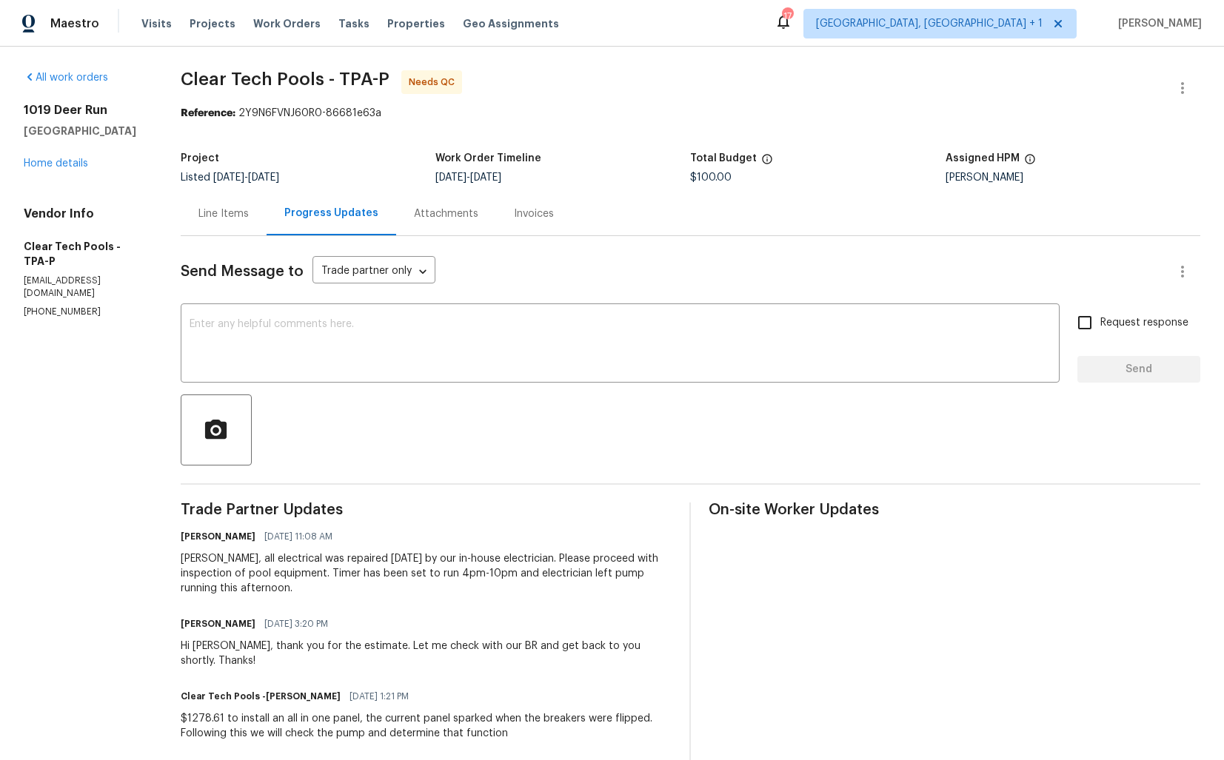
click at [247, 215] on div "Line Items" at bounding box center [223, 214] width 50 height 15
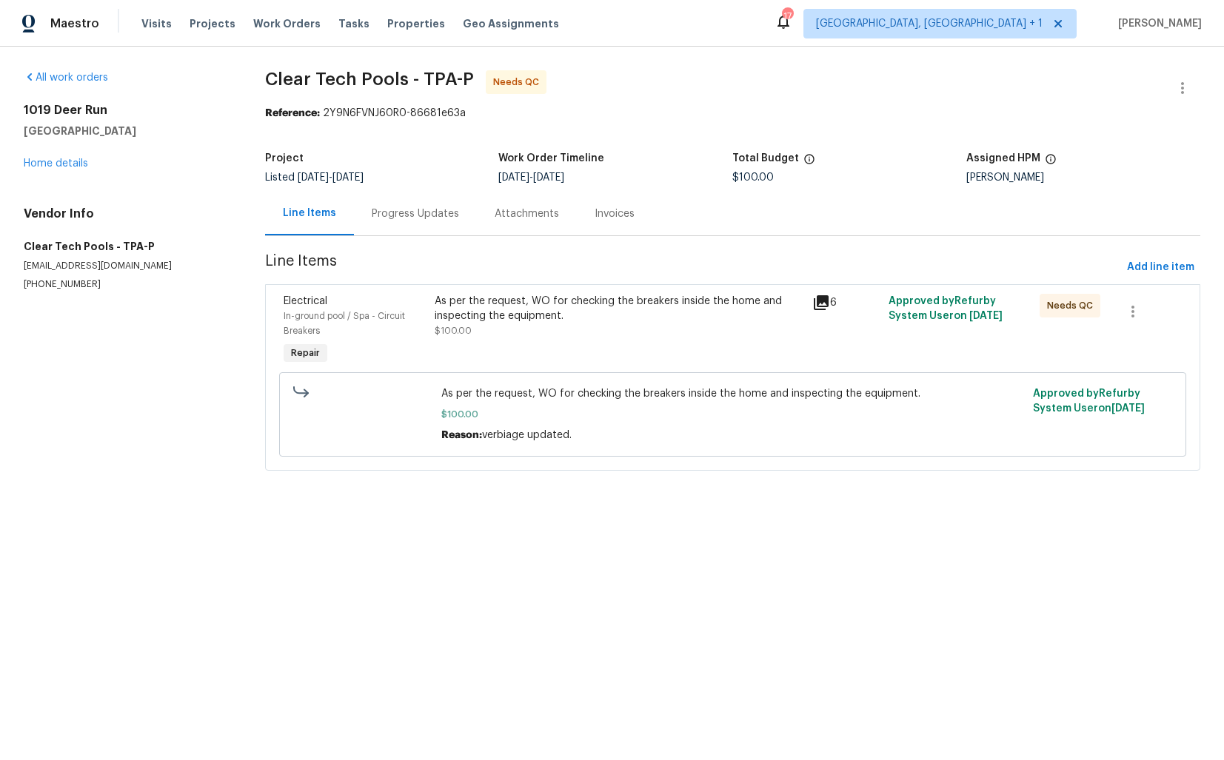
click at [581, 317] on div "As per the request, WO for checking the breakers inside the home and inspecting…" at bounding box center [620, 309] width 370 height 30
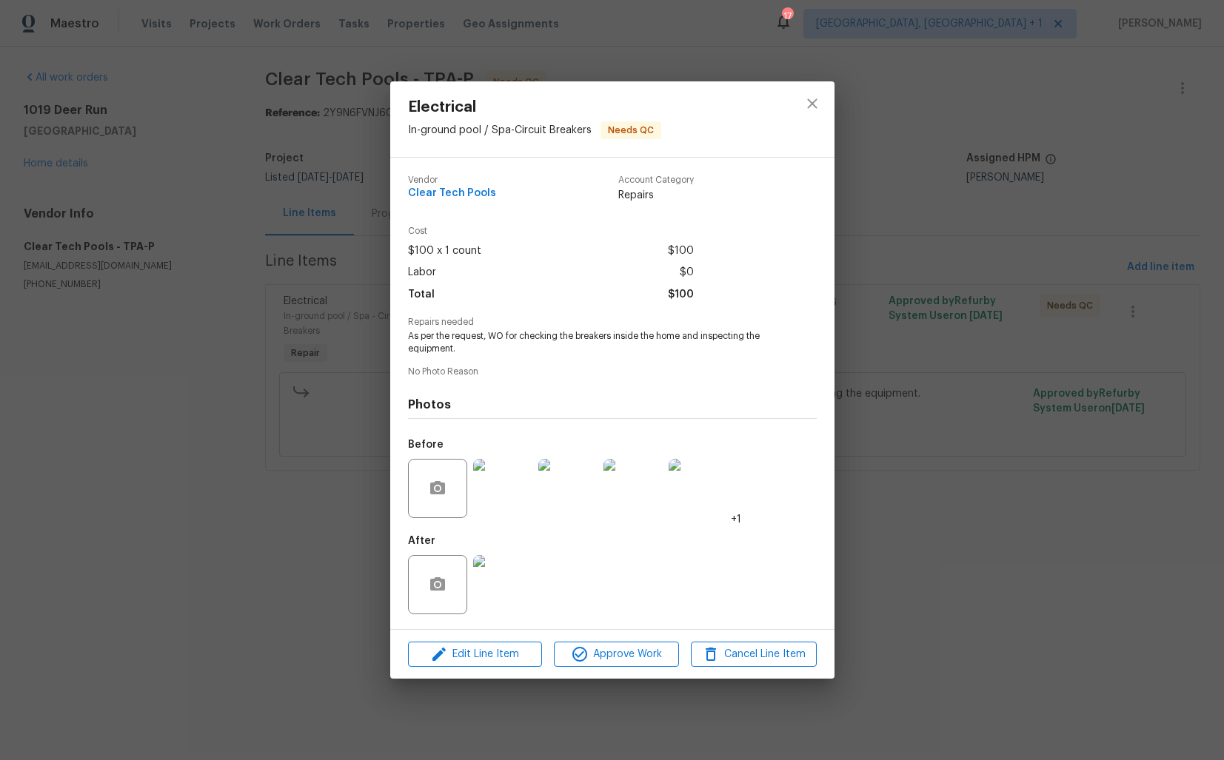
click at [507, 573] on img at bounding box center [502, 584] width 59 height 59
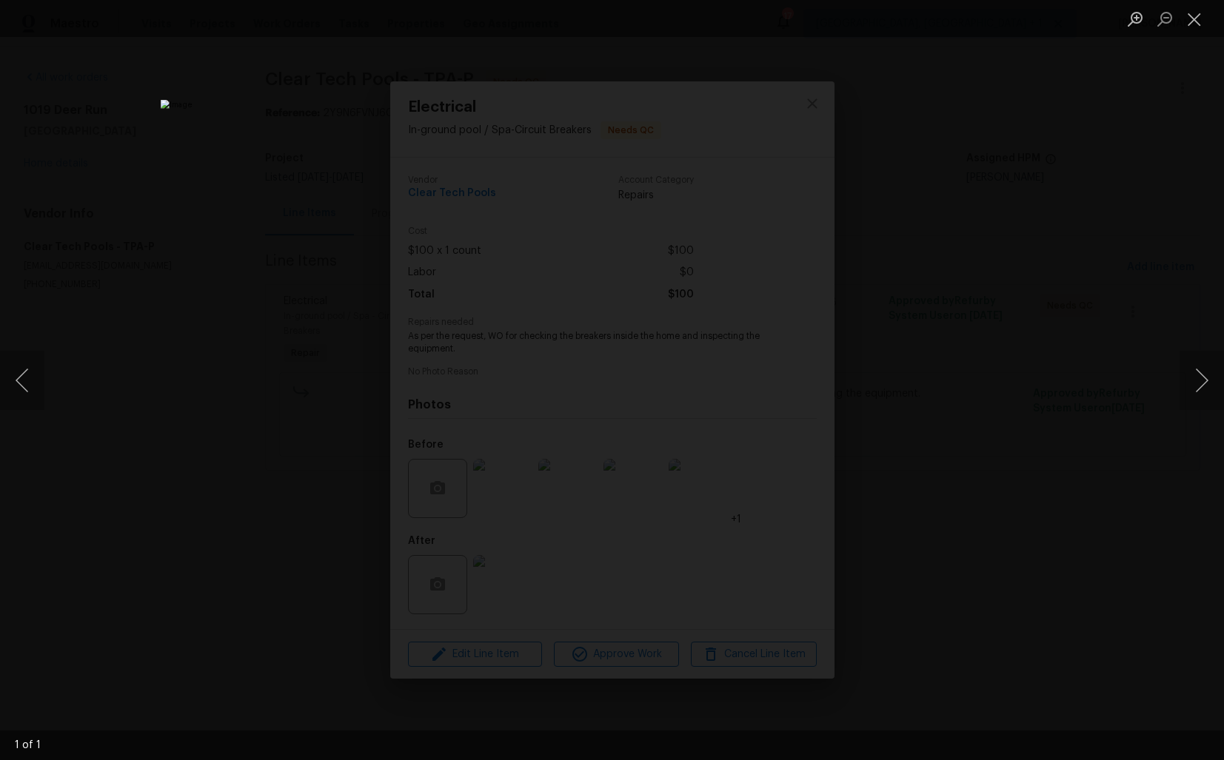
click at [995, 220] on div "Lightbox" at bounding box center [612, 380] width 1224 height 760
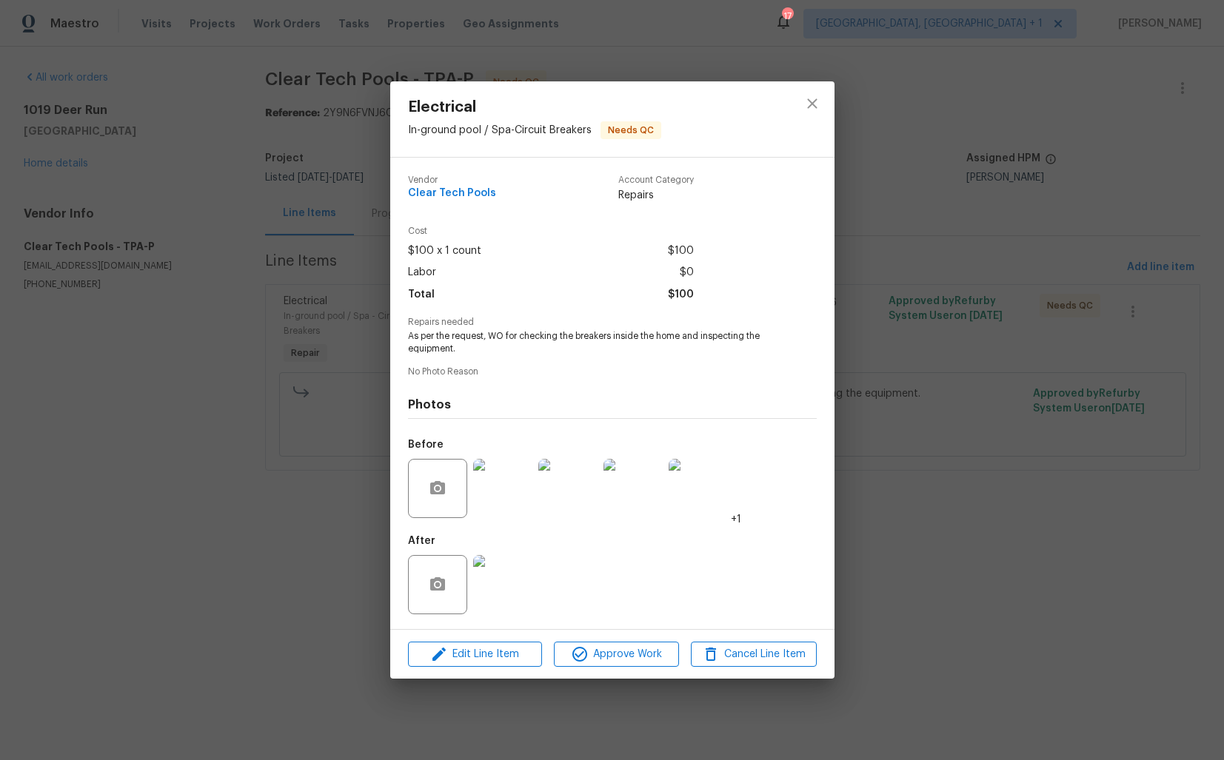
click at [531, 468] on img at bounding box center [502, 488] width 59 height 59
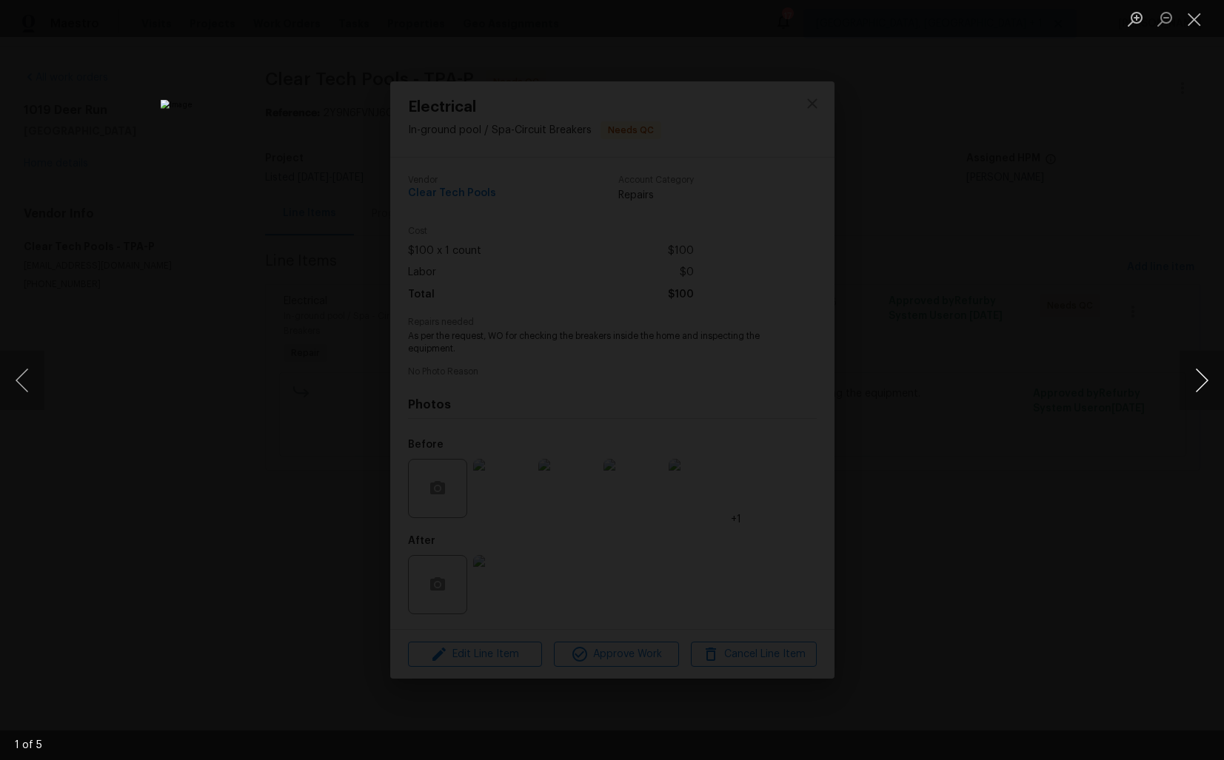
click at [1203, 387] on button "Next image" at bounding box center [1202, 380] width 44 height 59
click at [23, 384] on button "Previous image" at bounding box center [22, 380] width 44 height 59
click at [181, 347] on div "Lightbox" at bounding box center [612, 380] width 1224 height 760
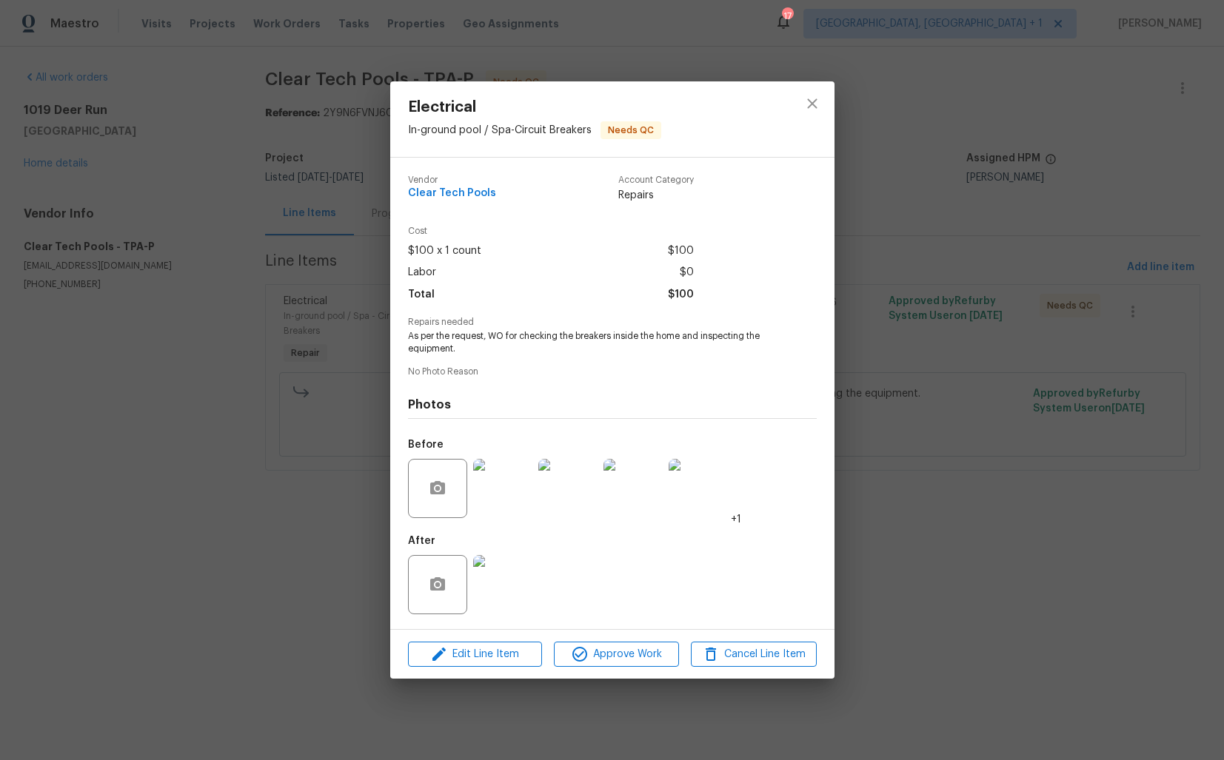
click at [181, 347] on div "Electrical In-ground pool / Spa - Circuit Breakers Needs QC Vendor Clear Tech P…" at bounding box center [612, 380] width 1224 height 760
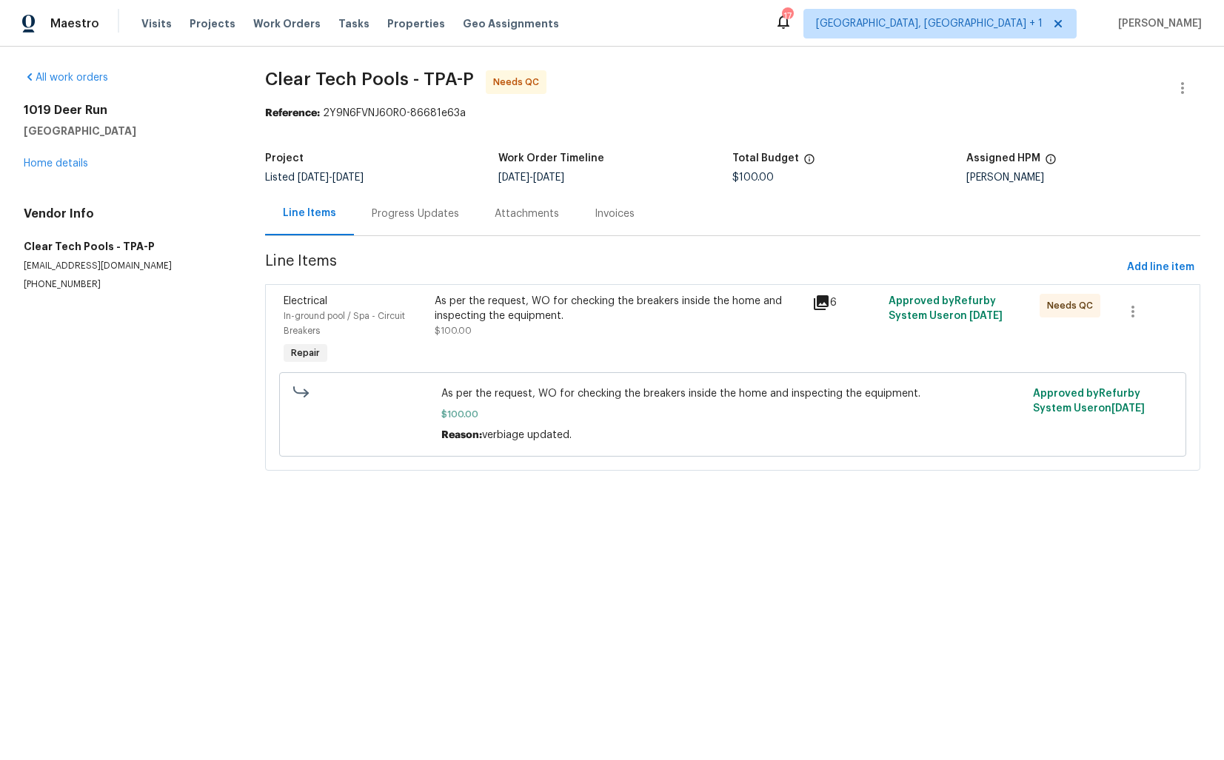
click at [418, 219] on div "Progress Updates" at bounding box center [415, 214] width 87 height 15
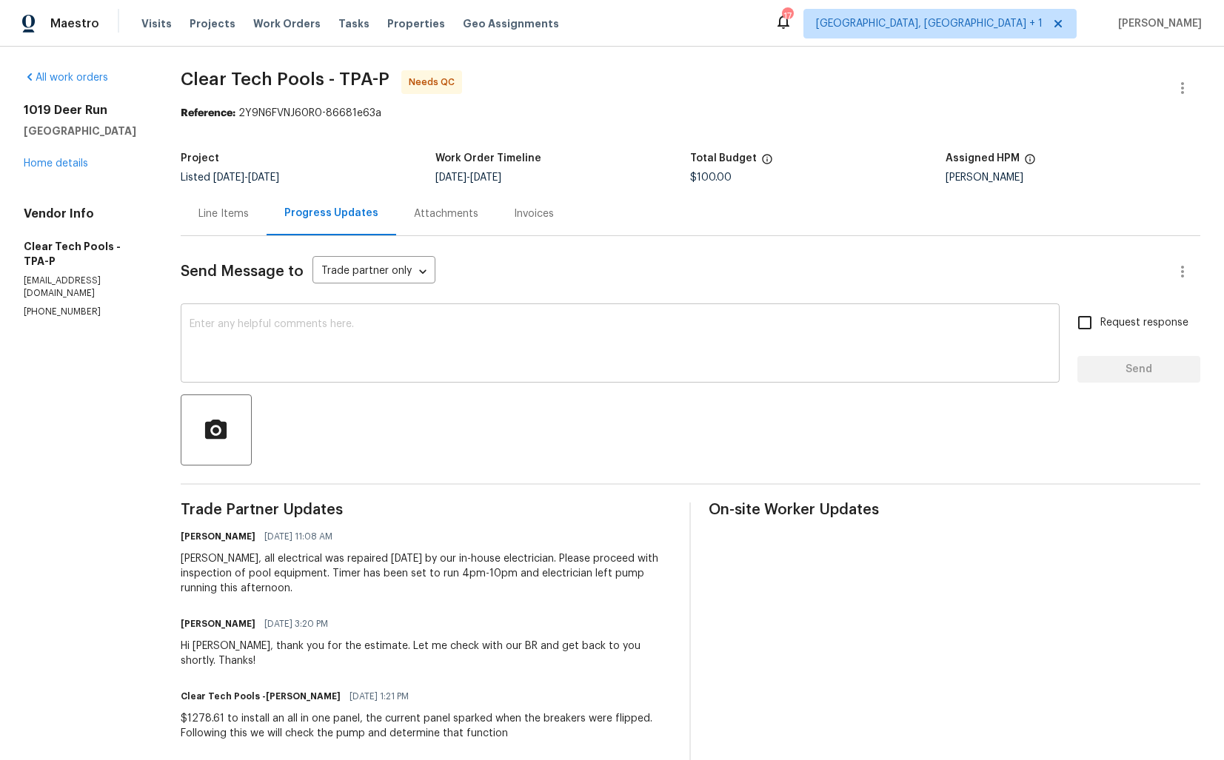
click at [365, 350] on textarea at bounding box center [620, 345] width 861 height 52
click at [214, 648] on div "Hi Ashley, thank you for the estimate. Let me check with our BR and get back to…" at bounding box center [427, 654] width 492 height 30
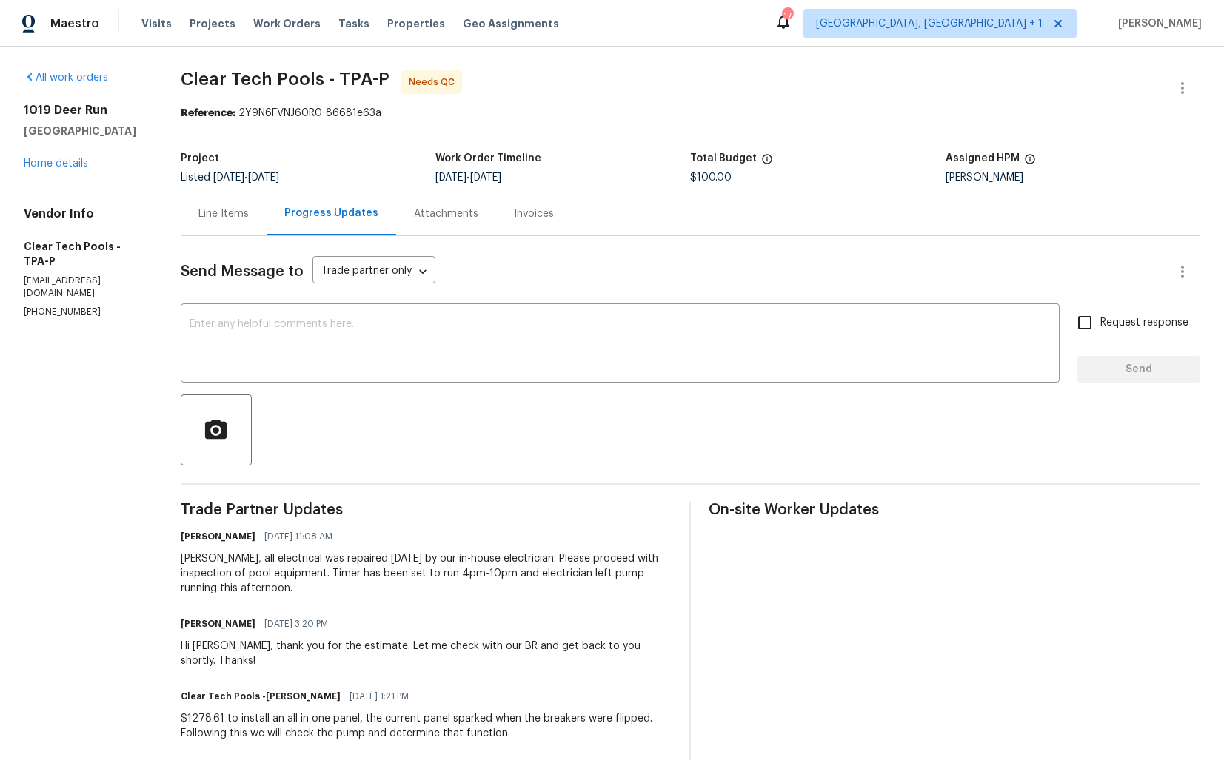
click at [221, 649] on div "Hi Ashley, thank you for the estimate. Let me check with our BR and get back to…" at bounding box center [427, 654] width 492 height 30
copy div "Ashley"
click at [368, 377] on div "x ​" at bounding box center [620, 345] width 879 height 76
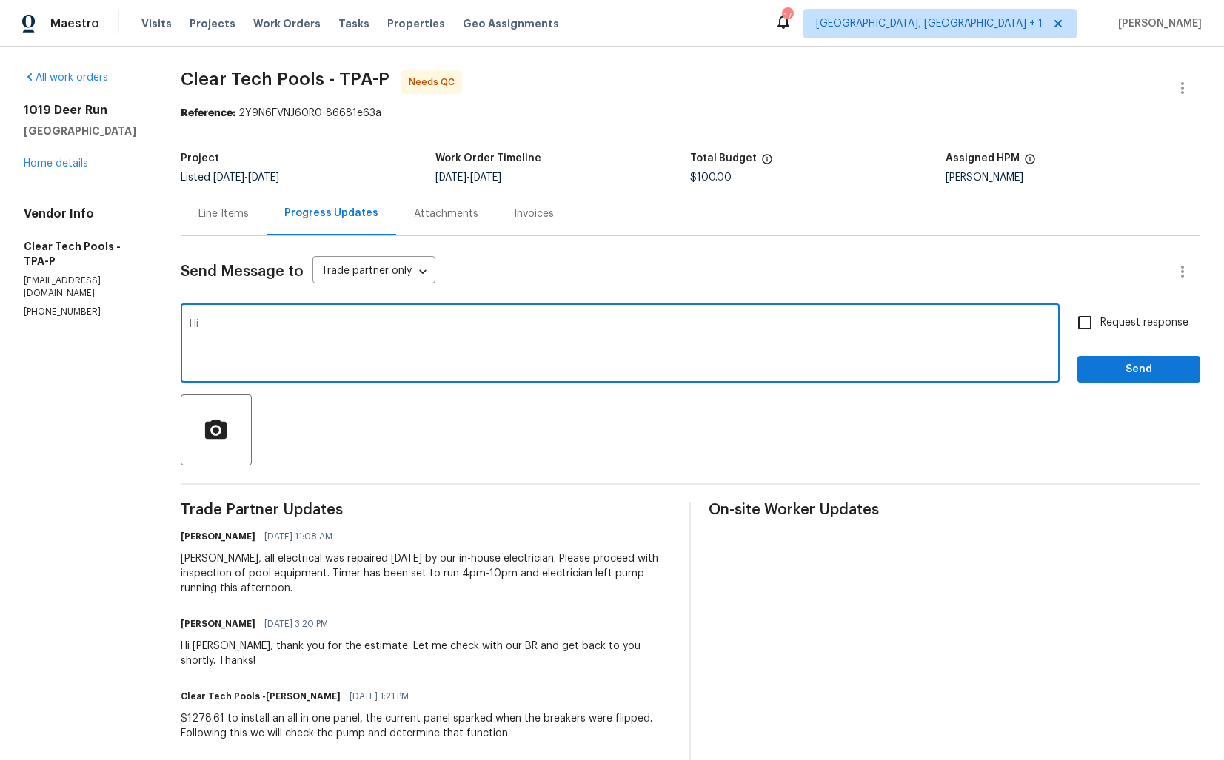
paste textarea "Ashley"
click at [476, 322] on textarea "Hi Ashley, kindly confirm if everythis is good, So i can close out this WO. Tha…" at bounding box center [620, 345] width 861 height 52
paste textarea "could you please confirm if everything is in order so I can close out this WO?"
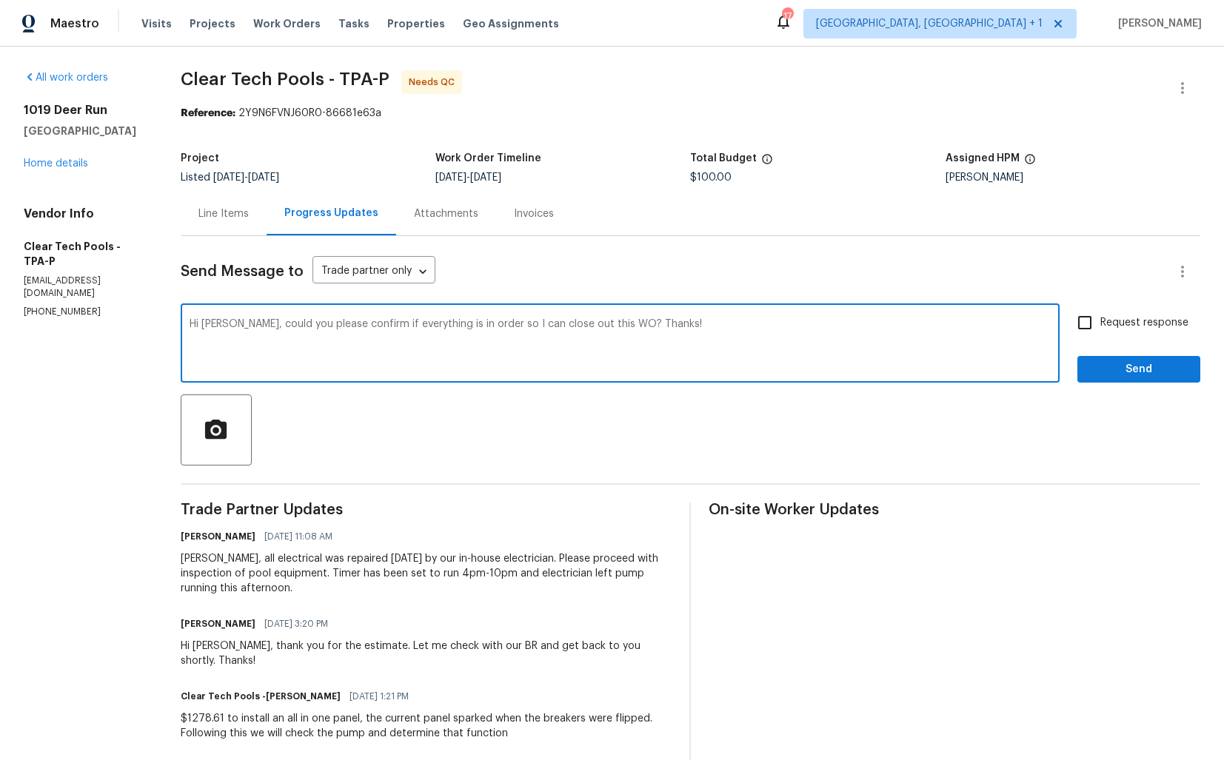
type textarea "Hi Ashley, could you please confirm if everything is in order so I can close ou…"
click at [1096, 335] on input "Request response" at bounding box center [1084, 322] width 31 height 31
checkbox input "true"
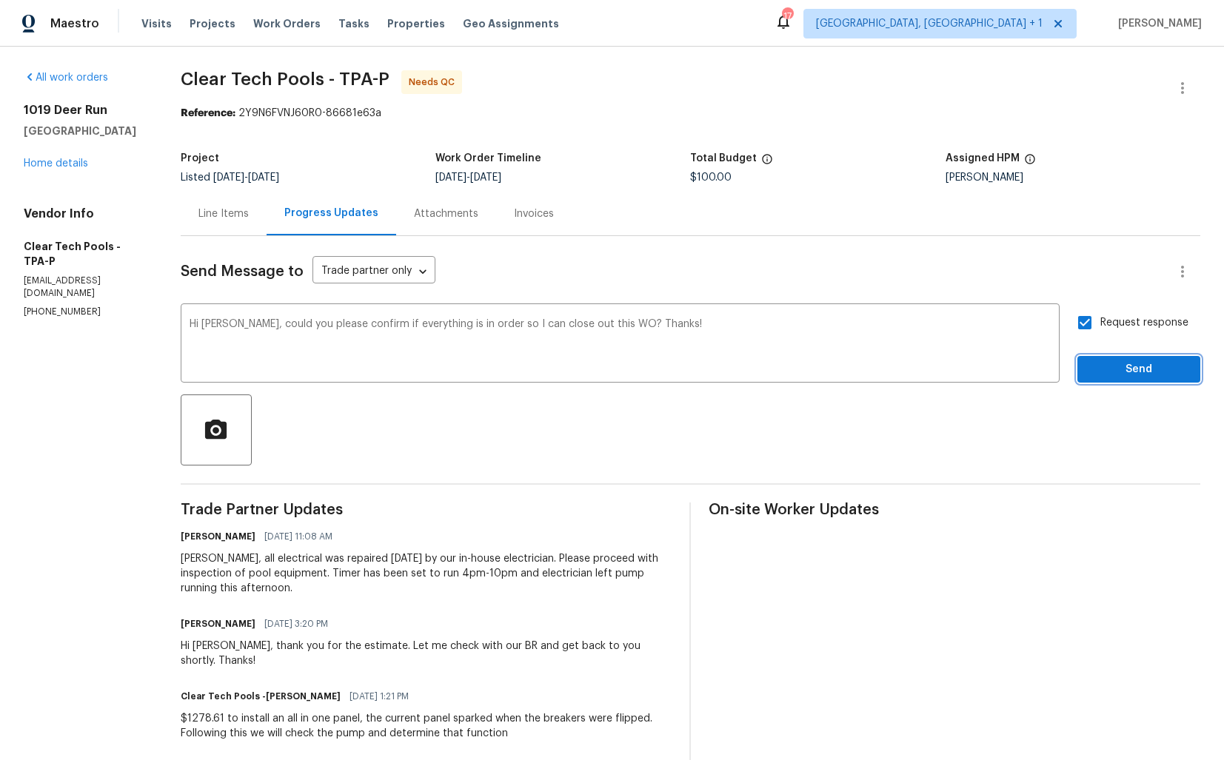
click at [1113, 378] on span "Send" at bounding box center [1138, 370] width 99 height 19
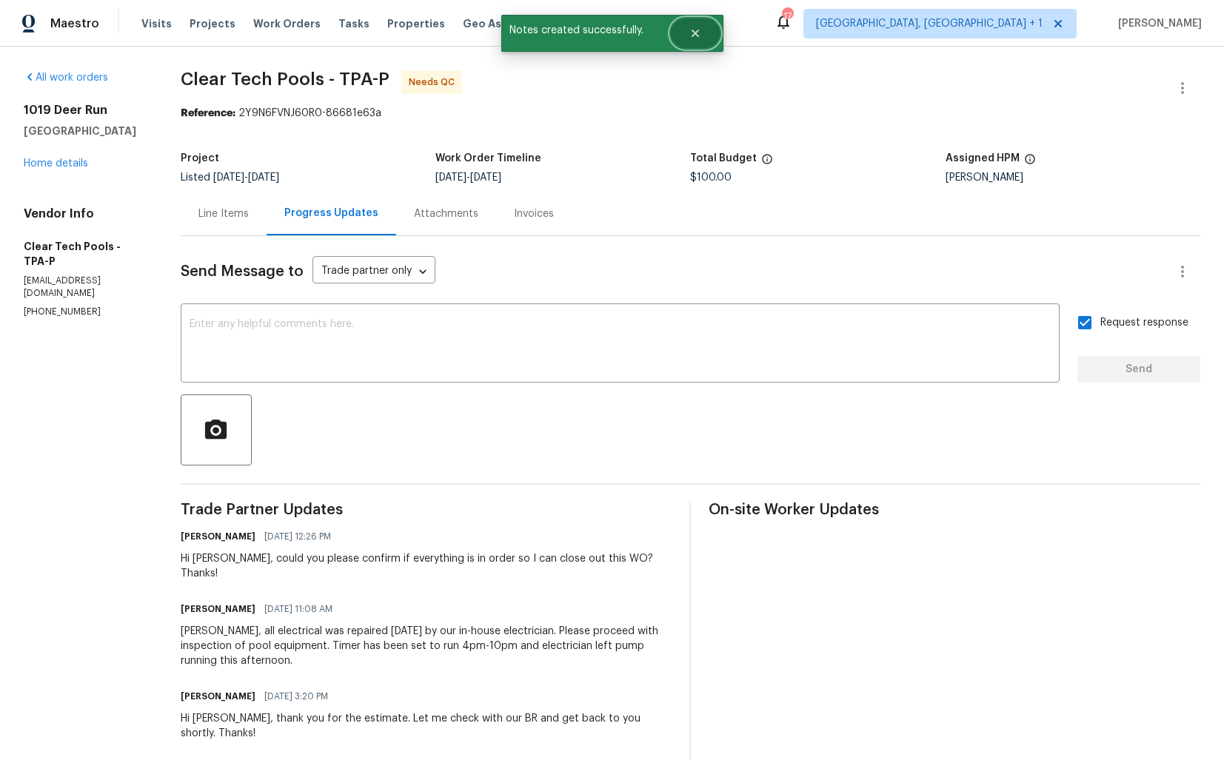
click at [701, 36] on icon "Close" at bounding box center [695, 33] width 12 height 12
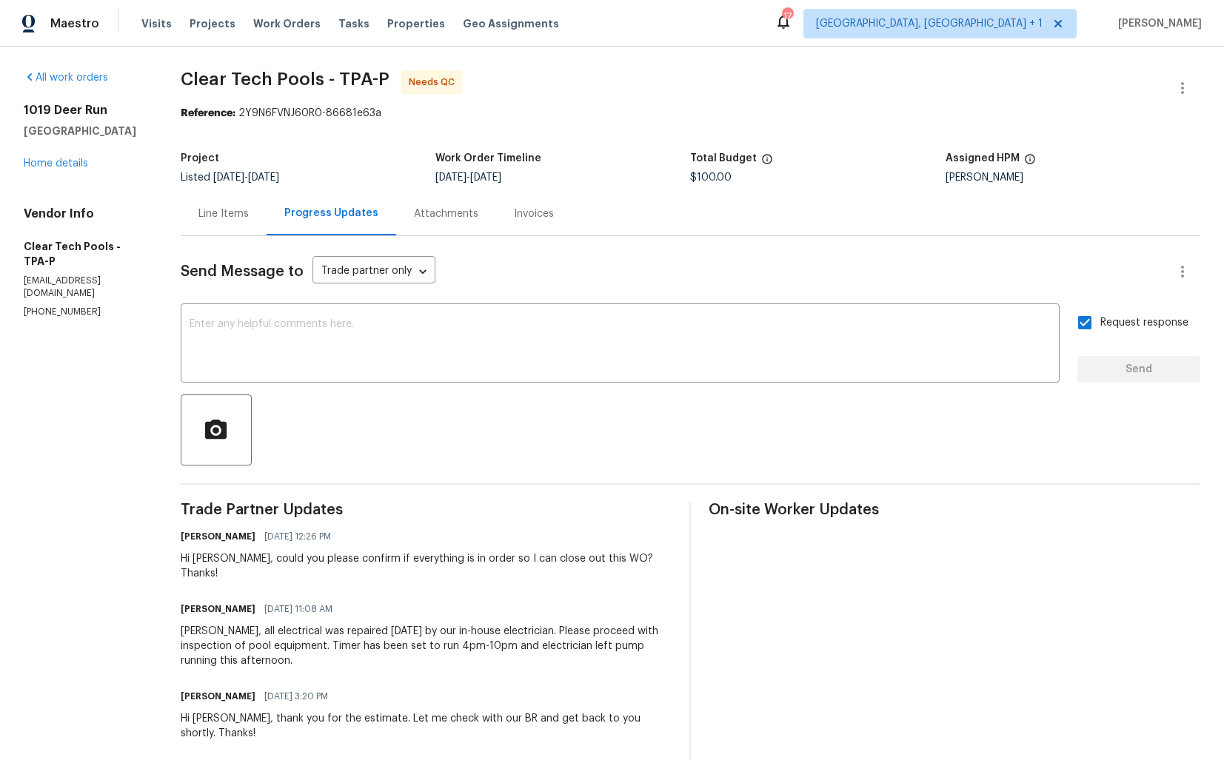
click at [118, 168] on div "1019 Deer Run Venice, FL 34293 Home details" at bounding box center [84, 137] width 121 height 68
click at [67, 157] on div "1019 Deer Run Venice, FL 34293 Home details" at bounding box center [84, 137] width 121 height 68
click at [67, 162] on link "Home details" at bounding box center [56, 163] width 64 height 10
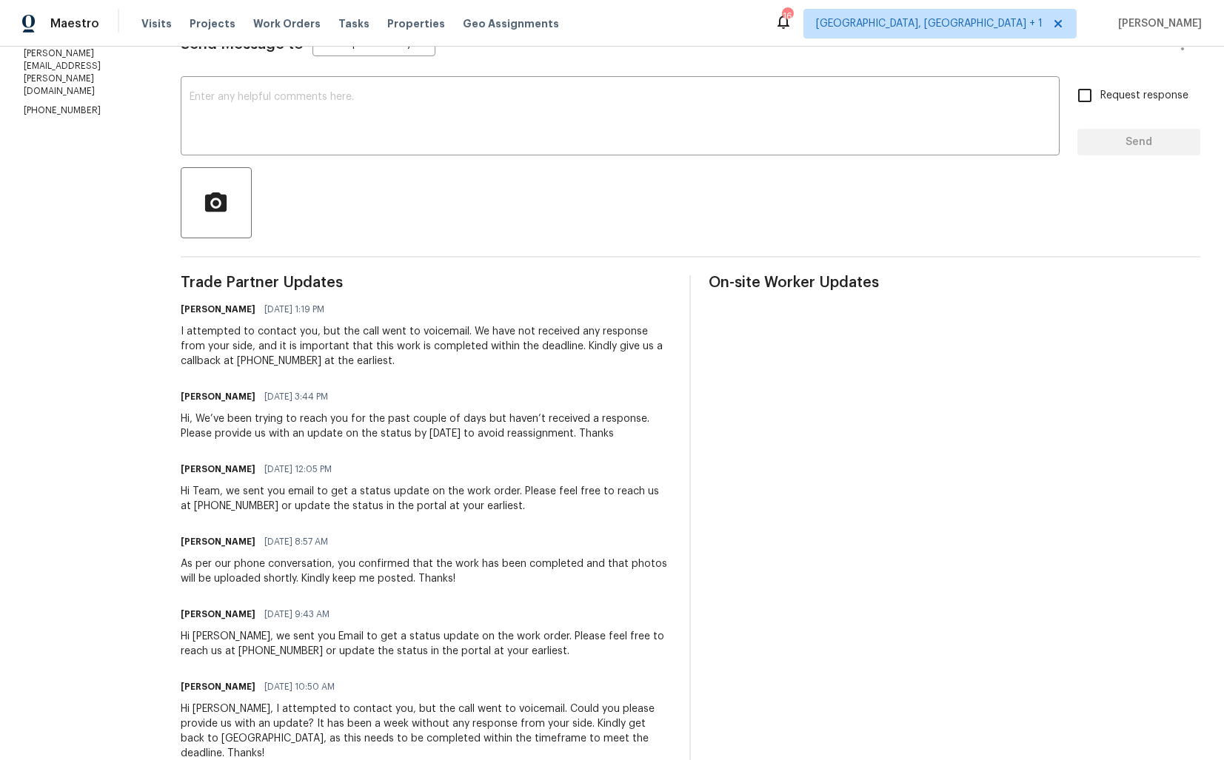
scroll to position [227, 0]
click at [518, 110] on textarea at bounding box center [620, 119] width 861 height 52
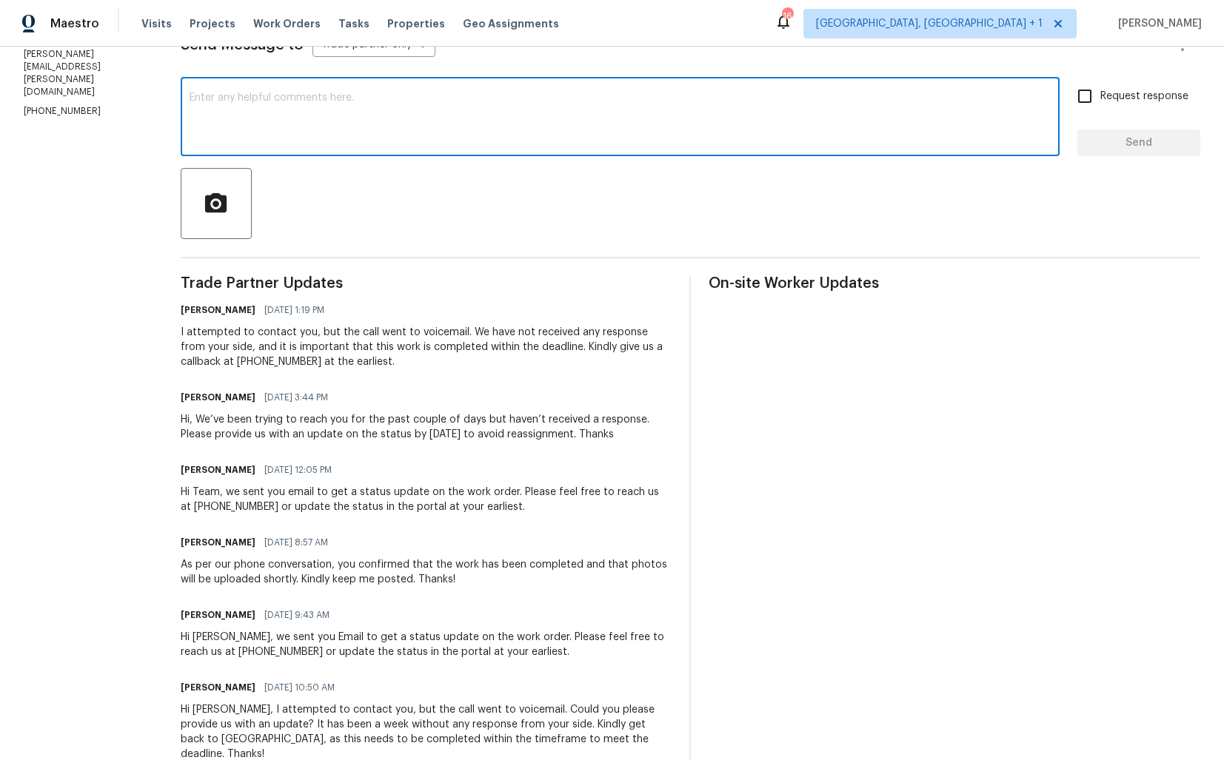
paste textarea "Hi team, do we have an update on the progression status of the work order? Plea…"
drag, startPoint x: 205, startPoint y: 100, endPoint x: 184, endPoint y: 100, distance: 21.5
click at [184, 100] on div "Hi team, do we have an update on the progression status of the work order? Plea…" at bounding box center [620, 119] width 879 height 76
click at [749, 96] on textarea "Team, do we have an update on the progression status of the work order? Please …" at bounding box center [620, 119] width 861 height 52
type textarea "Team, do we have an update on the progression status of the work order? Please …"
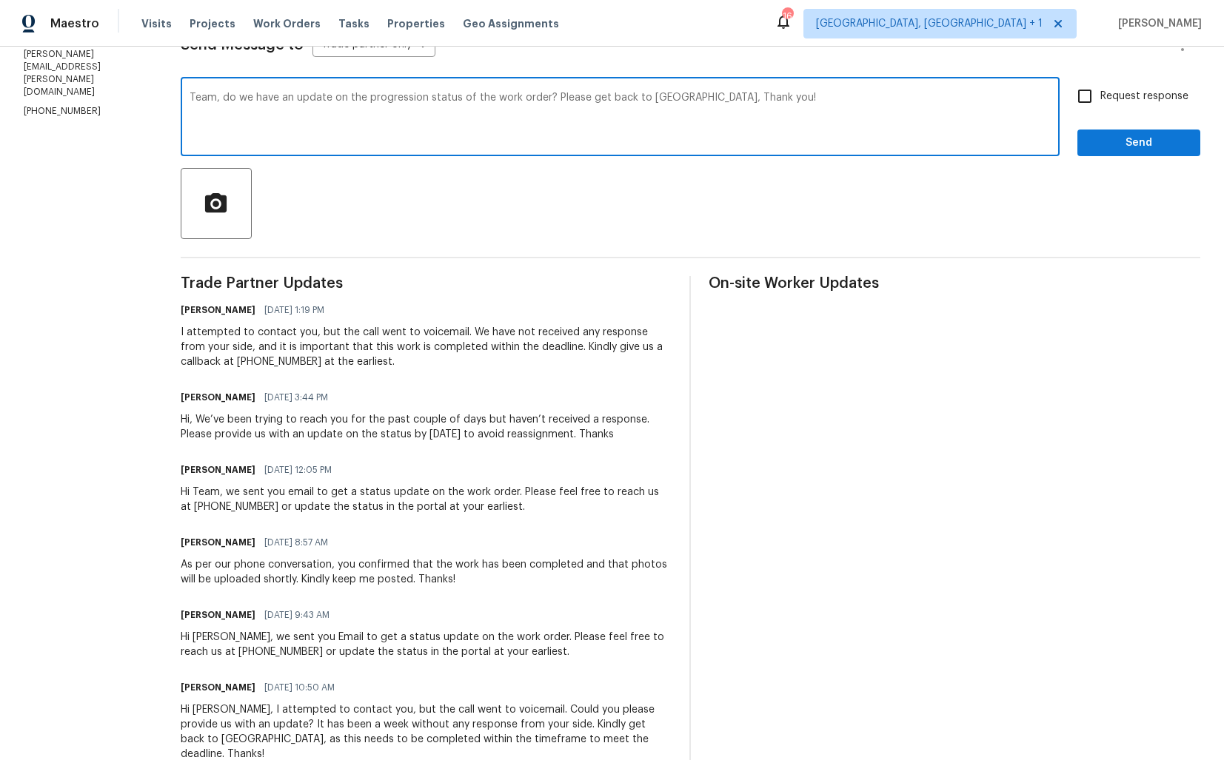
click at [1086, 101] on input "Request response" at bounding box center [1084, 96] width 31 height 31
checkbox input "true"
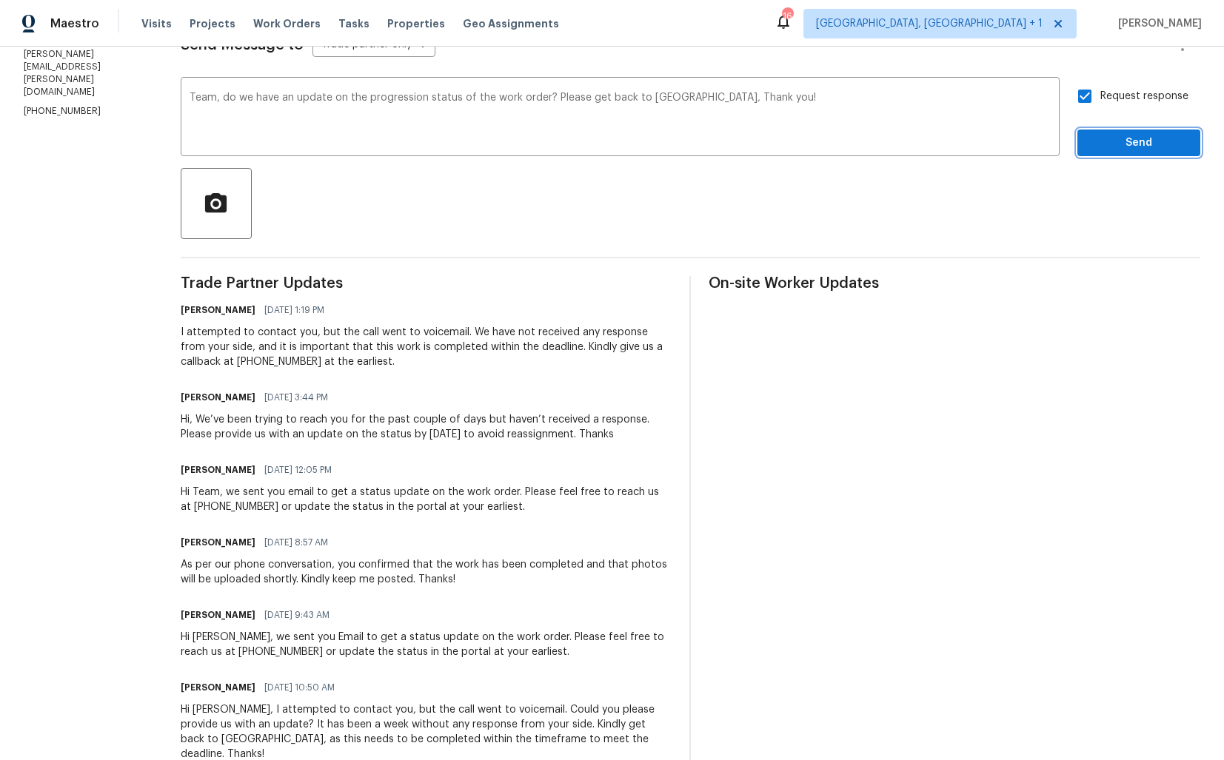
click at [1107, 139] on span "Send" at bounding box center [1138, 143] width 99 height 19
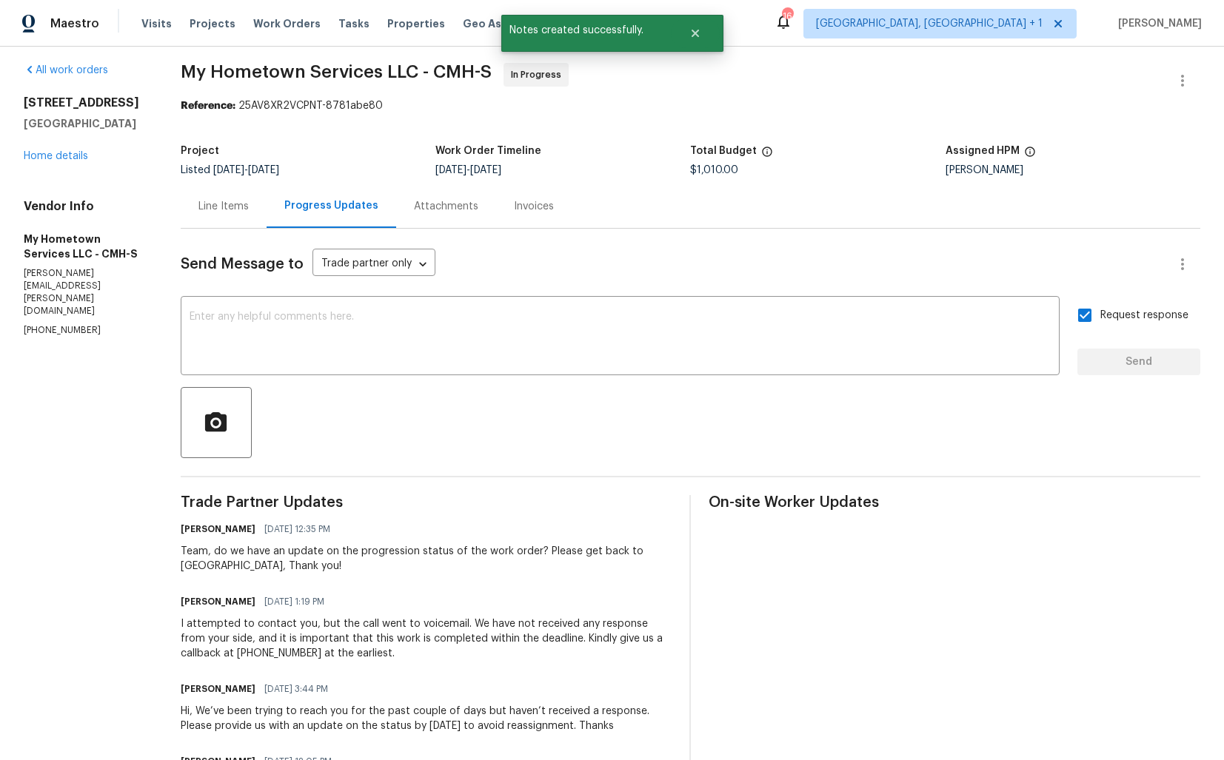
scroll to position [0, 0]
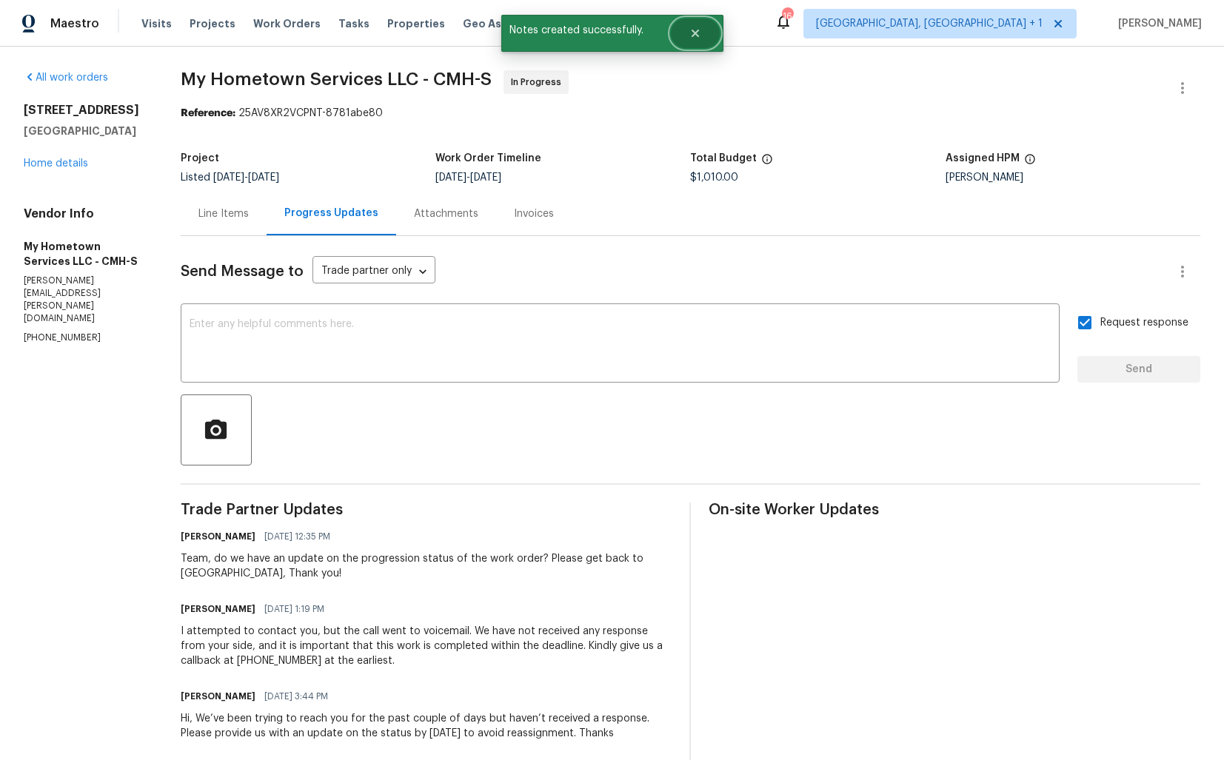
click at [703, 43] on button "Close" at bounding box center [695, 34] width 49 height 30
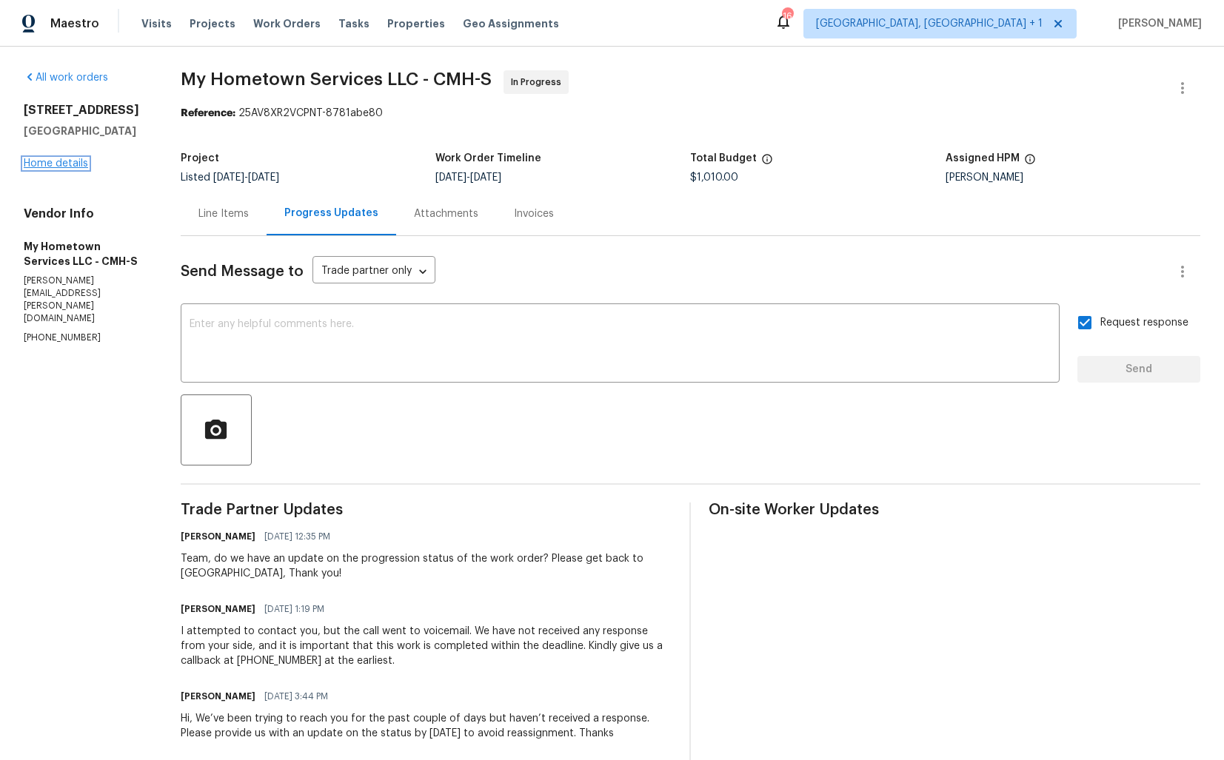
click at [66, 169] on link "Home details" at bounding box center [56, 163] width 64 height 10
